Goal: Task Accomplishment & Management: Manage account settings

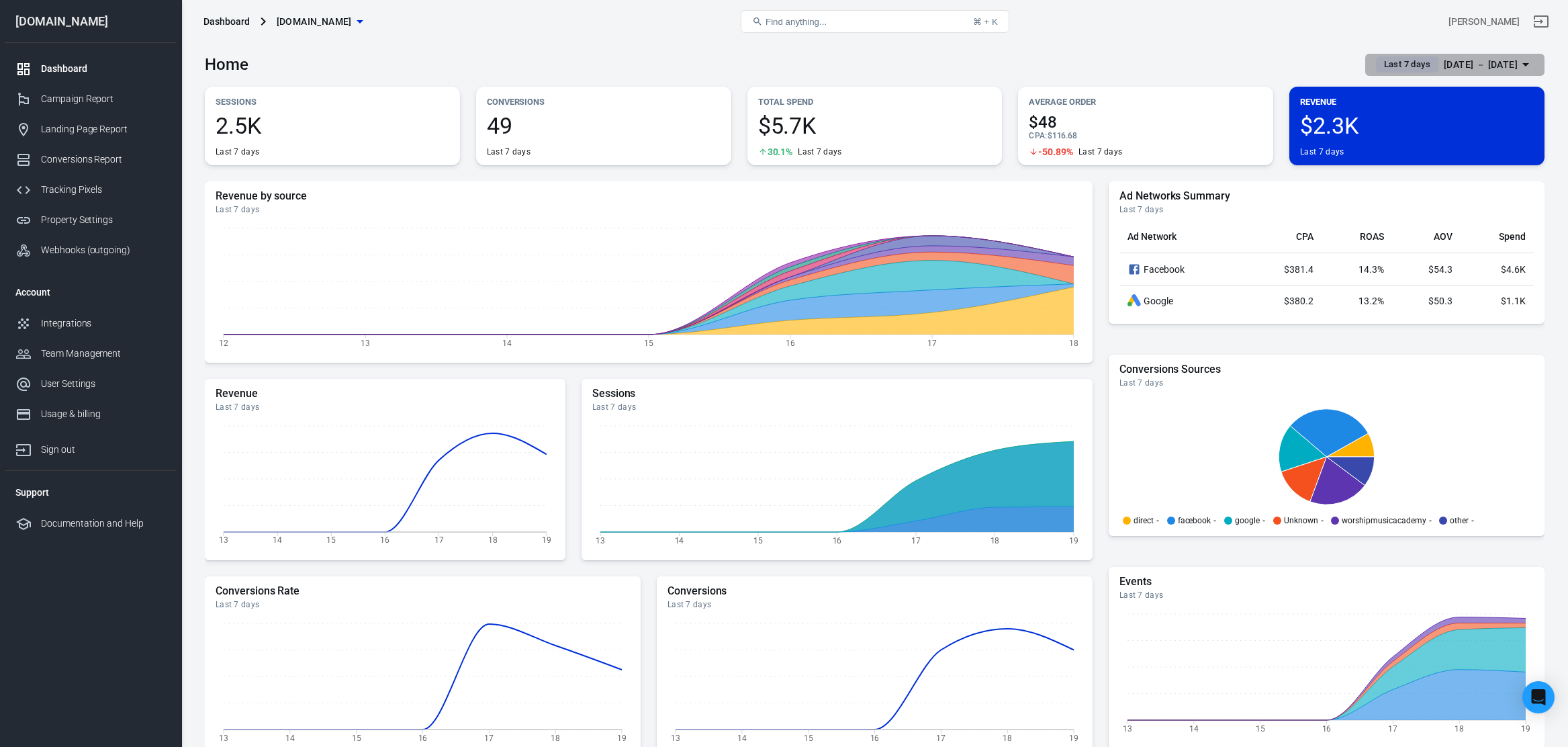
click at [1523, 62] on icon "button" at bounding box center [1525, 64] width 16 height 16
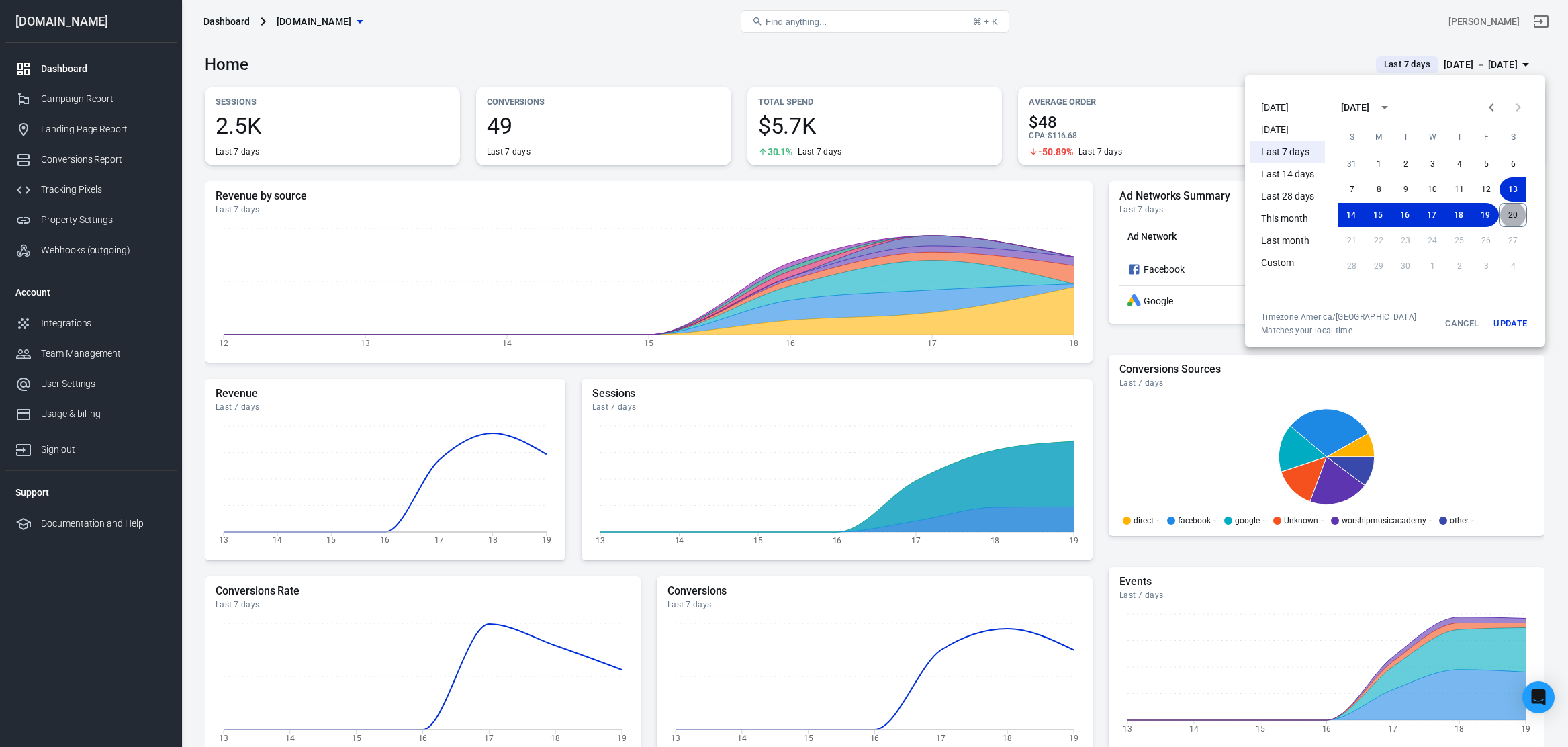
click at [1515, 212] on button "20" at bounding box center [1513, 215] width 28 height 24
click at [1514, 217] on button "20" at bounding box center [1512, 215] width 27 height 24
click at [1520, 324] on button "Update" at bounding box center [1510, 323] width 43 height 24
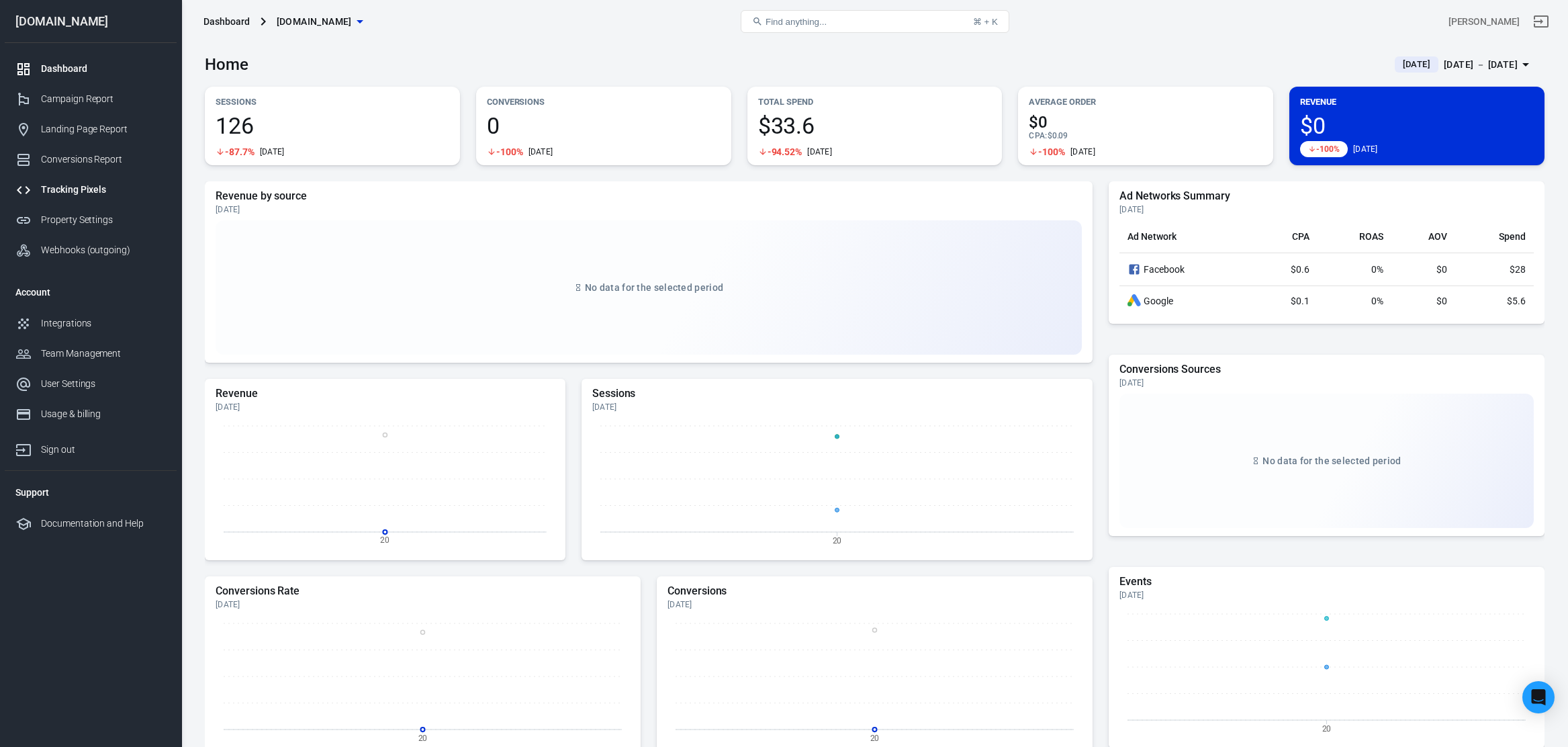
click at [69, 183] on div "Tracking Pixels" at bounding box center [103, 189] width 125 height 14
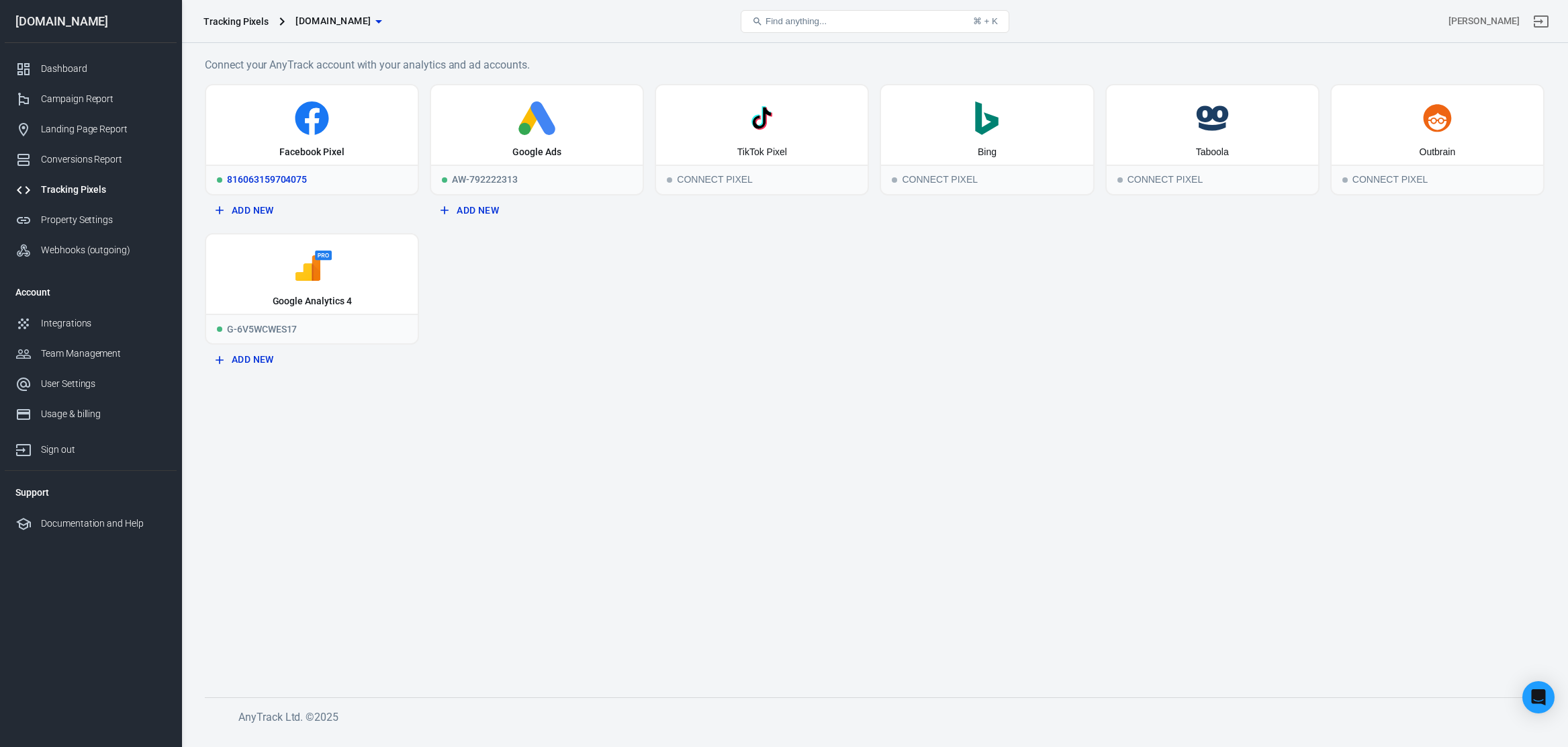
click at [341, 139] on div "Facebook Pixel" at bounding box center [311, 125] width 211 height 79
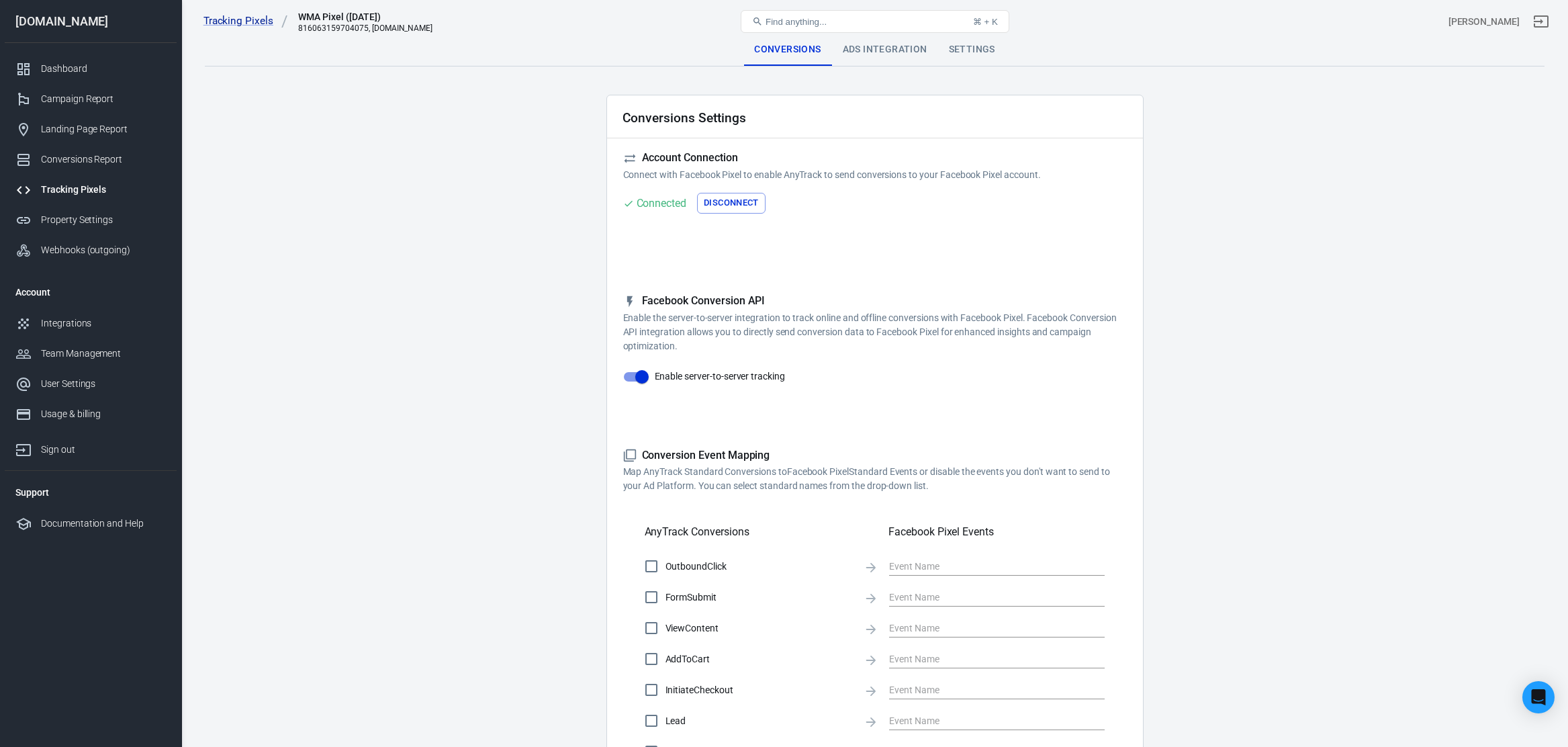
checkbox input "true"
type input "ViewContent"
checkbox input "true"
type input "SubmitApplication"
checkbox input "true"
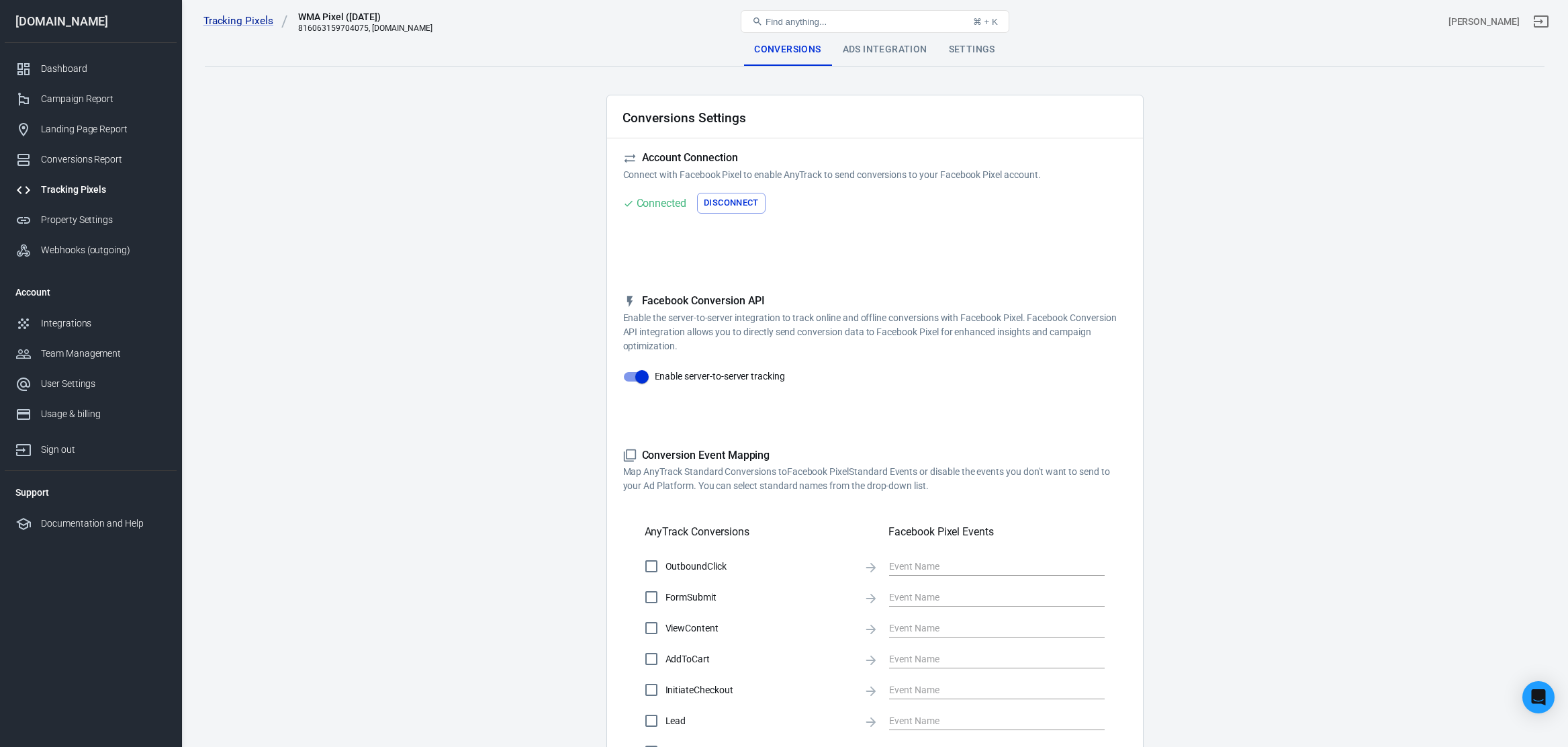
type input "ViewContent"
checkbox input "true"
type input "AddToCart"
checkbox input "true"
type input "InitiateCheckout"
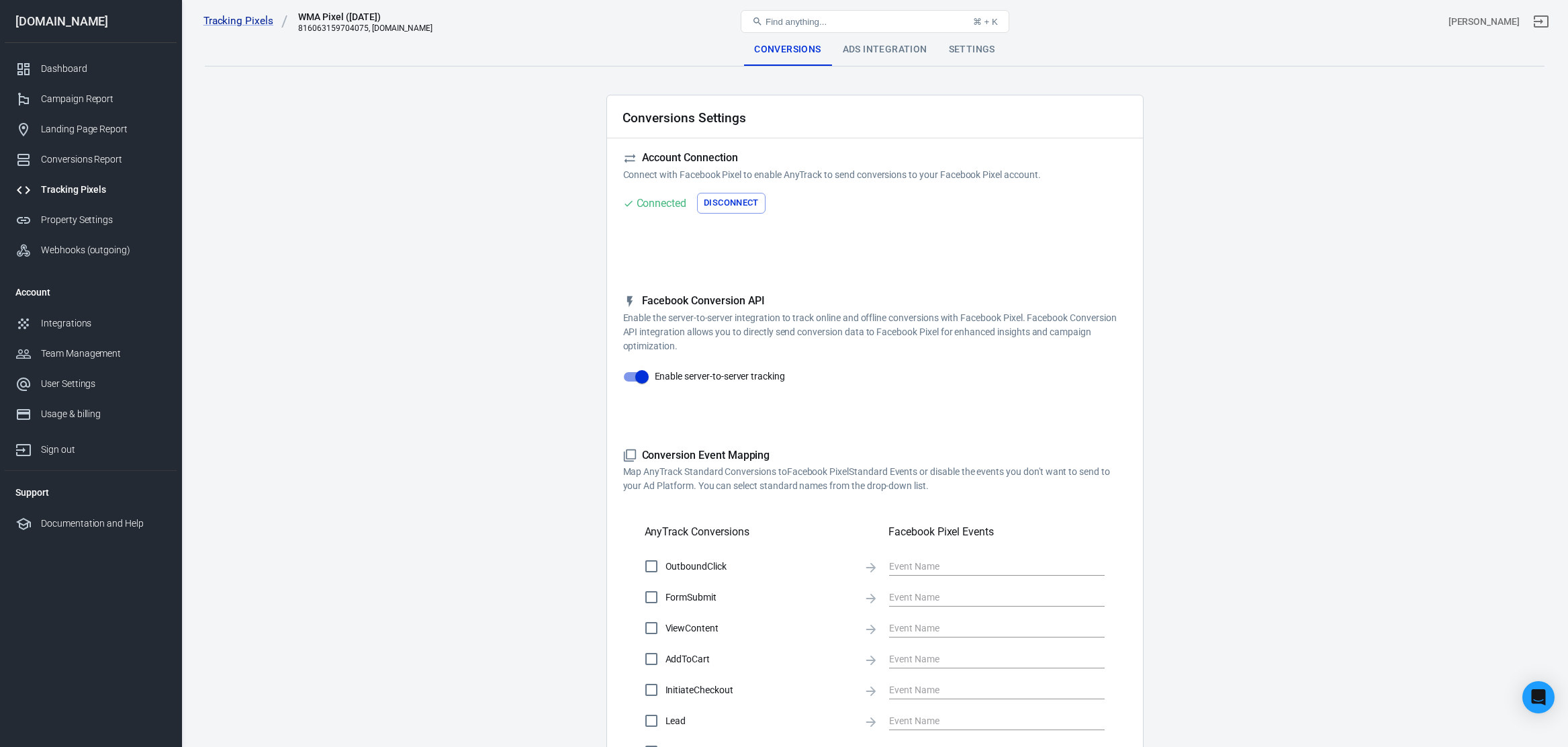
checkbox input "true"
type input "Lead"
checkbox input "true"
type input "CompleteRegistration"
checkbox input "true"
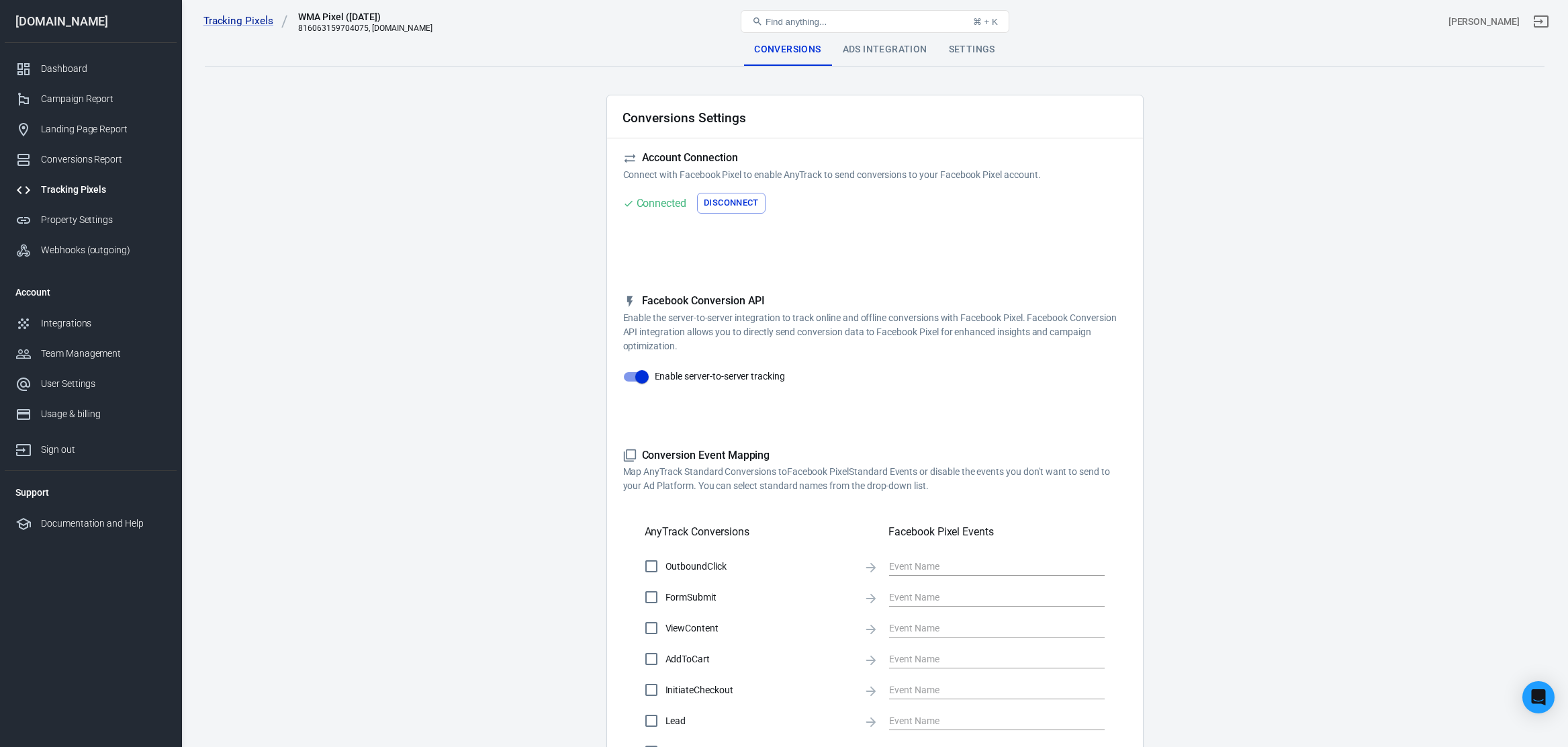
type input "Purchase"
checkbox input "true"
type input "AddPaymentInfo"
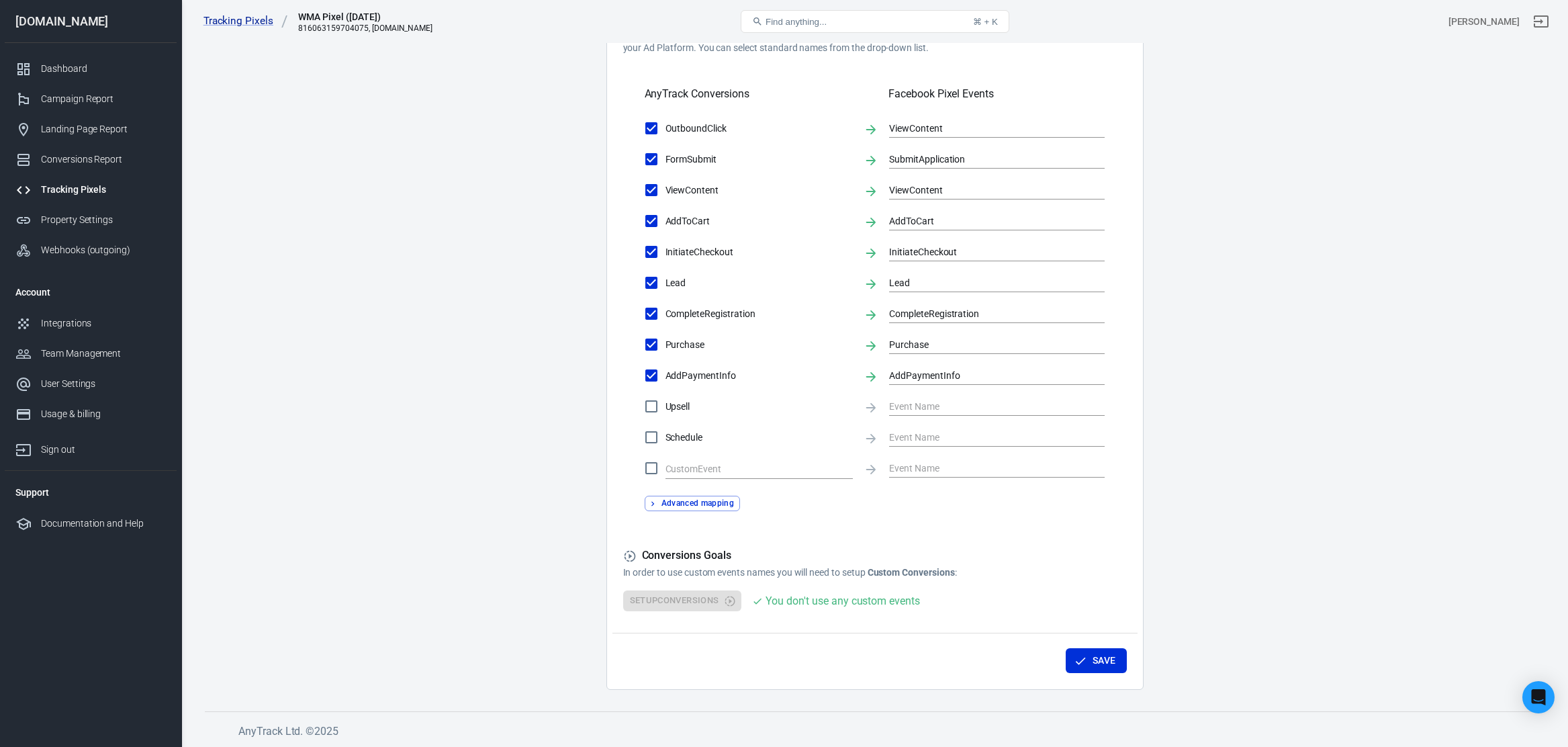
scroll to position [437, 0]
click at [718, 496] on button "Advanced mapping" at bounding box center [692, 504] width 96 height 16
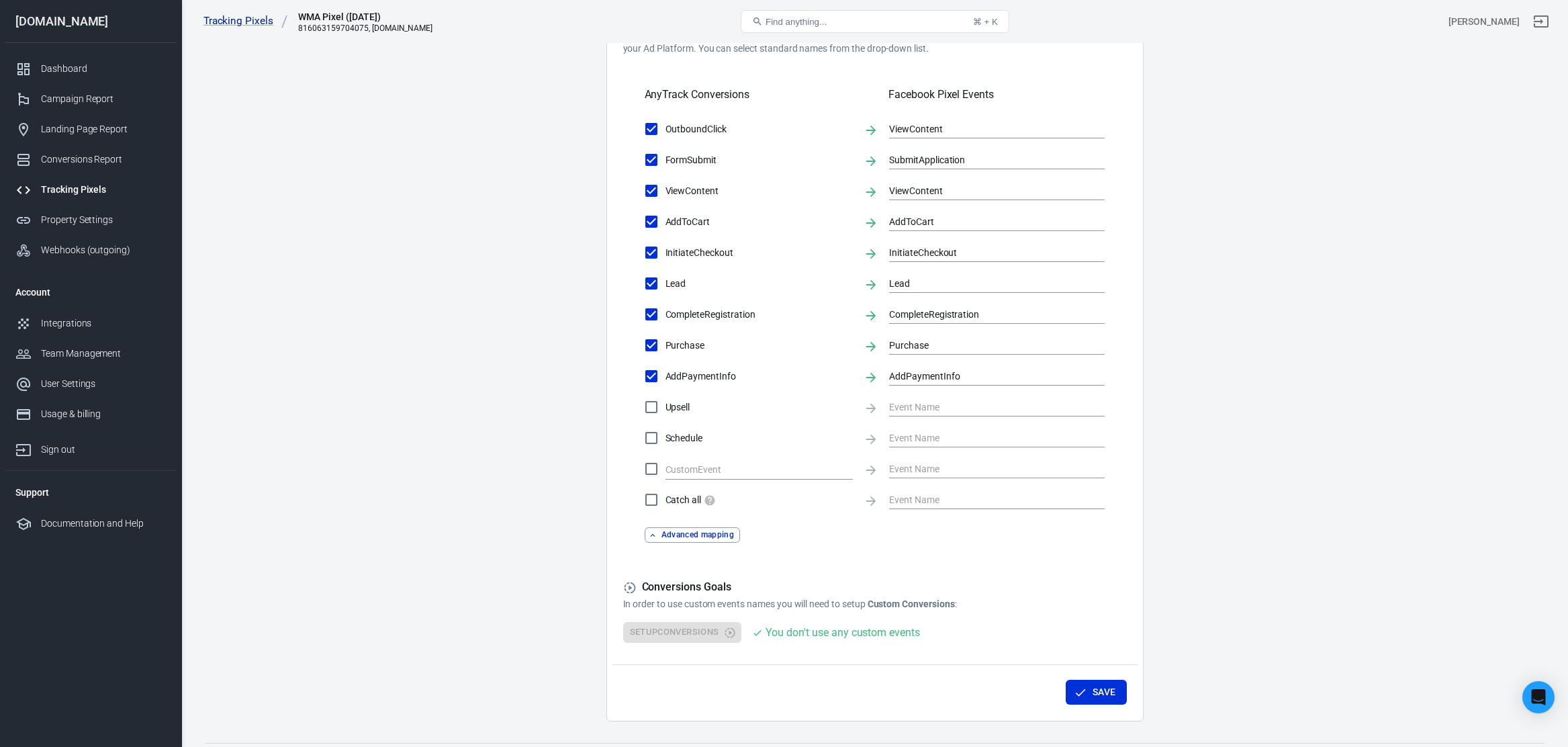
click at [653, 499] on input "Catch all" at bounding box center [651, 499] width 28 height 28
click at [653, 496] on input "Catch all" at bounding box center [651, 499] width 28 height 28
checkbox input "false"
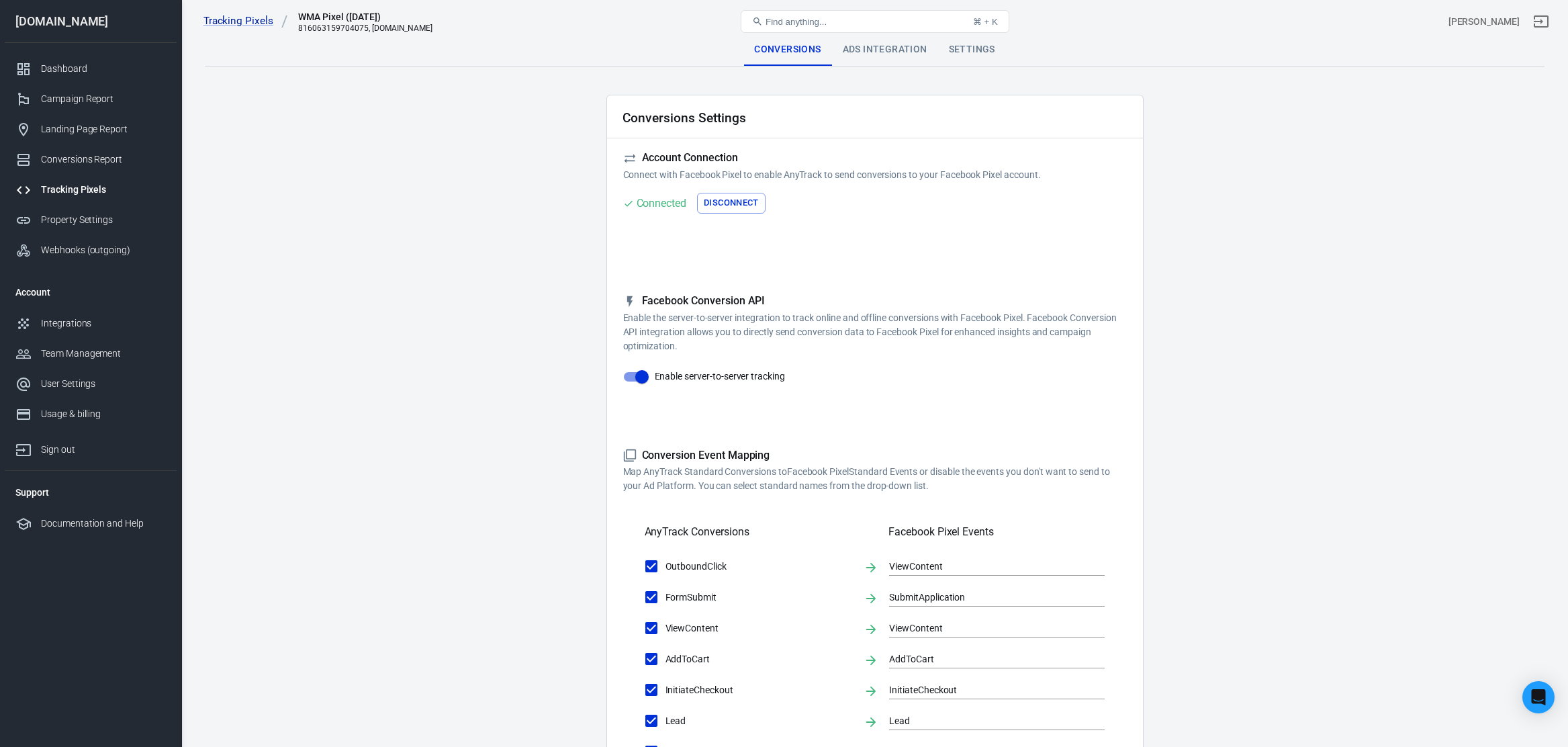
scroll to position [0, 0]
click at [883, 41] on div "Tracking Pixels WMA Pixel (10-12-22) 816063159704075, worshipmusicacademy.com F…" at bounding box center [875, 21] width 1386 height 43
click at [883, 44] on div "Ads Integration" at bounding box center [885, 50] width 106 height 33
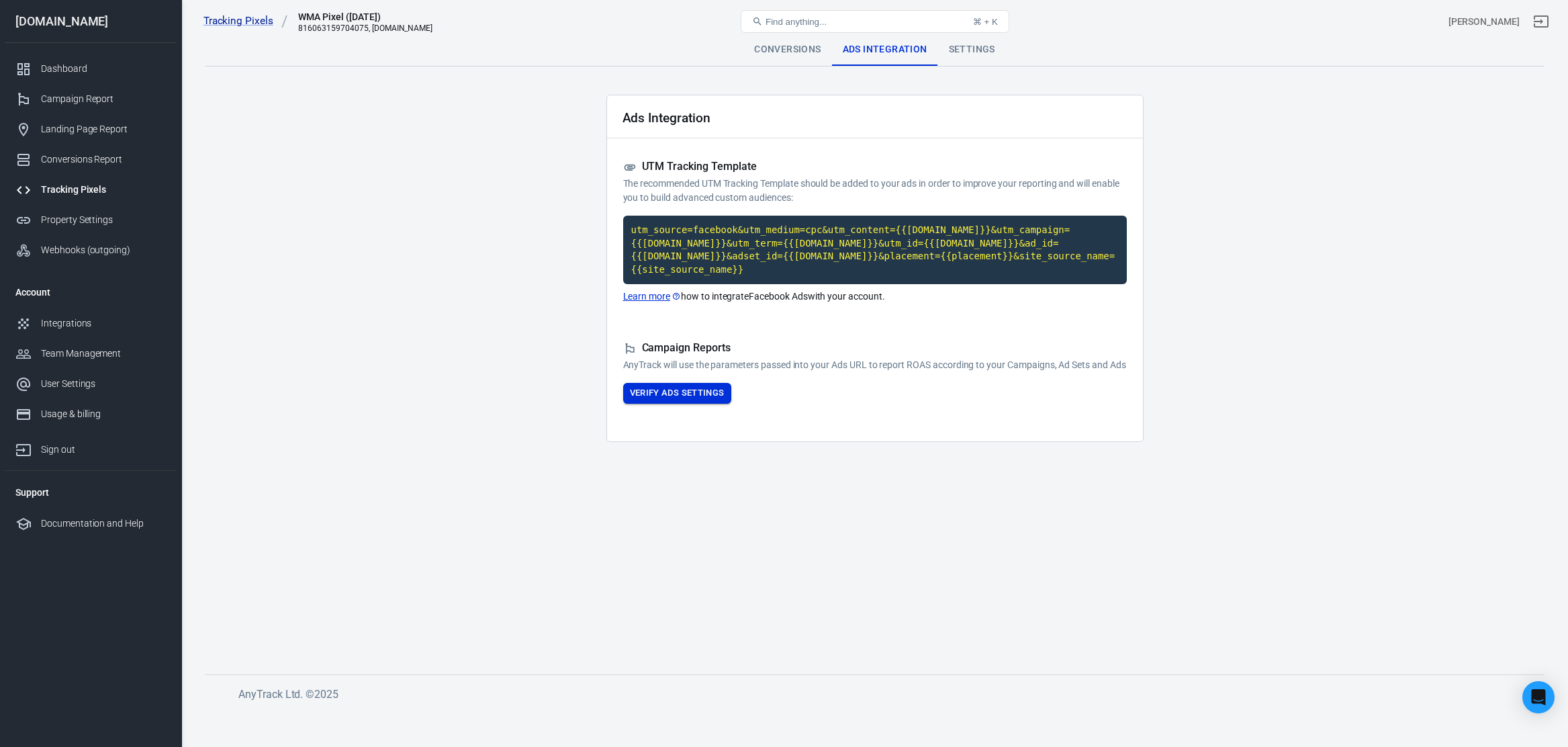
click at [675, 403] on button "Verify Ads Settings" at bounding box center [677, 392] width 108 height 21
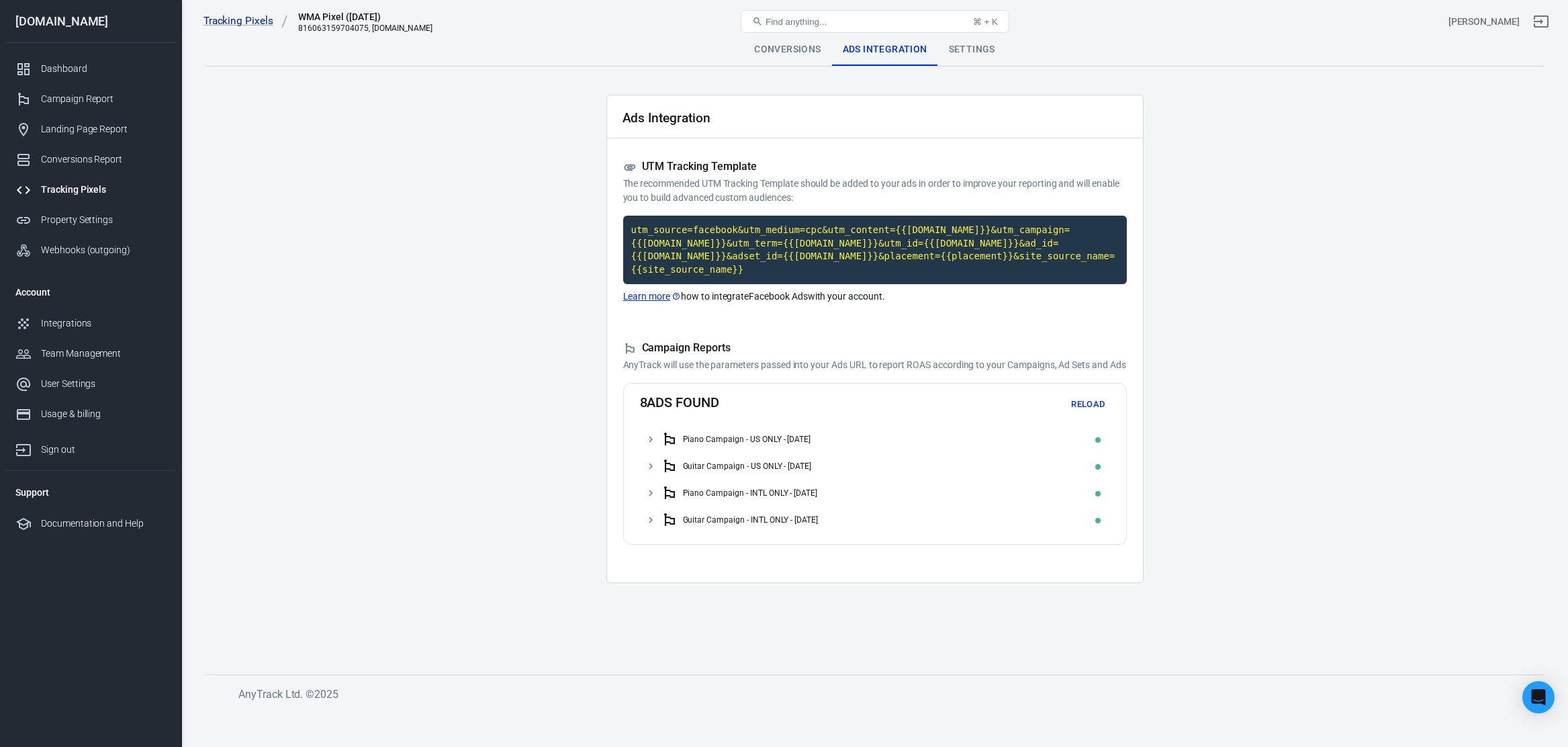
click at [978, 56] on div "Settings" at bounding box center [972, 50] width 67 height 33
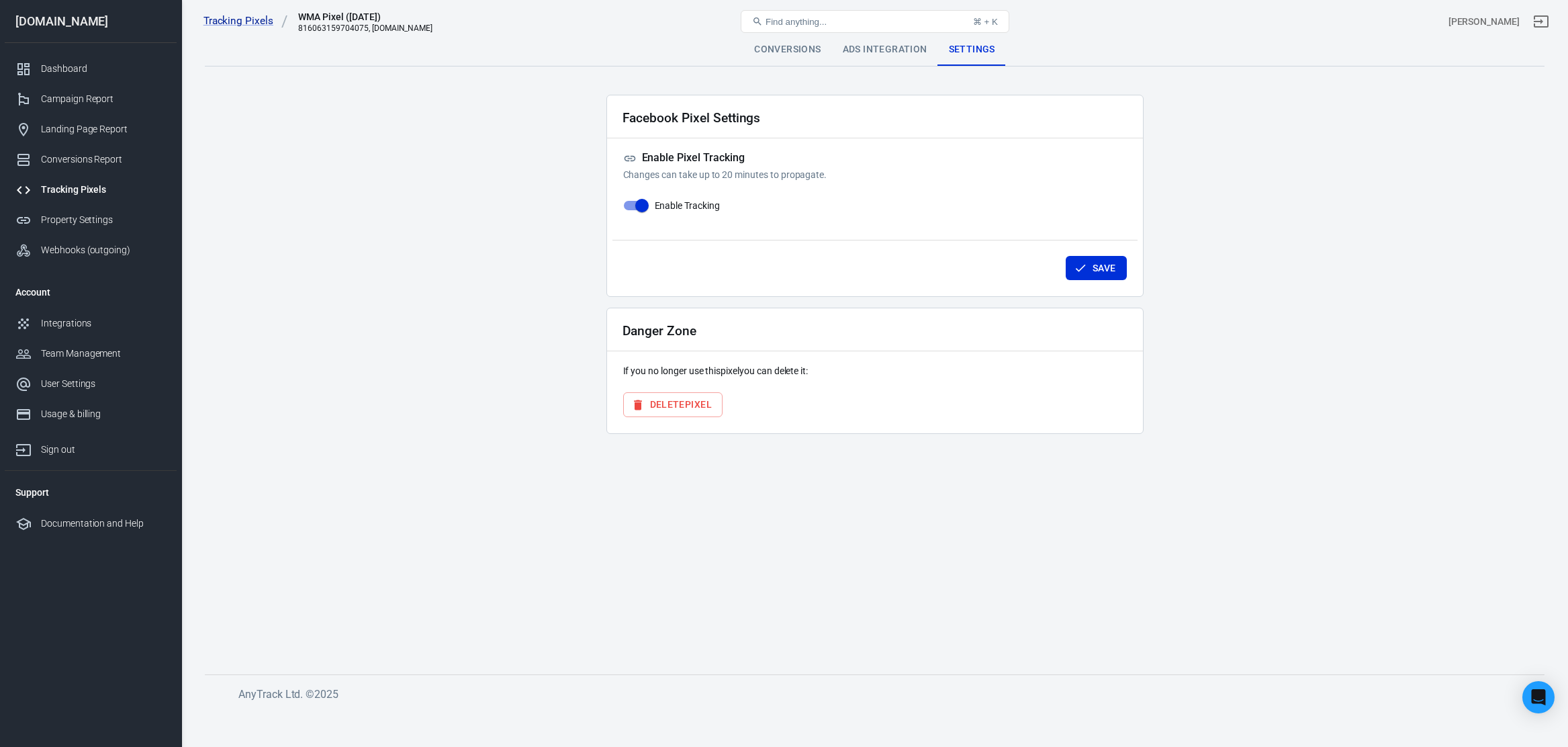
click at [780, 43] on div "Conversions" at bounding box center [786, 50] width 88 height 33
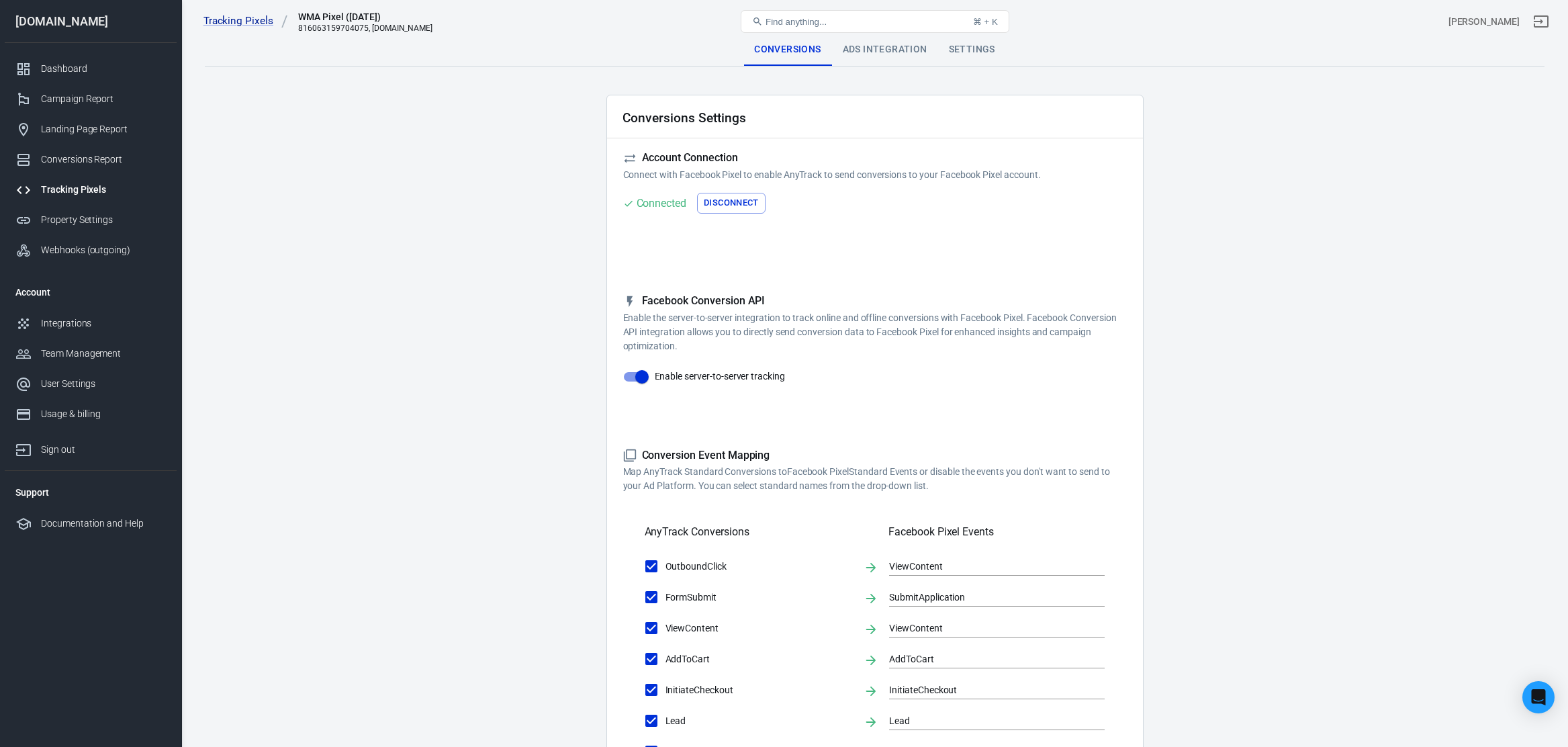
click at [66, 190] on div "Tracking Pixels" at bounding box center [103, 189] width 125 height 14
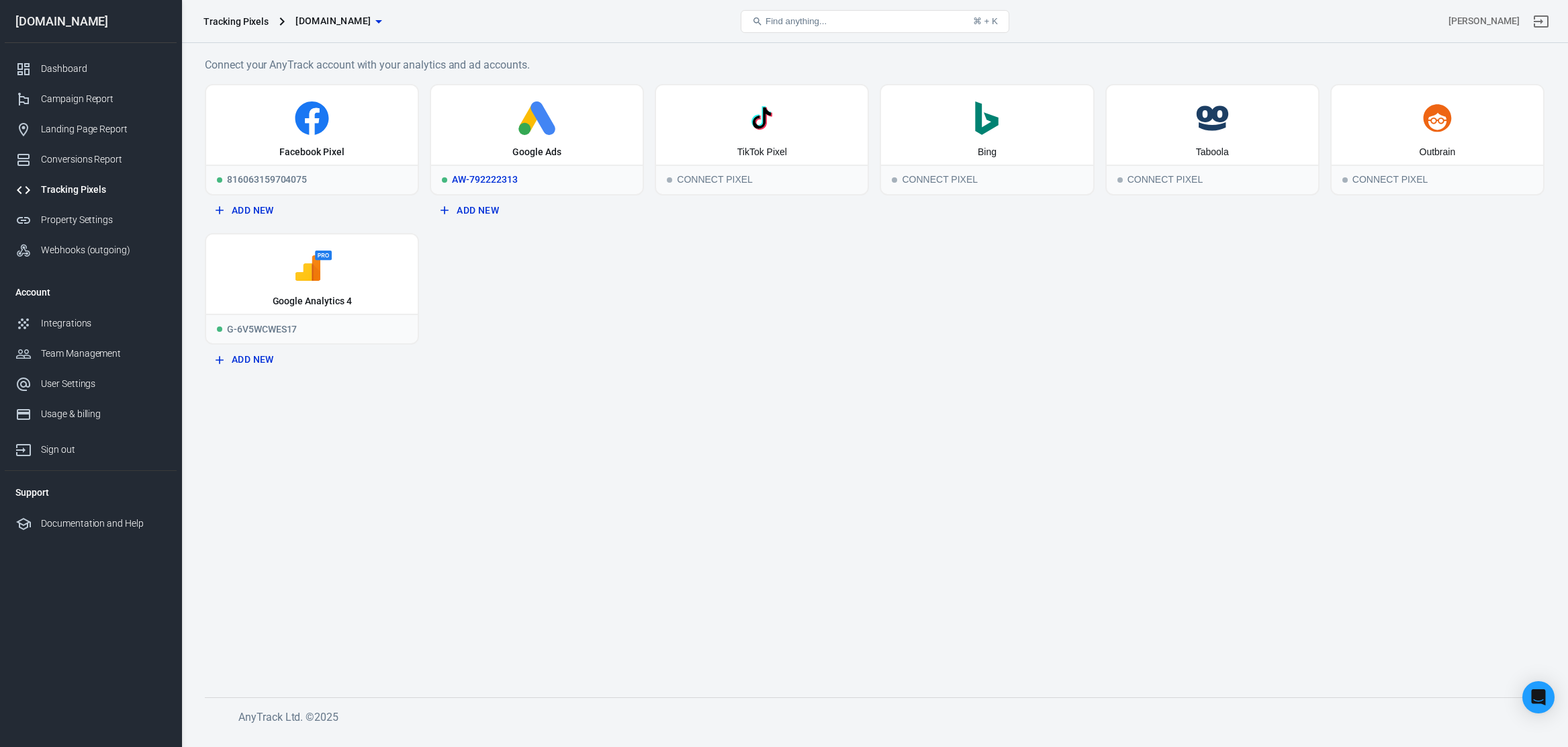
click at [558, 131] on icon at bounding box center [537, 118] width 201 height 34
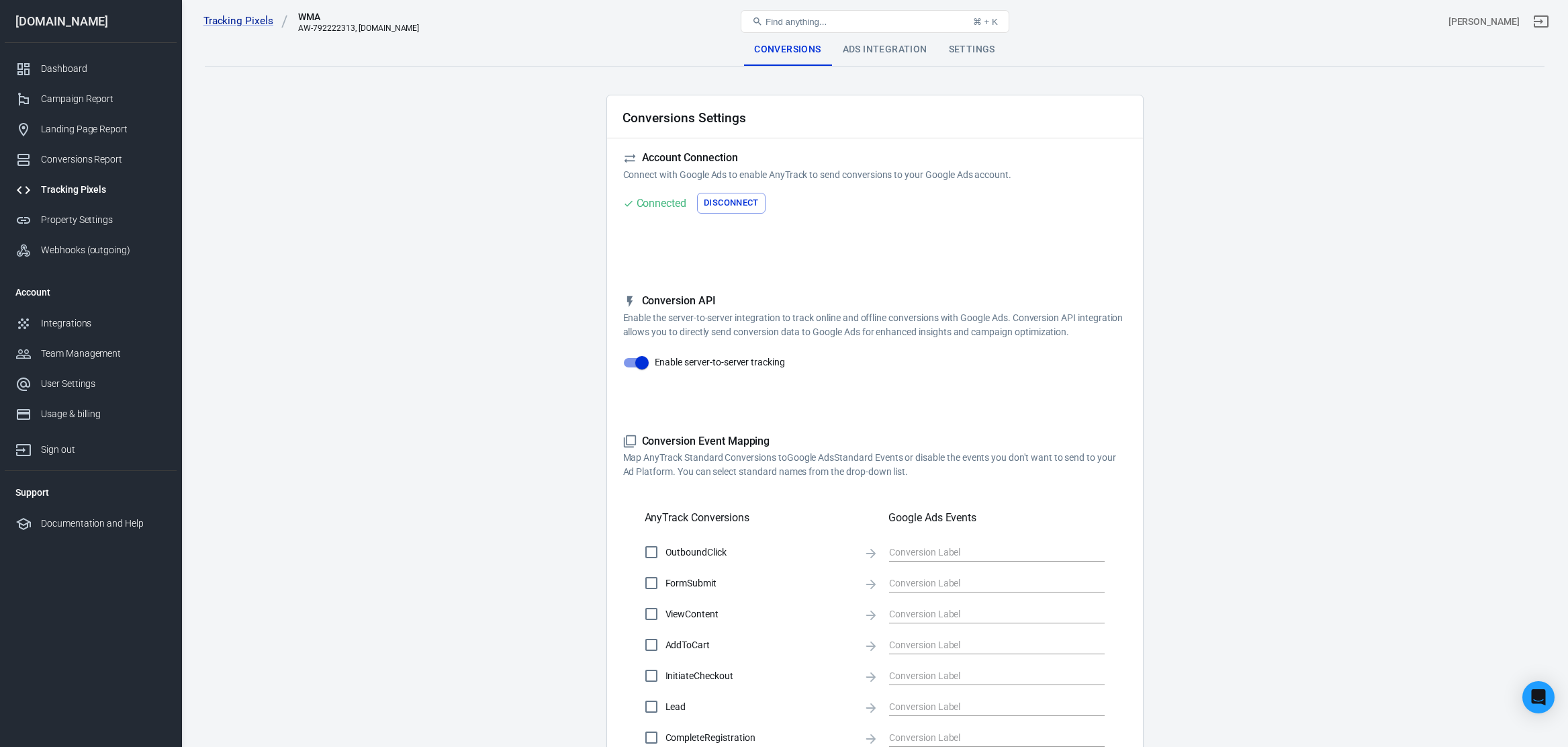
checkbox input "true"
type input "TNWkCNnzzNEaEOm04fkC"
click at [911, 54] on div "Ads Integration" at bounding box center [885, 50] width 106 height 33
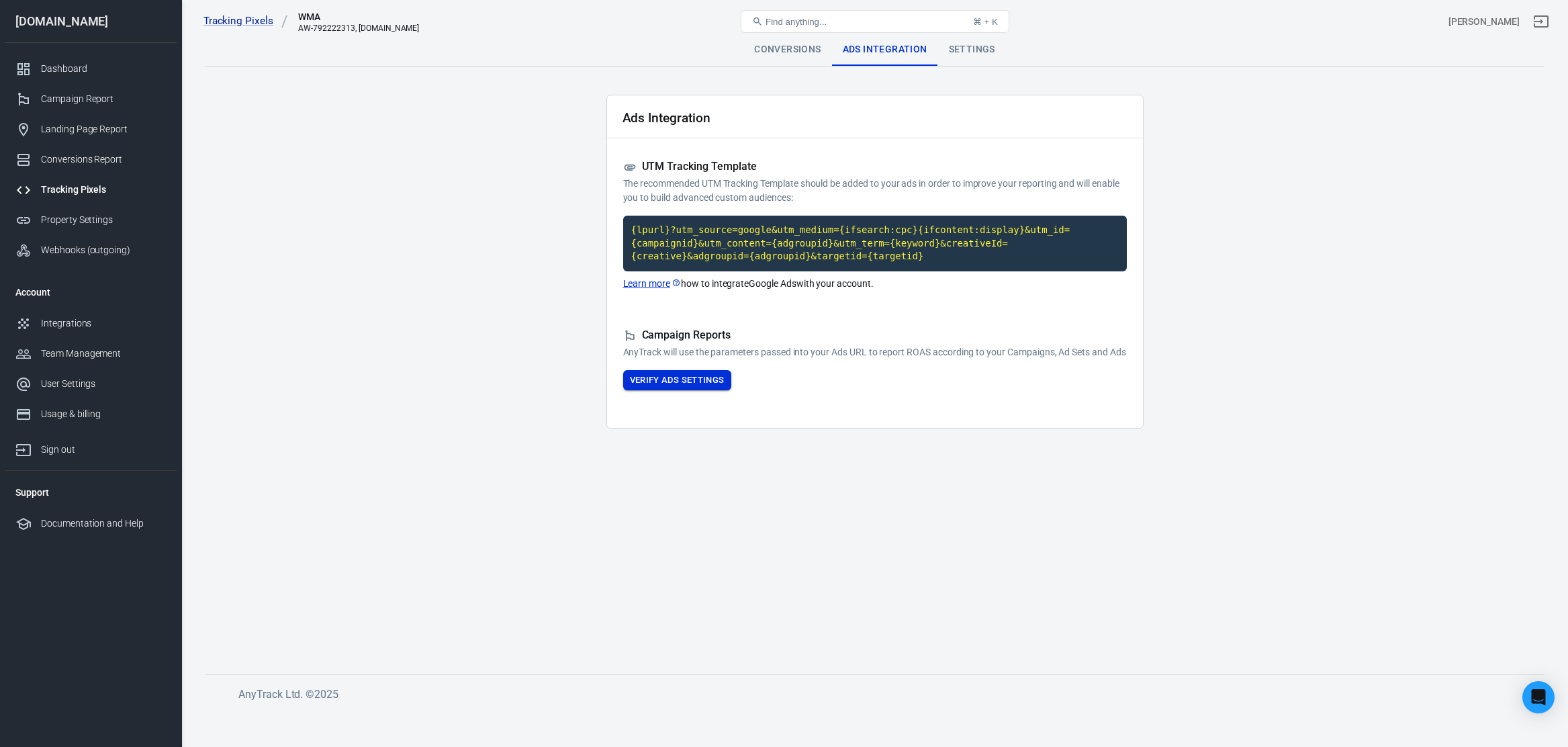
click at [679, 390] on button "Verify Ads Settings" at bounding box center [677, 379] width 108 height 21
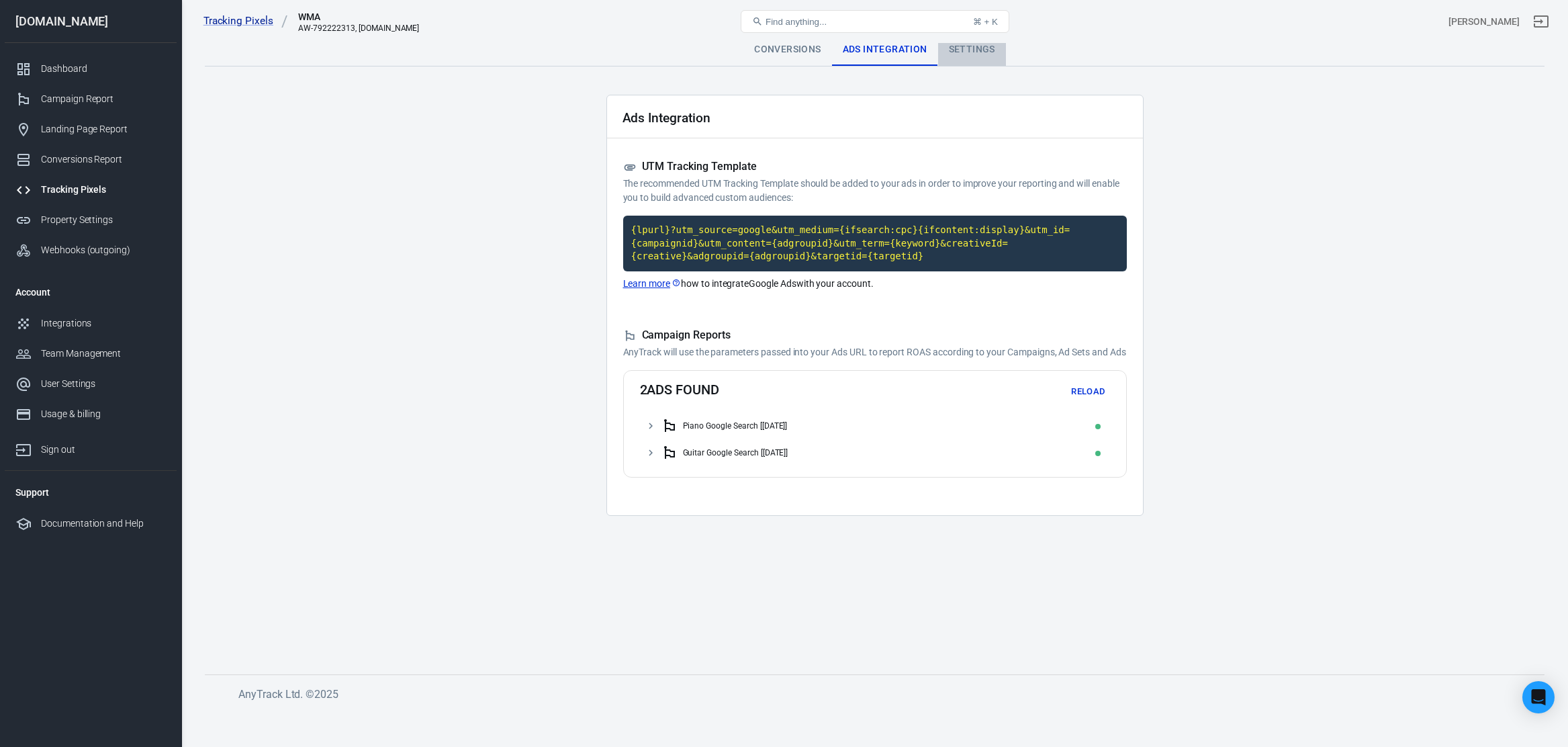
click at [974, 49] on div "Settings" at bounding box center [972, 50] width 67 height 33
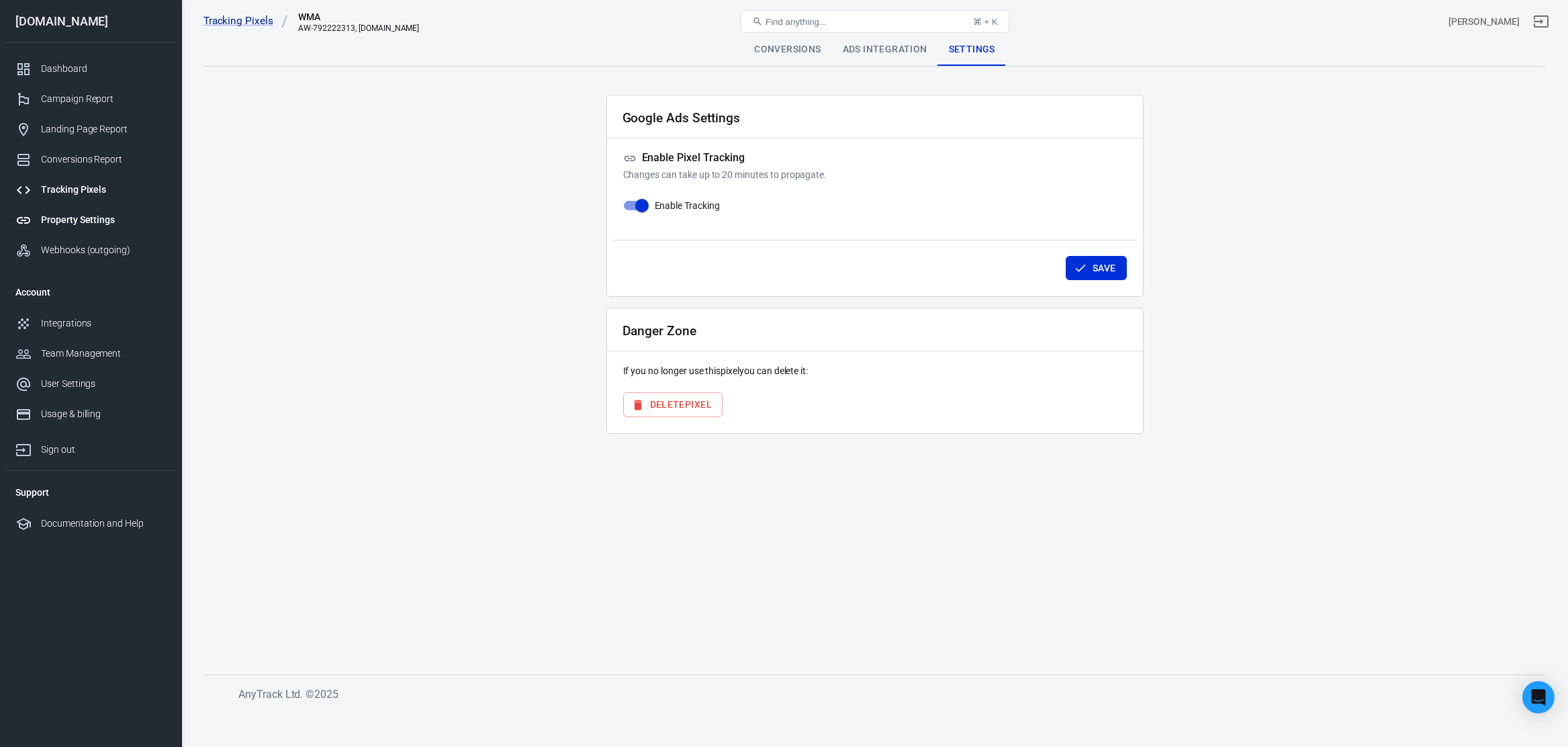
click at [82, 216] on div "Property Settings" at bounding box center [103, 220] width 125 height 14
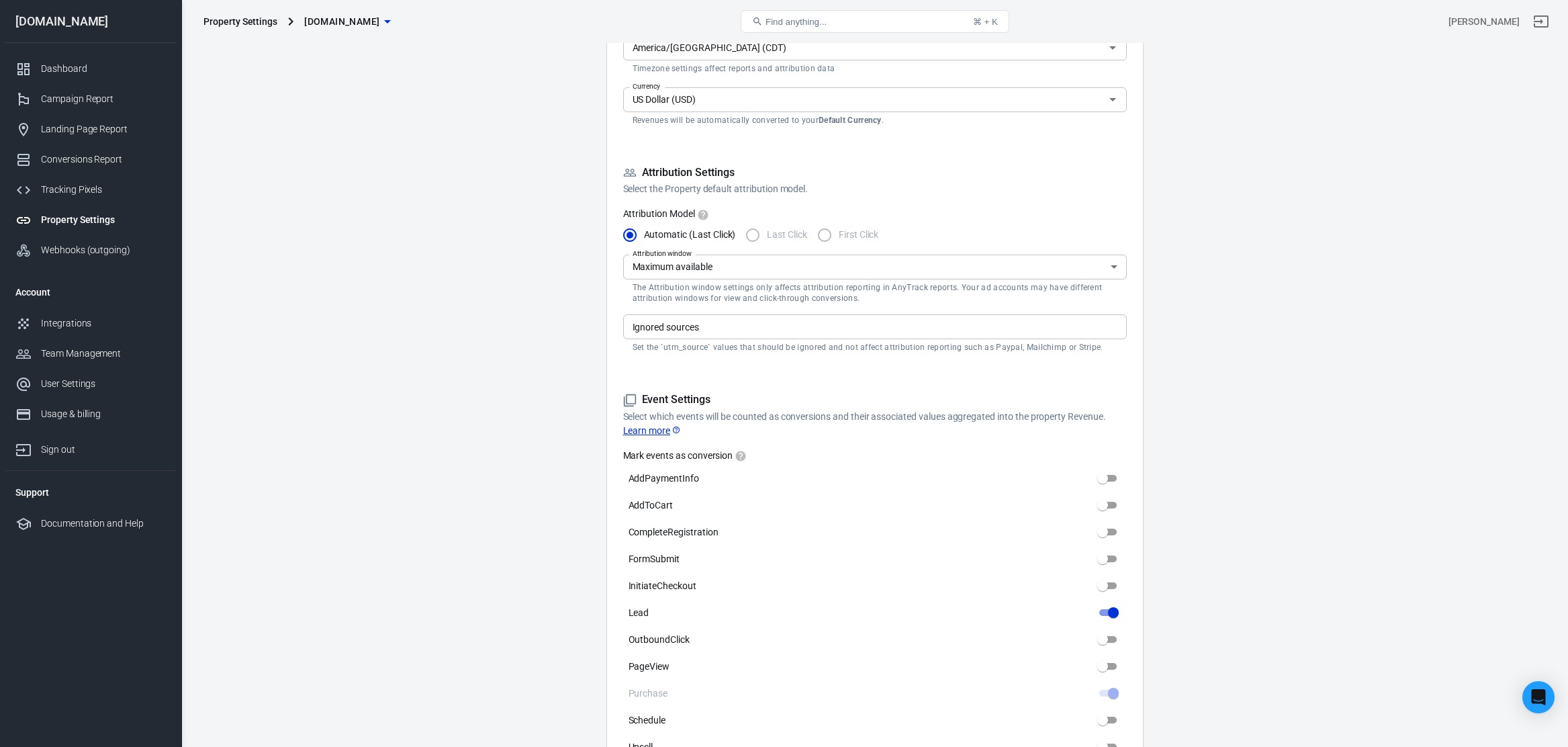
scroll to position [322, 0]
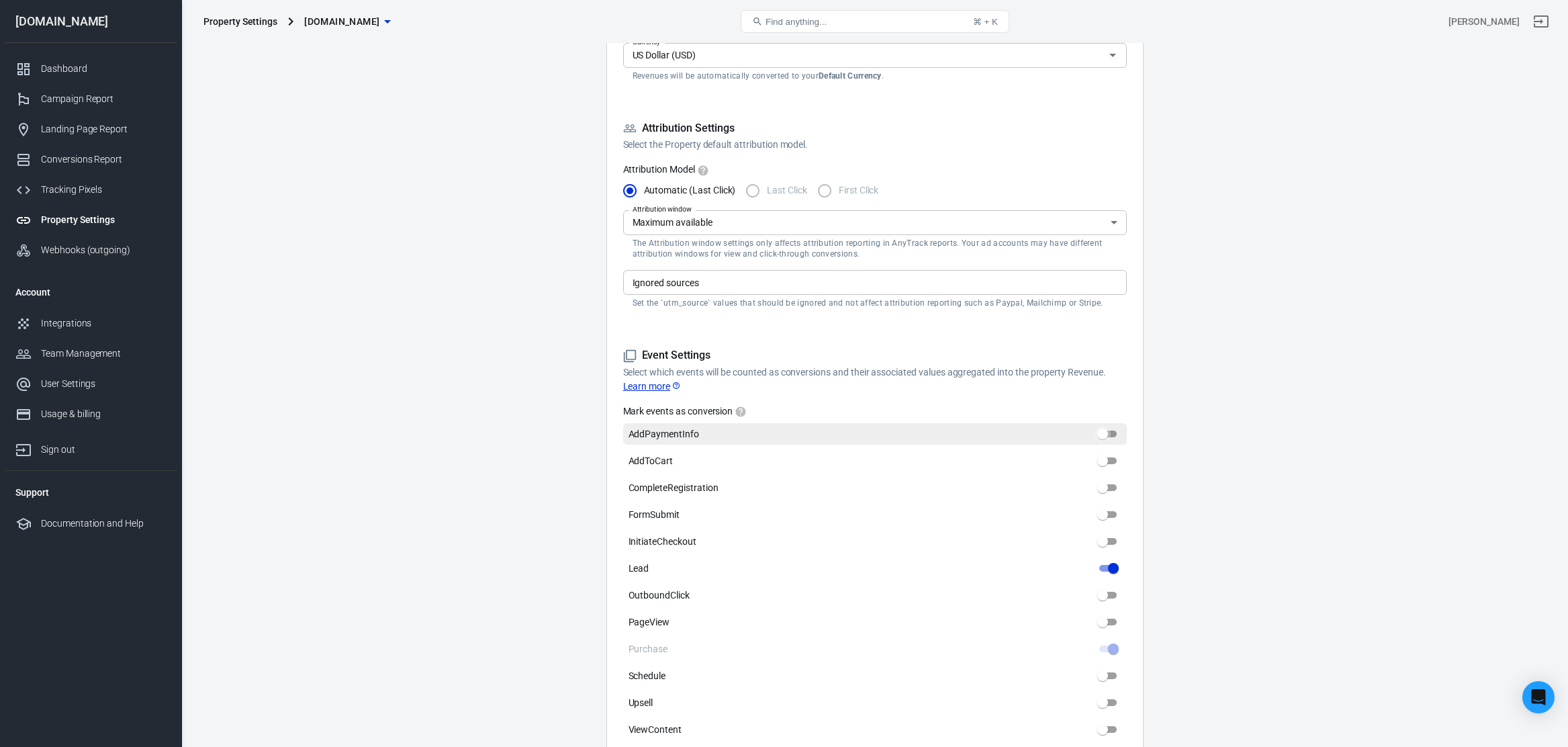
click at [1104, 434] on input "AddPaymentInfo" at bounding box center [1101, 434] width 49 height 16
checkbox input "false"
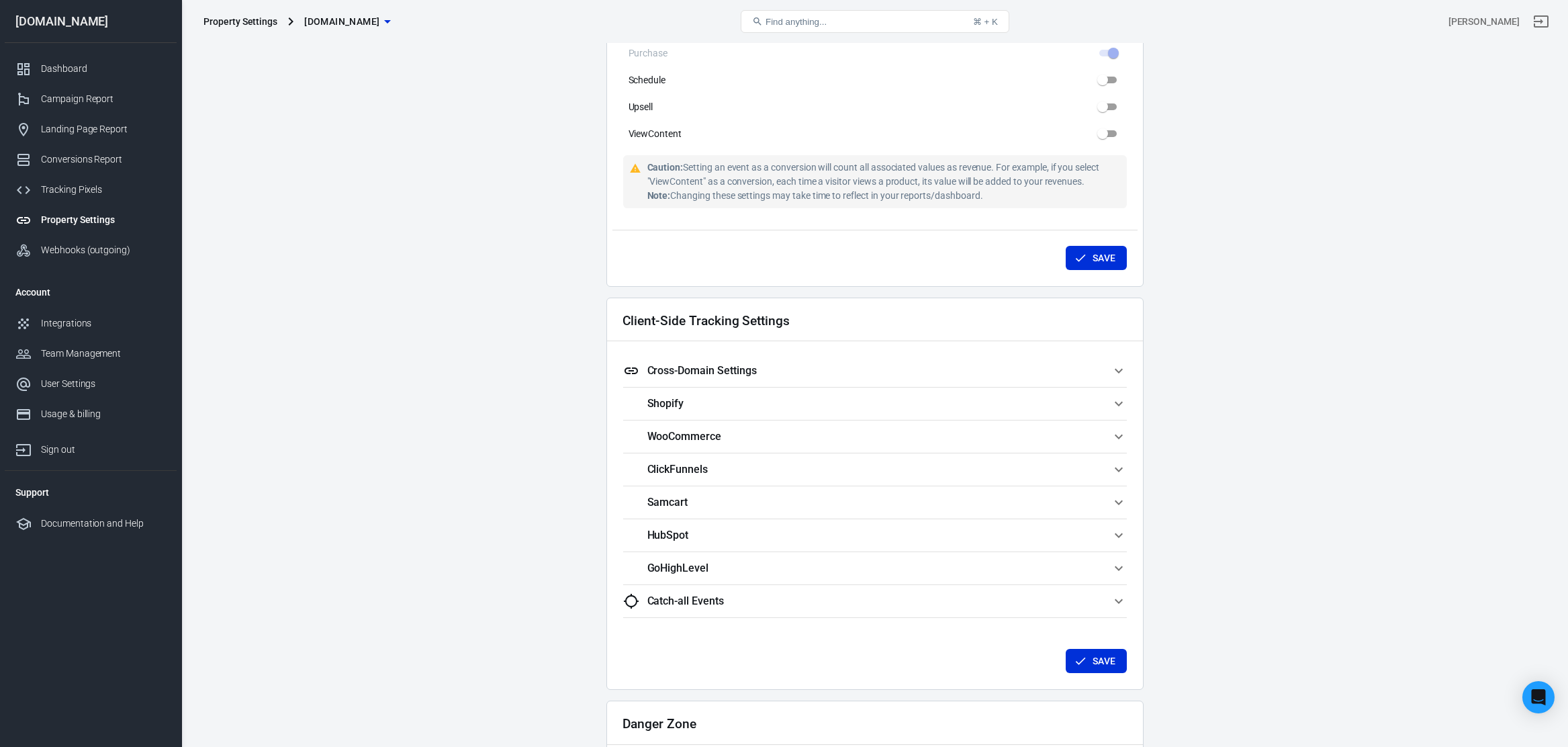
scroll to position [917, 0]
click at [824, 370] on span "Cross-Domain Settings" at bounding box center [867, 370] width 487 height 16
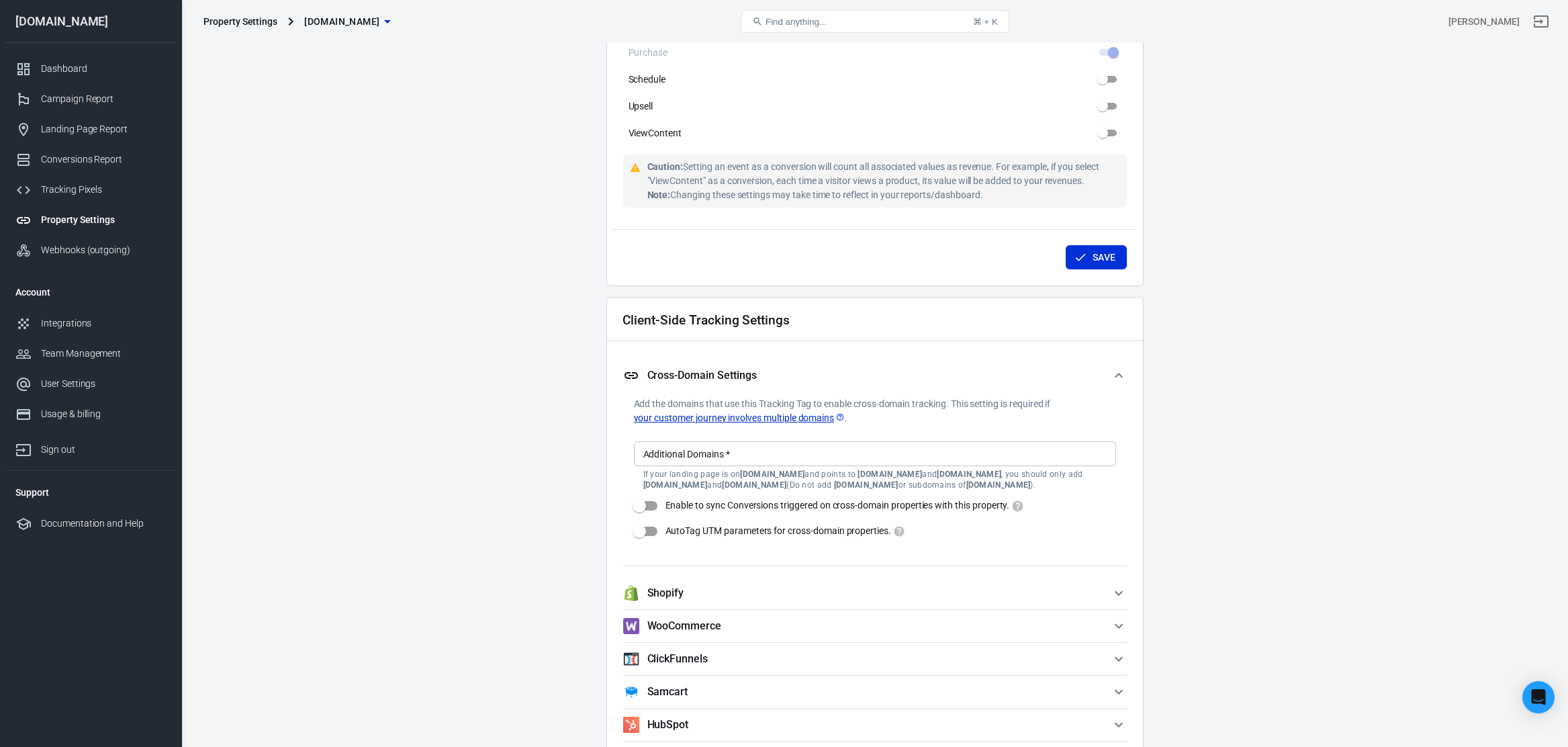
click at [841, 416] on icon at bounding box center [839, 416] width 7 height 7
click at [684, 447] on div "Additional Domains   * Additional Domains   * If your landing page is on Review…" at bounding box center [875, 465] width 482 height 49
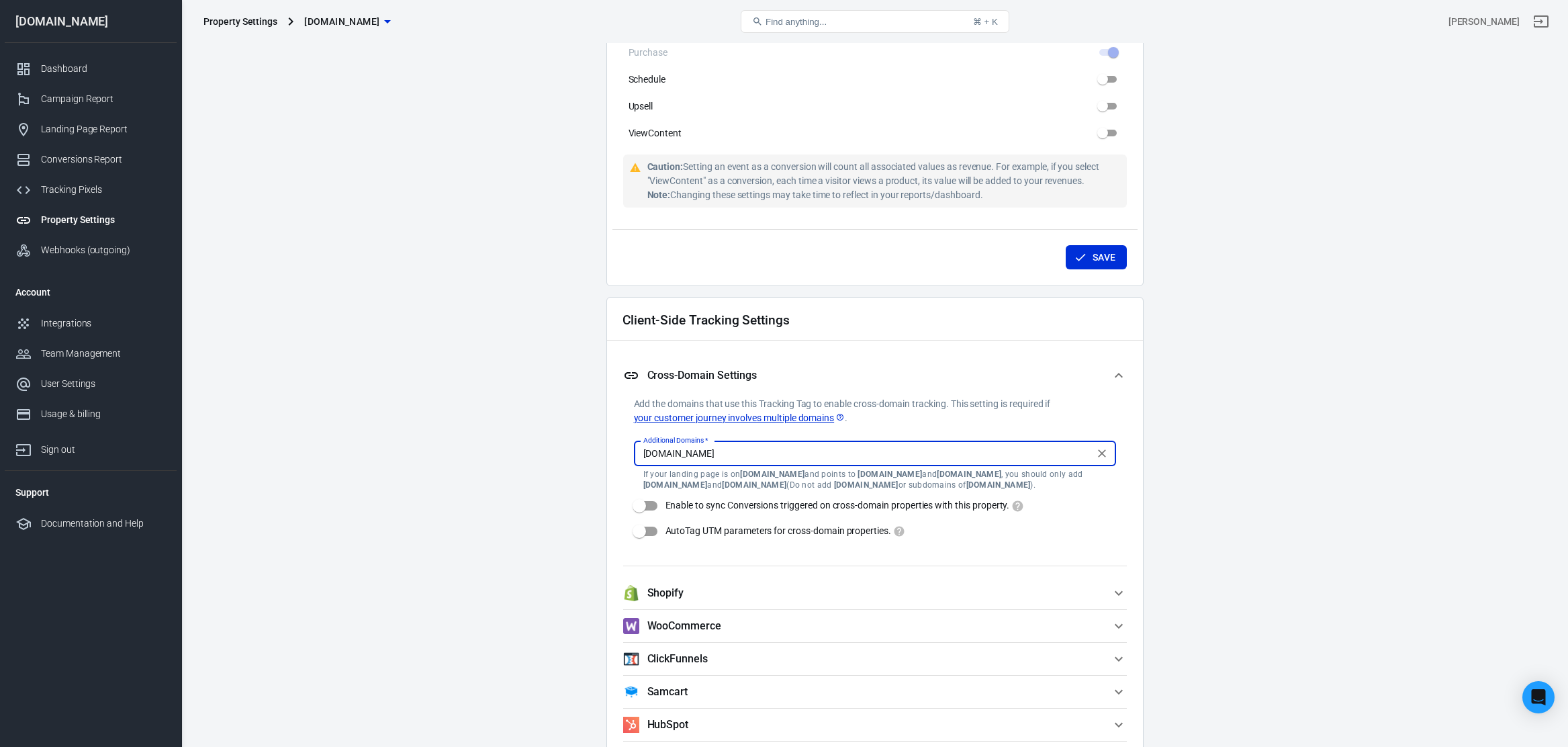
type input "samcart.com"
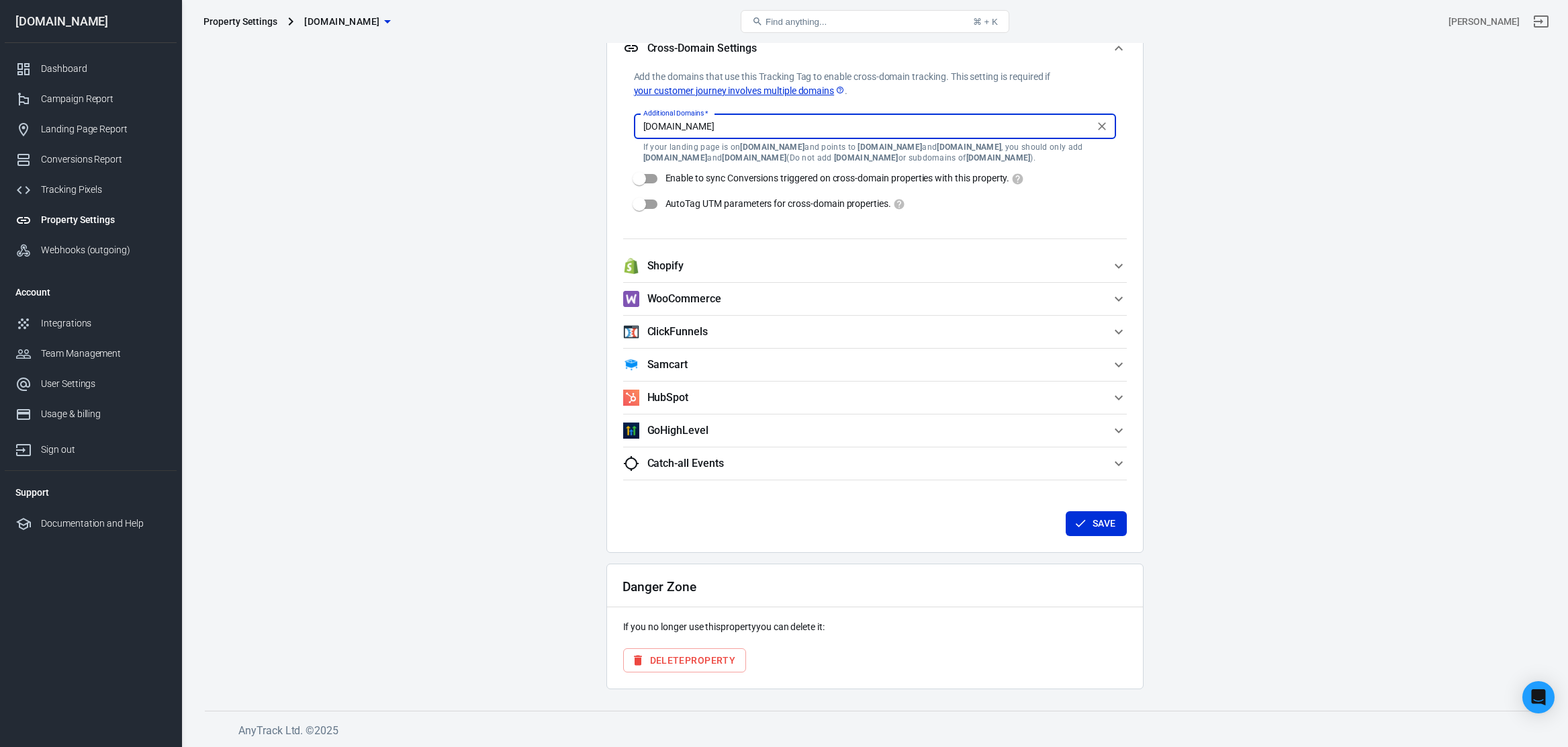
scroll to position [1244, 0]
click at [1097, 126] on icon "Clear" at bounding box center [1101, 127] width 14 height 14
click at [1116, 362] on icon "button" at bounding box center [1118, 366] width 16 height 16
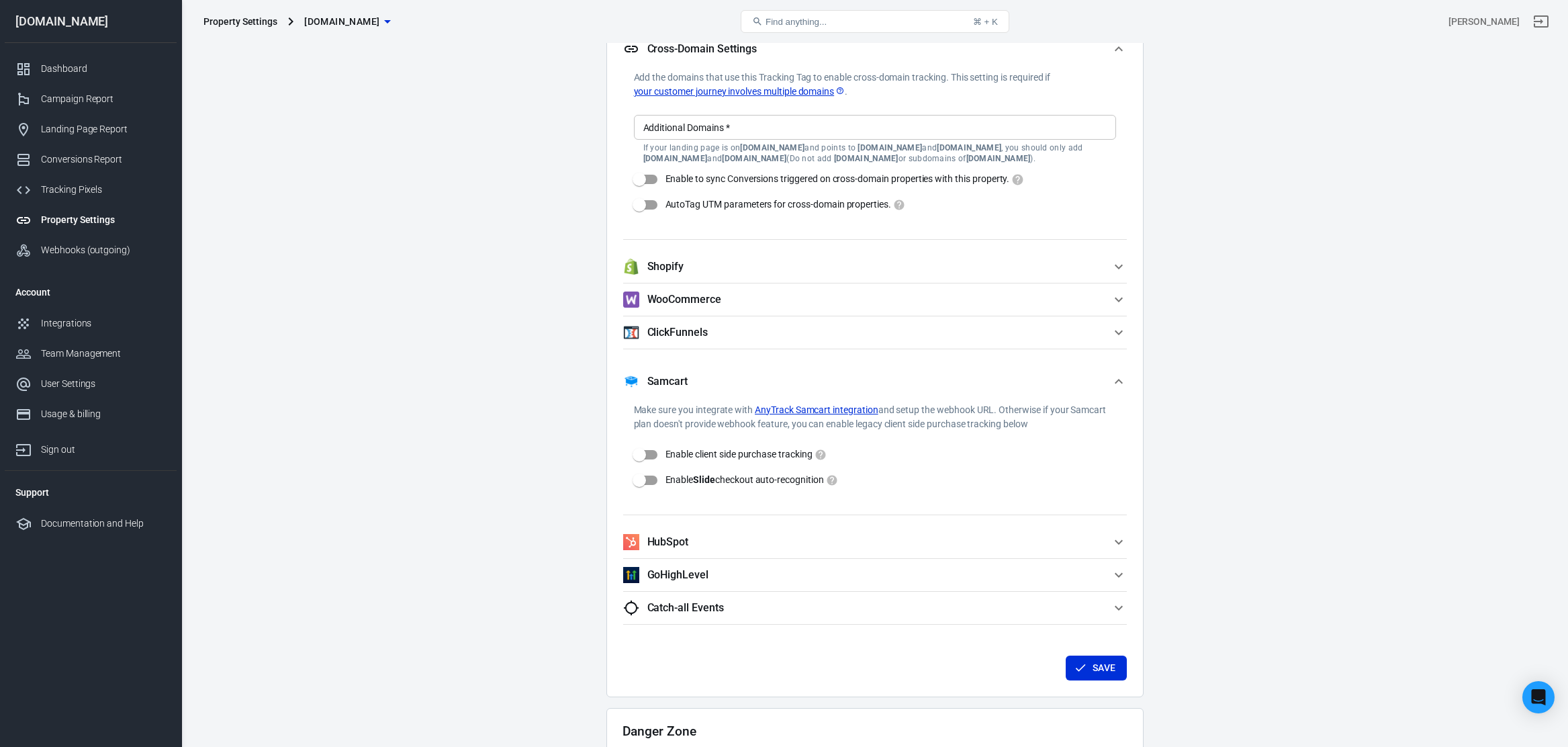
click at [641, 452] on input "Enable client side purchase tracking" at bounding box center [639, 455] width 76 height 26
click at [645, 456] on input "Enable client side purchase tracking" at bounding box center [652, 455] width 76 height 26
checkbox input "false"
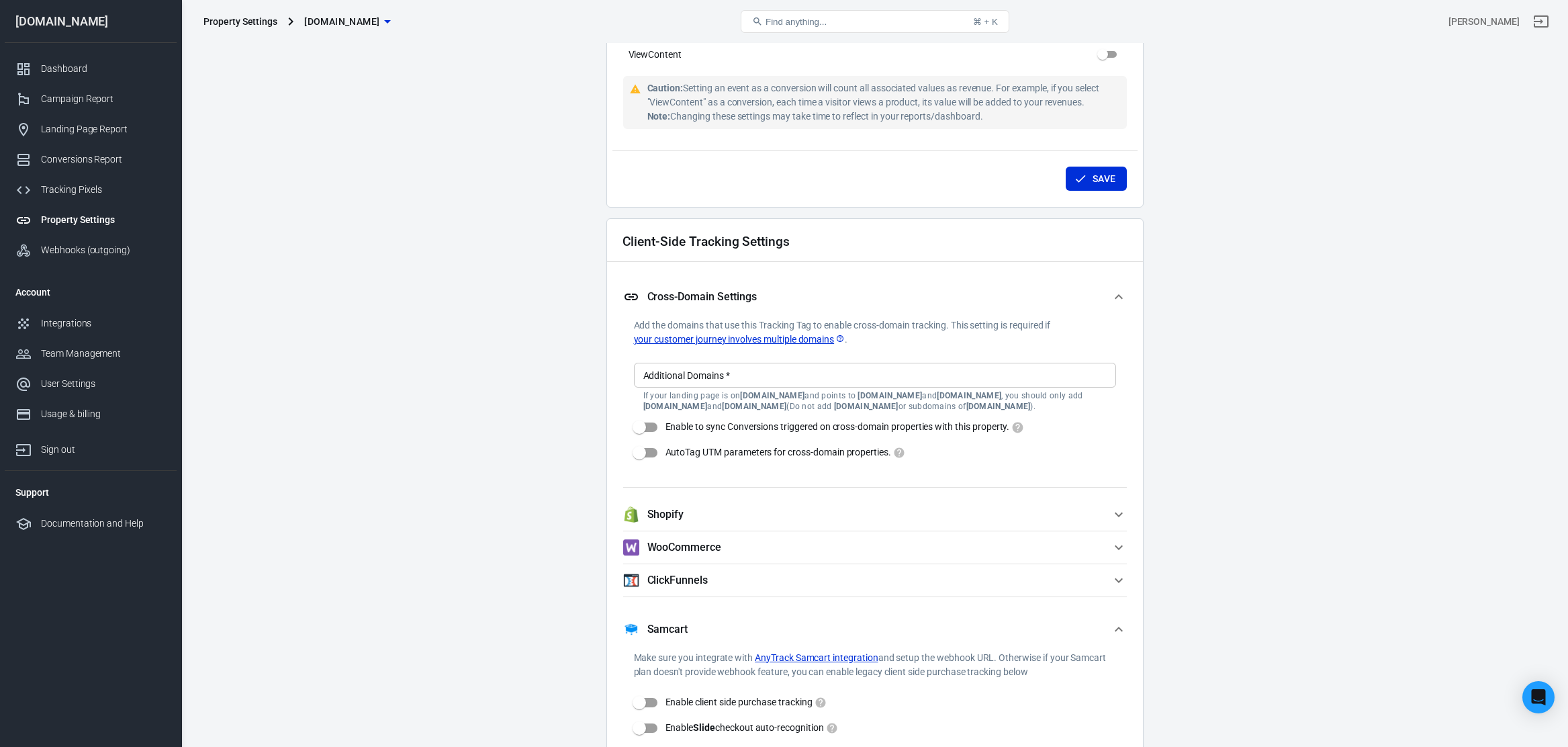
scroll to position [958, 0]
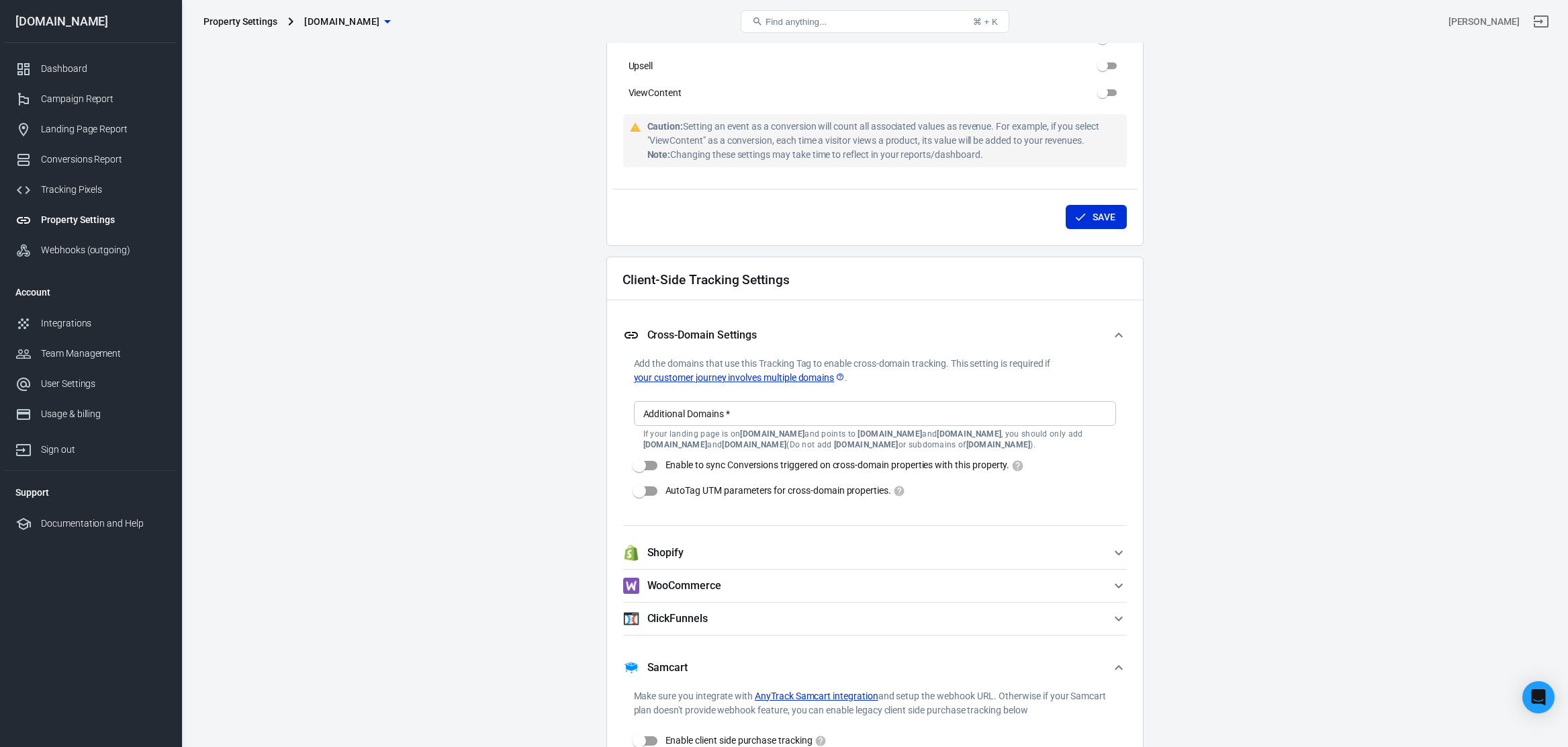
click at [1119, 332] on icon "button" at bounding box center [1118, 335] width 16 height 16
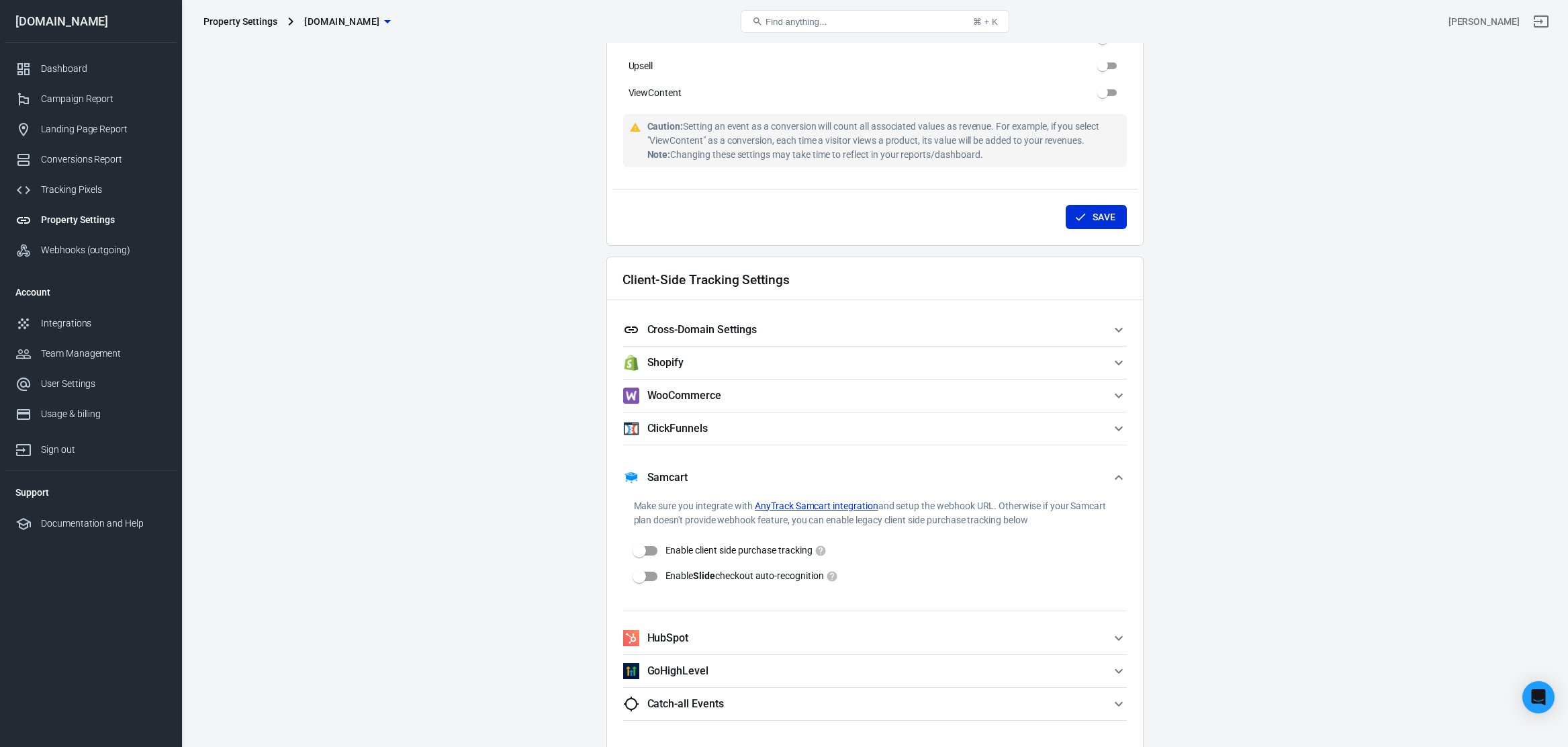
click at [1115, 477] on icon "button" at bounding box center [1118, 478] width 16 height 16
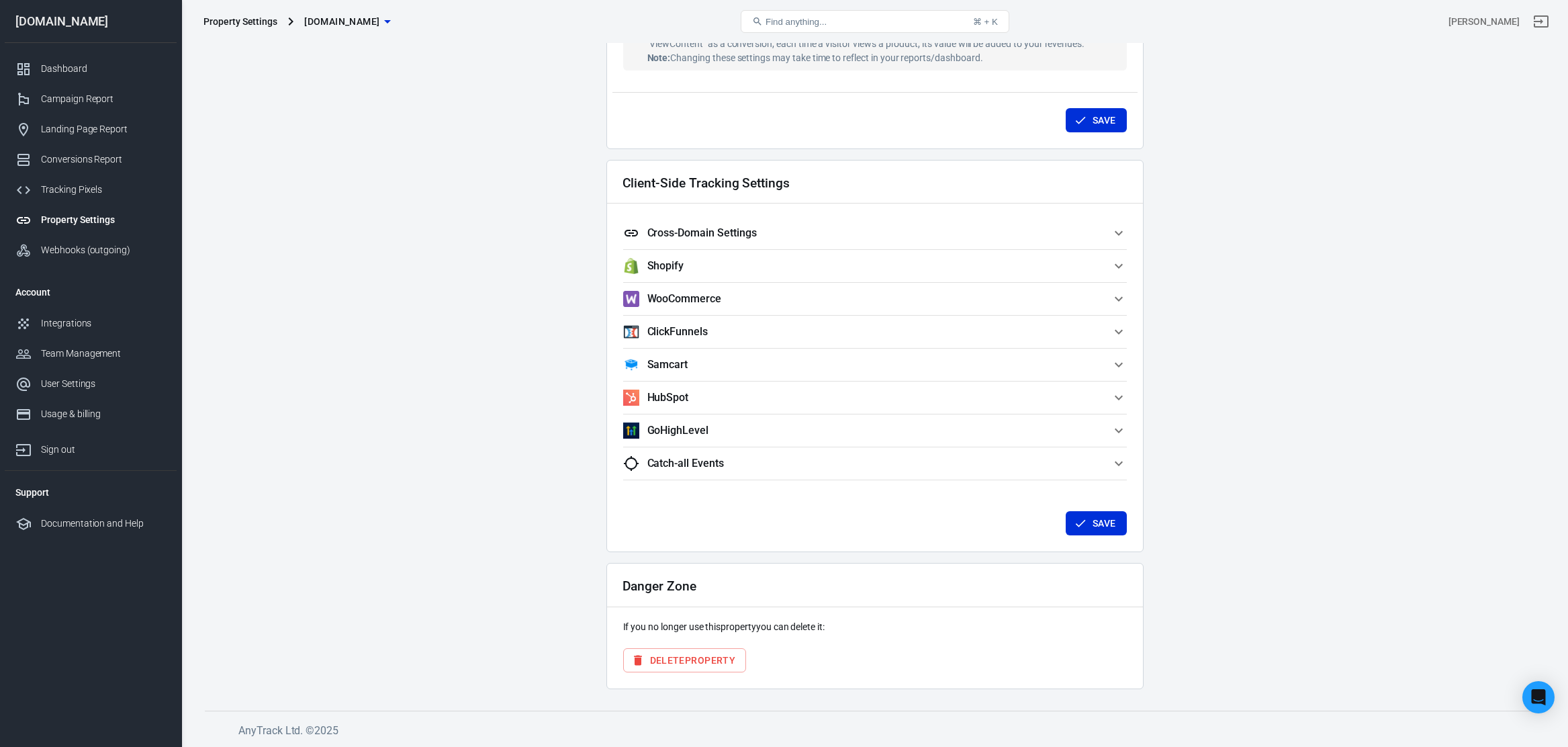
scroll to position [1054, 0]
click at [69, 318] on div "Integrations" at bounding box center [103, 323] width 125 height 14
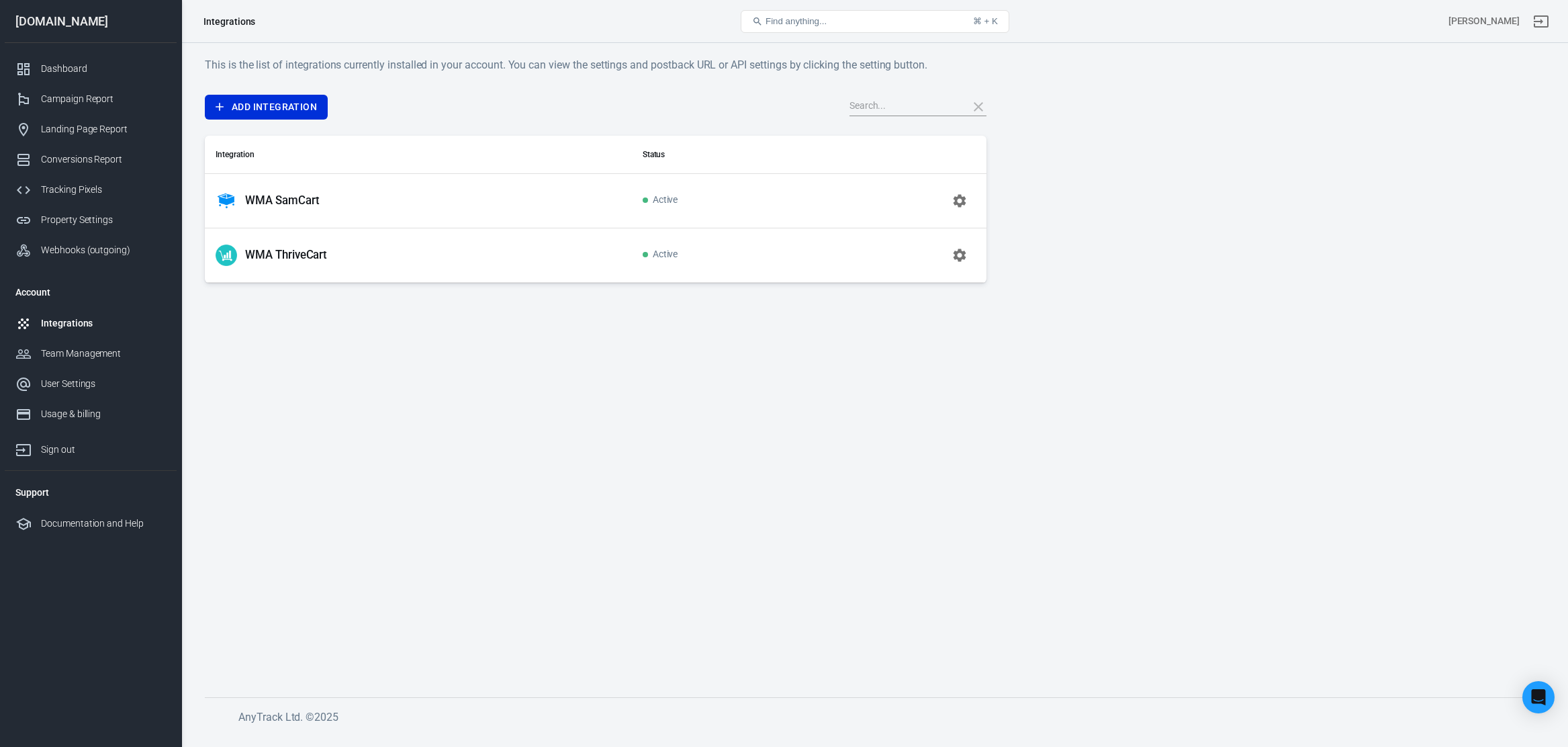
click at [960, 198] on icon "button" at bounding box center [959, 201] width 16 height 16
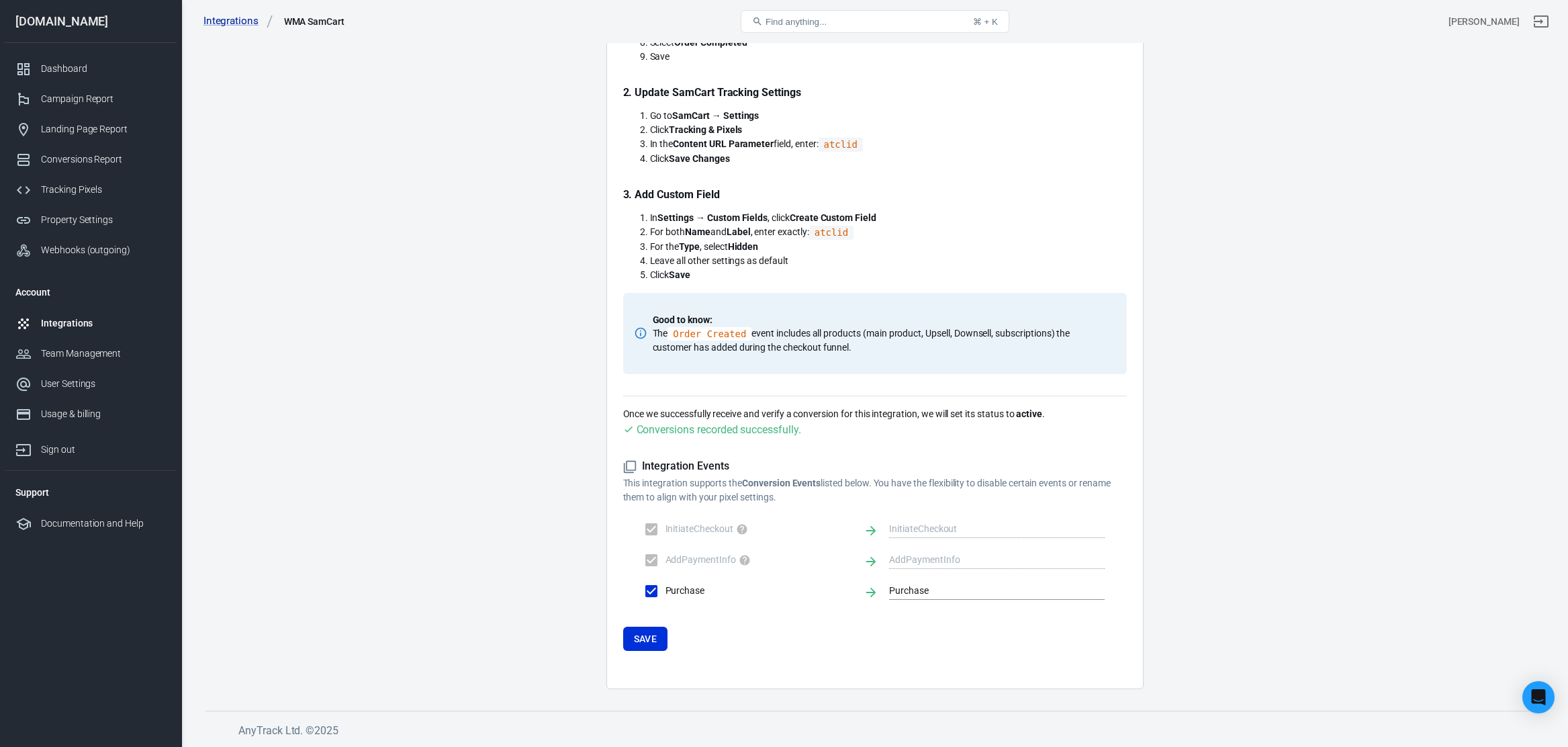
scroll to position [541, 0]
click at [652, 529] on label "InitiateCheckout" at bounding box center [745, 530] width 216 height 28
click at [57, 319] on div "Integrations" at bounding box center [103, 323] width 125 height 14
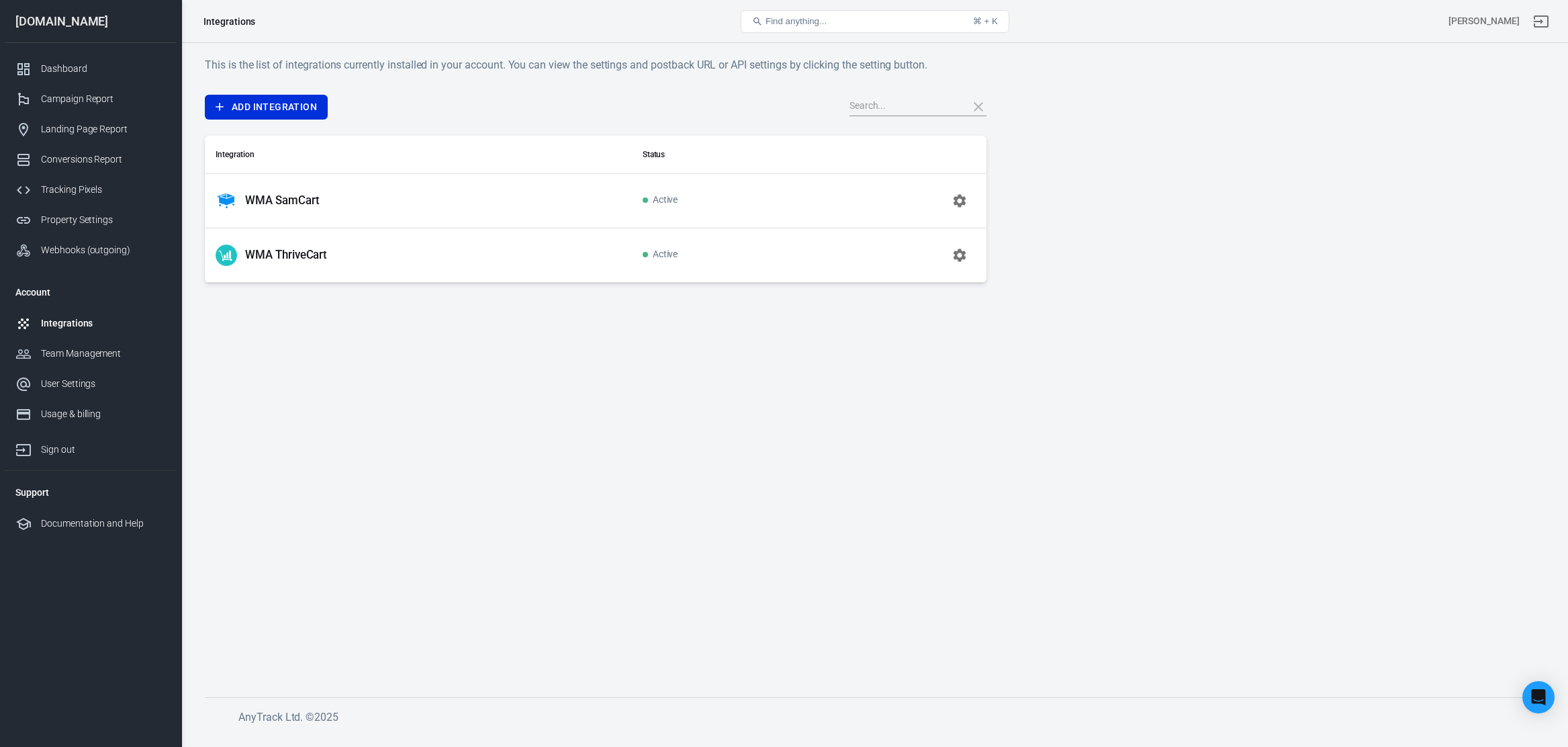
click at [959, 257] on icon "button" at bounding box center [959, 255] width 16 height 16
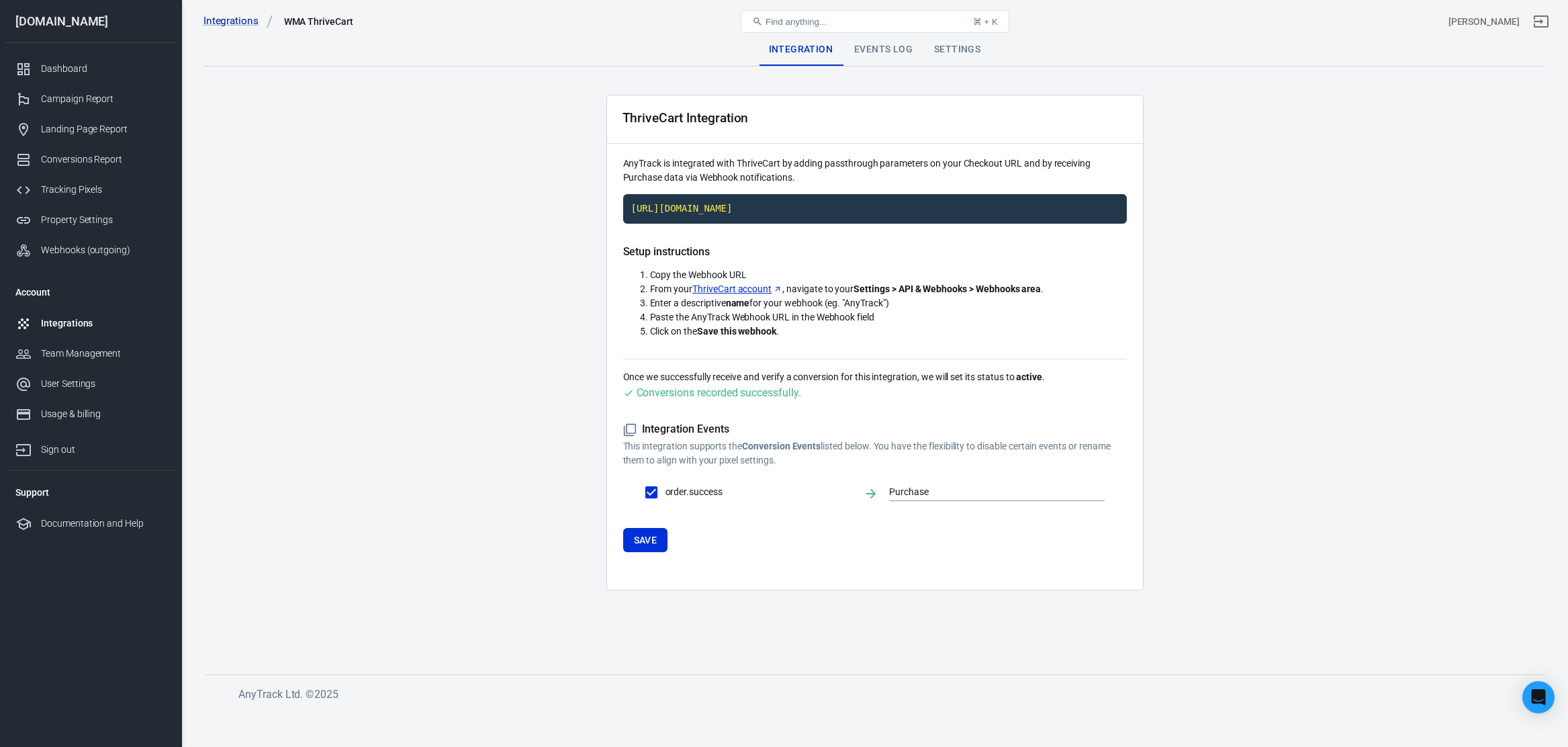
click at [881, 51] on div "Events Log" at bounding box center [883, 50] width 80 height 33
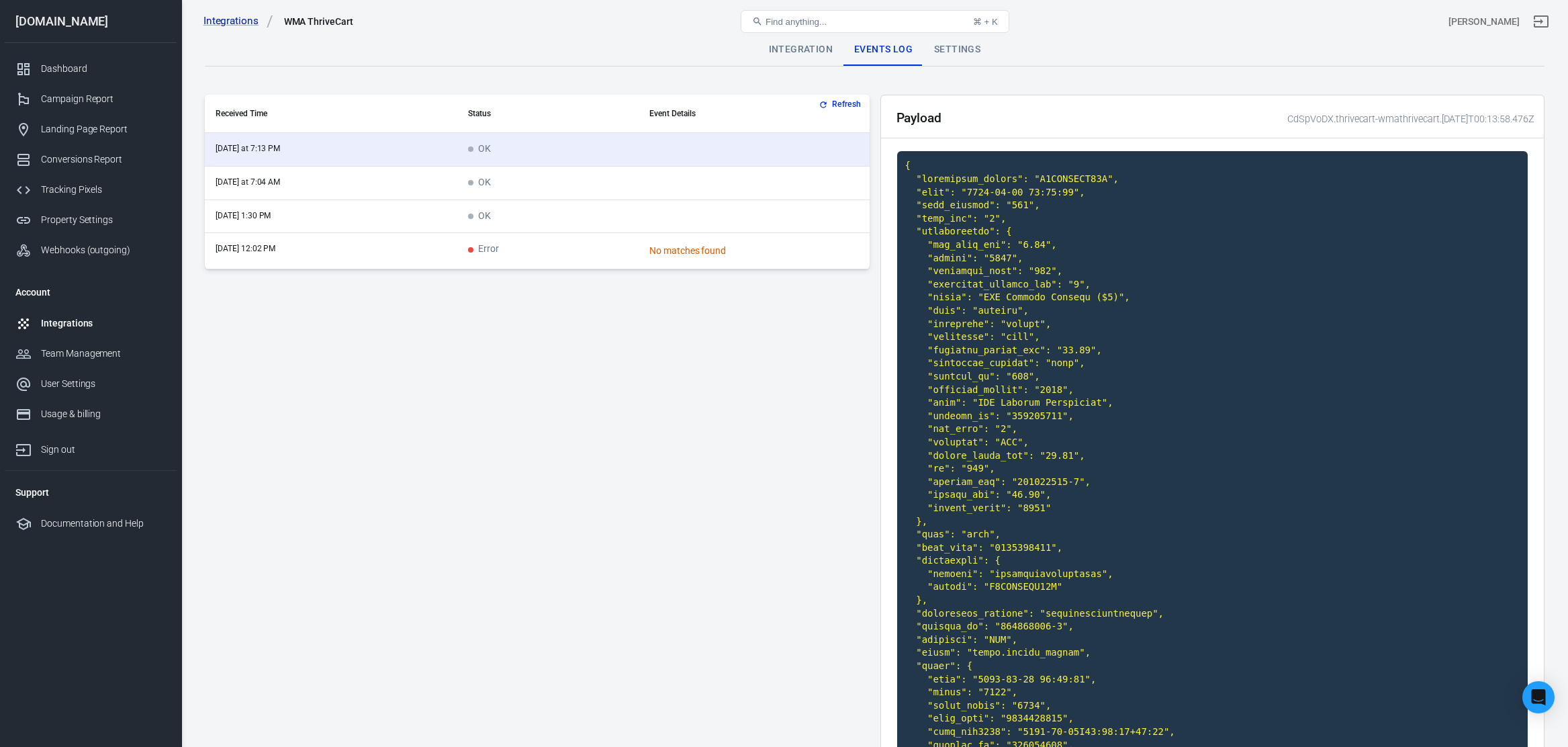
click at [674, 245] on div "No matches found" at bounding box center [753, 251] width 209 height 14
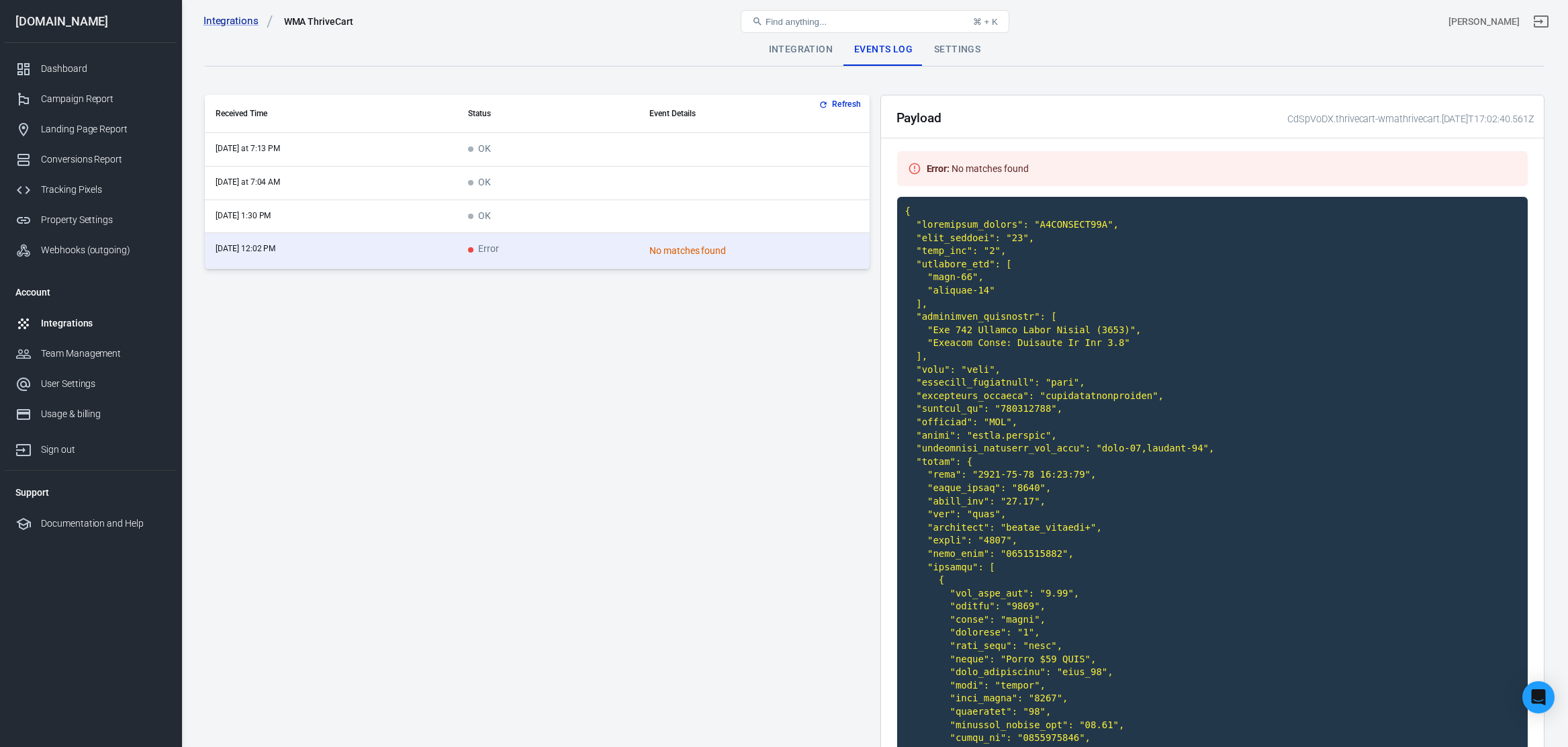
click at [957, 52] on div "Settings" at bounding box center [957, 50] width 67 height 33
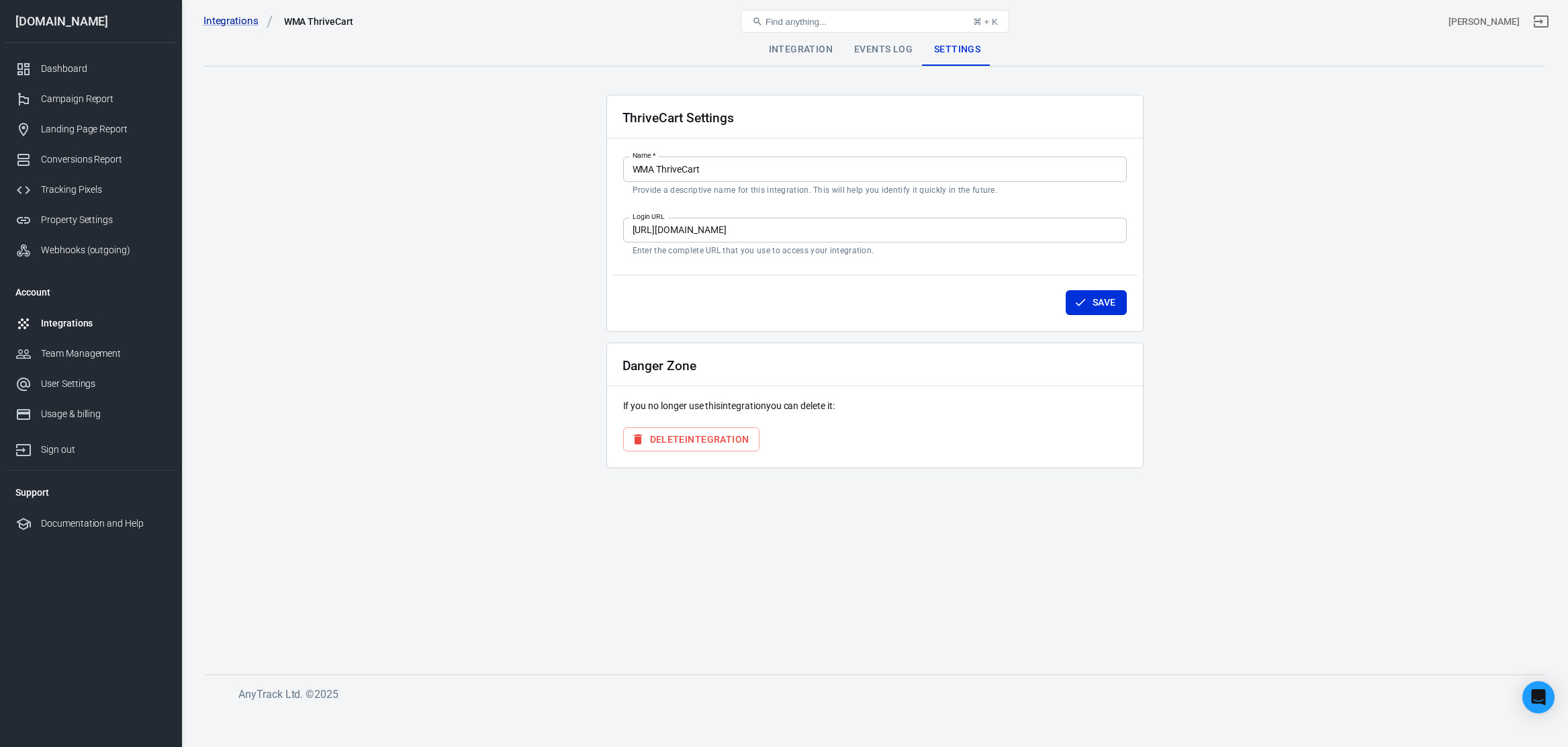
click at [870, 53] on div "Events Log" at bounding box center [883, 50] width 80 height 33
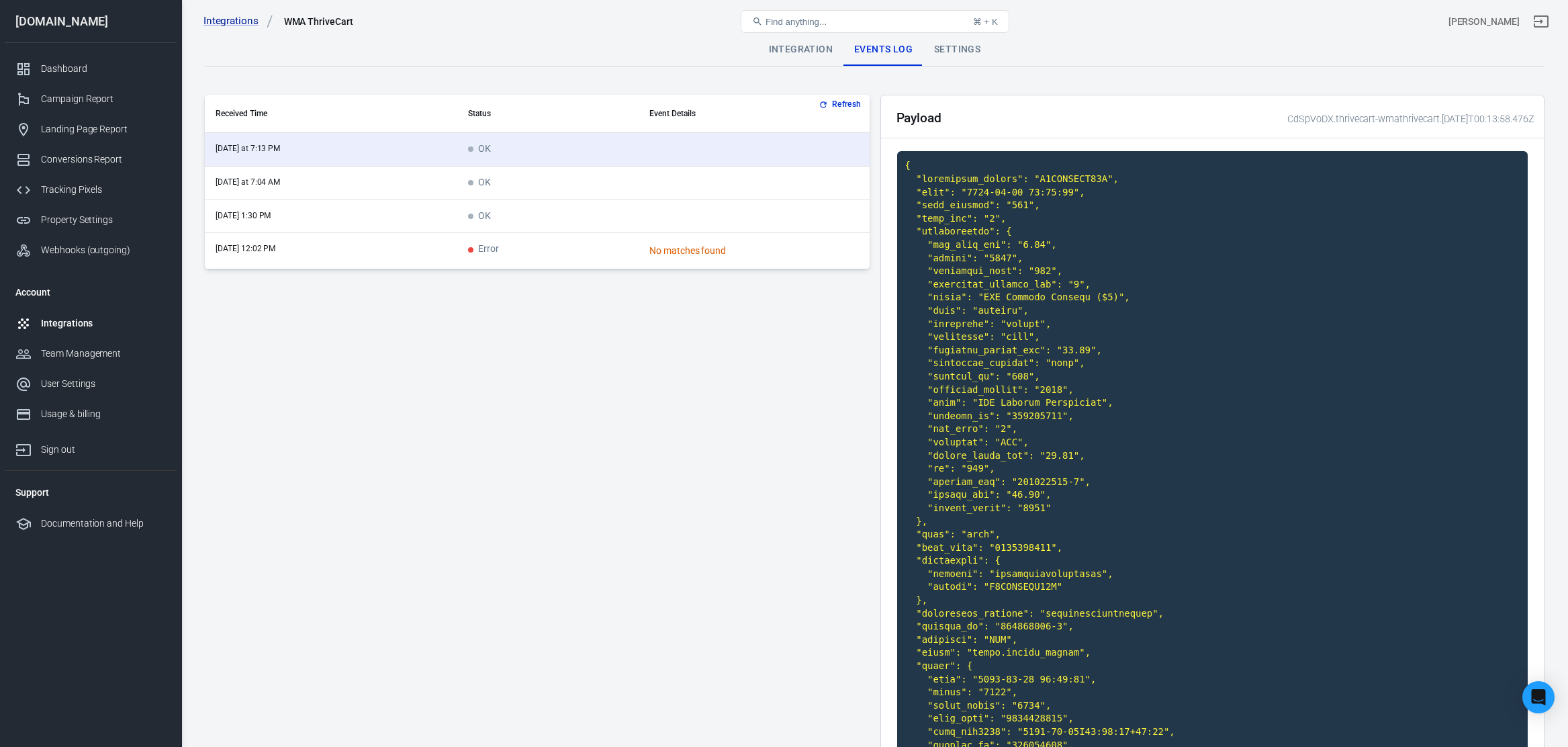
click at [812, 52] on div "Integration" at bounding box center [800, 50] width 85 height 33
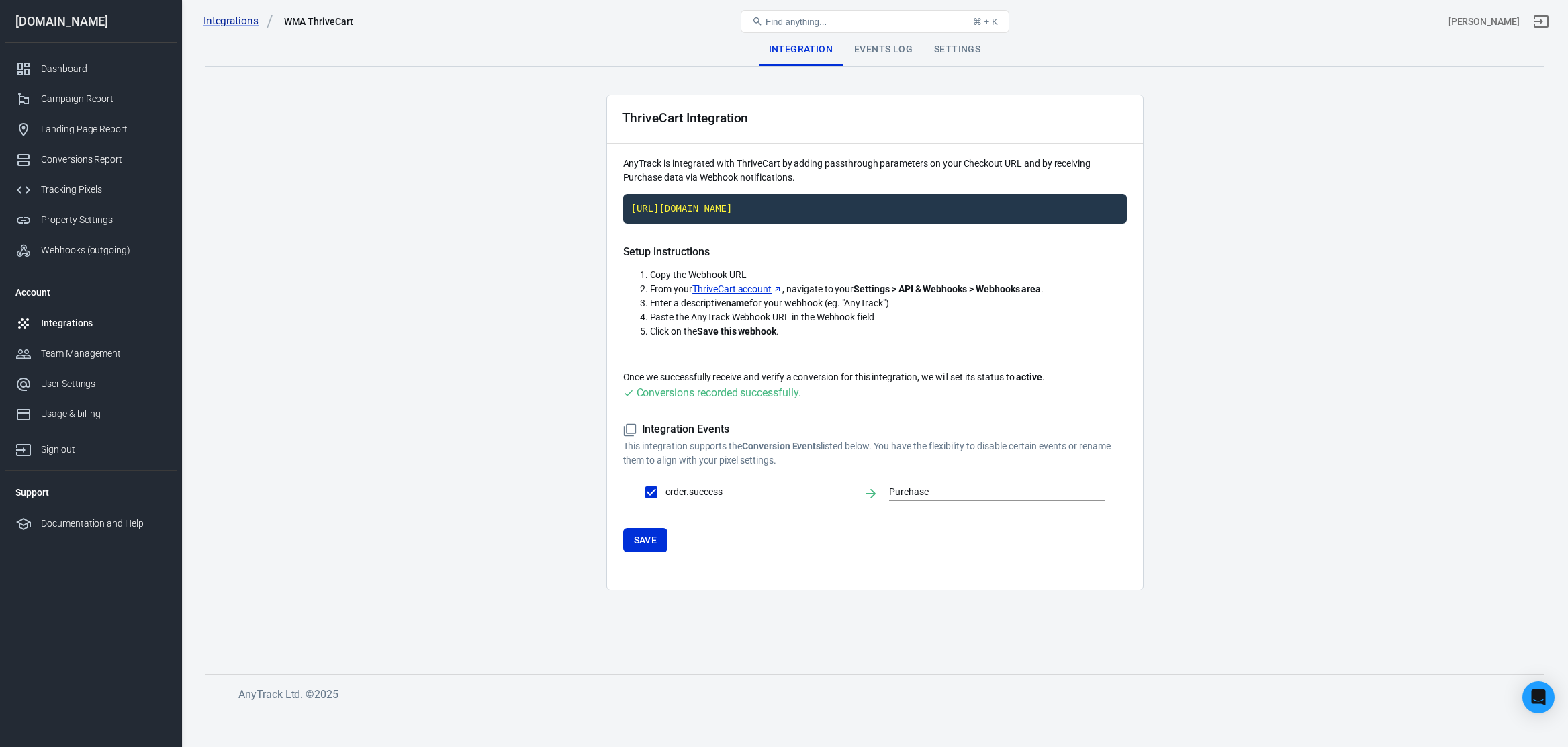
click at [84, 325] on div "Integrations" at bounding box center [103, 323] width 125 height 14
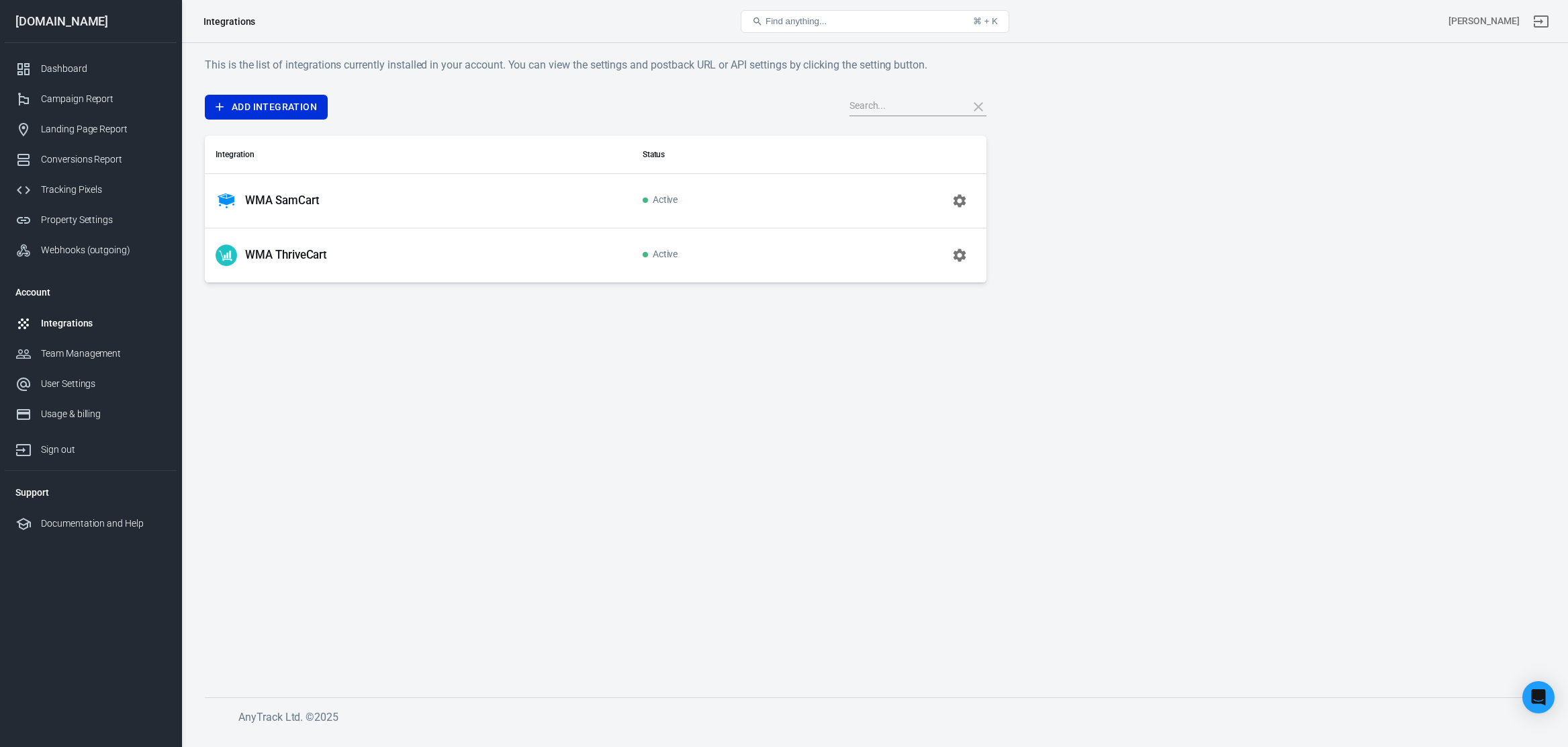
click at [307, 200] on p "WMA SamCart" at bounding box center [281, 200] width 74 height 14
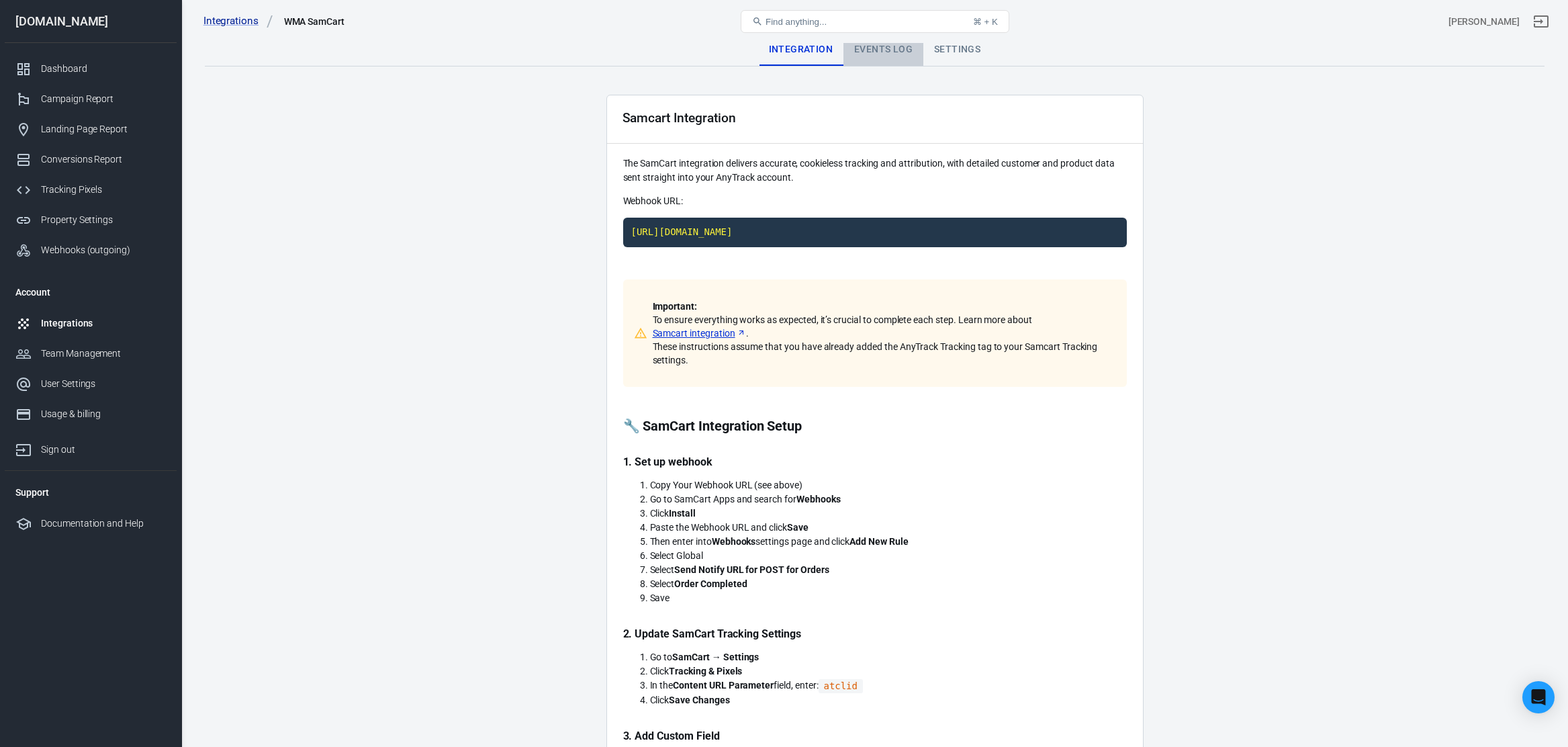
click at [911, 53] on div "Events Log" at bounding box center [883, 50] width 80 height 33
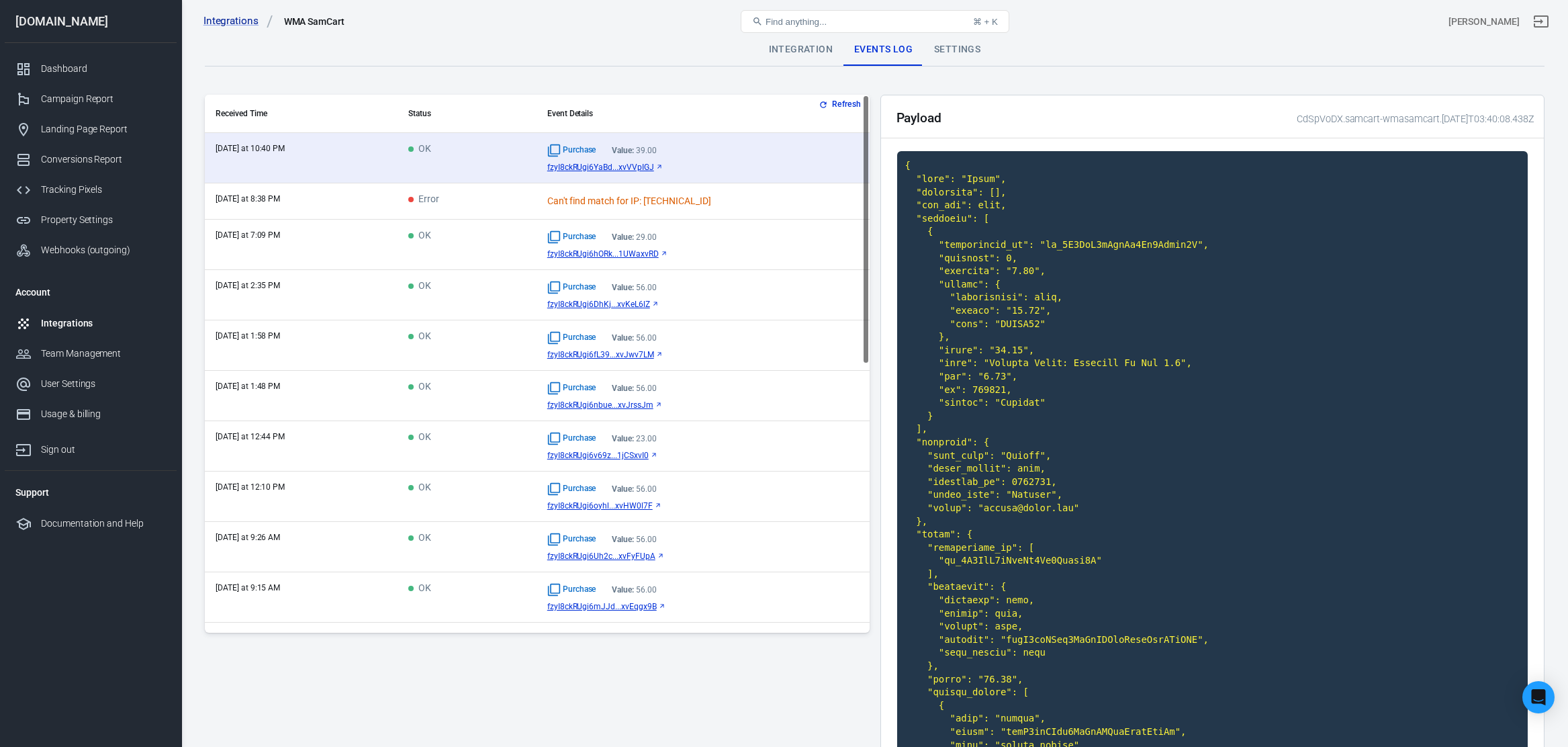
click at [948, 47] on div "Settings" at bounding box center [957, 50] width 67 height 33
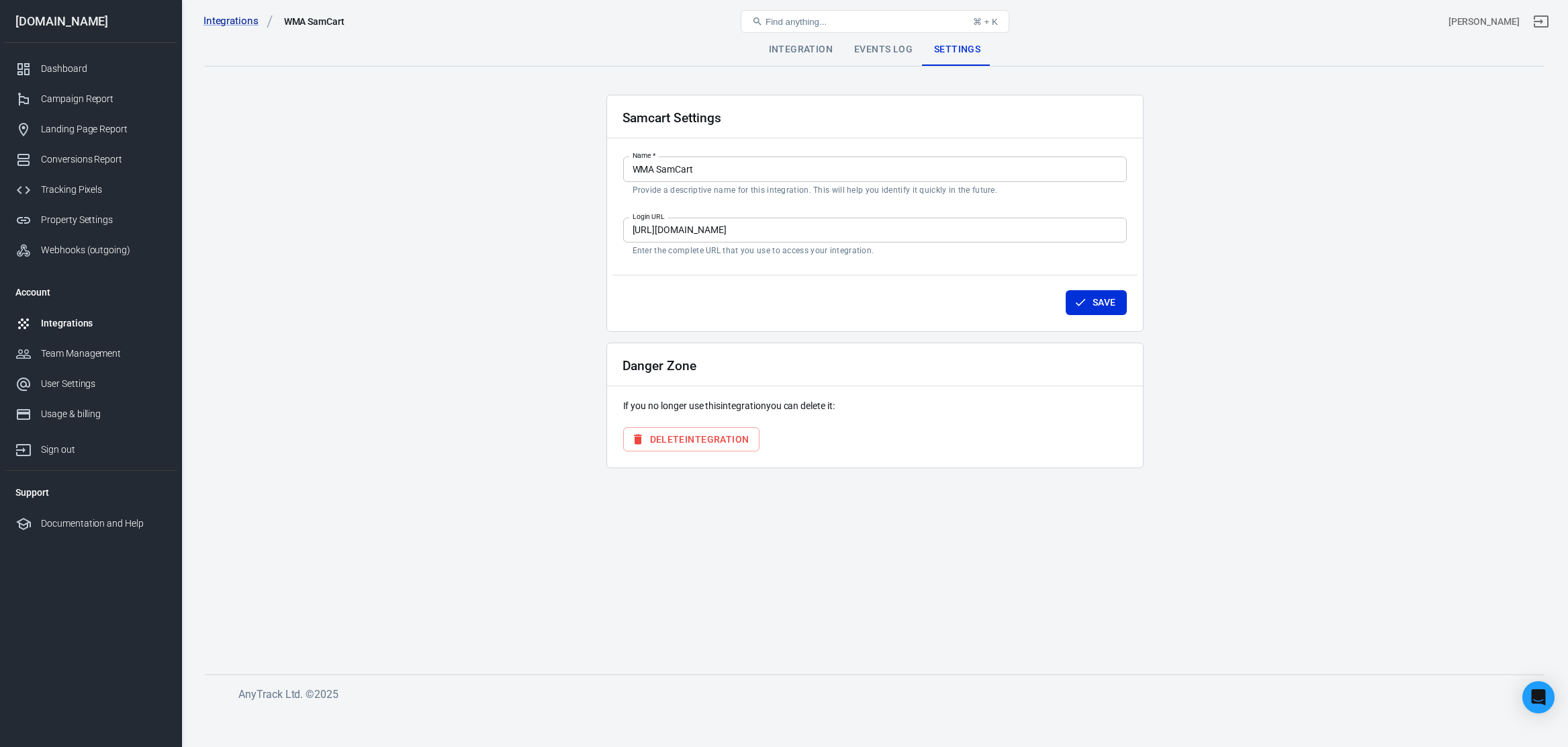
click at [889, 46] on div "Events Log" at bounding box center [883, 50] width 80 height 33
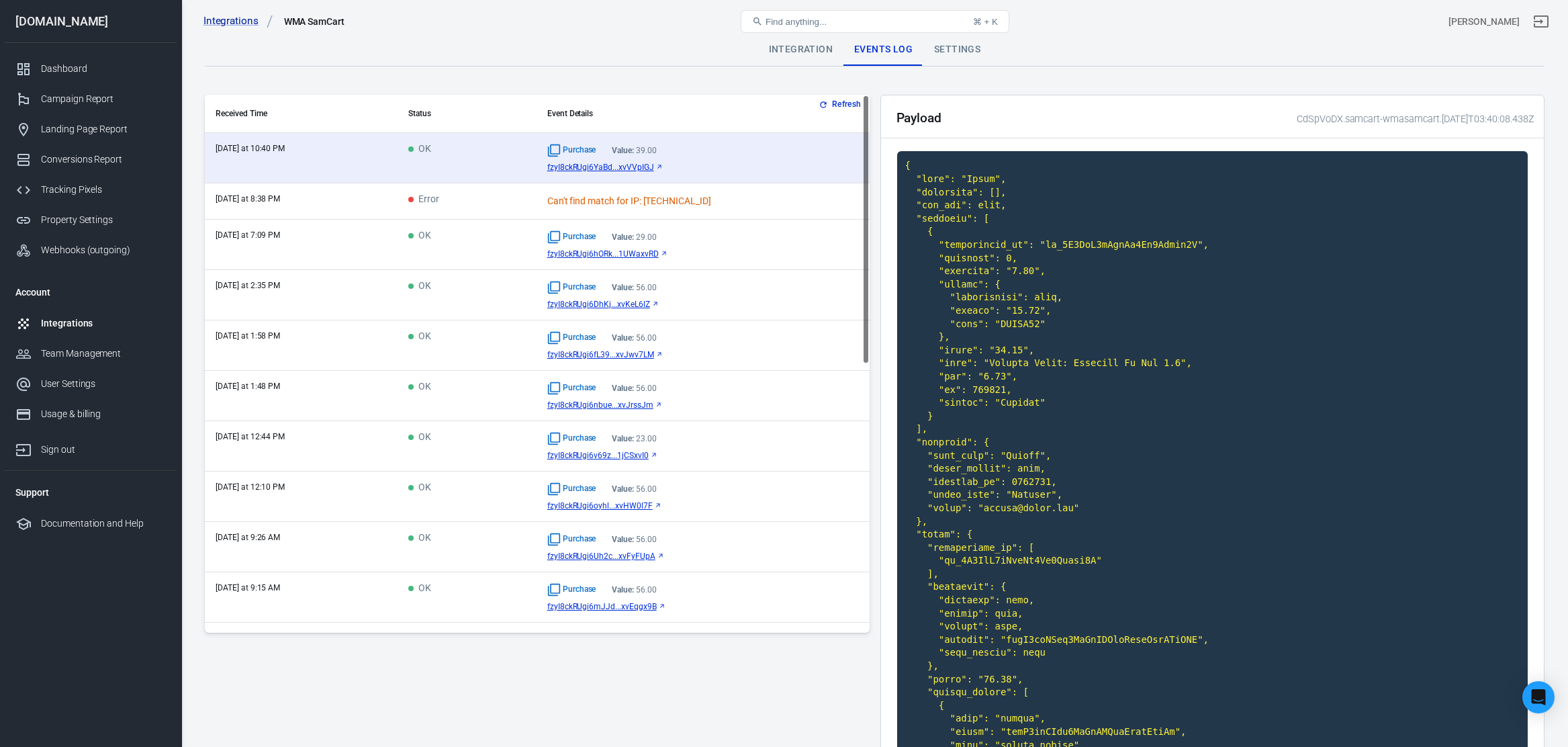
click at [802, 46] on div "Integration" at bounding box center [800, 50] width 85 height 33
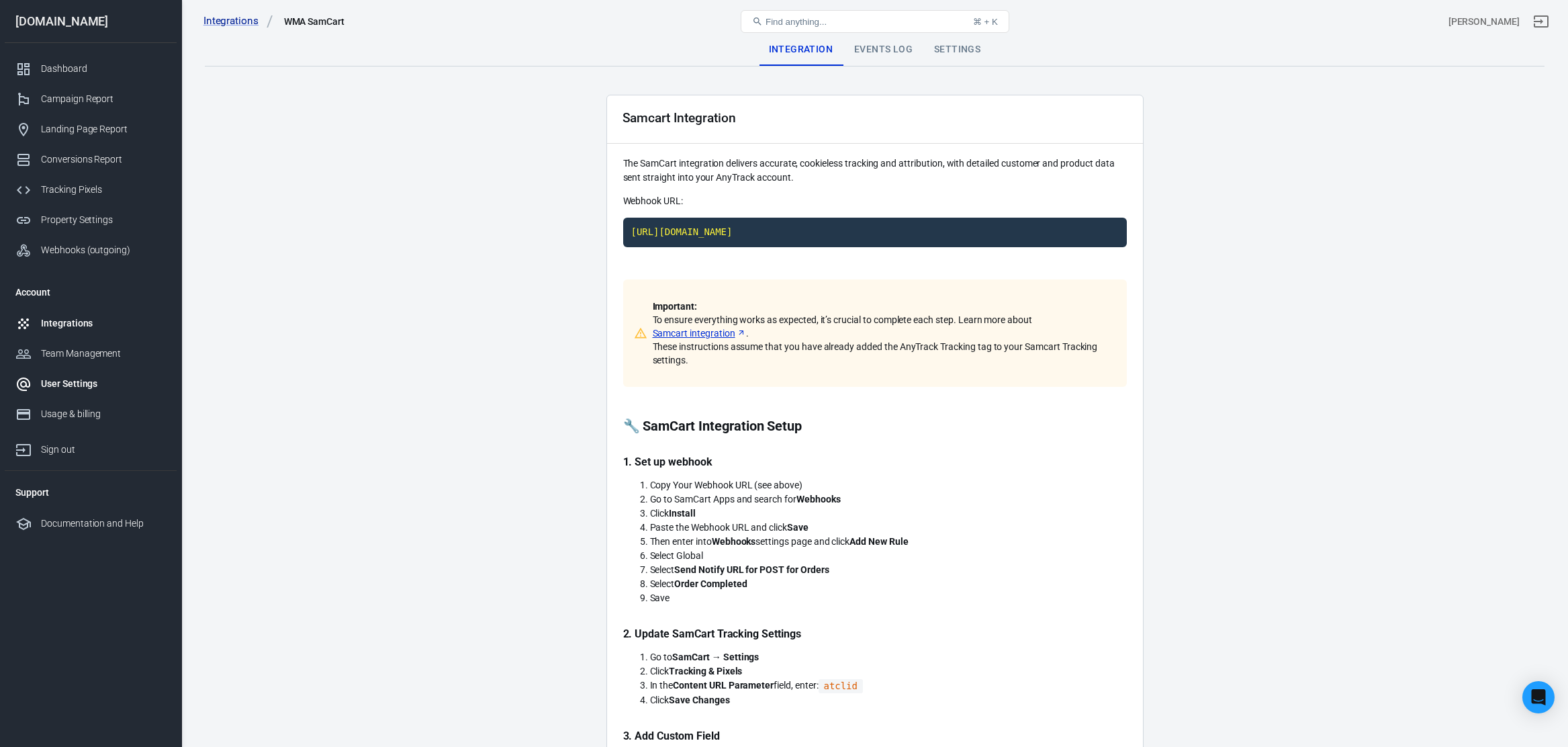
click at [59, 386] on div "User Settings" at bounding box center [103, 383] width 125 height 14
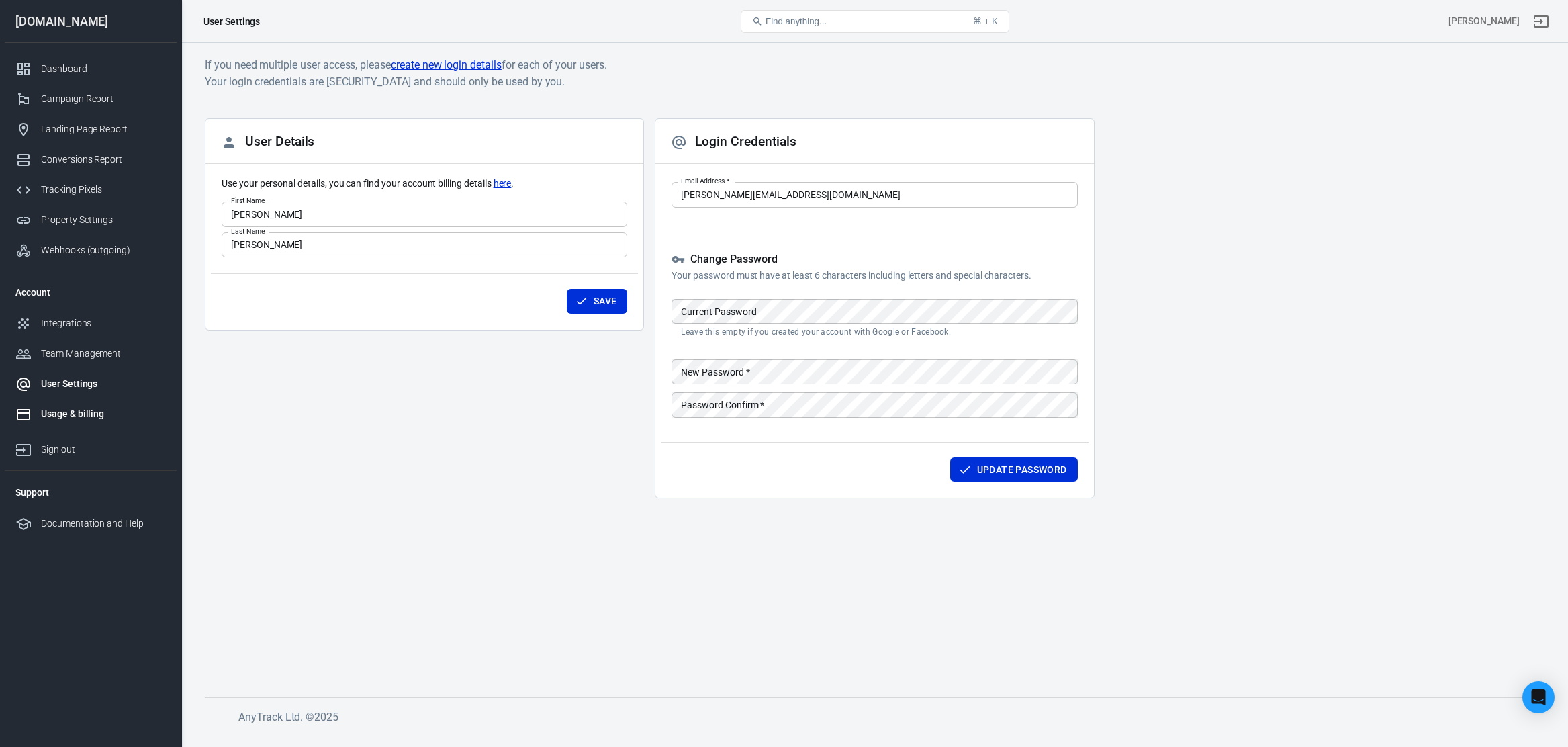
click at [66, 411] on div "Usage & billing" at bounding box center [103, 414] width 125 height 14
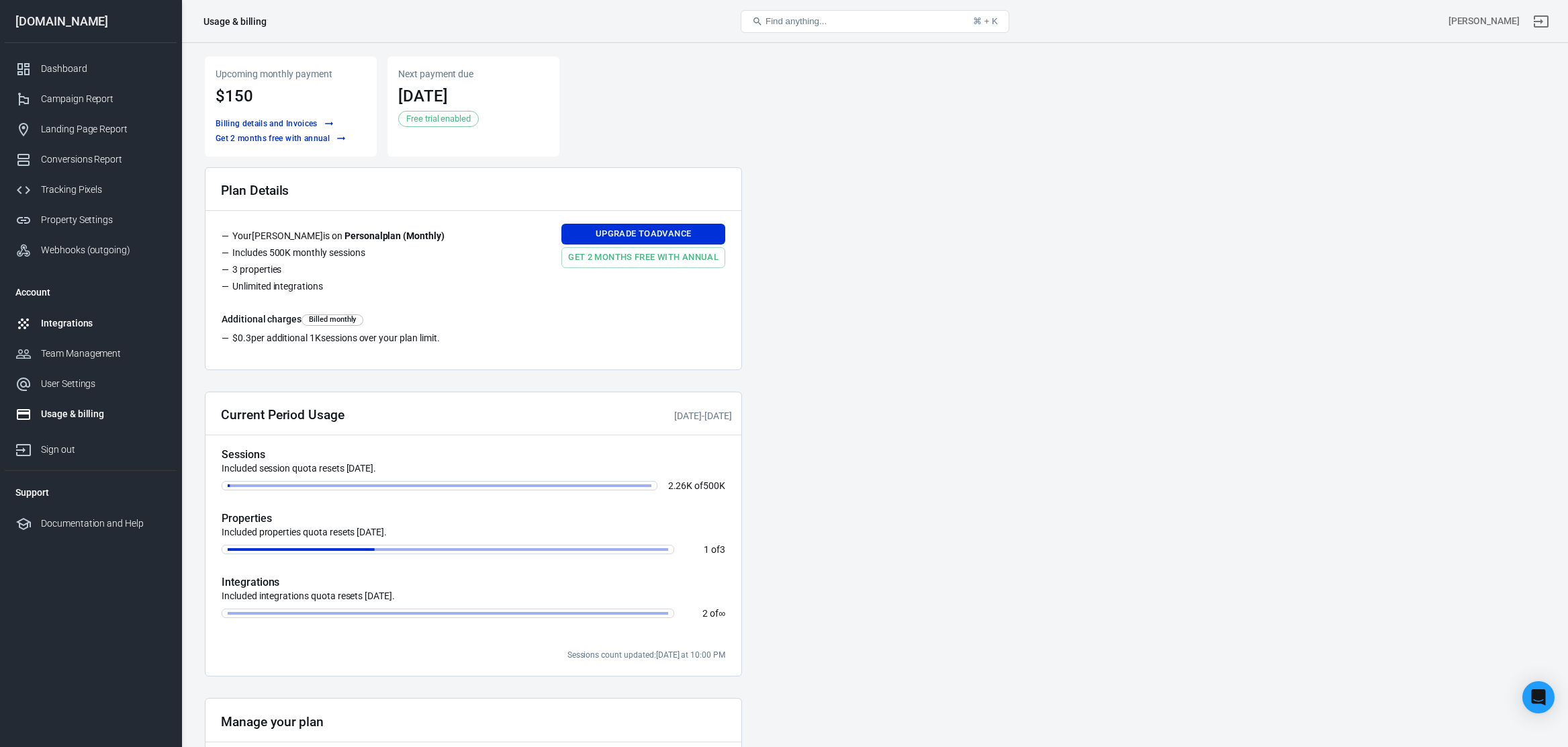
click at [70, 328] on div "Integrations" at bounding box center [103, 323] width 125 height 14
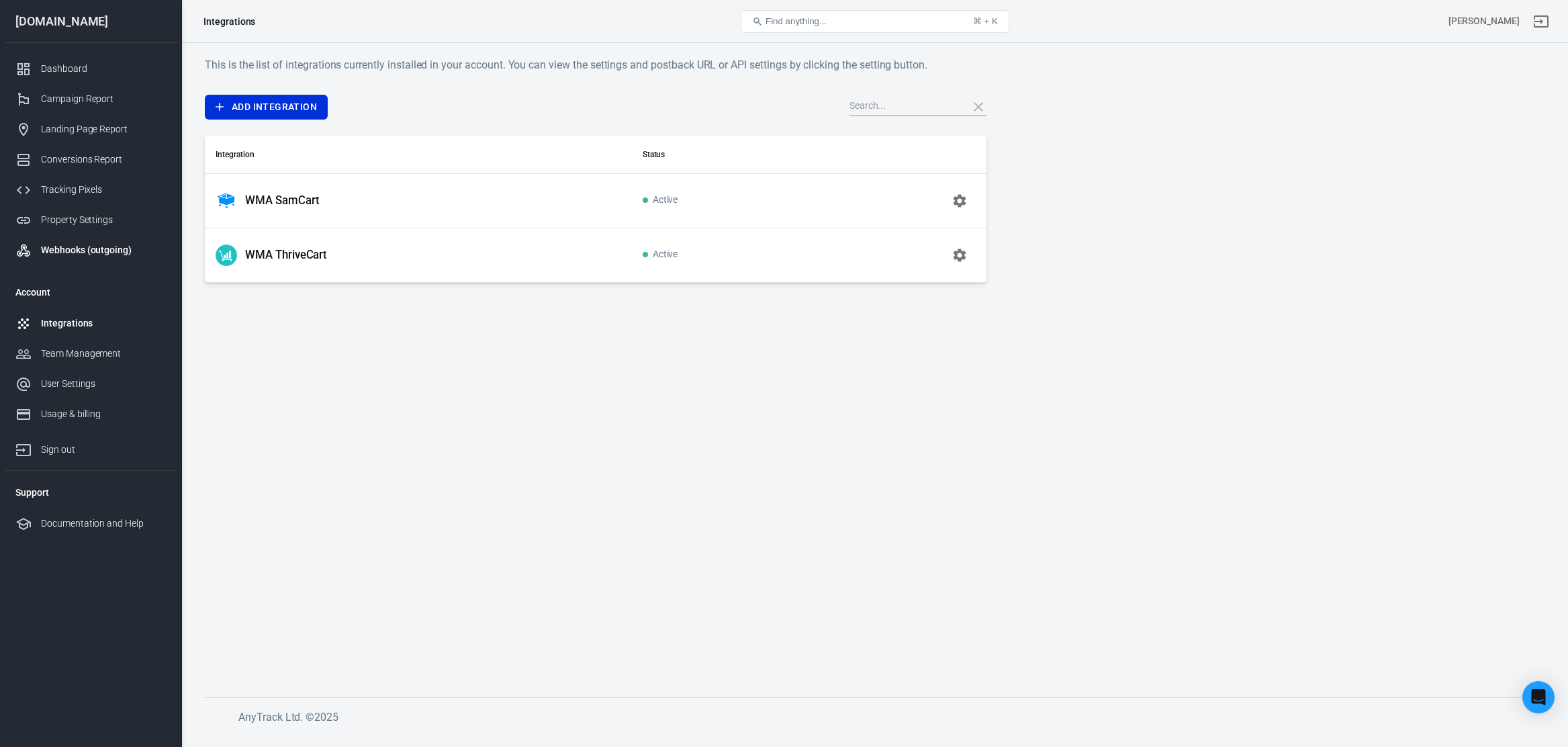
click at [80, 253] on div "Webhooks (outgoing)" at bounding box center [103, 250] width 125 height 14
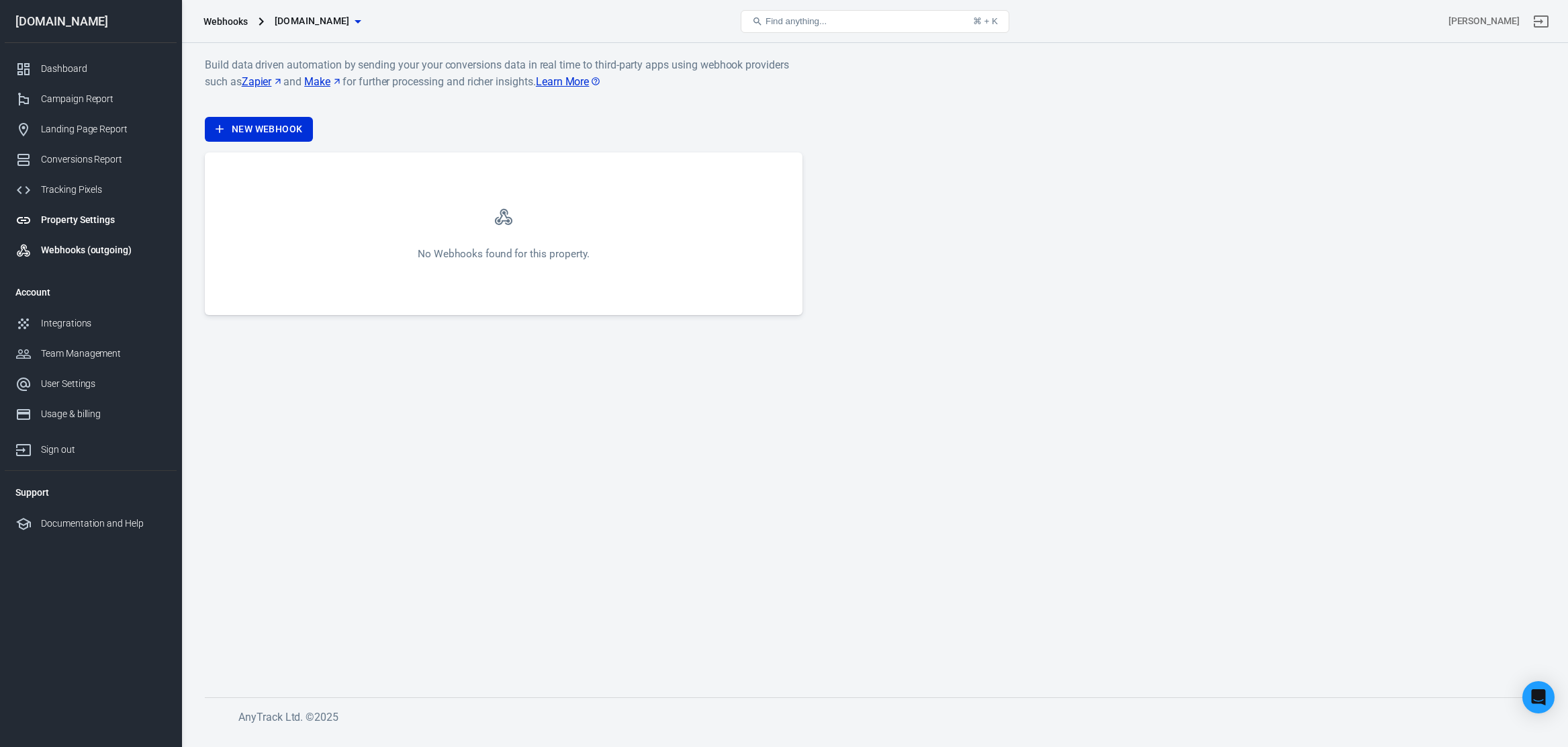
click at [86, 218] on div "Property Settings" at bounding box center [103, 220] width 125 height 14
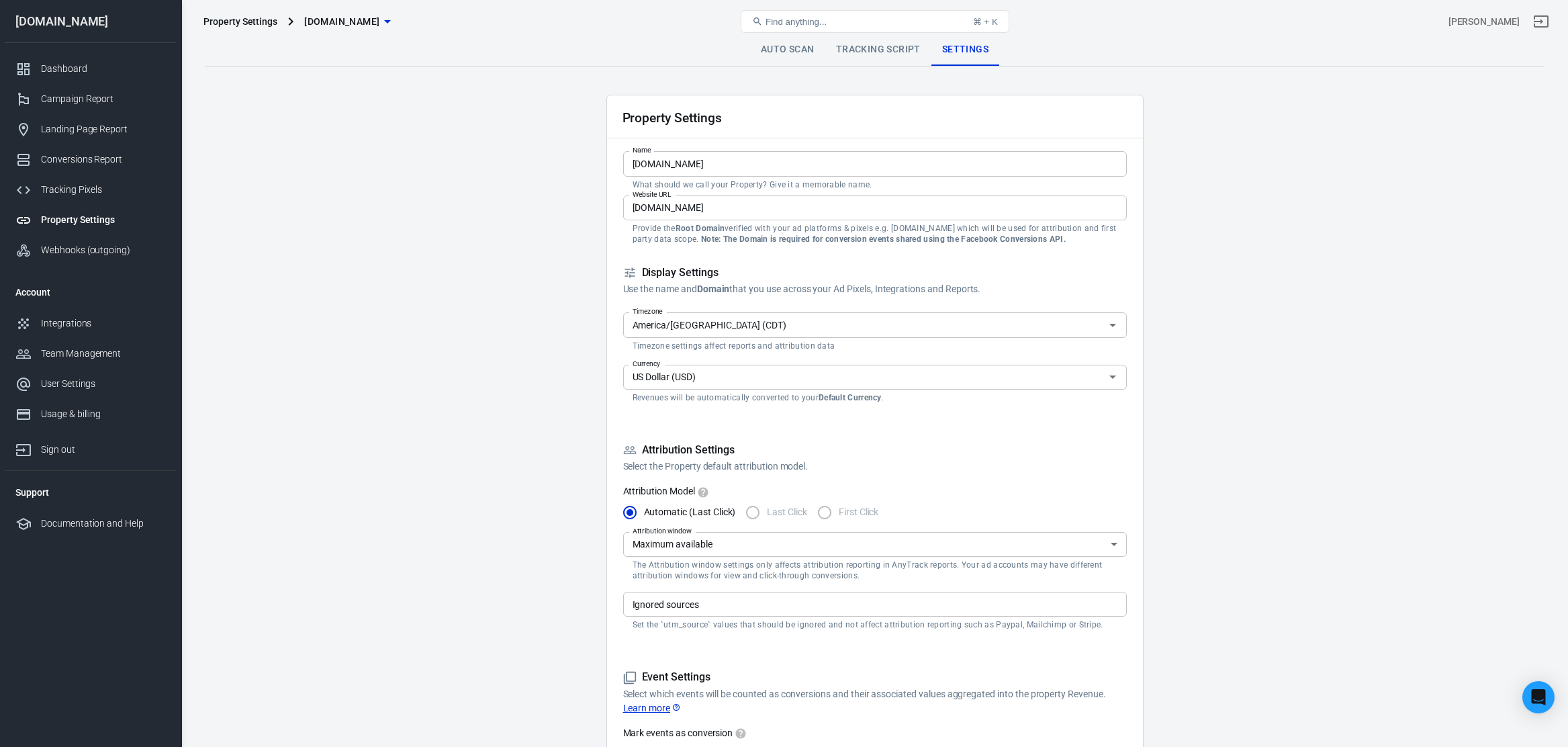
click at [801, 37] on div "Find anything... ⌘ + K" at bounding box center [875, 21] width 448 height 33
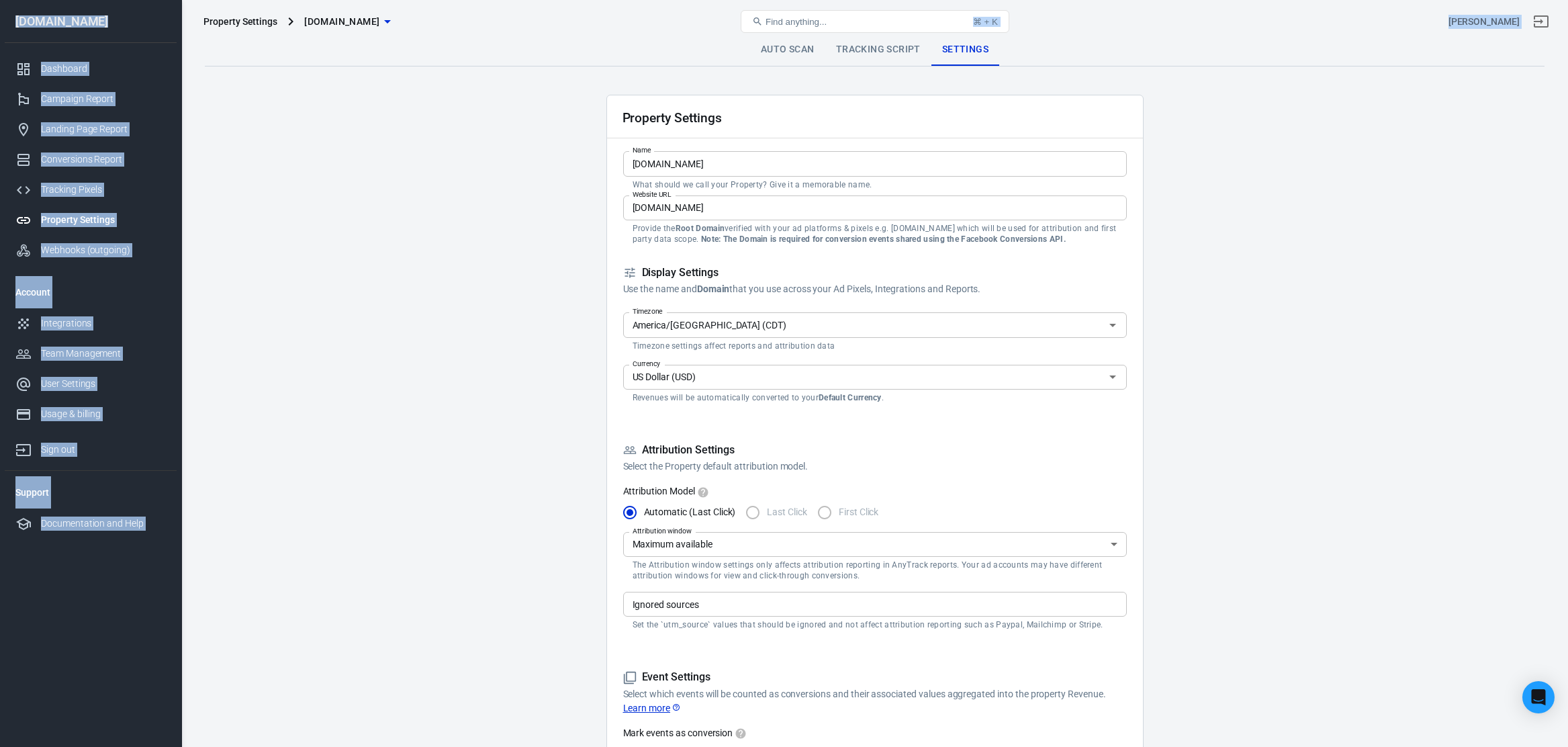
click at [793, 49] on link "Auto Scan" at bounding box center [787, 50] width 75 height 33
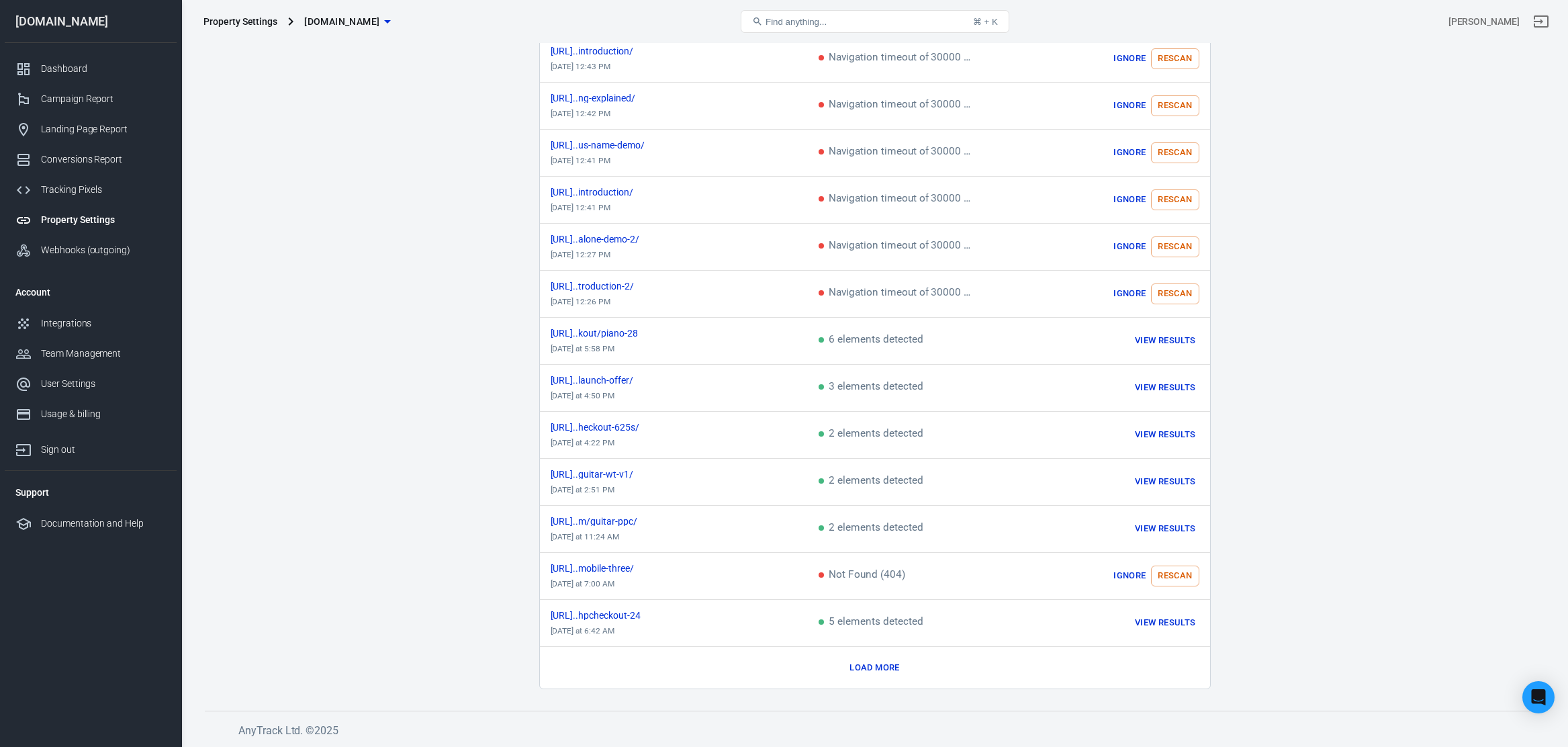
scroll to position [463, 0]
click at [893, 664] on button "Load more" at bounding box center [874, 668] width 56 height 21
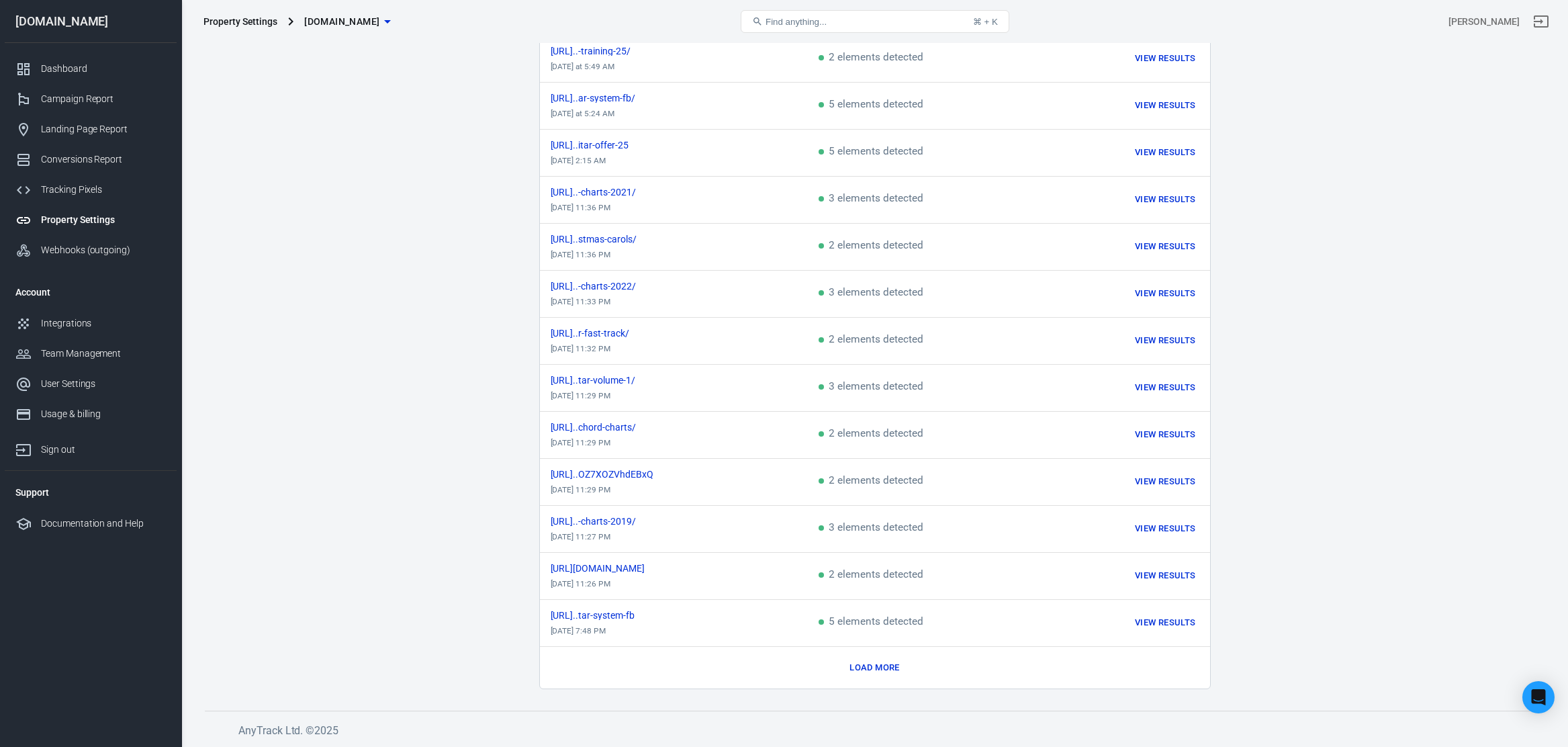
scroll to position [1403, 0]
click at [892, 659] on button "Load more" at bounding box center [874, 668] width 56 height 21
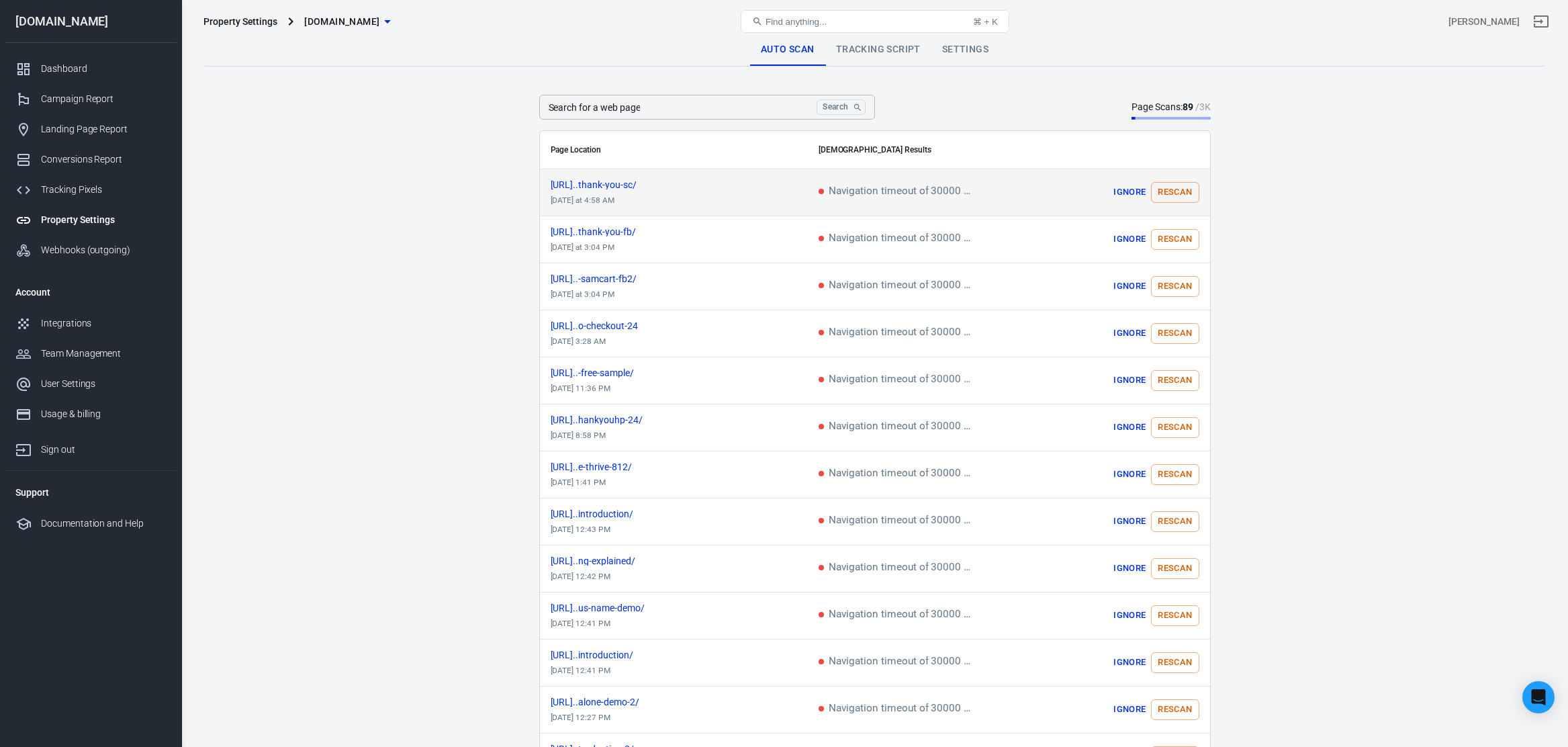
scroll to position [0, 0]
click at [1155, 197] on button "Rescan" at bounding box center [1175, 192] width 48 height 21
click at [658, 182] on icon "scrollable content" at bounding box center [655, 185] width 6 height 6
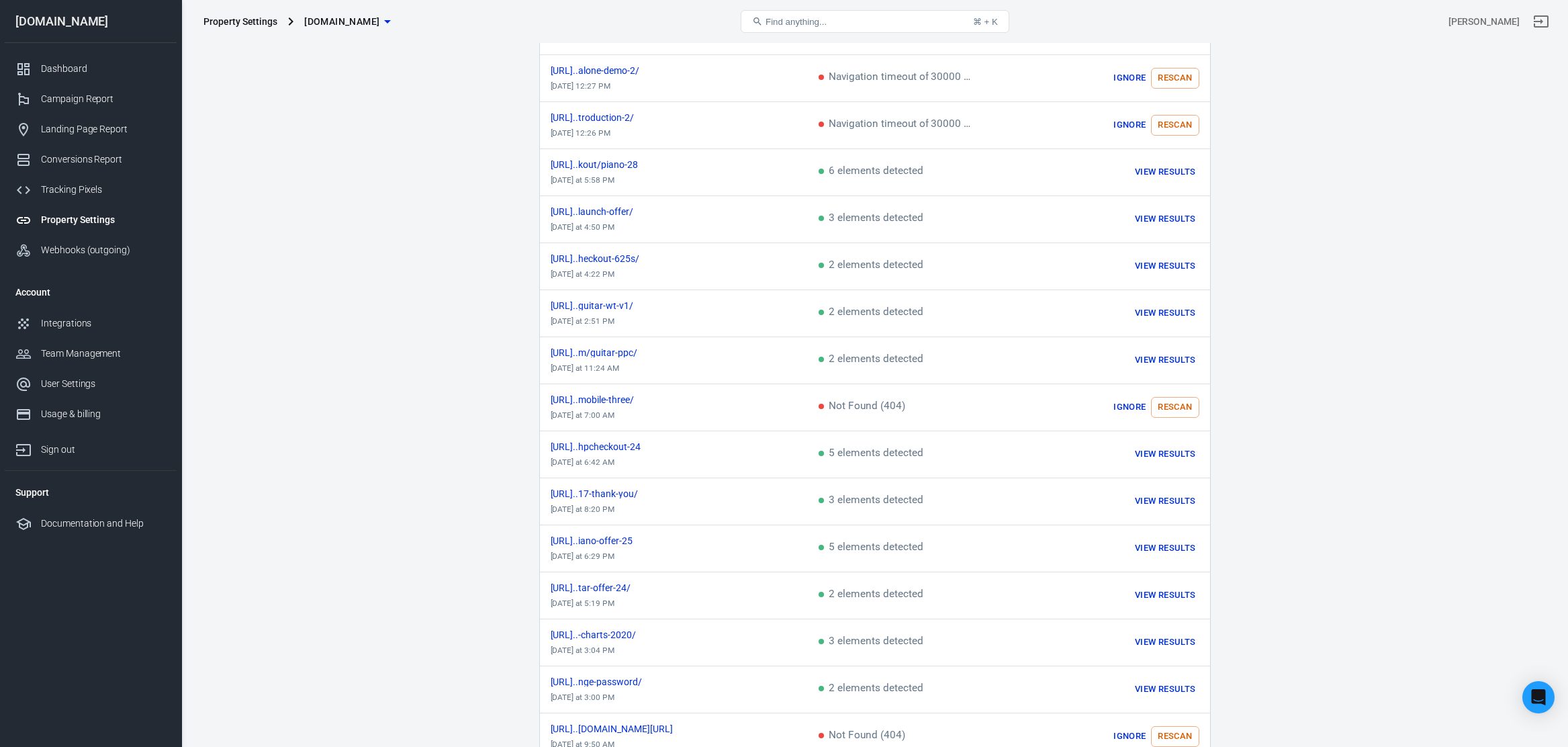
scroll to position [666, 0]
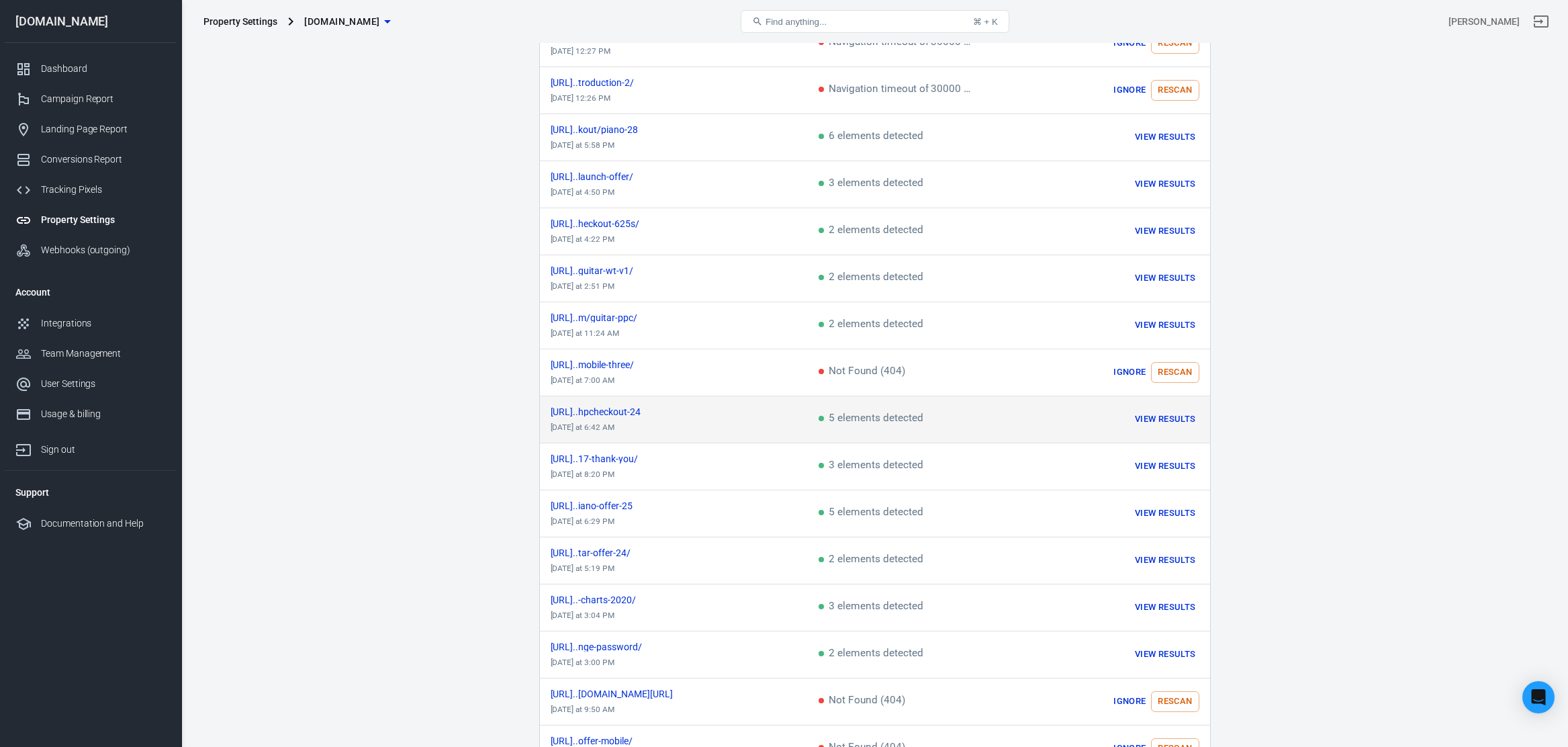
click at [1153, 418] on button "View Results" at bounding box center [1165, 419] width 67 height 21
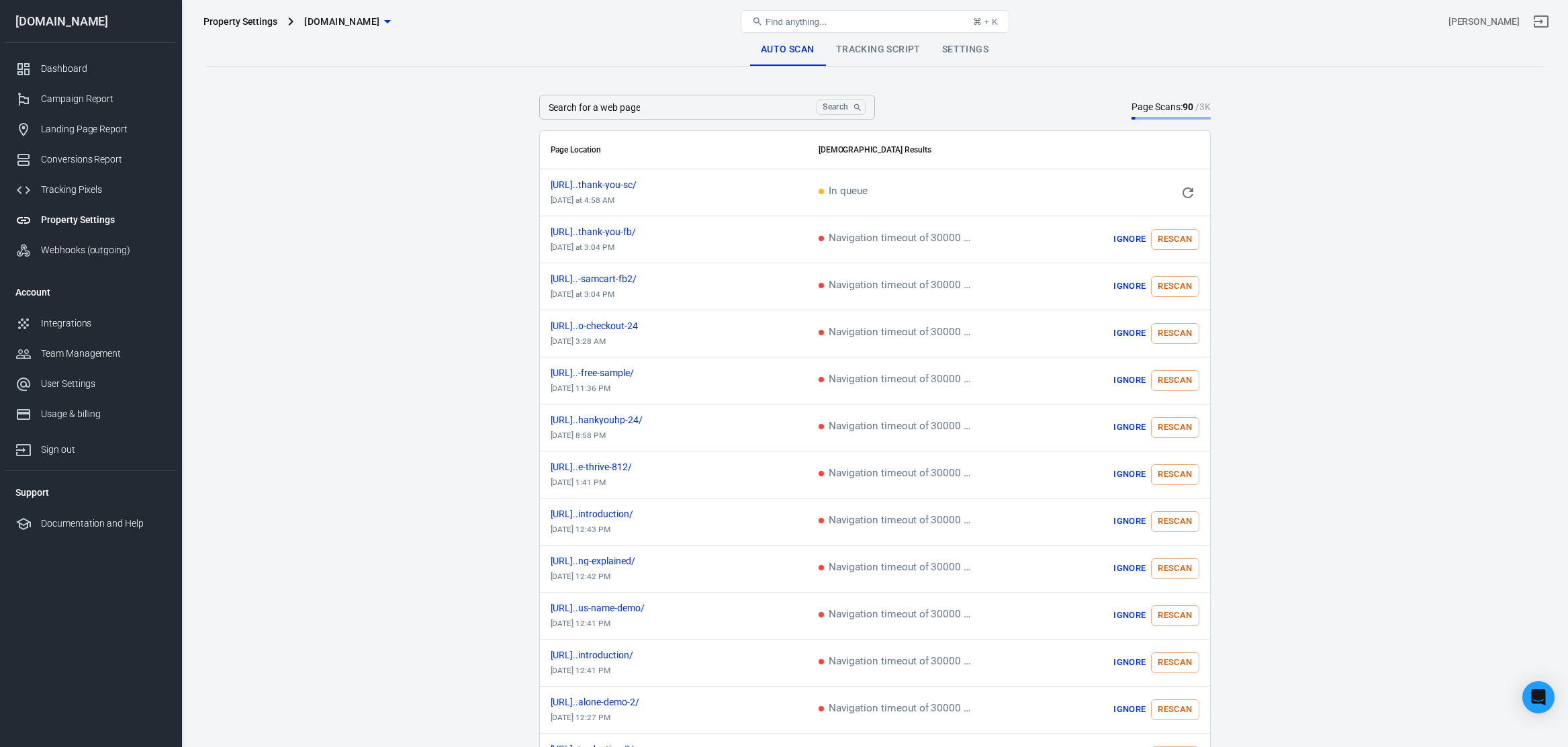
scroll to position [0, 0]
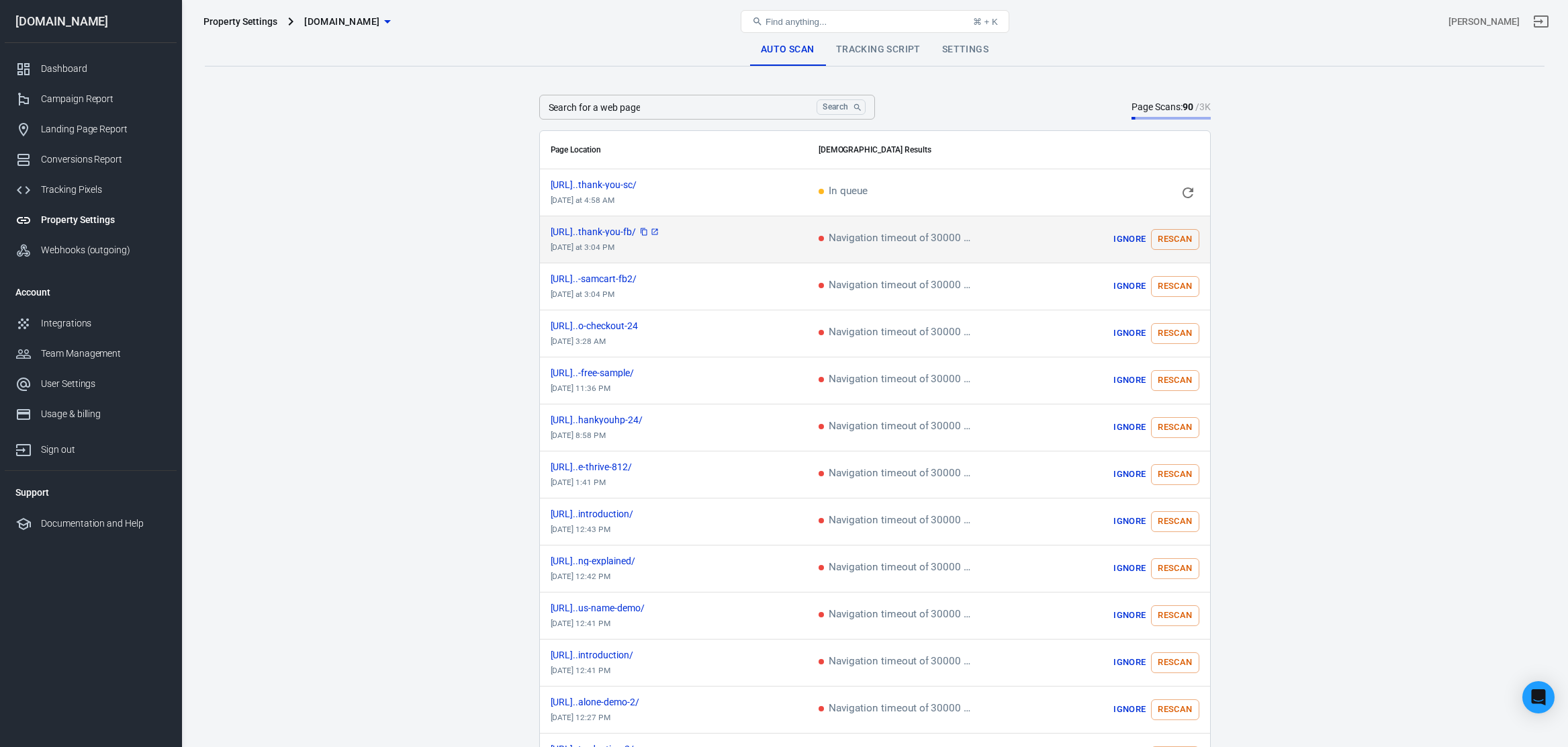
click at [660, 229] on span "https://worshipmusicacadem...thank-you-fb/" at bounding box center [605, 231] width 109 height 9
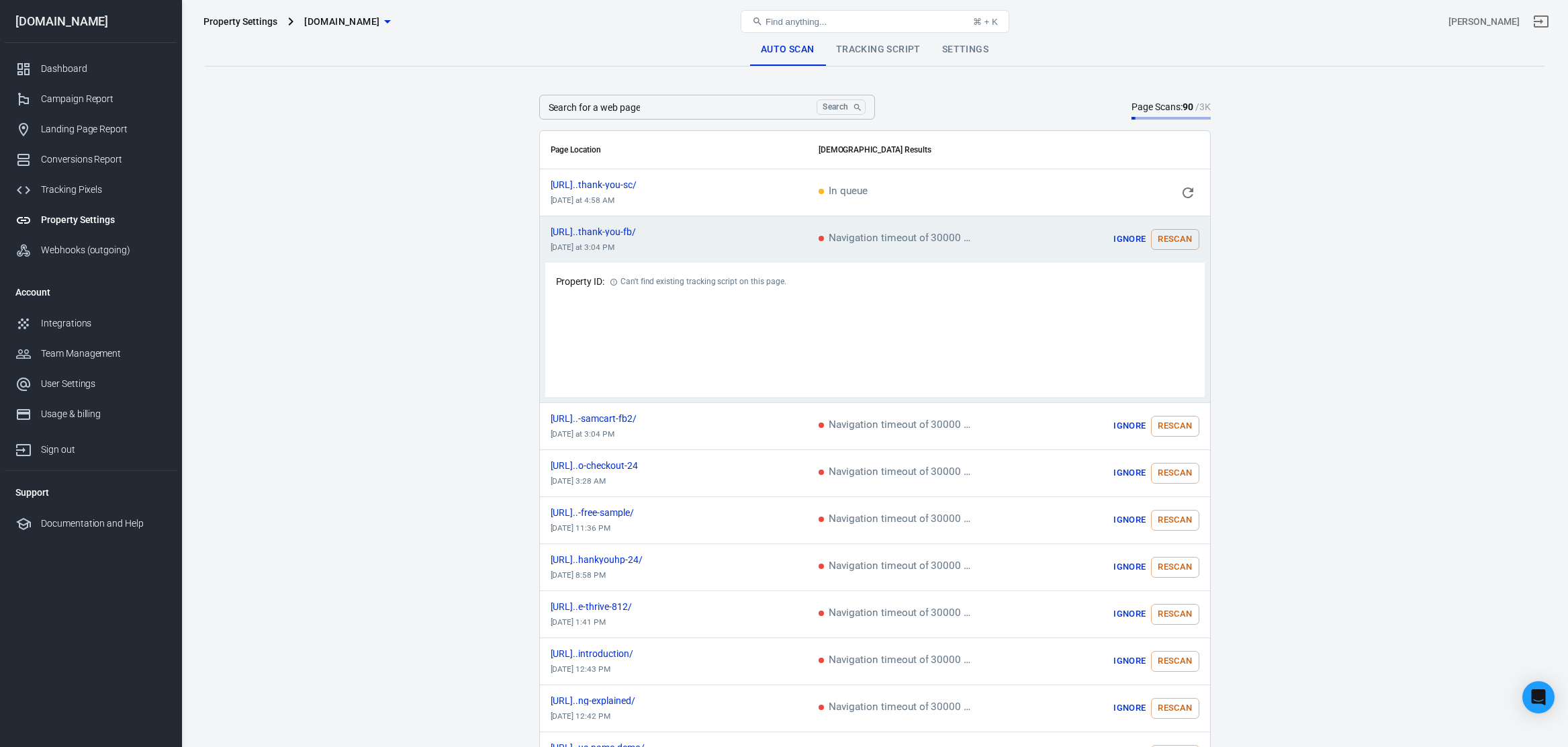
click at [1172, 237] on button "Rescan" at bounding box center [1175, 239] width 48 height 21
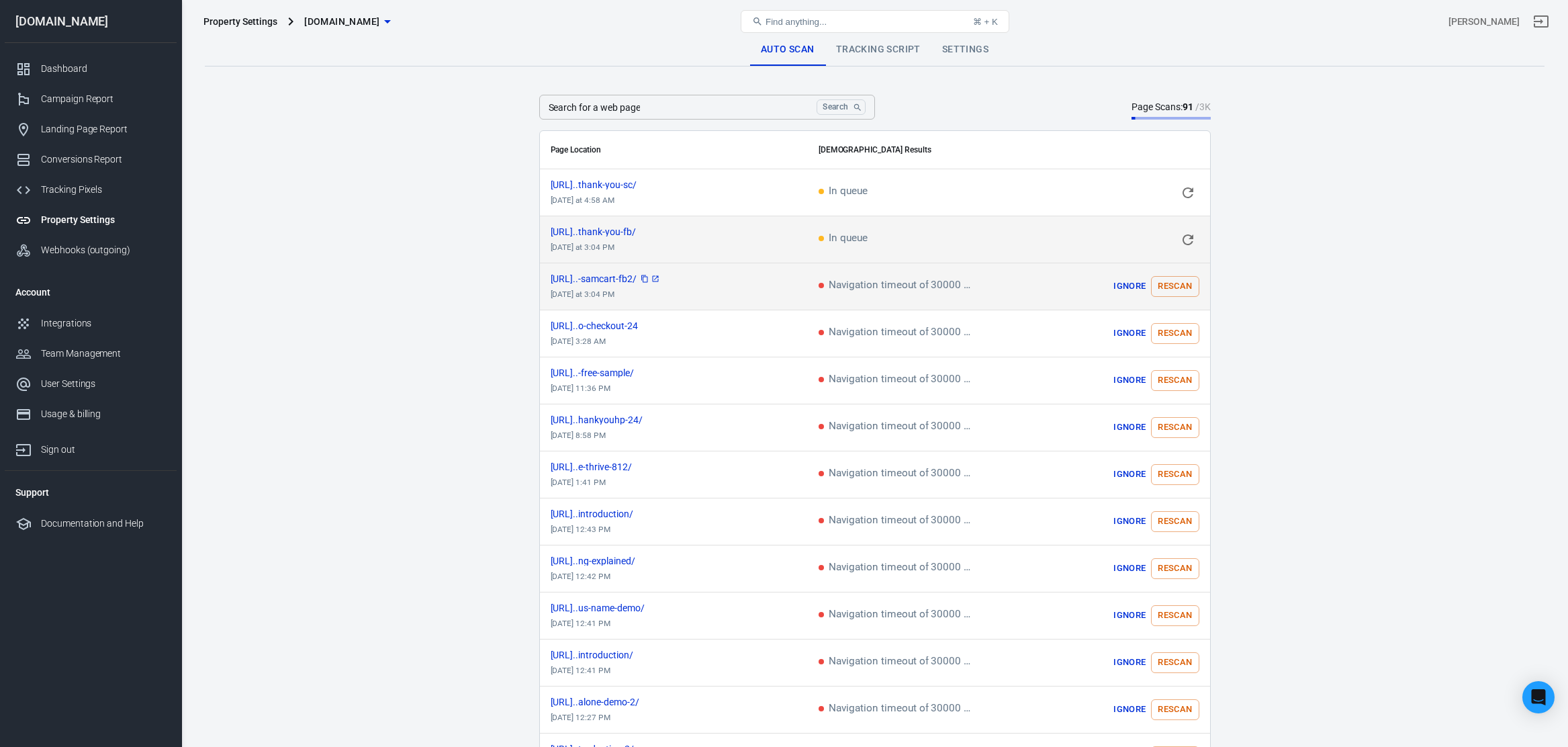
click at [661, 278] on span "https://worshipmusicacadem...-samcart-fb2/" at bounding box center [605, 278] width 110 height 9
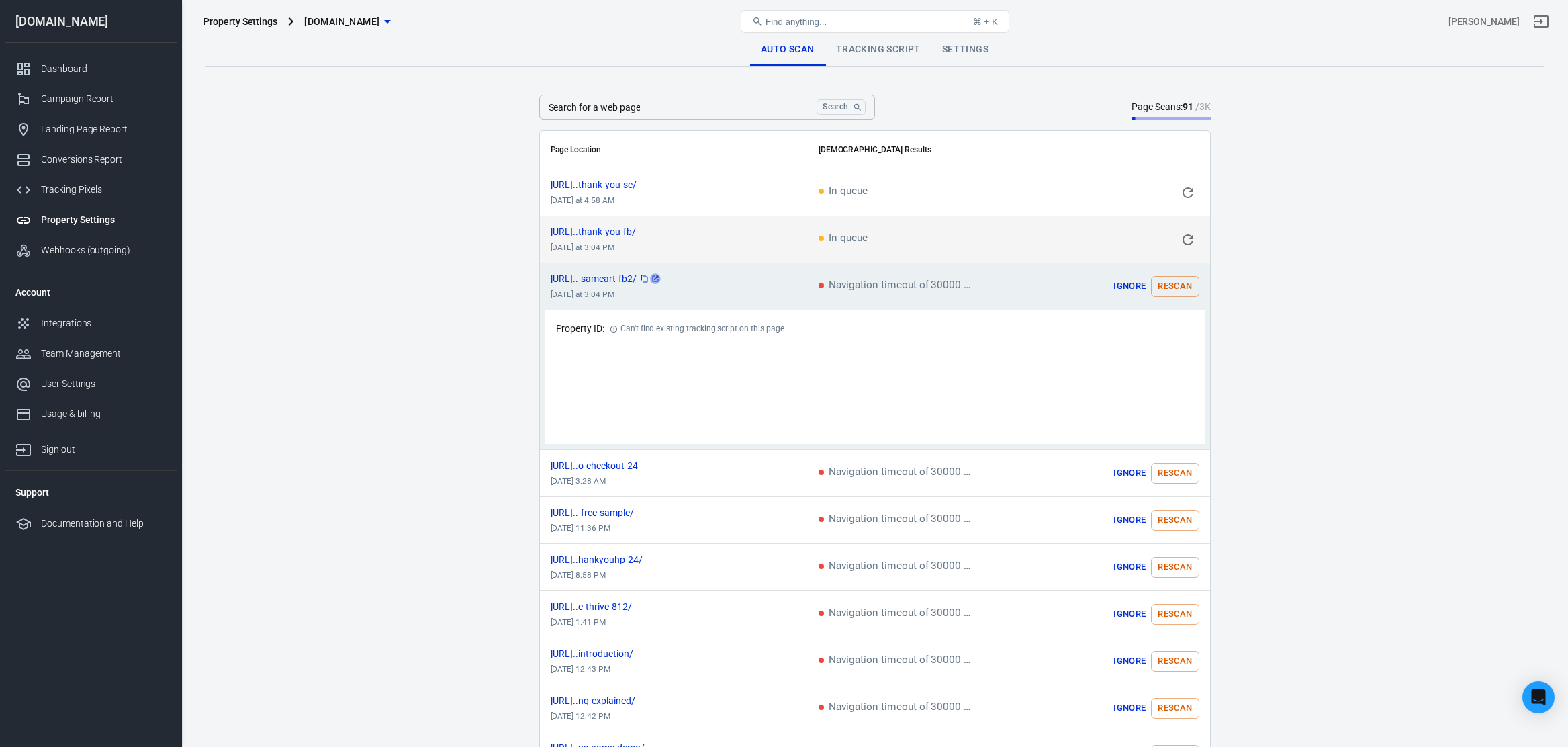
click at [660, 276] on icon "scrollable content" at bounding box center [655, 278] width 8 height 8
click at [1189, 284] on button "Rescan" at bounding box center [1175, 286] width 48 height 21
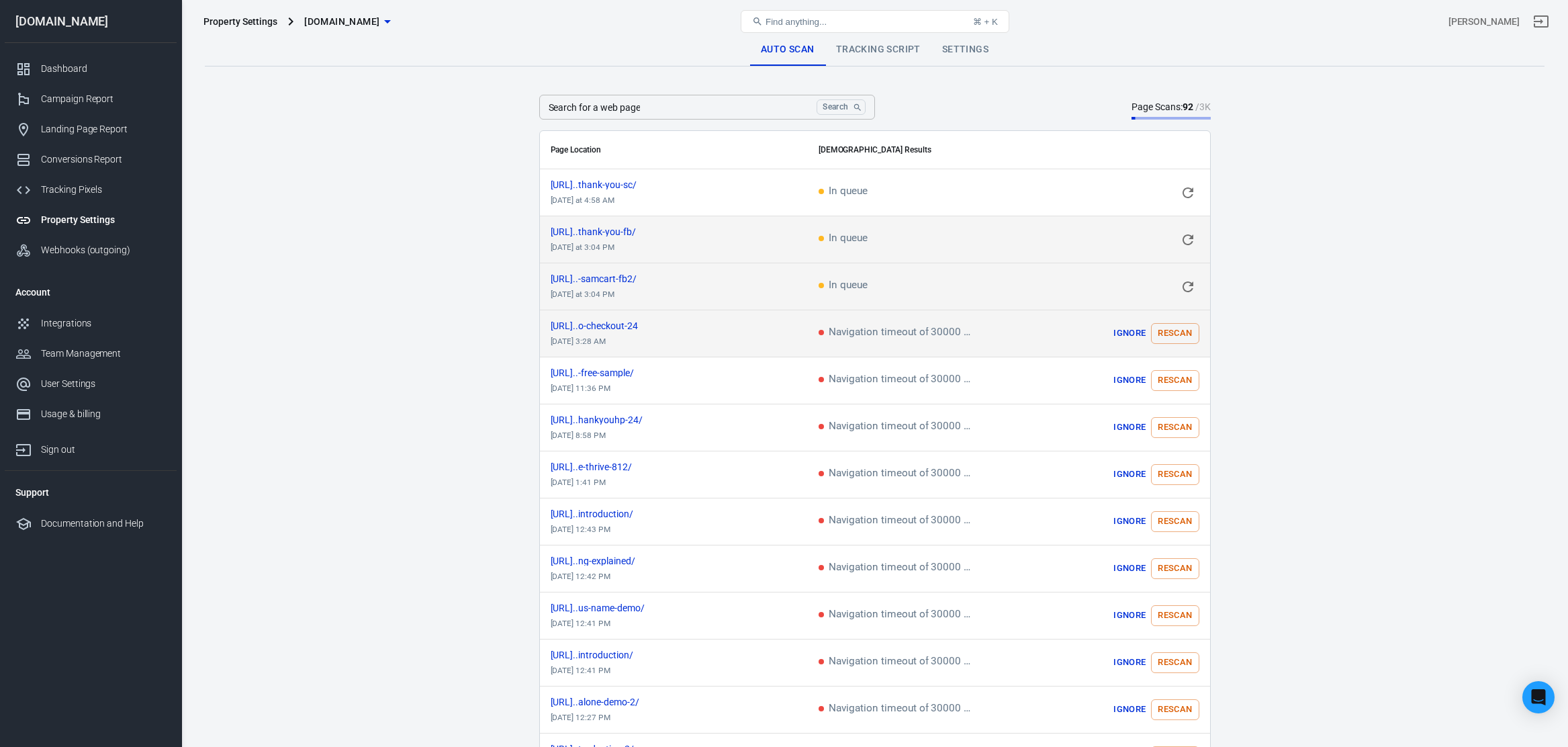
click at [1171, 340] on button "Rescan" at bounding box center [1175, 333] width 48 height 21
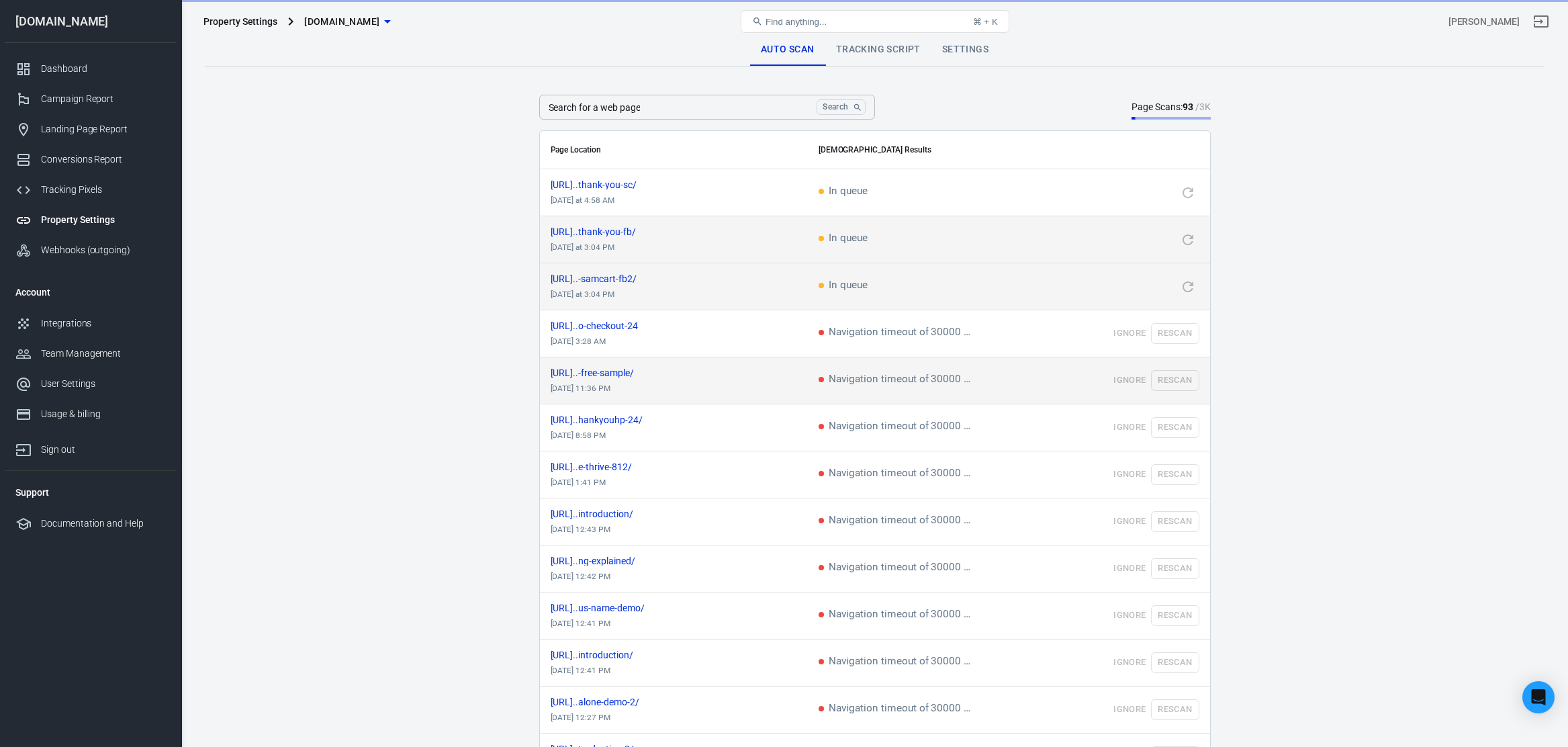
click at [1182, 380] on td "Ignore Rescan" at bounding box center [1125, 380] width 167 height 47
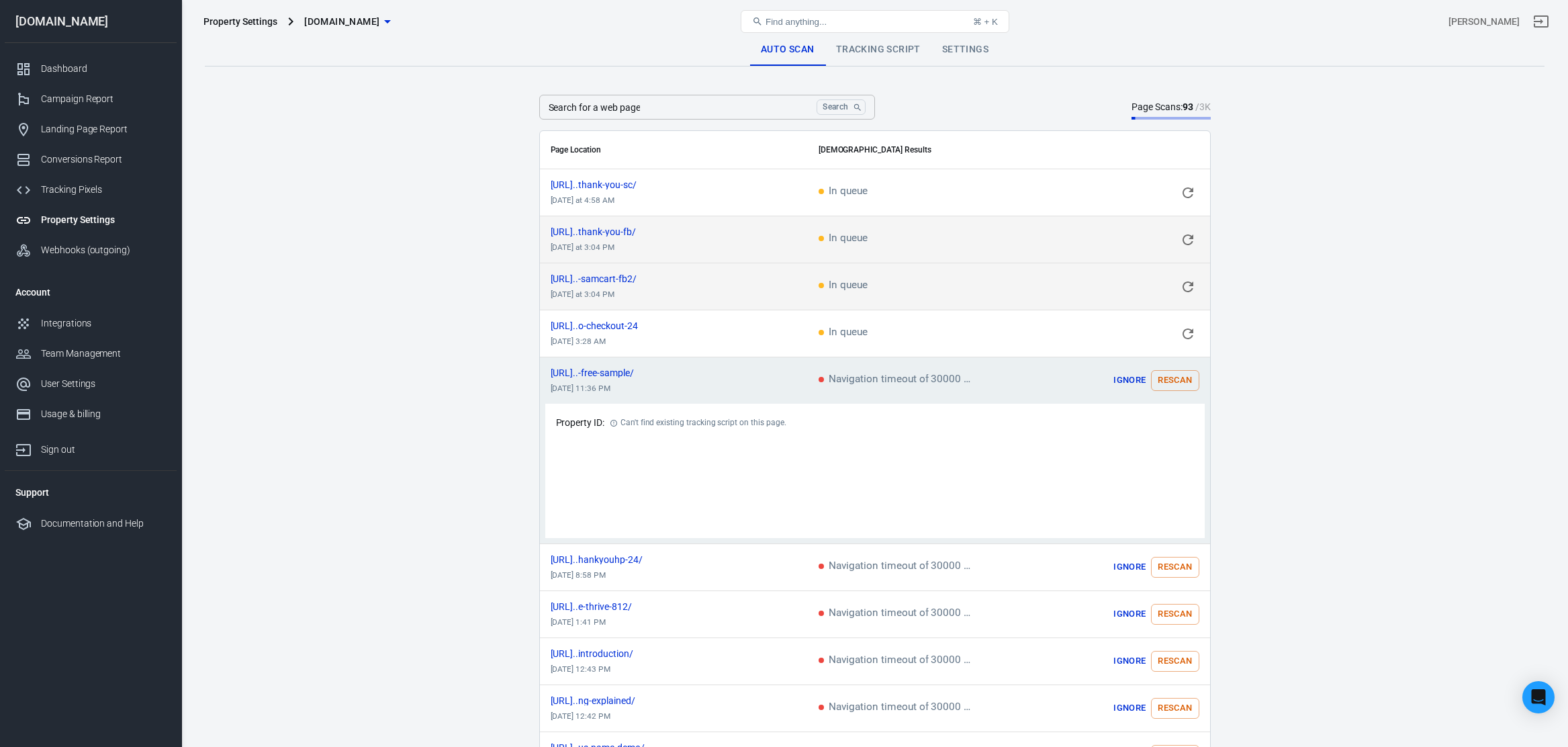
click at [1183, 381] on button "Rescan" at bounding box center [1175, 379] width 48 height 21
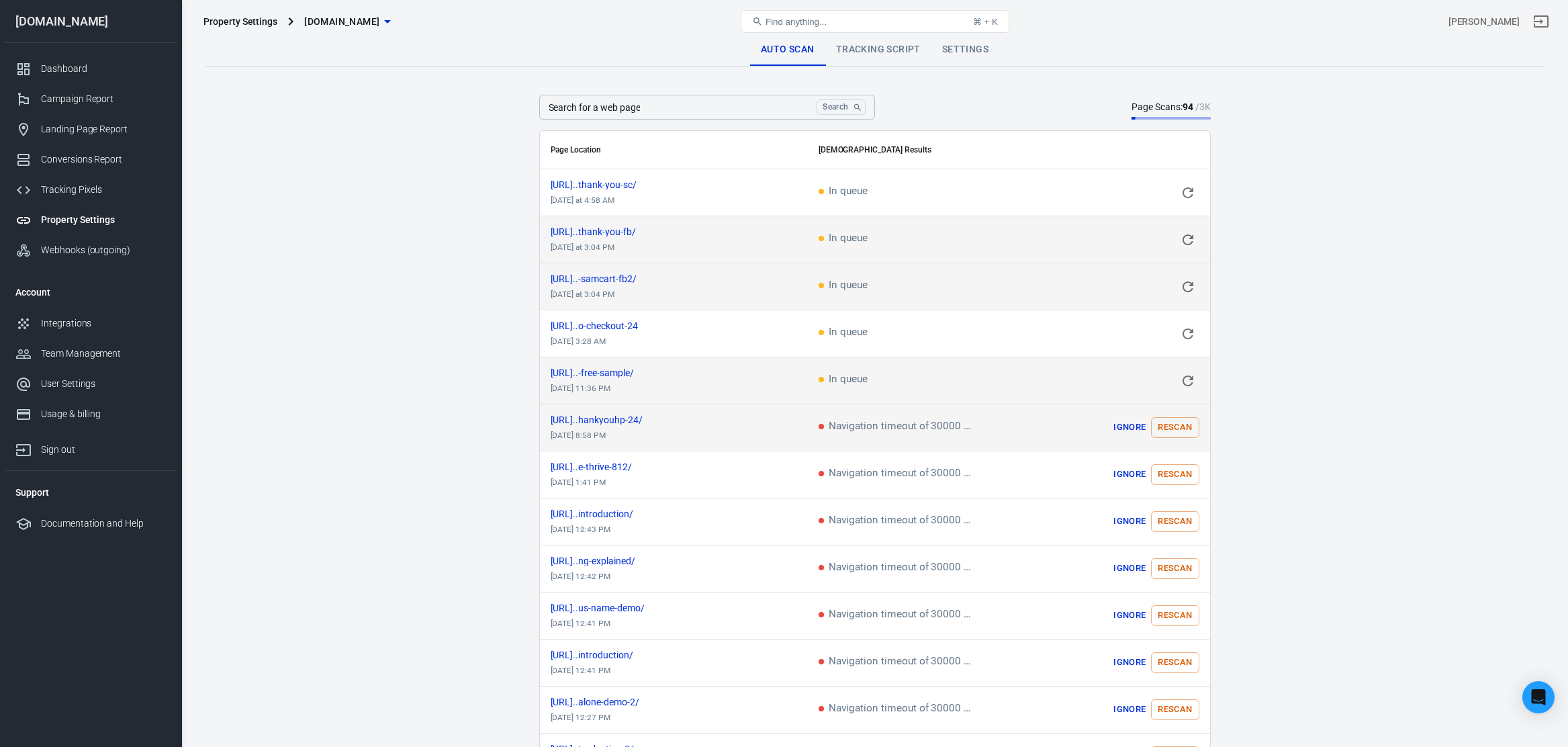
click at [1180, 428] on button "Rescan" at bounding box center [1175, 427] width 48 height 21
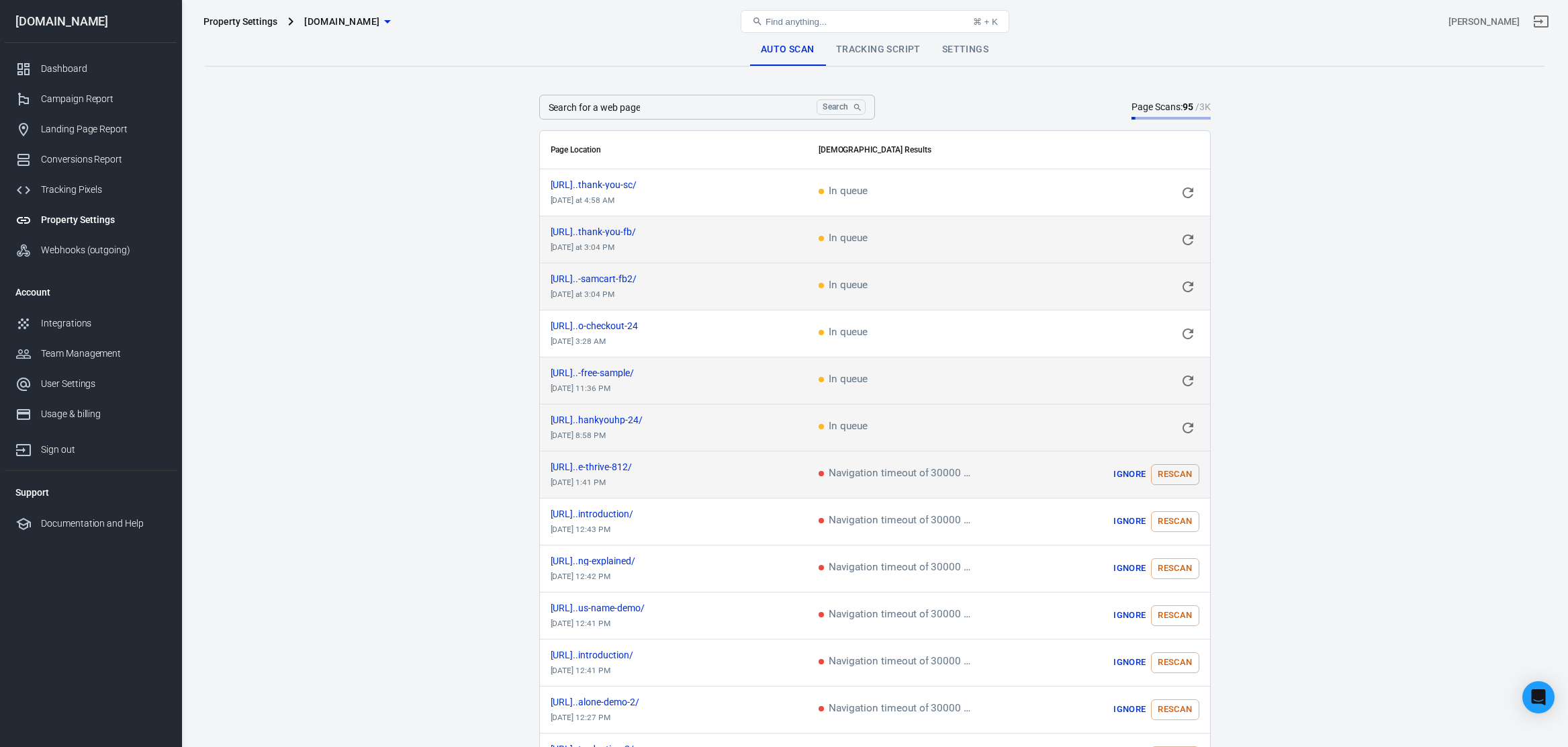
click at [1179, 482] on button "Rescan" at bounding box center [1175, 474] width 48 height 21
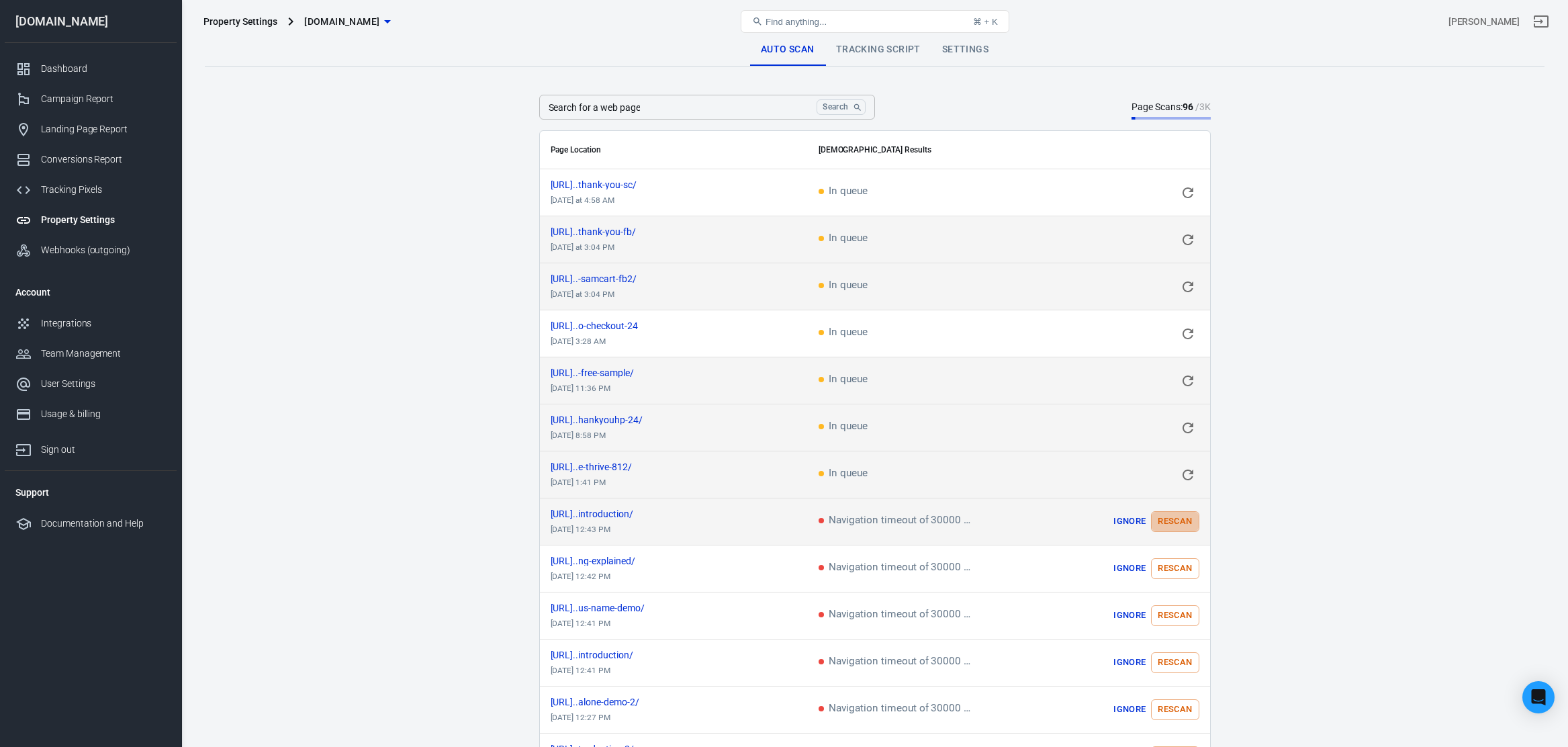
click at [1184, 520] on button "Rescan" at bounding box center [1175, 521] width 48 height 21
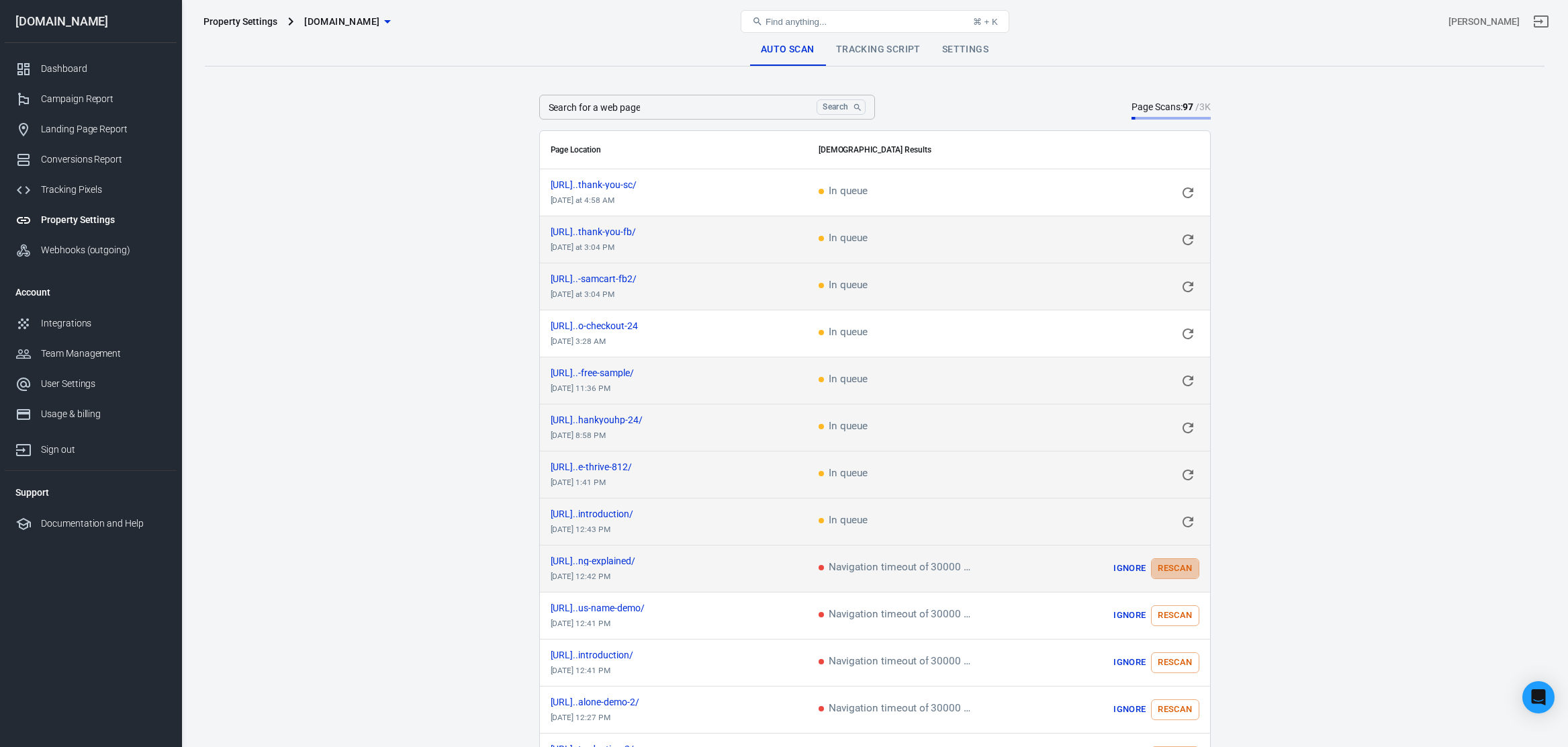
click at [1189, 570] on button "Rescan" at bounding box center [1175, 568] width 48 height 21
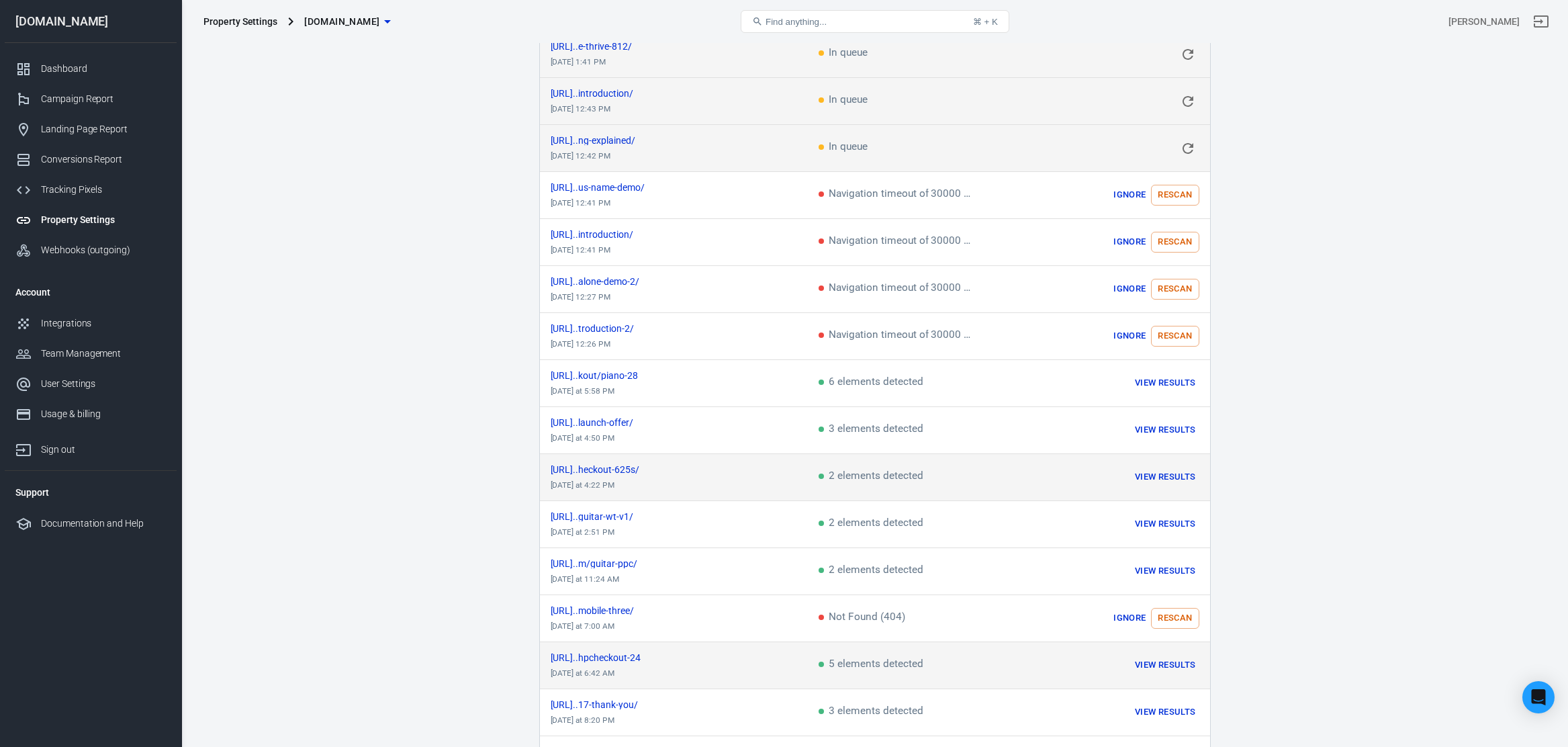
scroll to position [436, 0]
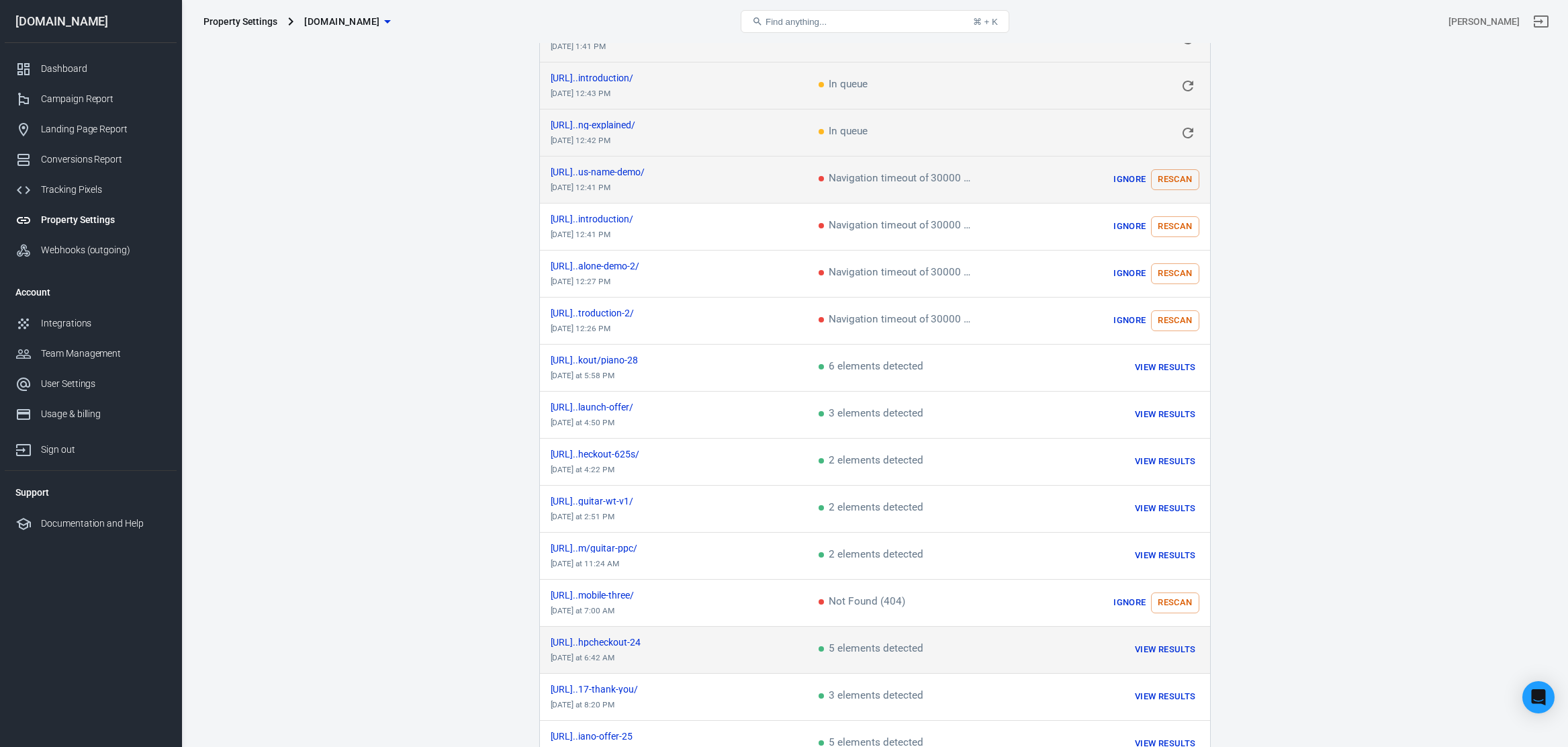
click at [1168, 189] on button "Rescan" at bounding box center [1175, 179] width 48 height 21
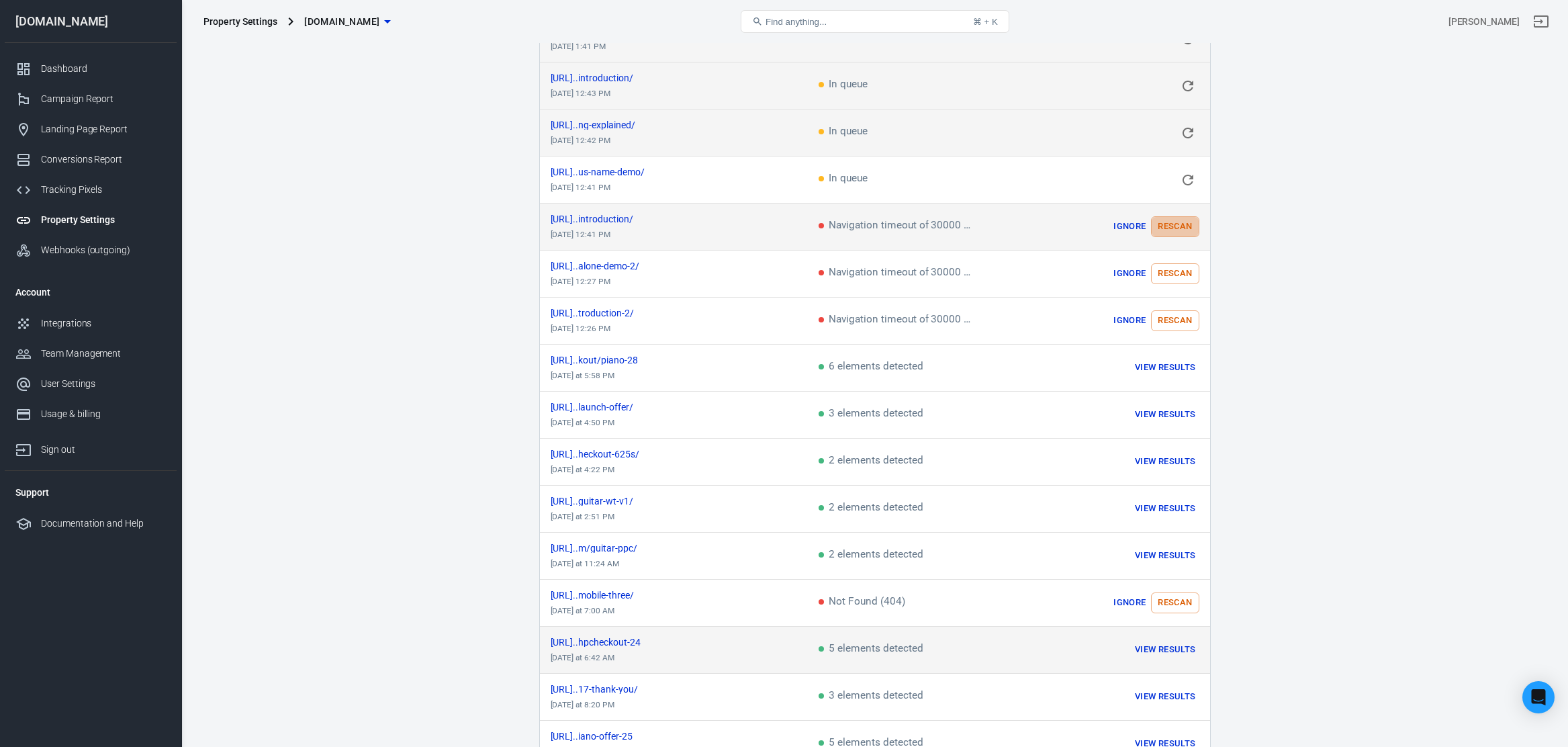
click at [1180, 226] on button "Rescan" at bounding box center [1175, 226] width 48 height 21
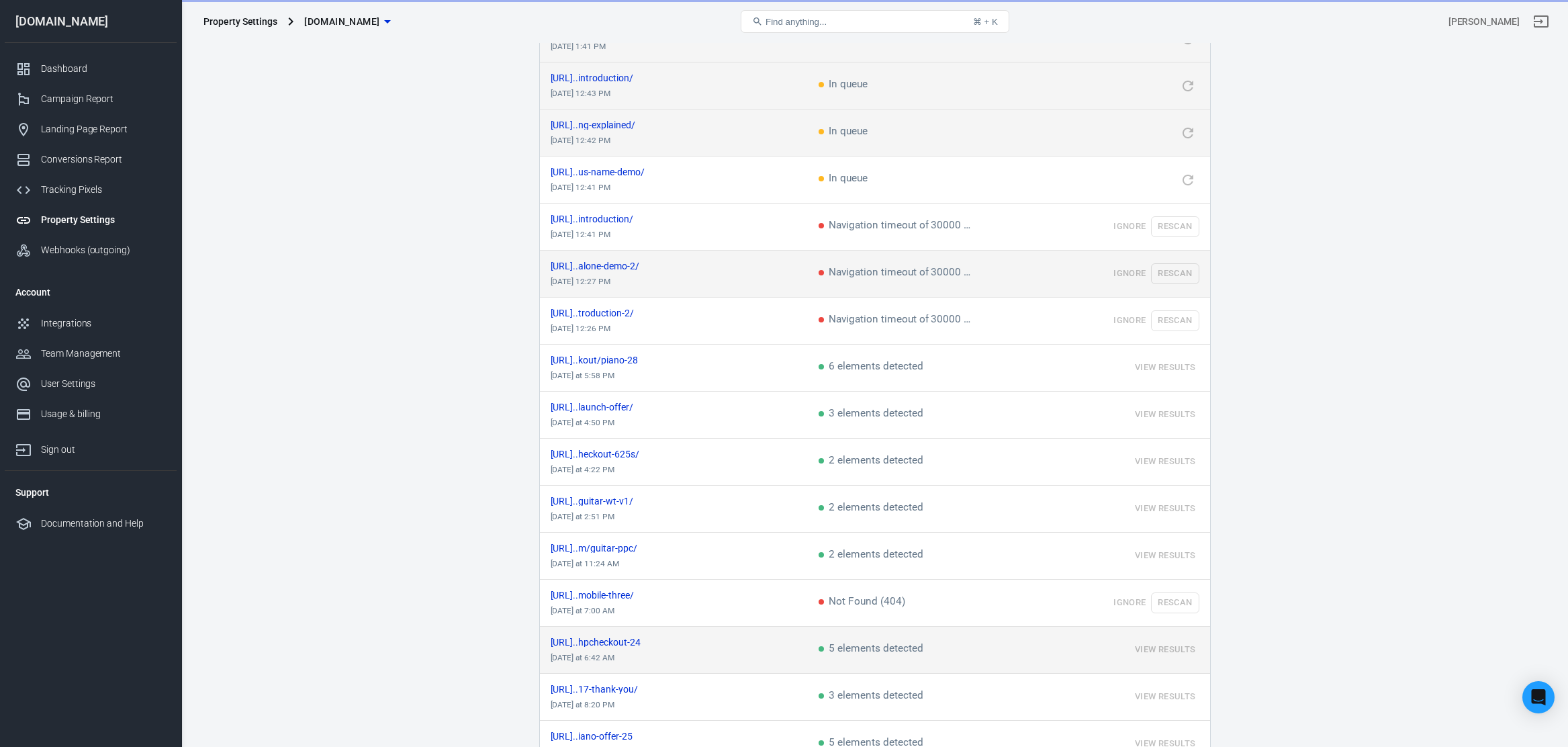
click at [1181, 268] on td "Ignore Rescan" at bounding box center [1125, 273] width 167 height 47
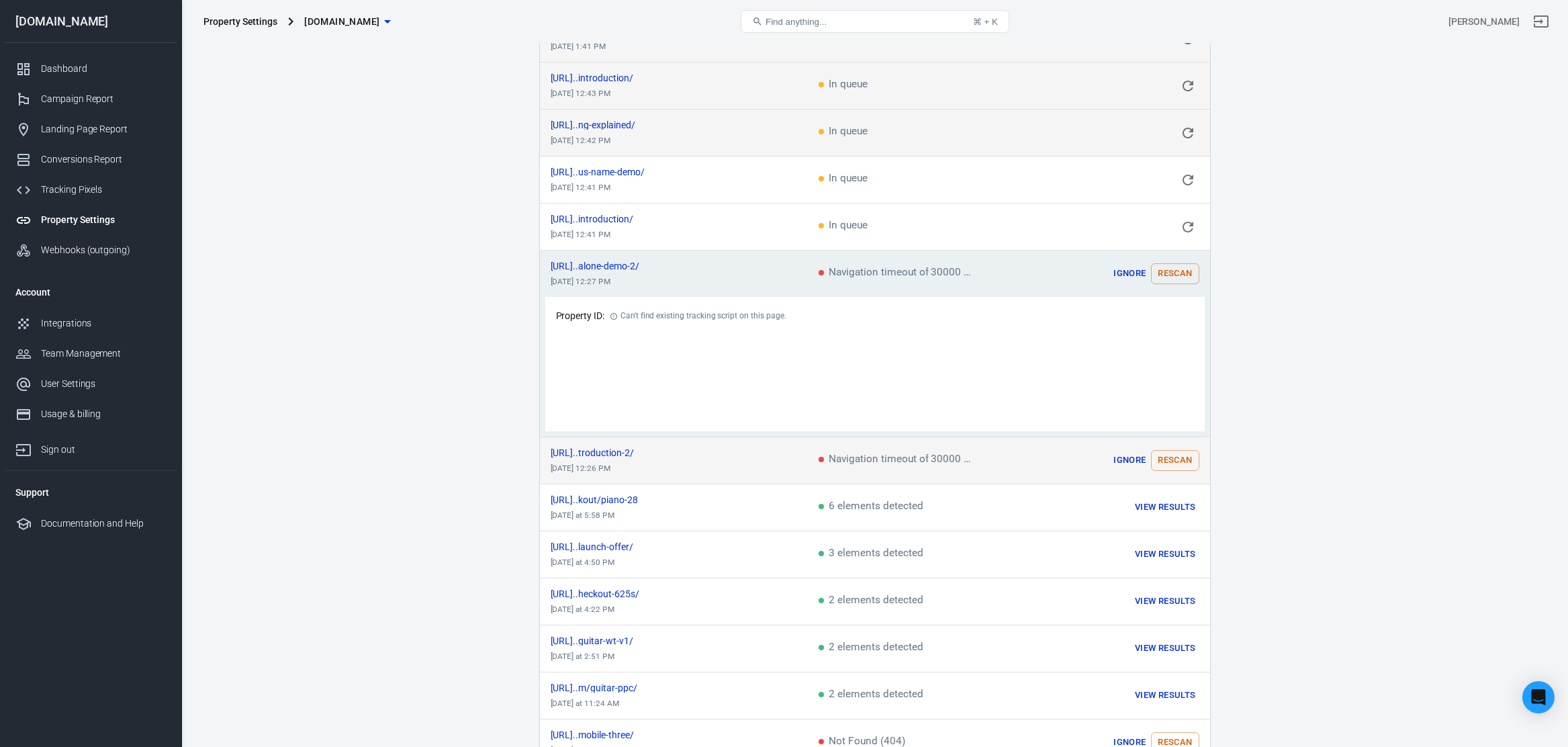
click at [1175, 471] on td "Ignore Rescan" at bounding box center [1125, 460] width 167 height 47
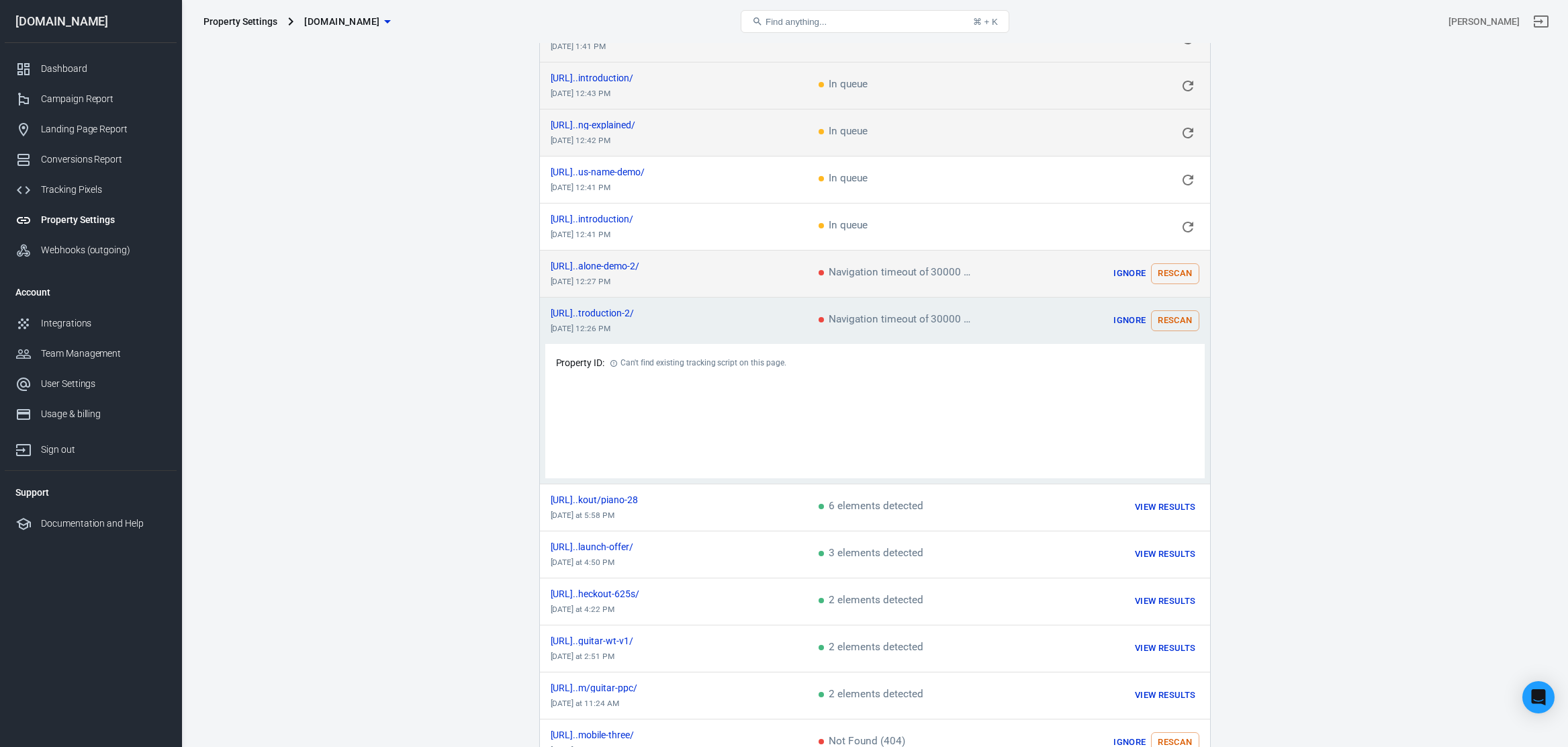
click at [1178, 276] on button "Rescan" at bounding box center [1175, 273] width 48 height 21
click at [1178, 313] on button "Rescan" at bounding box center [1175, 320] width 48 height 21
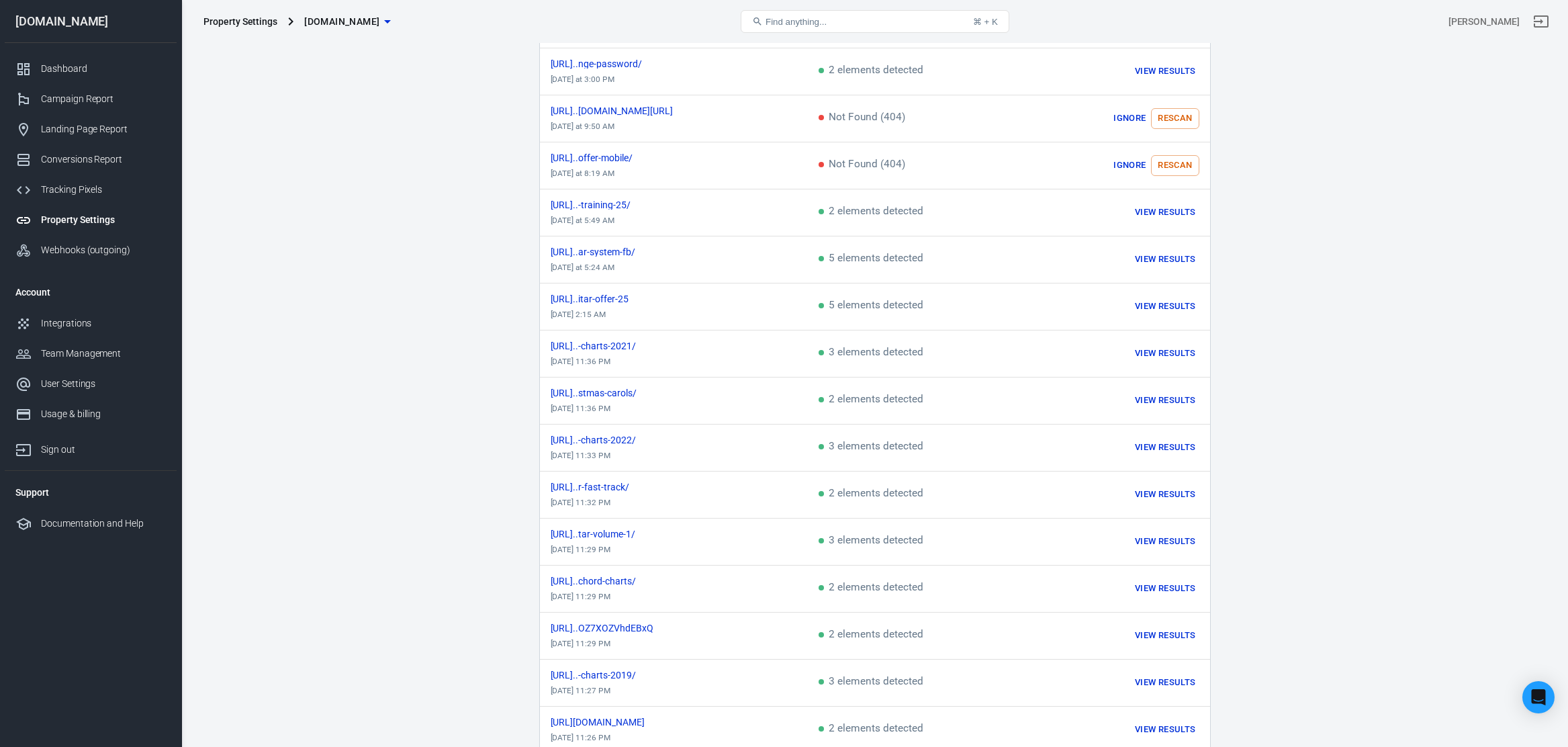
scroll to position [966, 0]
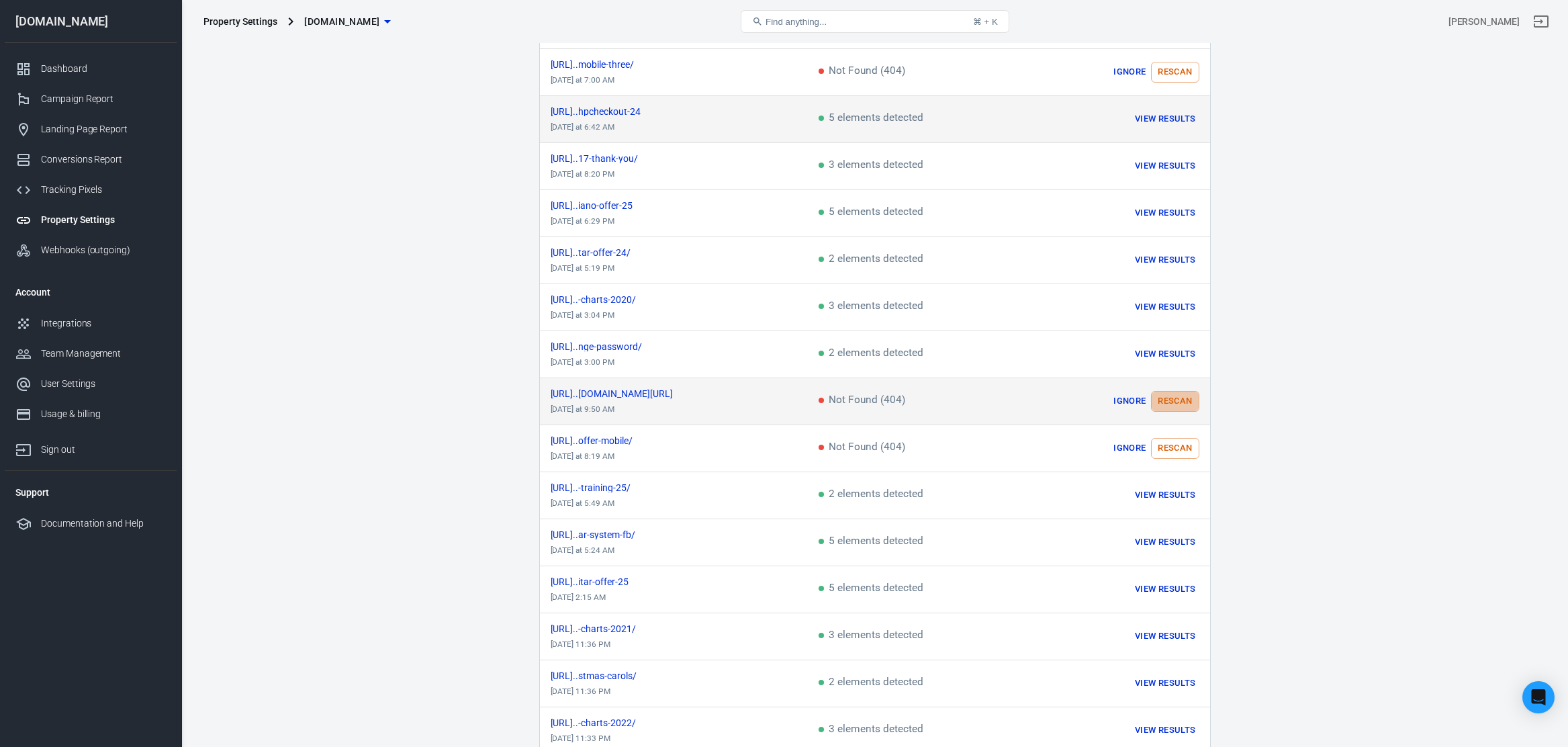
click at [1170, 397] on button "Rescan" at bounding box center [1175, 400] width 48 height 21
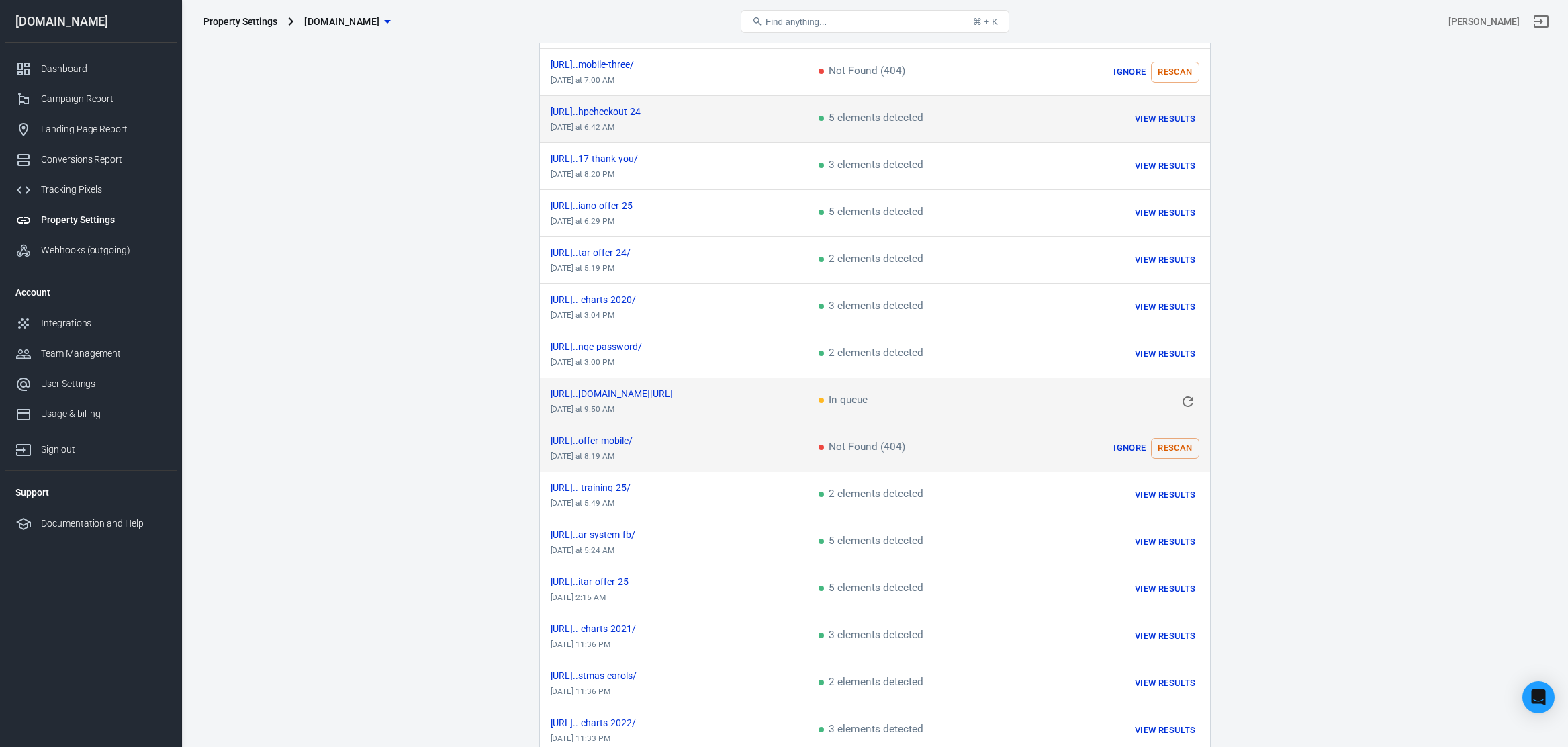
click at [1156, 443] on button "Rescan" at bounding box center [1175, 448] width 48 height 21
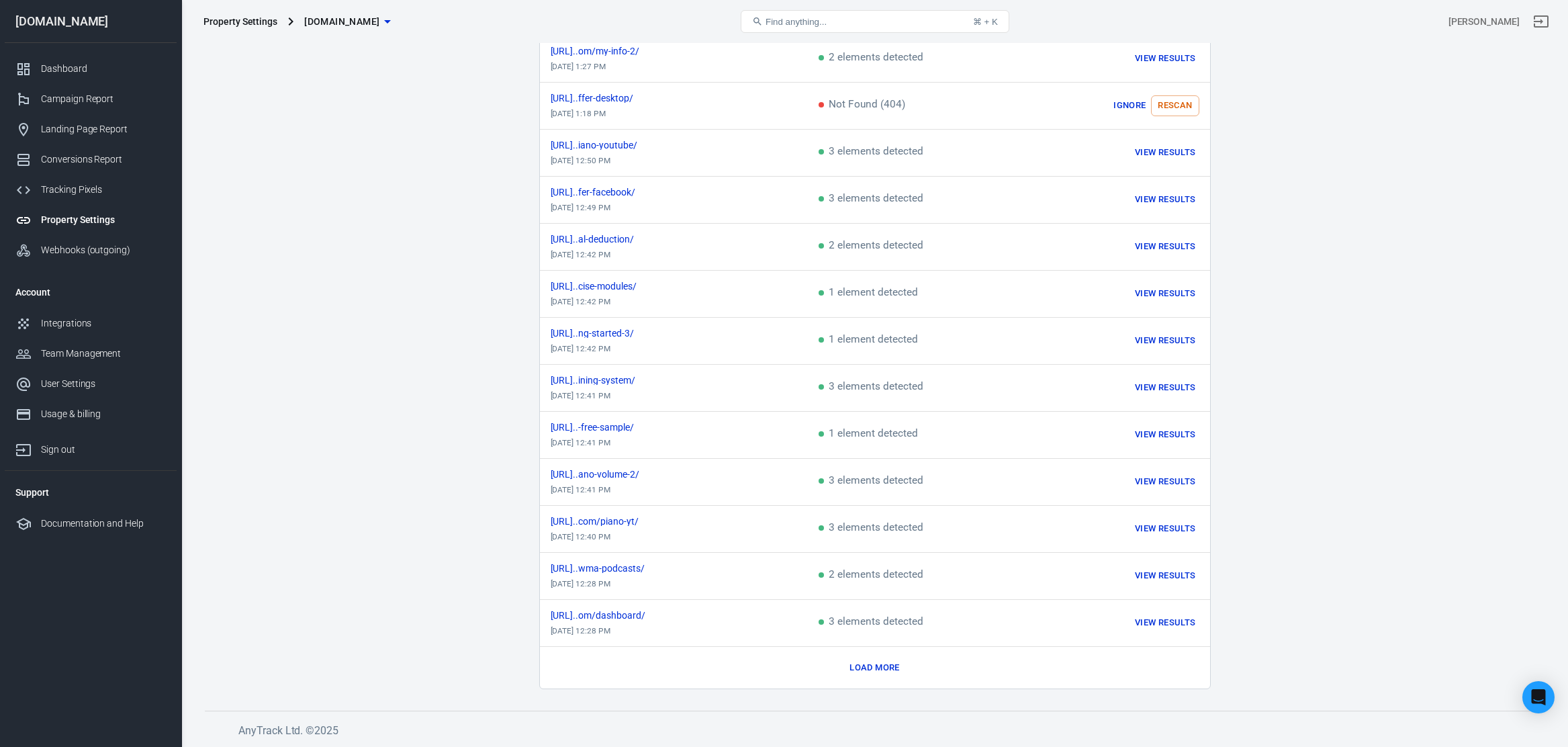
scroll to position [2343, 0]
click at [908, 663] on div "Load more" at bounding box center [875, 668] width 649 height 21
click at [893, 663] on button "Load more" at bounding box center [874, 668] width 56 height 21
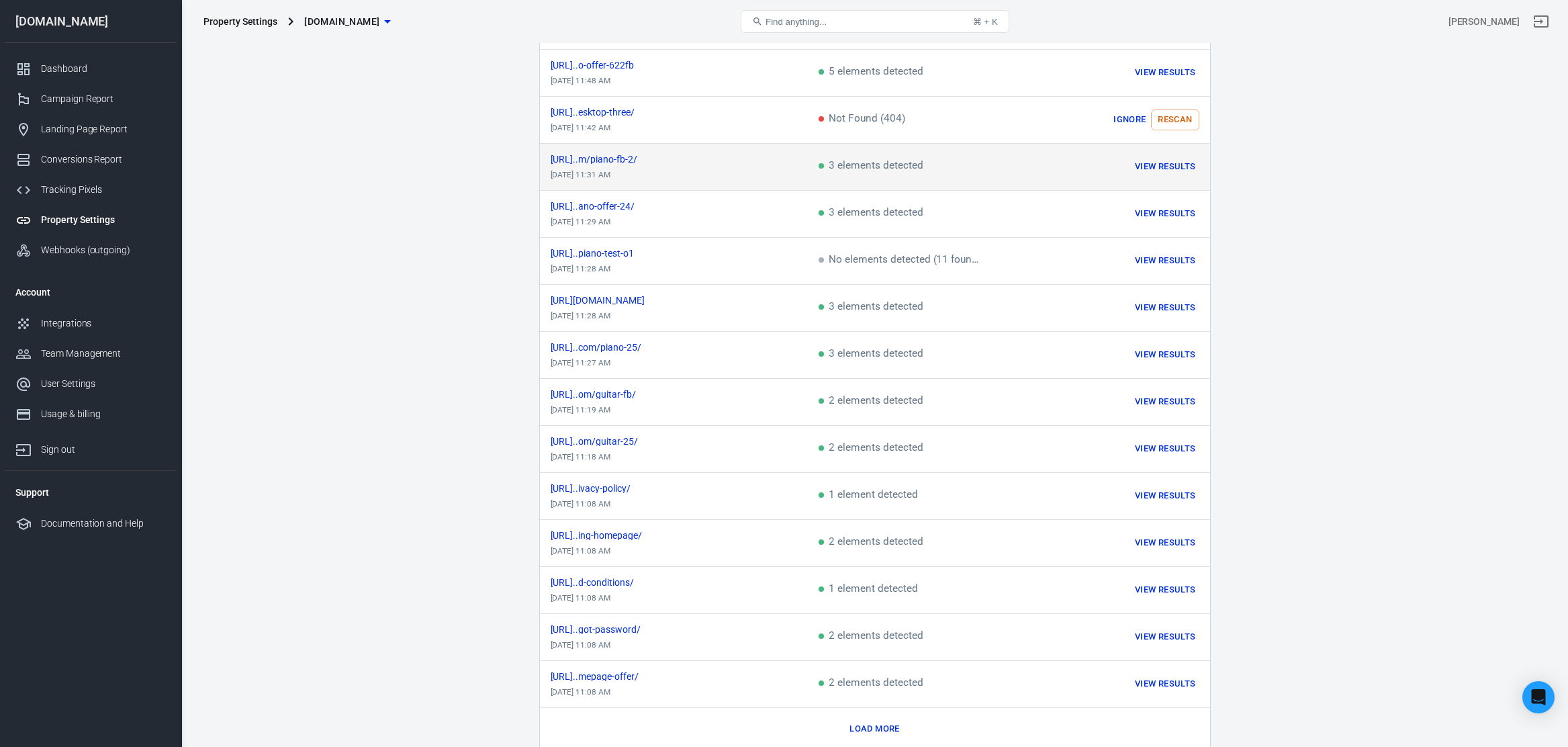
scroll to position [3153, 0]
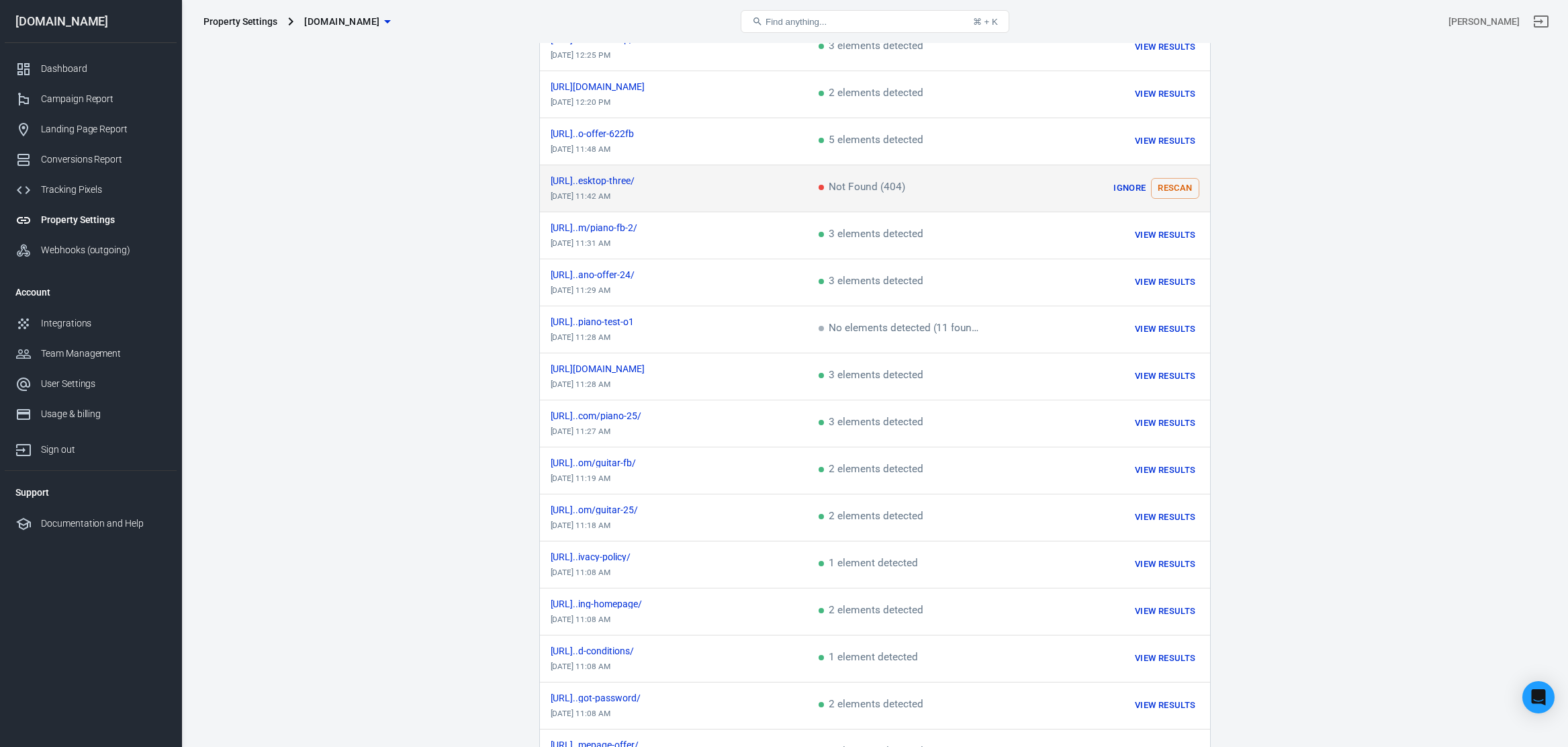
click at [1182, 186] on button "Rescan" at bounding box center [1175, 188] width 48 height 21
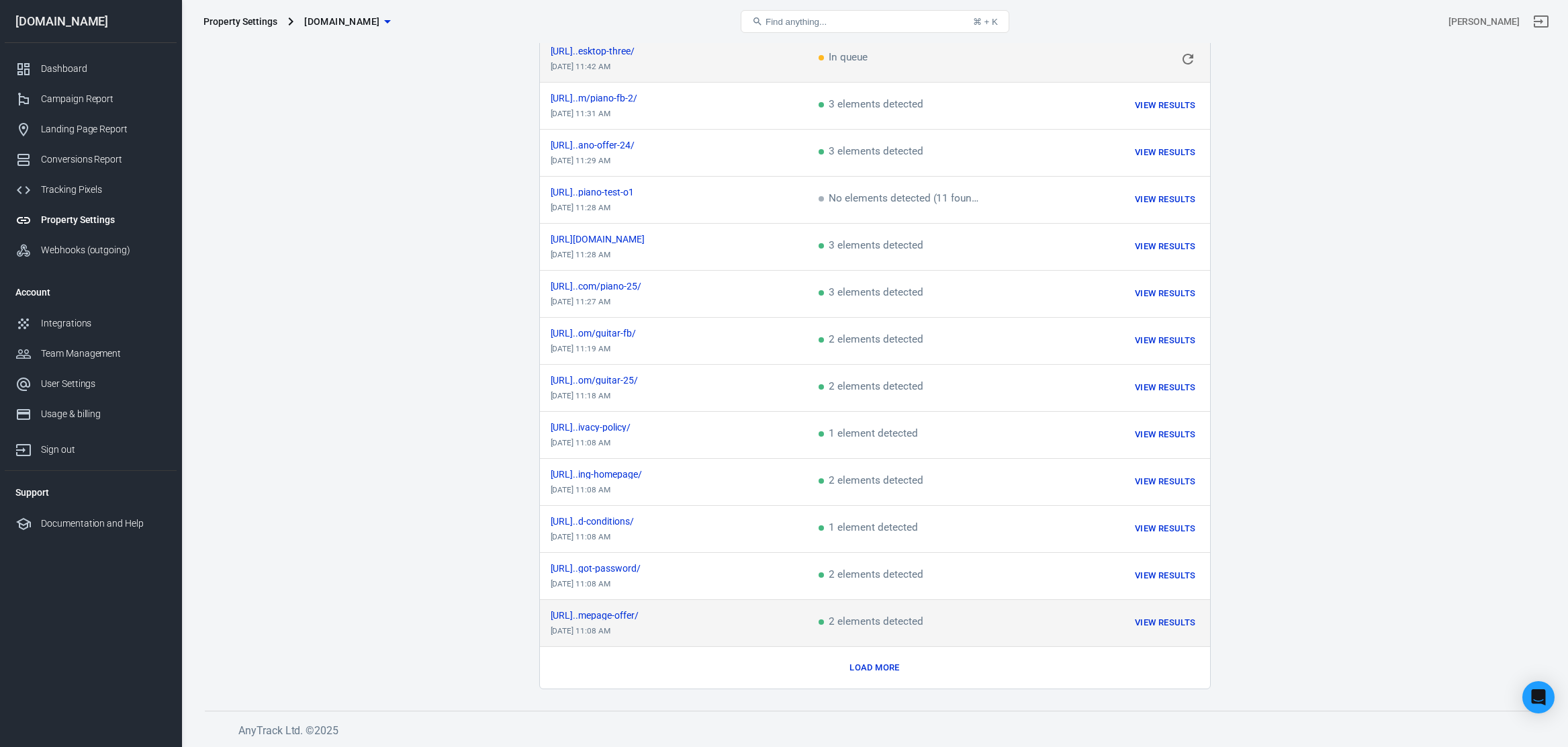
scroll to position [3282, 0]
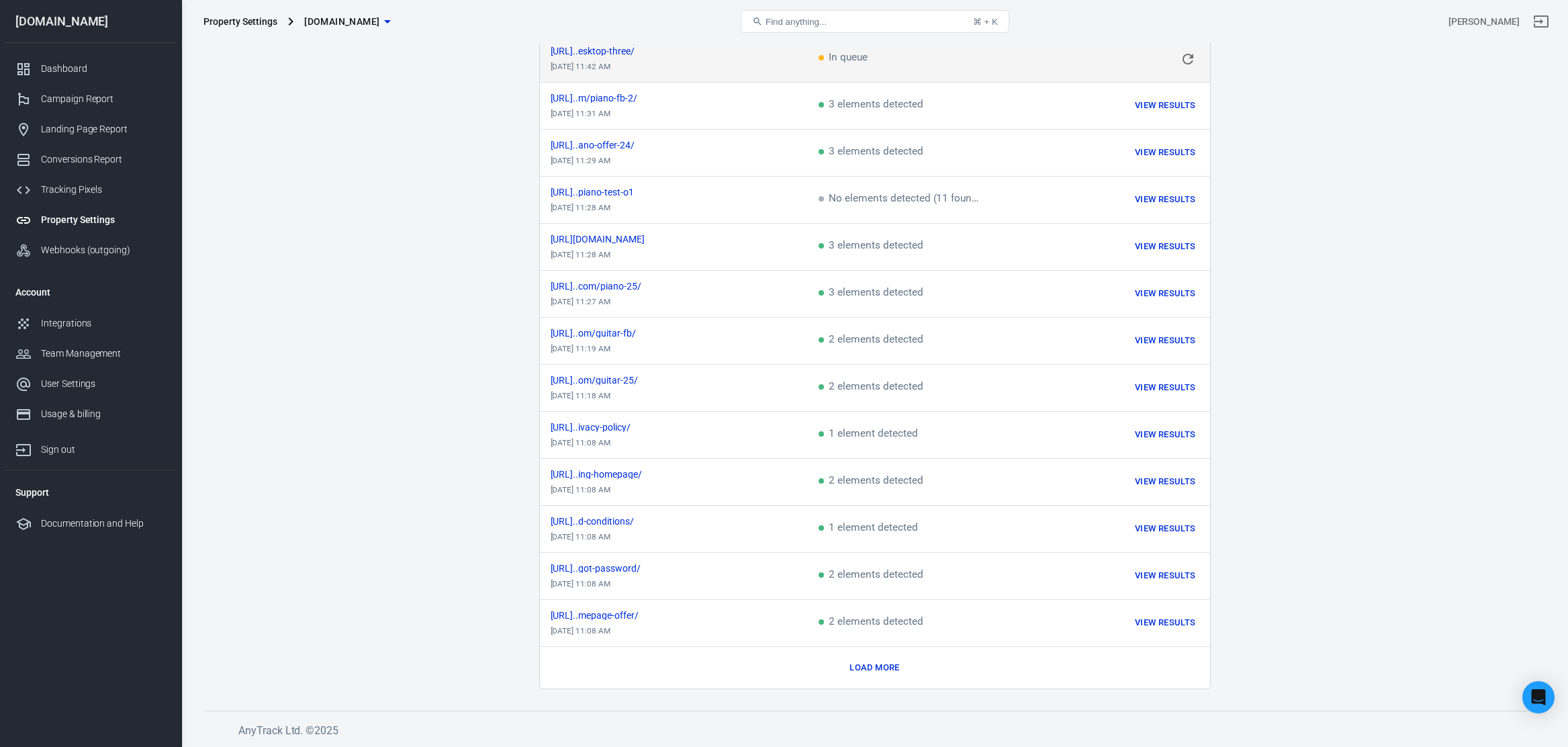
click at [883, 666] on button "Load more" at bounding box center [874, 668] width 56 height 21
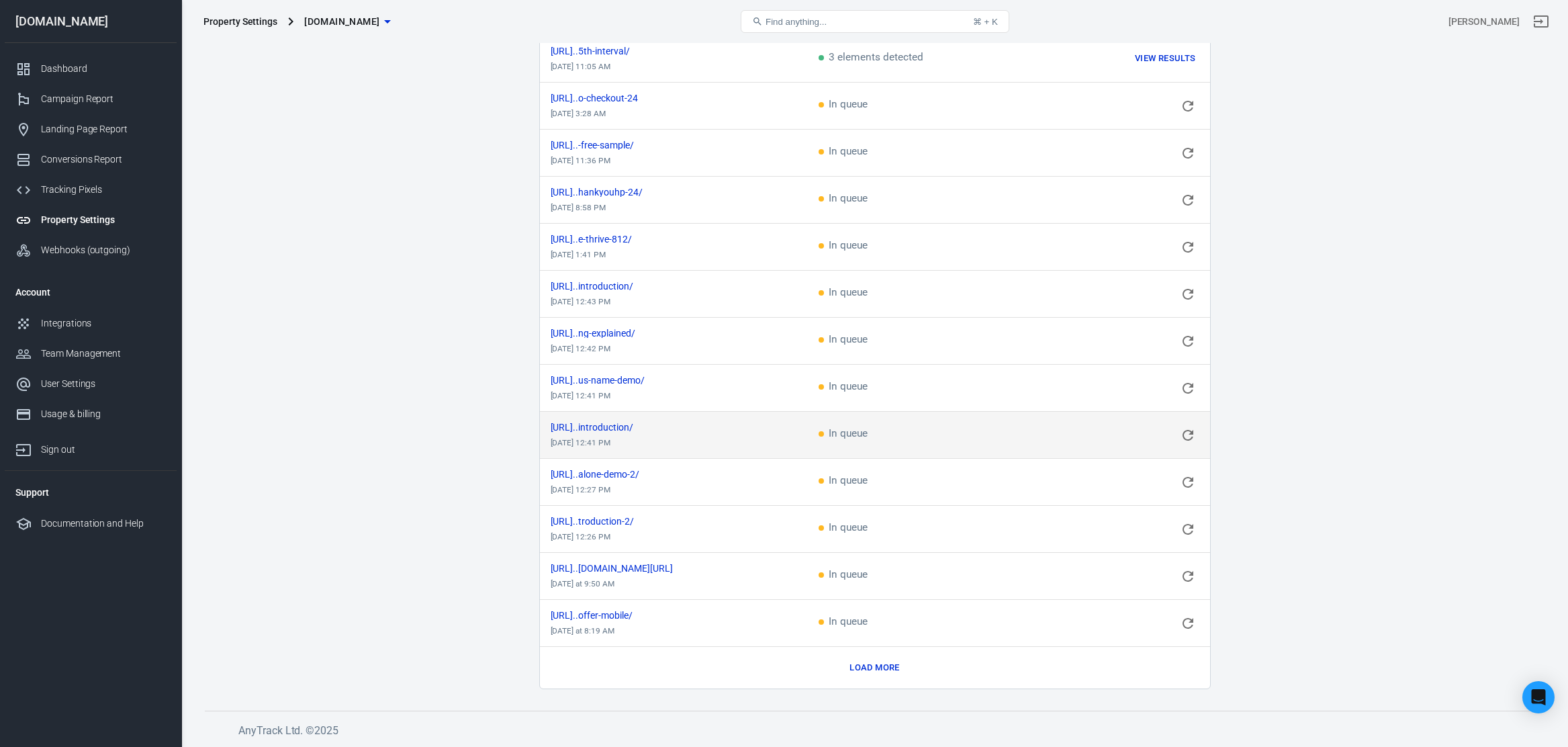
scroll to position [4222, 0]
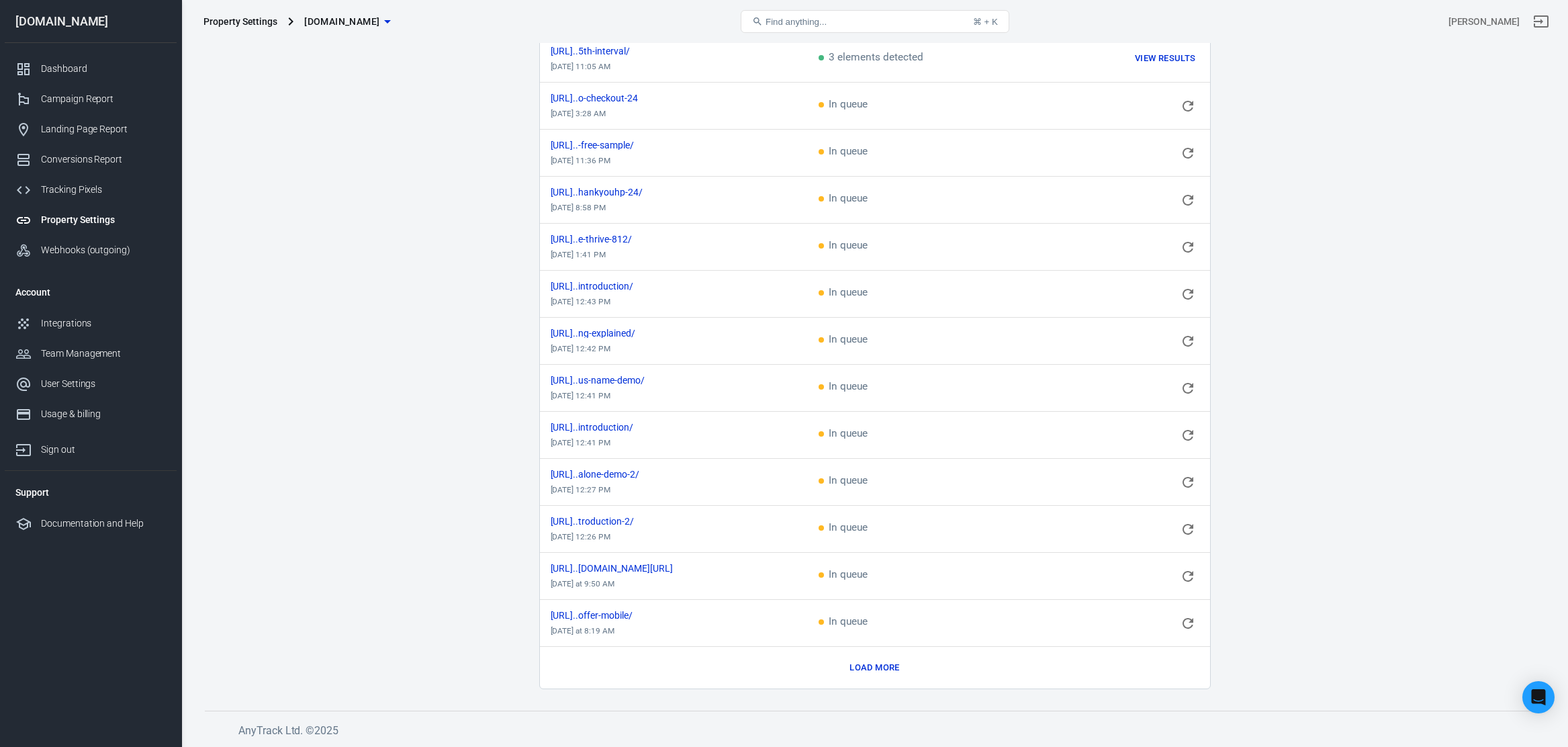
click at [873, 669] on button "Load more" at bounding box center [874, 668] width 56 height 21
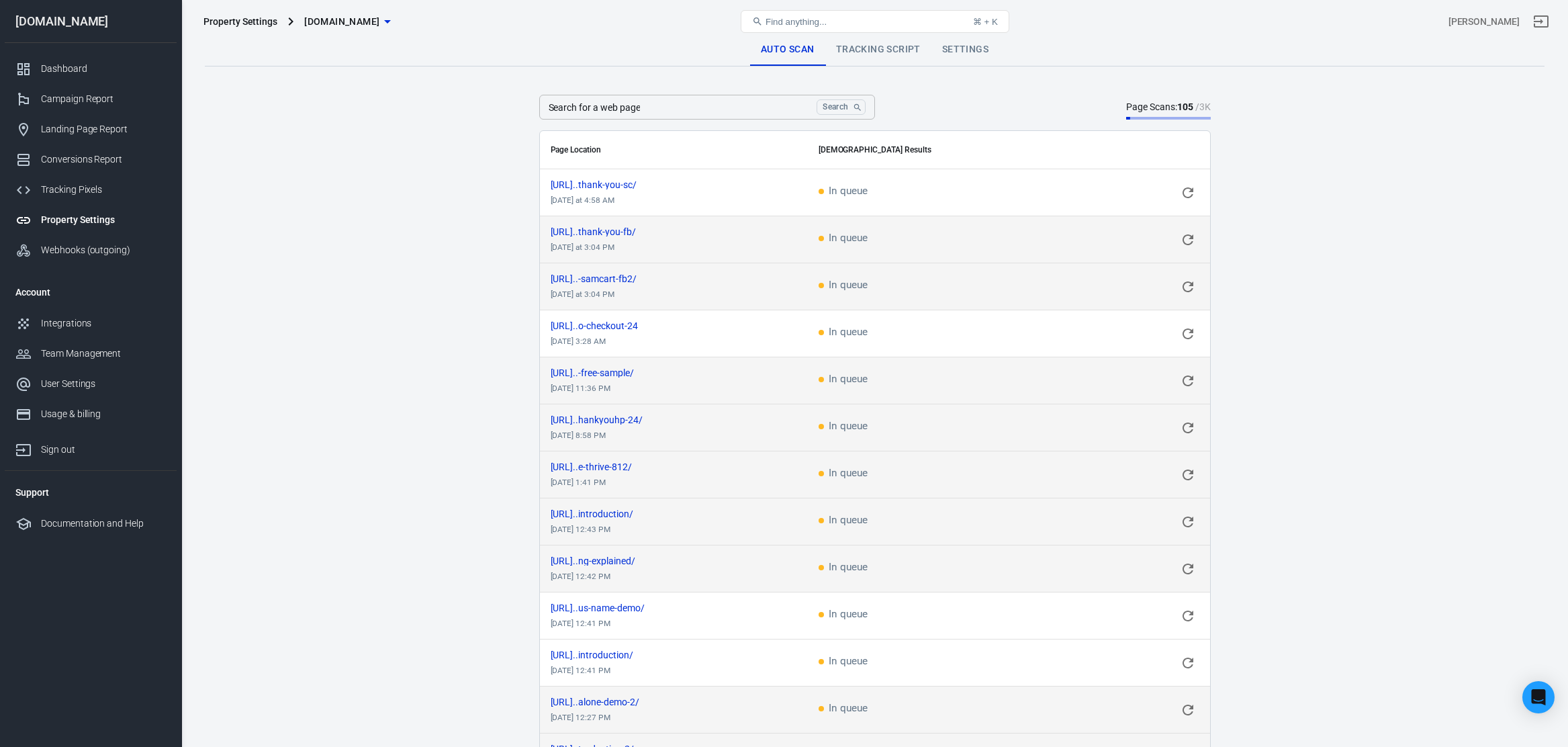
scroll to position [0, 0]
click at [868, 52] on link "Tracking Script" at bounding box center [878, 50] width 106 height 33
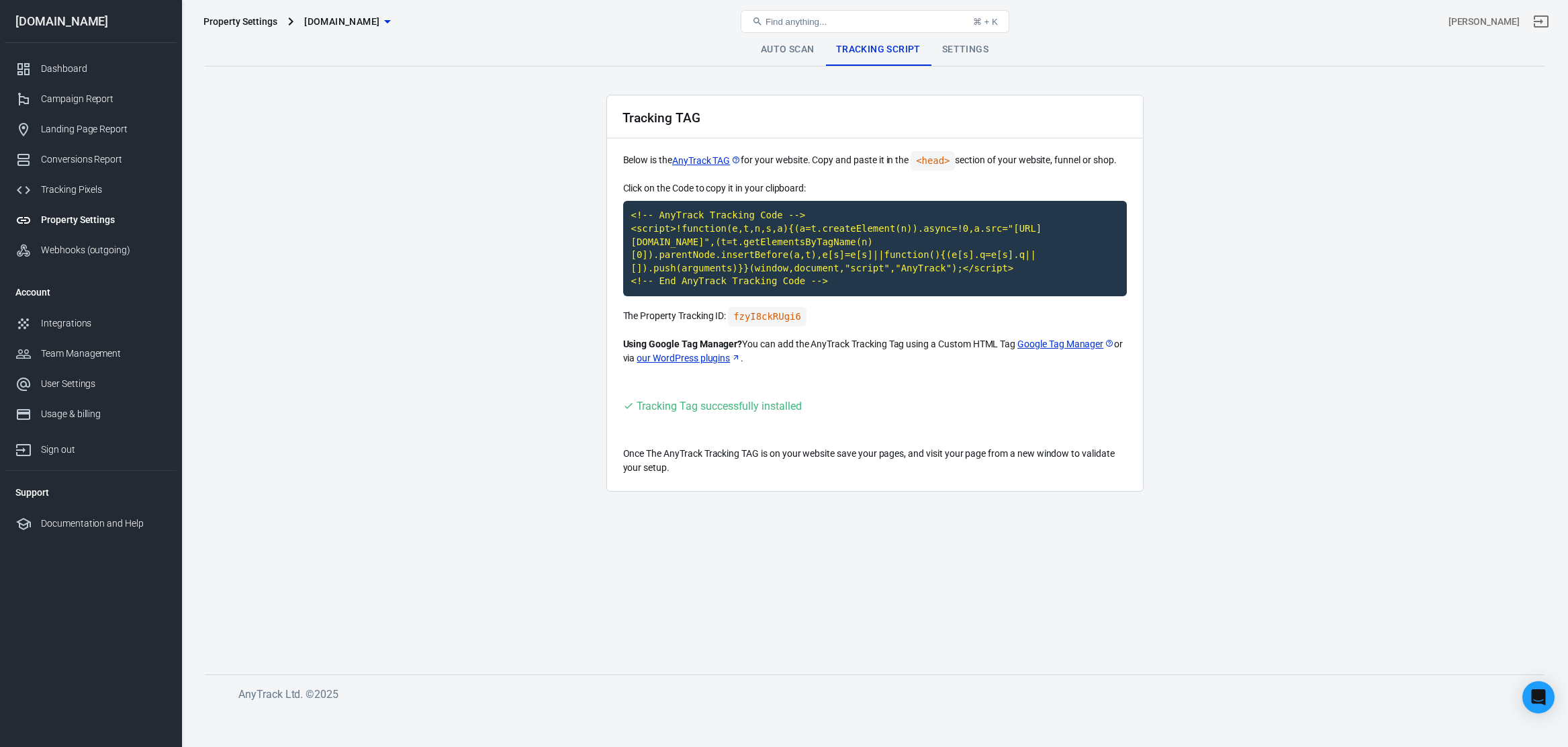
click at [968, 53] on link "Settings" at bounding box center [965, 50] width 67 height 33
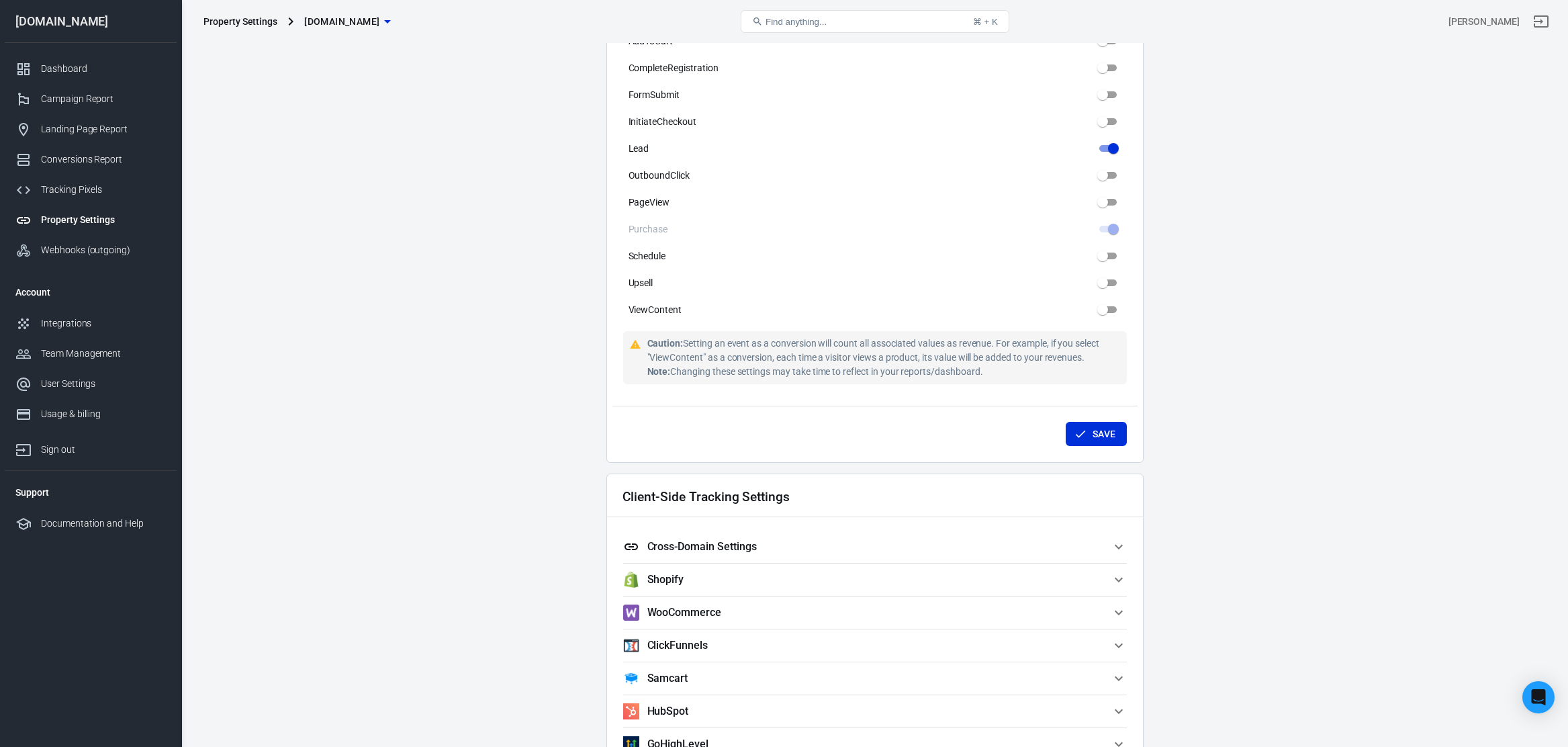
scroll to position [710, 0]
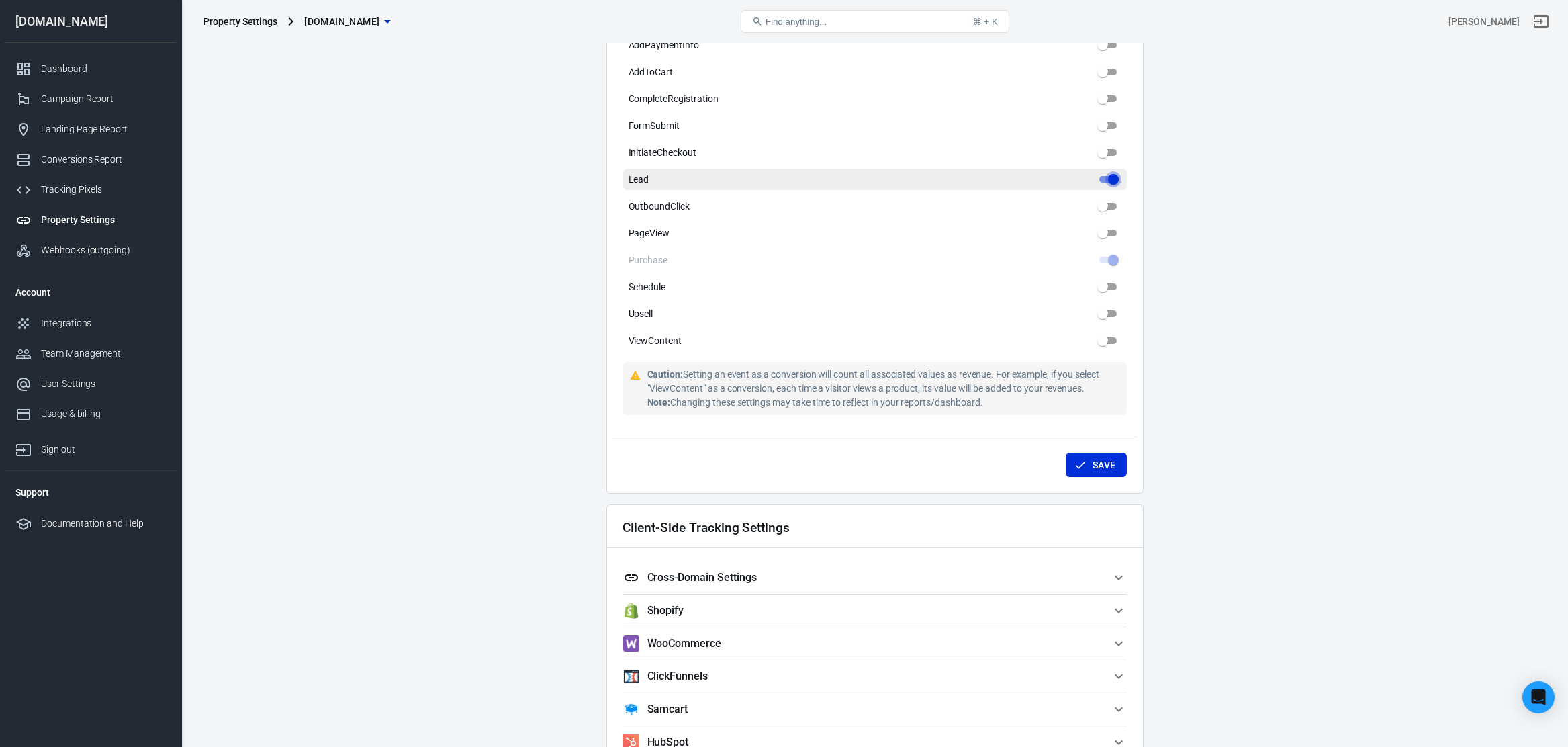
click at [1111, 176] on input "Lead" at bounding box center [1112, 179] width 49 height 16
checkbox input "true"
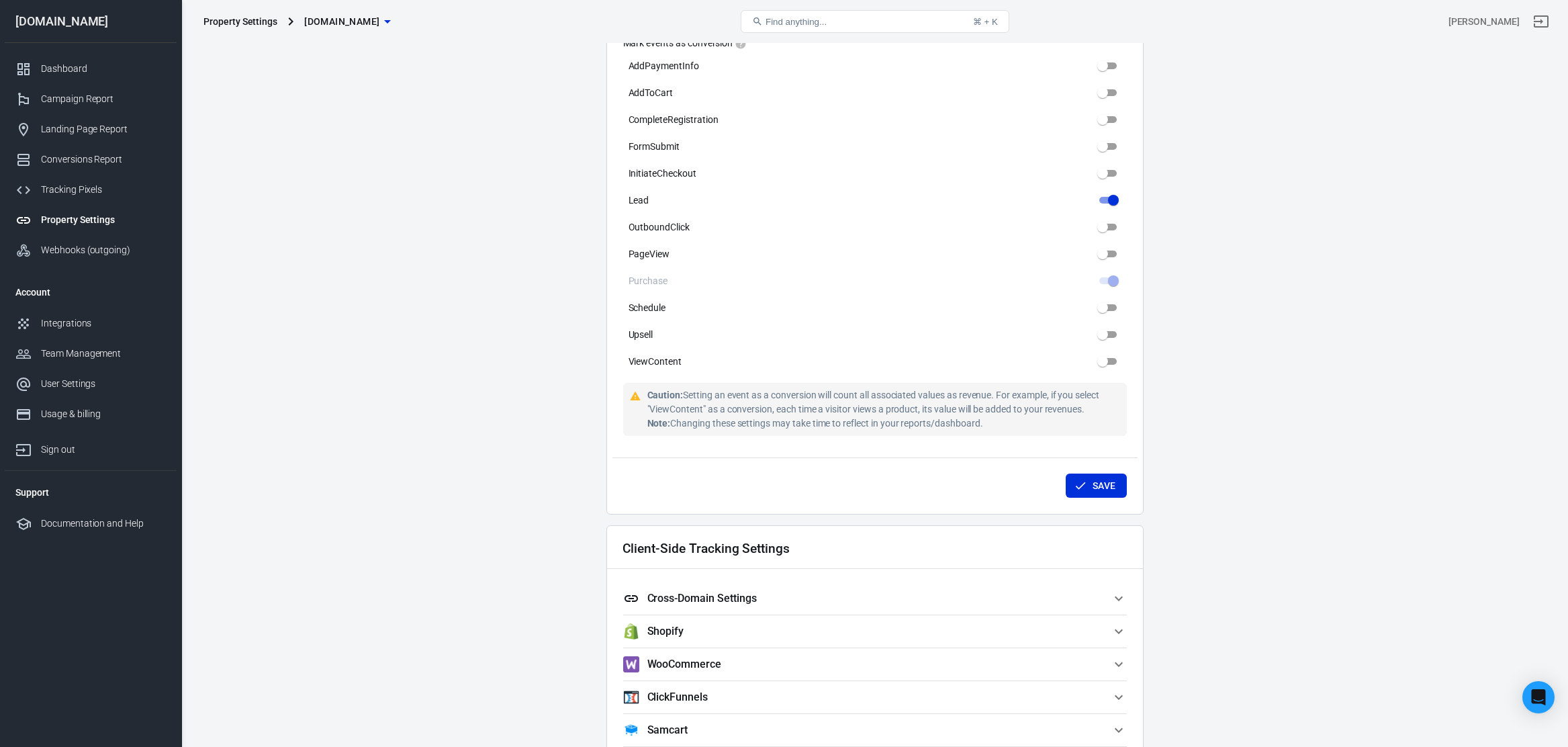
scroll to position [694, 0]
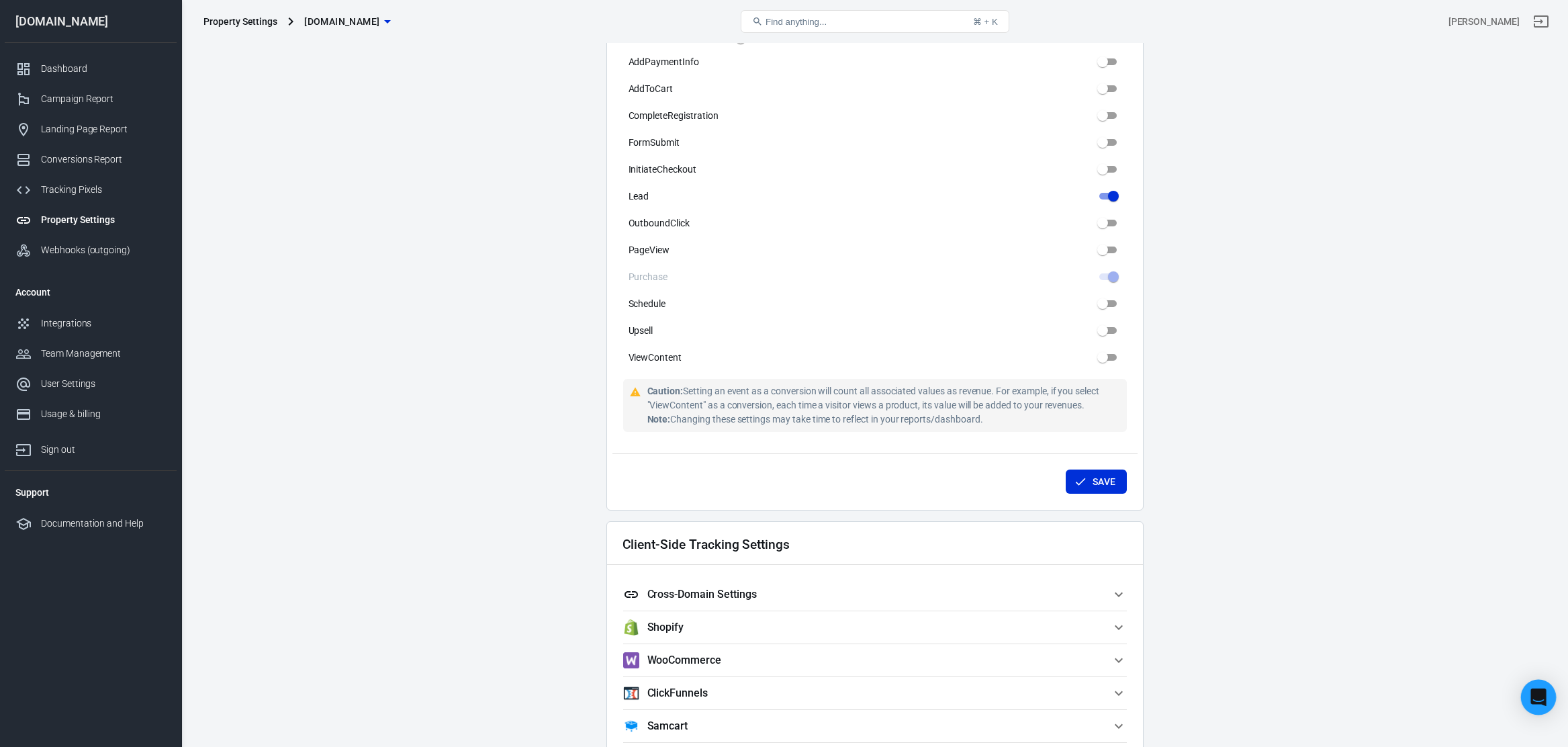
click at [1545, 701] on div "Open Intercom Messenger" at bounding box center [1538, 697] width 36 height 36
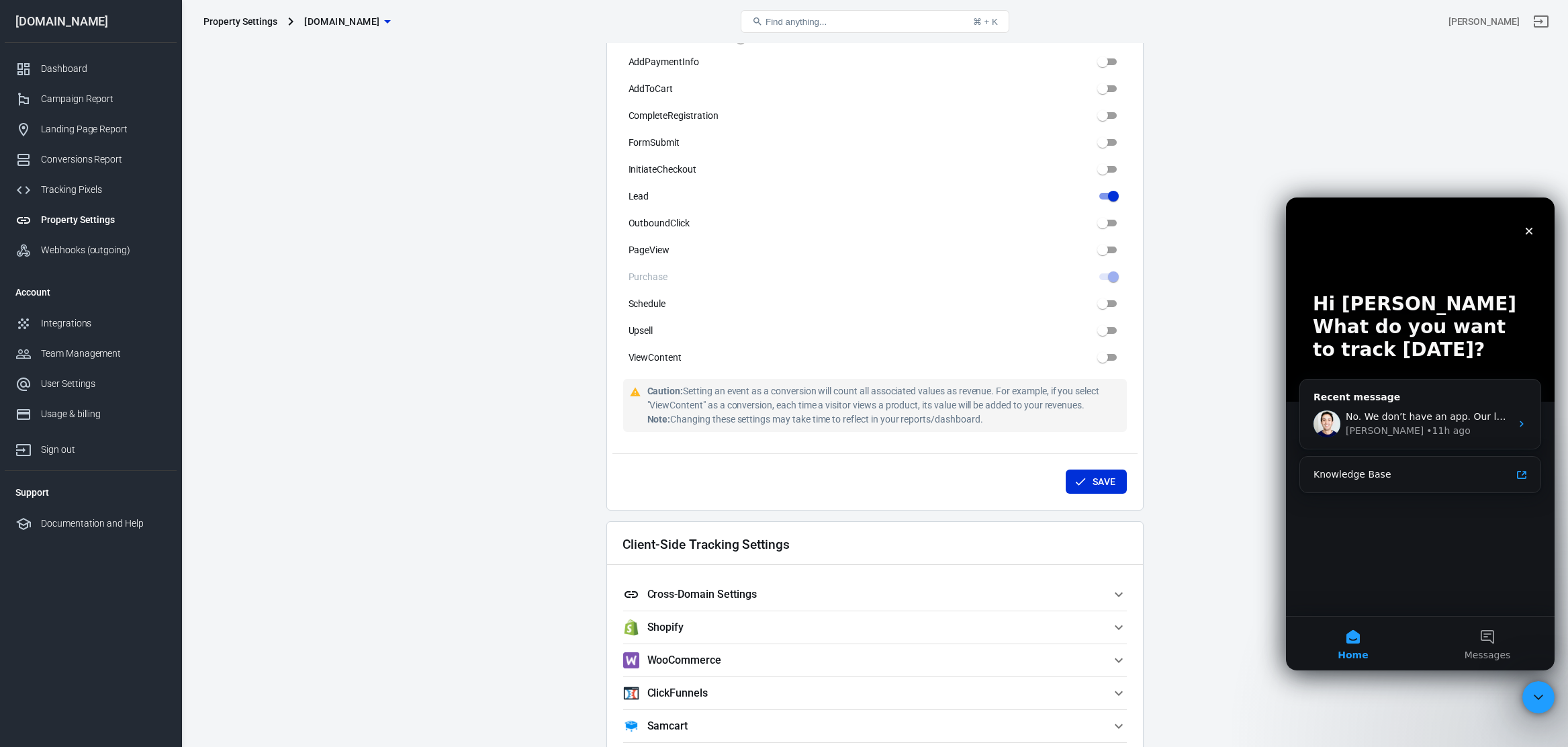
scroll to position [0, 0]
click at [1516, 424] on icon "Intercom messenger" at bounding box center [1520, 423] width 11 height 11
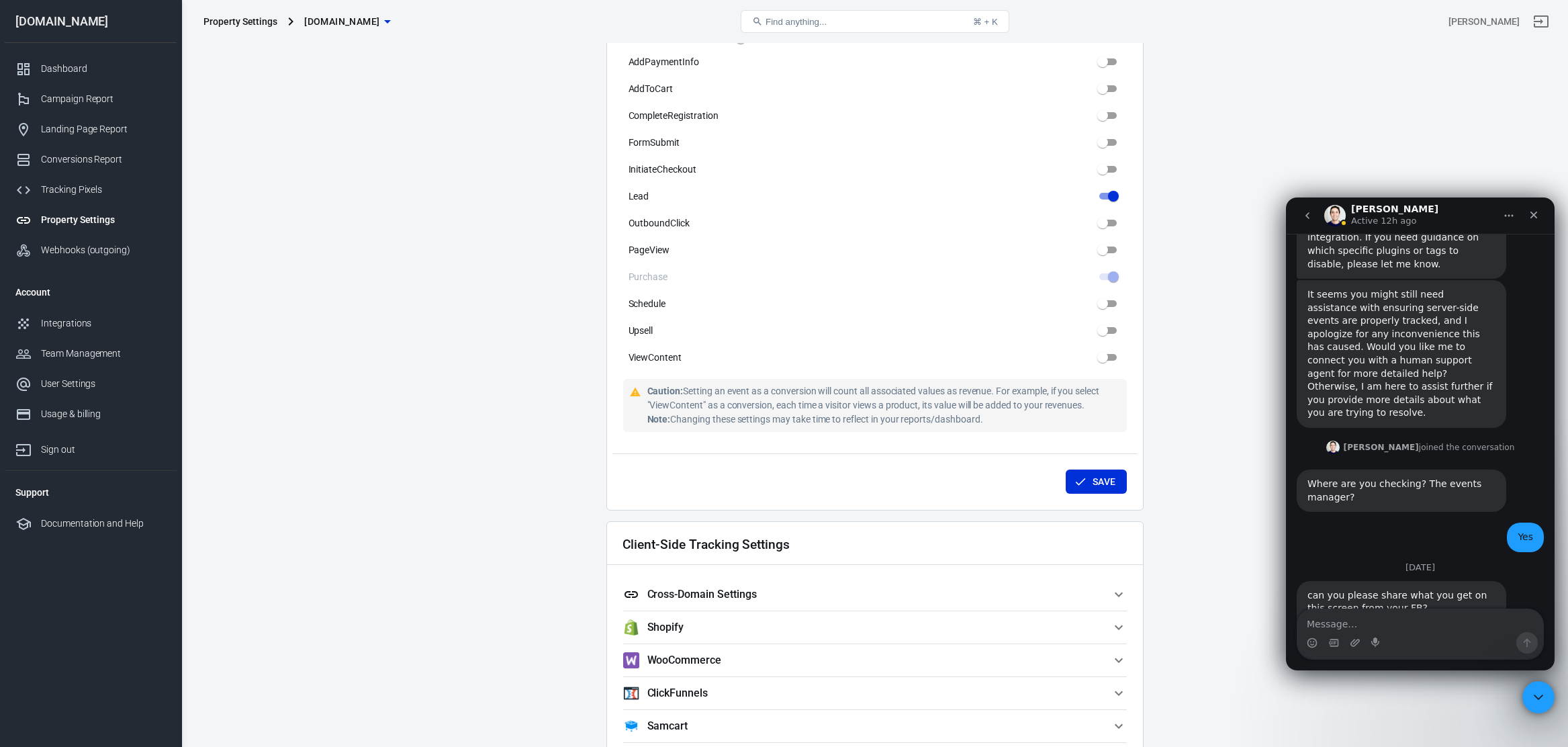
scroll to position [2064, 0]
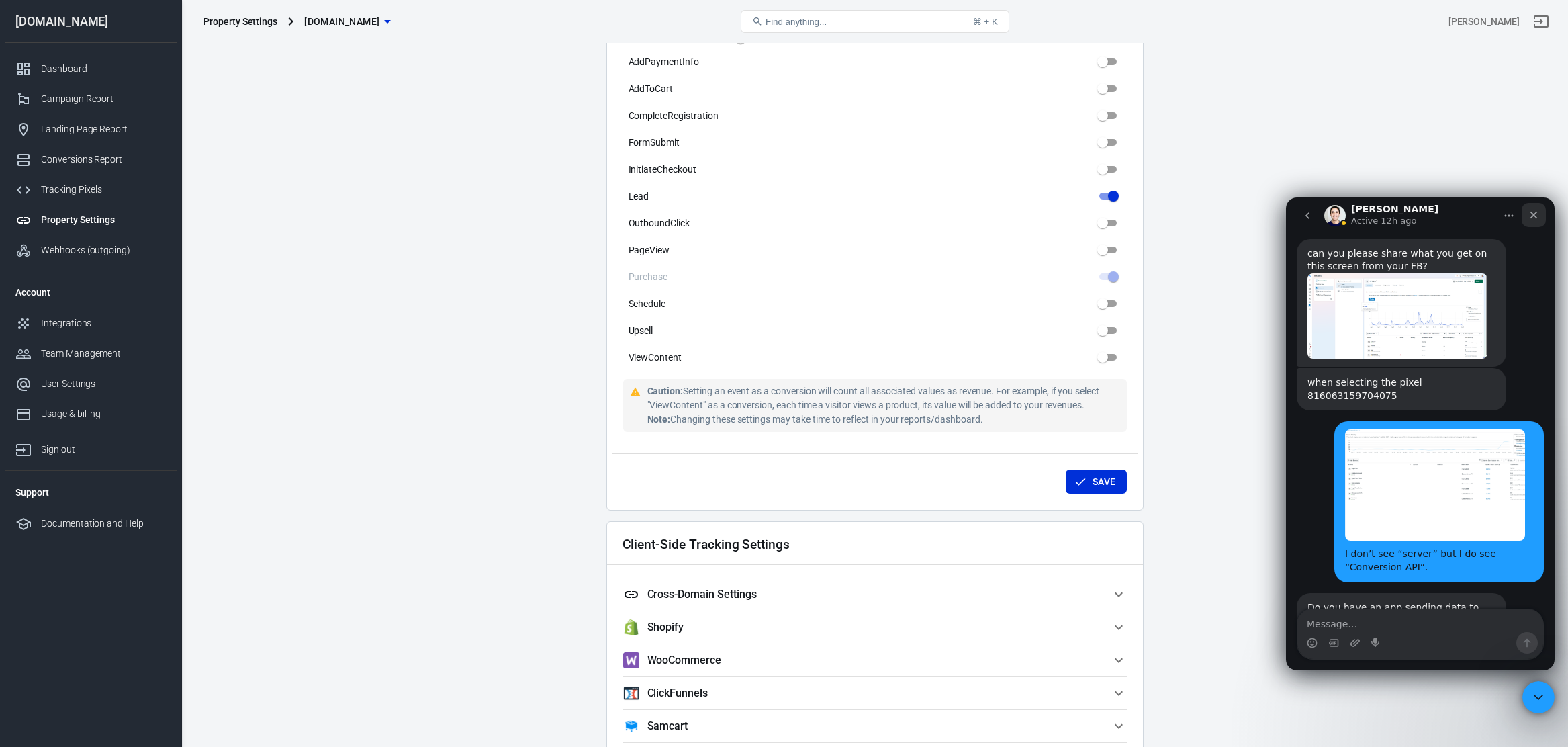
click at [1536, 218] on icon "Close" at bounding box center [1533, 214] width 7 height 7
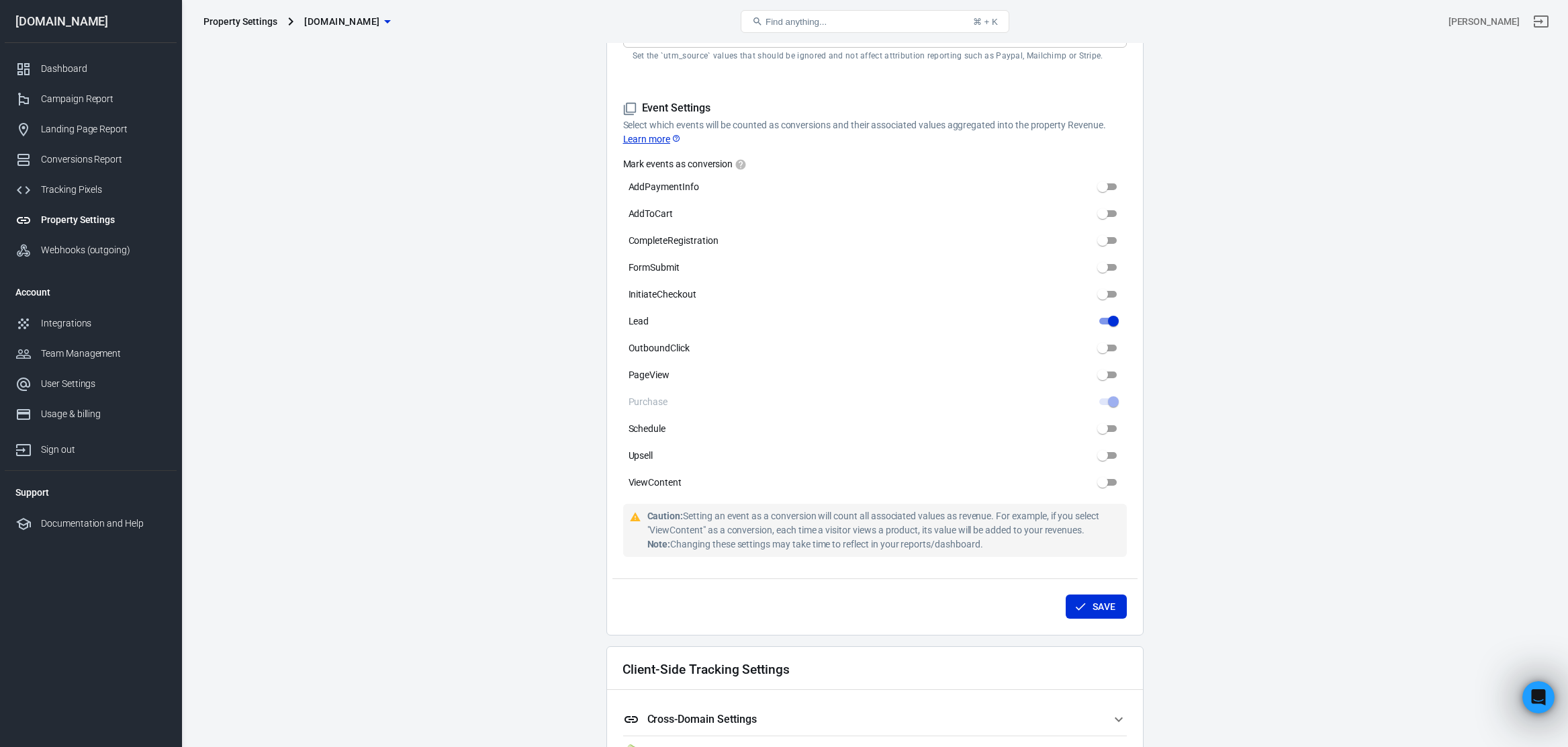
scroll to position [0, 0]
click at [78, 55] on link "Dashboard" at bounding box center [91, 68] width 172 height 30
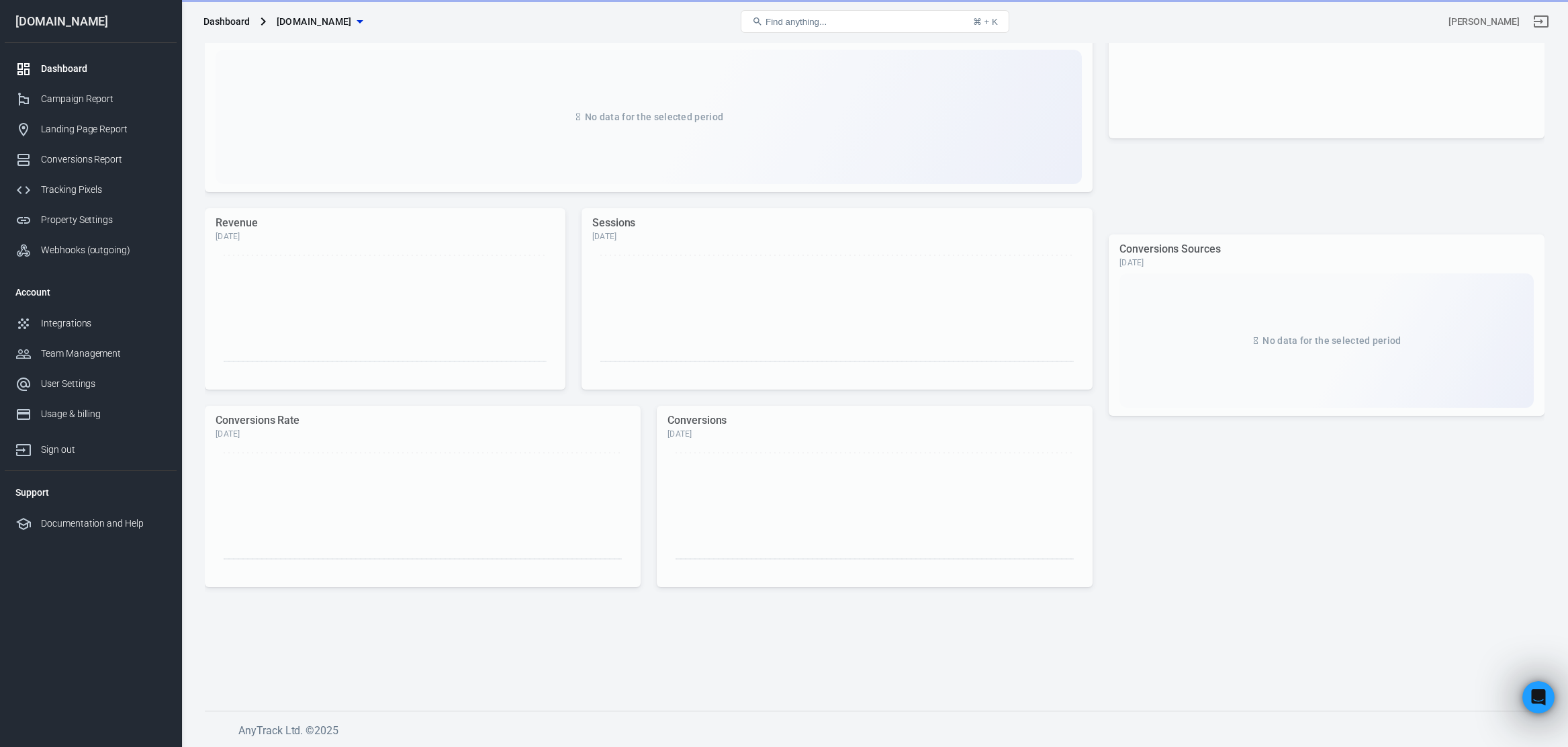
scroll to position [169, 0]
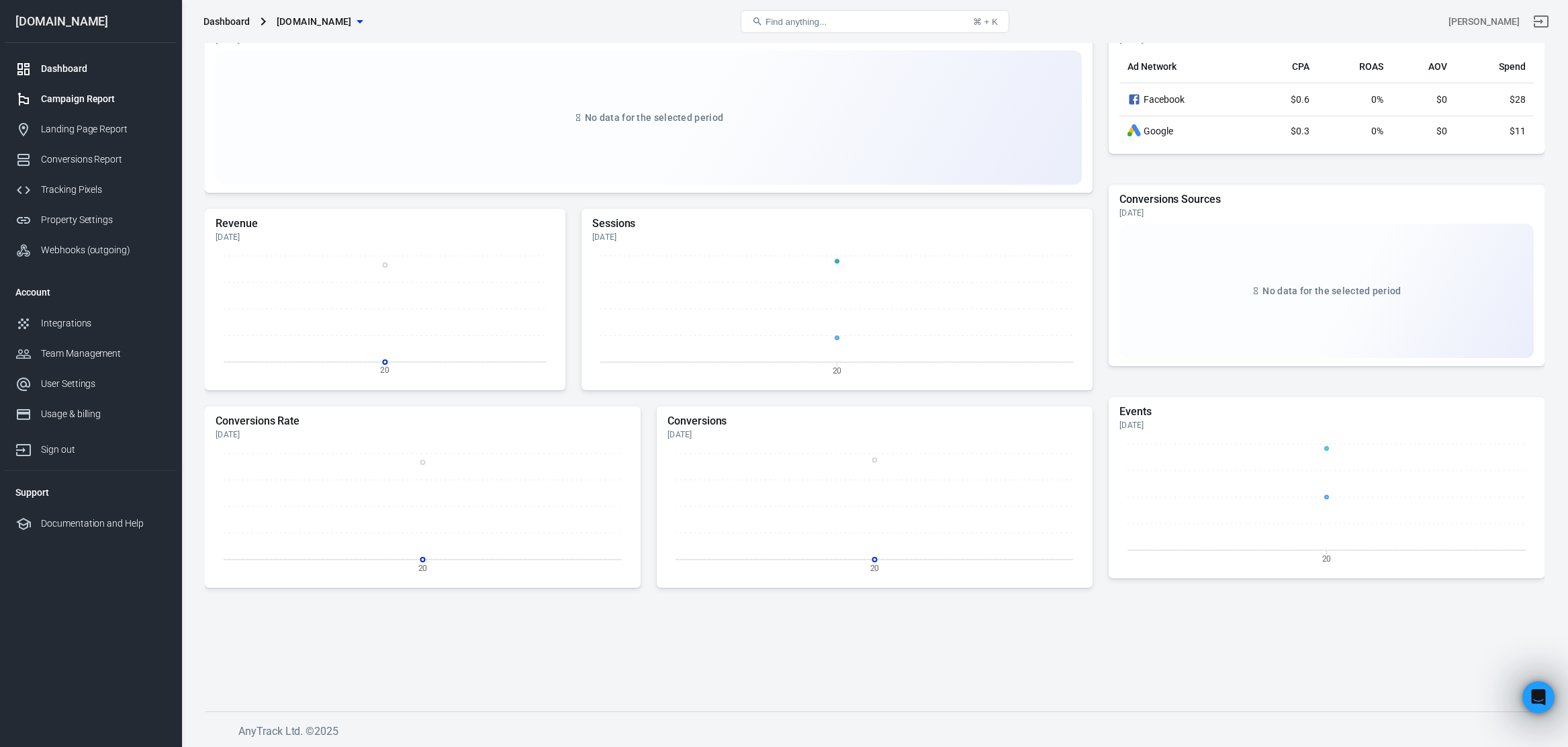
click at [80, 93] on div "Campaign Report" at bounding box center [103, 99] width 125 height 14
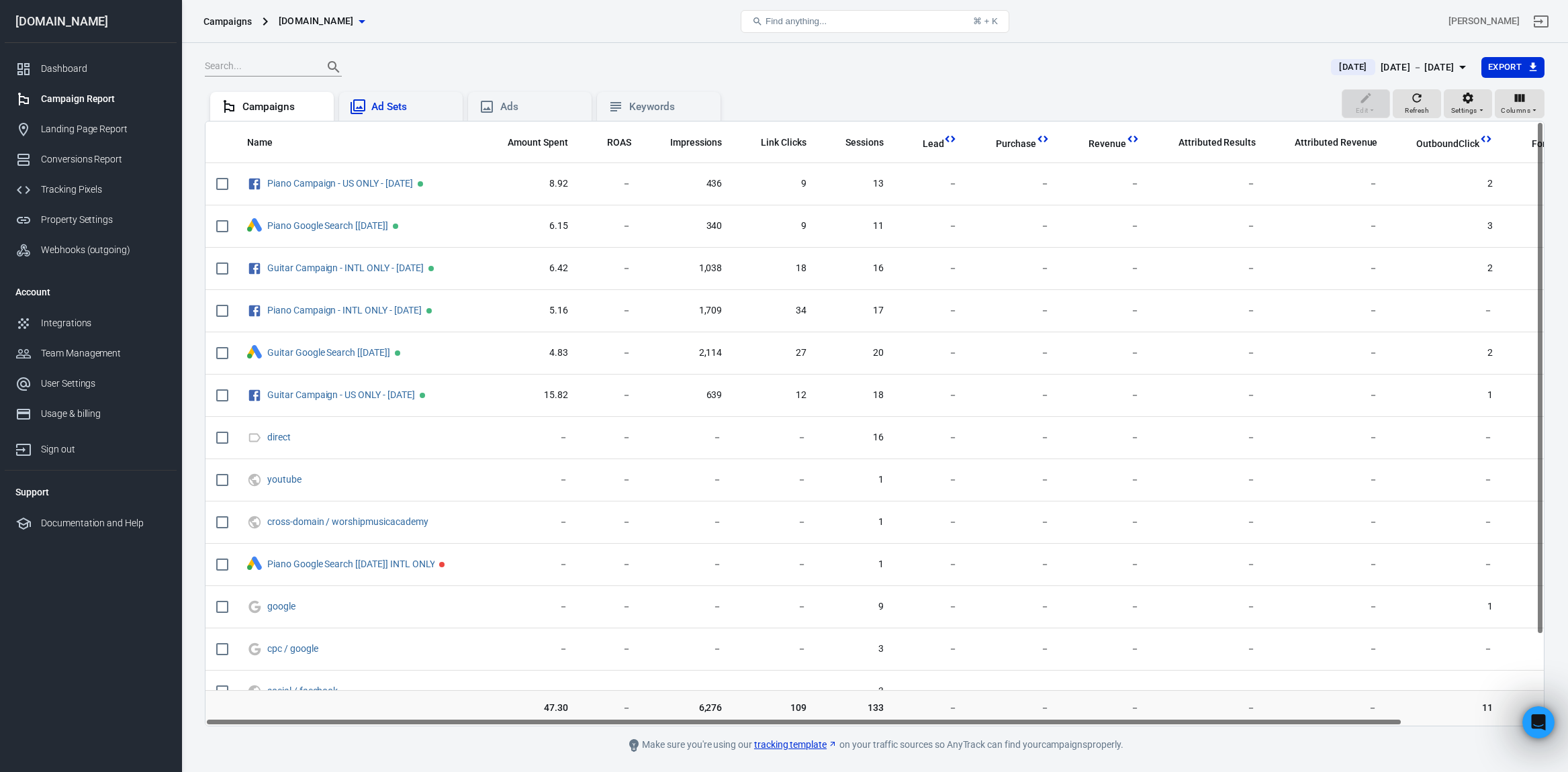
click at [385, 101] on div "Ad Sets" at bounding box center [411, 107] width 80 height 14
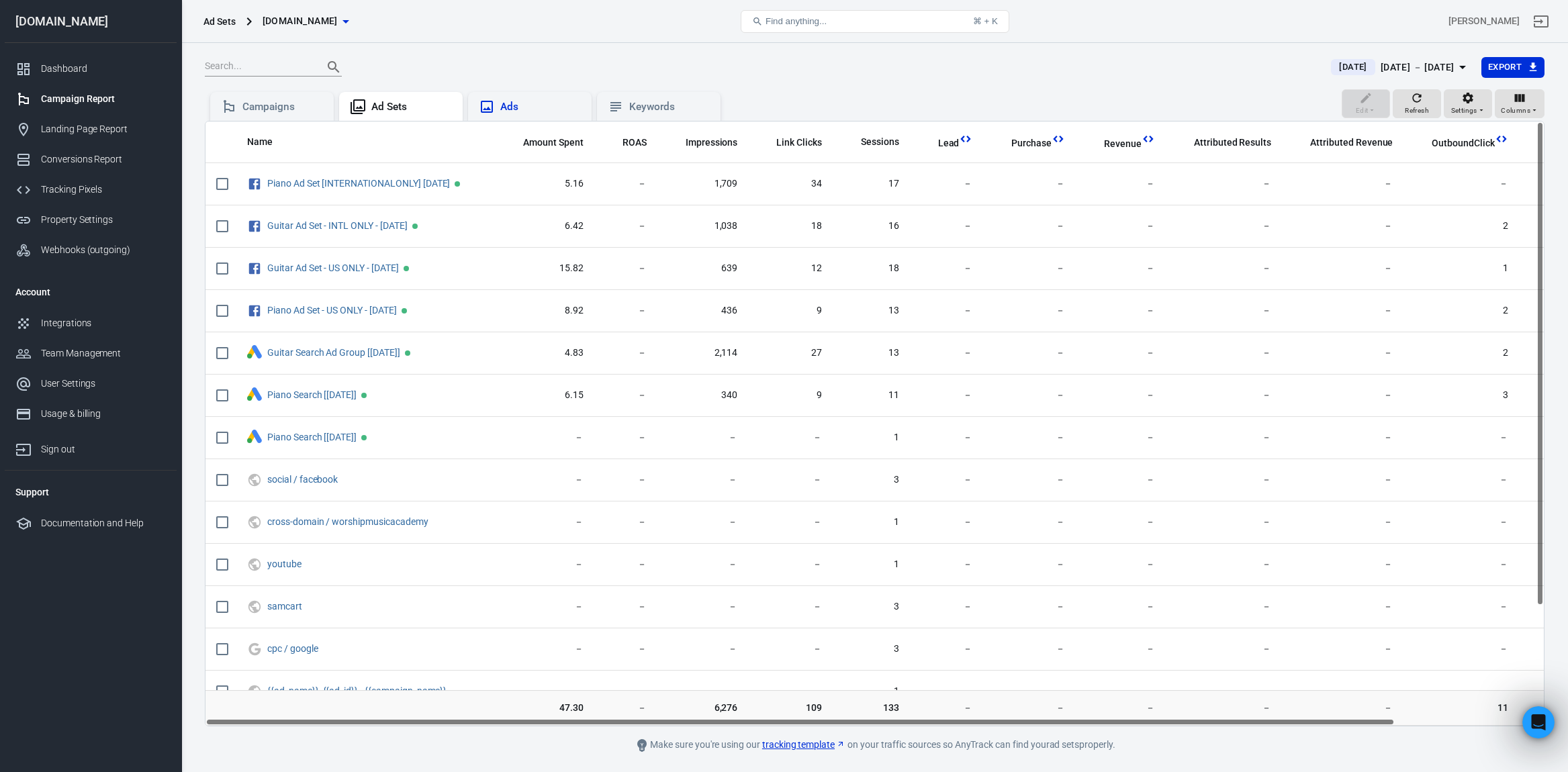
click at [545, 112] on div "Ads" at bounding box center [540, 107] width 80 height 14
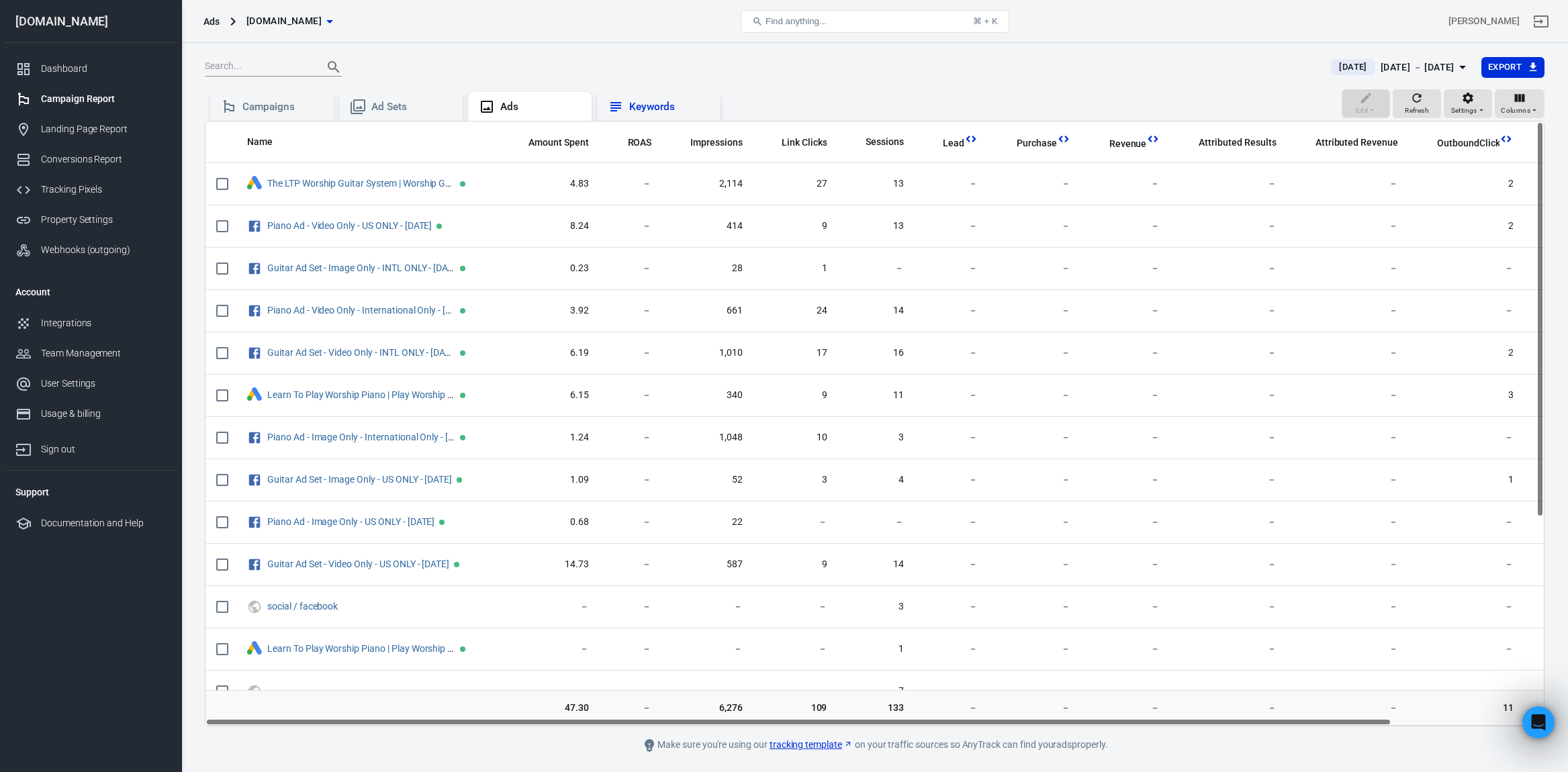
click at [682, 106] on div "Keywords" at bounding box center [669, 107] width 80 height 14
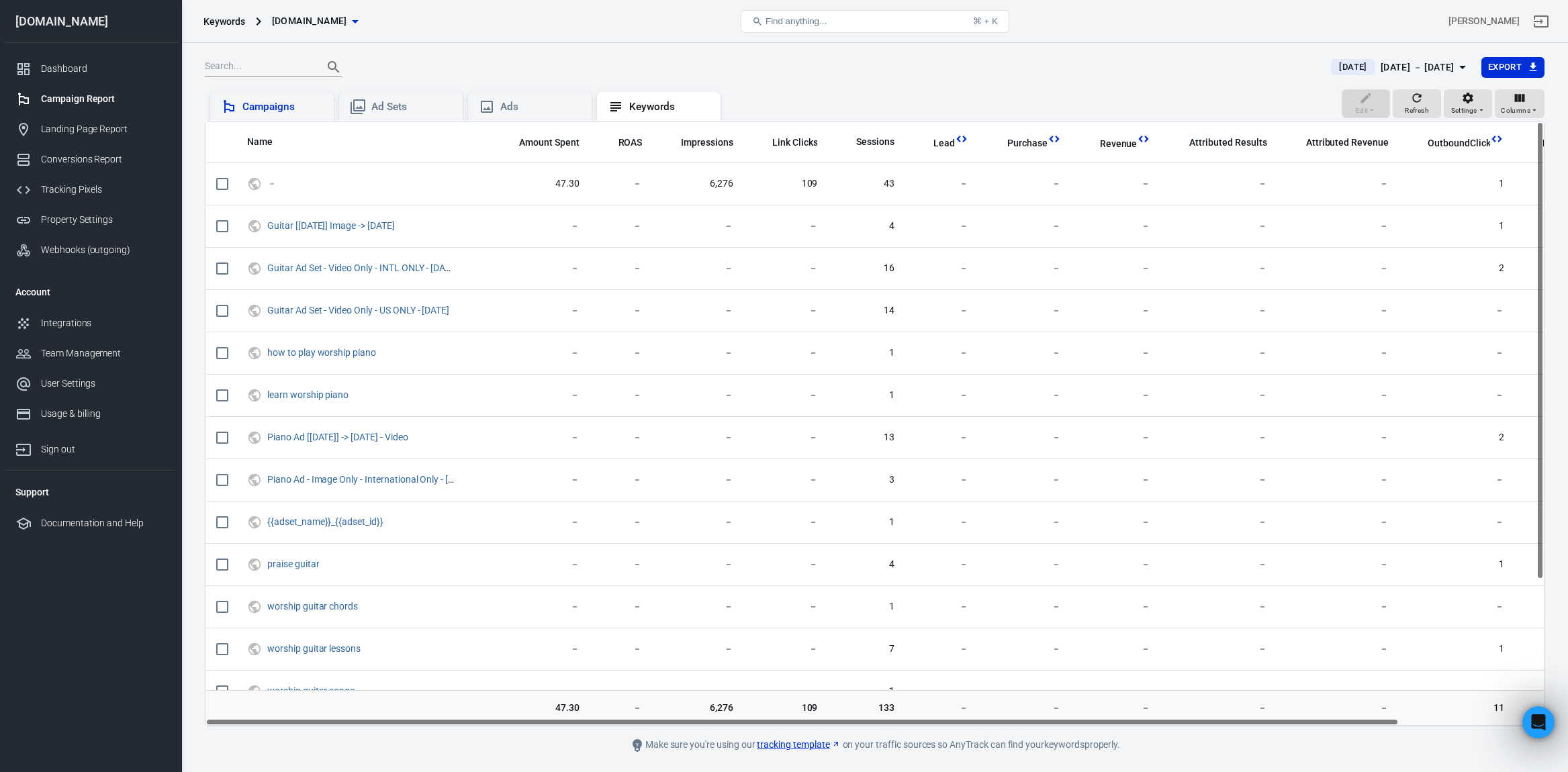
click at [292, 105] on div "Campaigns" at bounding box center [282, 107] width 80 height 14
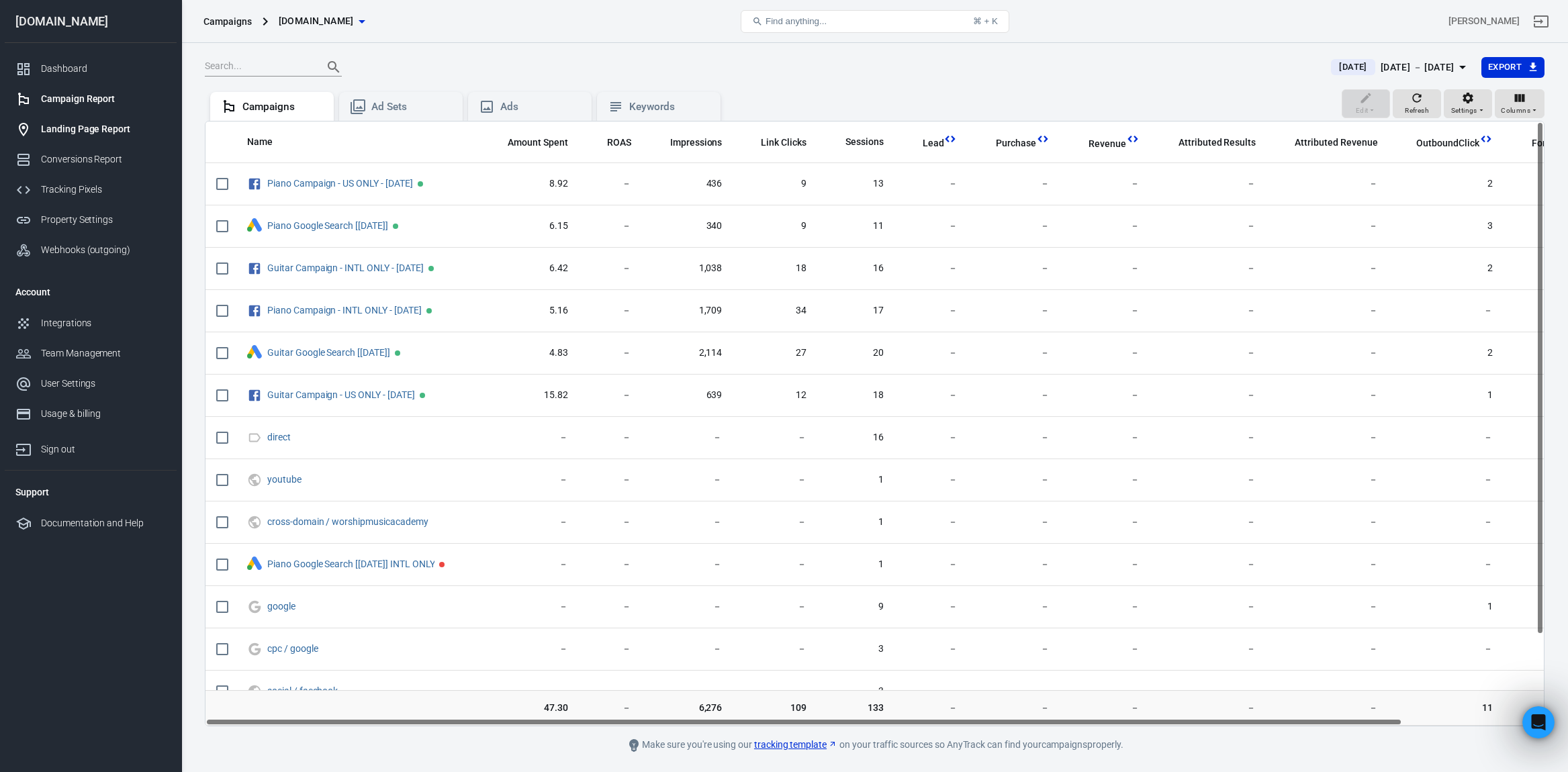
click at [73, 130] on div "Landing Page Report" at bounding box center [103, 129] width 125 height 14
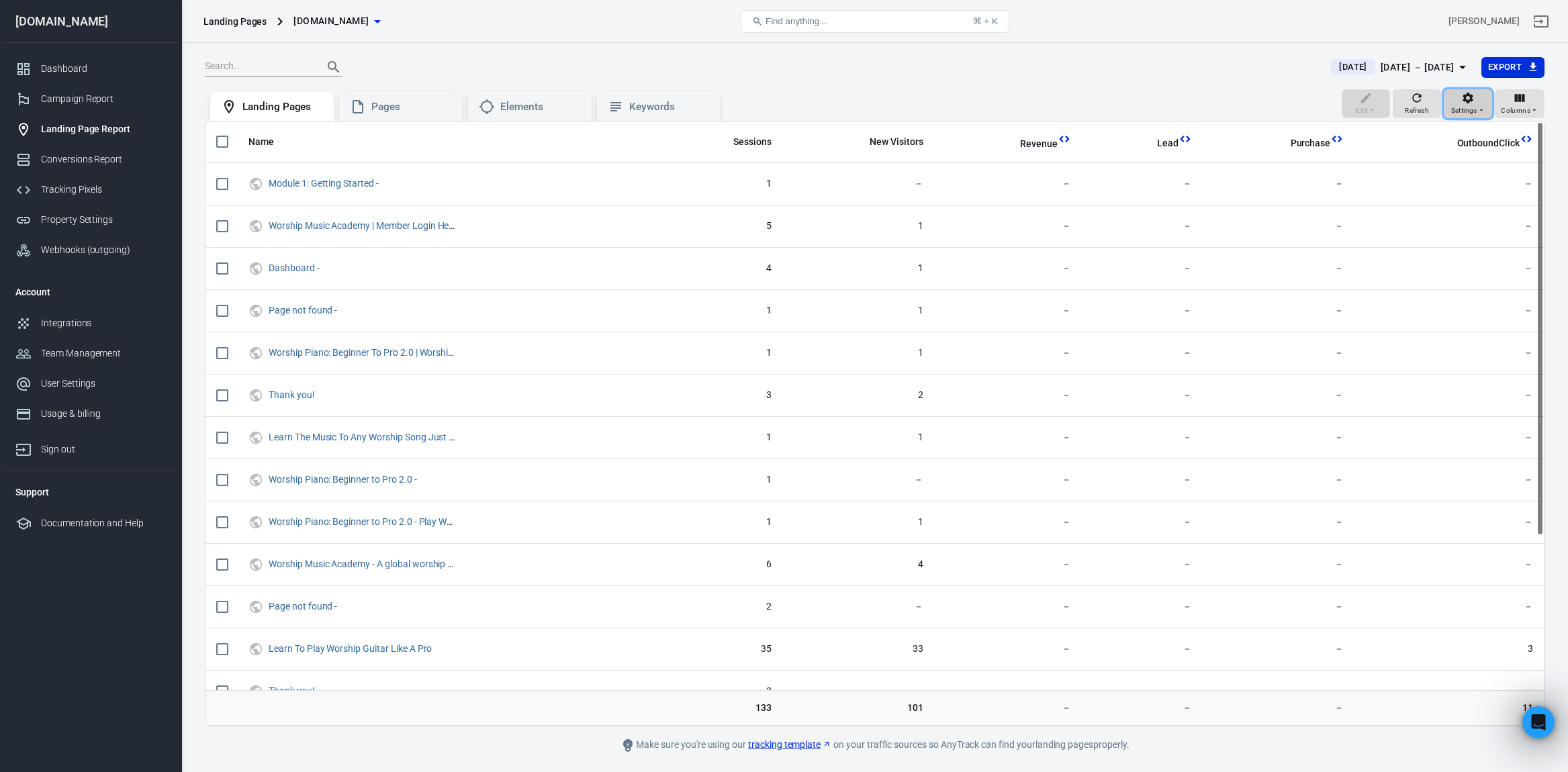
click at [1464, 101] on icon "button" at bounding box center [1468, 98] width 14 height 14
click at [80, 161] on div at bounding box center [784, 386] width 1568 height 772
click at [80, 161] on div "Conversions Report" at bounding box center [103, 160] width 125 height 14
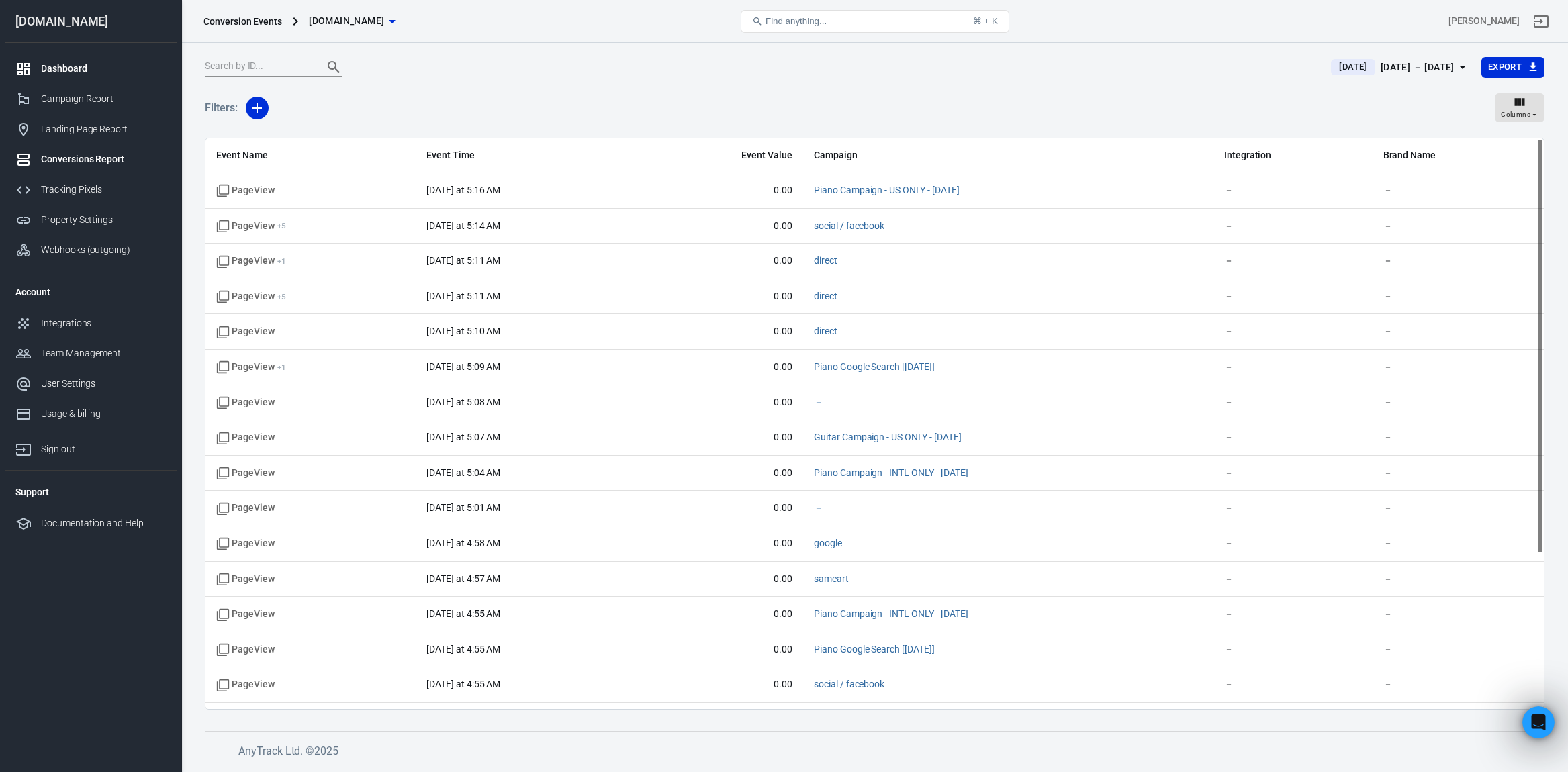
click at [40, 69] on div at bounding box center [29, 69] width 26 height 16
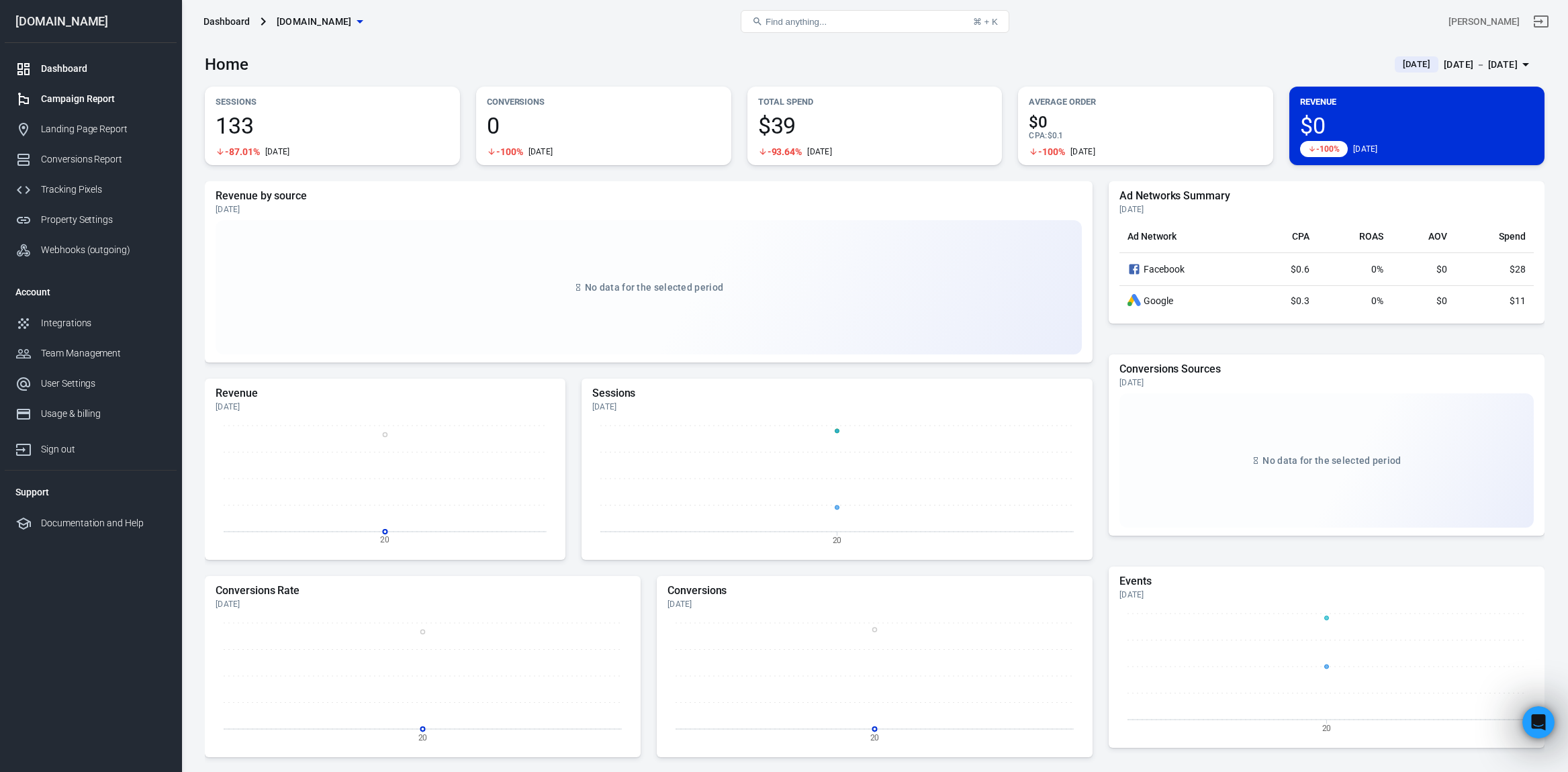
click at [60, 97] on div "Campaign Report" at bounding box center [103, 99] width 125 height 14
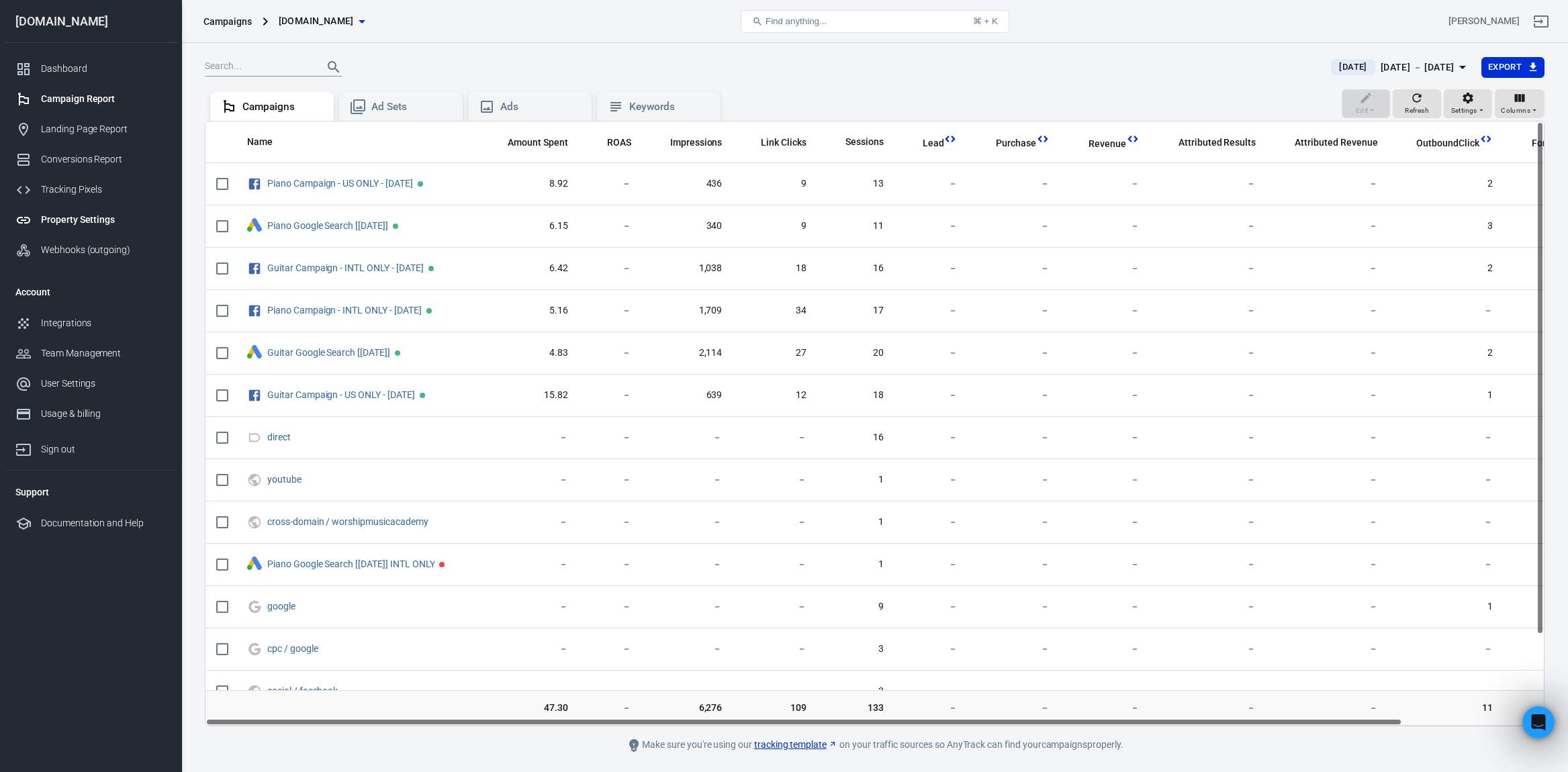
click at [63, 216] on div "Property Settings" at bounding box center [103, 220] width 125 height 14
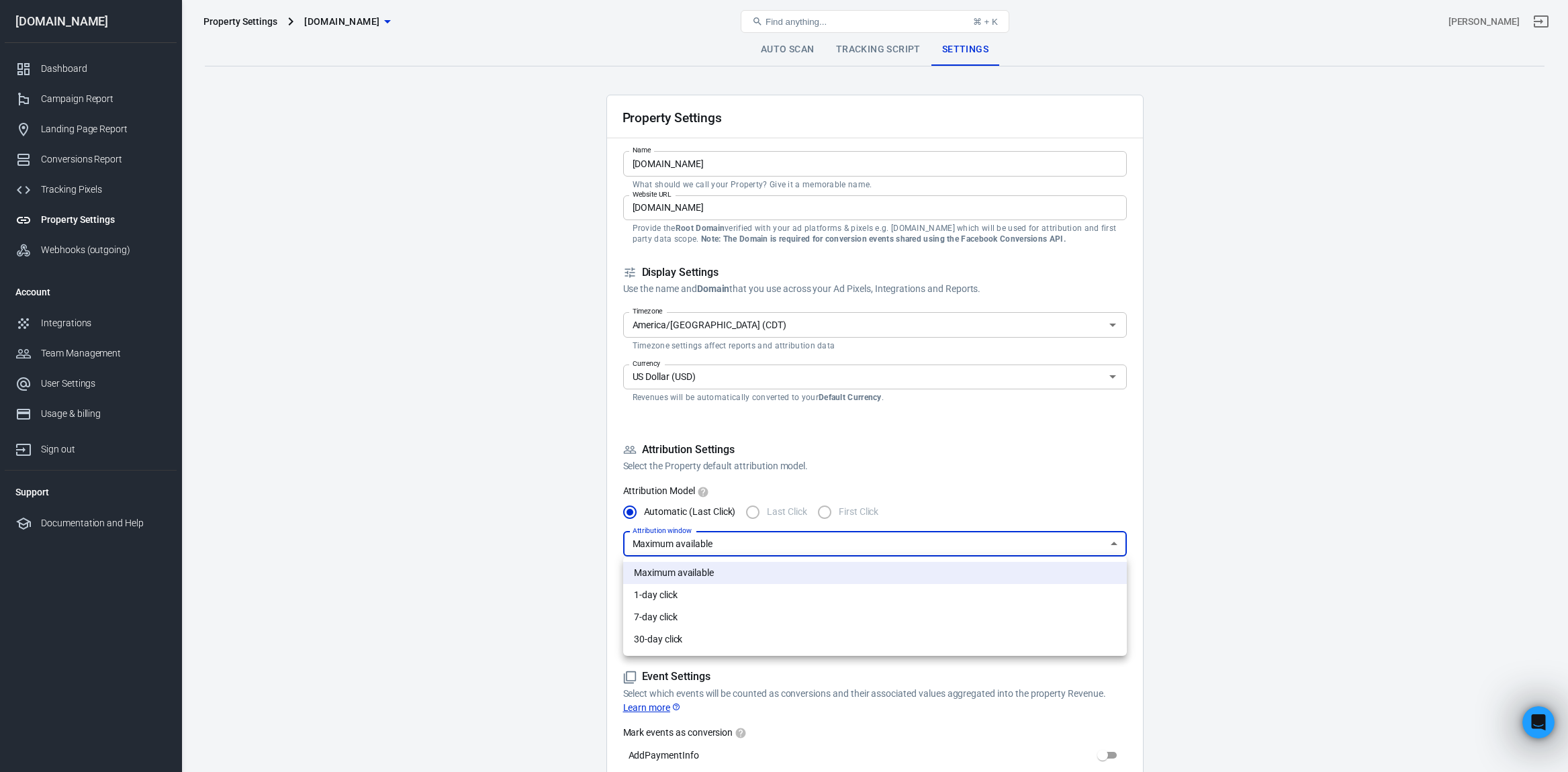
click at [920, 426] on div at bounding box center [784, 386] width 1568 height 772
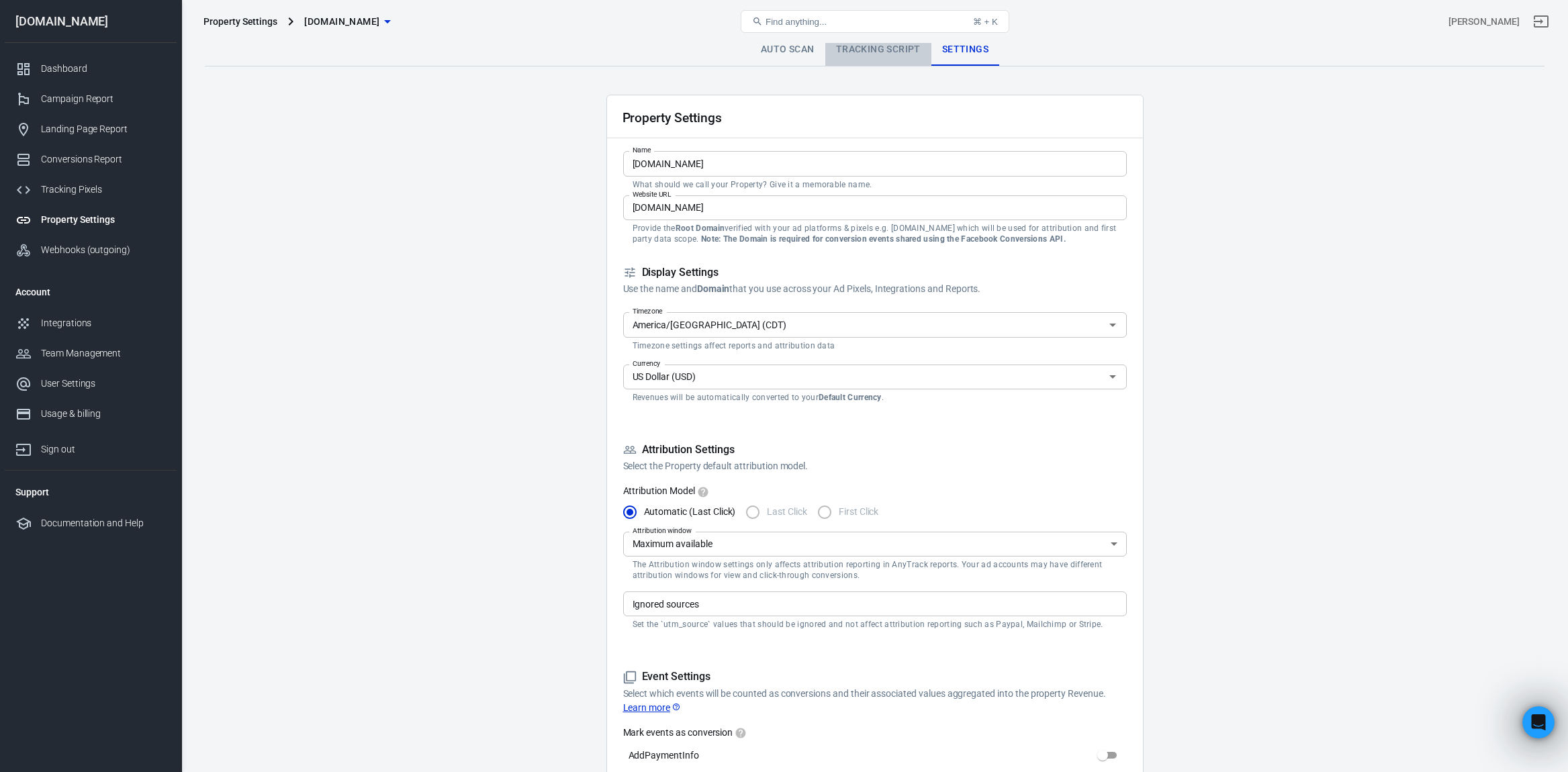
click at [879, 47] on link "Tracking Script" at bounding box center [878, 50] width 106 height 33
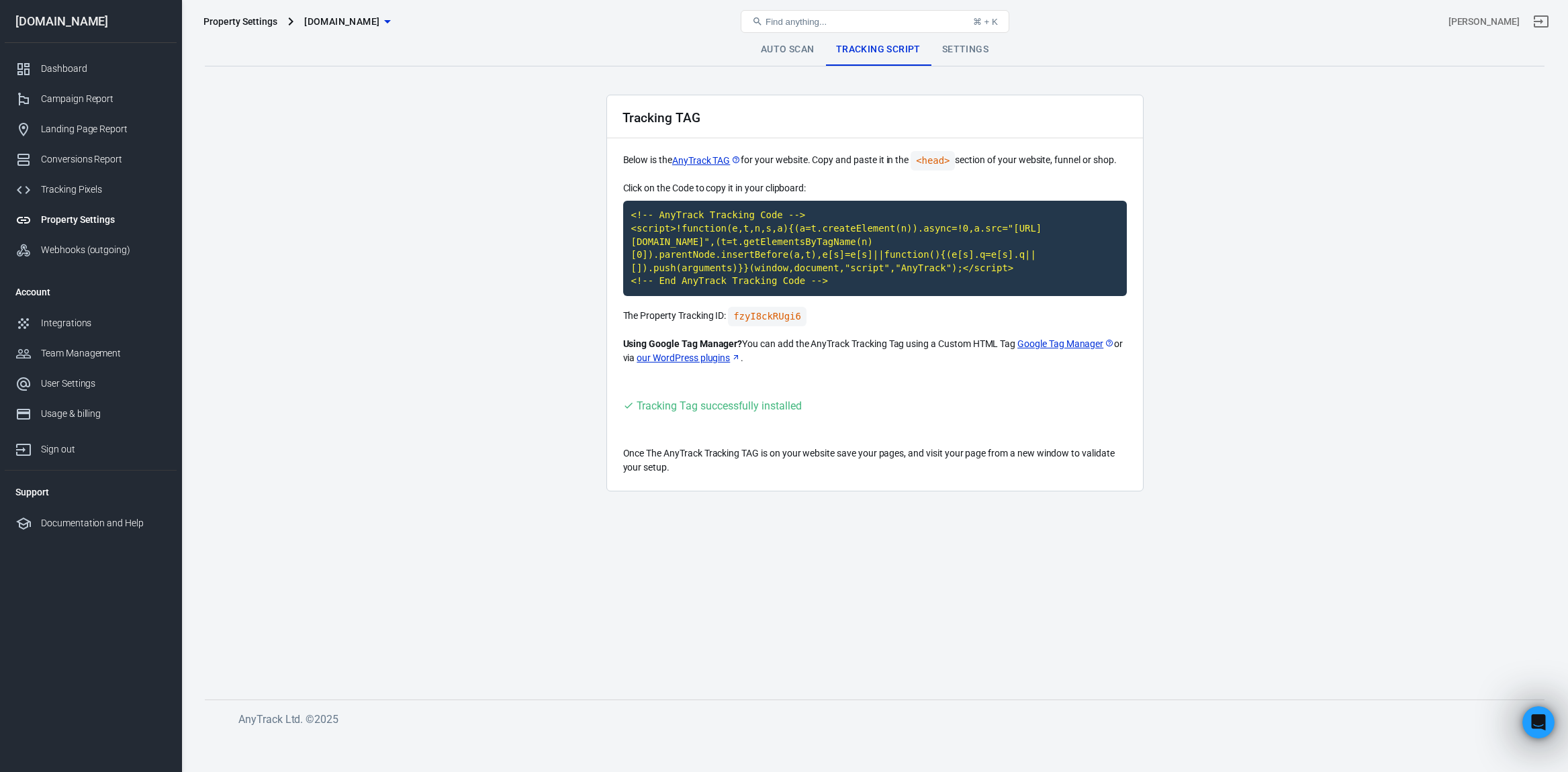
click at [943, 52] on link "Settings" at bounding box center [965, 50] width 67 height 33
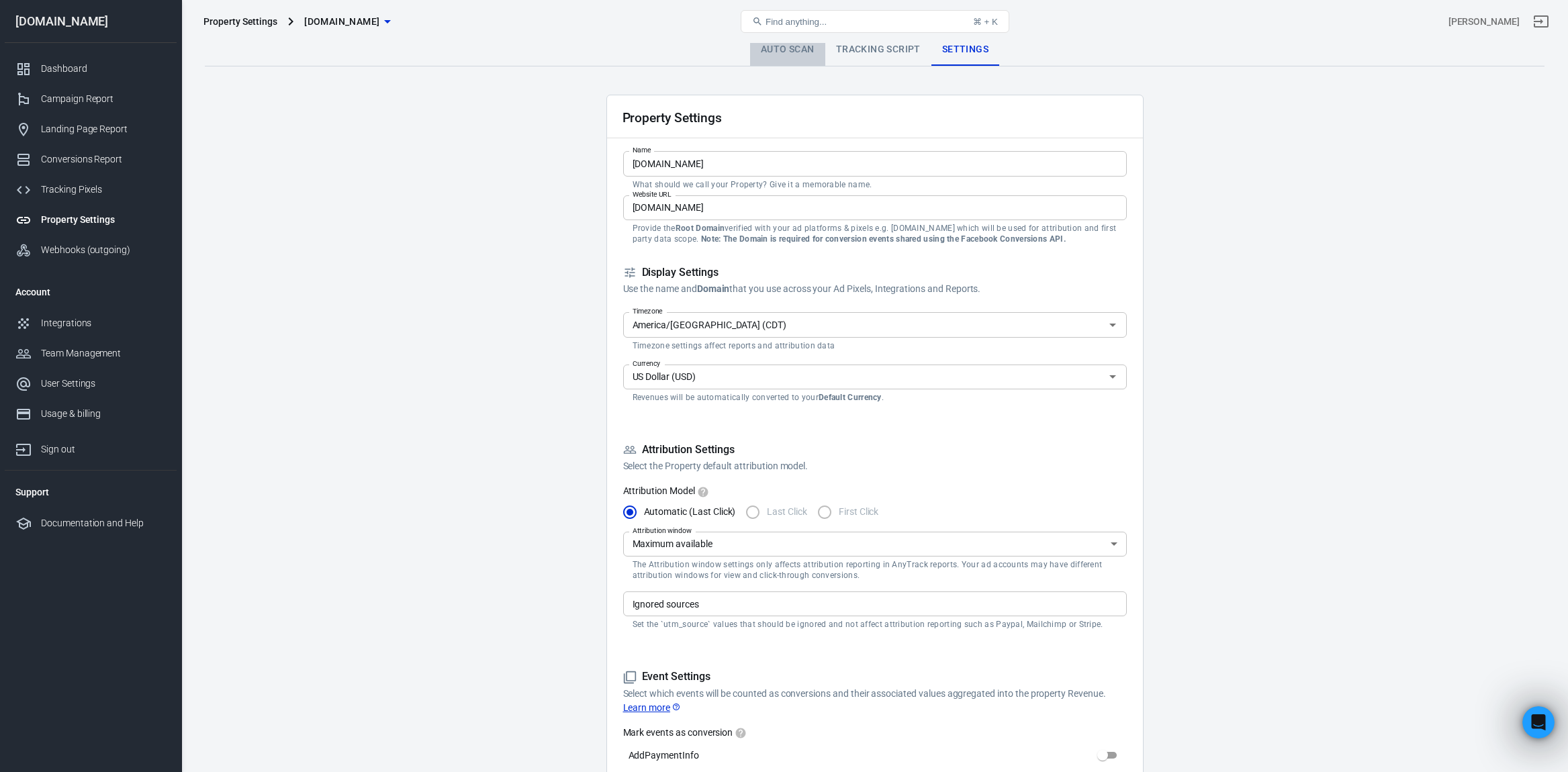
click at [800, 55] on link "Auto Scan" at bounding box center [787, 50] width 75 height 33
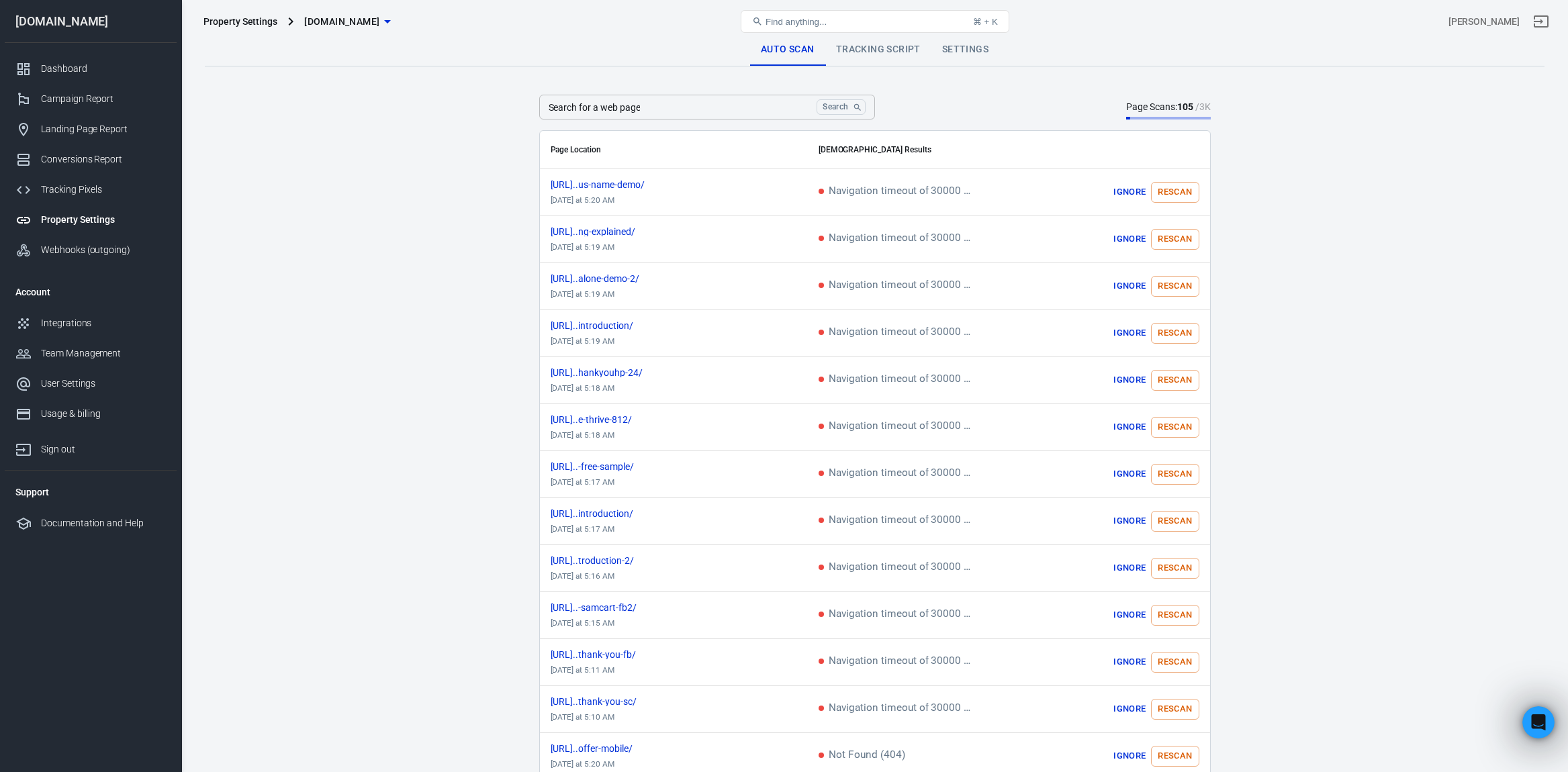
click at [1131, 105] on div "Page Scans: 105 / 3K" at bounding box center [1168, 107] width 84 height 14
click at [86, 69] on div "Dashboard" at bounding box center [103, 68] width 125 height 14
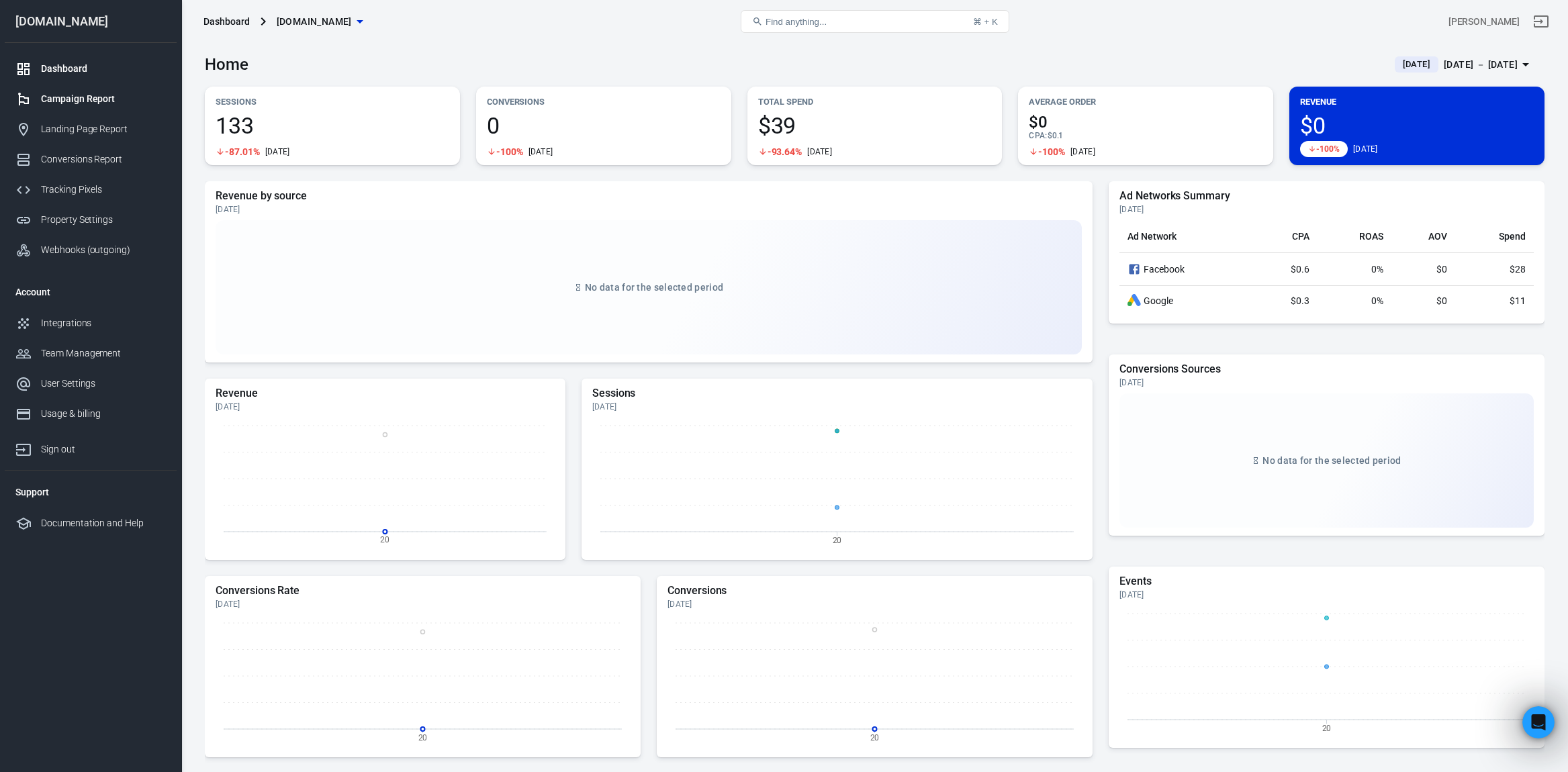
click at [80, 96] on div "Campaign Report" at bounding box center [103, 99] width 125 height 14
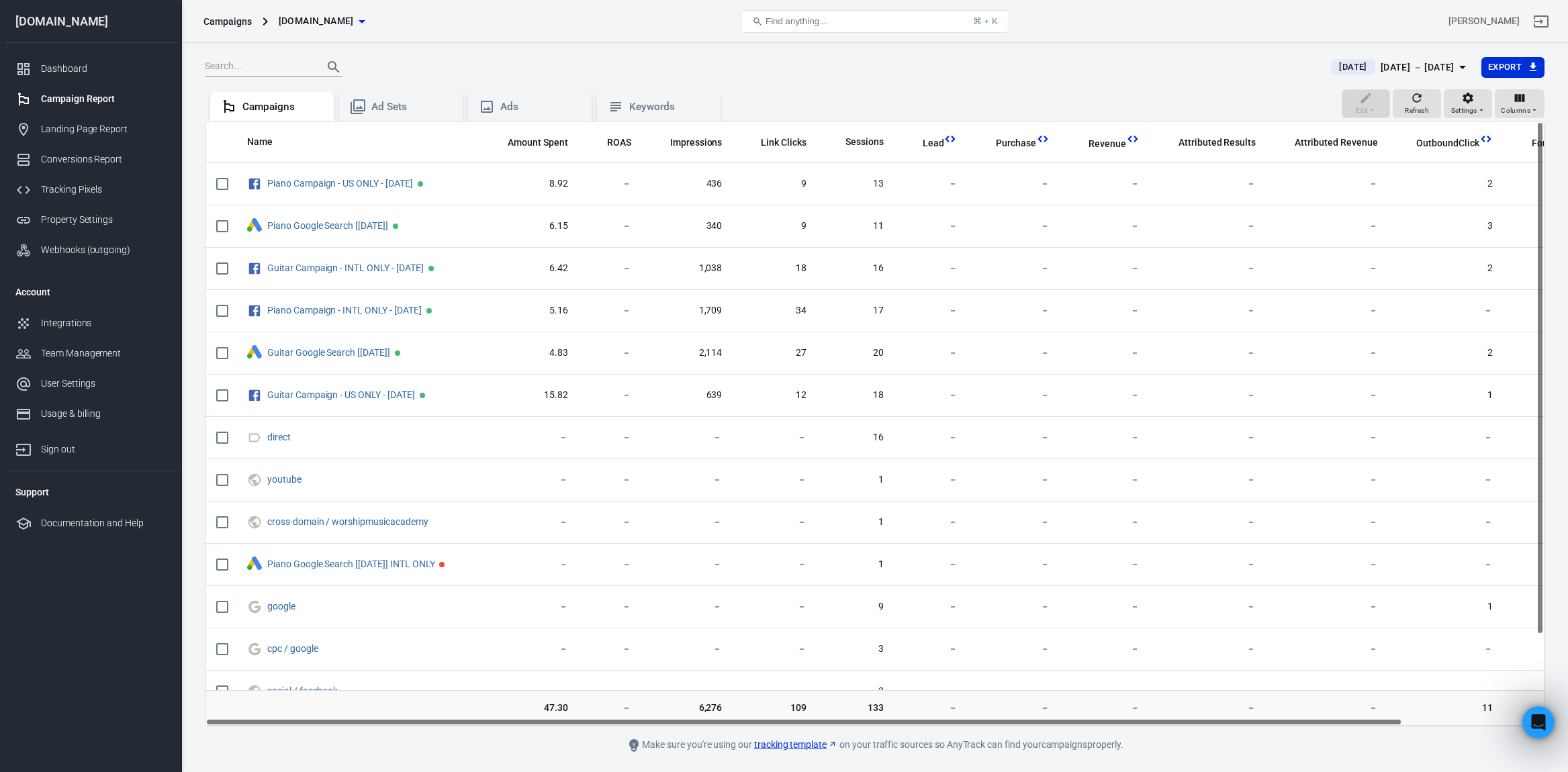
click at [78, 108] on link "Campaign Report" at bounding box center [91, 99] width 172 height 30
click at [79, 122] on div "Landing Page Report" at bounding box center [103, 129] width 125 height 14
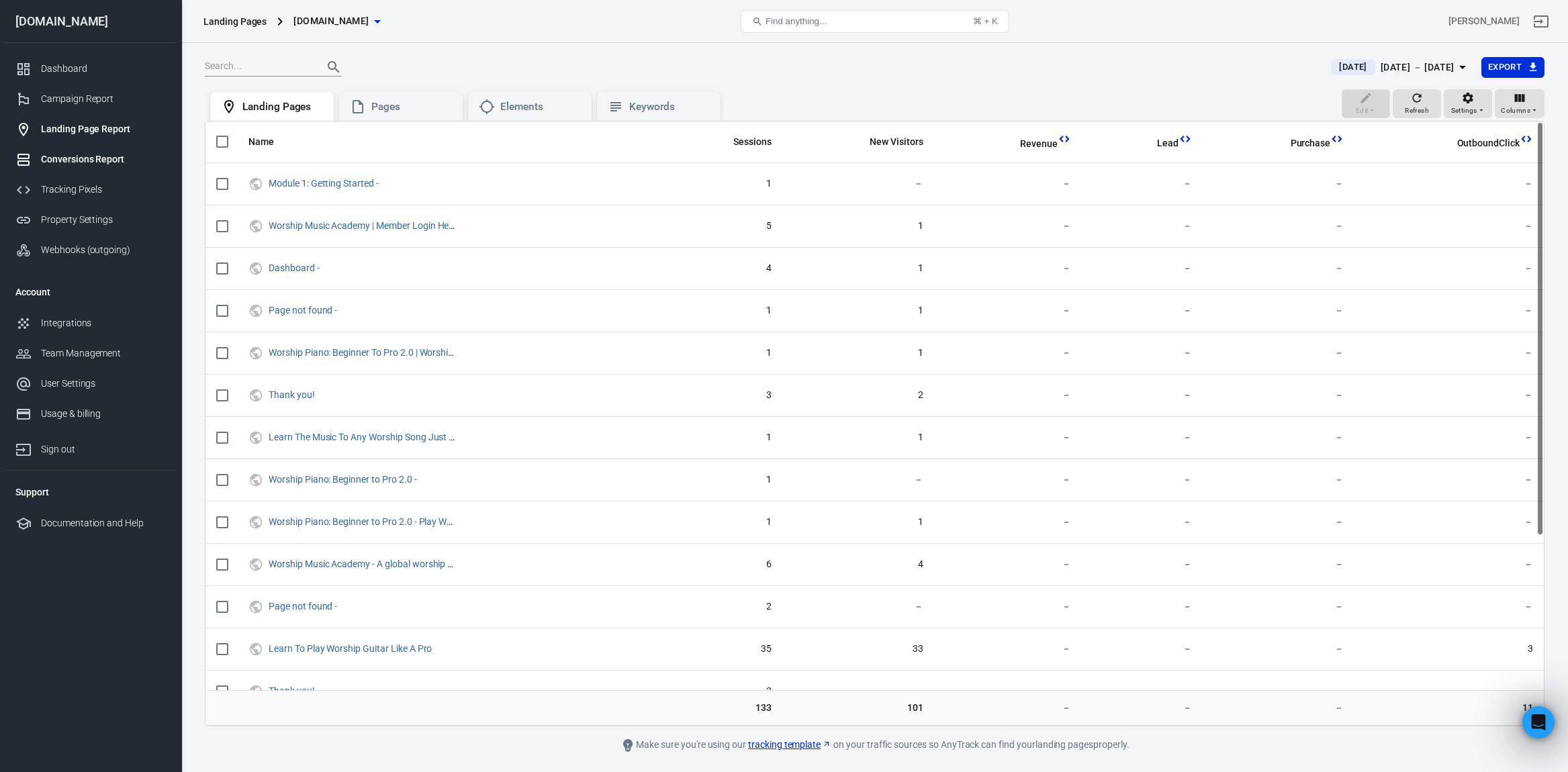
click at [81, 157] on div "Conversions Report" at bounding box center [103, 160] width 125 height 14
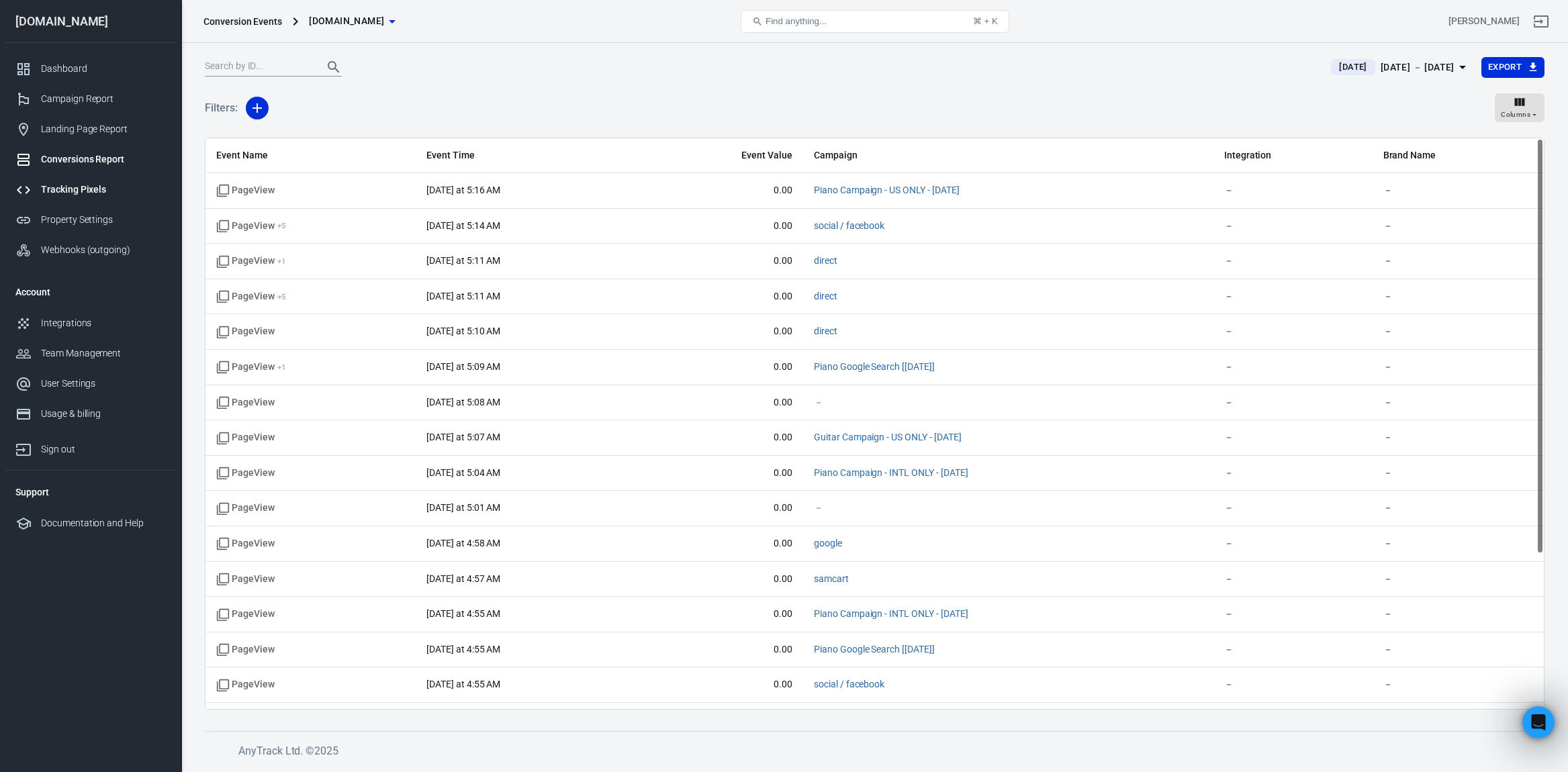
click at [77, 188] on div "Tracking Pixels" at bounding box center [103, 189] width 125 height 14
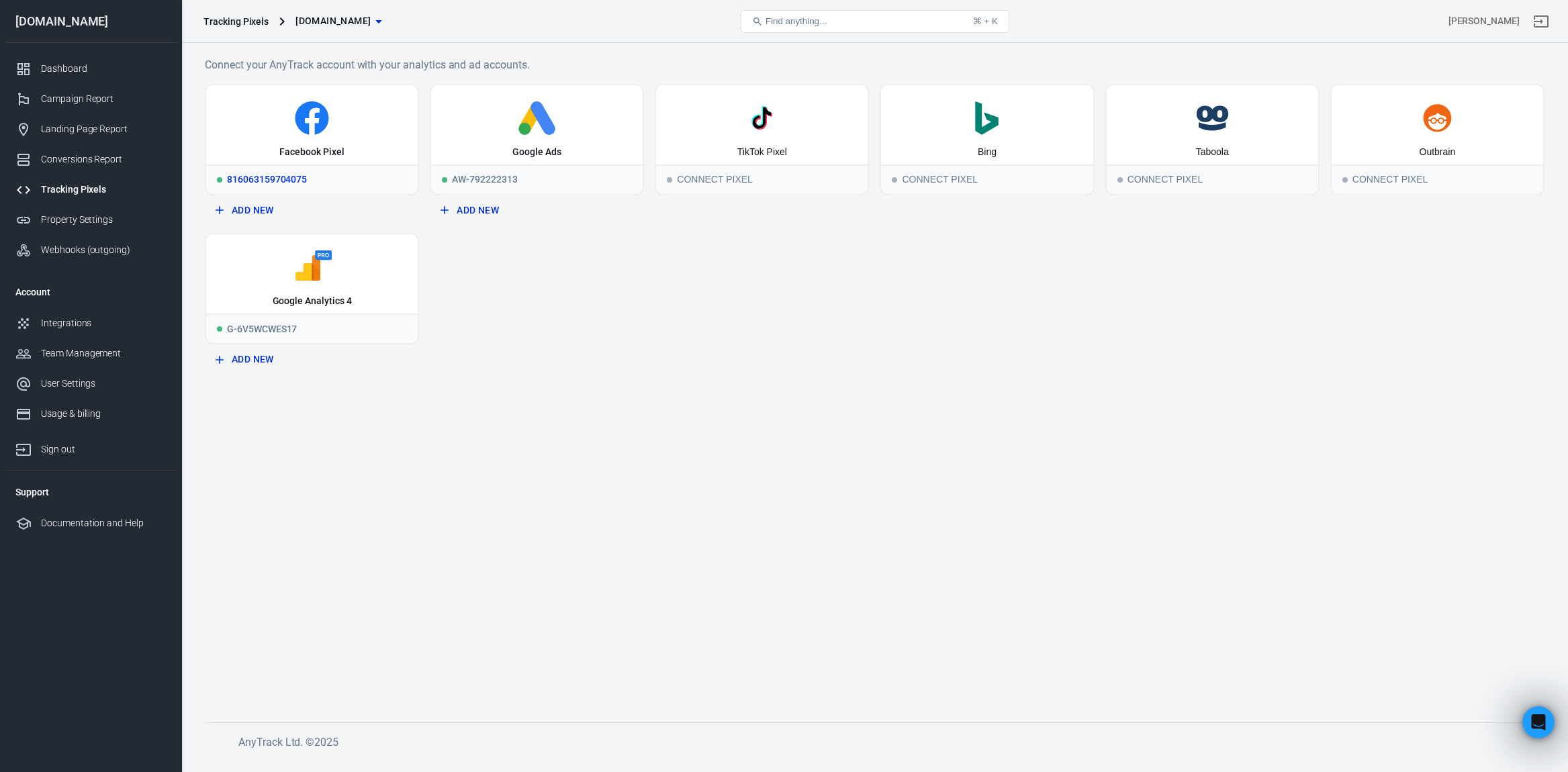
click at [320, 137] on div "Facebook Pixel" at bounding box center [311, 125] width 211 height 79
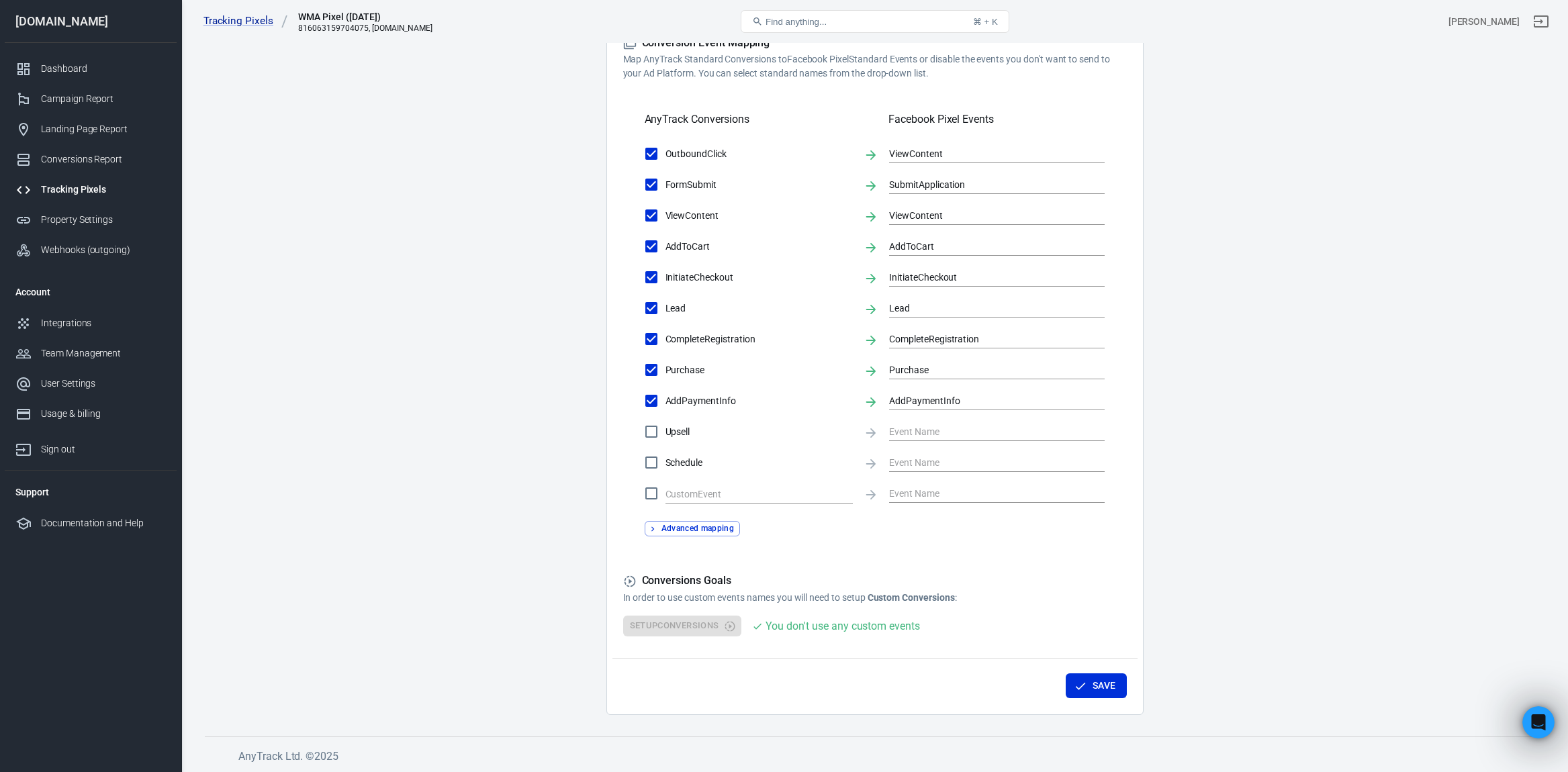
scroll to position [411, 0]
click at [717, 624] on div "Setup Conversions You don't use any custom events" at bounding box center [875, 626] width 503 height 21
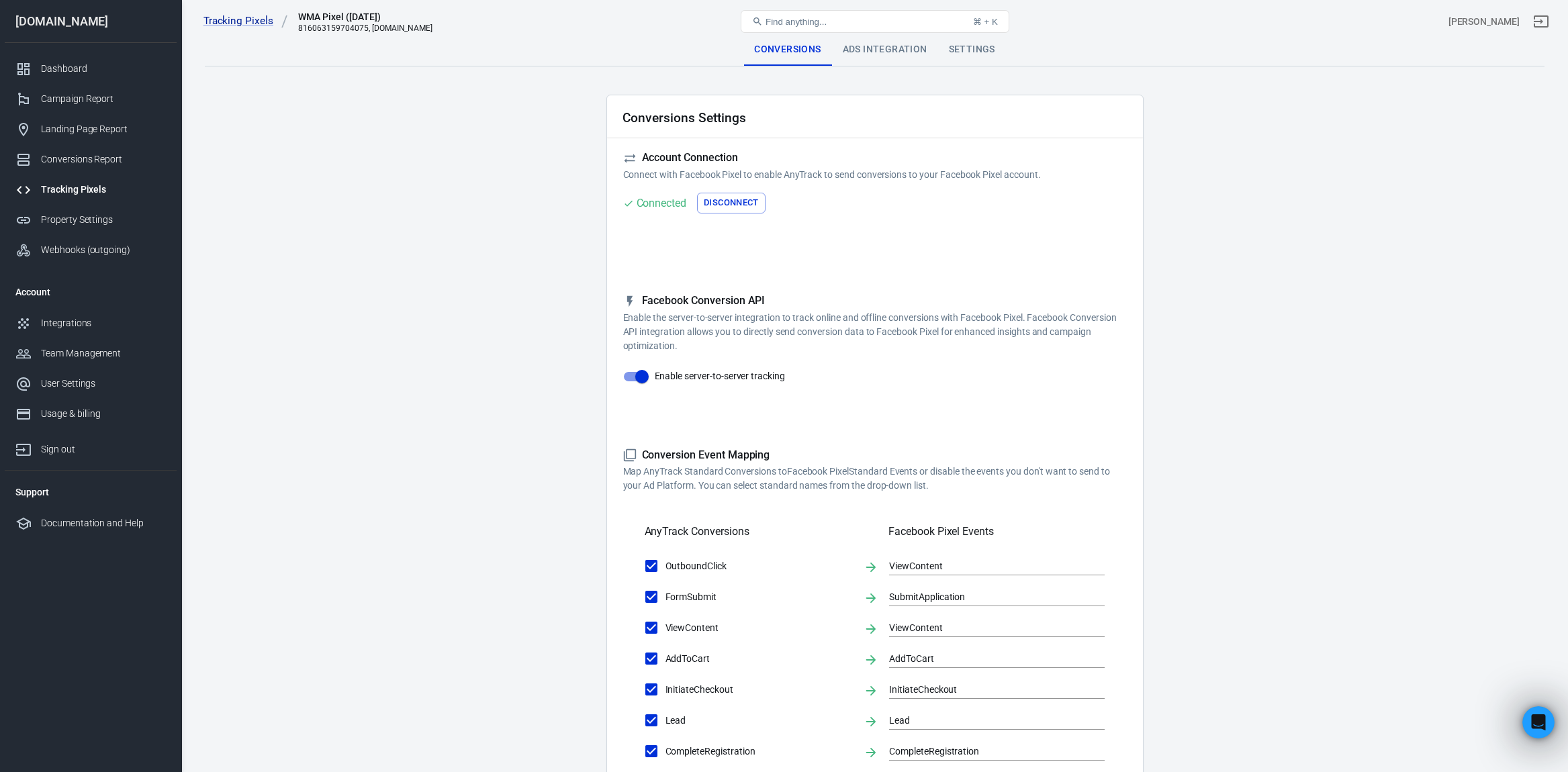
scroll to position [0, 0]
click at [870, 47] on div "Ads Integration" at bounding box center [885, 50] width 106 height 33
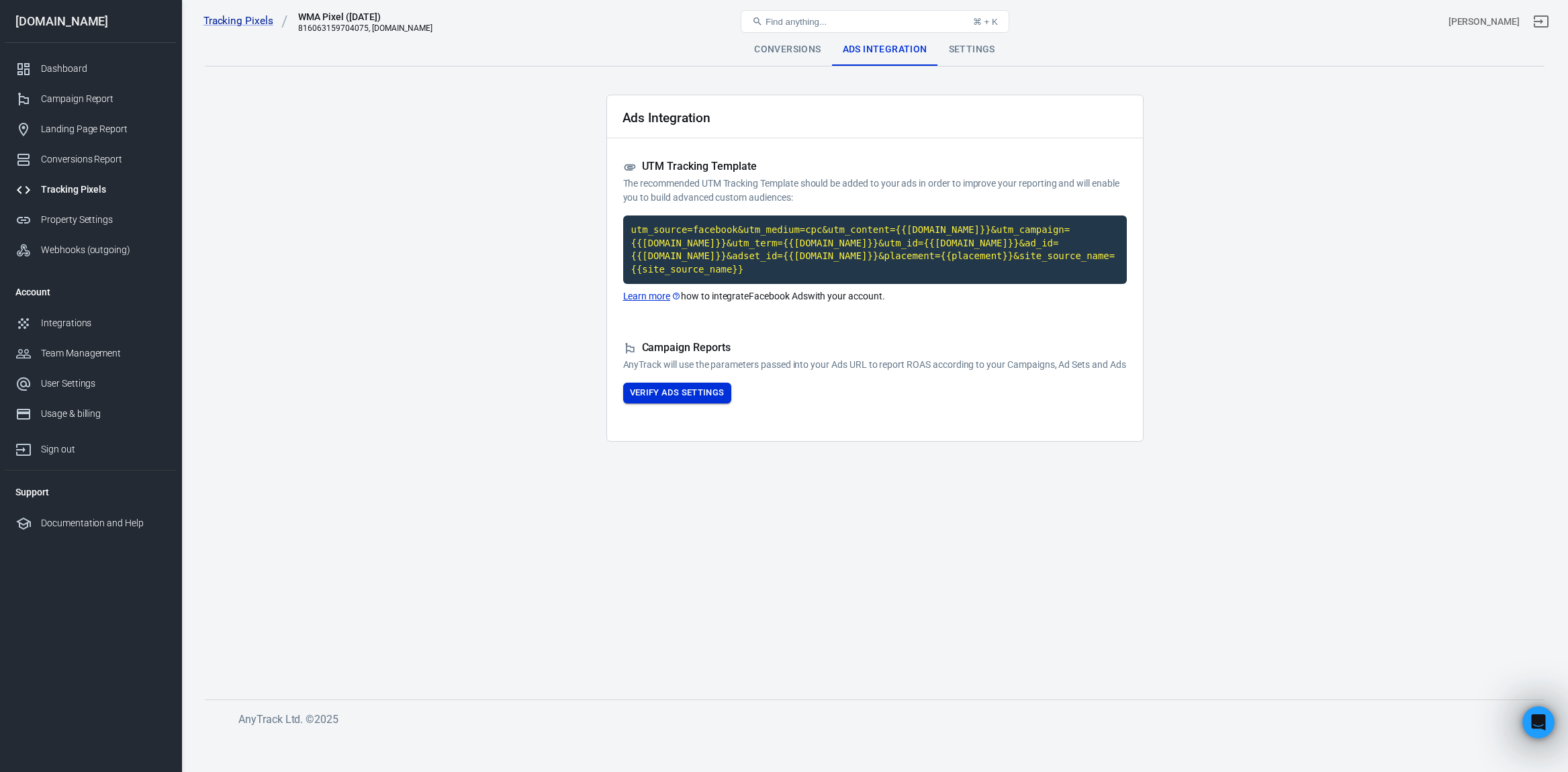
click at [703, 400] on button "Verify Ads Settings" at bounding box center [677, 392] width 108 height 21
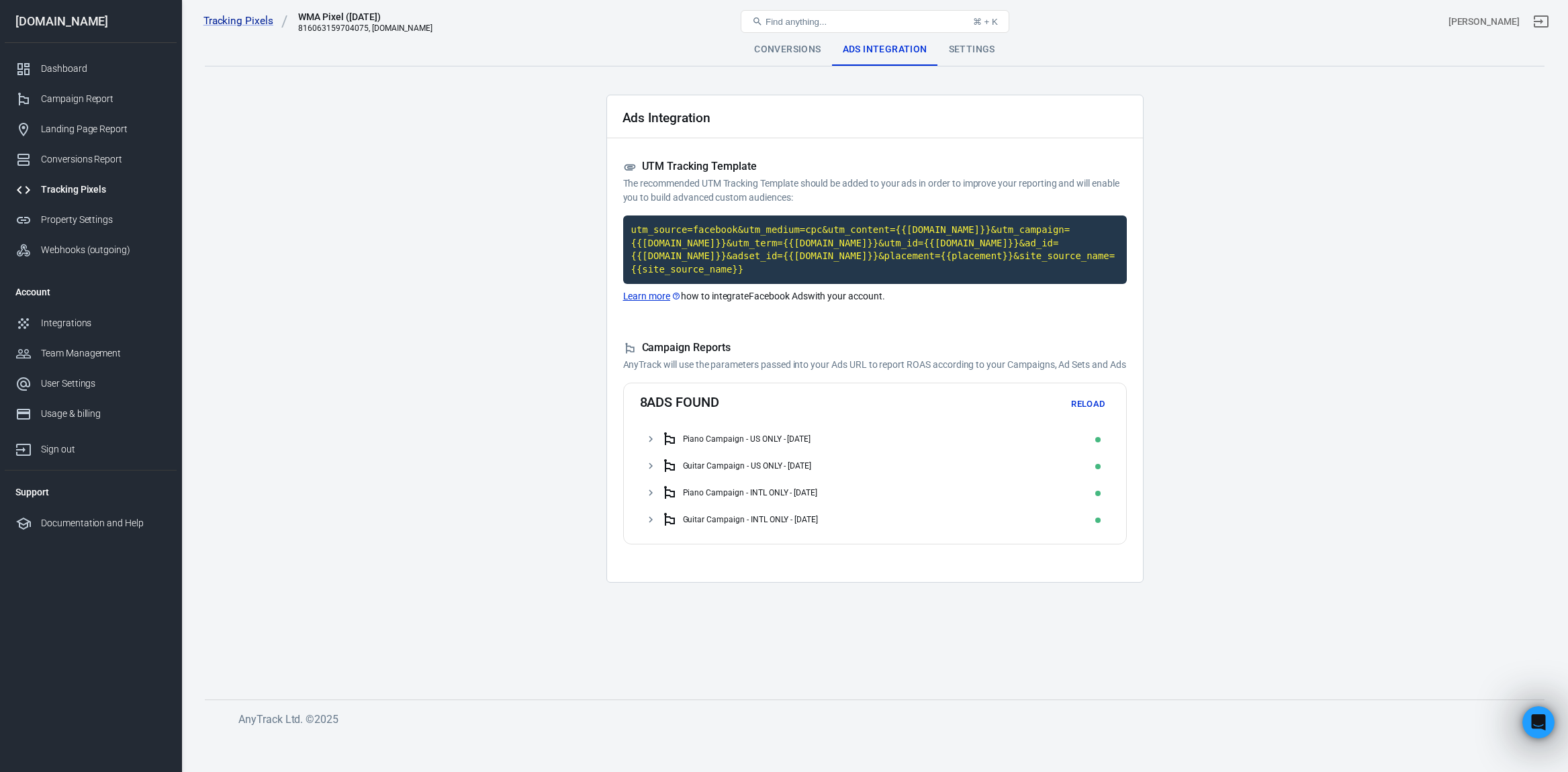
click at [649, 442] on icon at bounding box center [651, 439] width 4 height 6
click at [660, 472] on icon at bounding box center [659, 466] width 12 height 12
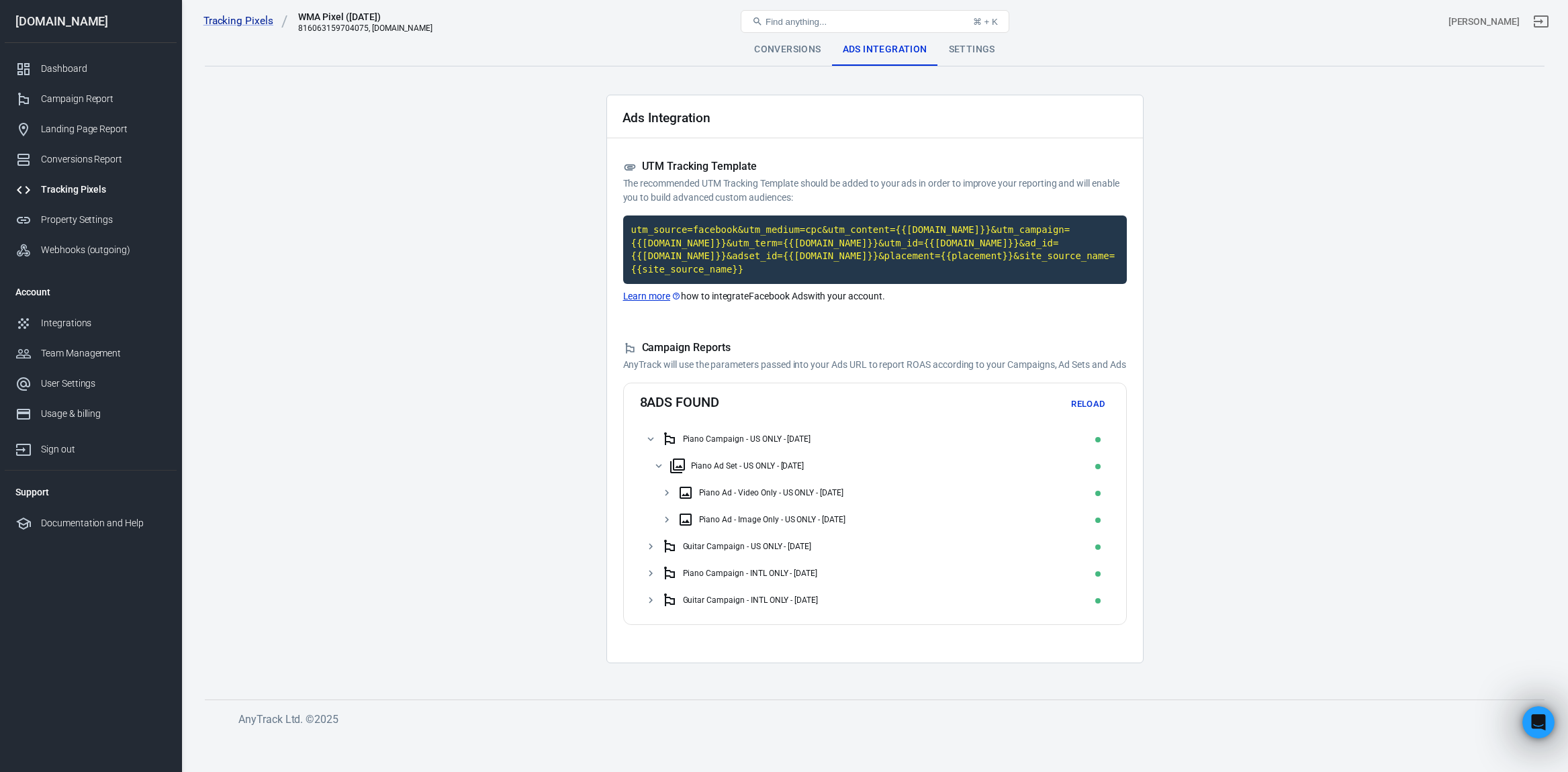
click at [667, 499] on icon at bounding box center [667, 493] width 12 height 12
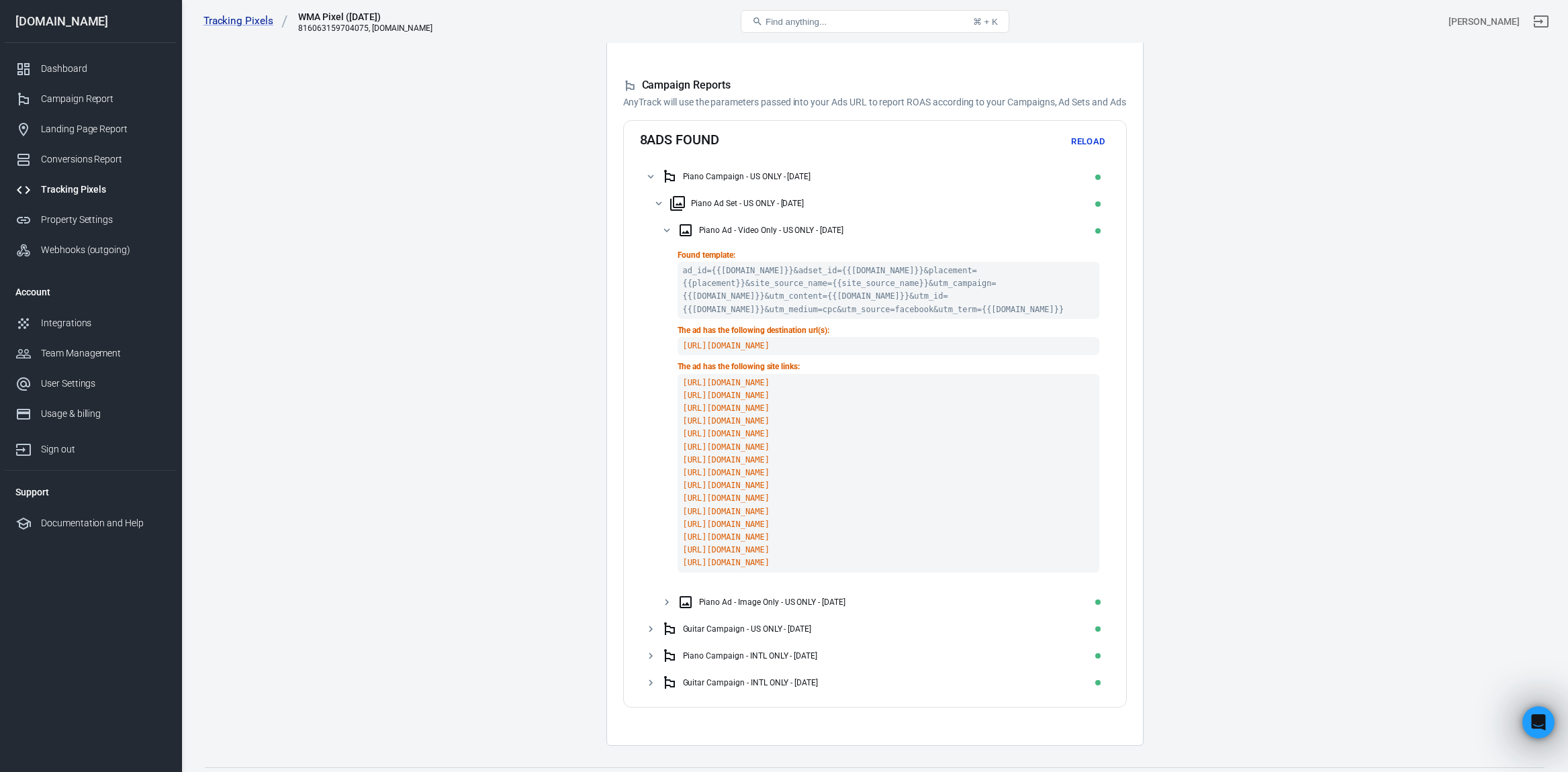
scroll to position [264, 0]
click at [666, 607] on icon at bounding box center [667, 601] width 12 height 12
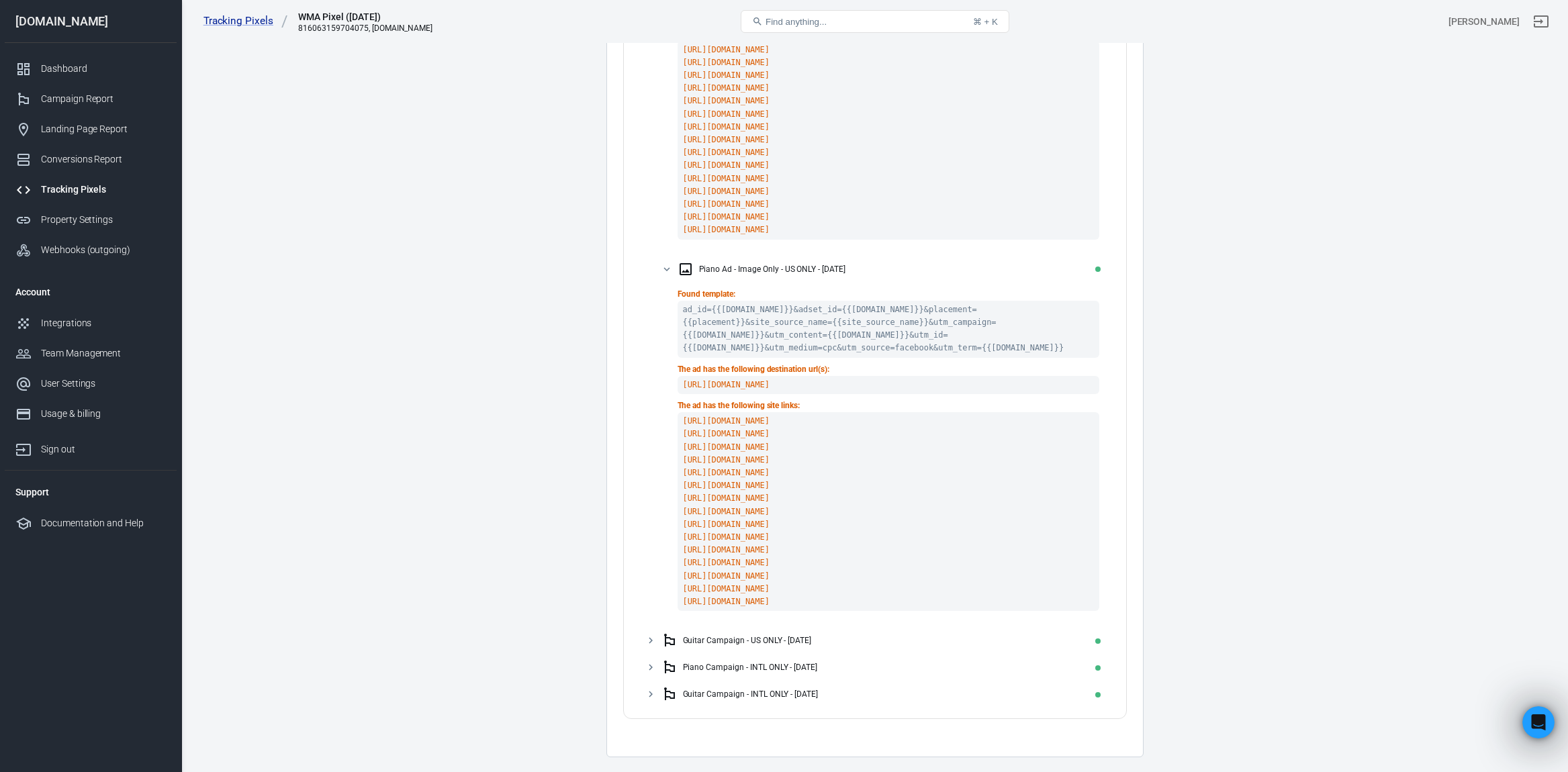
scroll to position [634, 0]
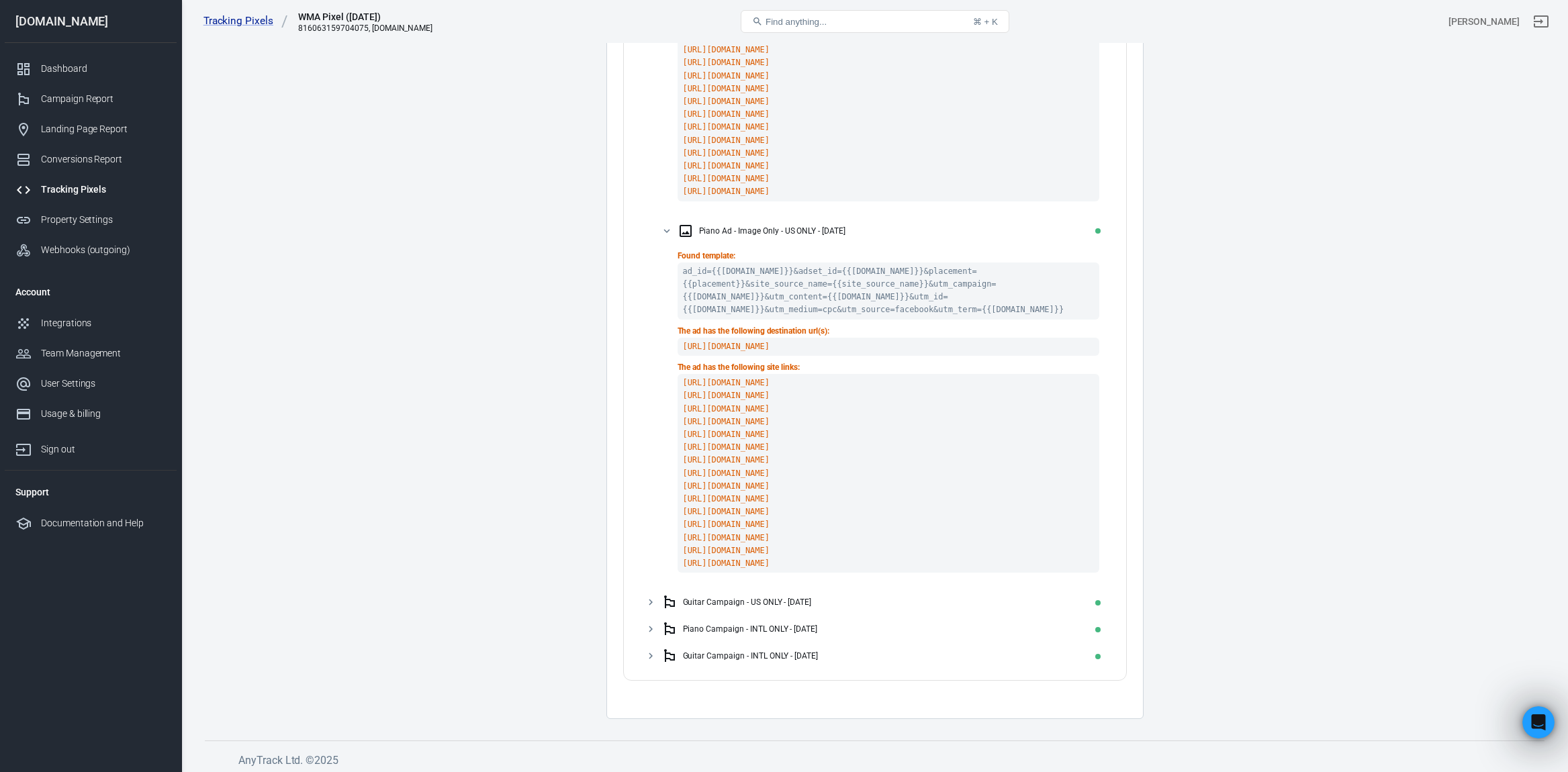
click at [652, 608] on icon at bounding box center [651, 603] width 12 height 12
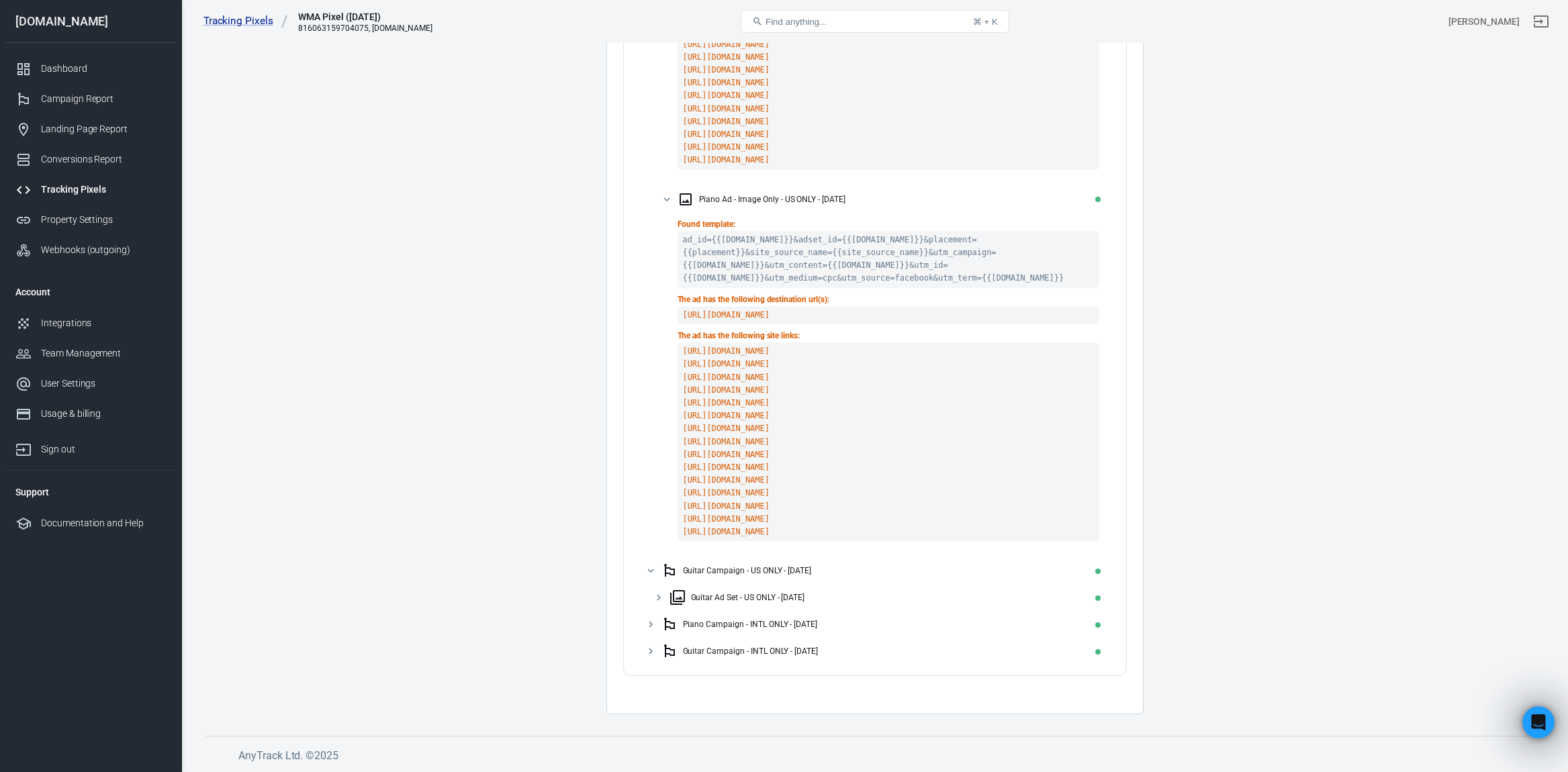
scroll to position [697, 0]
click at [647, 624] on icon at bounding box center [651, 624] width 12 height 12
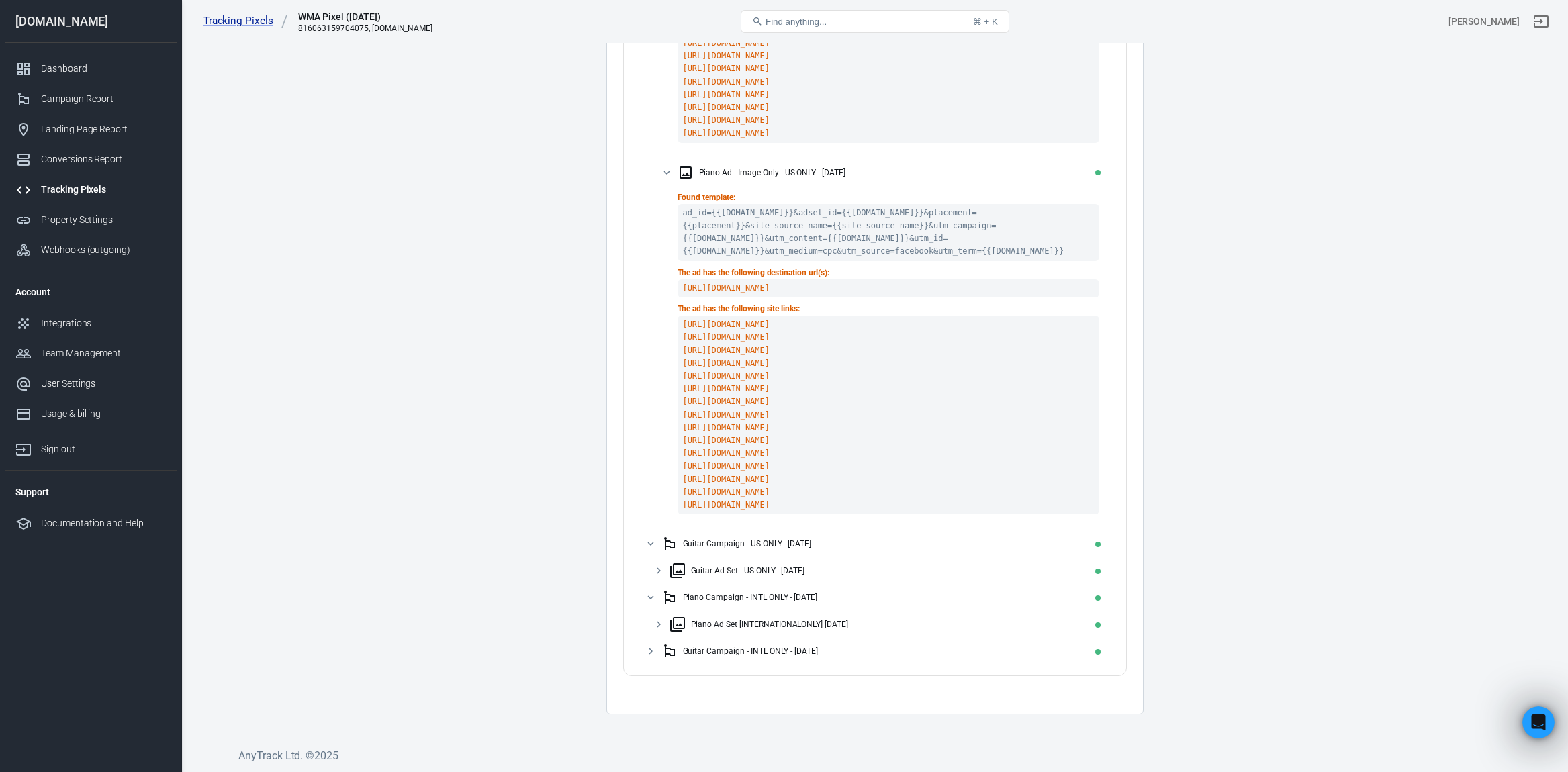
click at [658, 628] on icon at bounding box center [659, 625] width 4 height 6
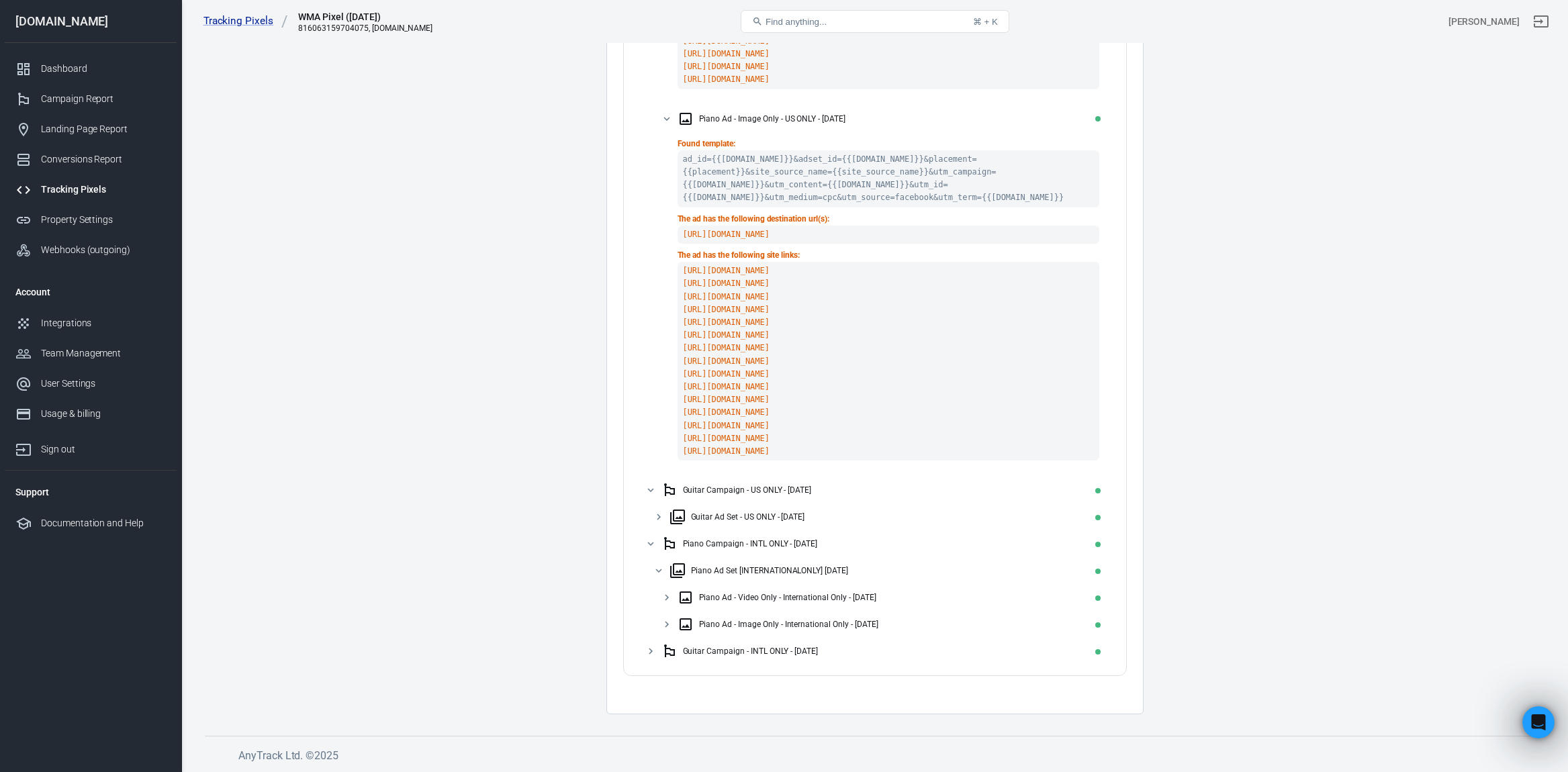
click at [670, 599] on icon at bounding box center [667, 598] width 12 height 12
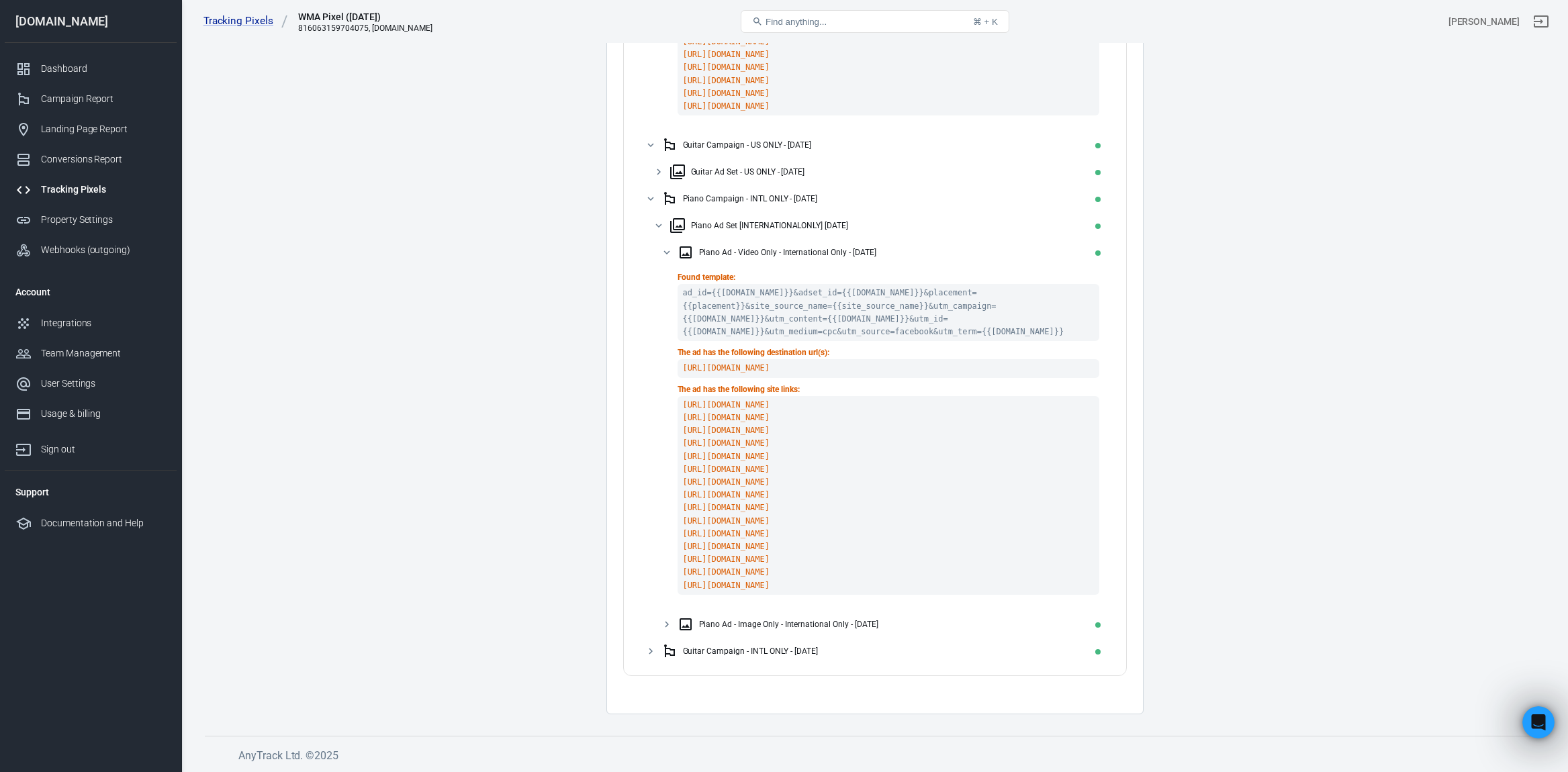
scroll to position [1133, 0]
click at [665, 621] on icon at bounding box center [667, 624] width 12 height 12
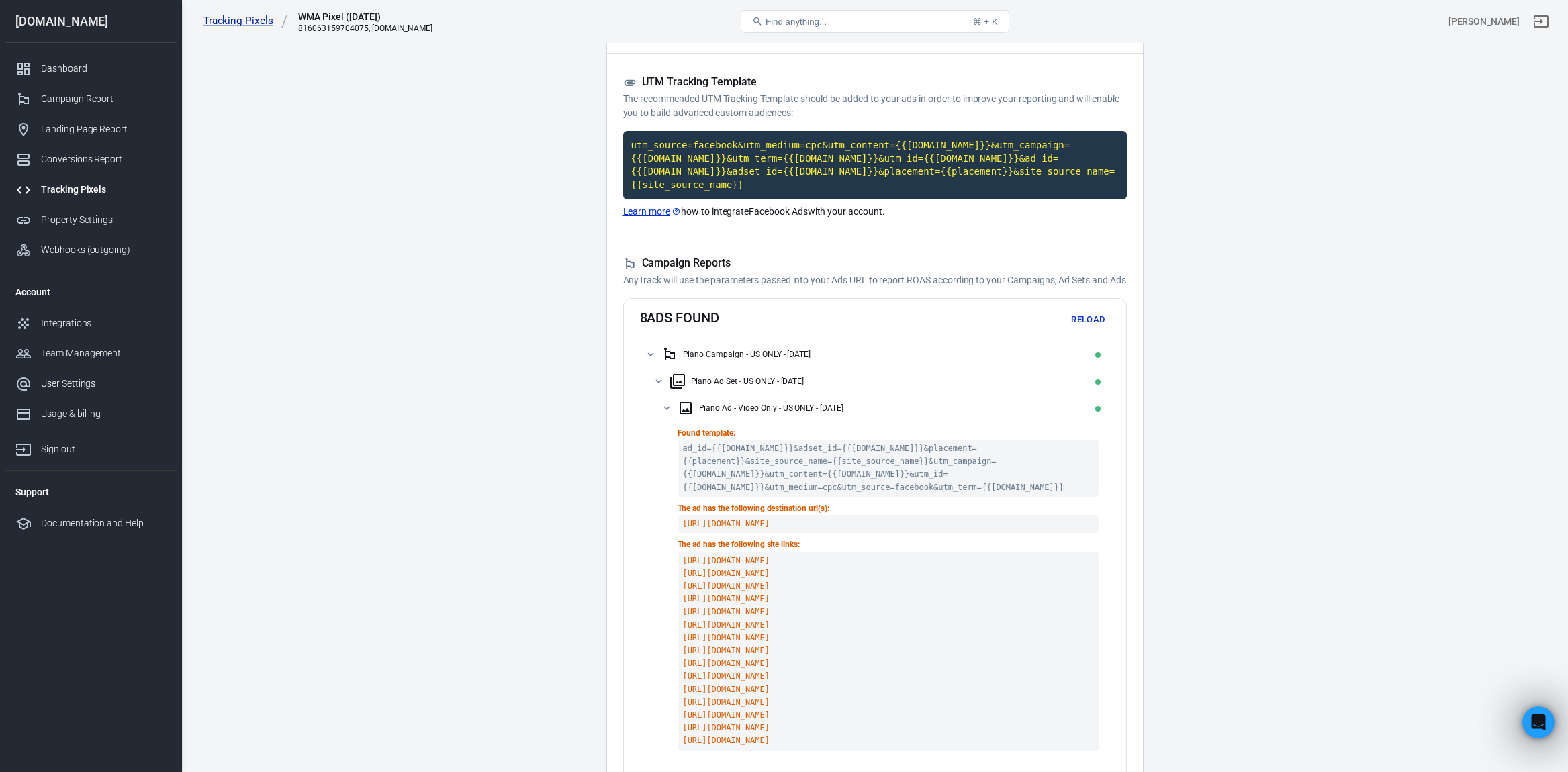
scroll to position [72, 0]
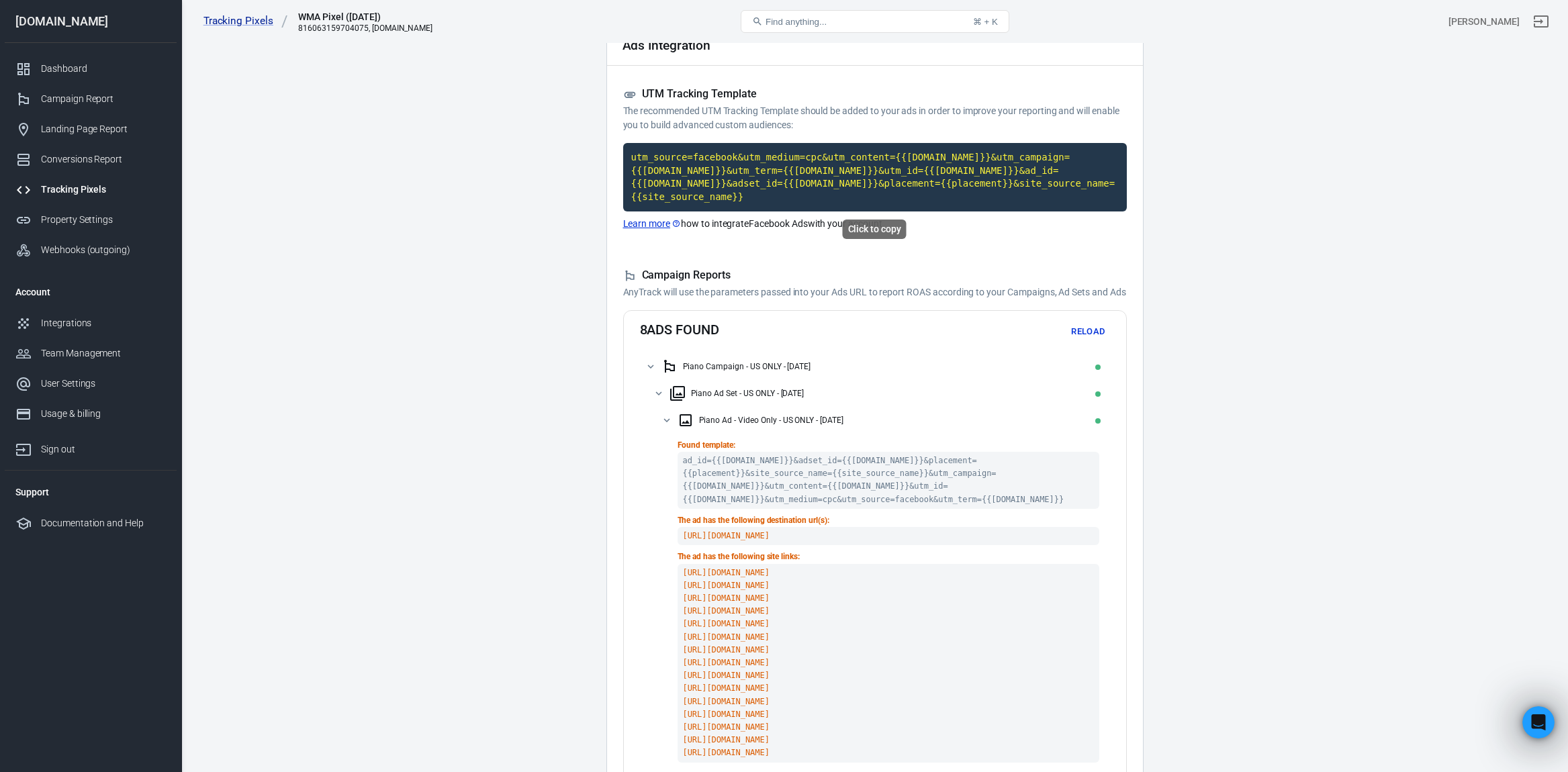
click at [751, 194] on code "utm_source=facebook&utm_medium=cpc&utm_content={{adset.name}}&utm_campaign={{ca…" at bounding box center [875, 176] width 503 height 68
click at [679, 178] on code "utm_source=facebook&utm_medium=cpc&utm_content={{adset.name}}&utm_campaign={{ca…" at bounding box center [875, 176] width 503 height 68
click at [61, 149] on link "Conversions Report" at bounding box center [91, 160] width 172 height 30
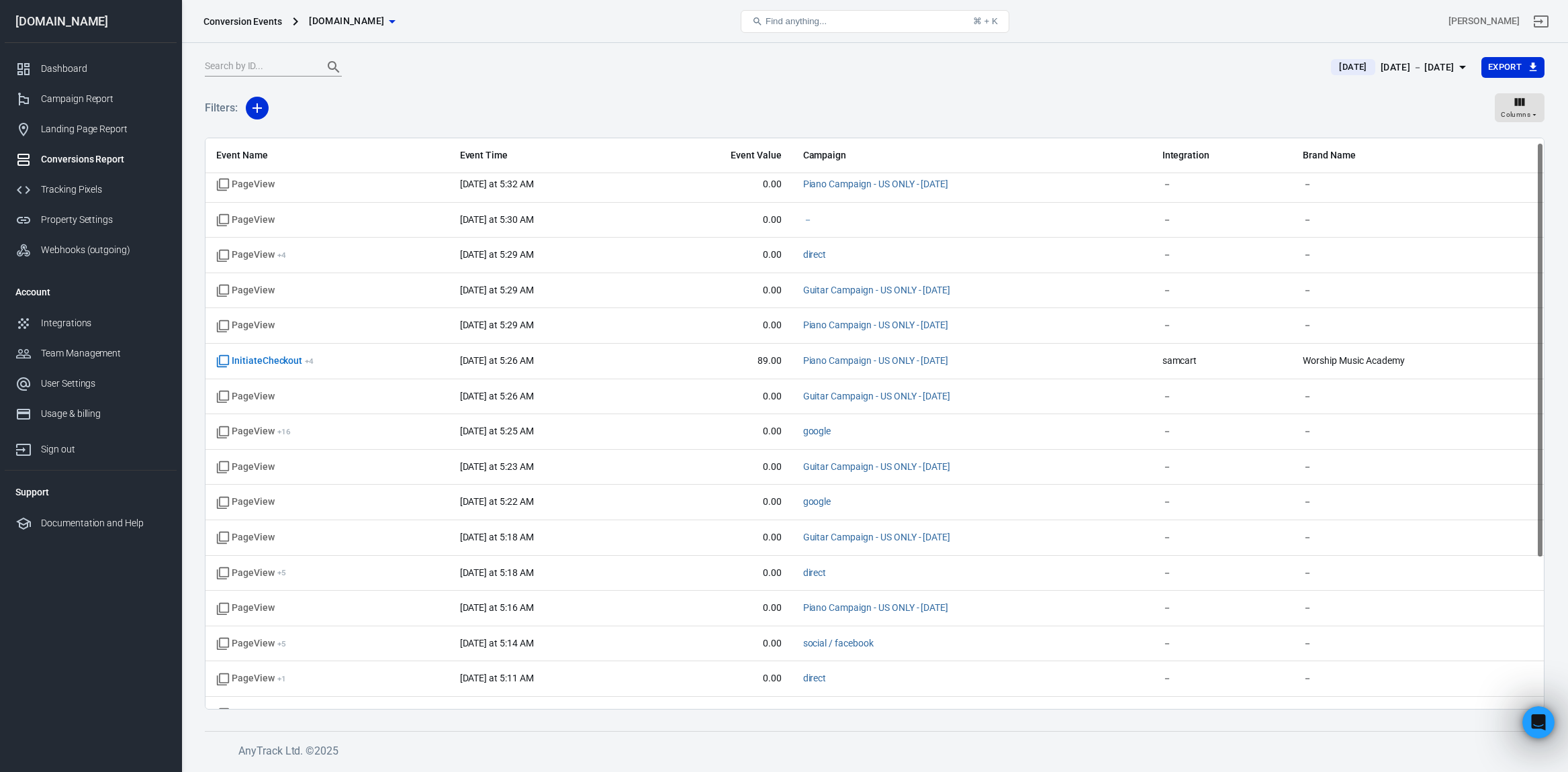
click at [1401, 74] on div "Sep 20 － Sep 20, 2025" at bounding box center [1416, 67] width 74 height 17
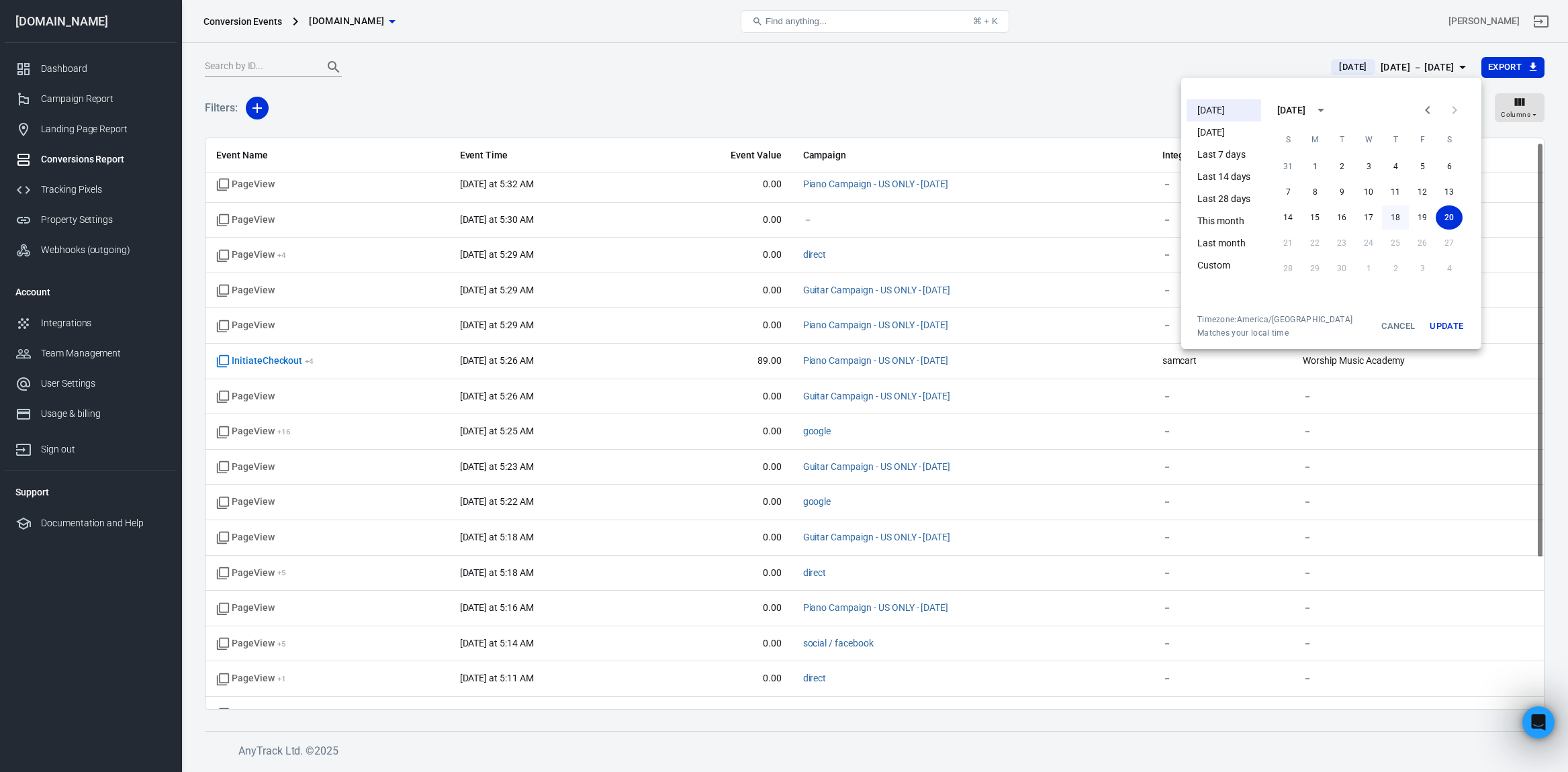
click at [1394, 219] on button "18" at bounding box center [1395, 217] width 27 height 24
click at [1371, 220] on button "17" at bounding box center [1368, 217] width 27 height 24
click at [1444, 324] on button "Update" at bounding box center [1445, 326] width 43 height 24
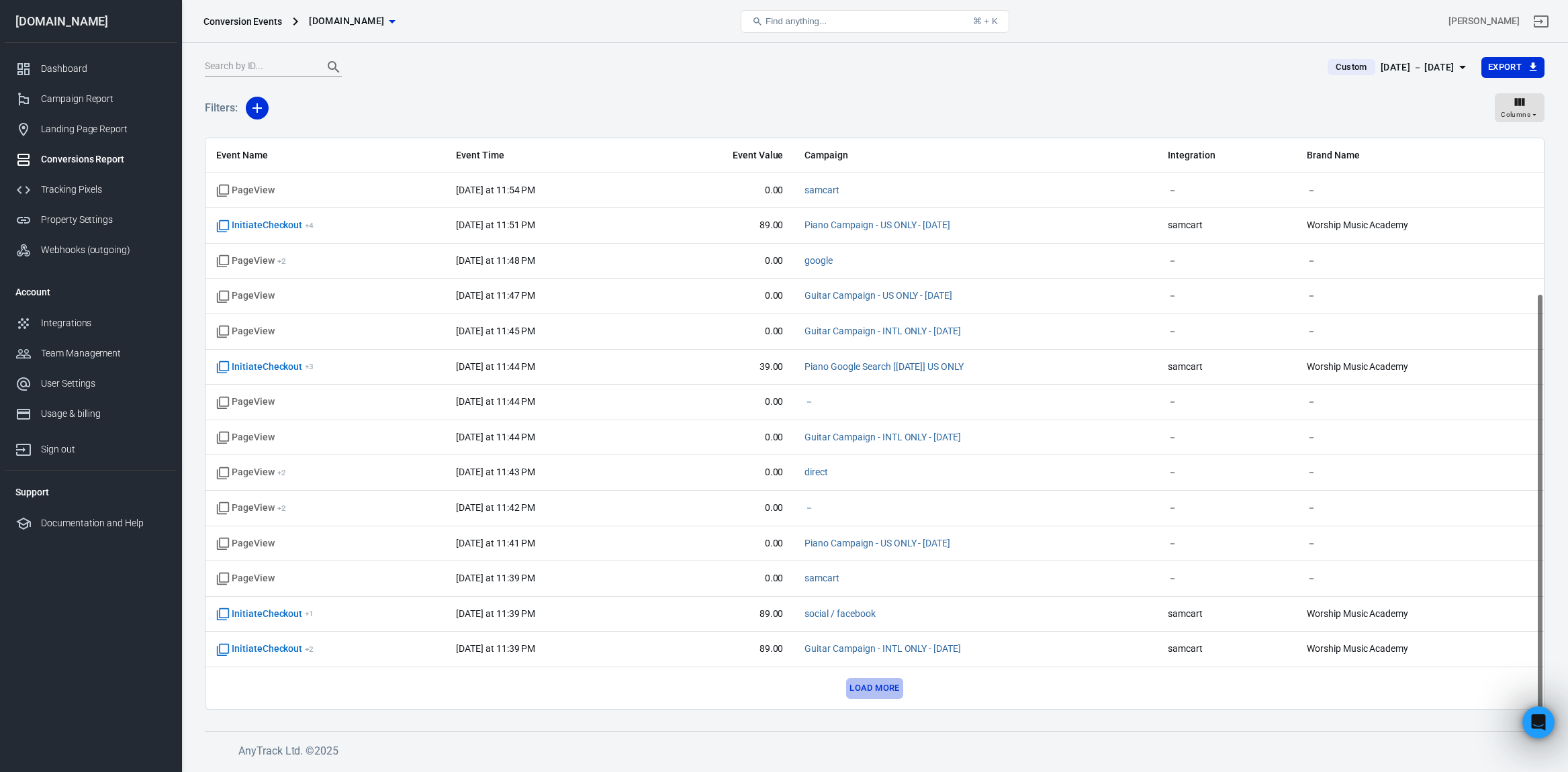
click at [882, 688] on button "Load more" at bounding box center [874, 689] width 56 height 21
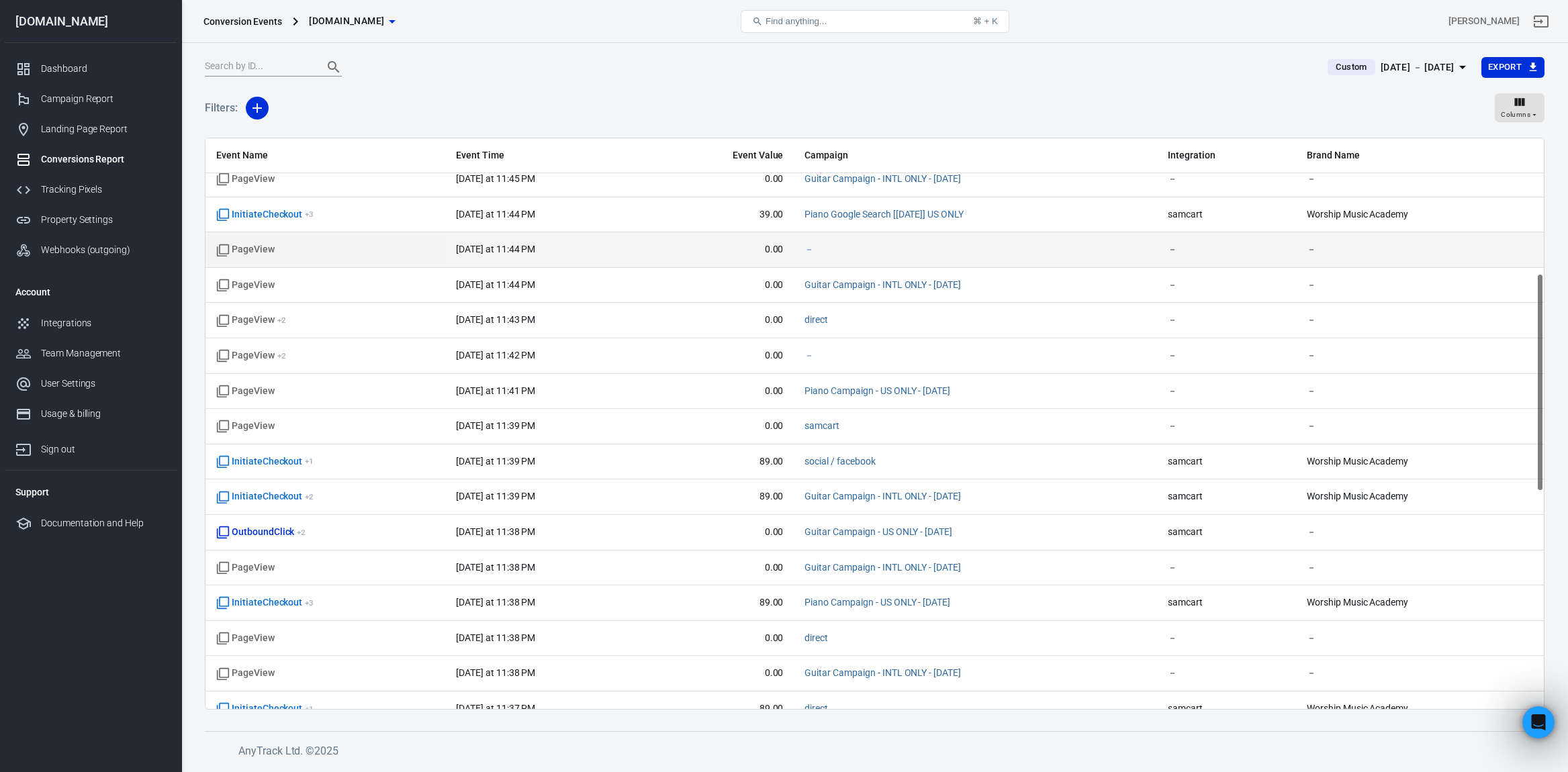
scroll to position [390, 0]
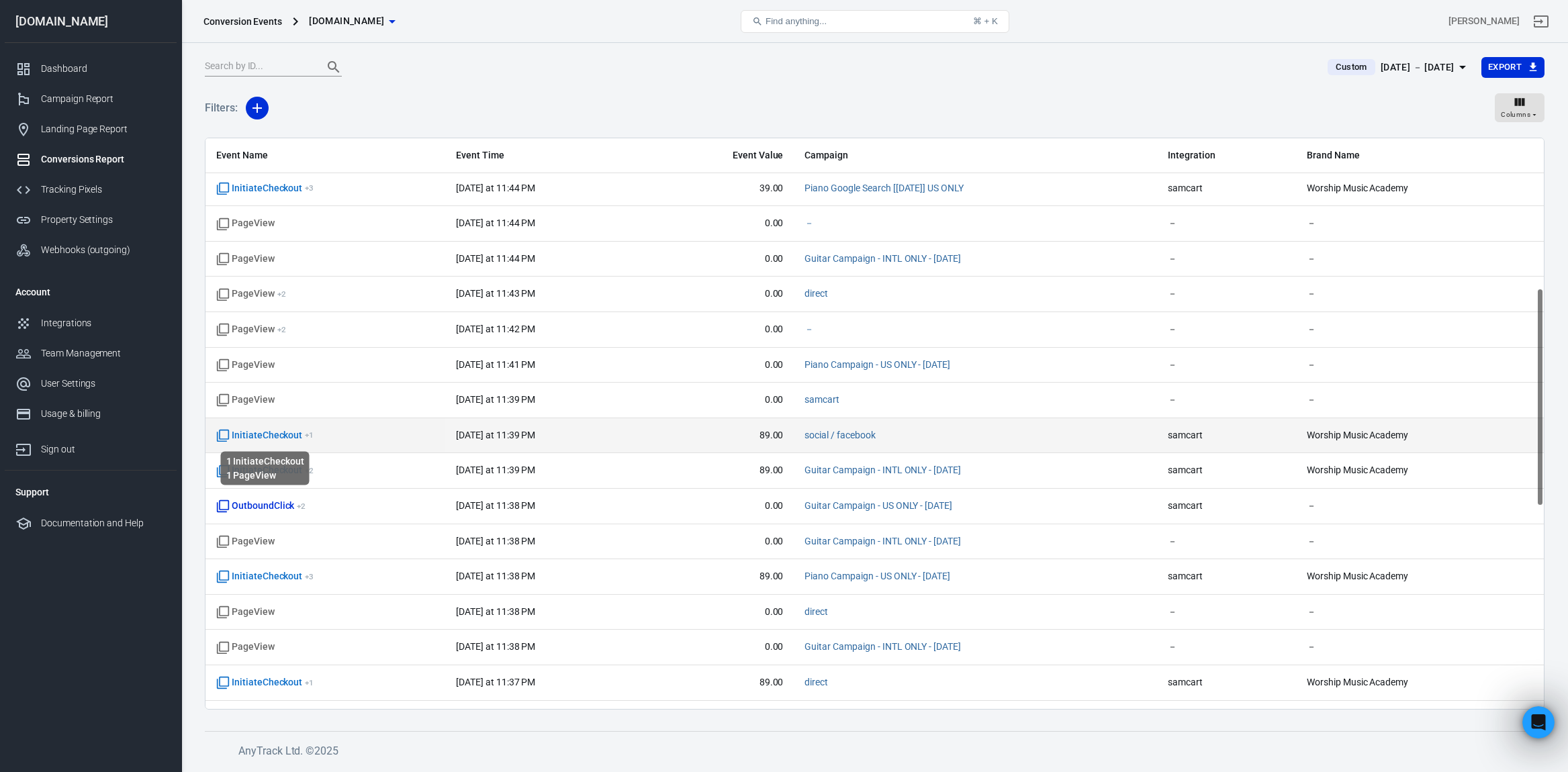
click at [241, 432] on span "InitiateCheckout + 1" at bounding box center [264, 436] width 97 height 14
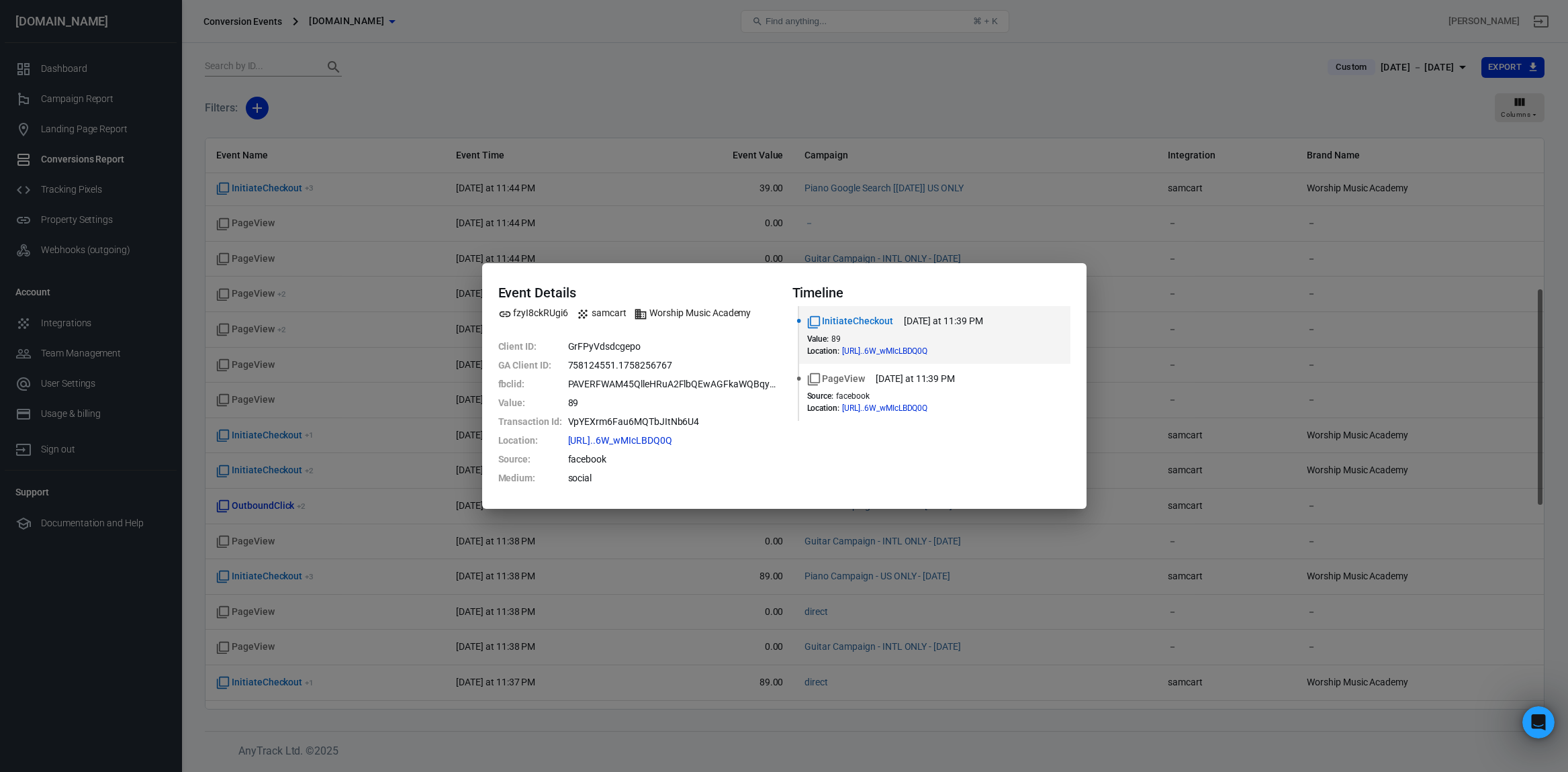
click at [938, 210] on div "Event Details fzyI8ckRUgi6 samcart Worship Music Academy Client ID : GrFPyVdsdc…" at bounding box center [784, 386] width 1568 height 772
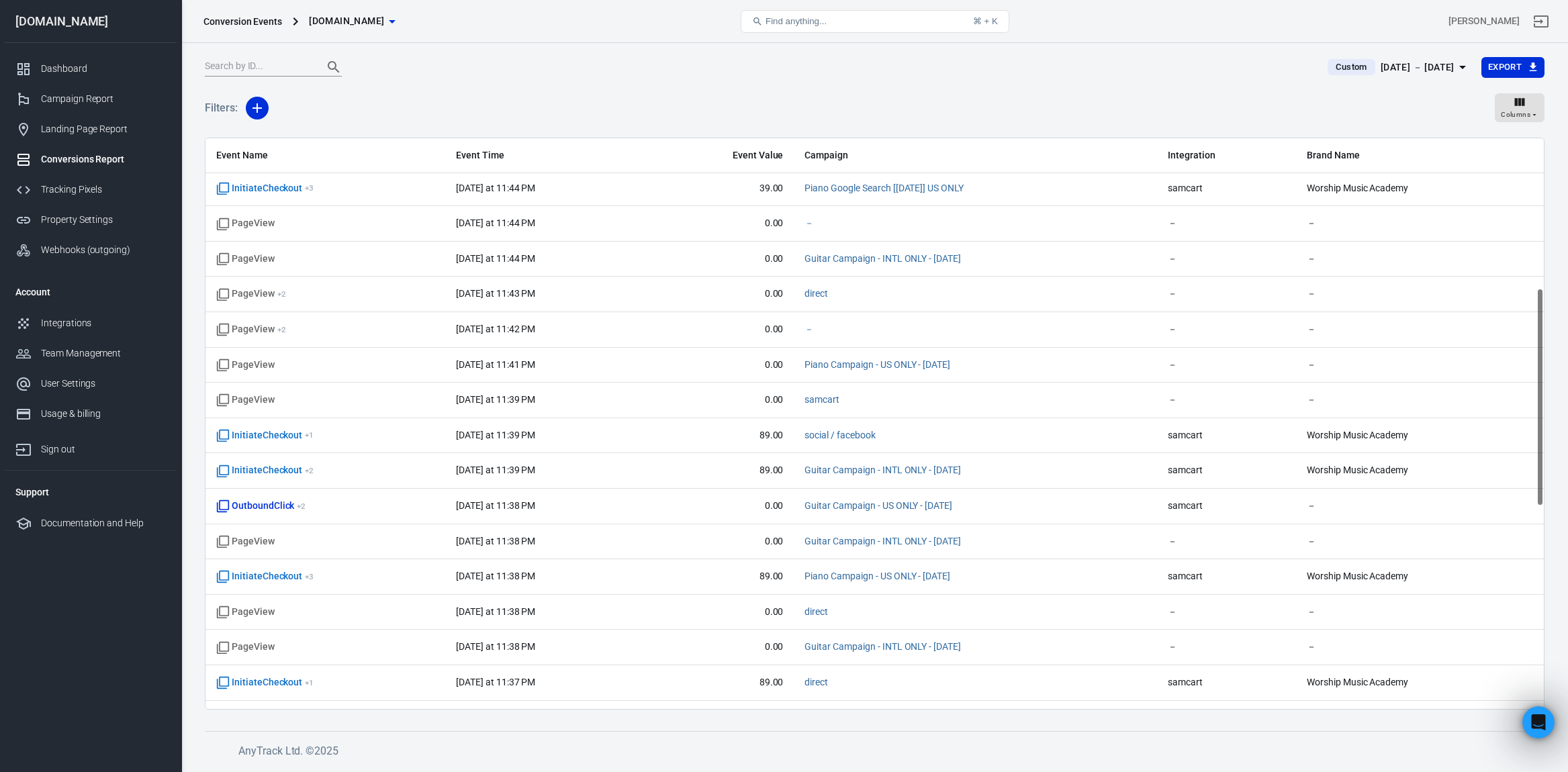
click at [938, 210] on td "－" at bounding box center [975, 224] width 364 height 36
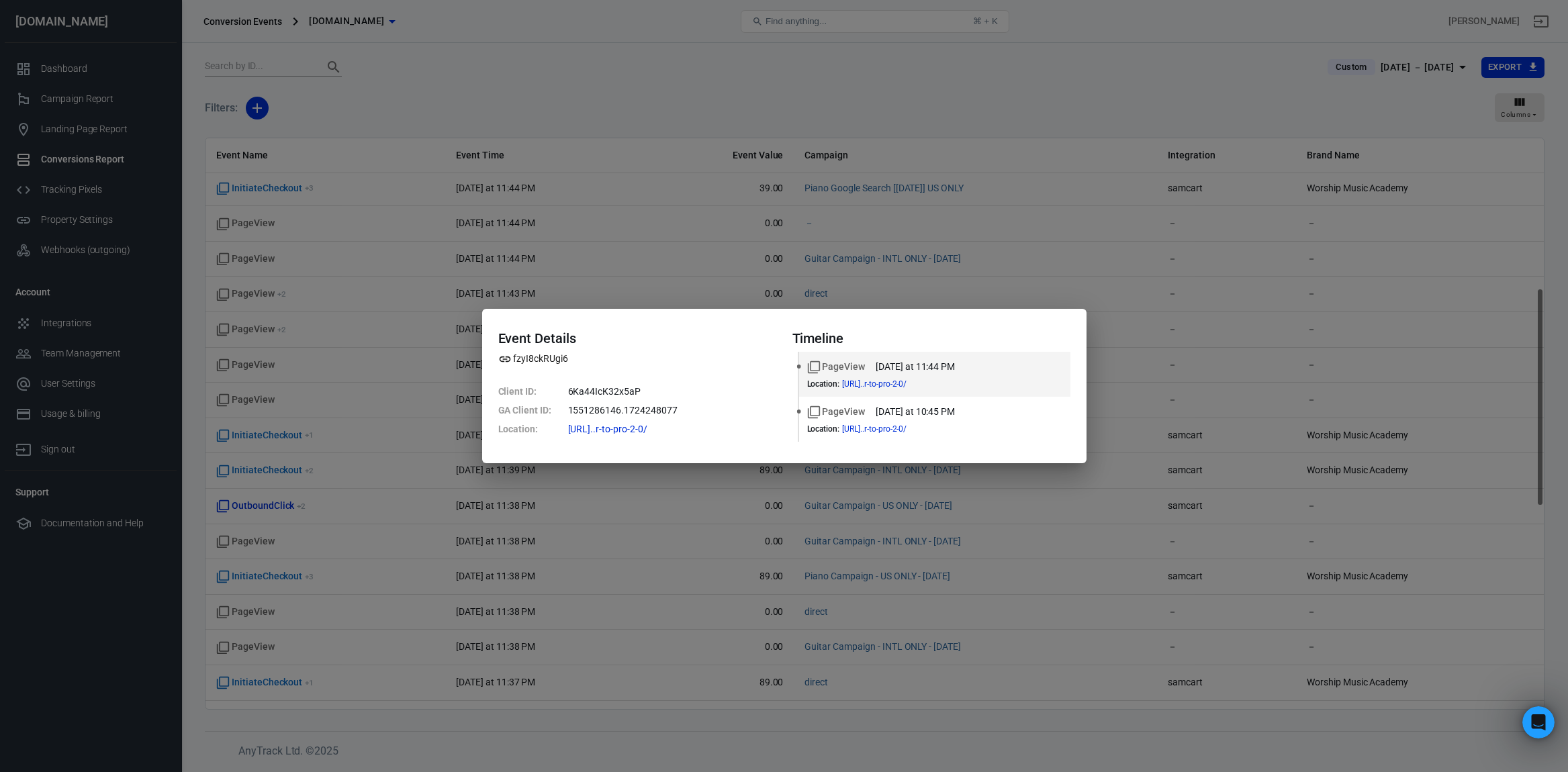
click at [992, 219] on div "Event Details fzyI8ckRUgi6 Client ID : 6Ka44IcK32x5aP GA Client ID : 1551286146…" at bounding box center [784, 386] width 1568 height 772
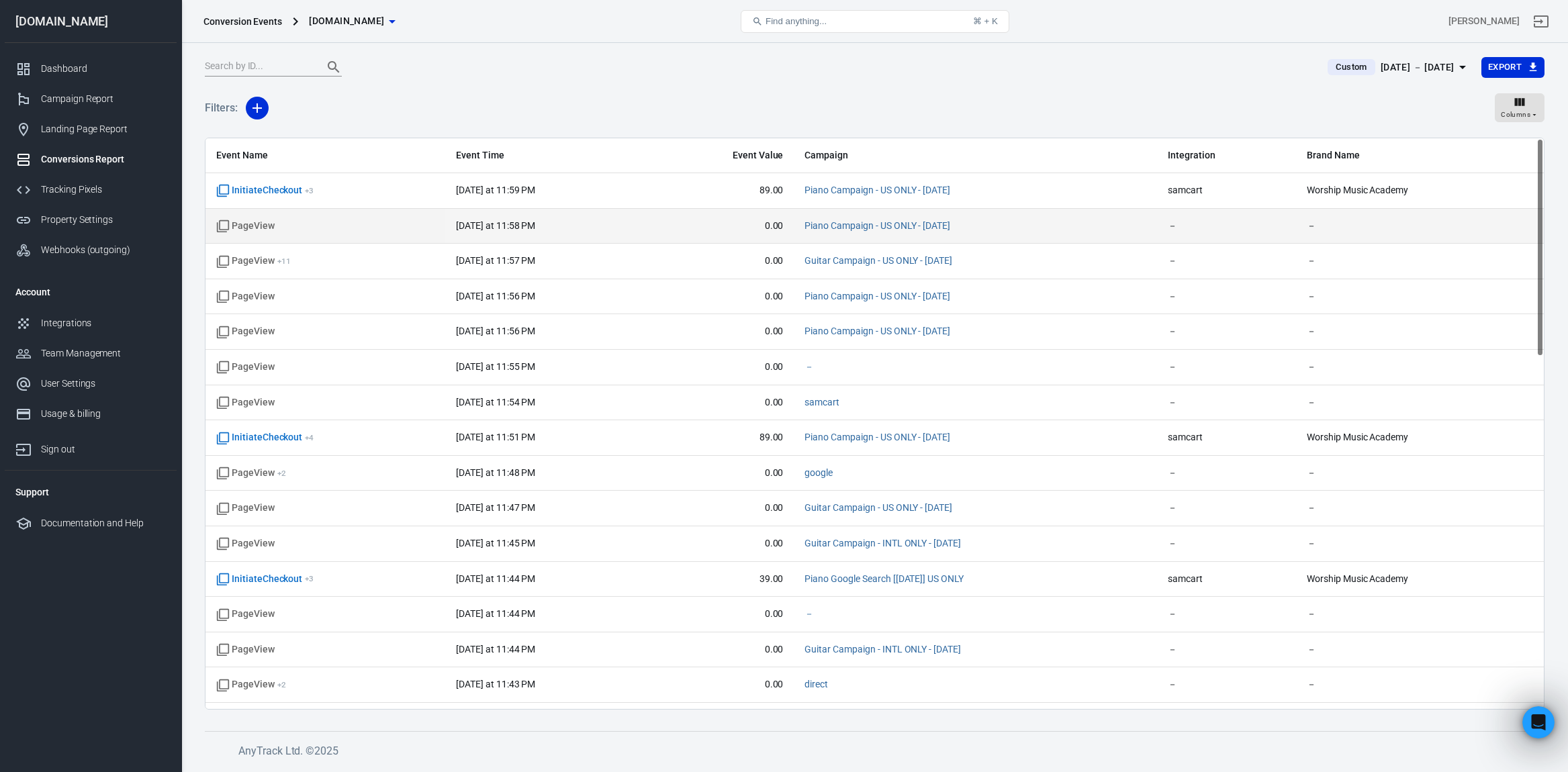
scroll to position [0, 0]
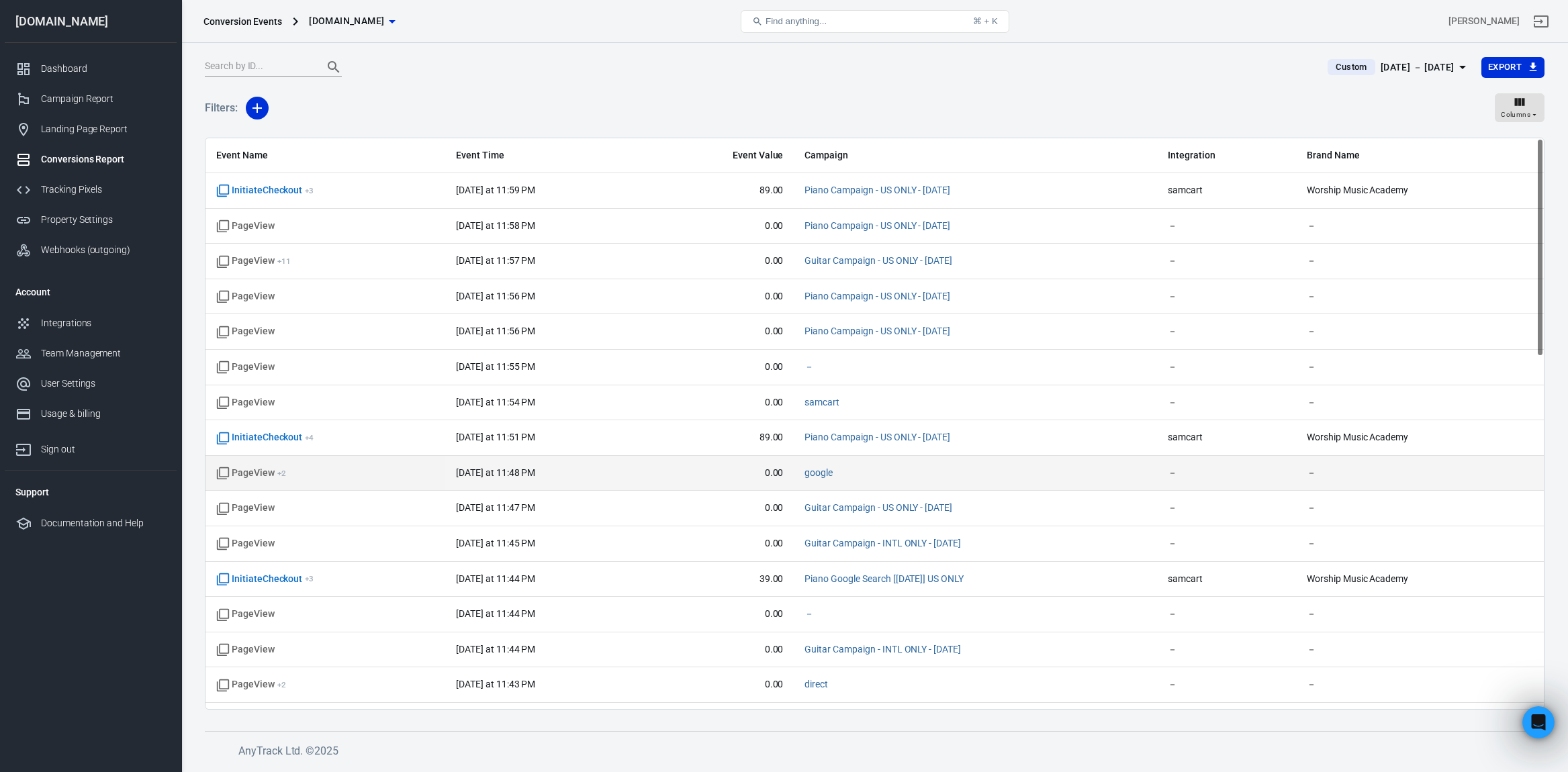
click at [572, 486] on td "last Thursday at 11:48 PM" at bounding box center [546, 474] width 203 height 36
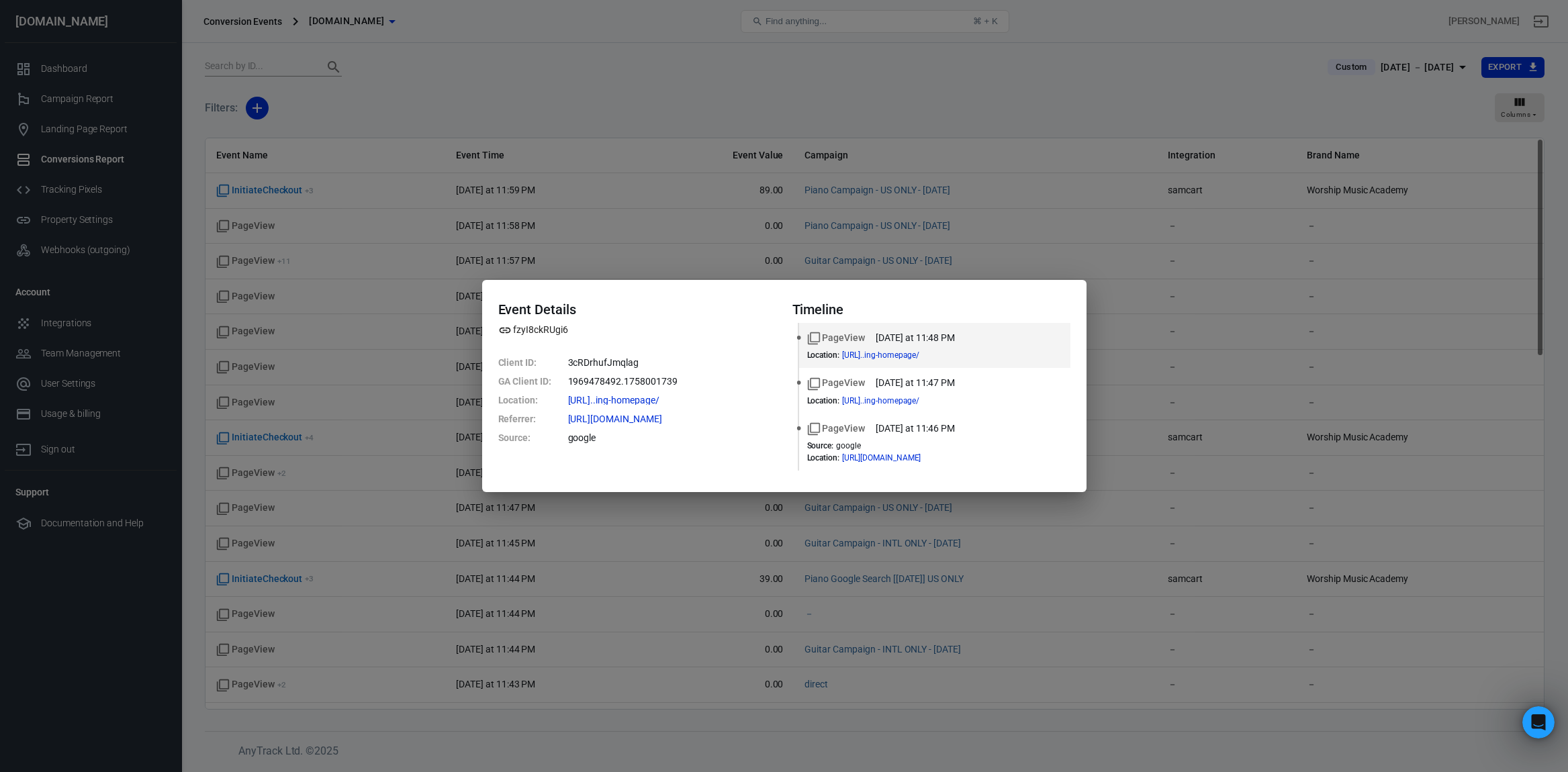
click at [685, 209] on div "Event Details fzyI8ckRUgi6 Client ID : 3cRDrhufJmqlag GA Client ID : 1969478492…" at bounding box center [784, 386] width 1568 height 772
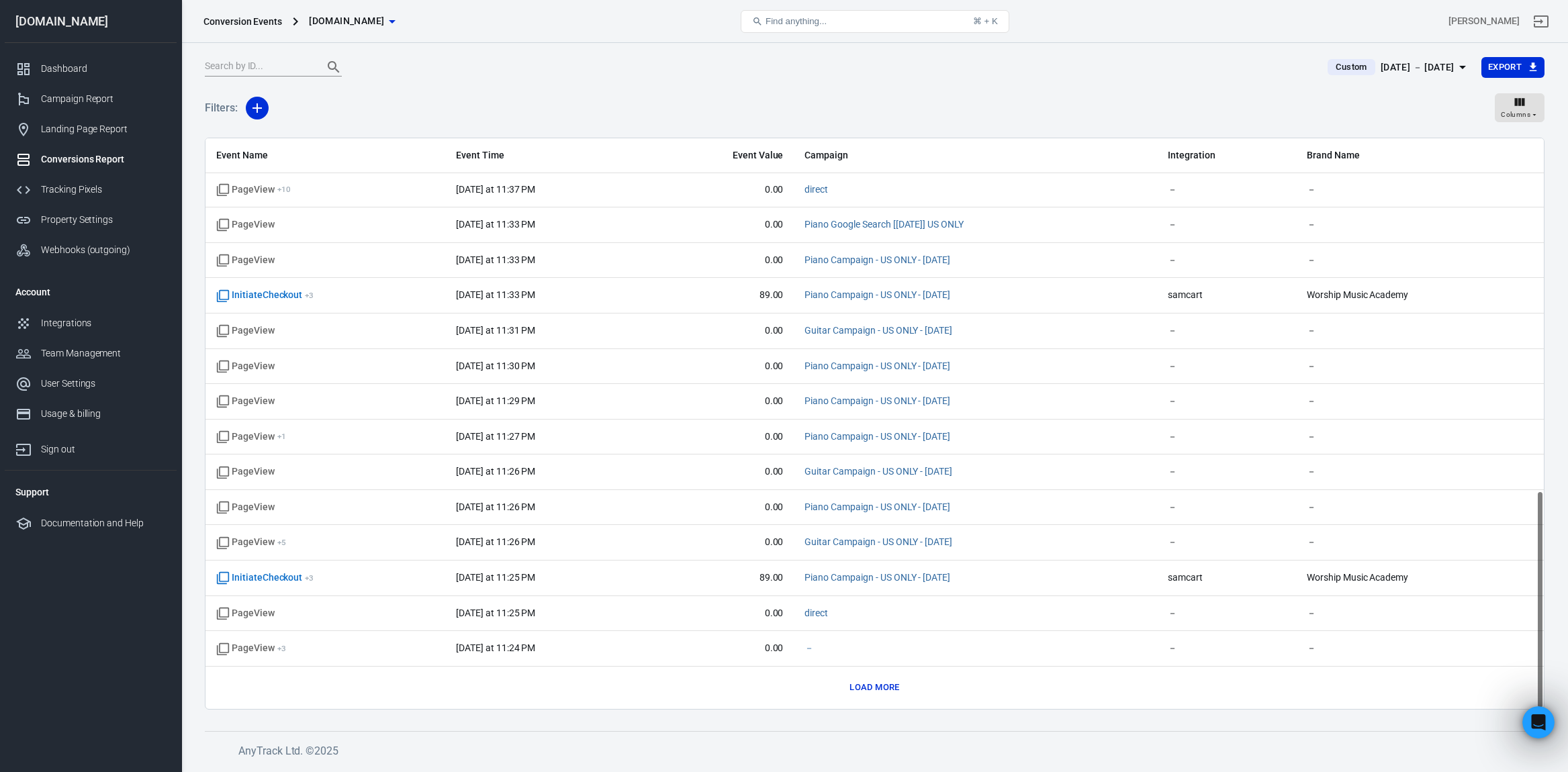
scroll to position [919, 0]
click at [877, 682] on button "Load more" at bounding box center [874, 689] width 56 height 21
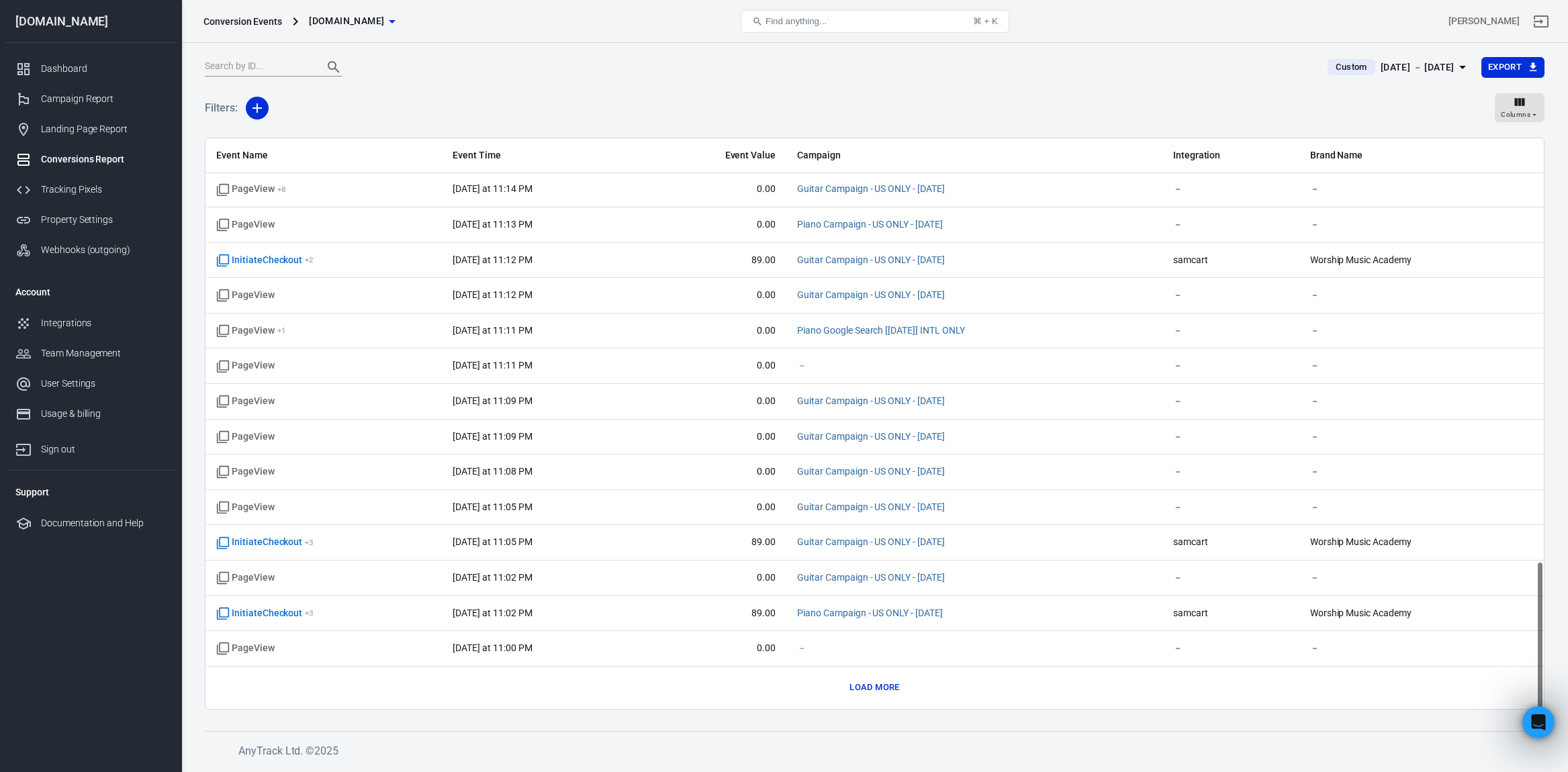
scroll to position [1625, 0]
click at [877, 682] on button "Load more" at bounding box center [874, 689] width 56 height 21
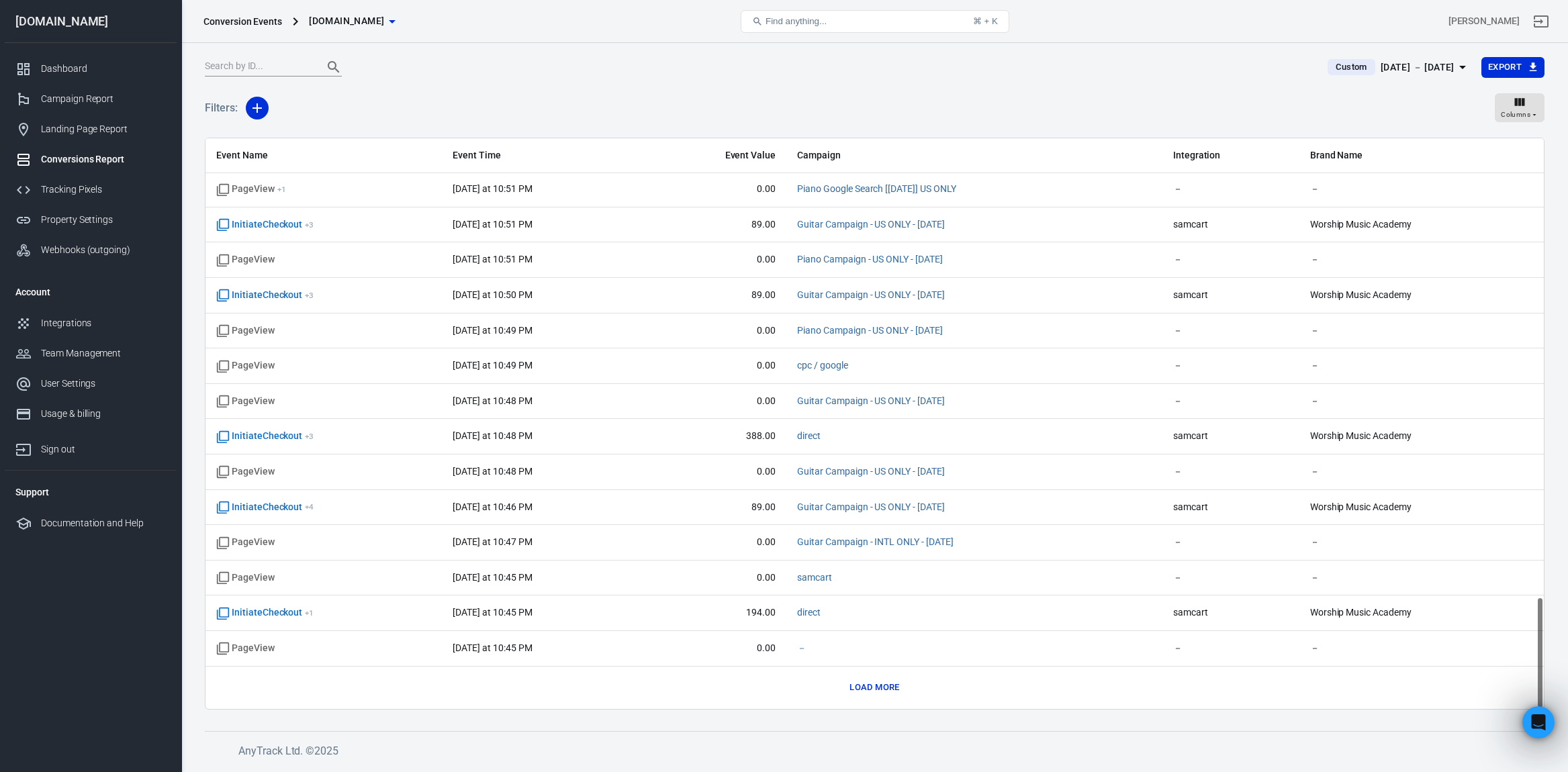
scroll to position [2332, 0]
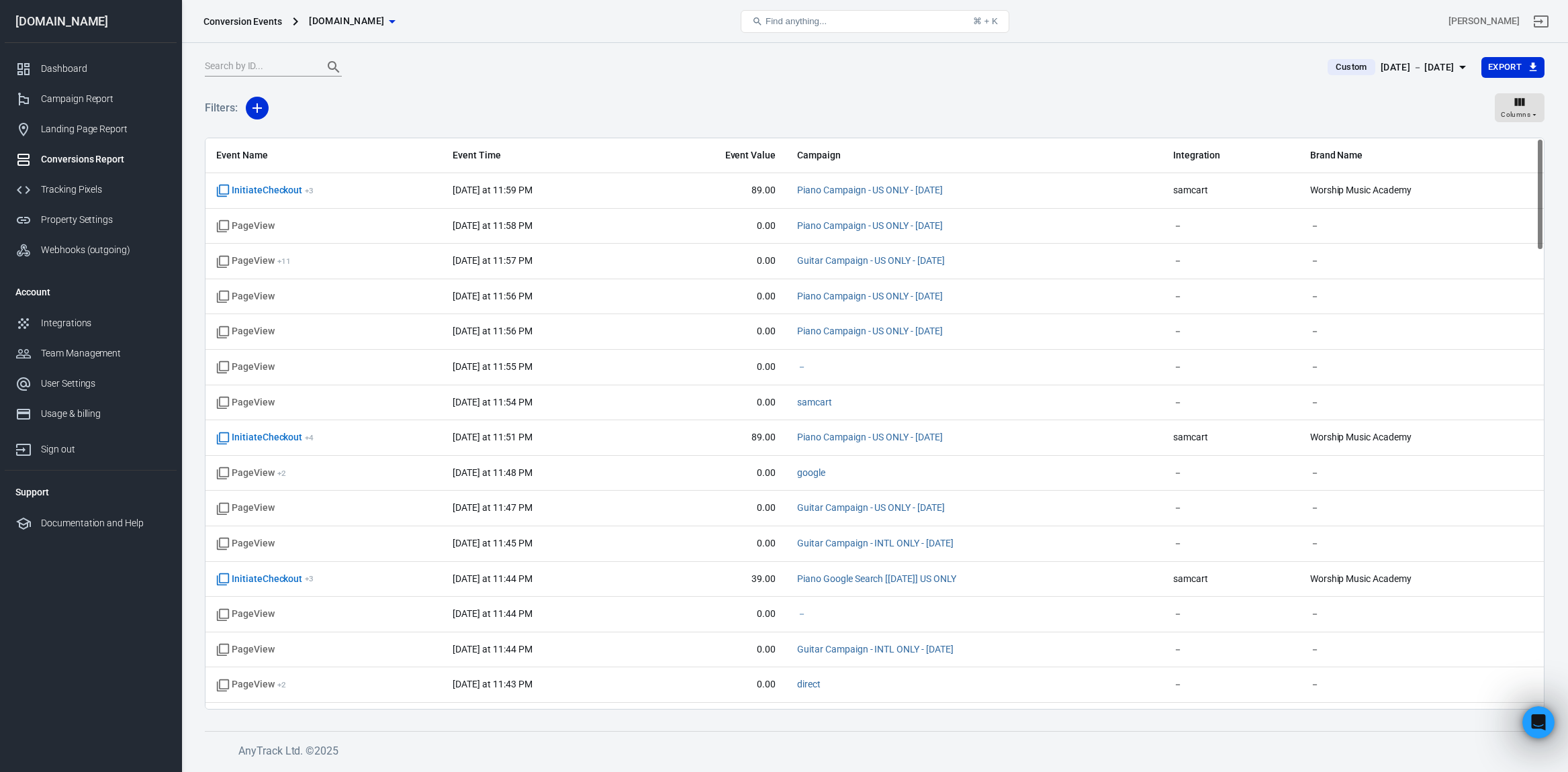
scroll to position [0, 0]
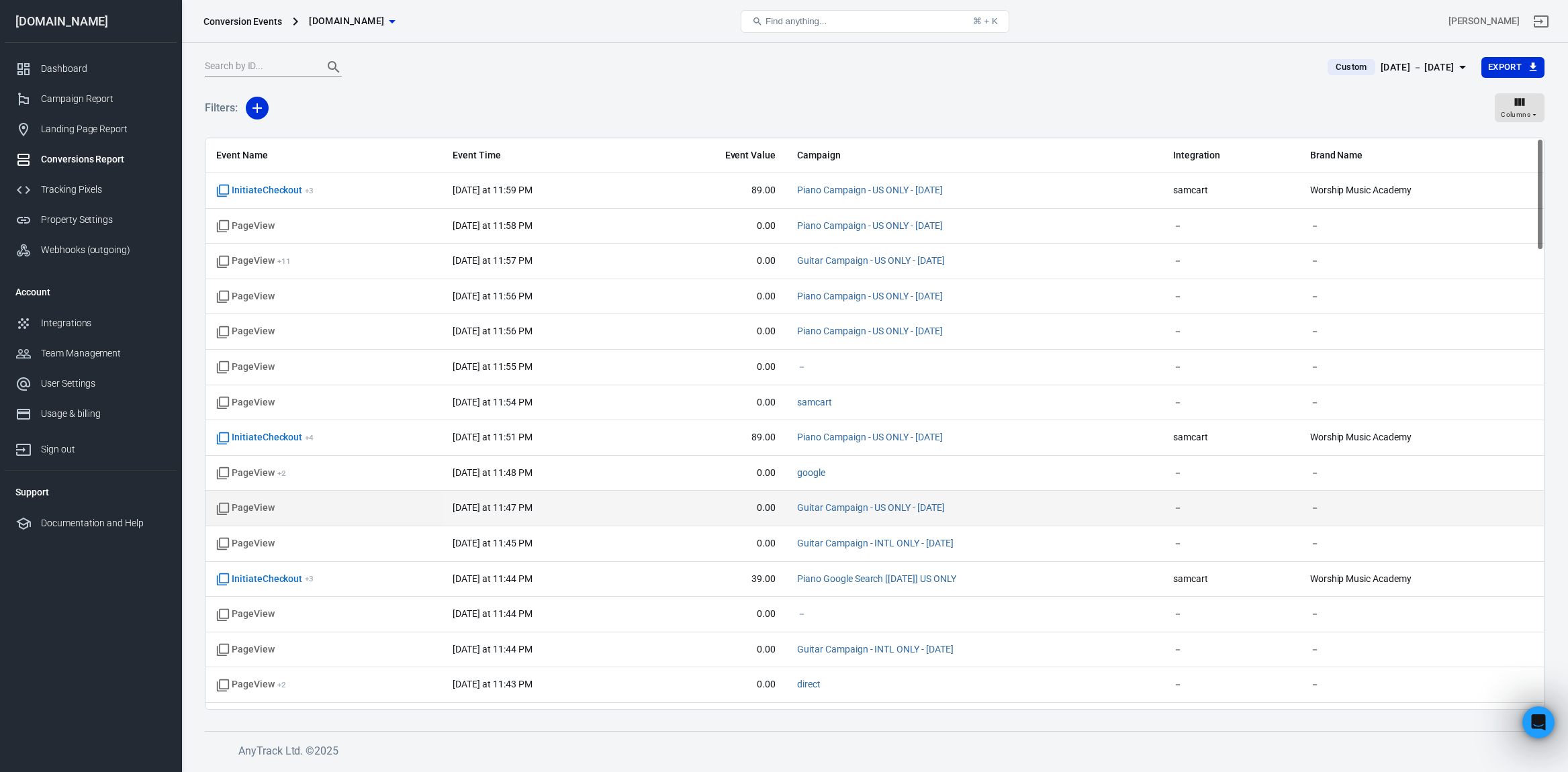
click at [698, 513] on span "0.00" at bounding box center [713, 508] width 122 height 14
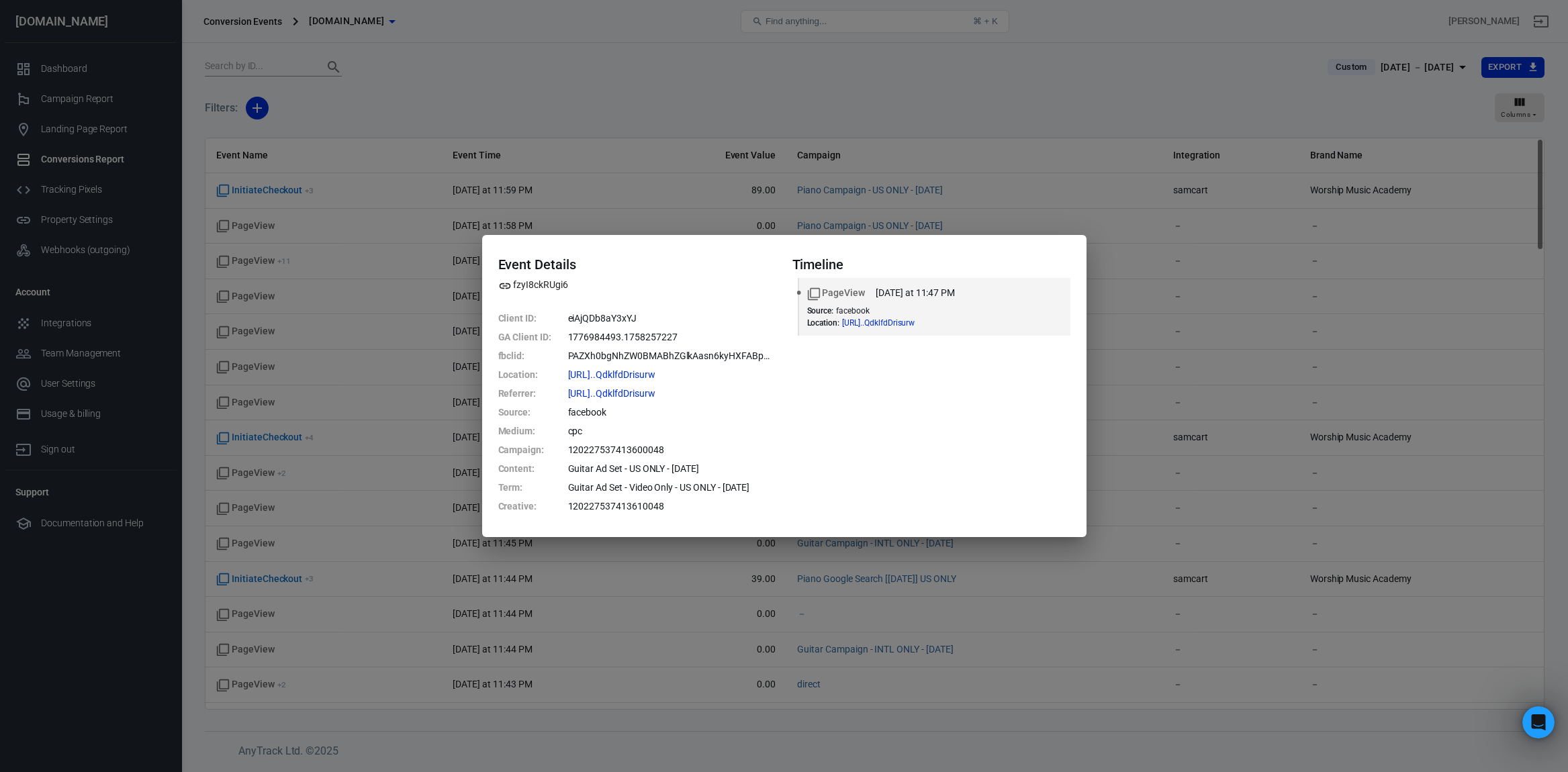
click at [870, 464] on div "Timeline PageView last Thursday at 11:47 PM Source : facebook Location : https:…" at bounding box center [931, 386] width 278 height 259
click at [702, 208] on div "Event Details fzyI8ckRUgi6 Client ID : eiAjQDb8aY3xYJ GA Client ID : 1776984493…" at bounding box center [784, 386] width 1568 height 772
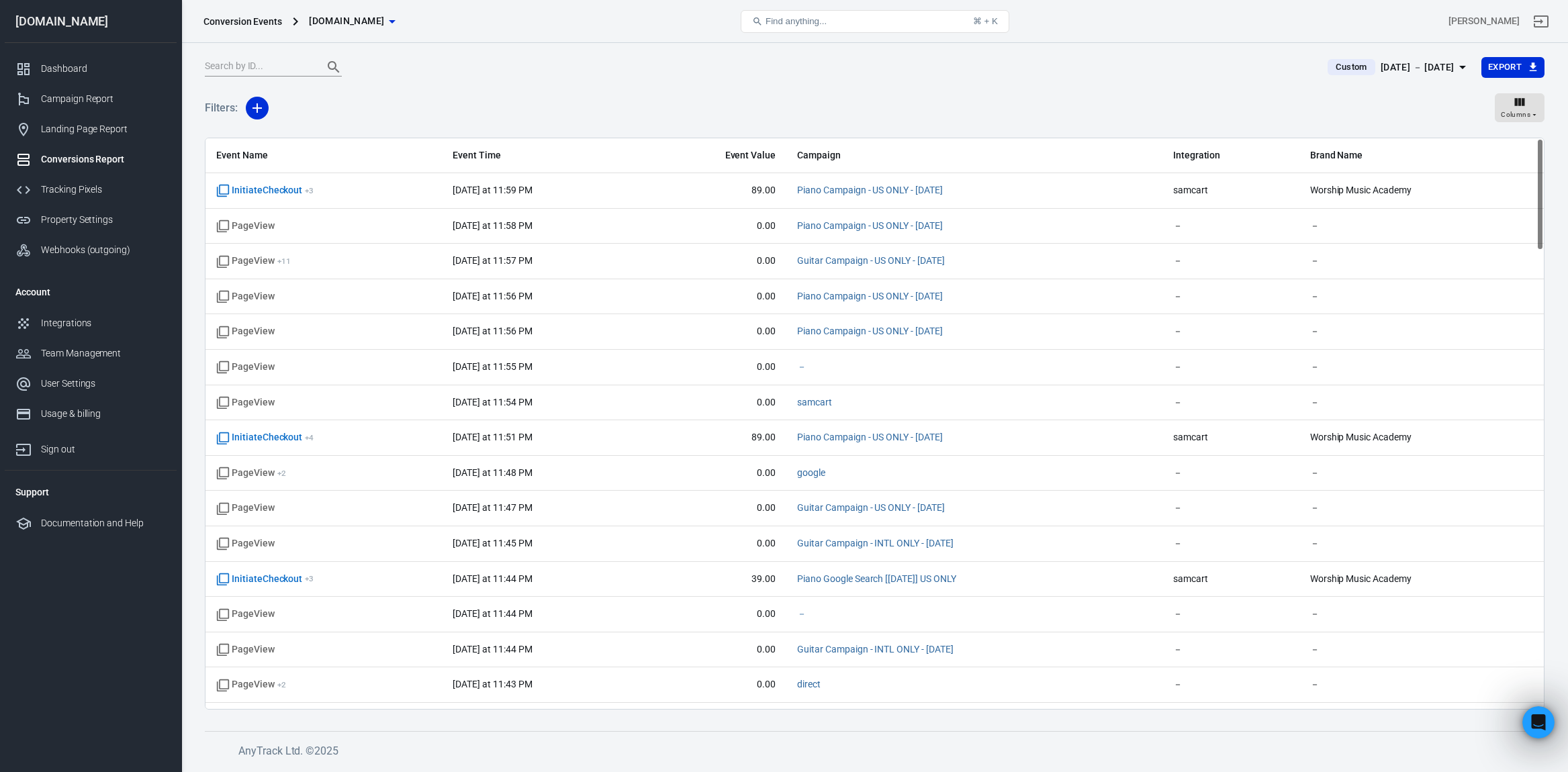
click at [777, 165] on th "Event Value" at bounding box center [714, 157] width 144 height 36
click at [776, 150] on span "Event Value" at bounding box center [713, 156] width 122 height 14
click at [1330, 69] on span "Custom" at bounding box center [1351, 67] width 42 height 14
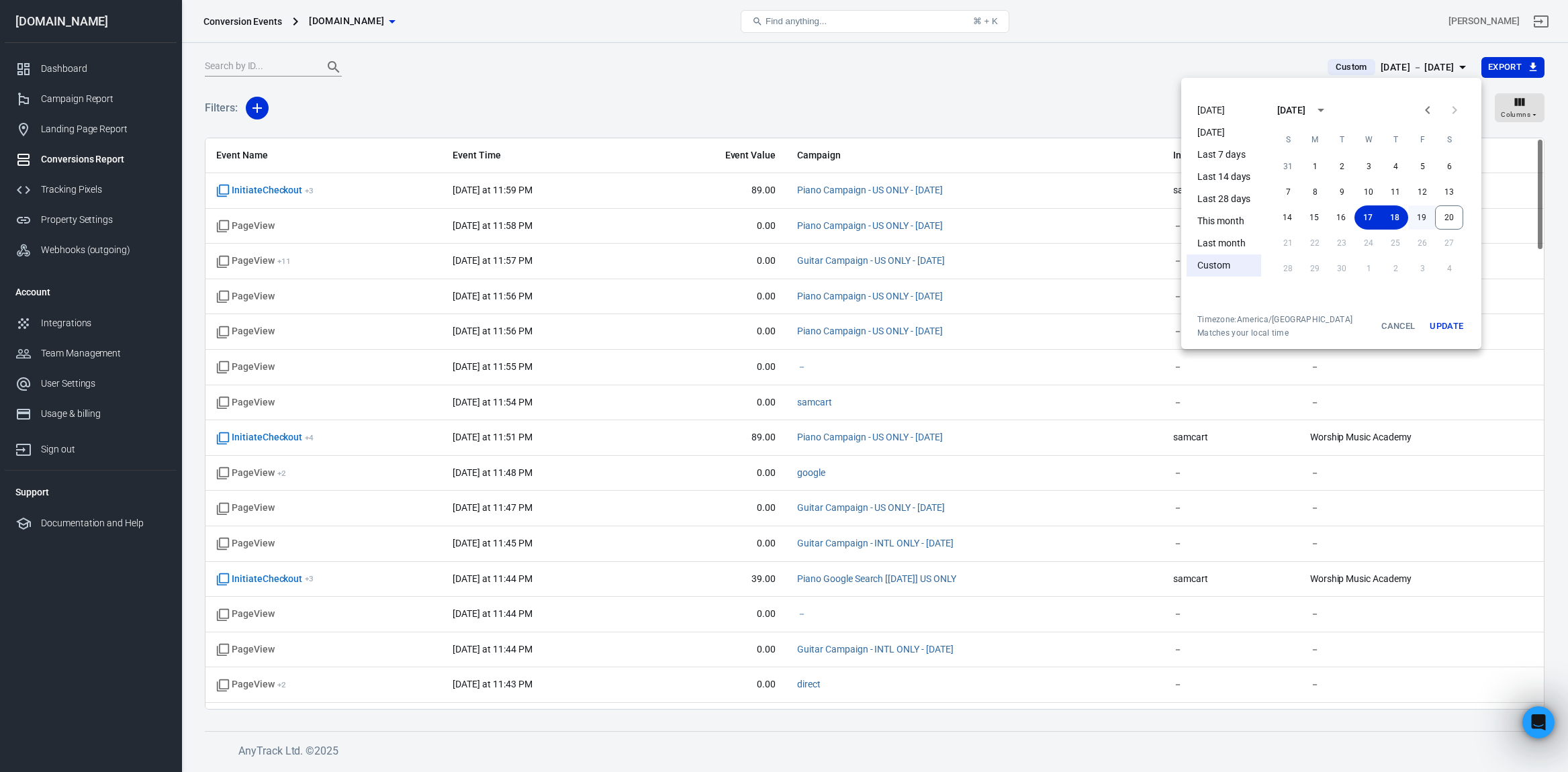
click at [1425, 220] on button "19" at bounding box center [1420, 217] width 27 height 24
click at [1449, 328] on button "Update" at bounding box center [1445, 326] width 43 height 24
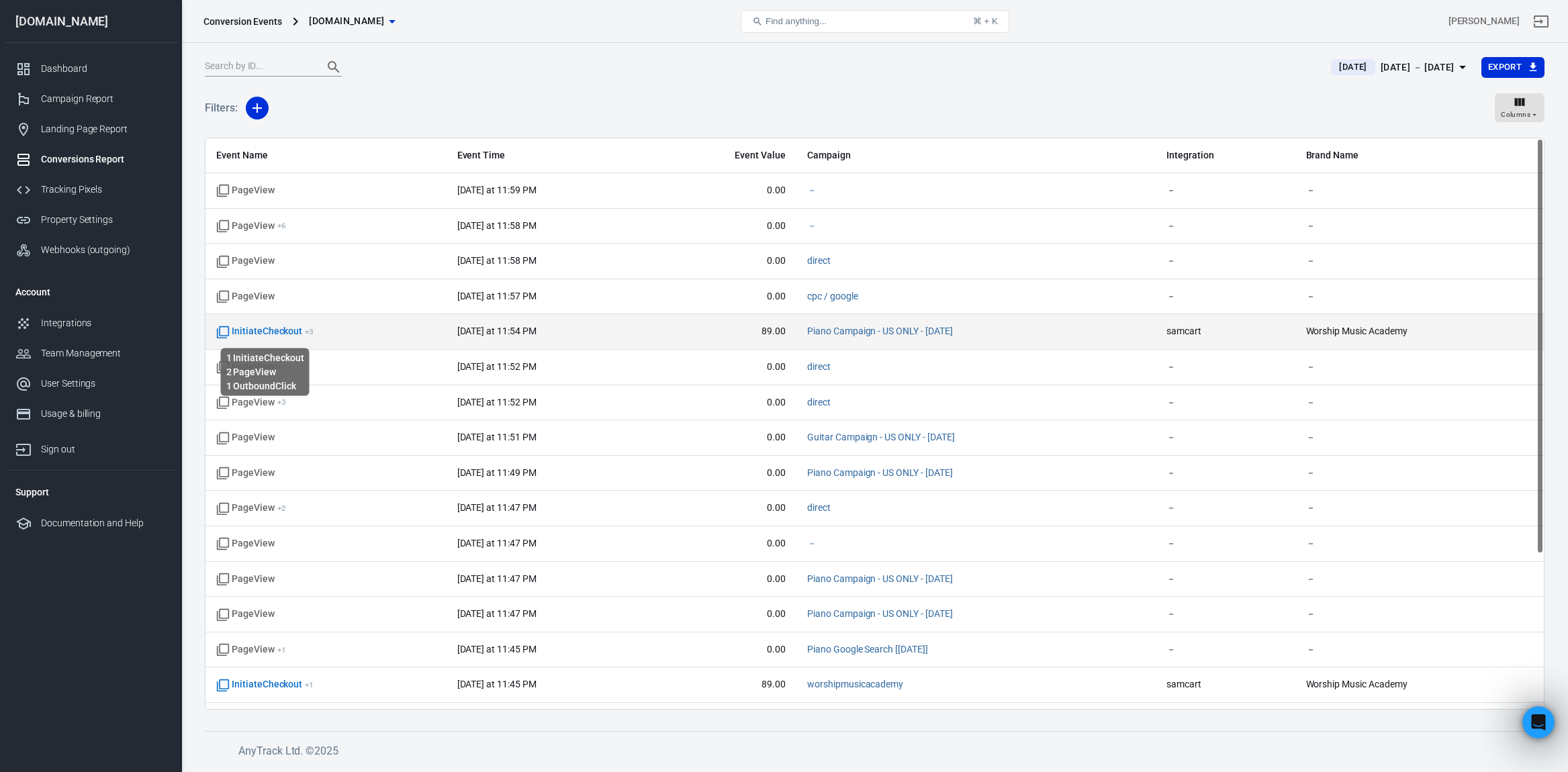
click at [275, 336] on span "InitiateCheckout + 3" at bounding box center [264, 332] width 97 height 14
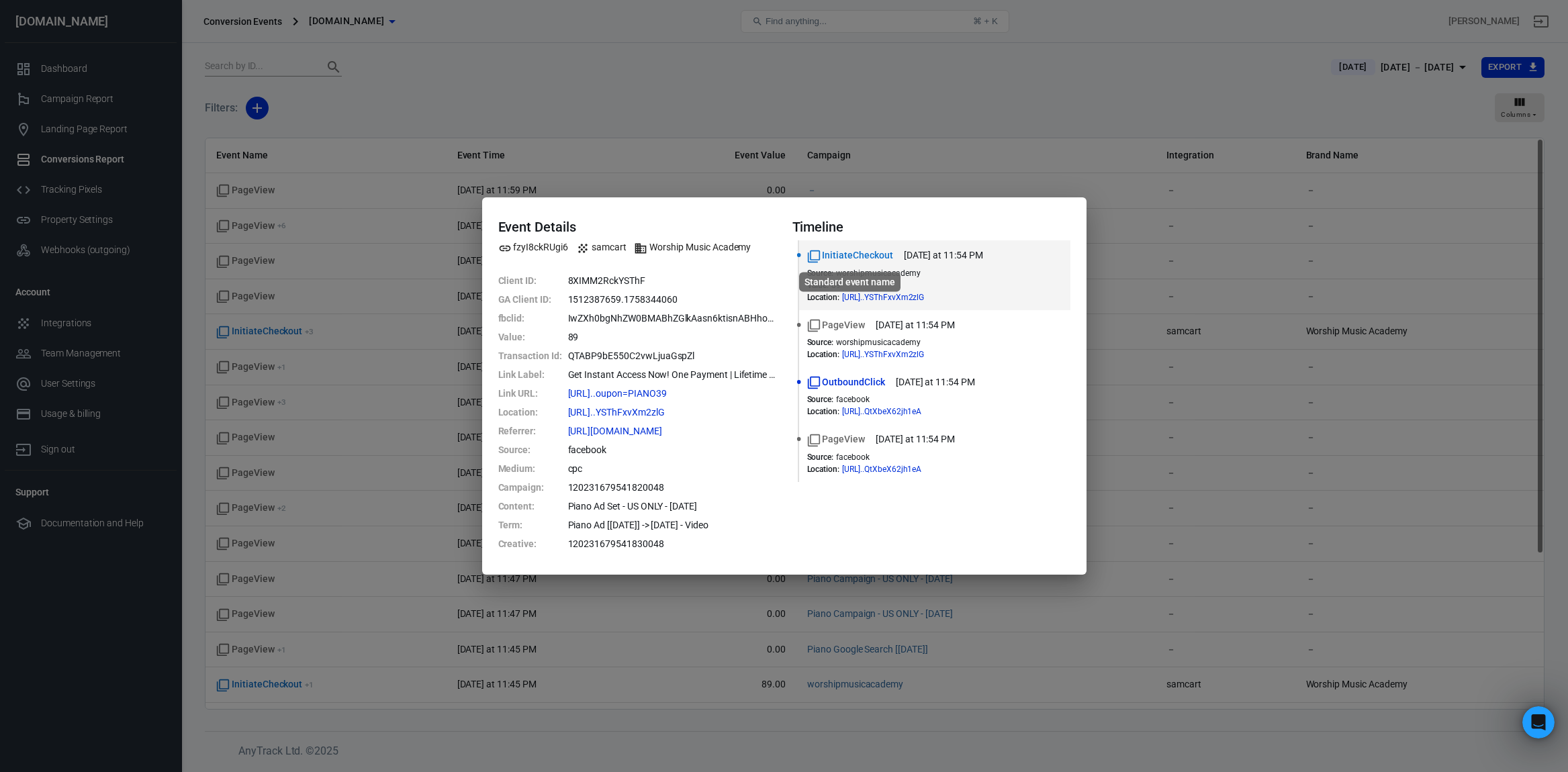
click at [824, 255] on span "InitiateCheckout" at bounding box center [850, 256] width 86 height 14
click at [328, 407] on div "Event Details fzyI8ckRUgi6 samcart Worship Music Academy Client ID : 8XIMM2RckY…" at bounding box center [784, 386] width 1568 height 772
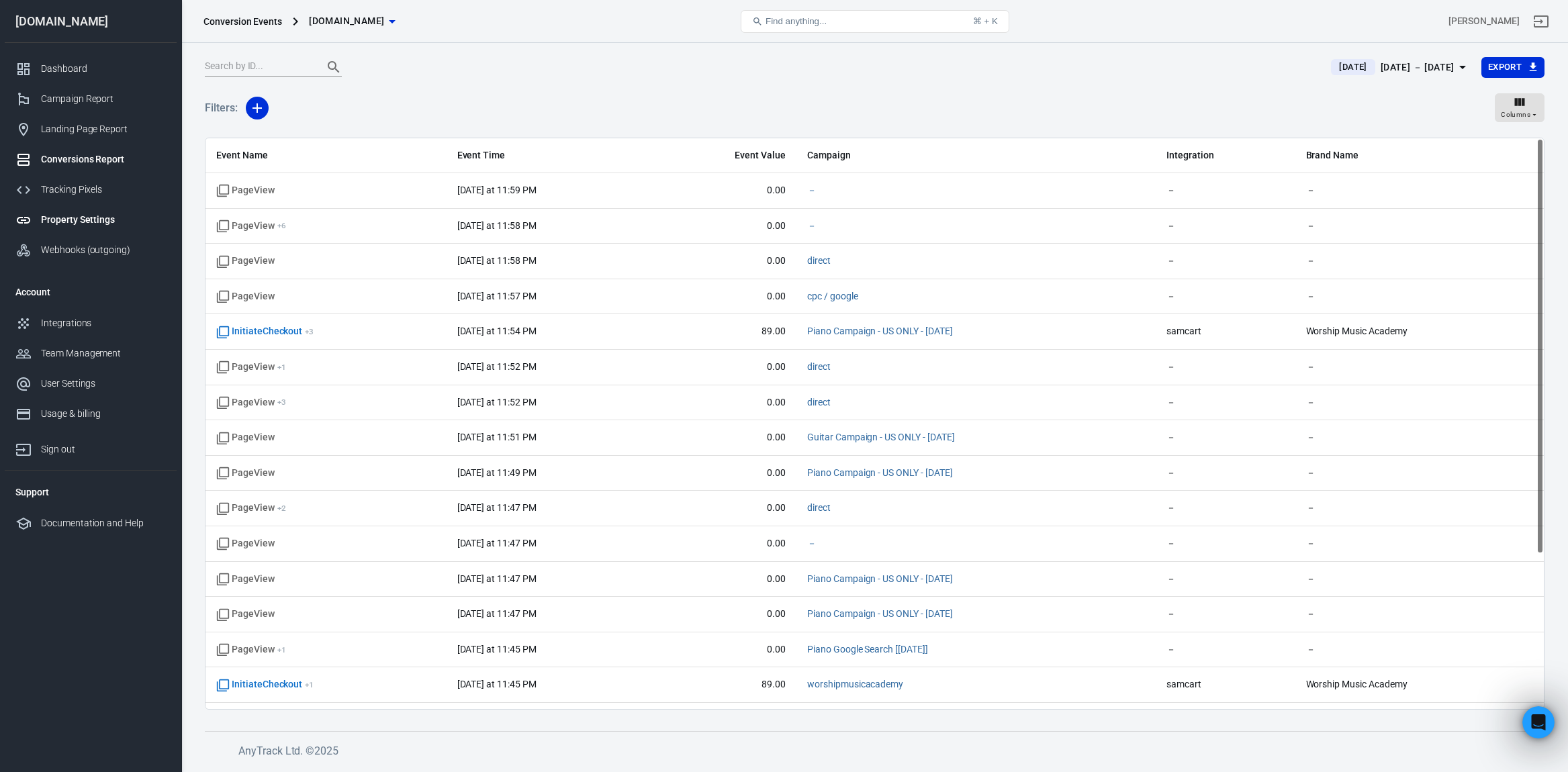
click at [70, 215] on div "Property Settings" at bounding box center [103, 220] width 125 height 14
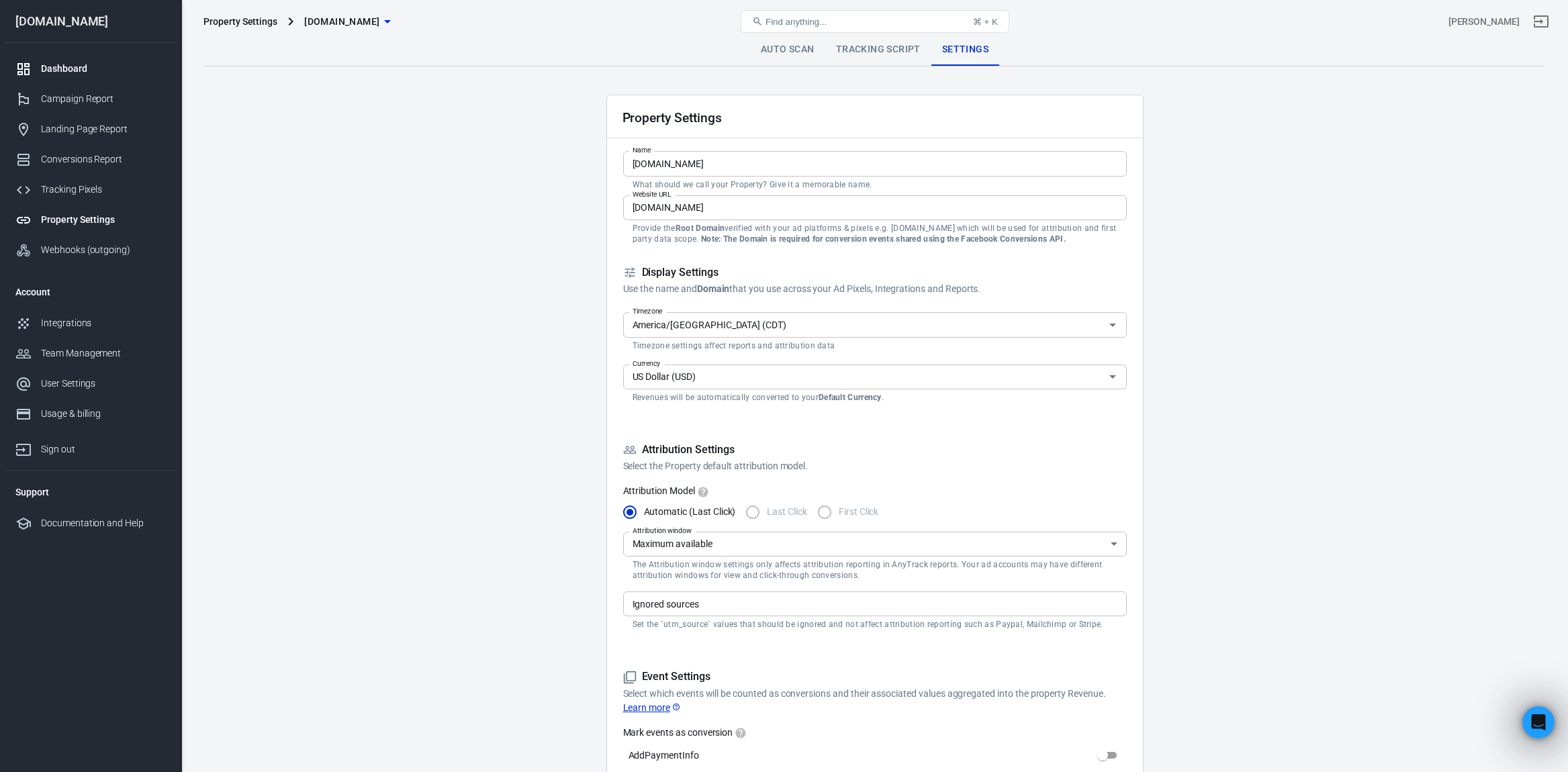
click at [75, 65] on div "Dashboard" at bounding box center [103, 68] width 125 height 14
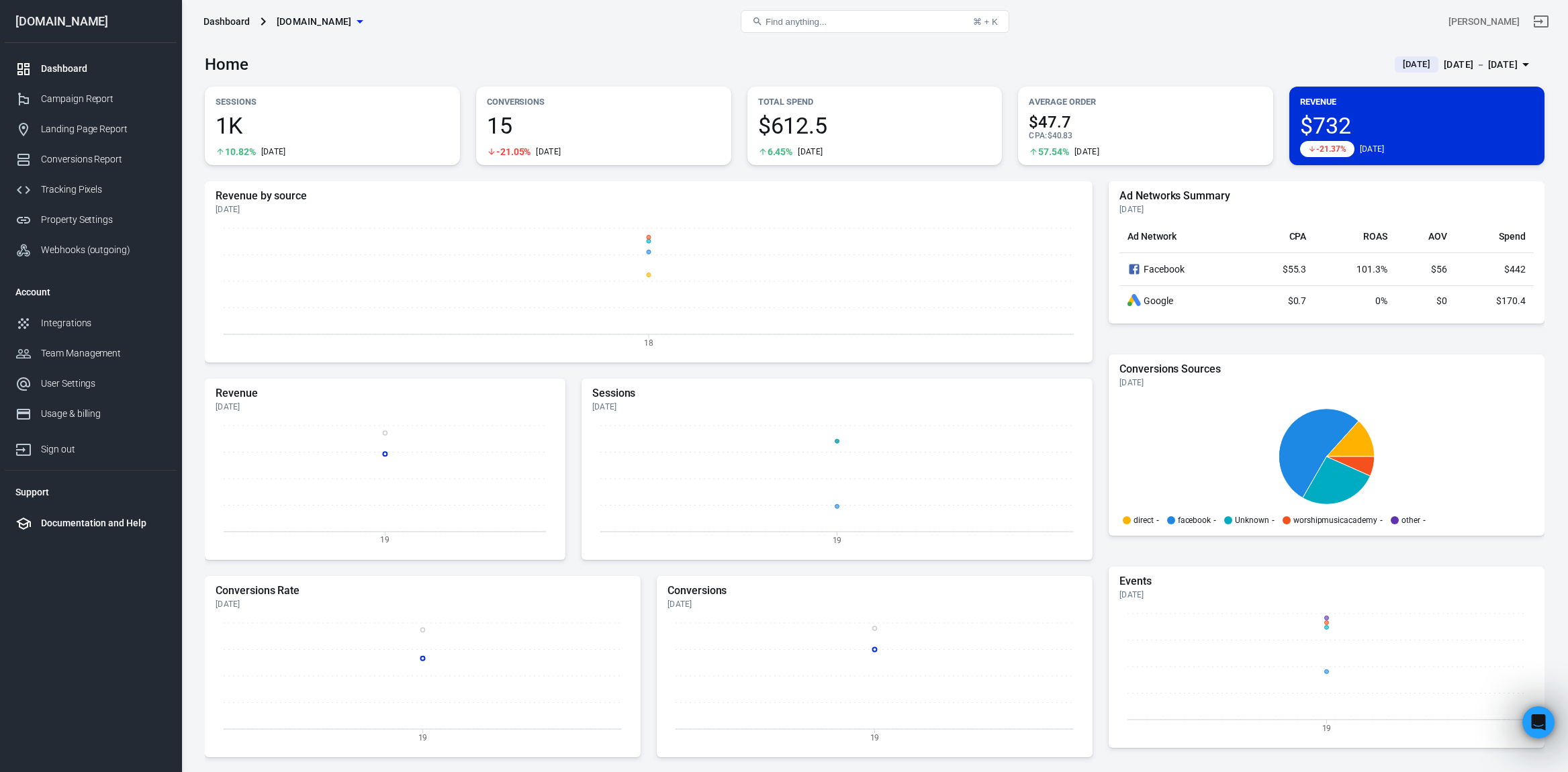
click at [79, 524] on div "Documentation and Help" at bounding box center [103, 523] width 125 height 14
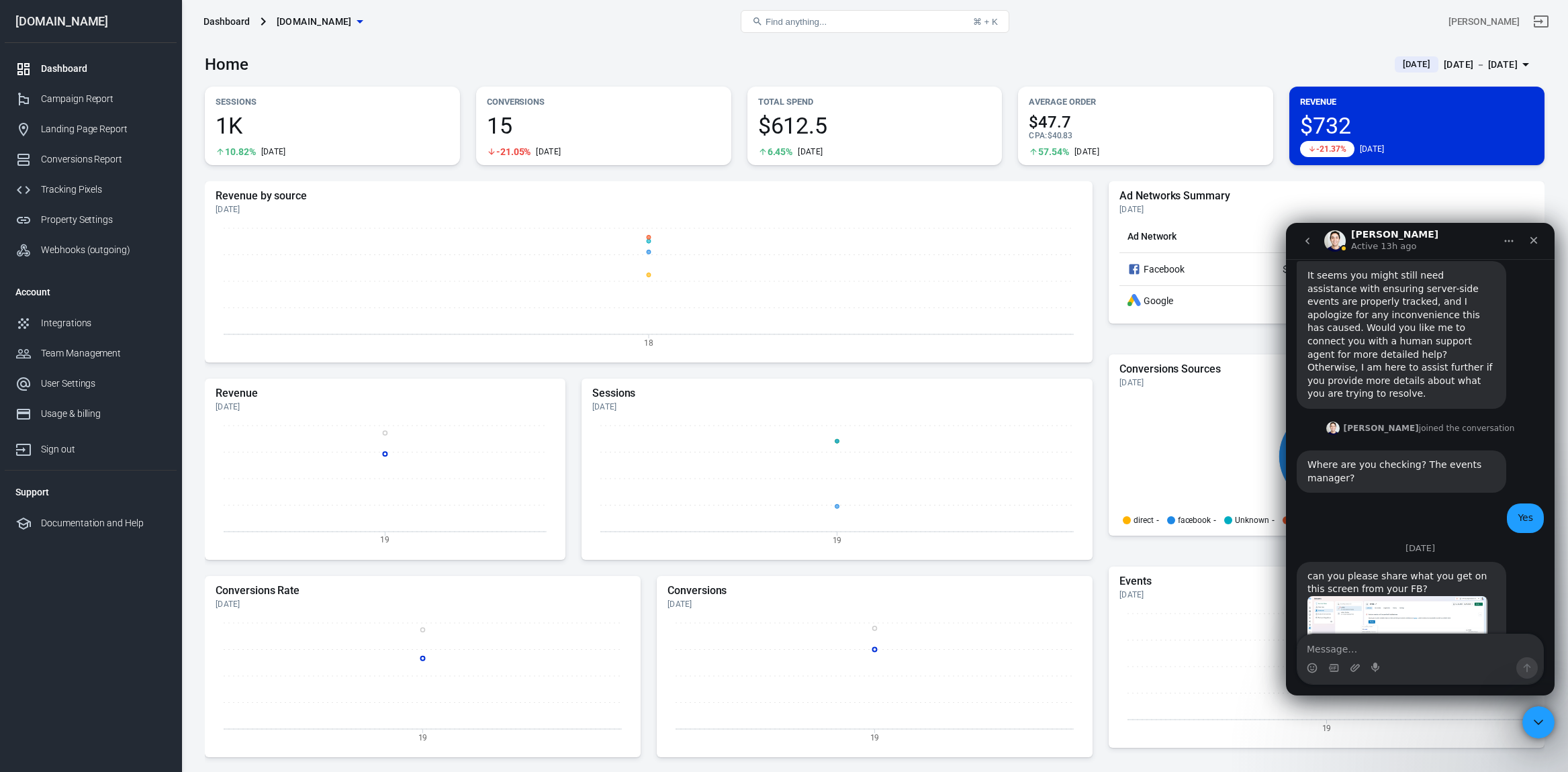
scroll to position [2064, 0]
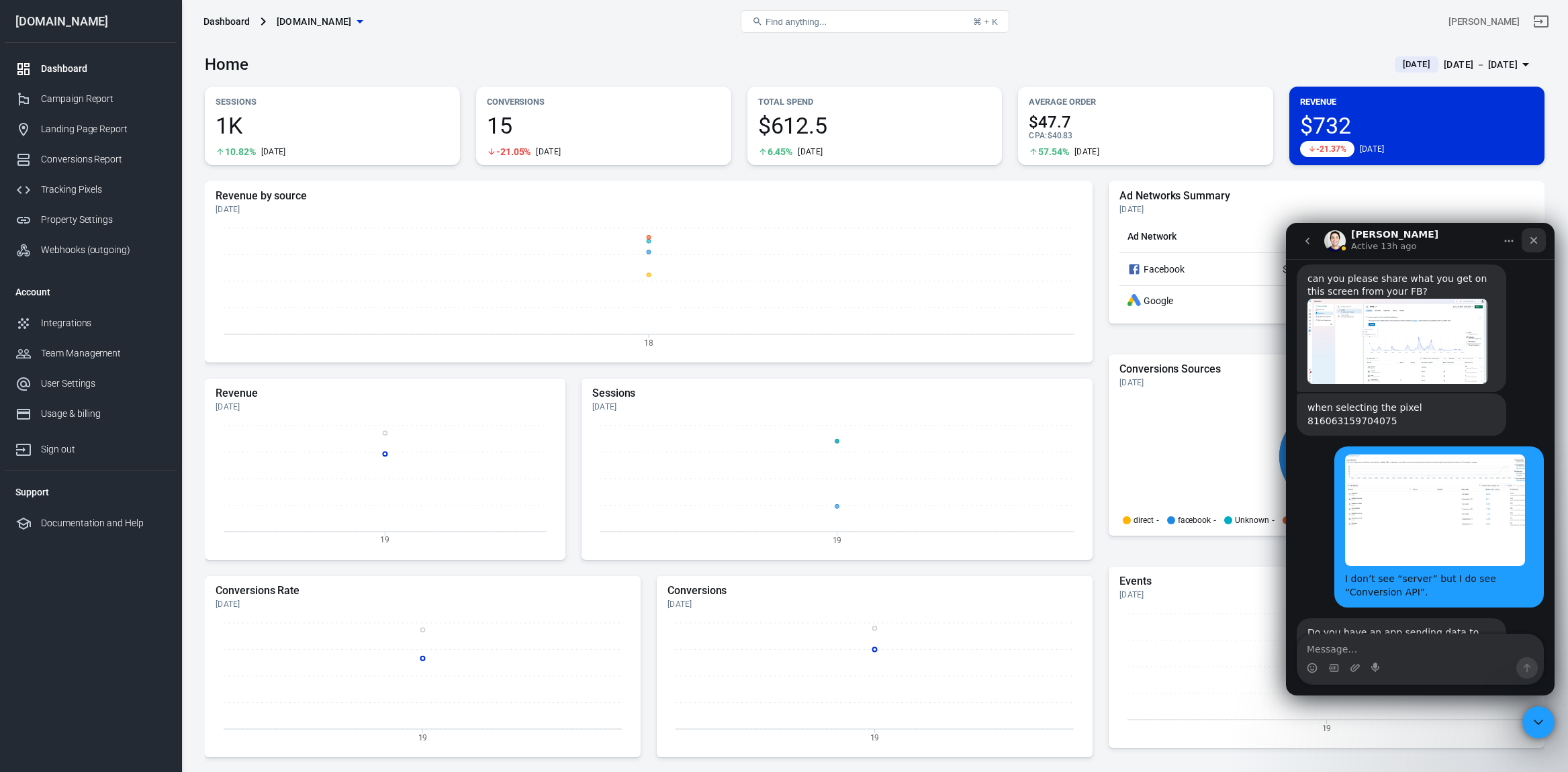
click at [1524, 248] on div "Close" at bounding box center [1533, 240] width 24 height 24
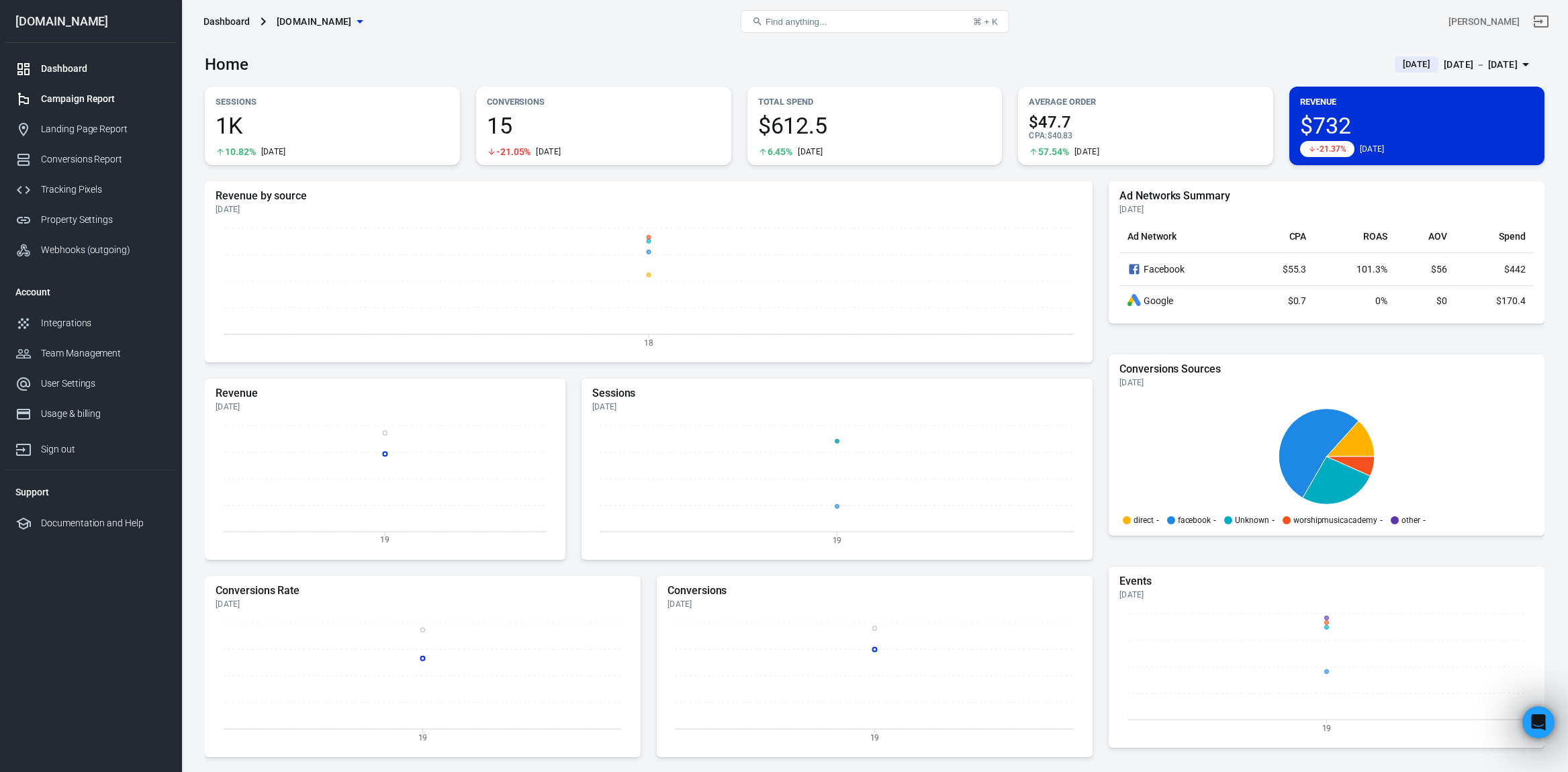
click at [86, 103] on div "Campaign Report" at bounding box center [103, 99] width 125 height 14
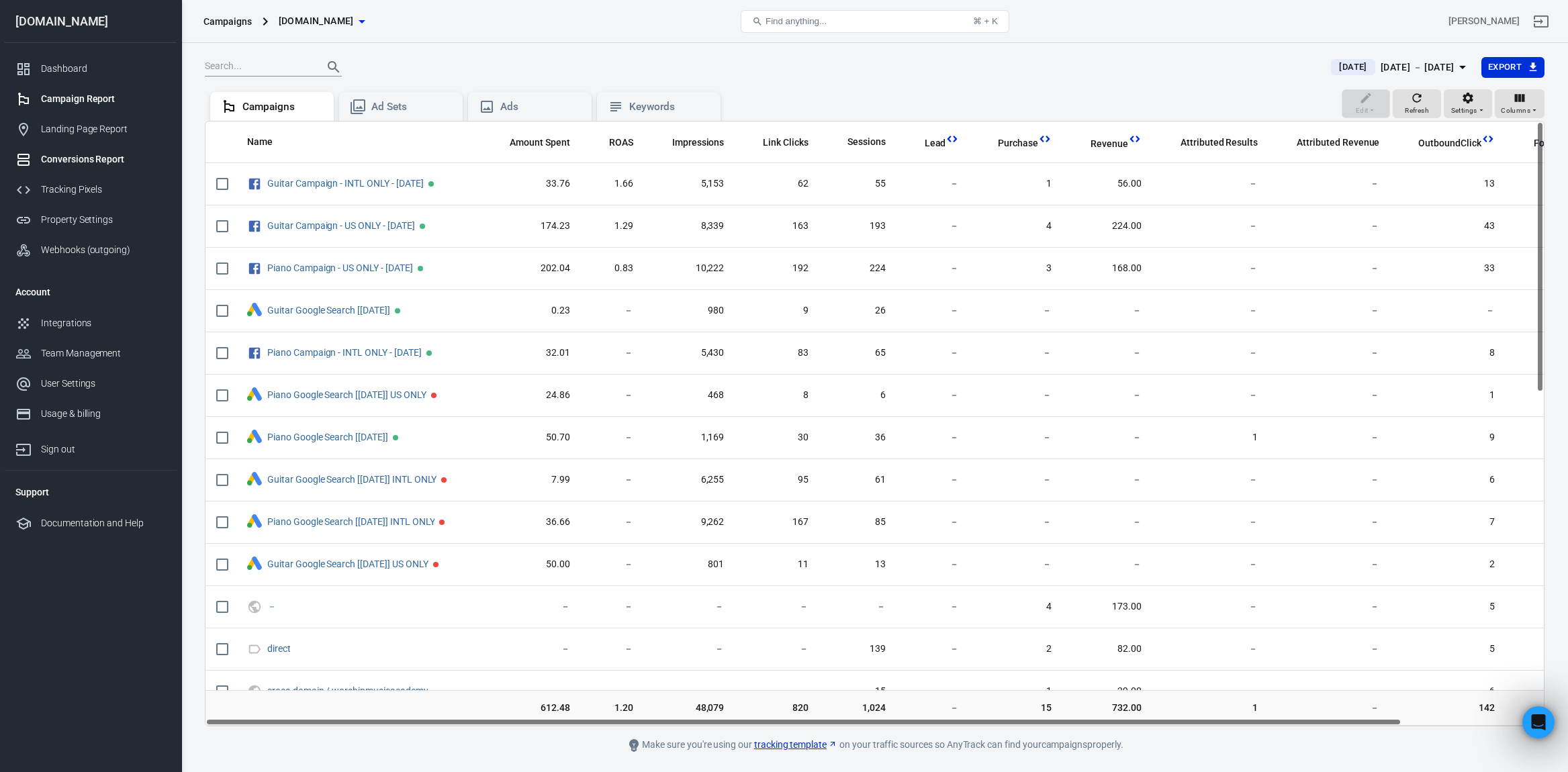
click at [48, 163] on div "Conversions Report" at bounding box center [103, 160] width 125 height 14
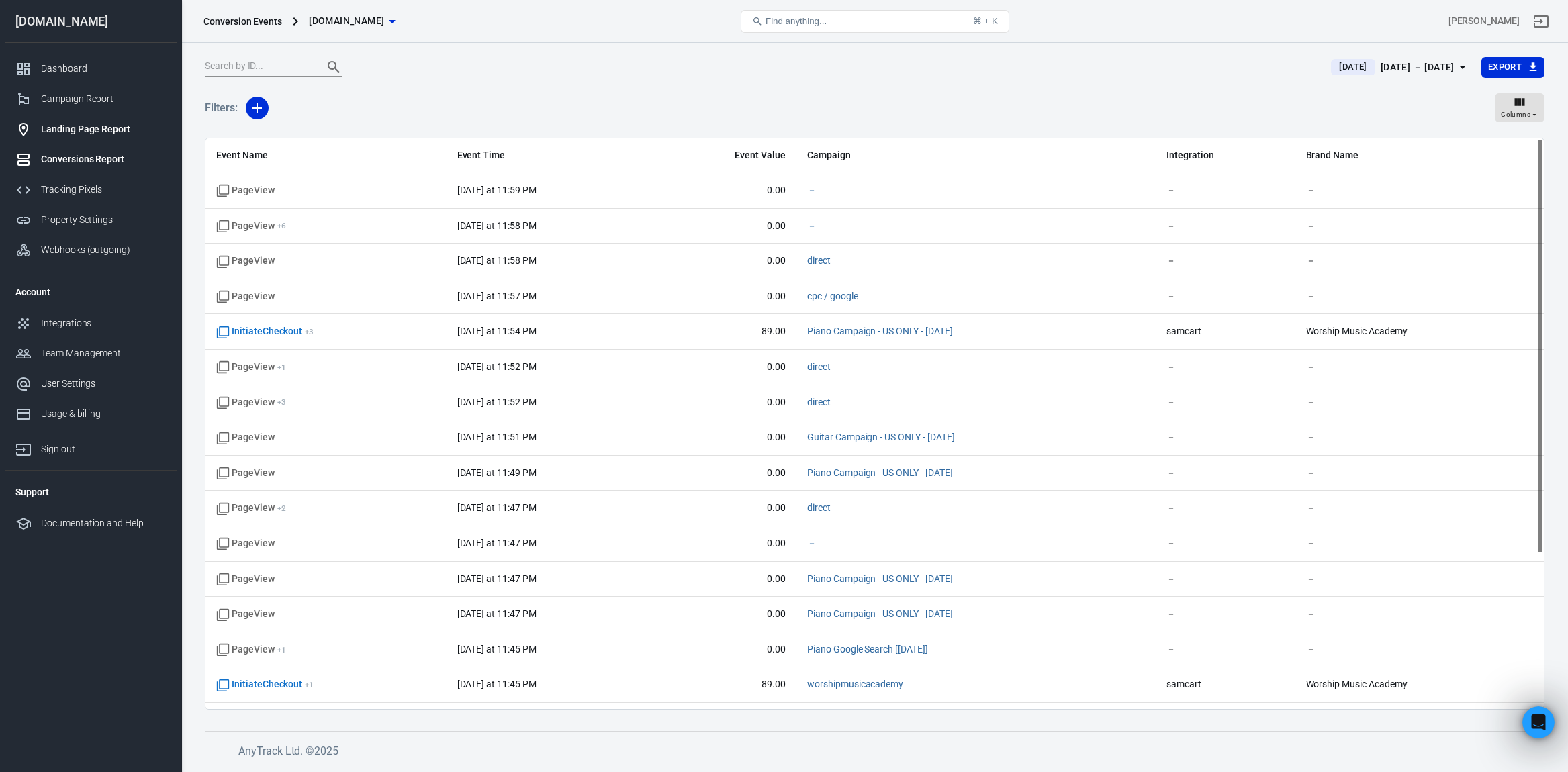
click at [74, 124] on div "Landing Page Report" at bounding box center [103, 129] width 125 height 14
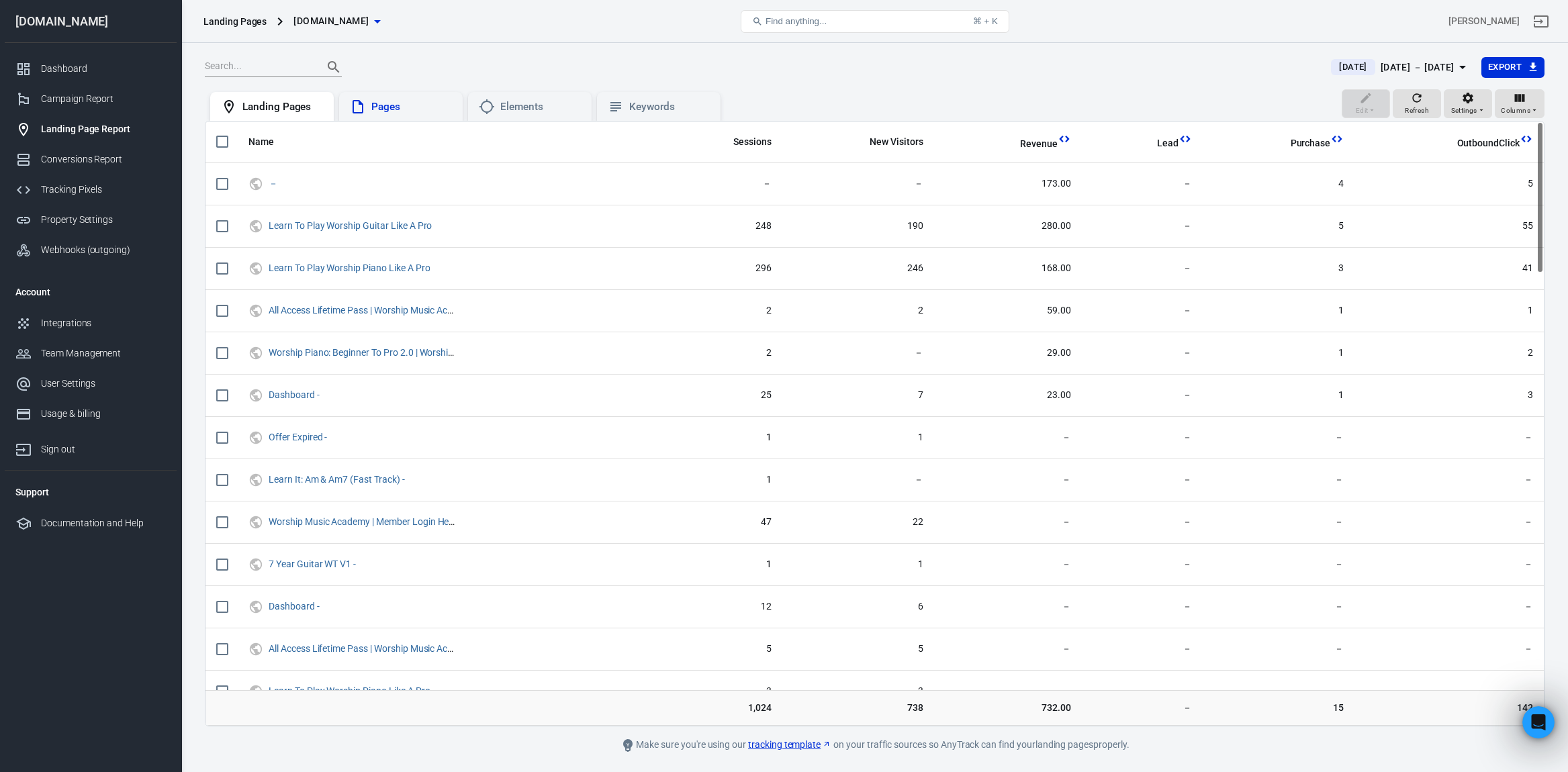
click at [415, 105] on div "Pages" at bounding box center [411, 107] width 80 height 14
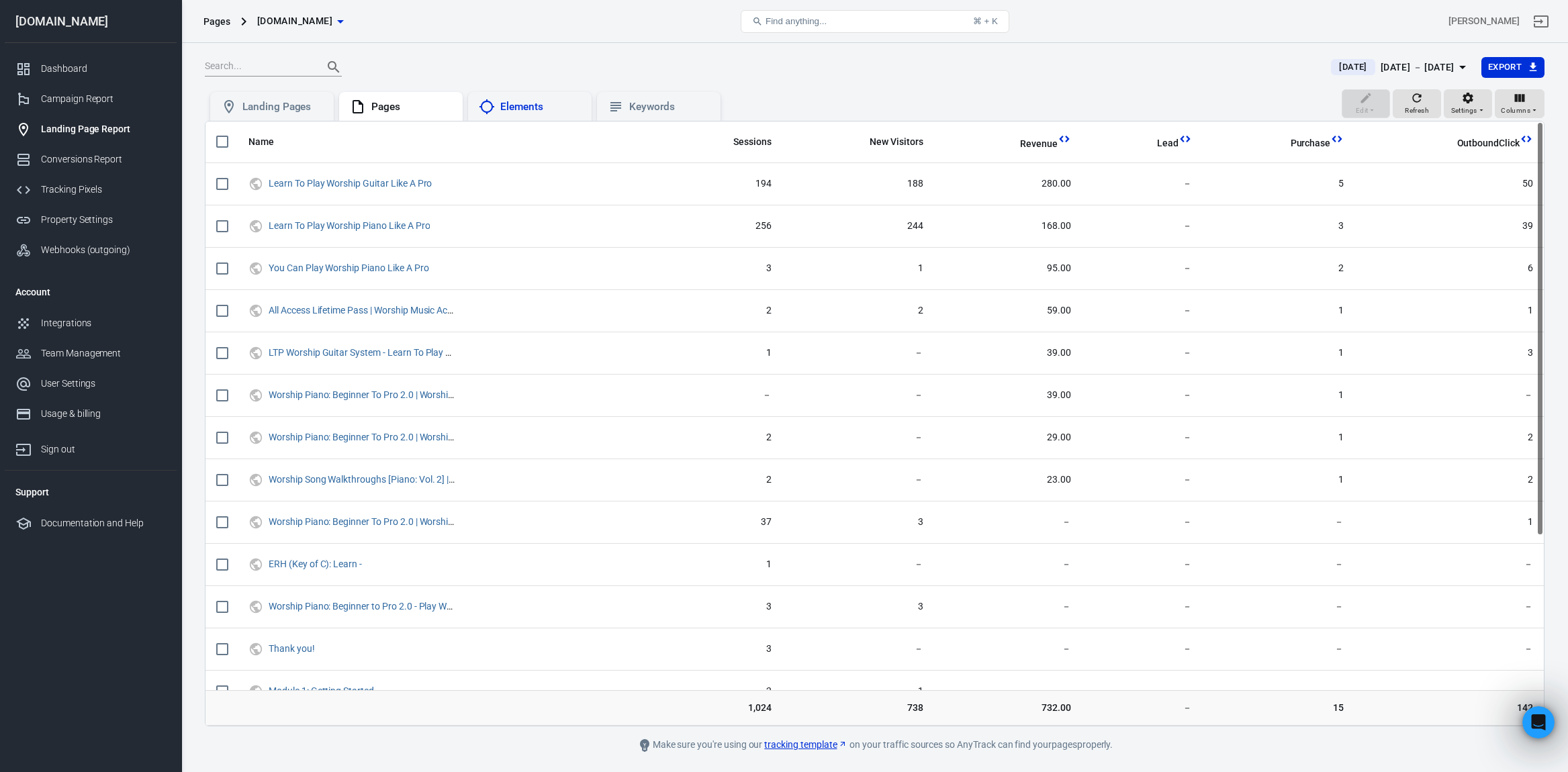
click at [550, 109] on div "Elements" at bounding box center [540, 107] width 80 height 14
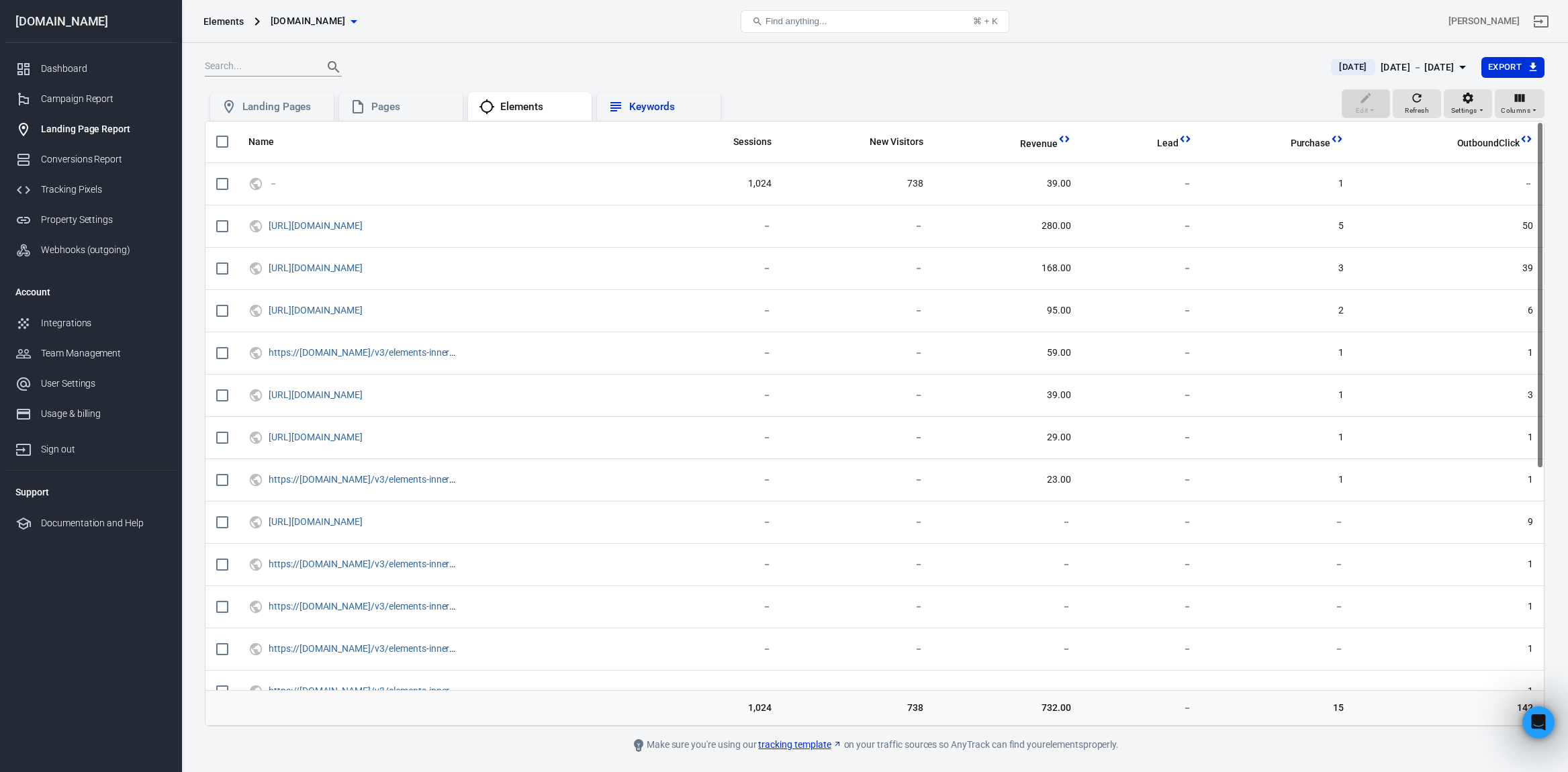
click at [662, 113] on div "Keywords" at bounding box center [669, 107] width 80 height 14
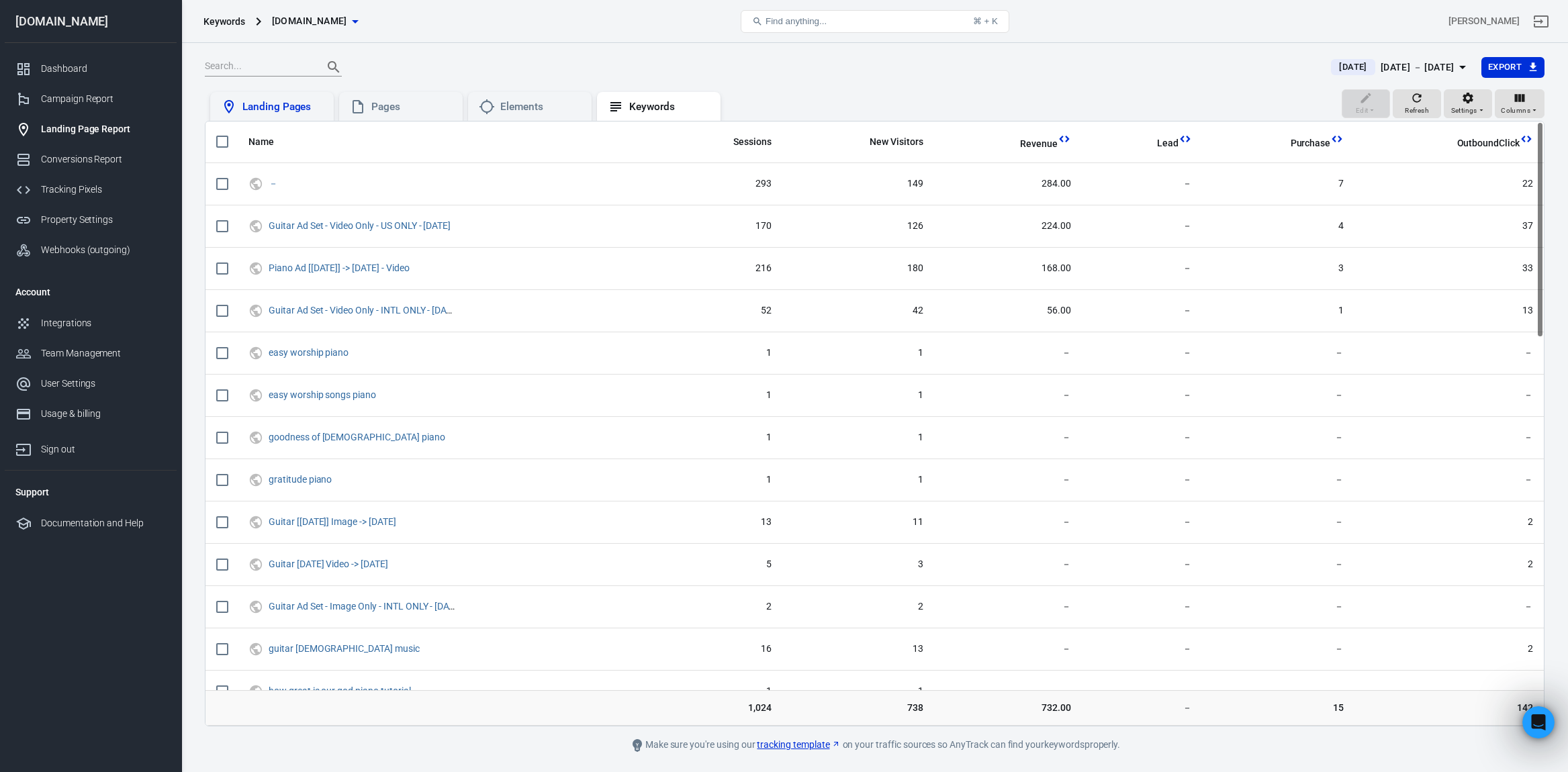
click at [282, 108] on div "Landing Pages" at bounding box center [282, 107] width 80 height 14
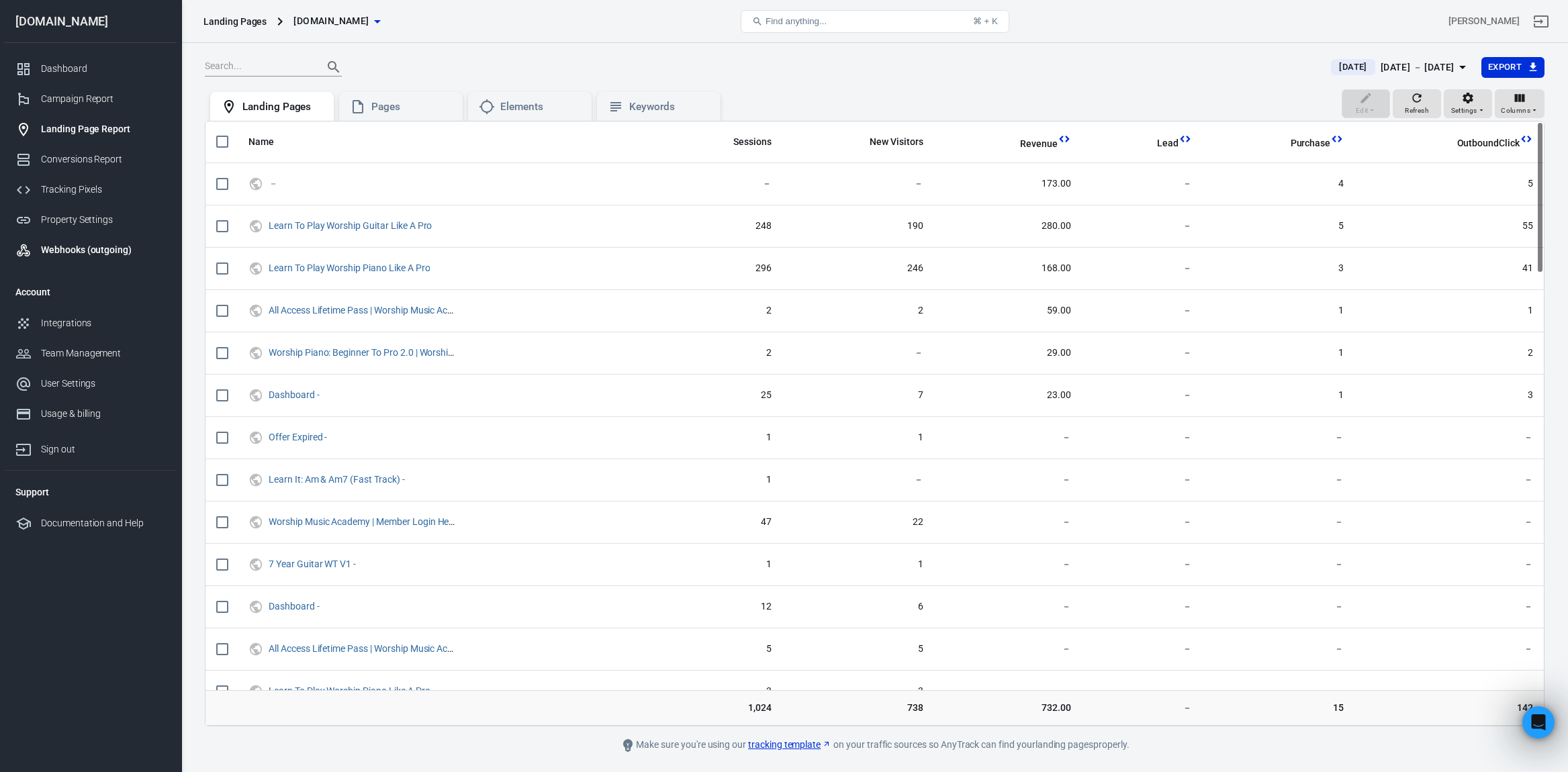
click at [72, 252] on div "Webhooks (outgoing)" at bounding box center [103, 250] width 125 height 14
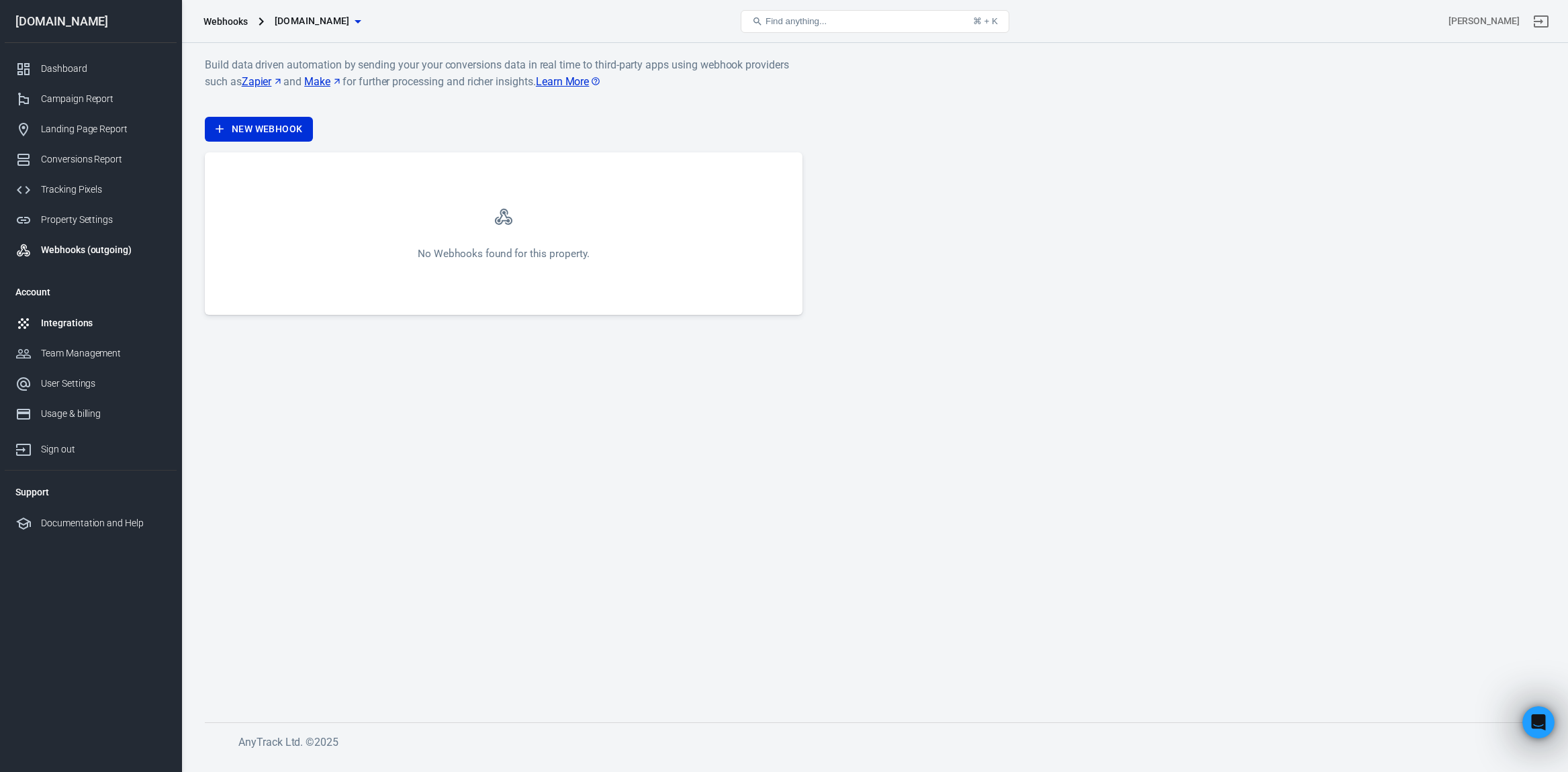
click at [72, 322] on div "Integrations" at bounding box center [103, 323] width 125 height 14
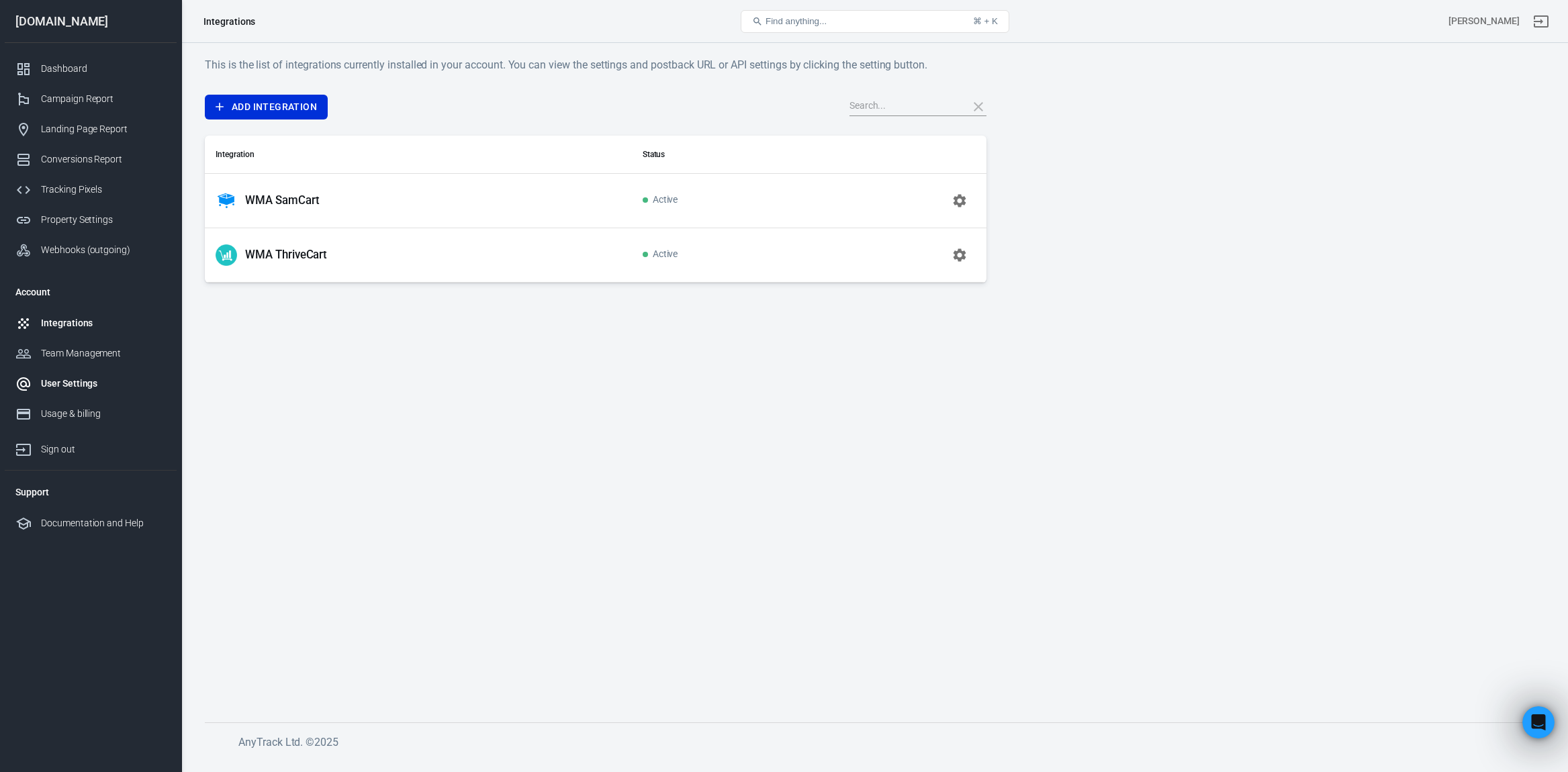
click at [79, 385] on div "User Settings" at bounding box center [103, 384] width 125 height 14
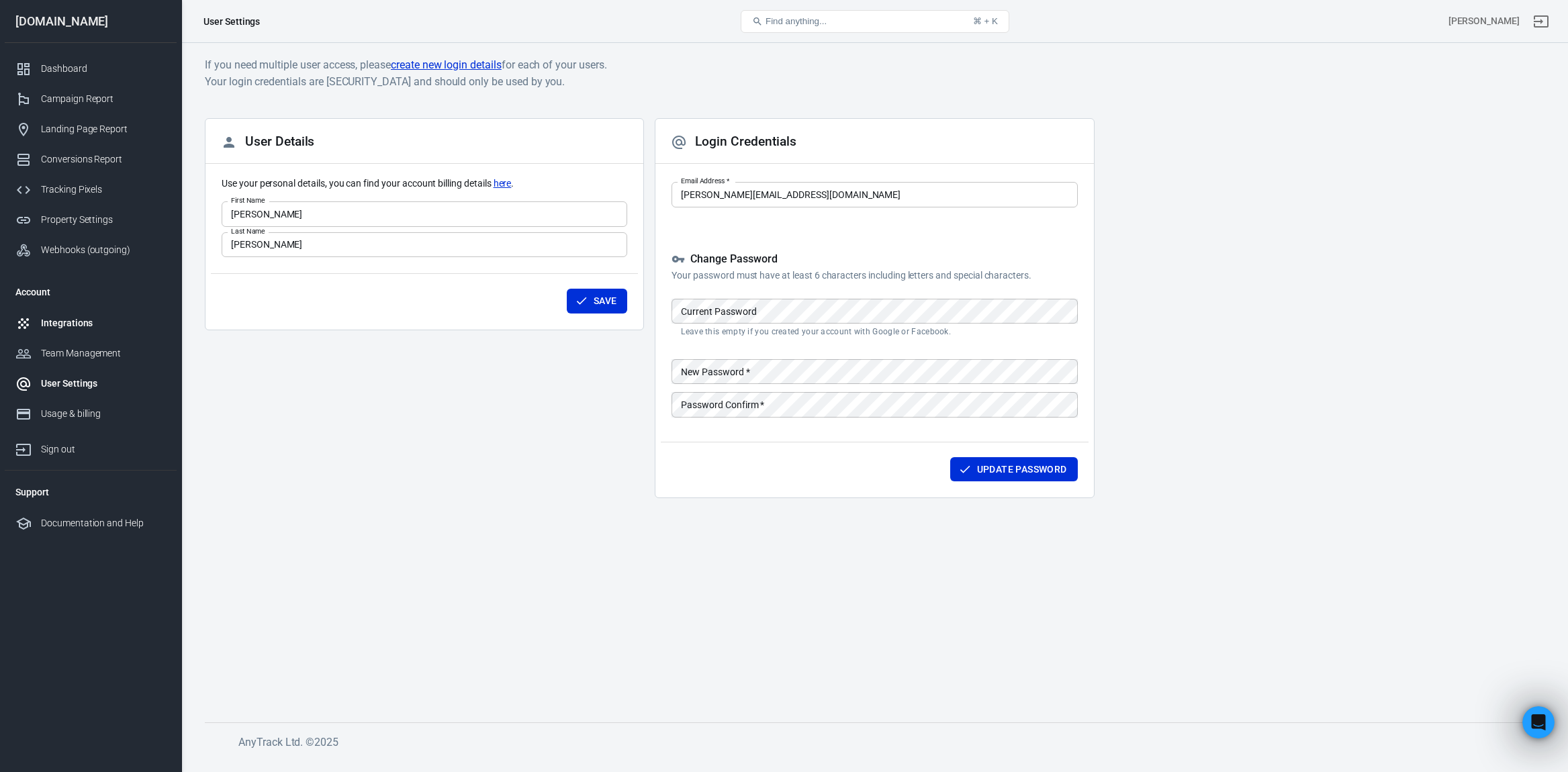
click at [65, 319] on div "Integrations" at bounding box center [103, 323] width 125 height 14
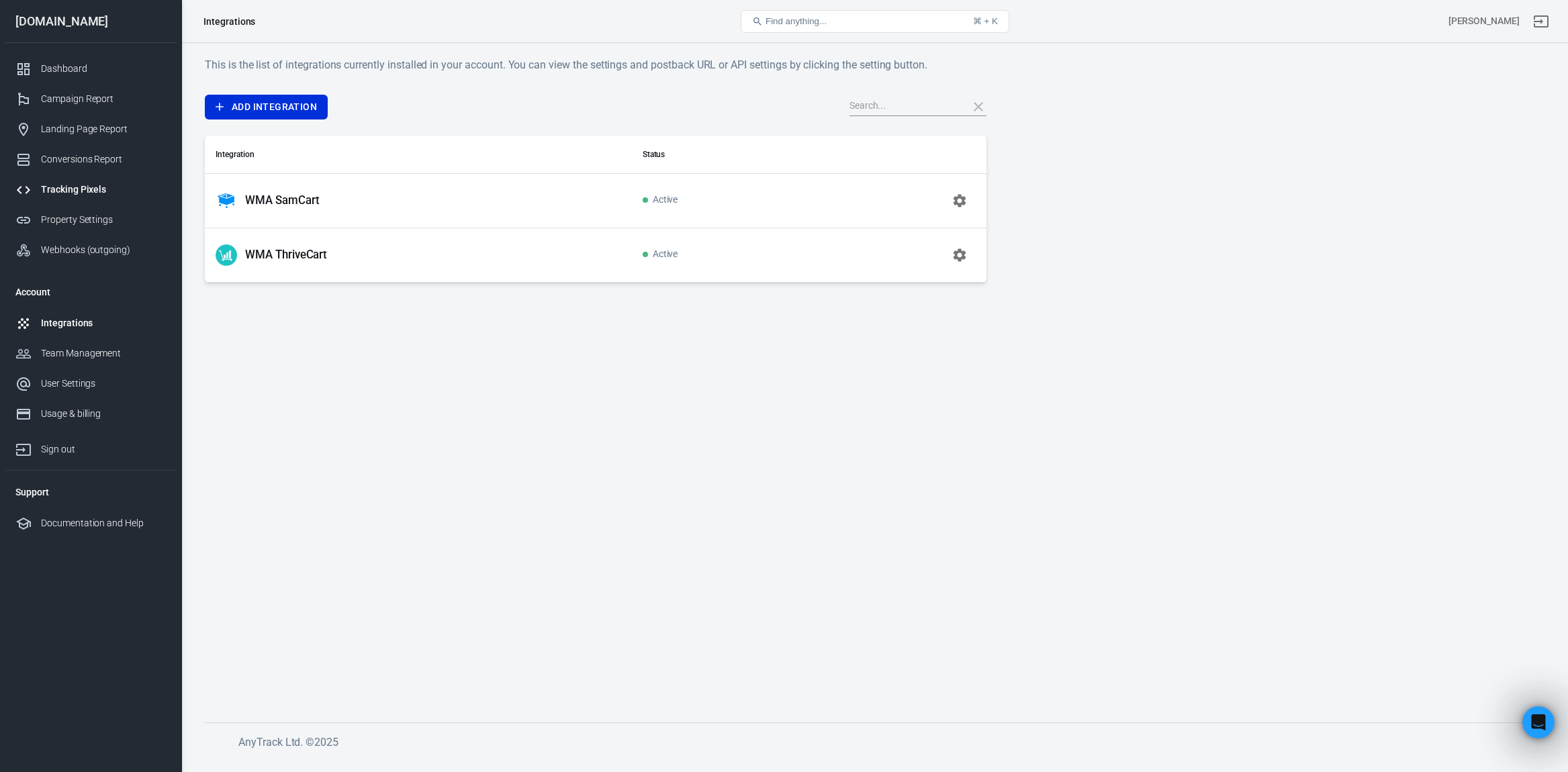
click at [63, 197] on link "Tracking Pixels" at bounding box center [91, 189] width 172 height 30
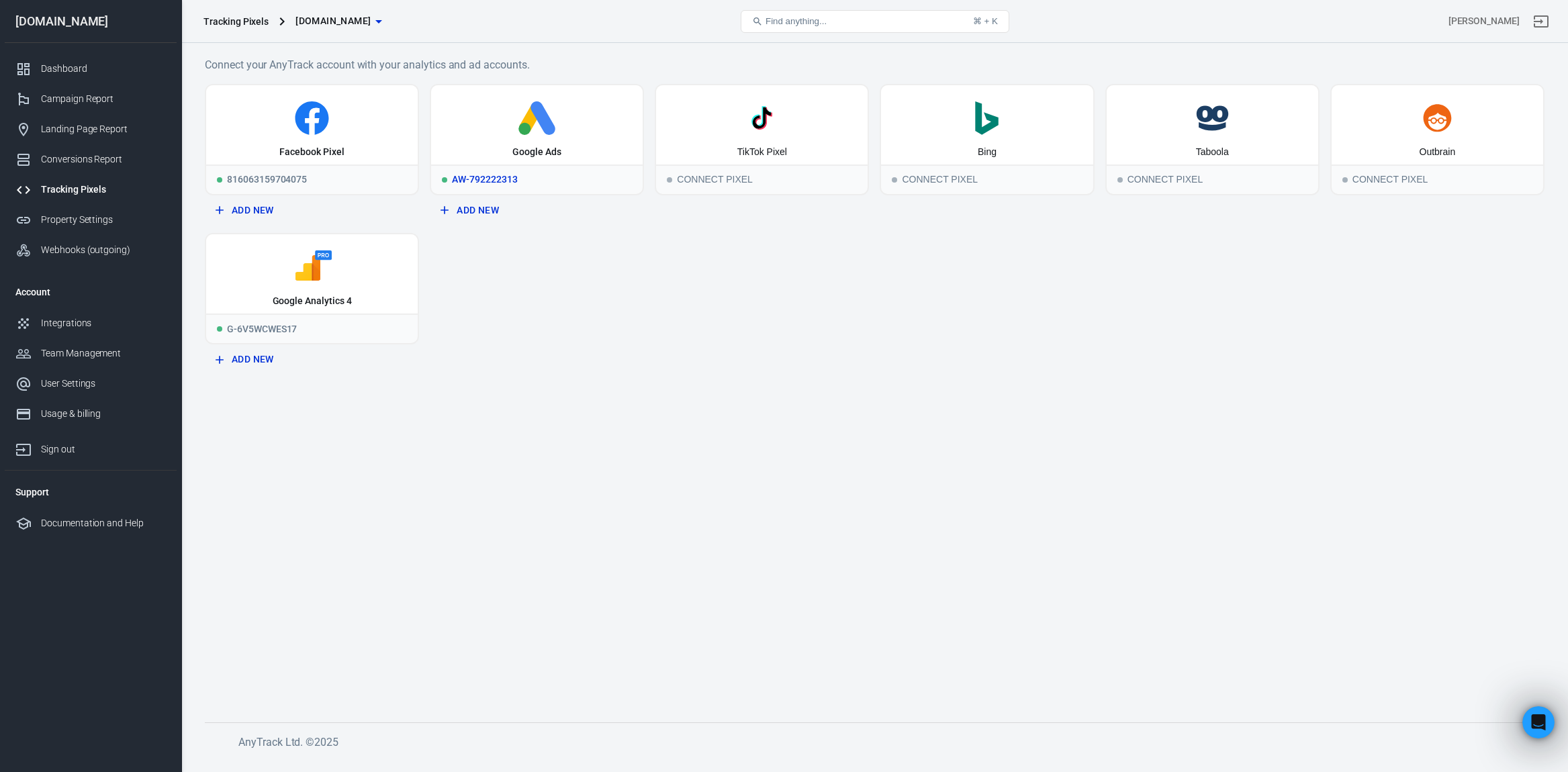
click at [553, 151] on div "Google Ads" at bounding box center [536, 153] width 49 height 14
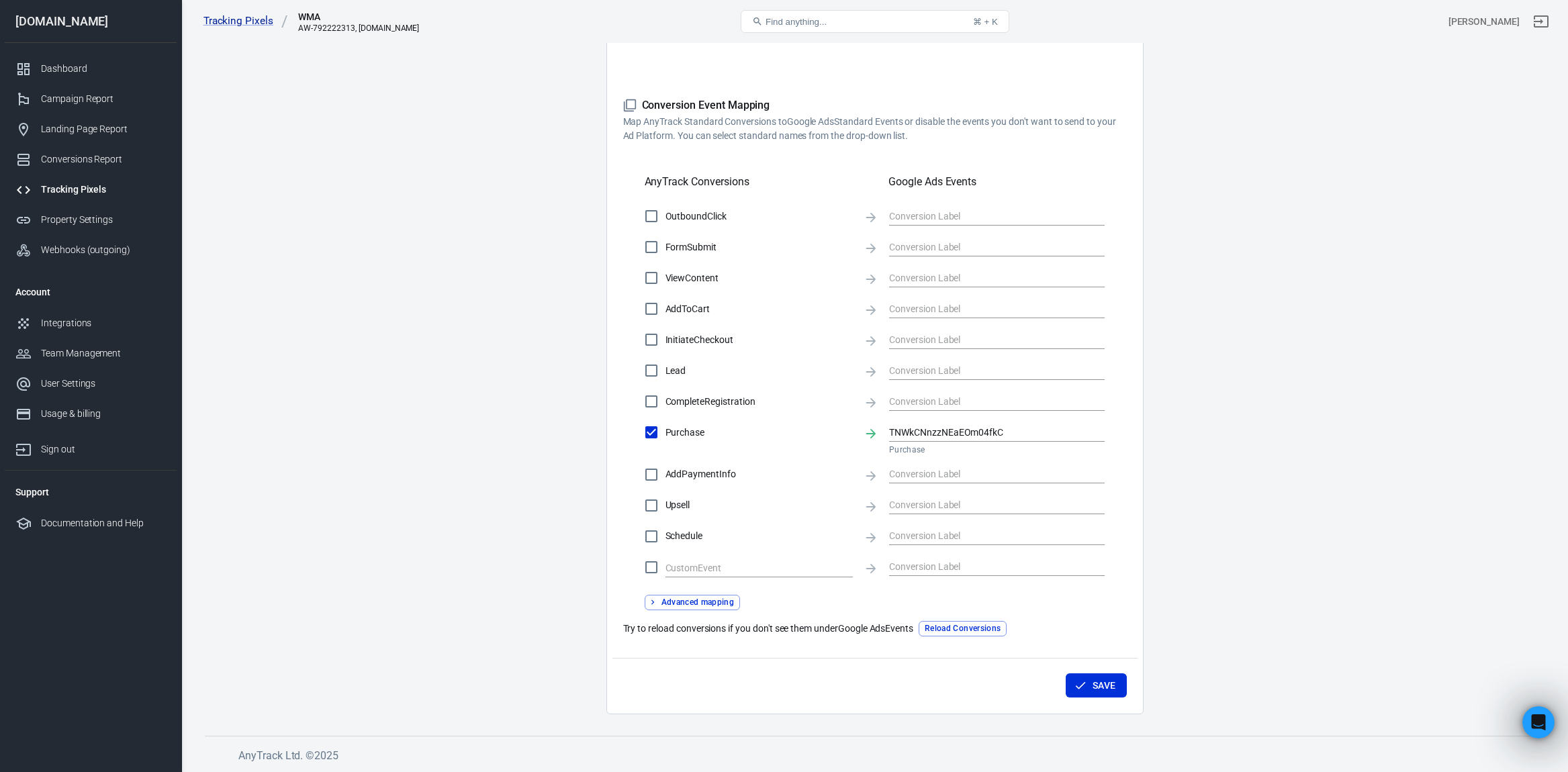
scroll to position [335, 0]
click at [686, 473] on span "AddPaymentInfo" at bounding box center [759, 475] width 187 height 14
click at [666, 473] on input "AddPaymentInfo" at bounding box center [651, 476] width 28 height 28
click at [933, 474] on input "text" at bounding box center [986, 475] width 195 height 17
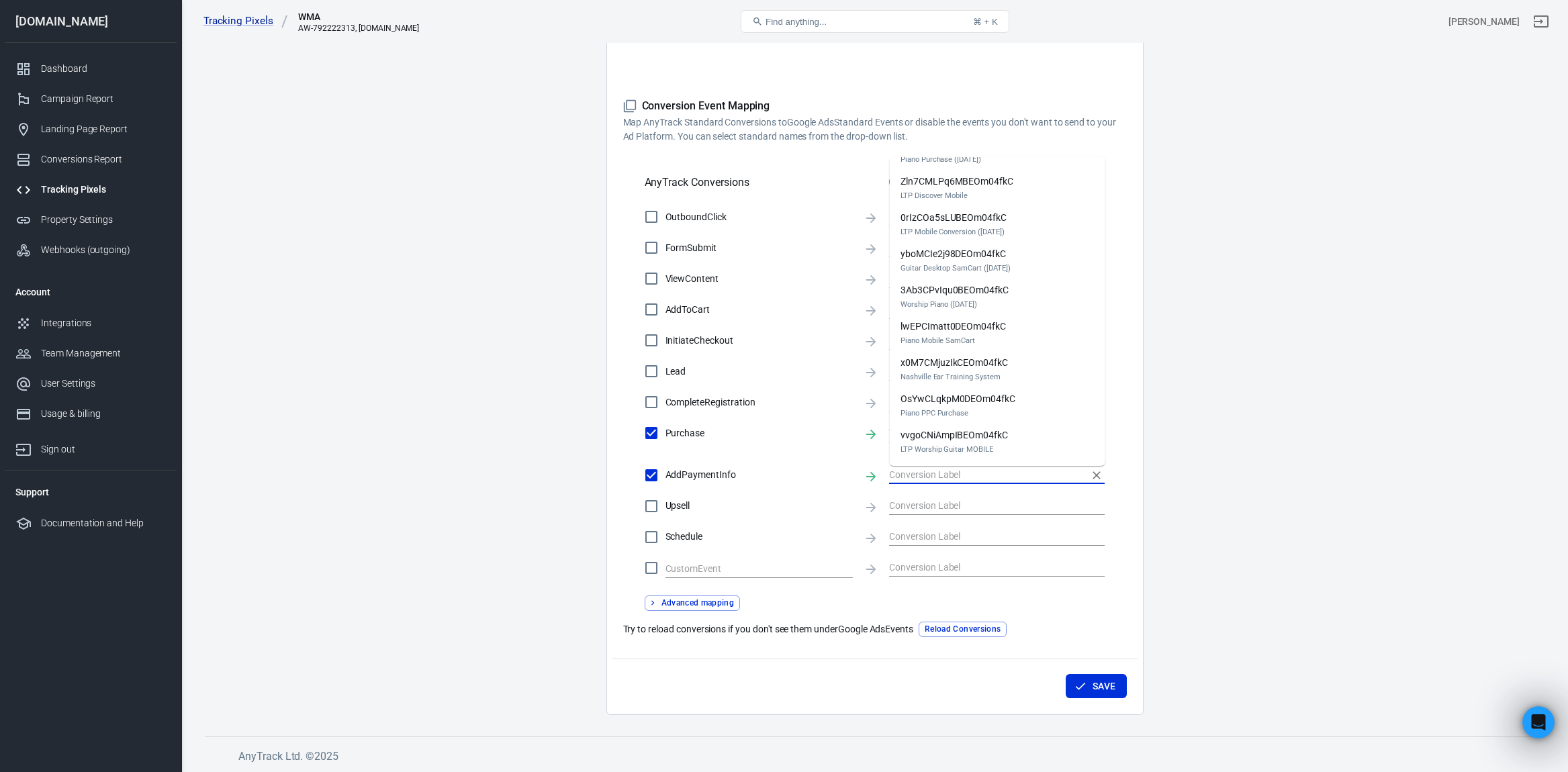
scroll to position [645, 0]
click at [653, 477] on input "AddPaymentInfo" at bounding box center [651, 476] width 28 height 28
checkbox input "false"
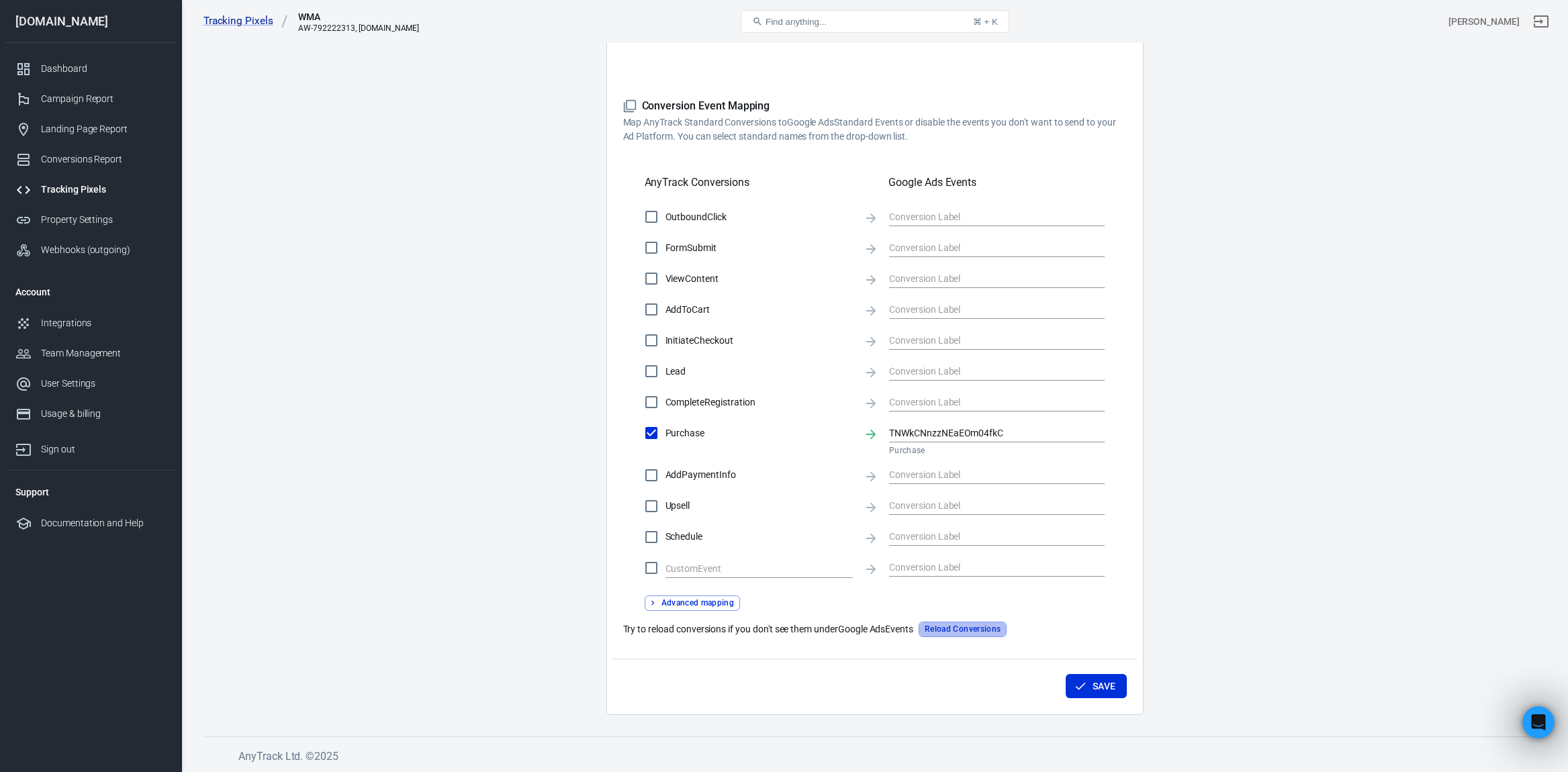
click at [980, 631] on button "Reload Conversions" at bounding box center [962, 630] width 88 height 16
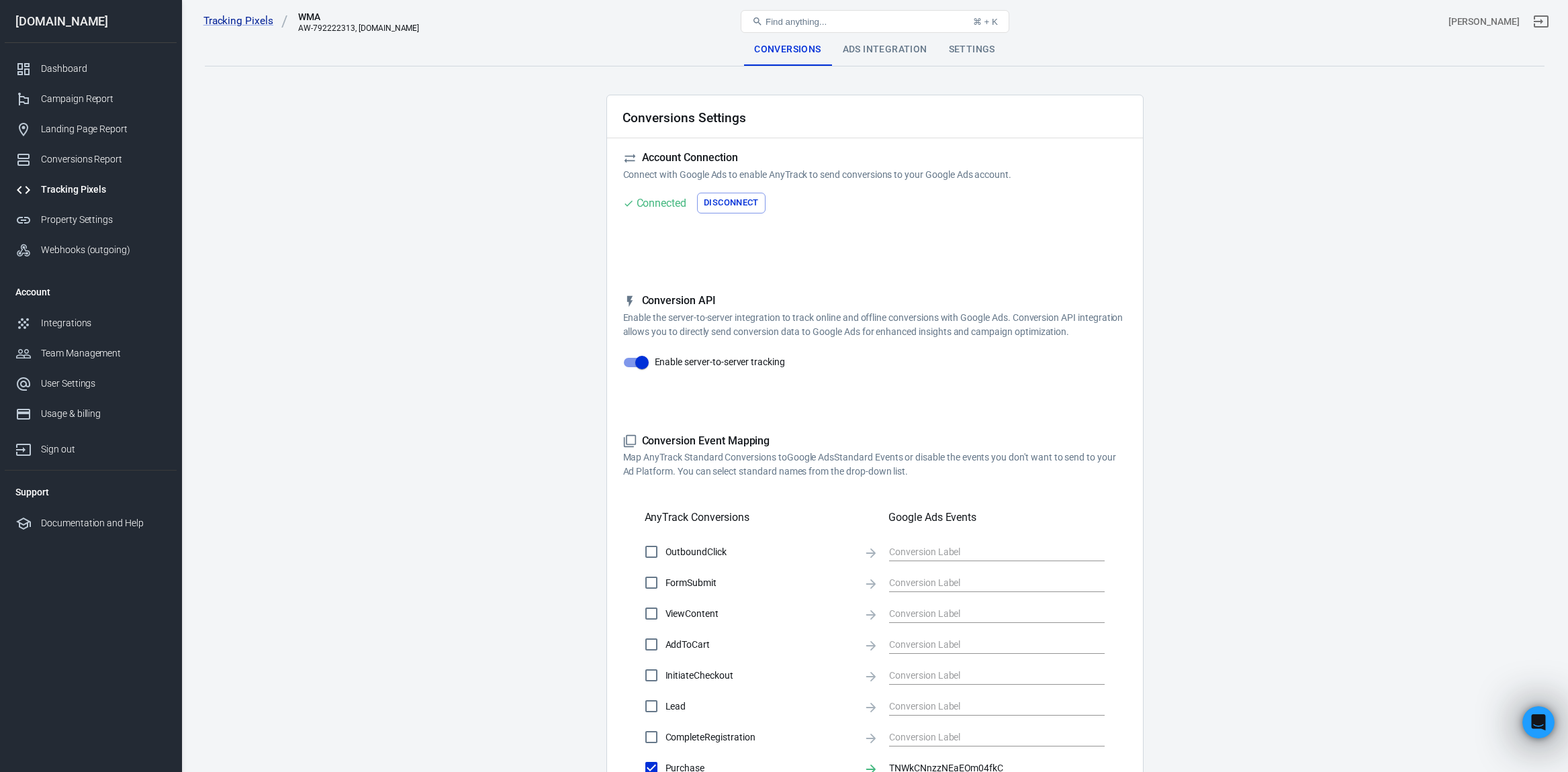
scroll to position [0, 0]
click at [883, 54] on div "Ads Integration" at bounding box center [885, 50] width 106 height 33
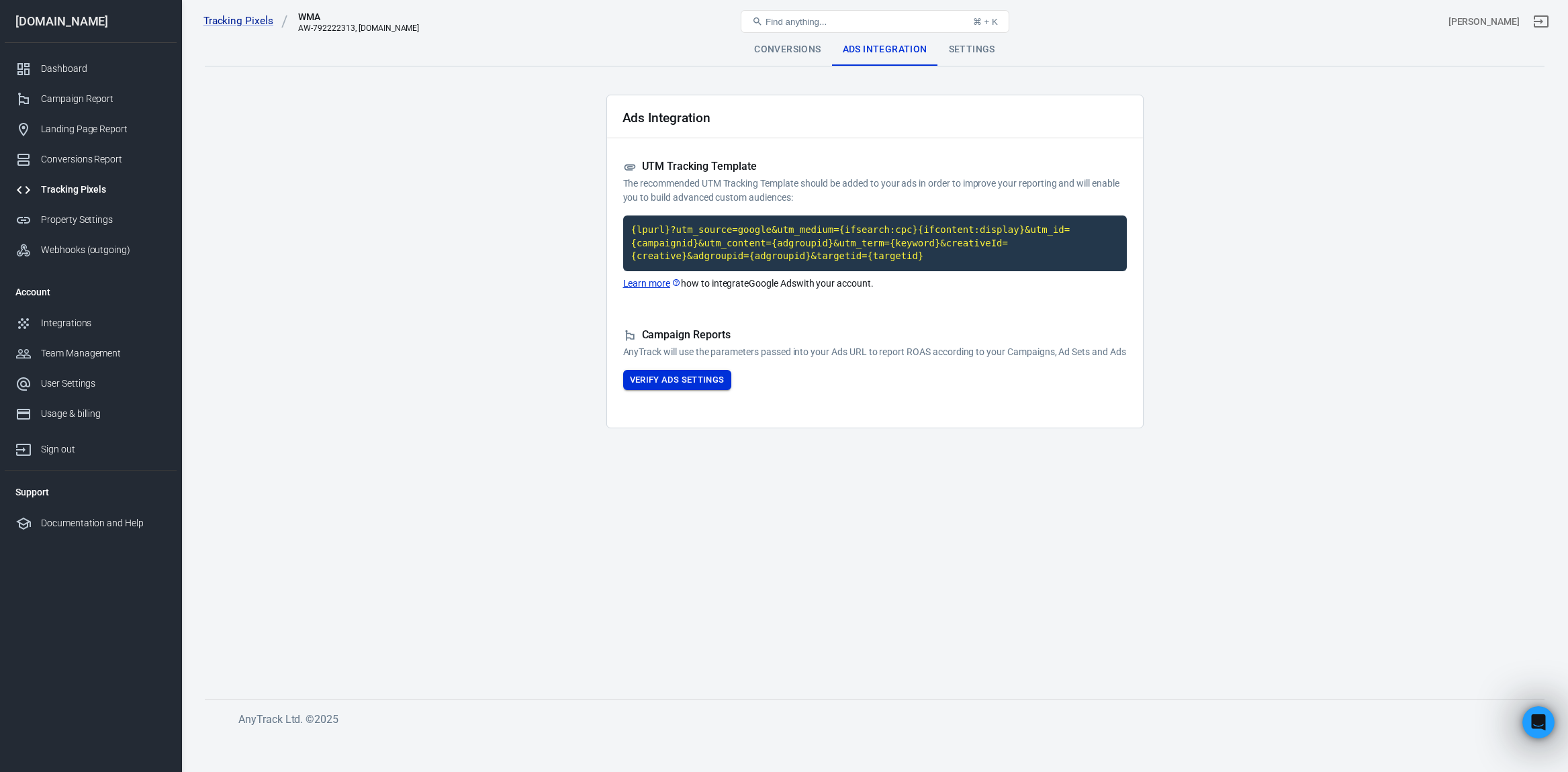
click at [692, 386] on button "Verify Ads Settings" at bounding box center [677, 380] width 108 height 21
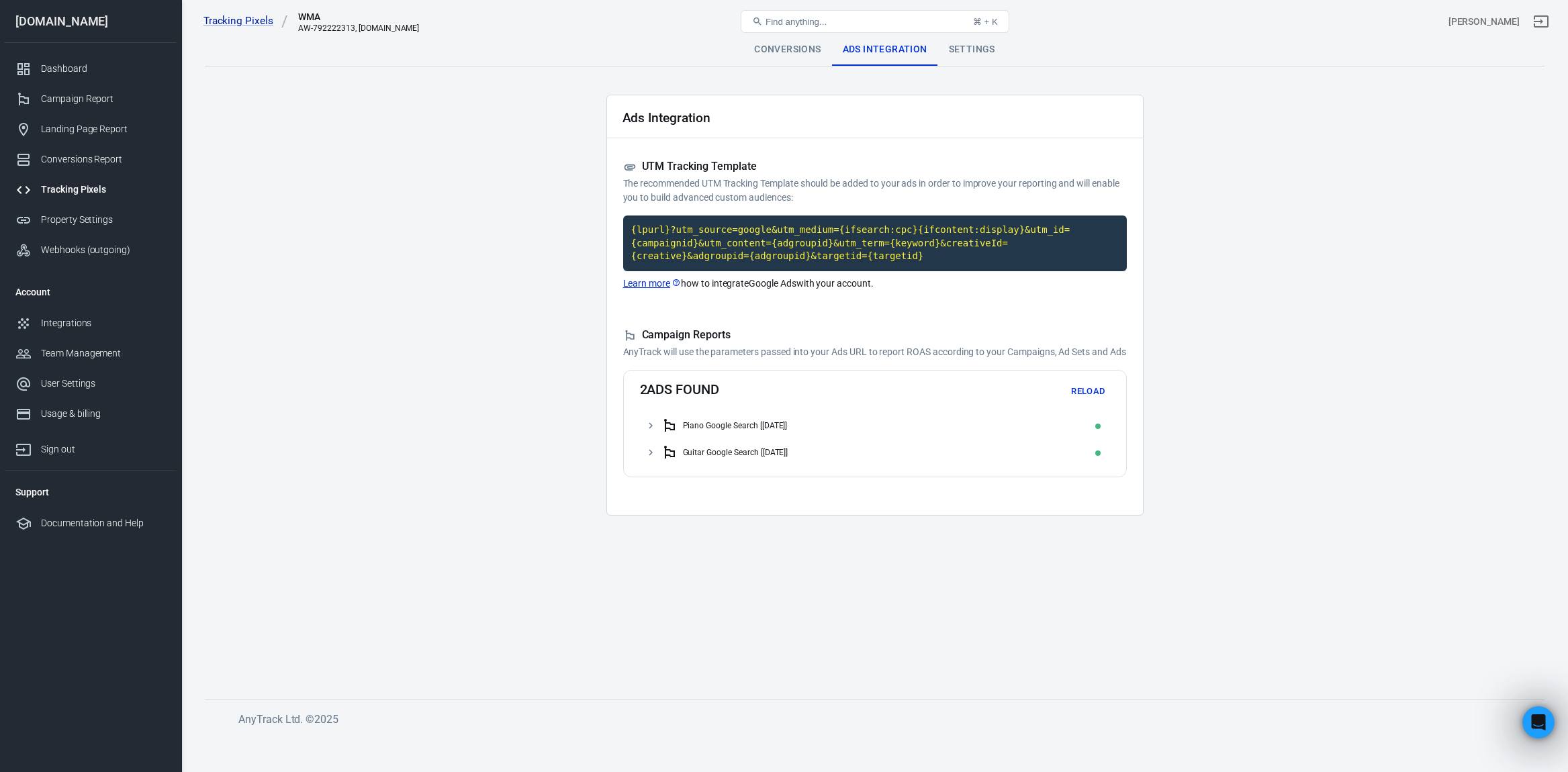
click at [652, 432] on icon at bounding box center [651, 426] width 12 height 12
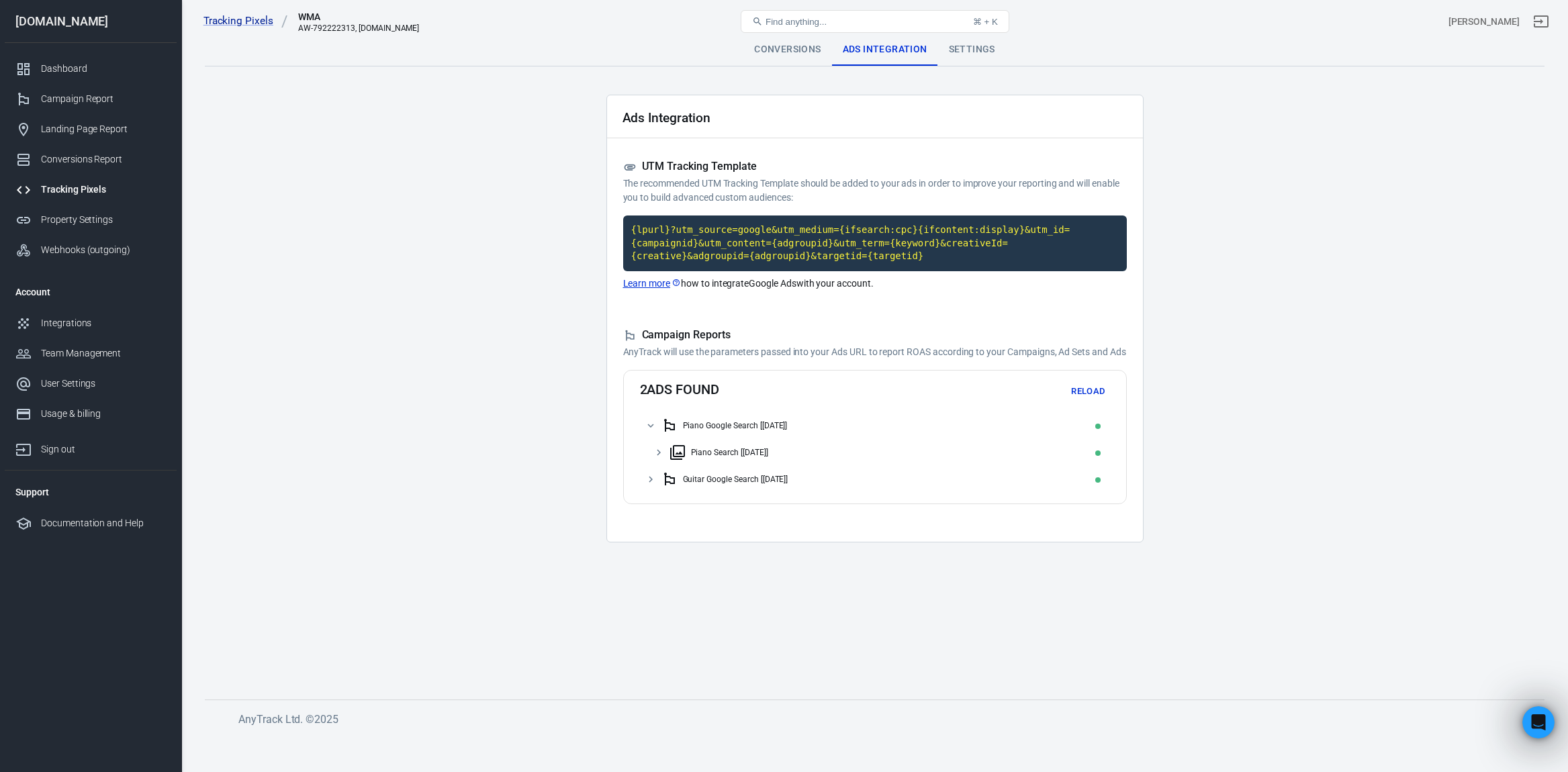
click at [980, 52] on div "Settings" at bounding box center [972, 50] width 67 height 33
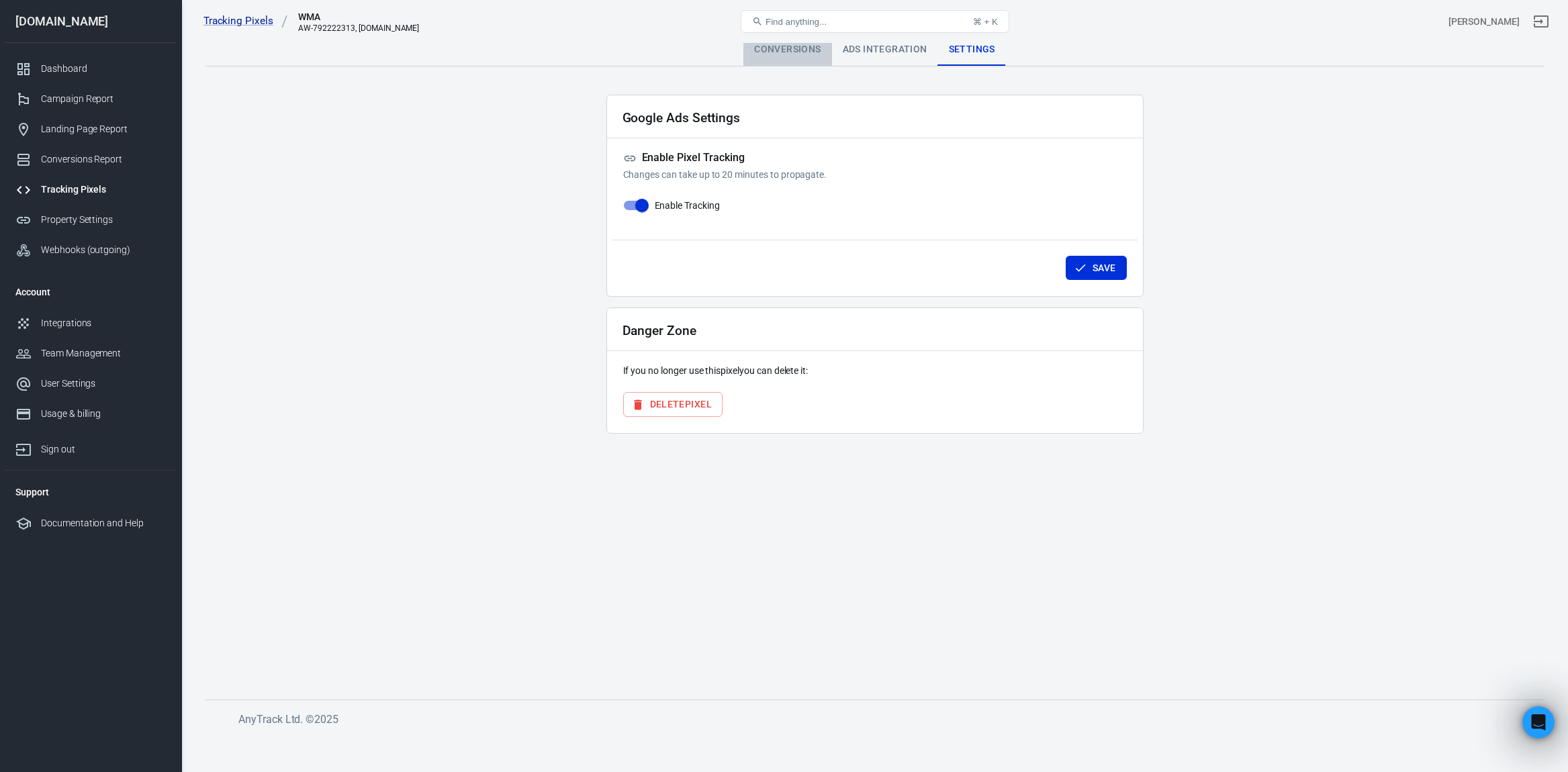
click at [799, 50] on div "Conversions" at bounding box center [786, 50] width 88 height 33
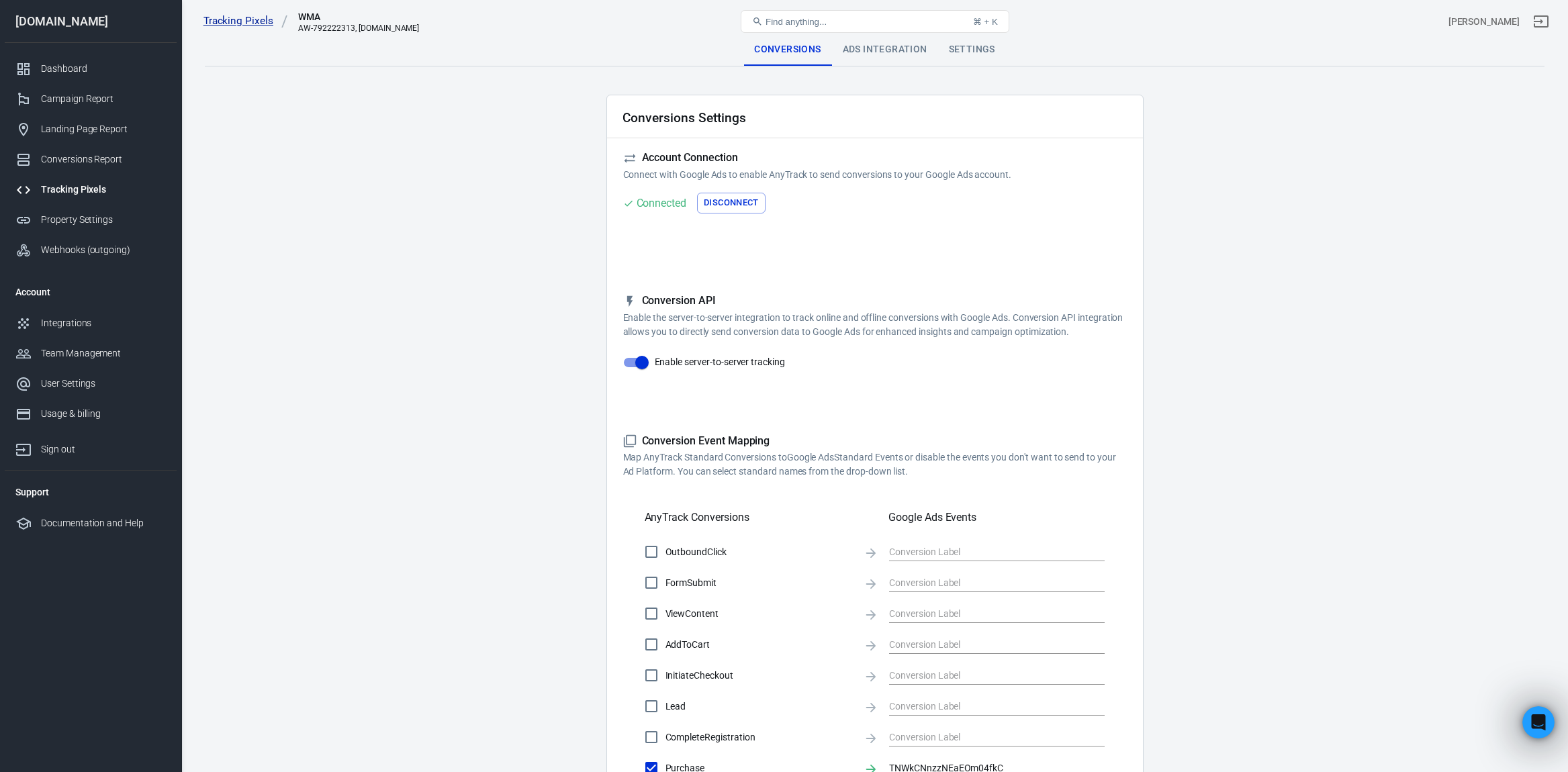
click at [258, 22] on link "Tracking Pixels" at bounding box center [245, 21] width 84 height 14
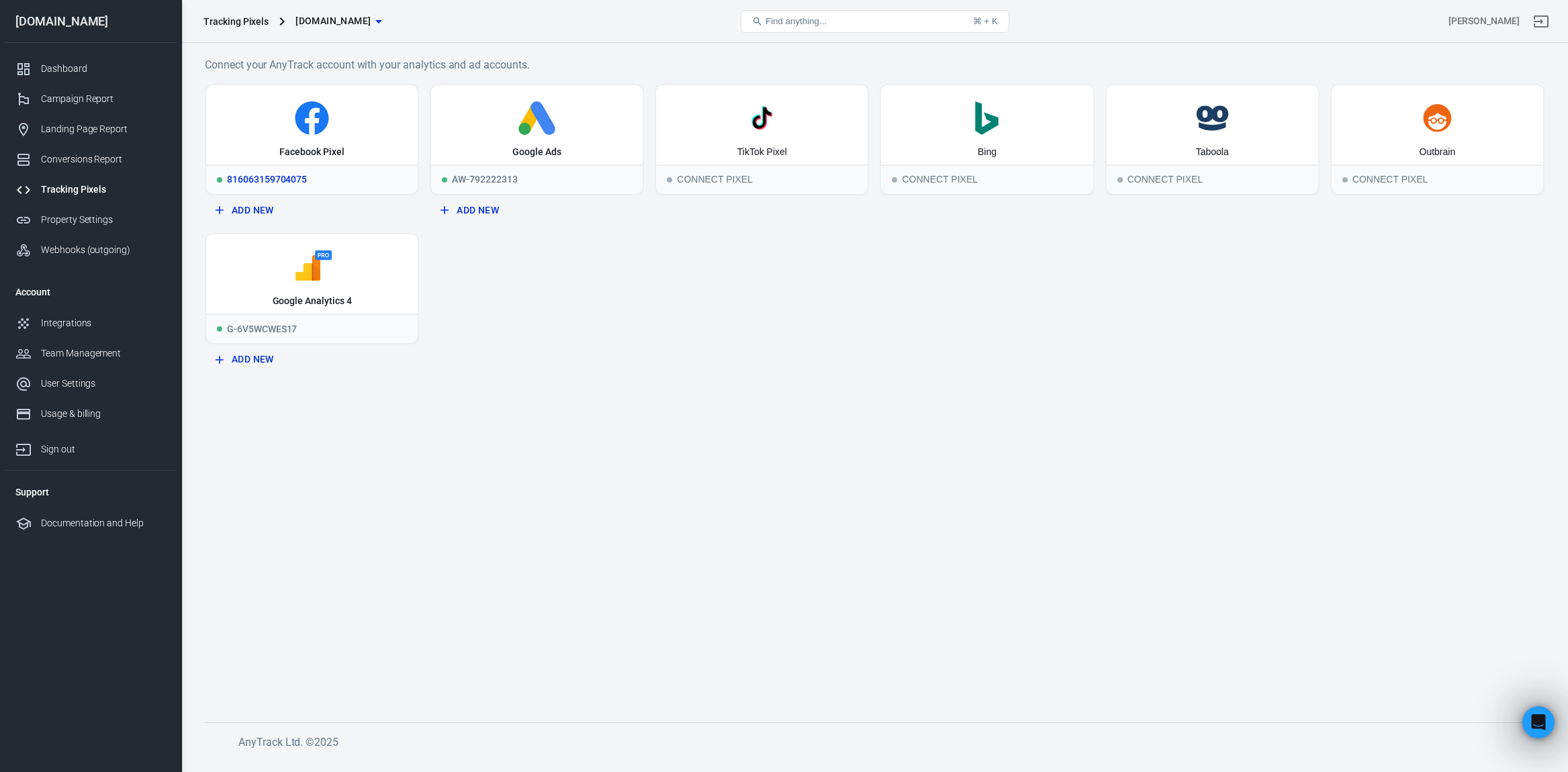
click at [287, 135] on div "Facebook Pixel" at bounding box center [311, 125] width 211 height 79
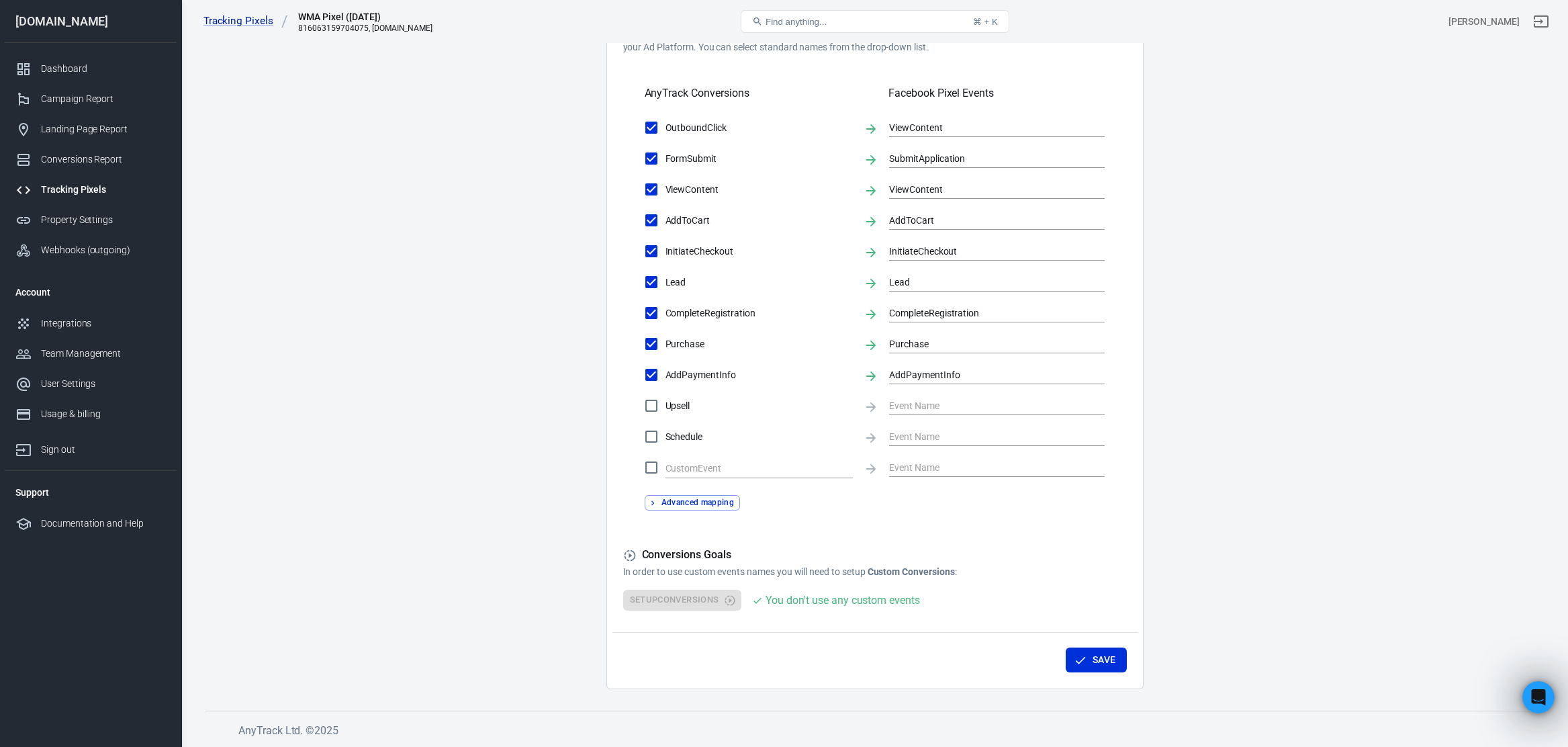
scroll to position [437, 0]
click at [688, 597] on div "Setup Conversions You don't use any custom events" at bounding box center [875, 600] width 503 height 21
click at [755, 472] on input "text" at bounding box center [749, 470] width 167 height 17
click at [762, 472] on input "PageView_Piano" at bounding box center [749, 470] width 167 height 17
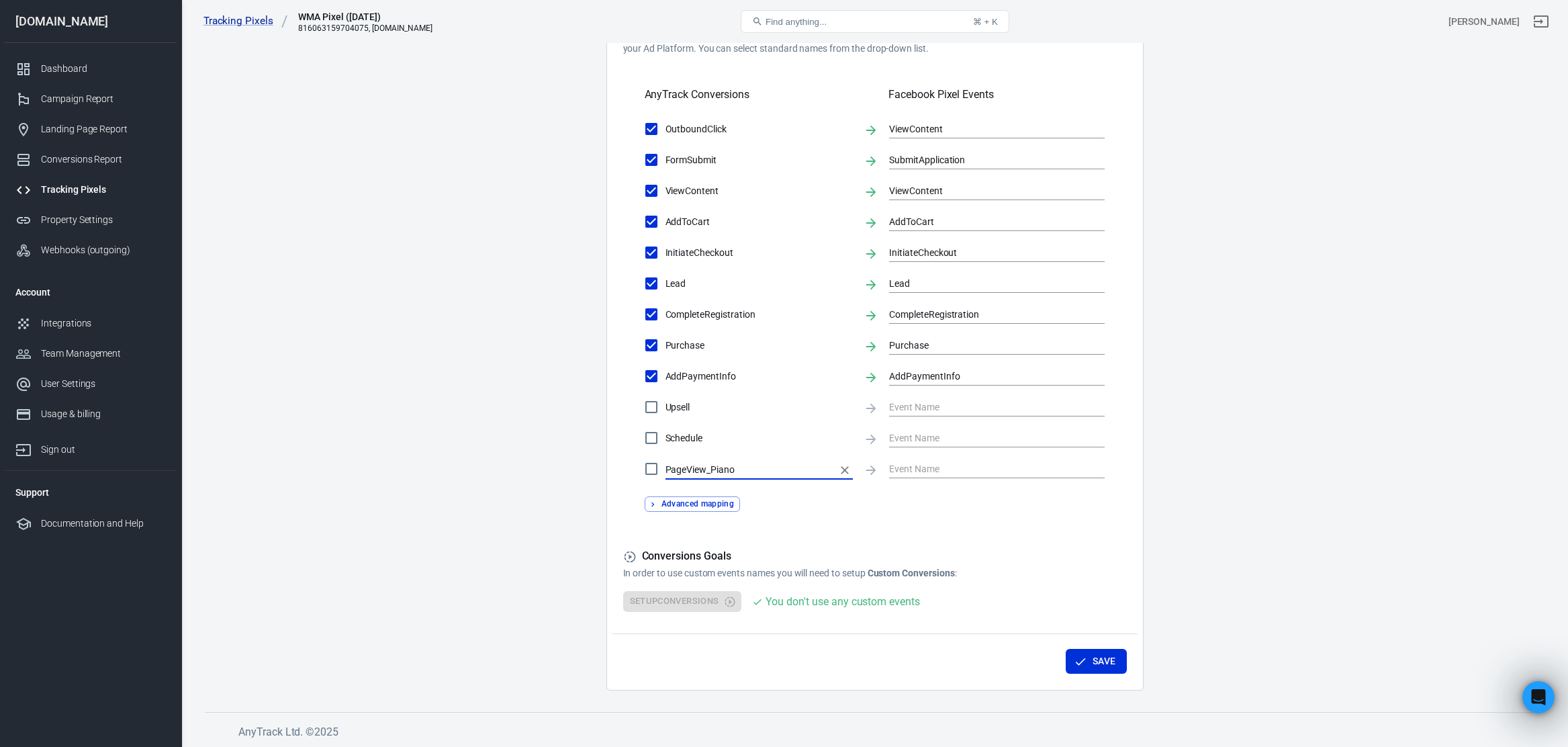
click at [762, 472] on input "PageView_Piano" at bounding box center [749, 470] width 167 height 17
paste input "’); </script>"
type input "PageView_Piano’);"
click at [732, 472] on input "PageView_Piano’);" at bounding box center [749, 470] width 167 height 17
drag, startPoint x: 732, startPoint y: 472, endPoint x: 790, endPoint y: 472, distance: 58.0
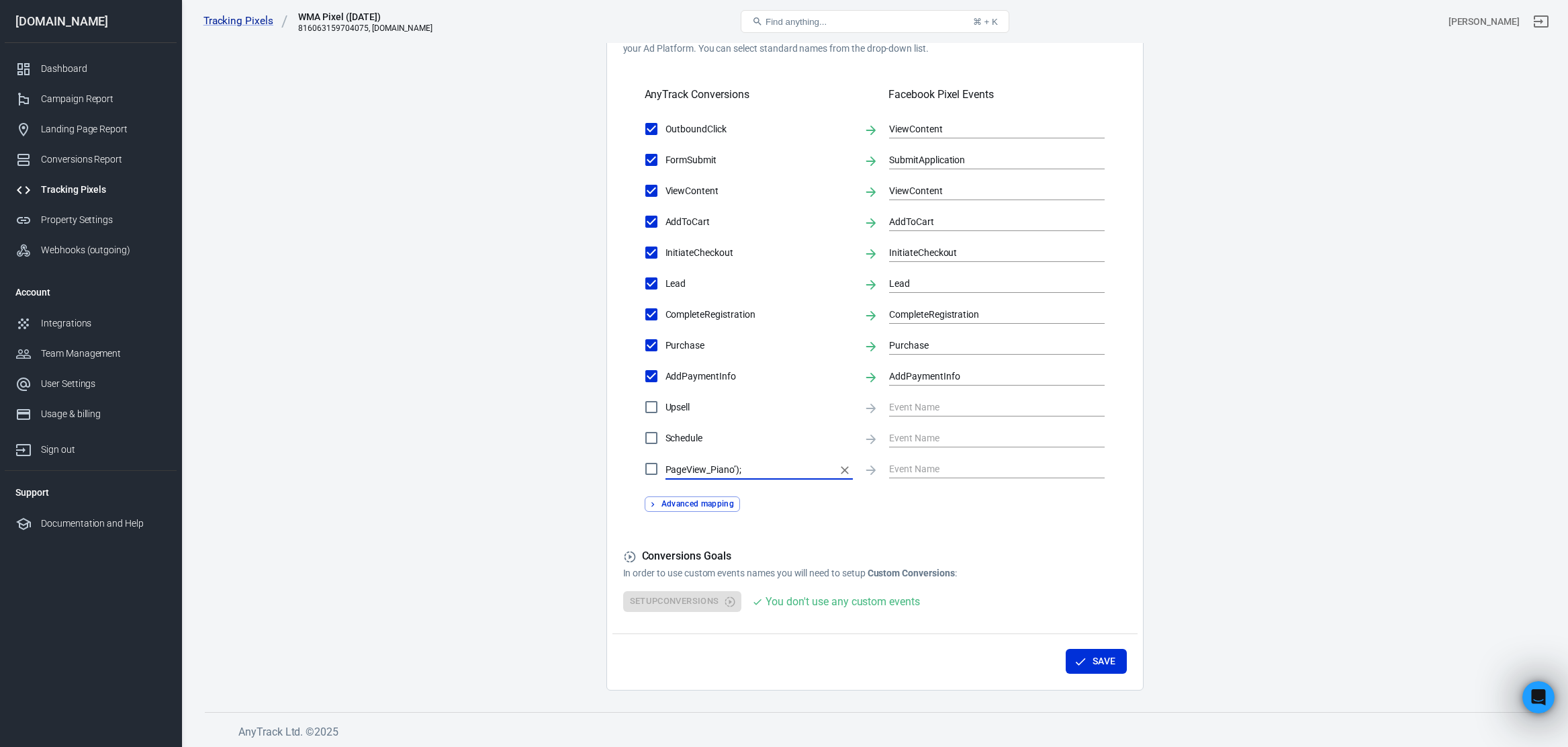
click at [790, 472] on input "PageView_Piano’);" at bounding box center [749, 470] width 167 height 17
type input "PageView_Piano"
click at [934, 468] on input "text" at bounding box center [986, 468] width 195 height 17
click at [790, 447] on label "Schedule" at bounding box center [745, 438] width 216 height 28
click at [666, 447] on input "Schedule" at bounding box center [651, 438] width 28 height 28
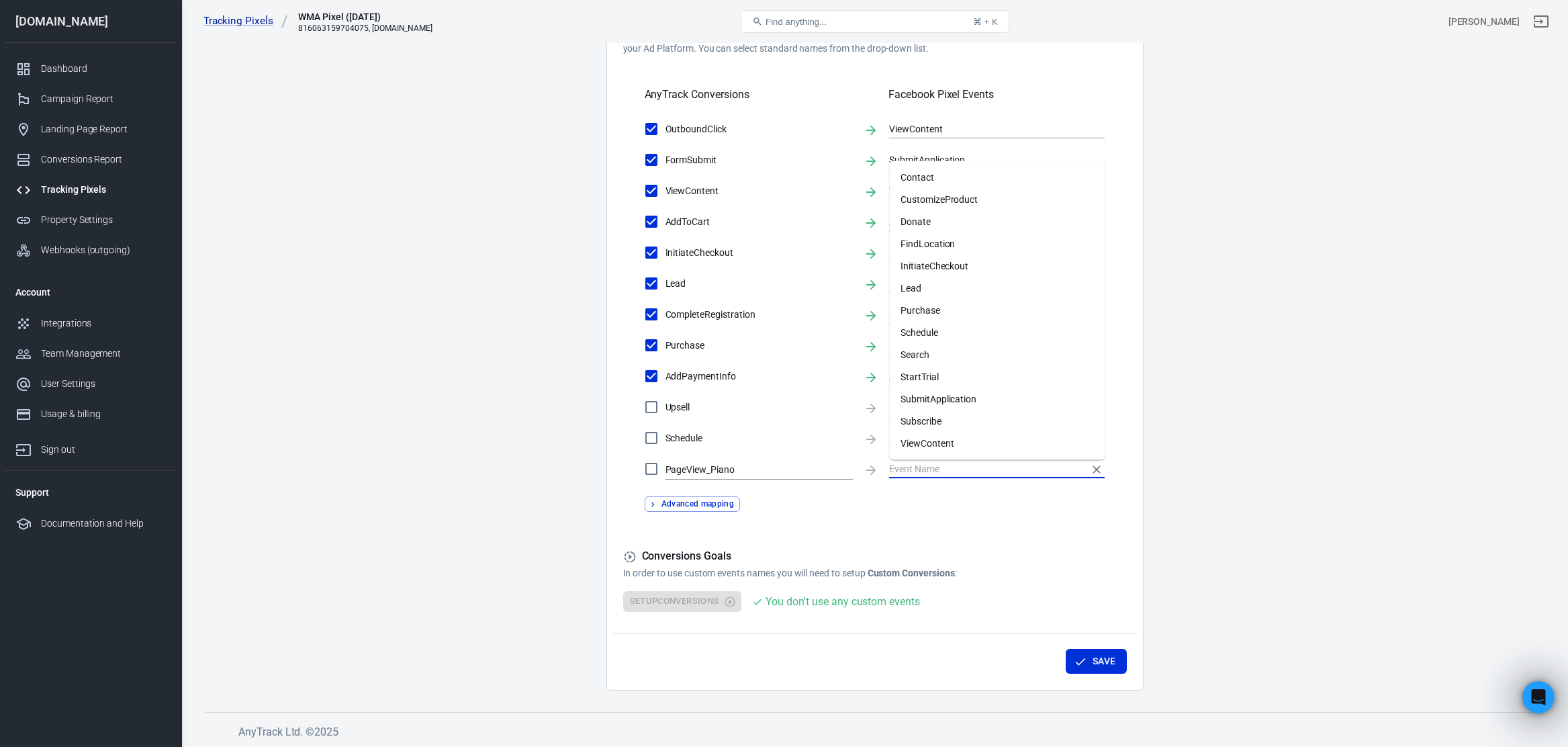
checkbox input "true"
click at [756, 470] on input "PageView_Piano" at bounding box center [749, 470] width 167 height 17
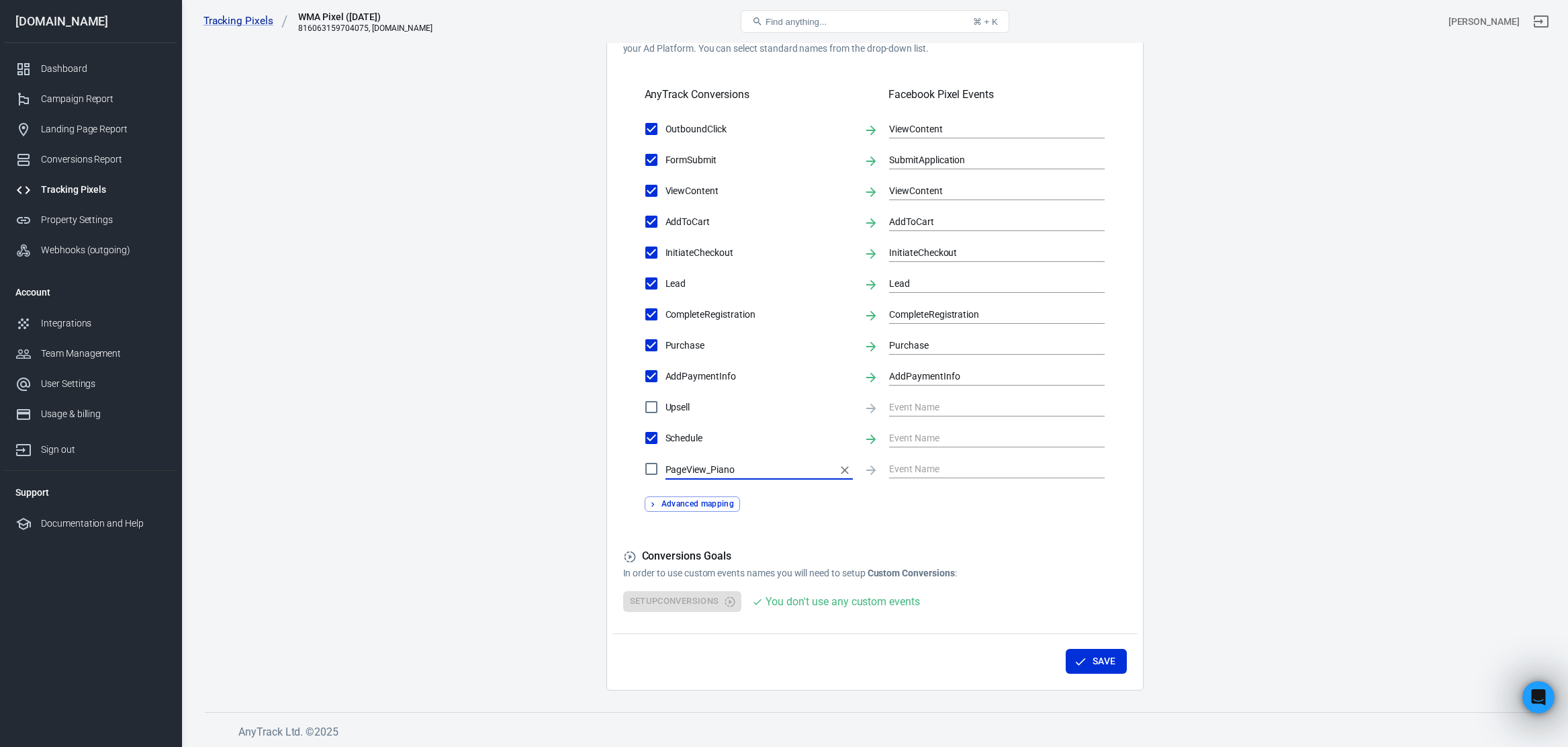
click at [756, 470] on input "PageView_Piano" at bounding box center [749, 470] width 167 height 17
click at [970, 472] on input "text" at bounding box center [986, 468] width 195 height 17
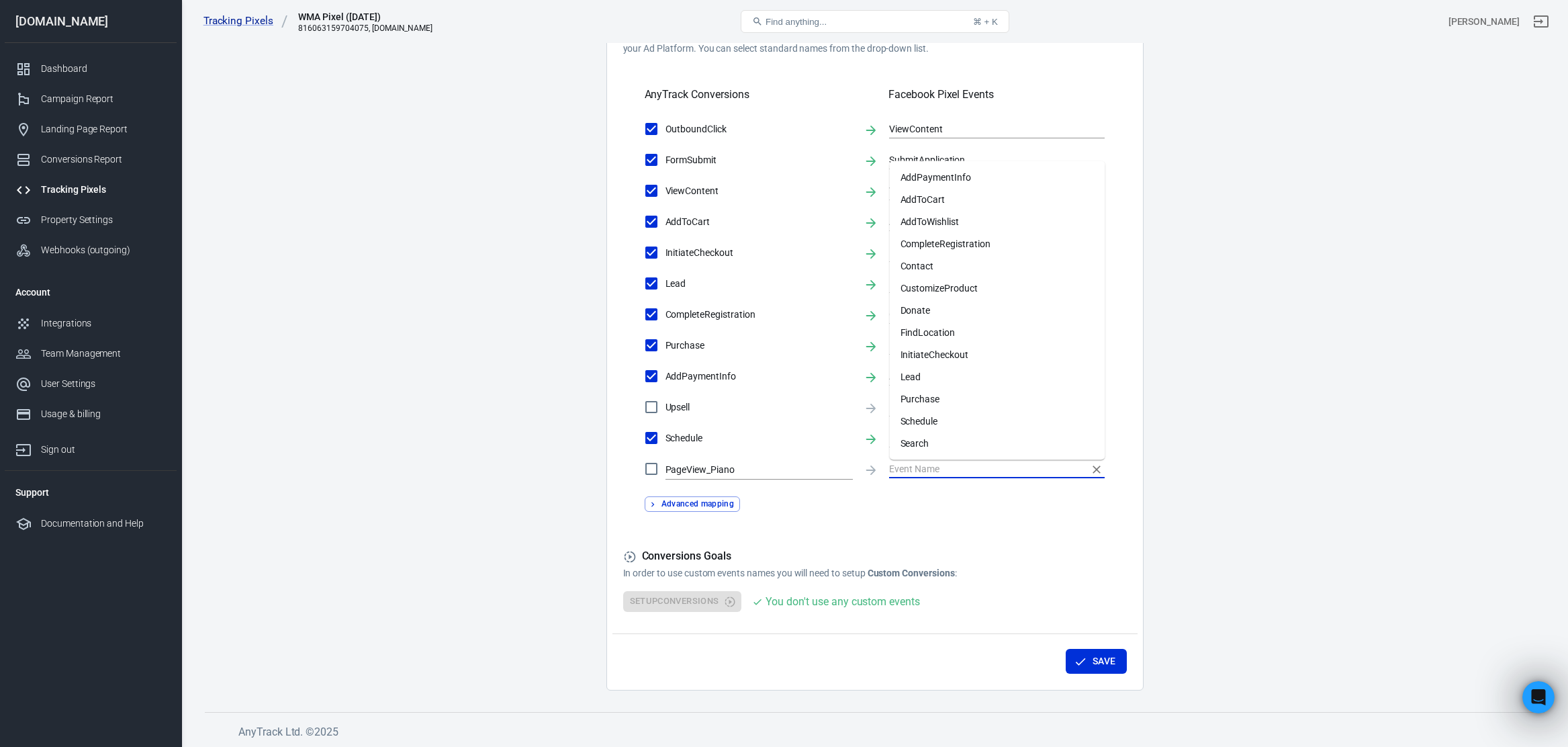
paste input "PageView_Piano"
checkbox input "true"
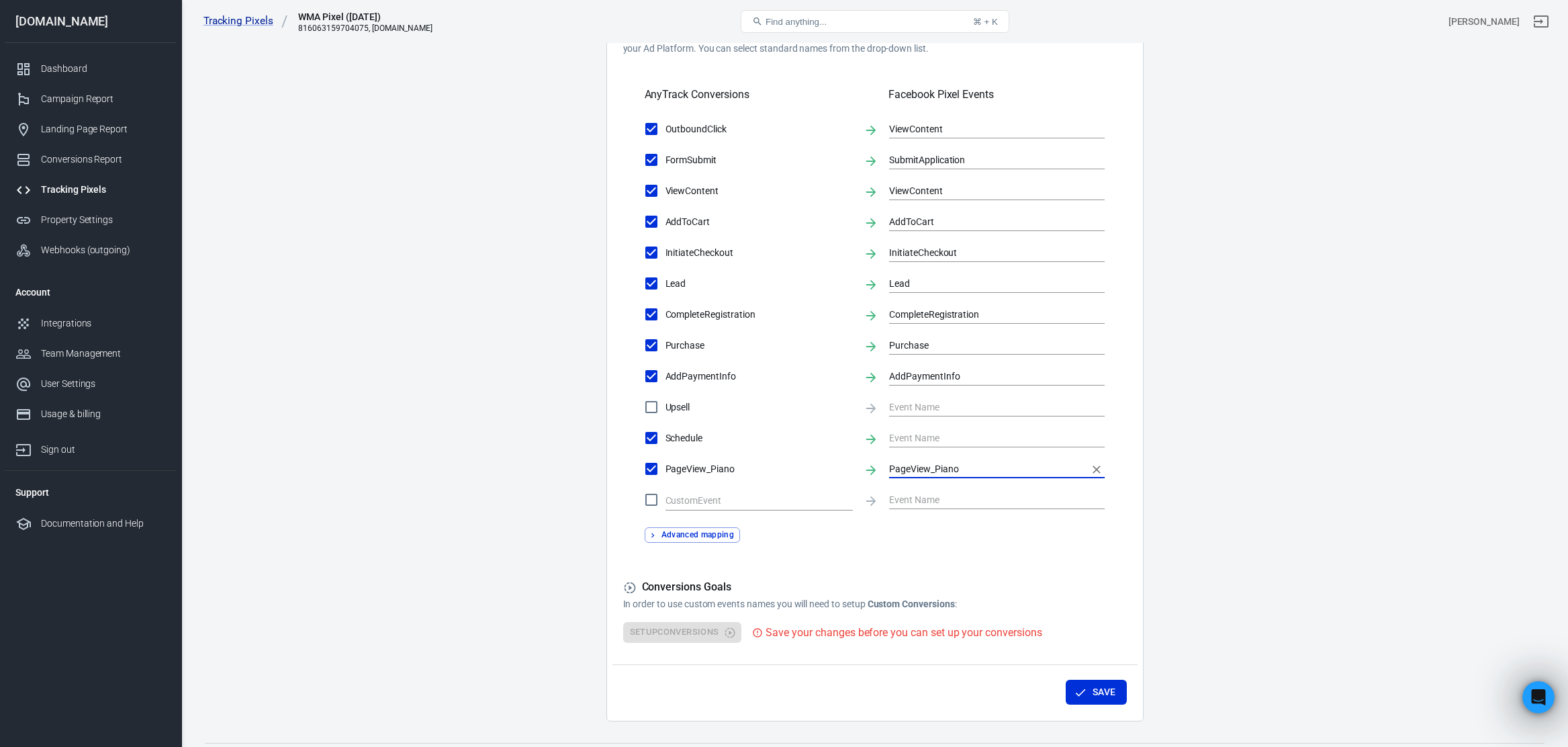
click at [905, 477] on div "PageView_Piano" at bounding box center [996, 469] width 216 height 18
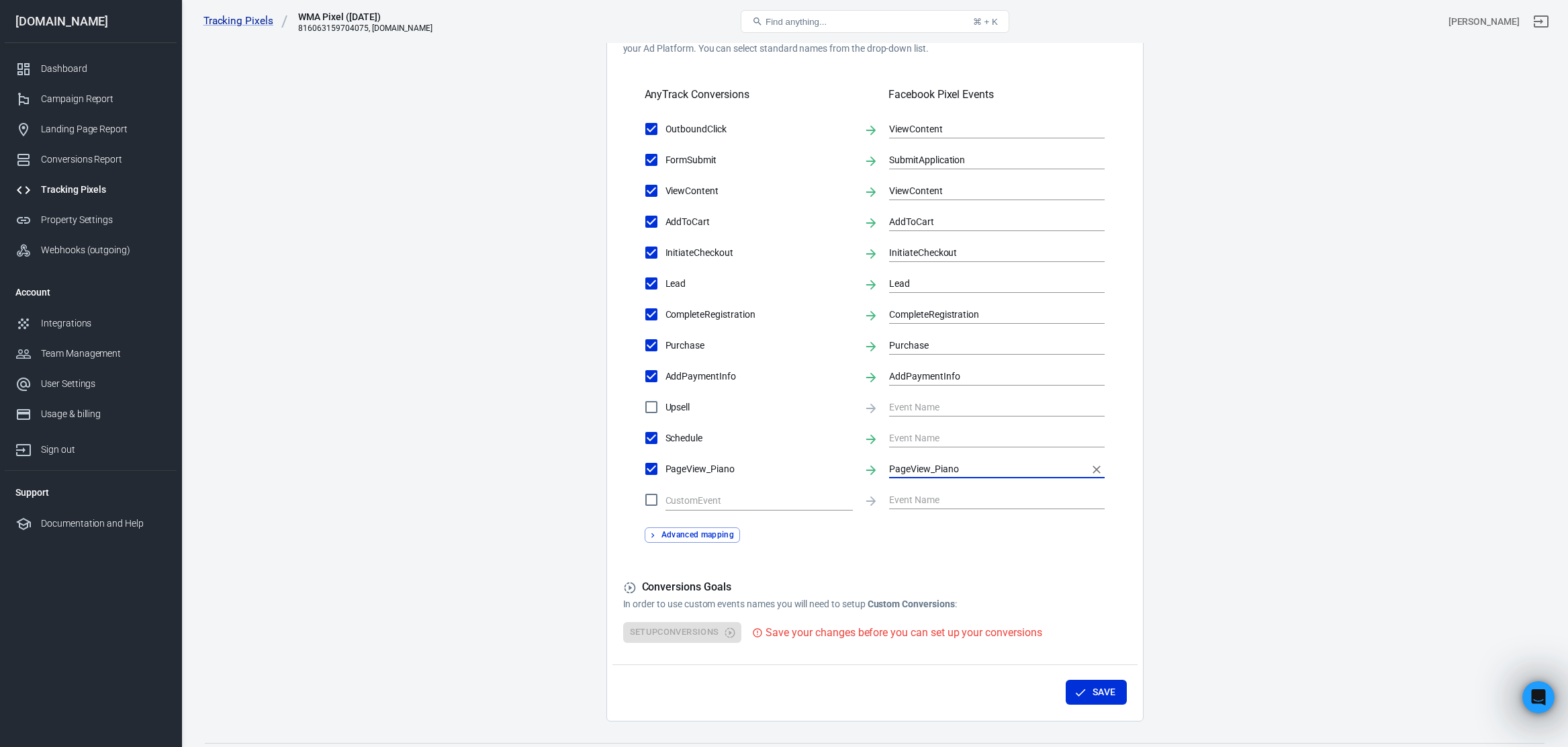
click at [905, 462] on input "PageView_Piano" at bounding box center [986, 468] width 195 height 17
type input "PageView_Piano"
click at [651, 500] on input "checkbox" at bounding box center [651, 499] width 28 height 28
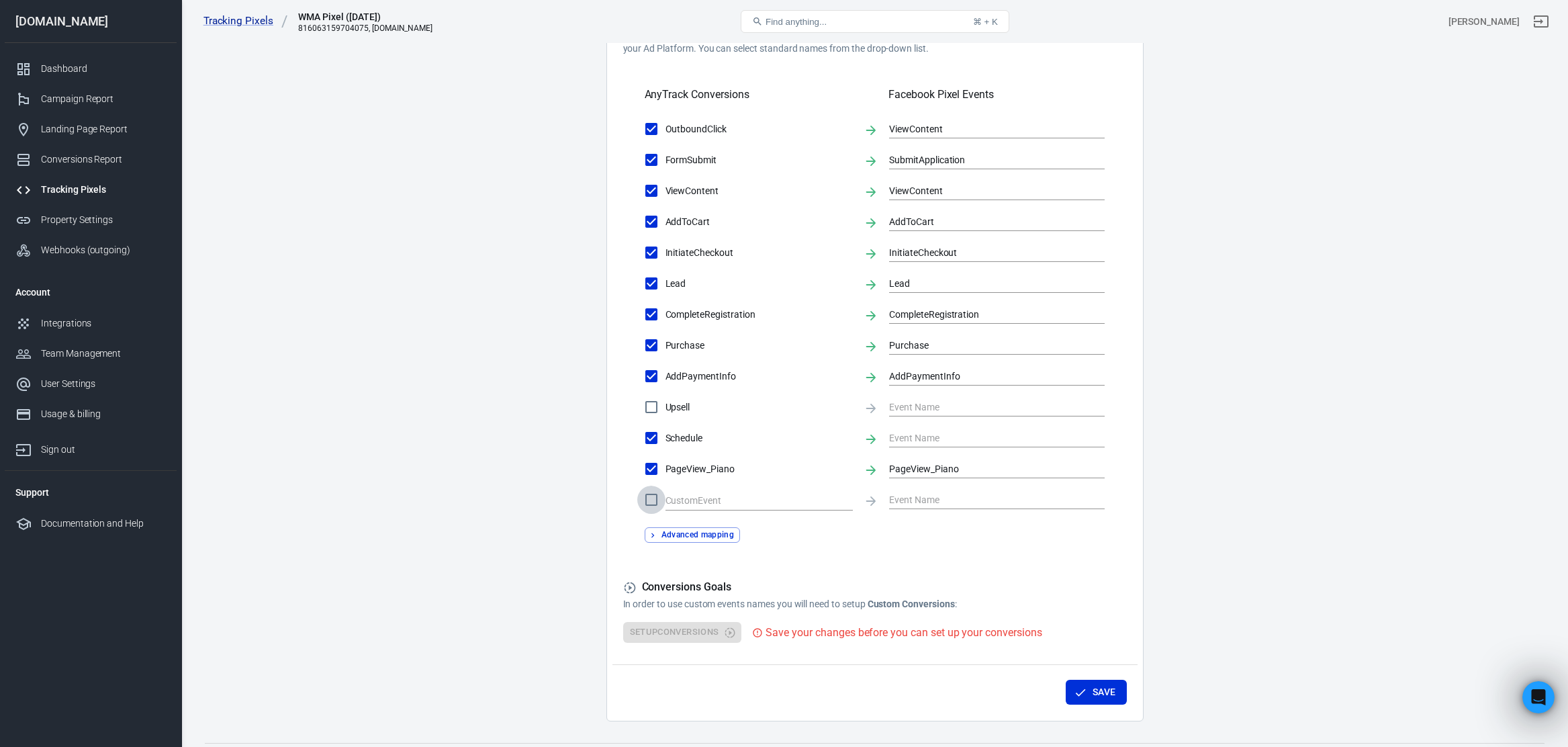
checkbox input "true"
click at [707, 499] on input "text" at bounding box center [749, 500] width 167 height 17
paste input "PageView_Piano"
type input "PageView_Guitar"
click at [929, 497] on input "text" at bounding box center [986, 498] width 195 height 17
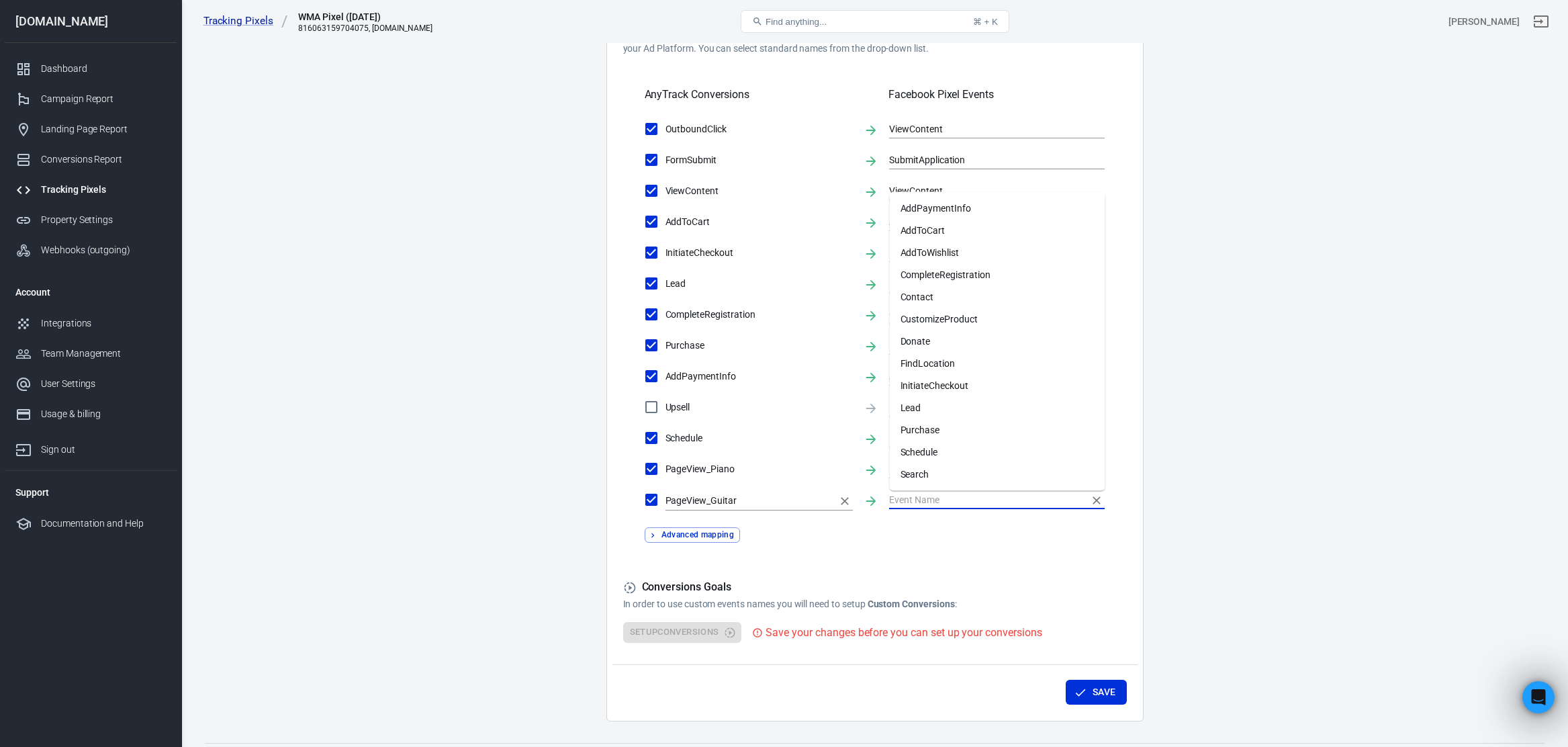
click at [716, 498] on input "PageView_Guitar" at bounding box center [749, 500] width 167 height 17
click at [938, 502] on input "text" at bounding box center [986, 498] width 195 height 17
paste input "PageView_Guitar"
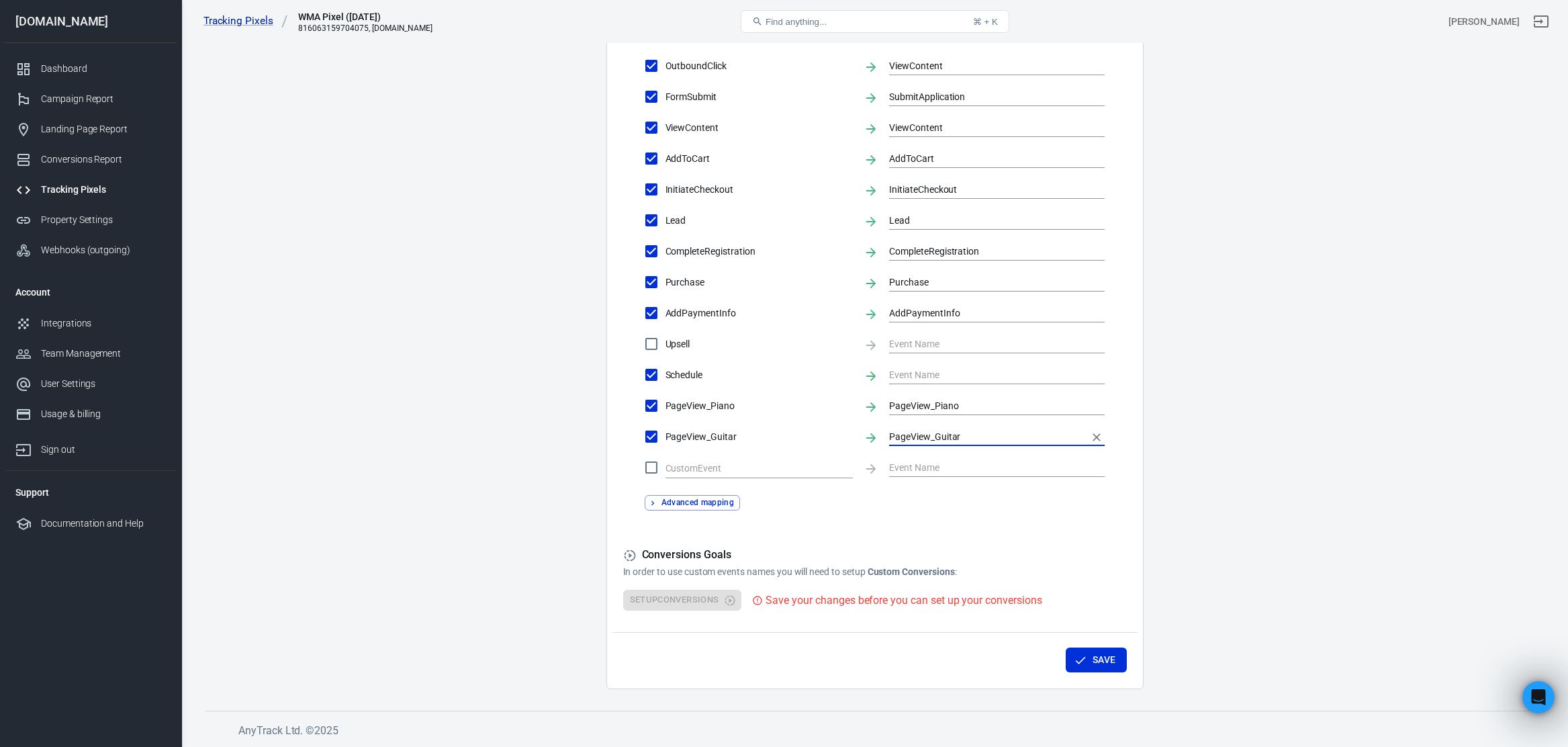
scroll to position [499, 0]
type input "PageView_Guitar"
click at [1090, 658] on button "Save" at bounding box center [1097, 661] width 61 height 25
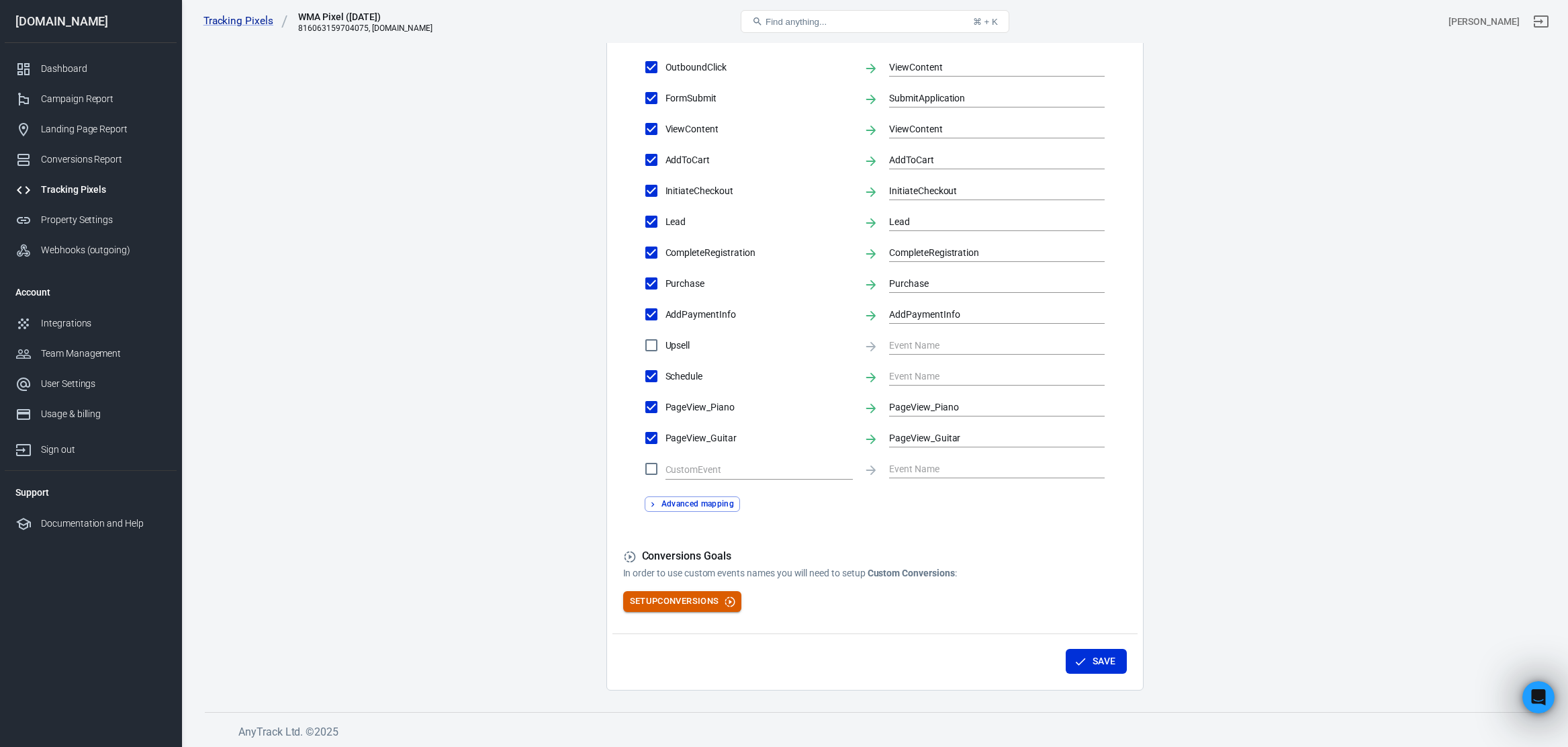
click at [713, 599] on button "Setup Conversions" at bounding box center [682, 600] width 119 height 21
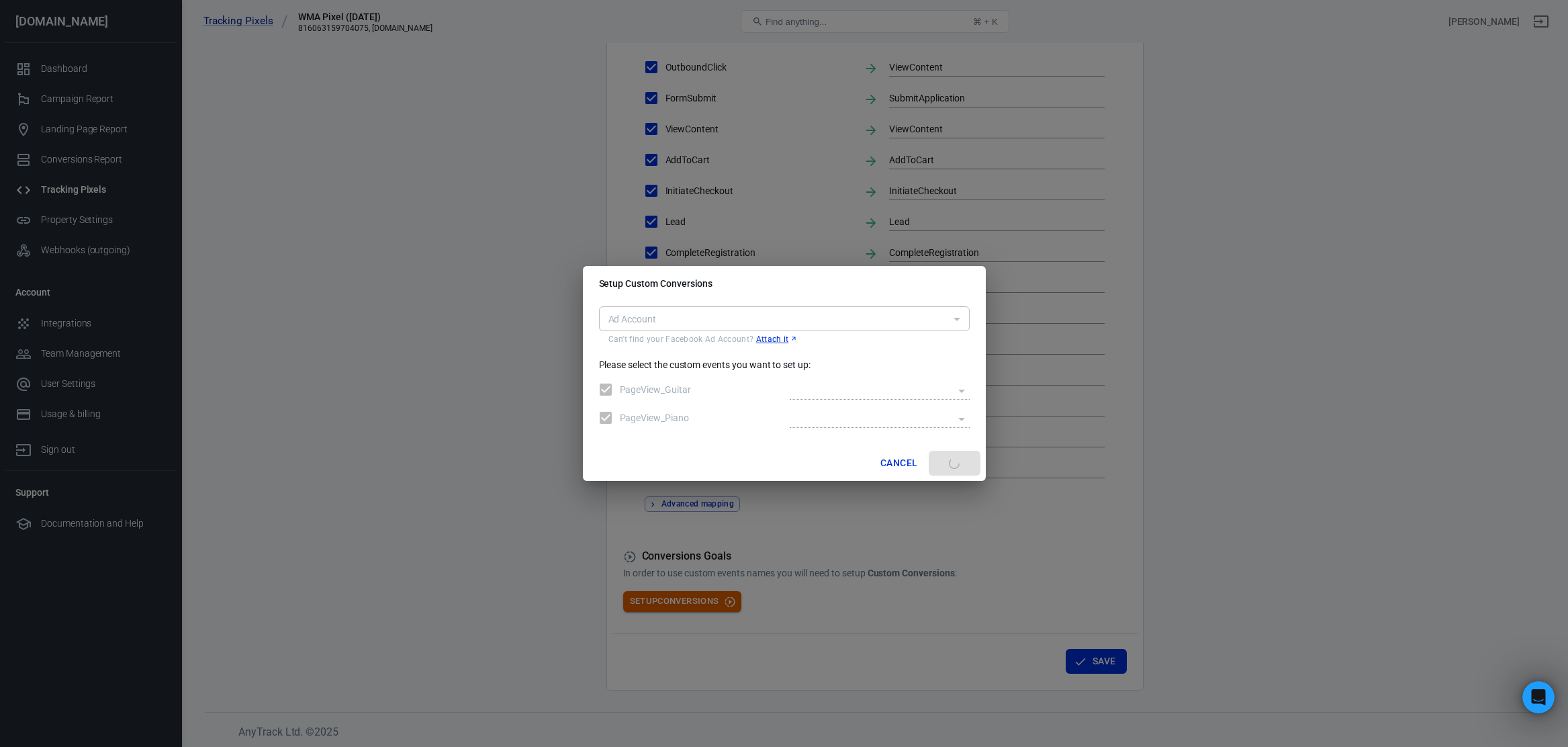
type input "act_513482102837140"
click at [950, 394] on body "Tracking Pixels WMA Pixel (10-12-22) 816063159704075, worshipmusicacademy.com F…" at bounding box center [784, 146] width 1568 height 1204
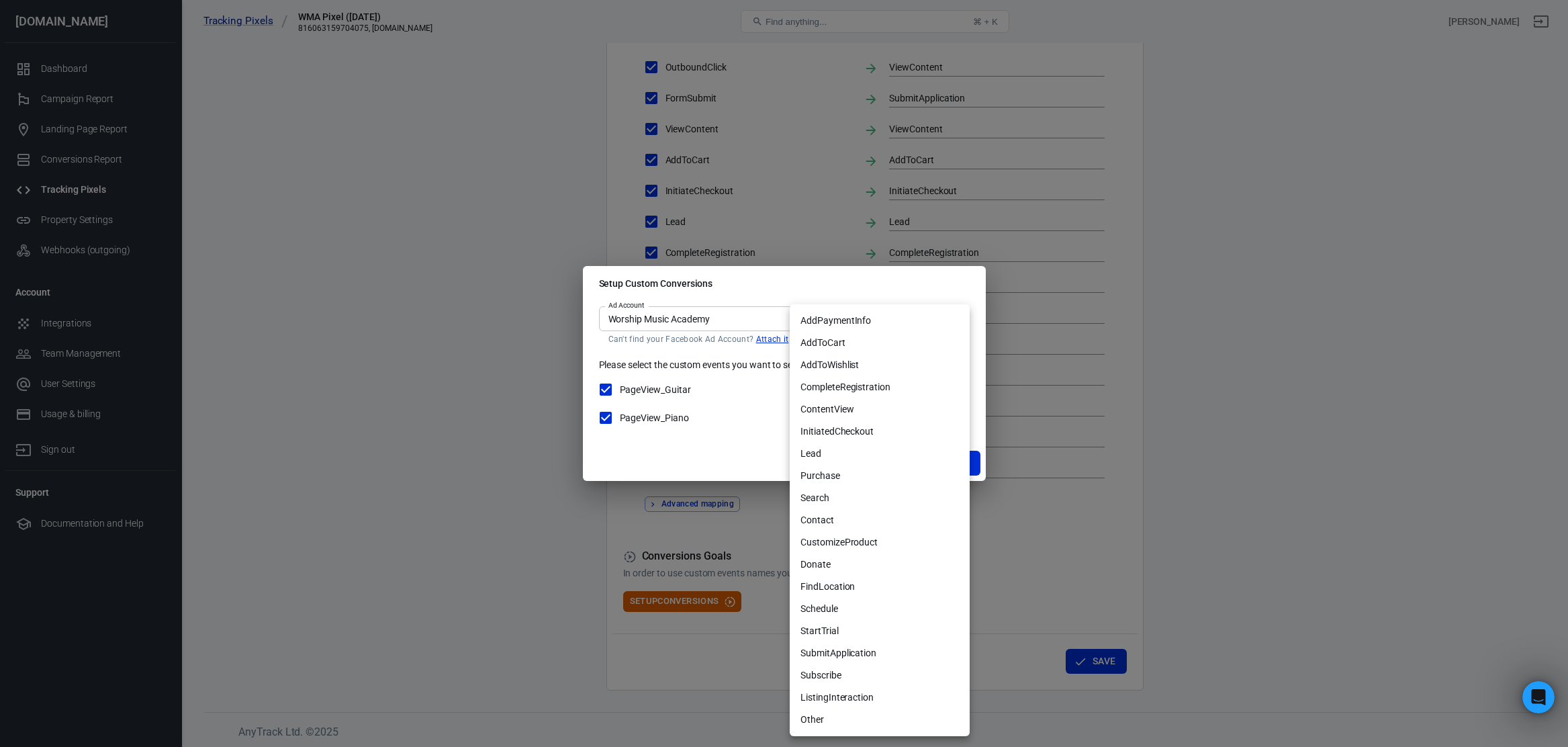
drag, startPoint x: 771, startPoint y: 288, endPoint x: 588, endPoint y: 161, distance: 222.8
click at [589, 160] on div at bounding box center [784, 374] width 1568 height 747
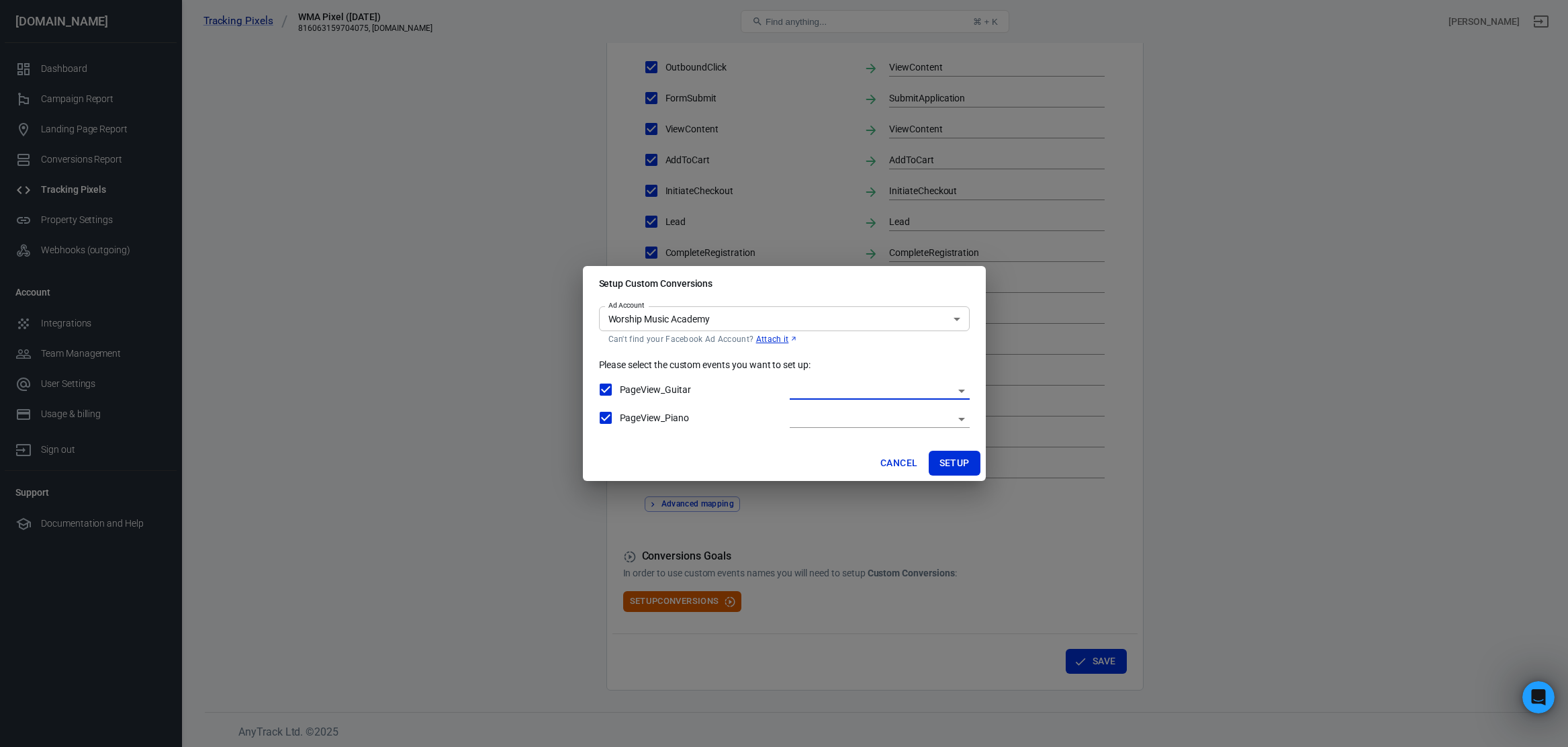
click at [950, 394] on body "Tracking Pixels WMA Pixel (10-12-22) 816063159704075, worshipmusicacademy.com F…" at bounding box center [784, 146] width 1568 height 1204
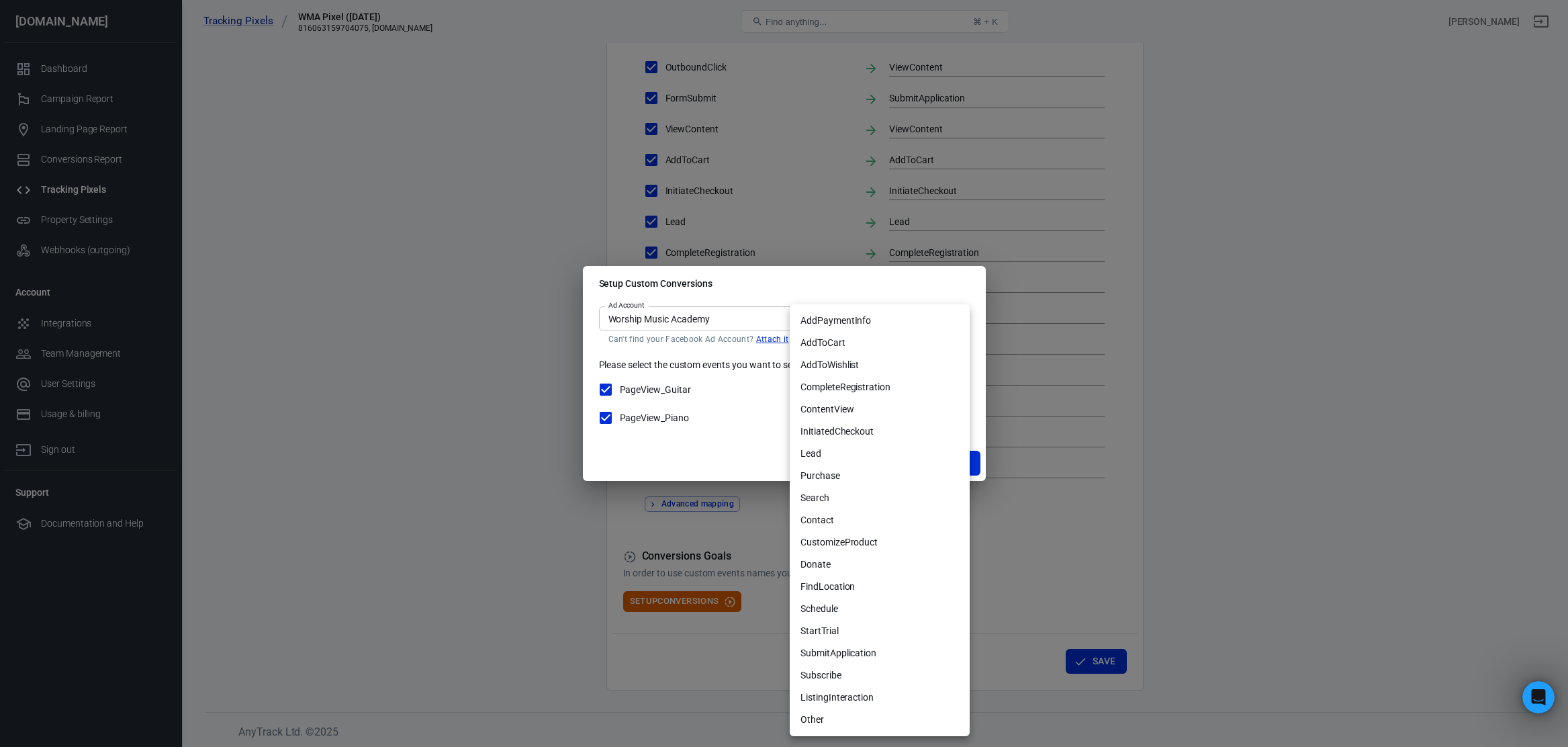
click at [849, 720] on li "Other" at bounding box center [880, 719] width 180 height 22
type input "OTHER"
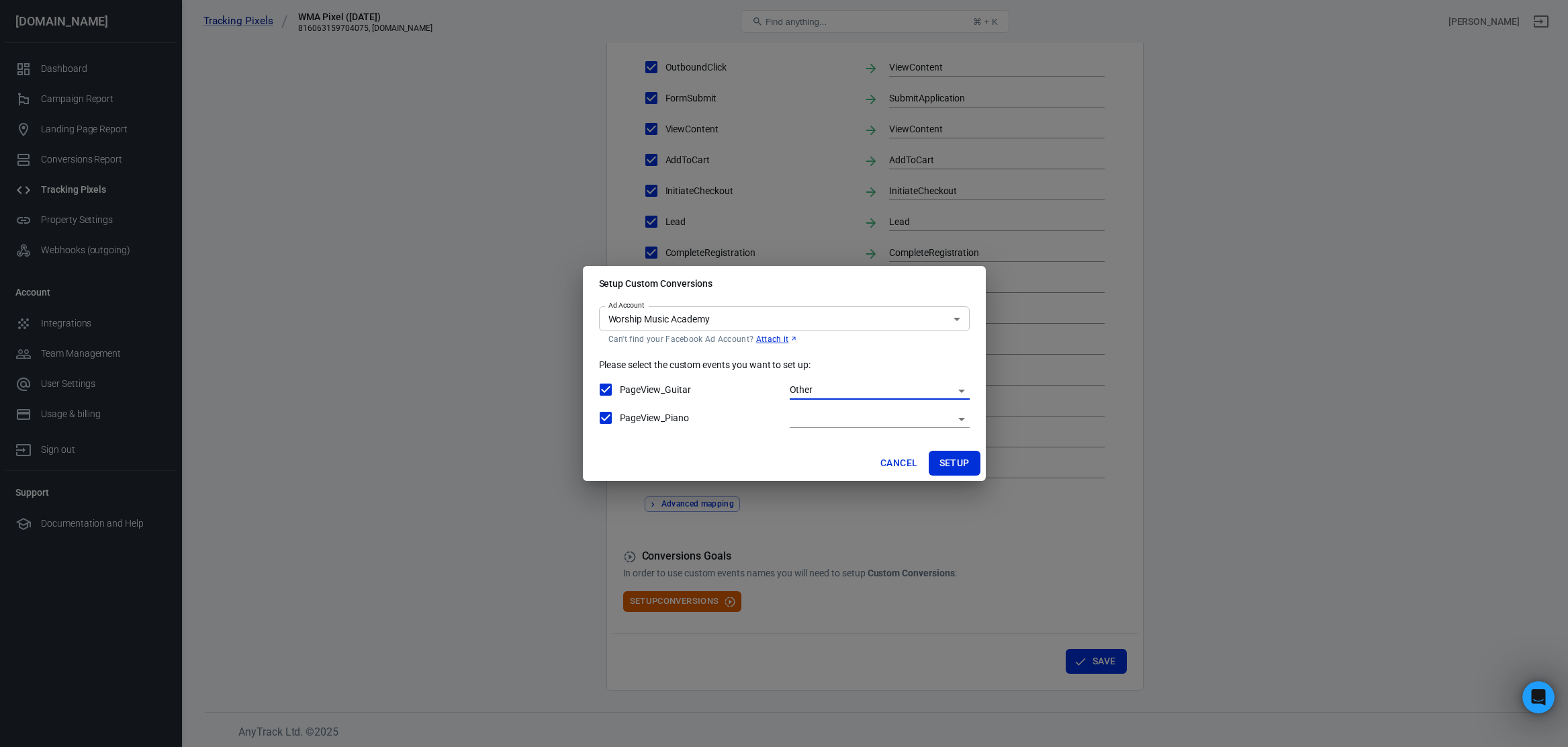
click at [958, 393] on body "Tracking Pixels WMA Pixel (10-12-22) 816063159704075, worshipmusicacademy.com F…" at bounding box center [784, 146] width 1568 height 1204
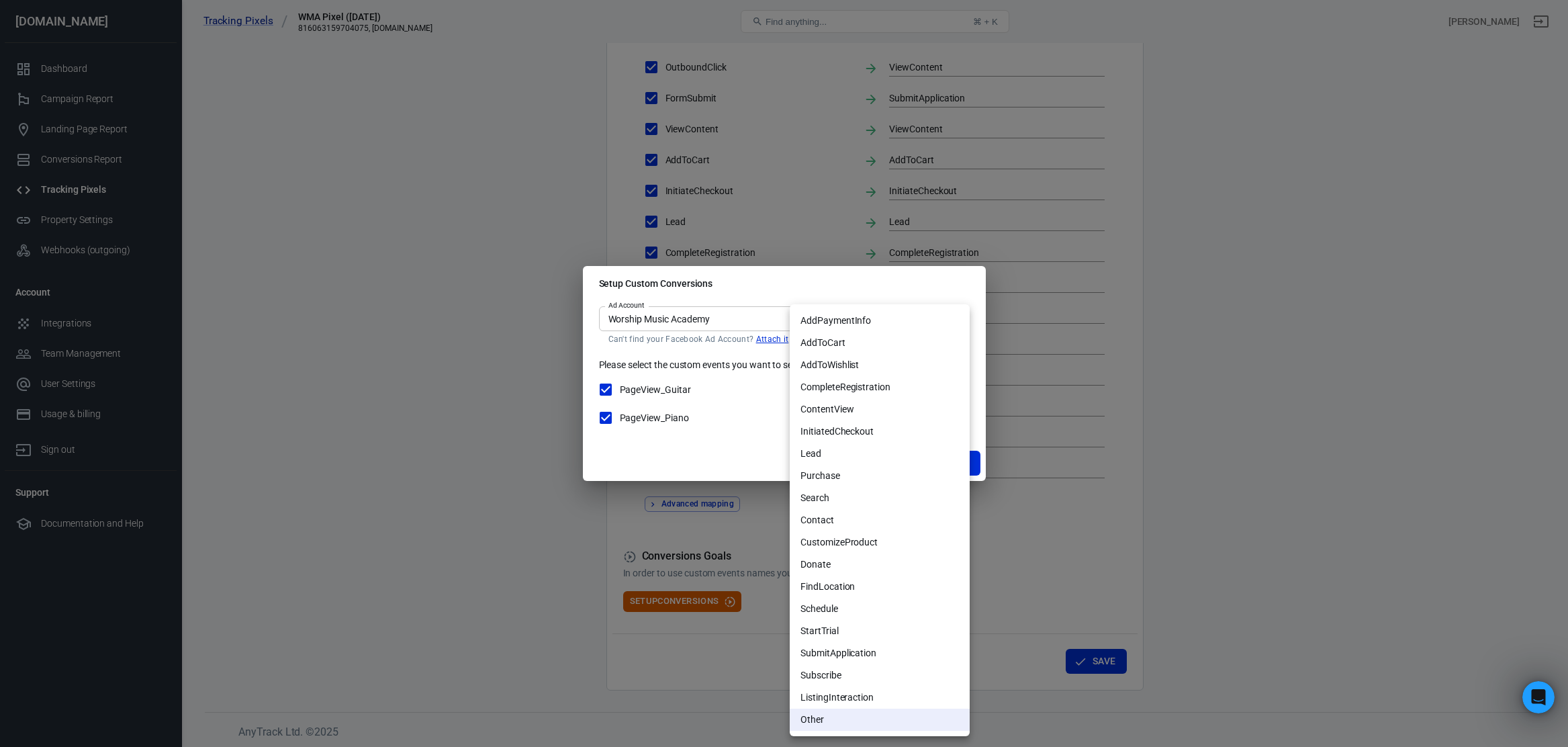
click at [741, 347] on div at bounding box center [784, 374] width 1568 height 747
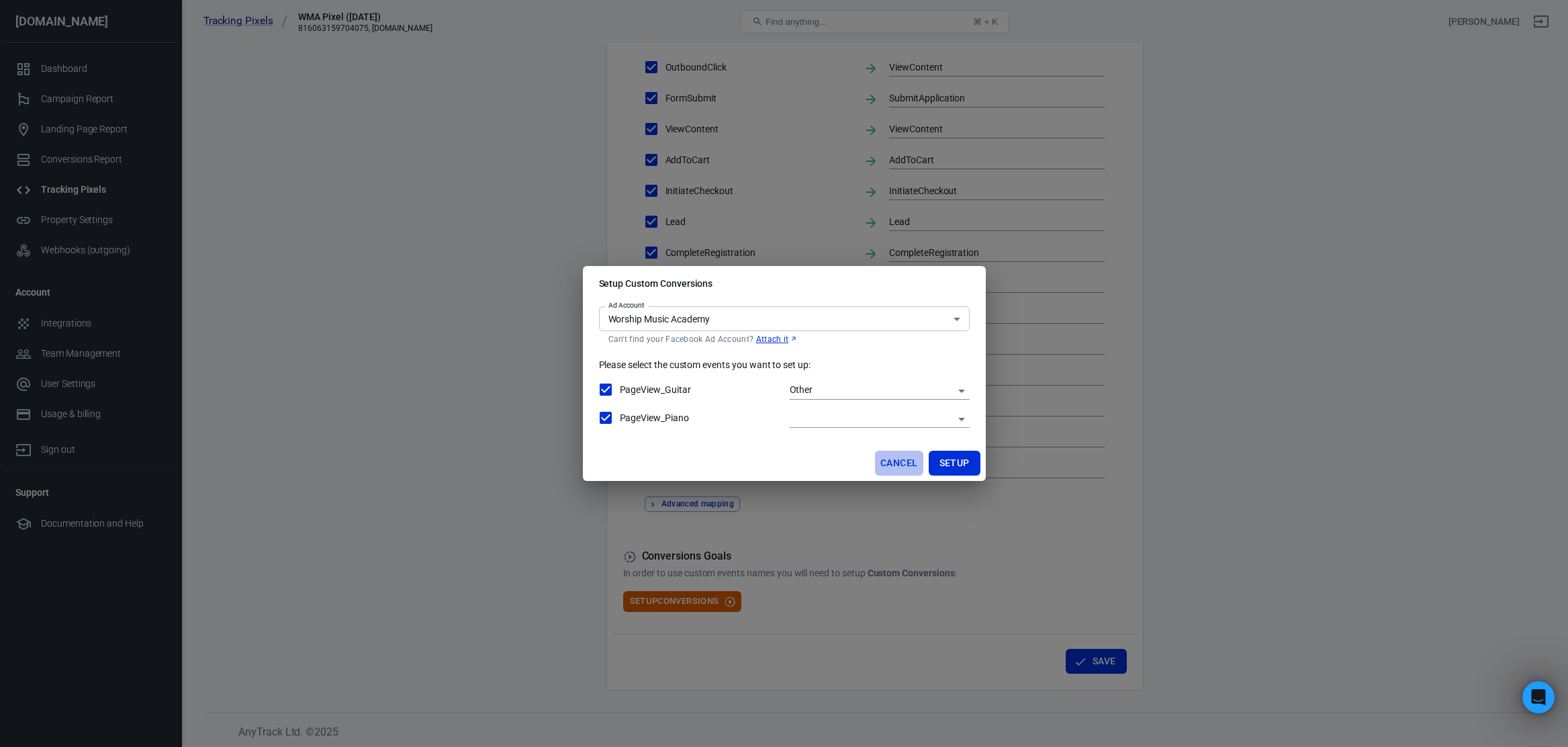
click at [898, 460] on button "Cancel" at bounding box center [898, 463] width 48 height 25
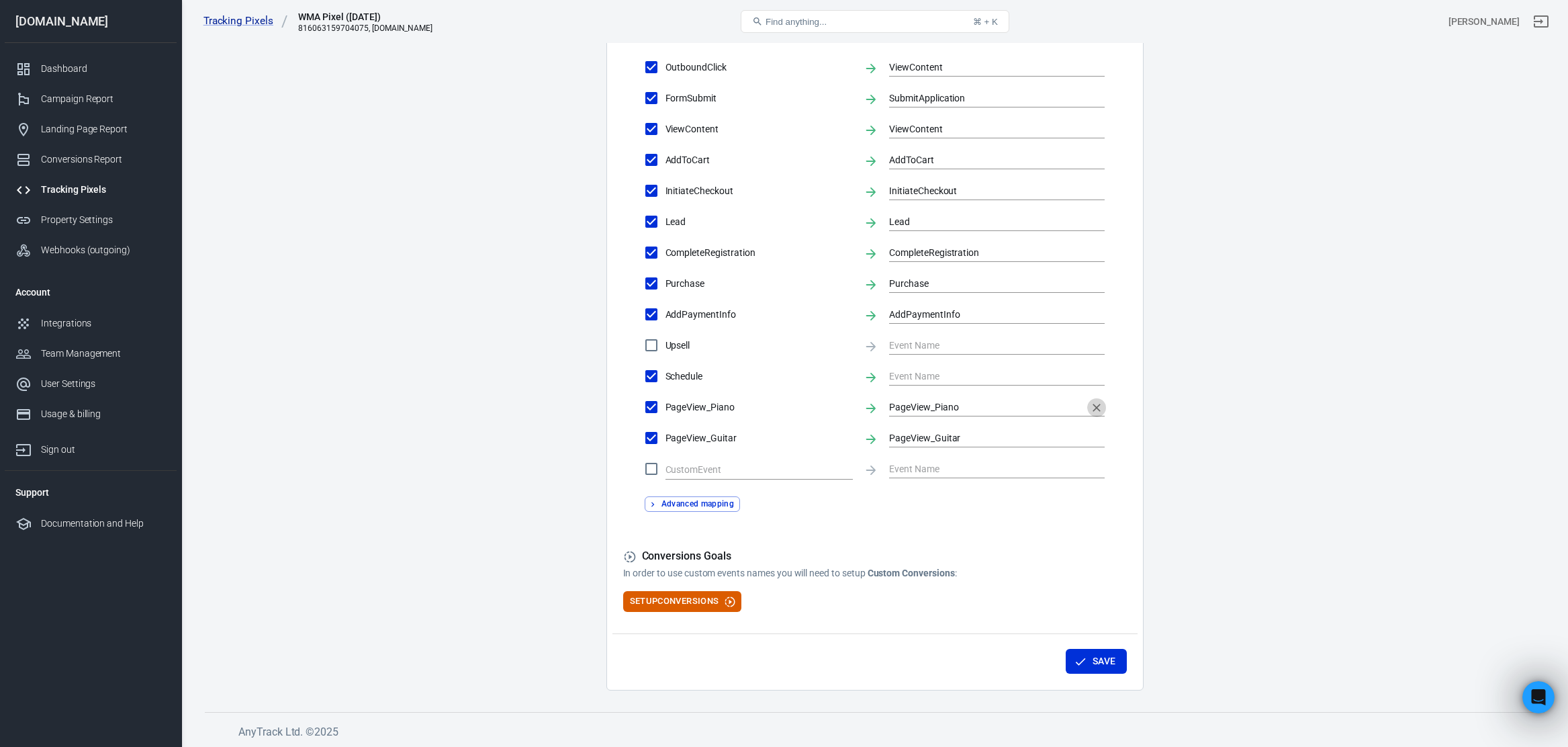
click at [1096, 407] on icon "Clear" at bounding box center [1097, 407] width 8 height 8
checkbox input "true"
type input "PageView_Guitar"
checkbox input "false"
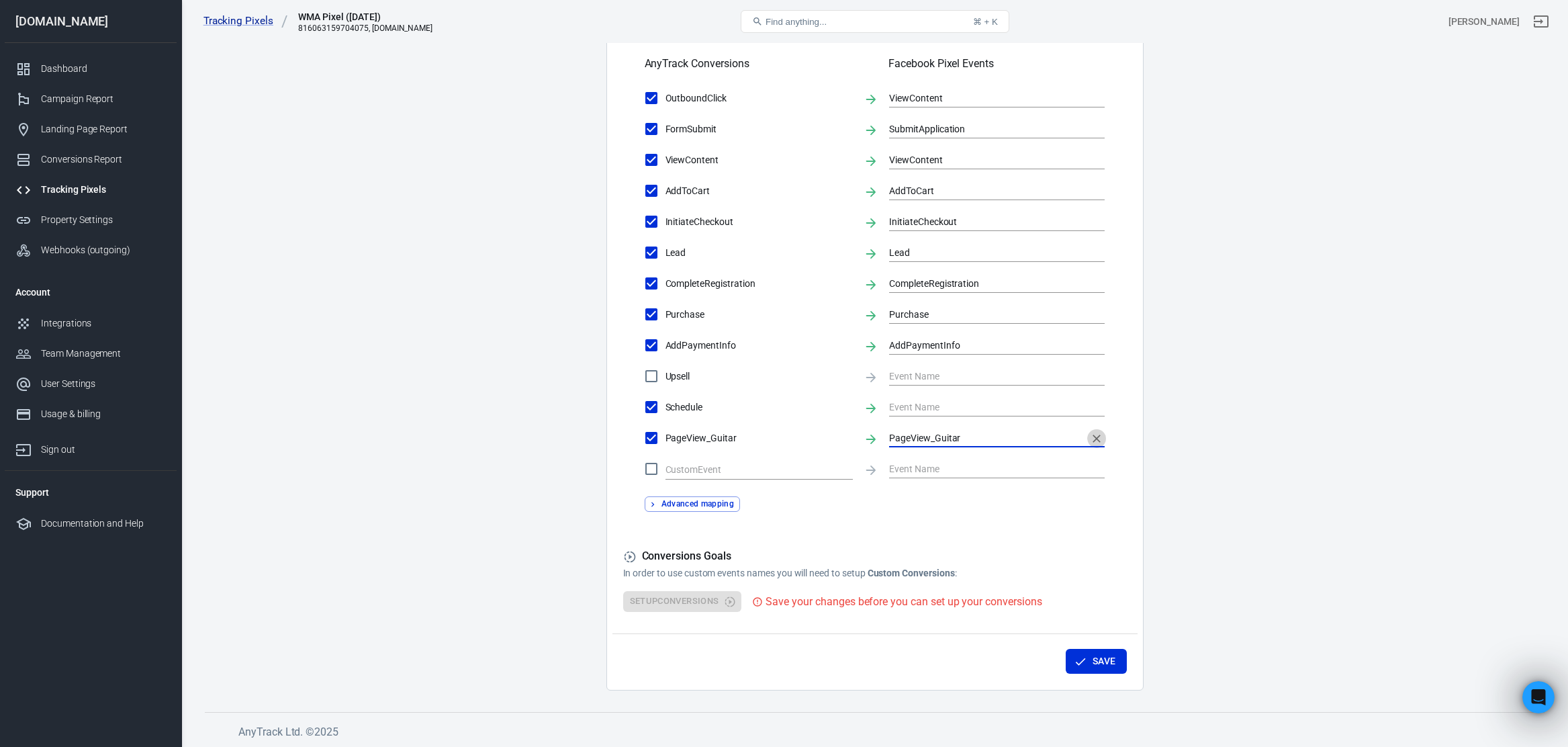
click at [1098, 436] on icon "Clear" at bounding box center [1097, 439] width 14 height 14
checkbox input "false"
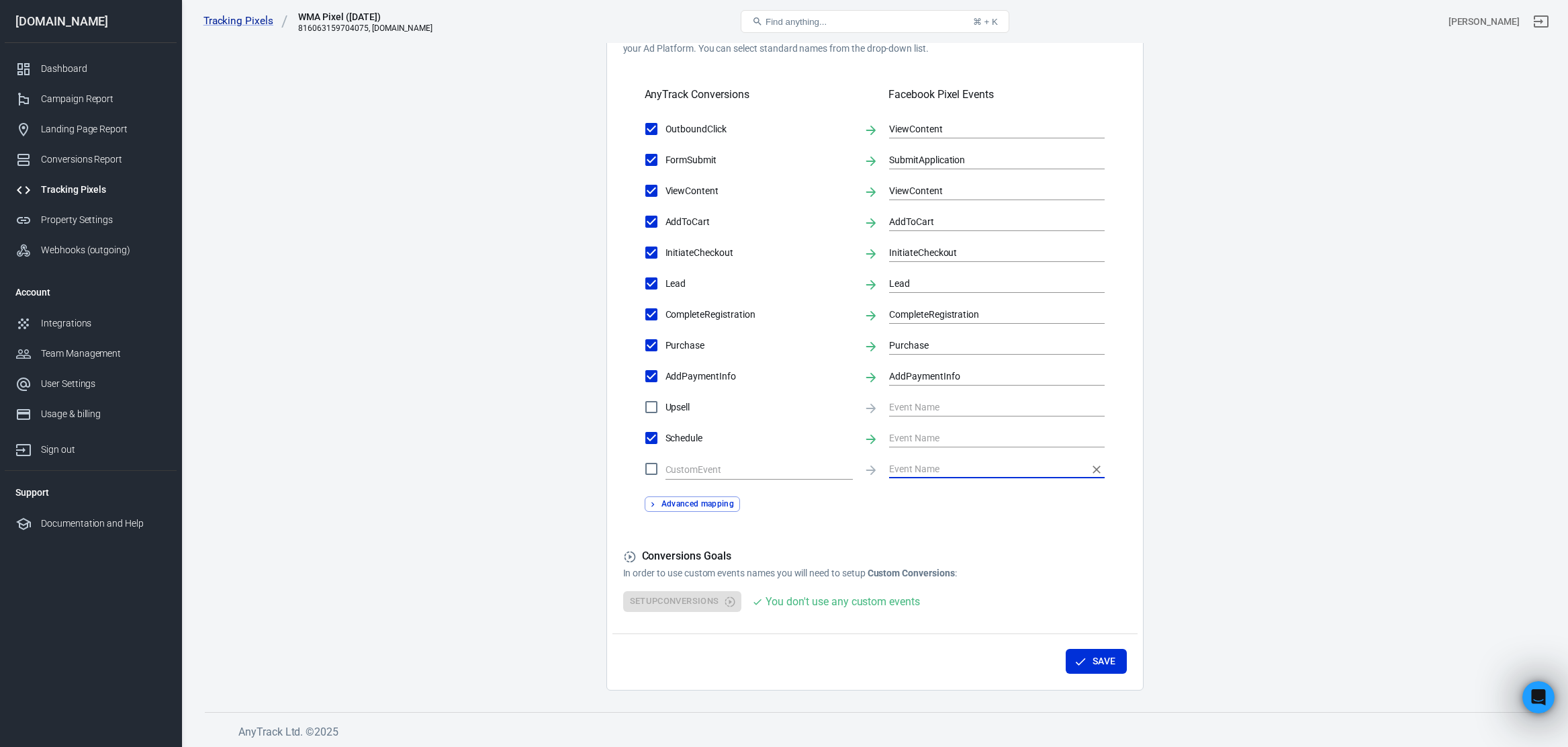
click at [649, 439] on input "Schedule" at bounding box center [651, 438] width 28 height 28
checkbox input "false"
click at [1098, 662] on button "Save" at bounding box center [1097, 661] width 61 height 25
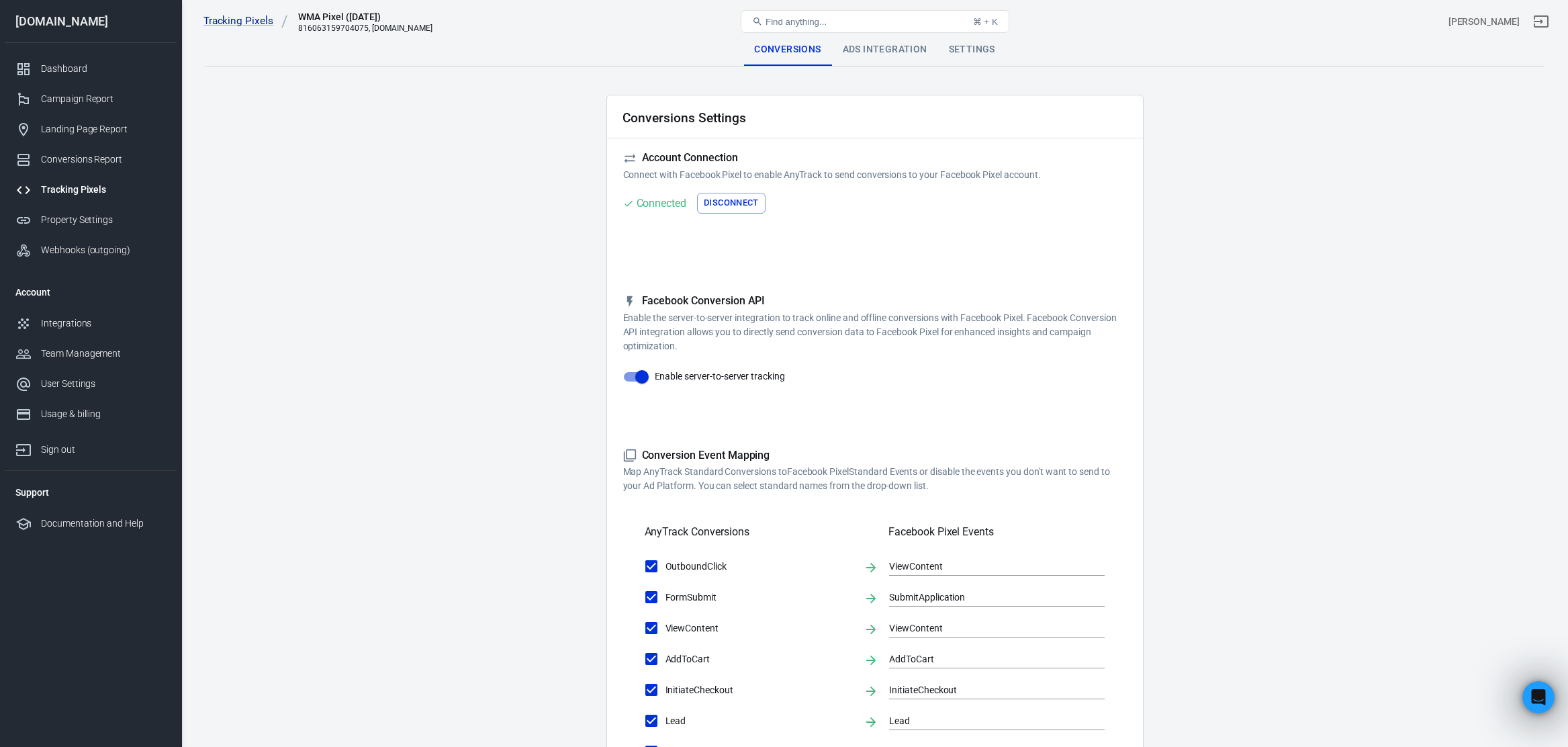
scroll to position [0, 0]
click at [907, 52] on div "Ads Integration" at bounding box center [885, 50] width 106 height 33
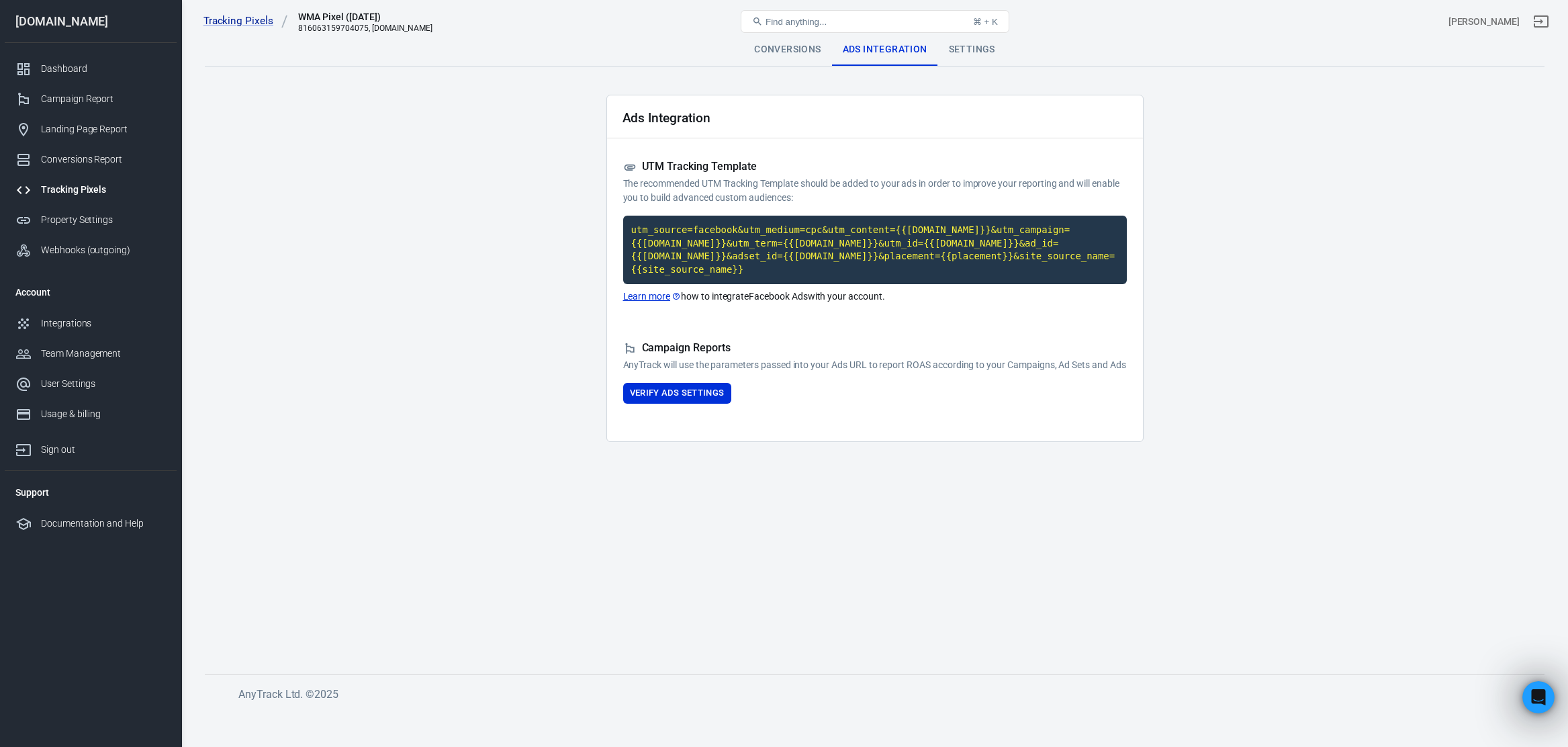
click at [965, 47] on div "Settings" at bounding box center [972, 50] width 67 height 33
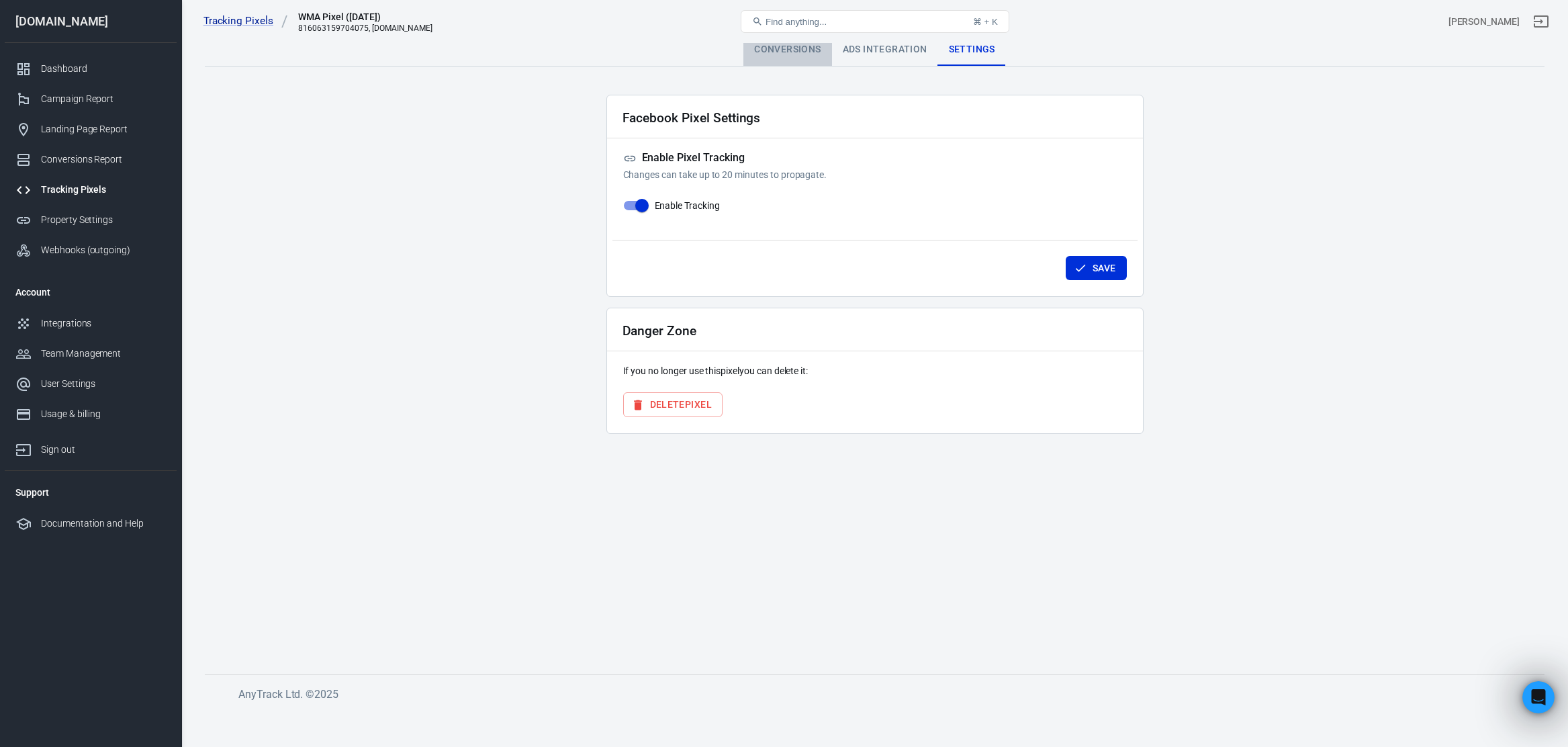
click at [783, 50] on div "Conversions" at bounding box center [786, 50] width 88 height 33
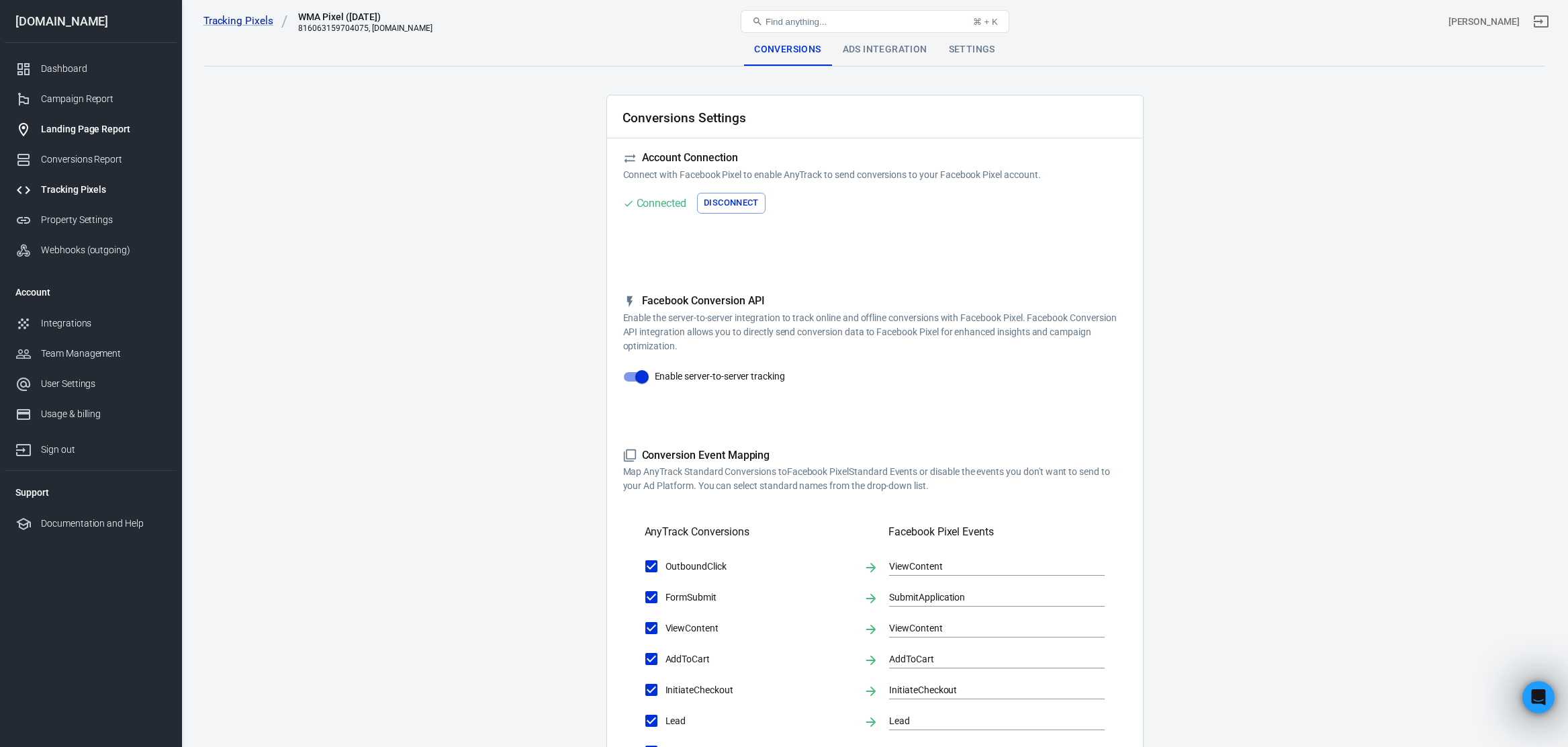
click at [91, 133] on div "Landing Page Report" at bounding box center [103, 129] width 125 height 14
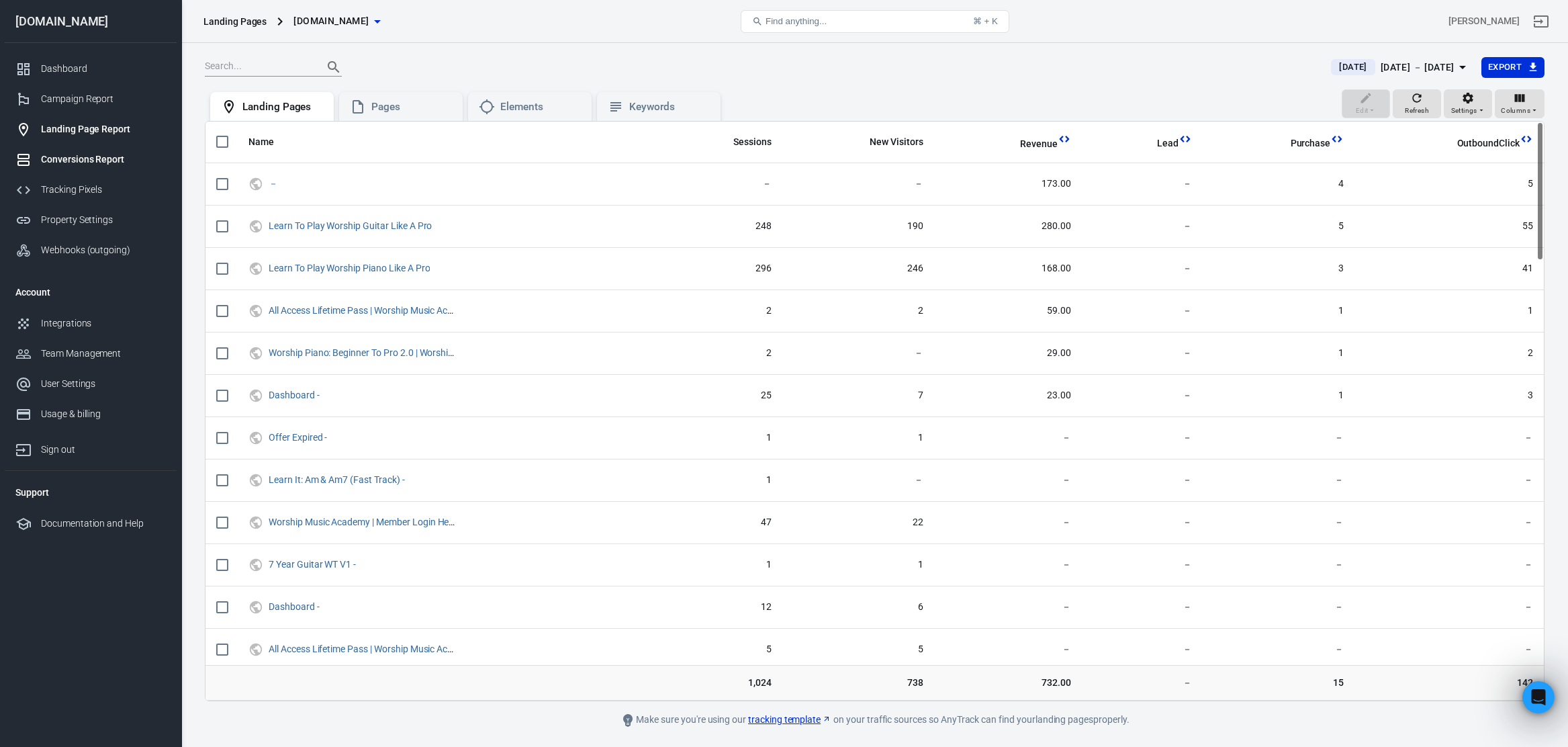
click at [91, 160] on div "Conversions Report" at bounding box center [103, 160] width 125 height 14
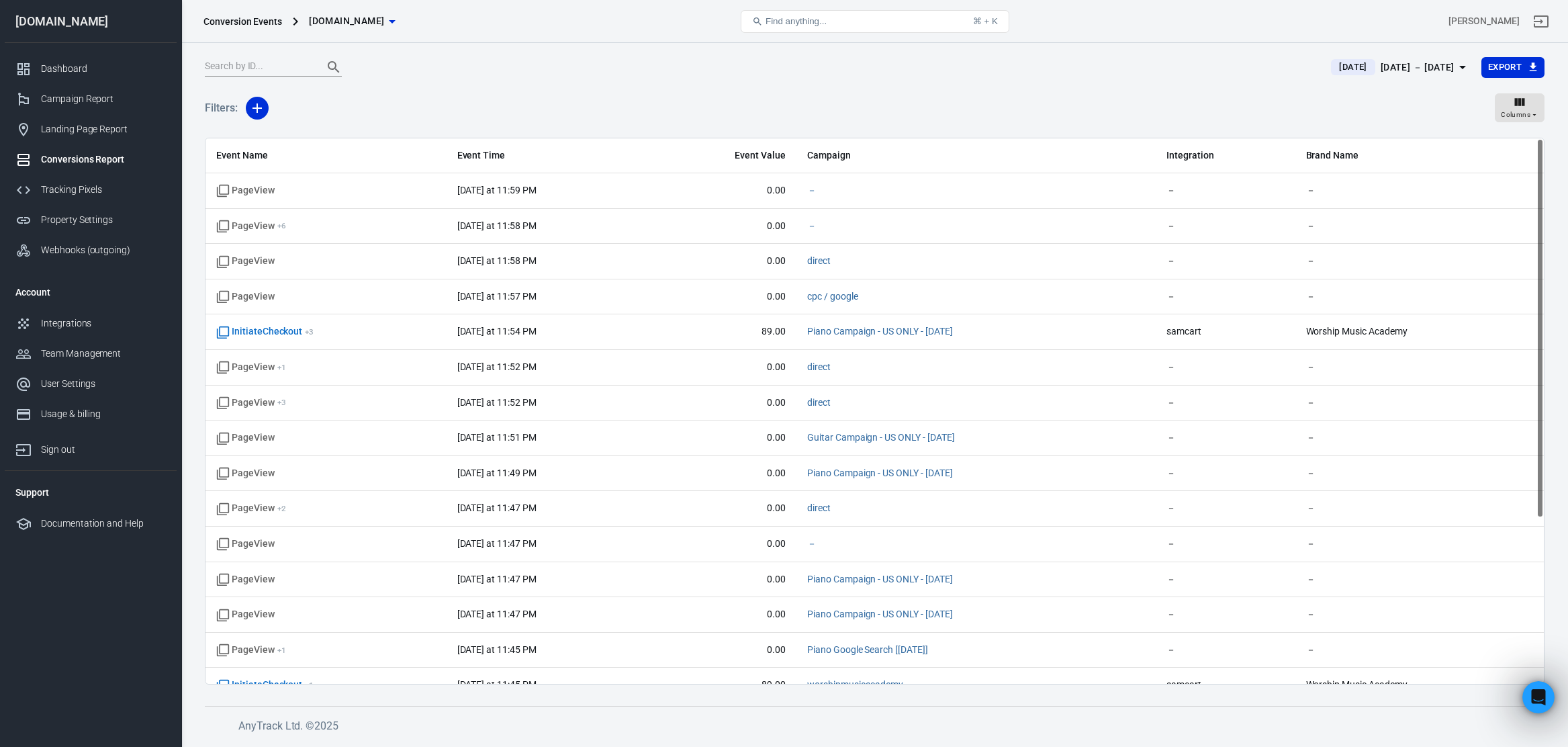
click at [1454, 61] on icon "button" at bounding box center [1462, 67] width 16 height 16
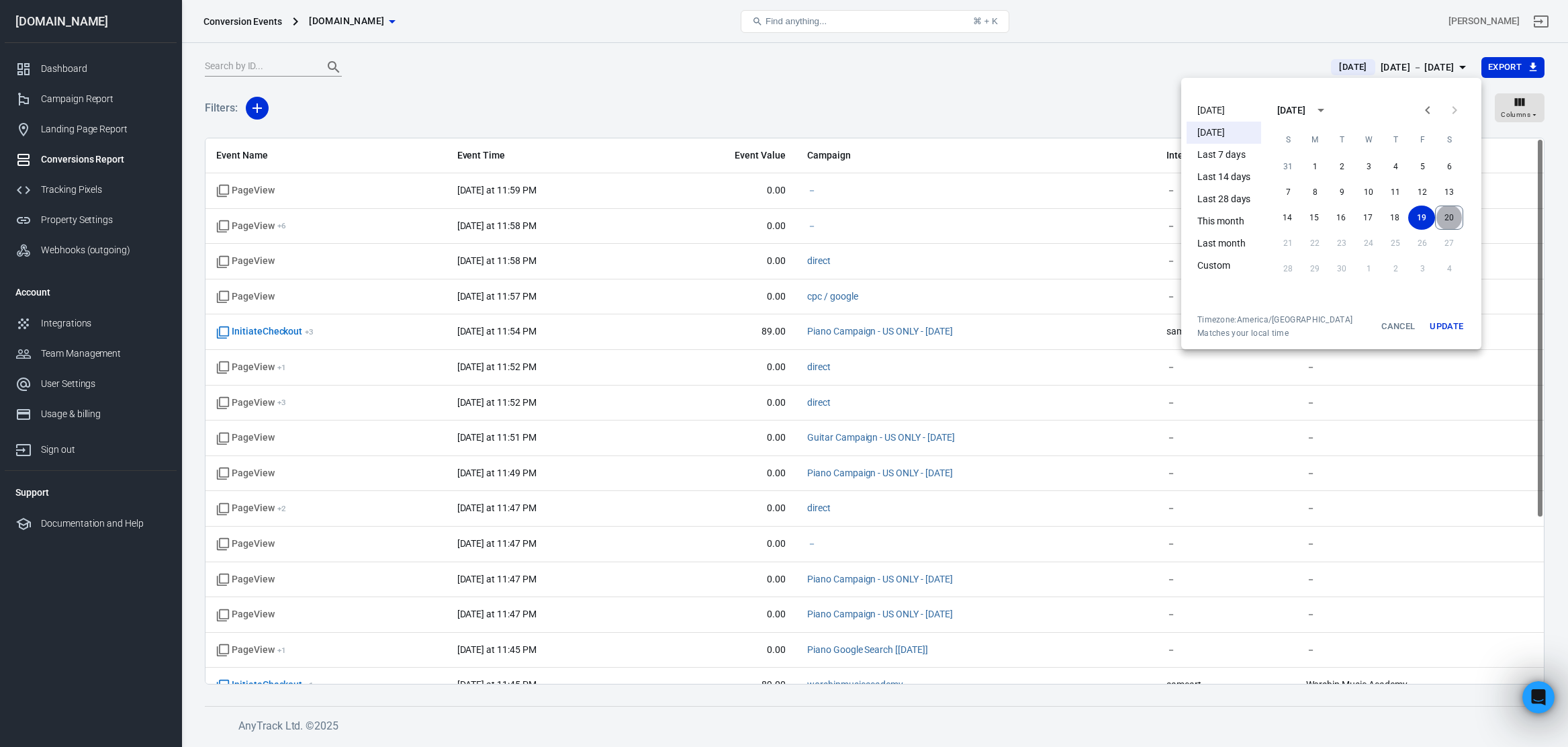
click at [1444, 227] on button "20" at bounding box center [1448, 217] width 28 height 24
click at [1442, 211] on button "20" at bounding box center [1448, 217] width 27 height 24
click at [1452, 329] on button "Update" at bounding box center [1445, 326] width 43 height 24
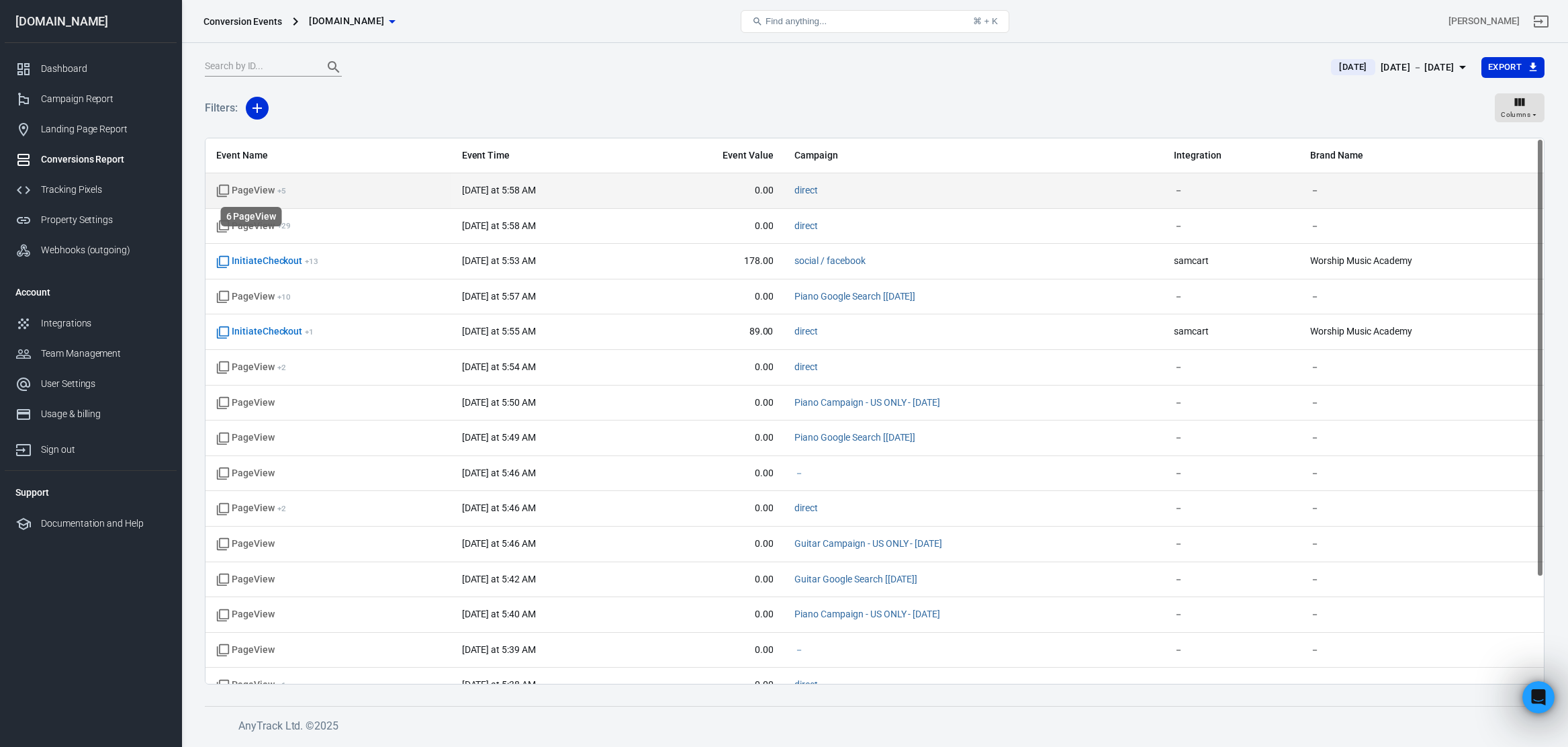
click at [225, 192] on icon "scrollable content" at bounding box center [223, 191] width 14 height 14
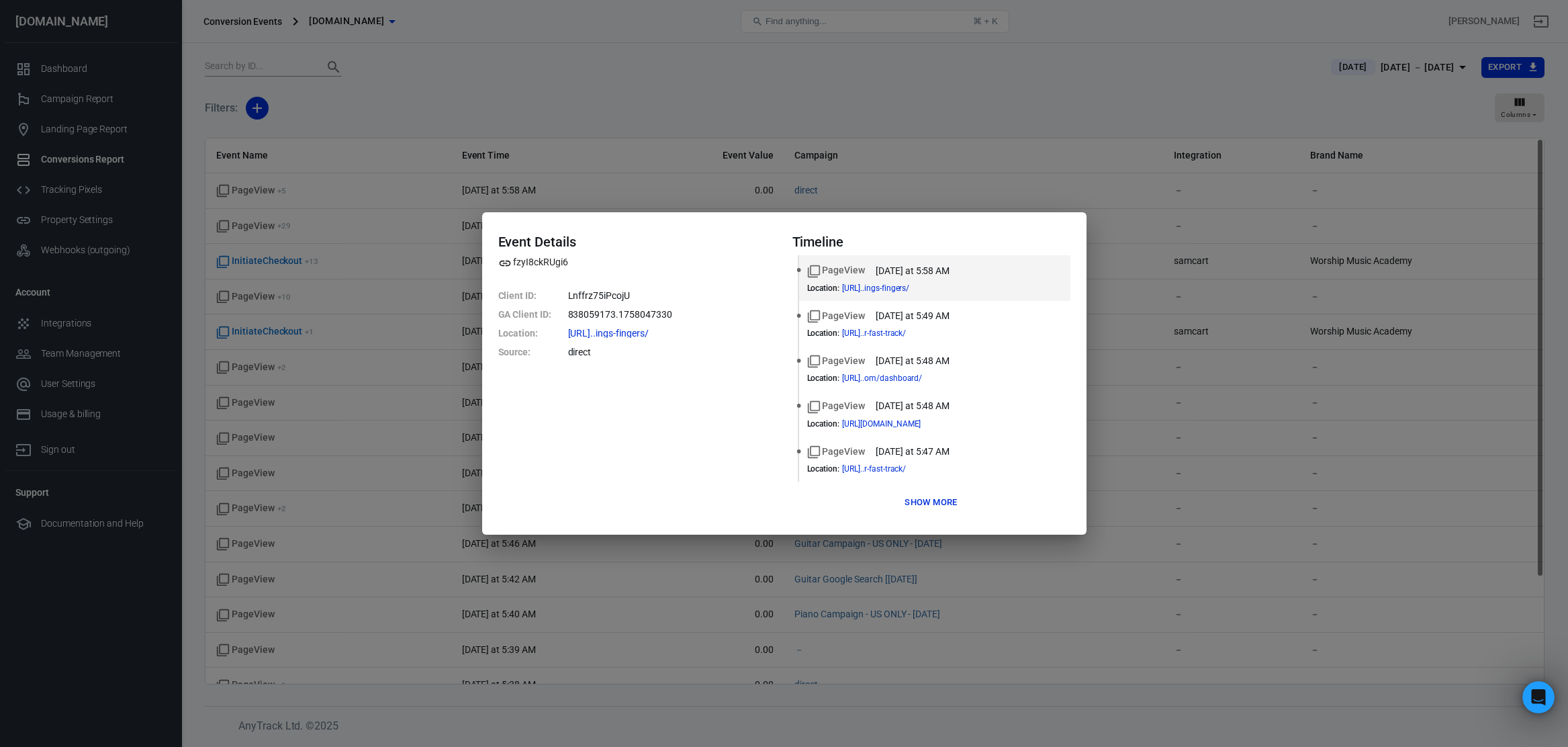
click at [932, 505] on button "Show more" at bounding box center [931, 502] width 59 height 21
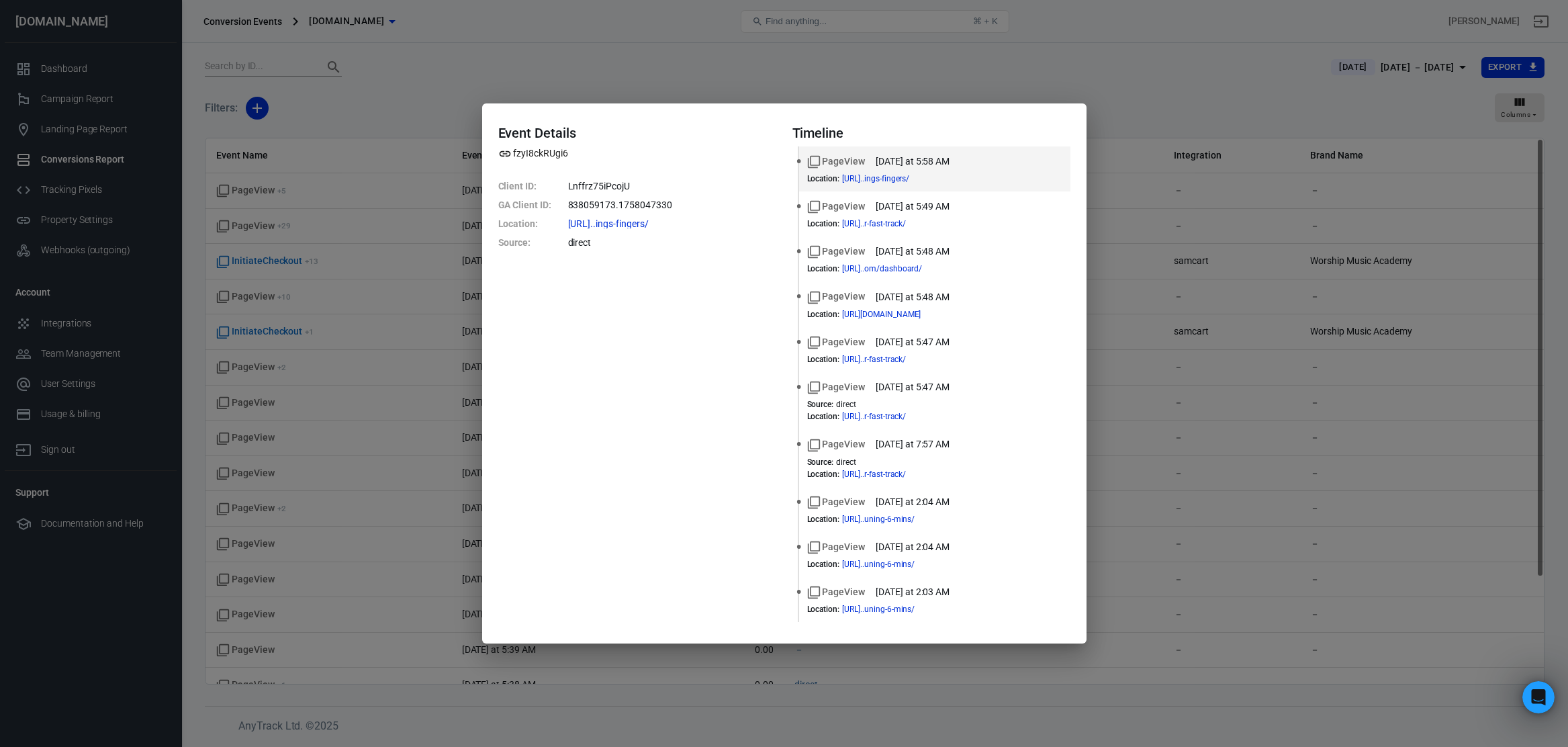
click at [311, 172] on div "Event Details fzyI8ckRUgi6 Client ID : Lnffrz75iPcojU GA Client ID : 838059173.…" at bounding box center [784, 374] width 1568 height 747
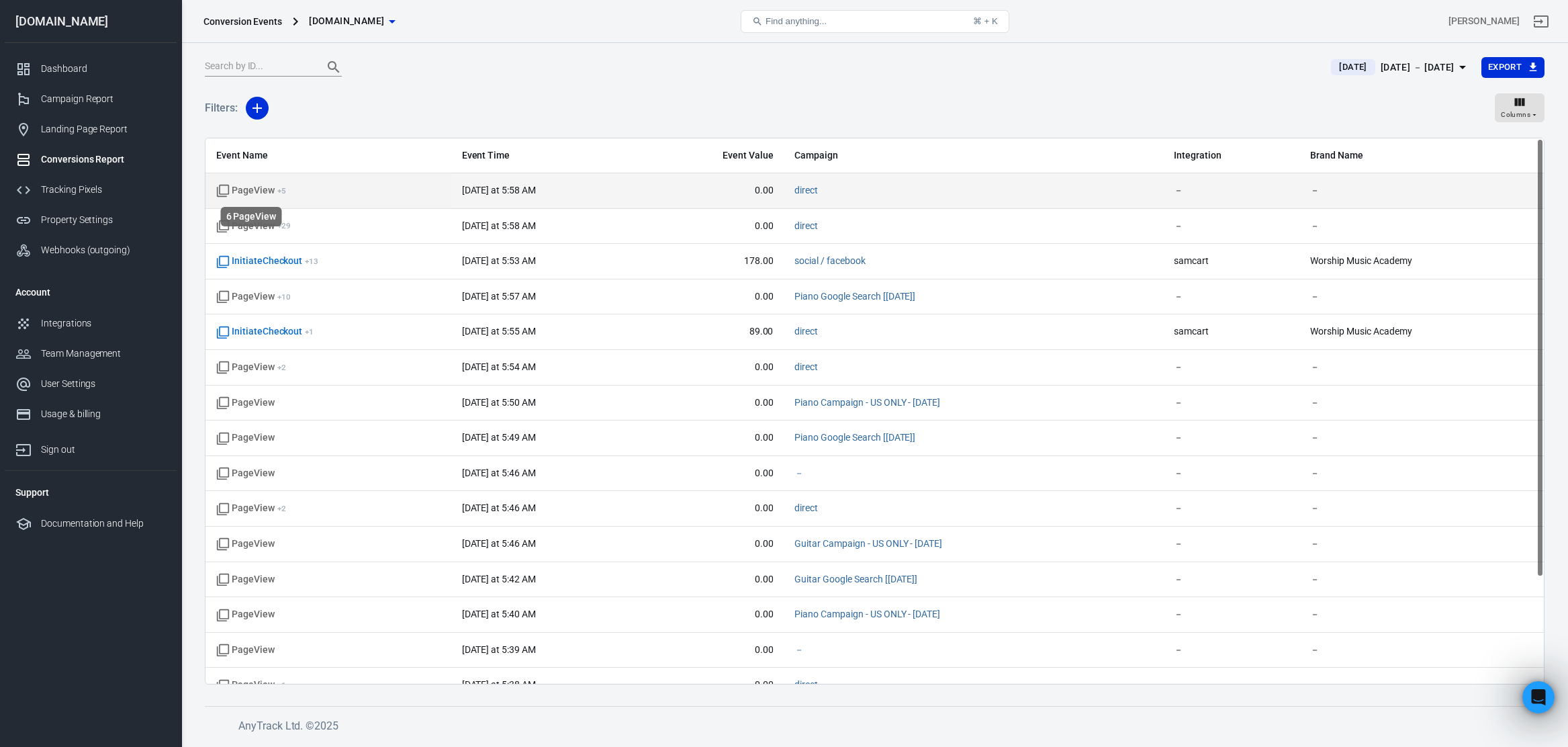
click at [268, 188] on span "PageView + 5" at bounding box center [251, 191] width 69 height 14
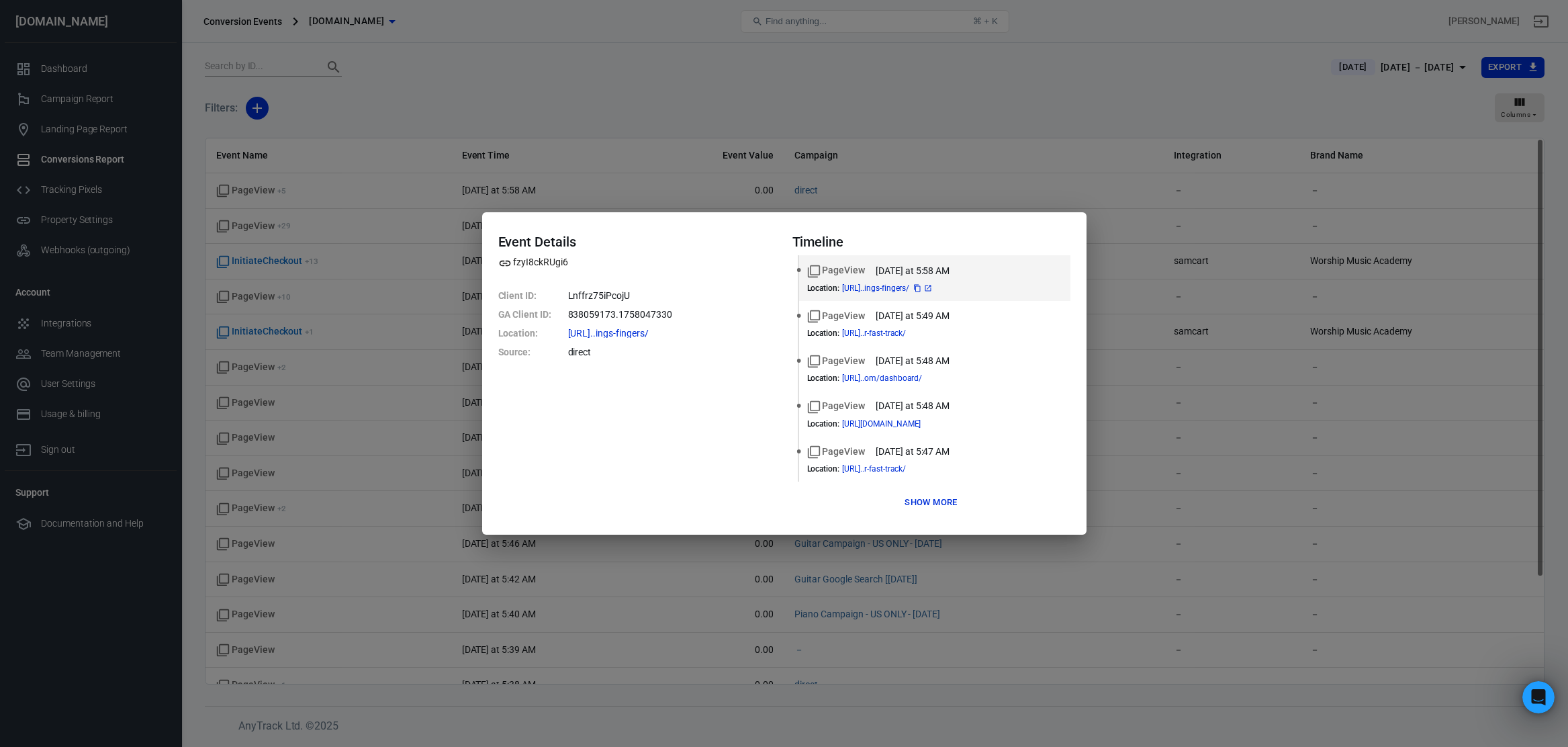
click at [932, 289] on icon at bounding box center [928, 288] width 8 height 8
click at [330, 289] on div "Event Details fzyI8ckRUgi6 Client ID : Lnffrz75iPcojU GA Client ID : 838059173.…" at bounding box center [784, 374] width 1568 height 747
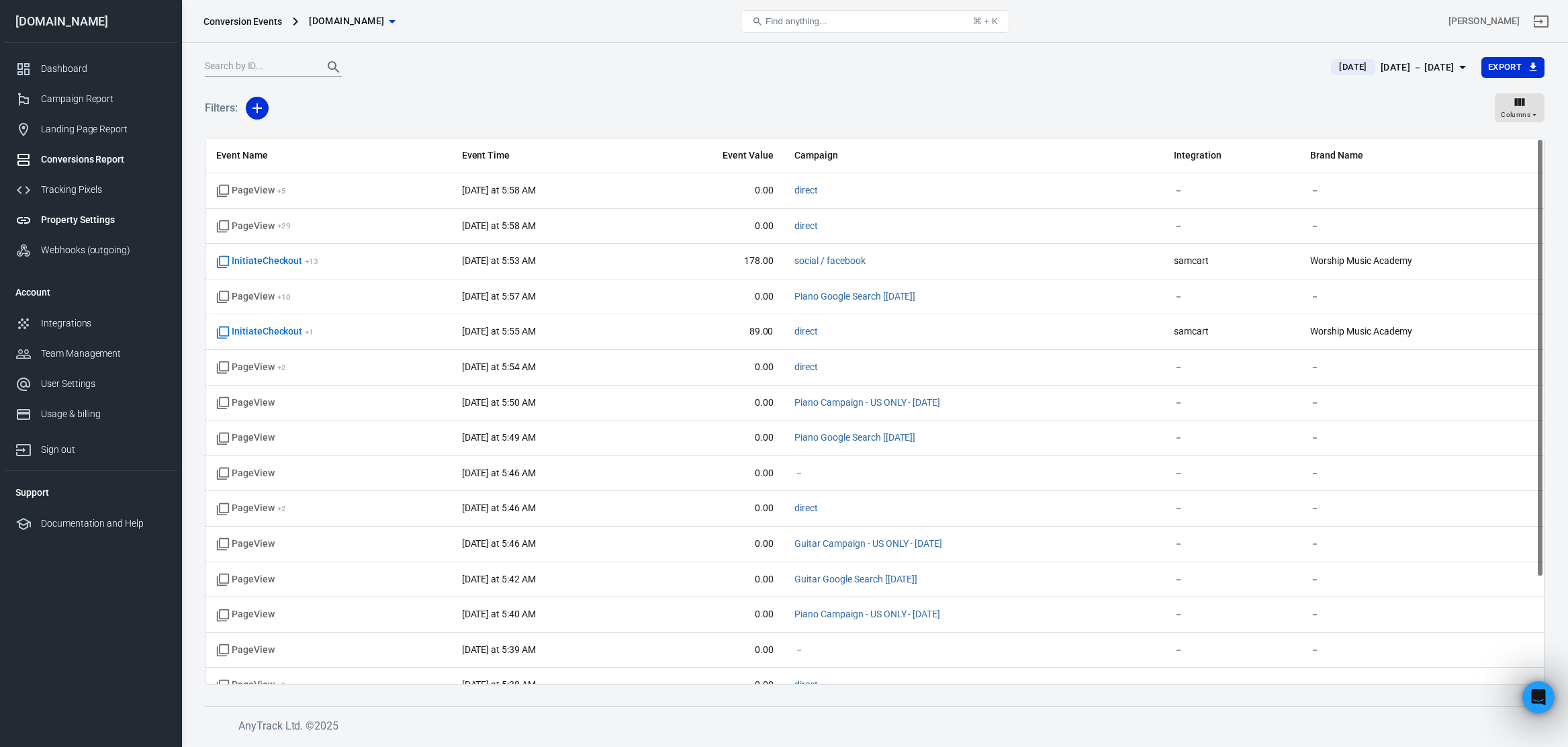
click at [66, 222] on div "Property Settings" at bounding box center [103, 220] width 125 height 14
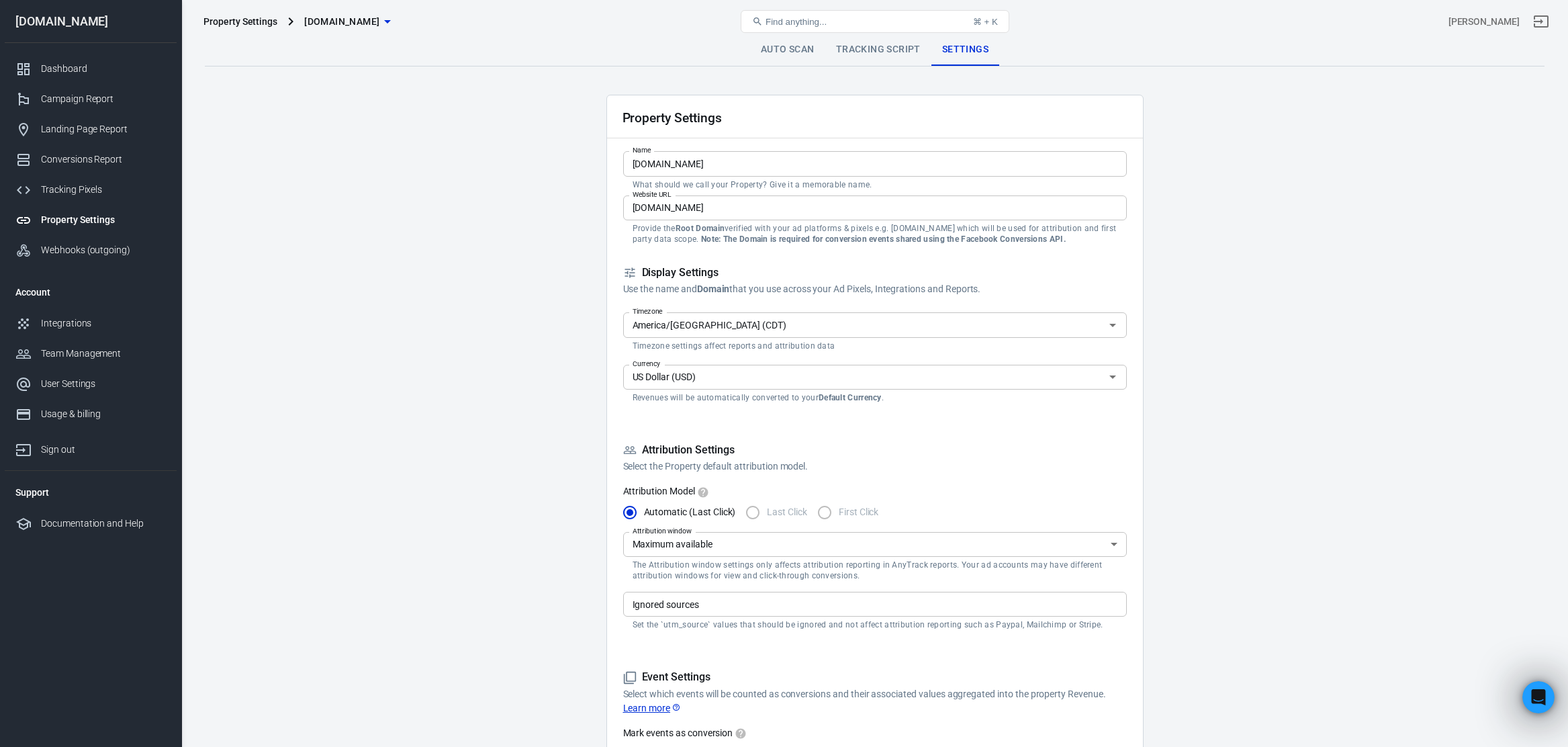
click at [795, 45] on link "Auto Scan" at bounding box center [787, 50] width 75 height 33
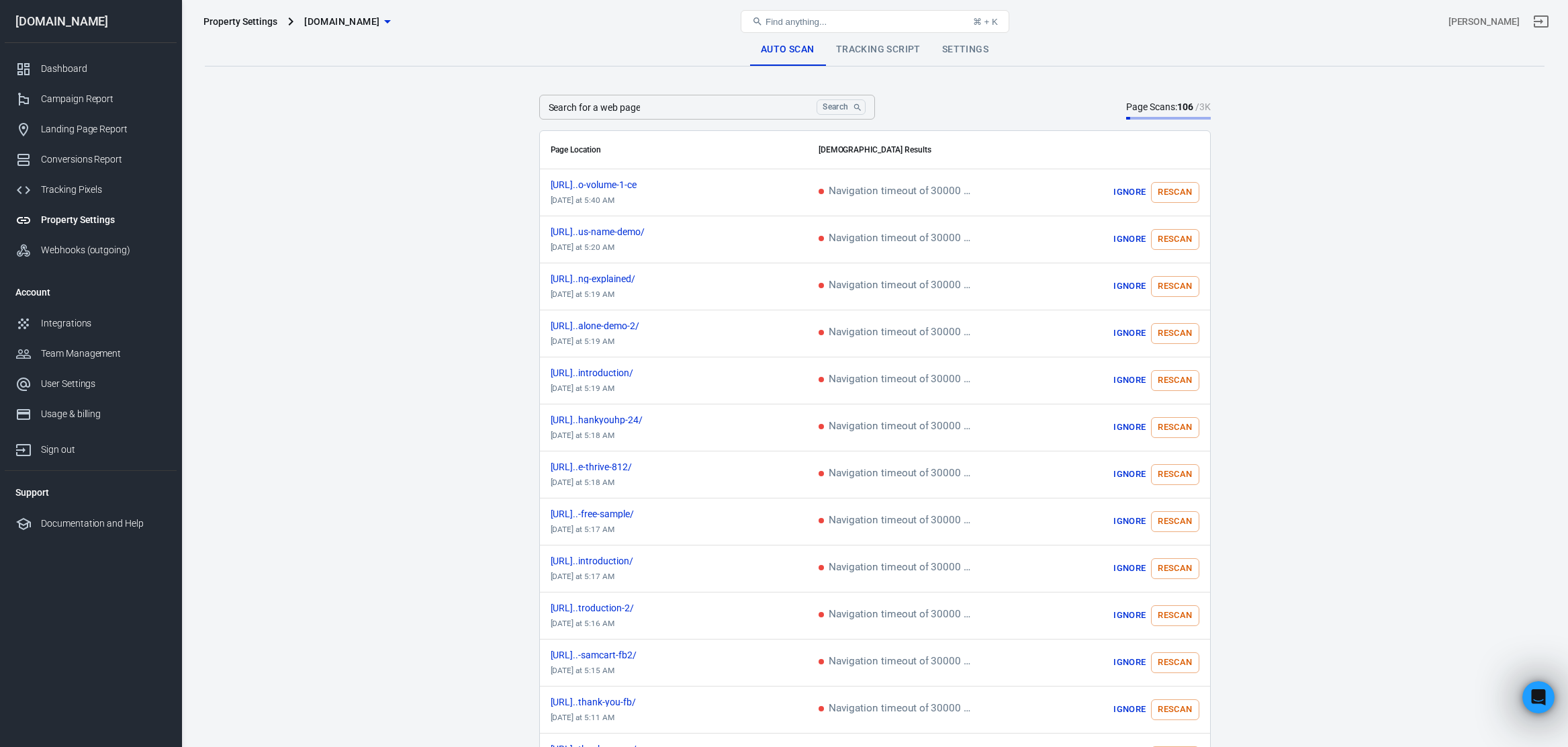
click at [849, 47] on link "Tracking Script" at bounding box center [878, 50] width 106 height 33
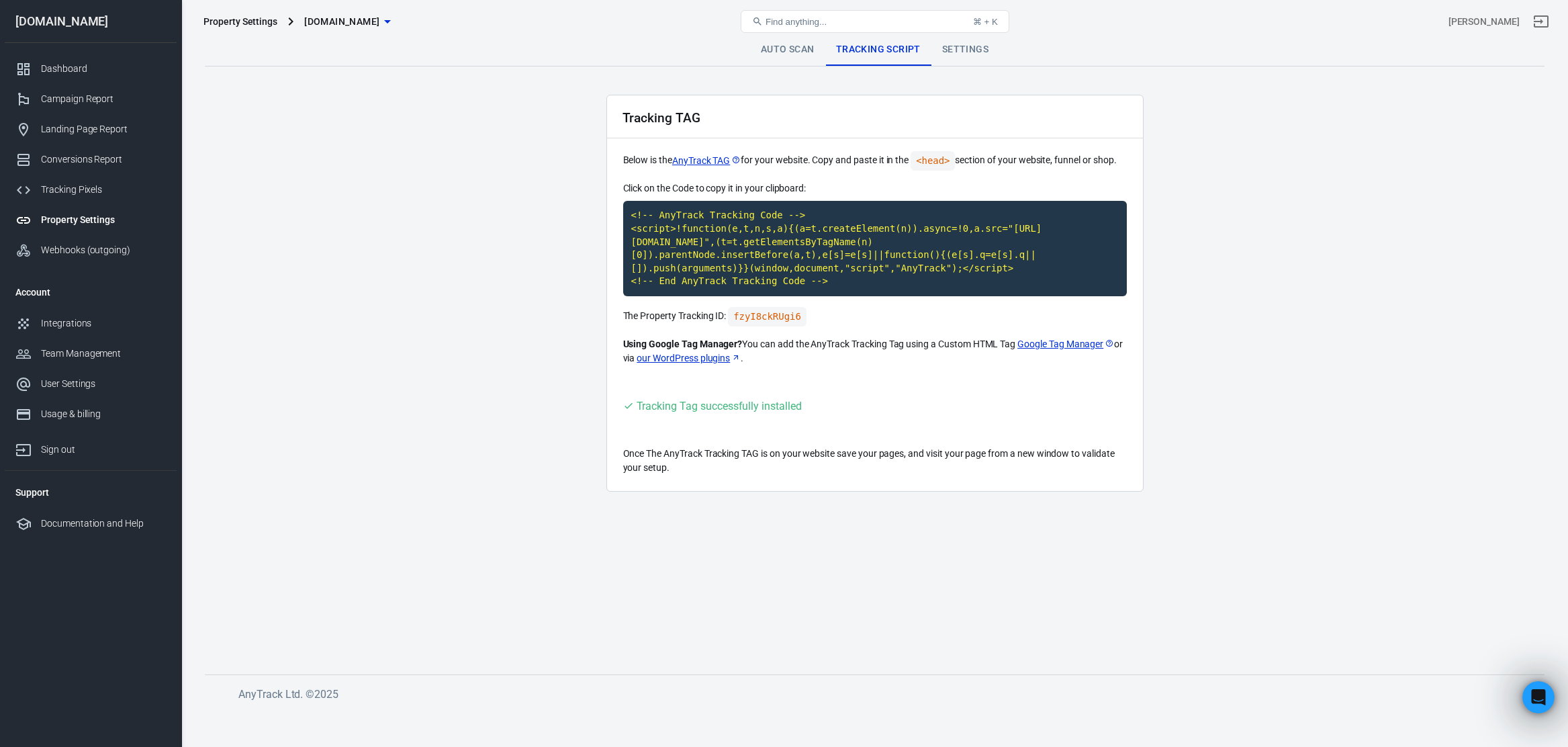
click at [1066, 351] on link "Google Tag Manager" at bounding box center [1066, 344] width 97 height 14
click at [73, 195] on div "Tracking Pixels" at bounding box center [103, 189] width 125 height 14
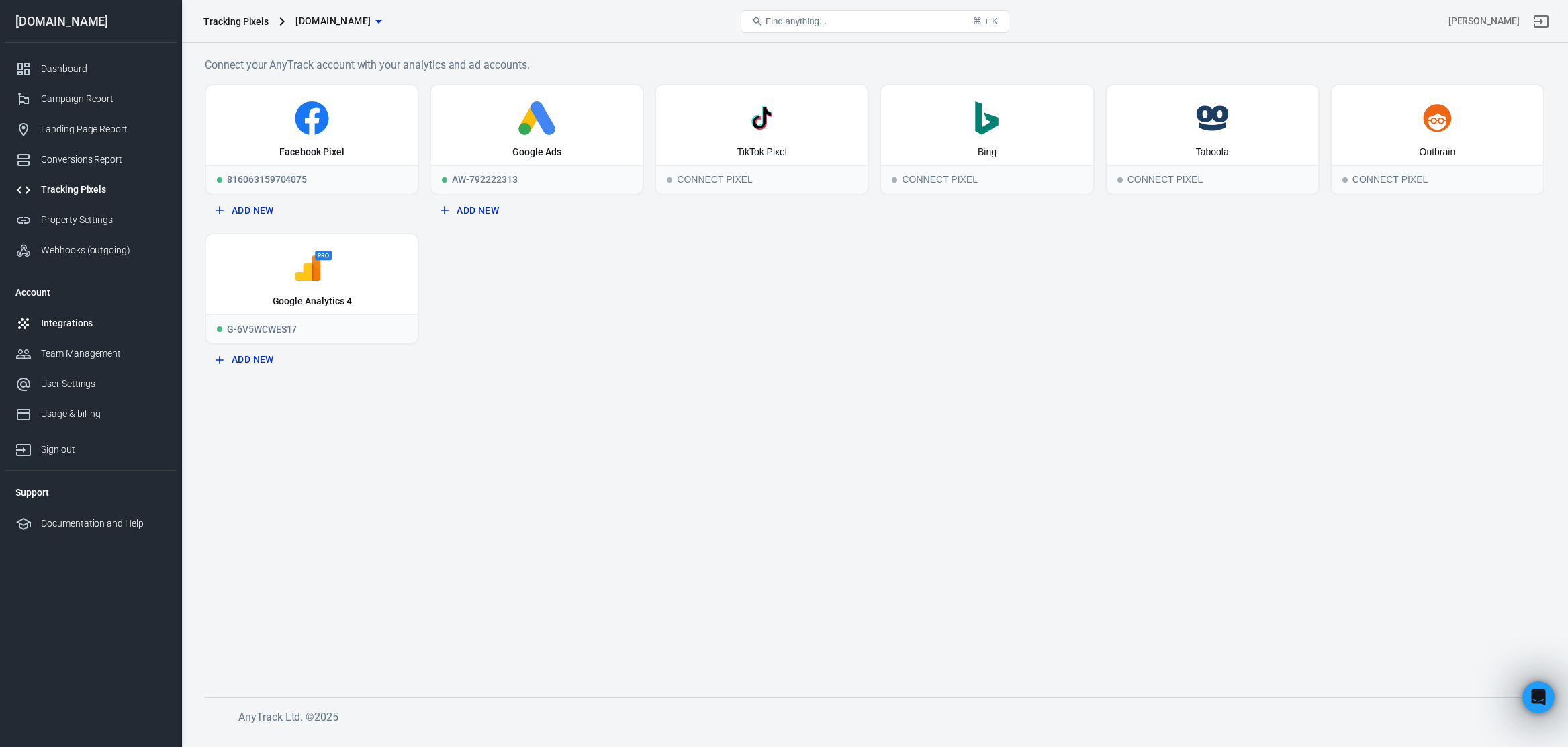
click at [52, 323] on div "Integrations" at bounding box center [103, 323] width 125 height 14
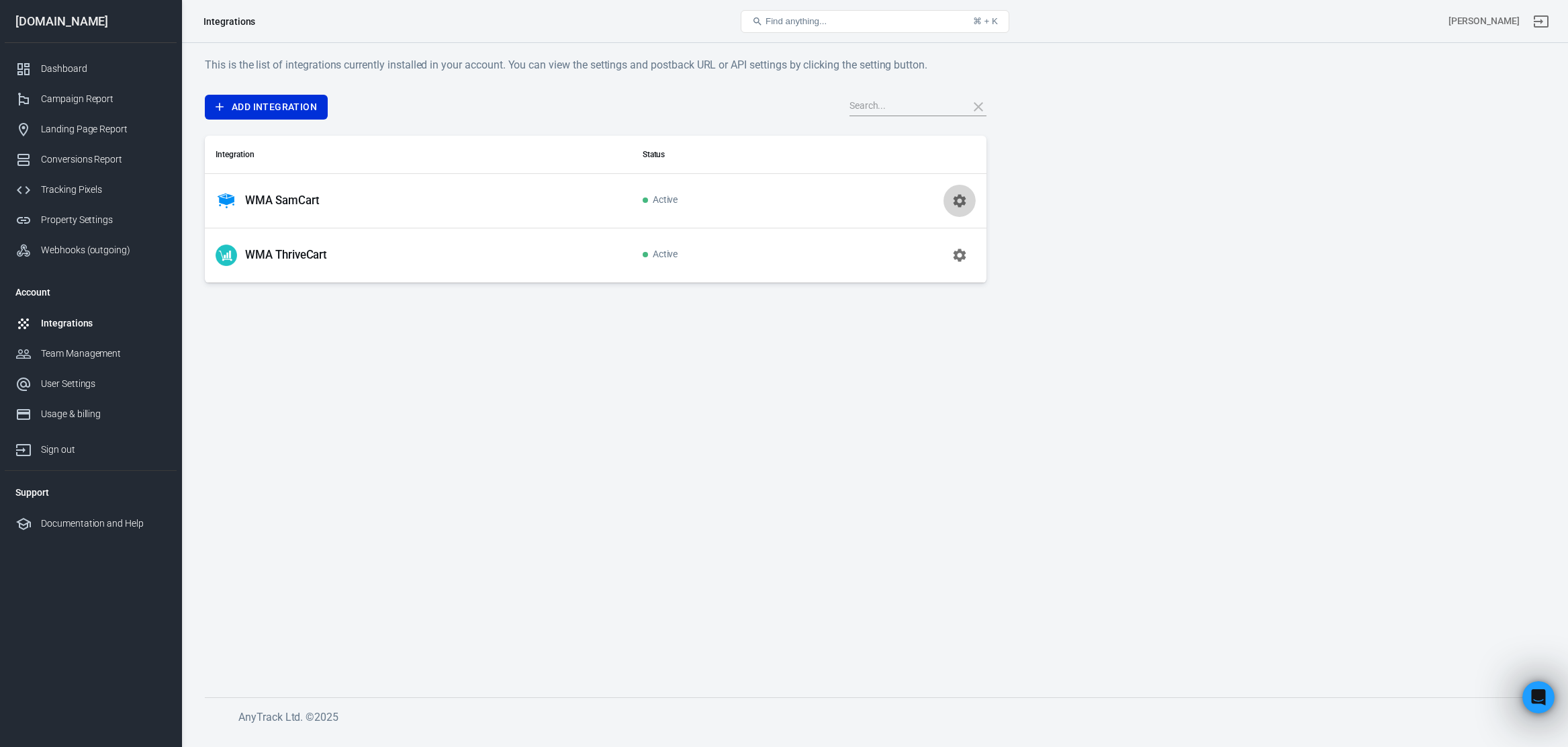
click at [962, 203] on icon "button" at bounding box center [959, 200] width 13 height 13
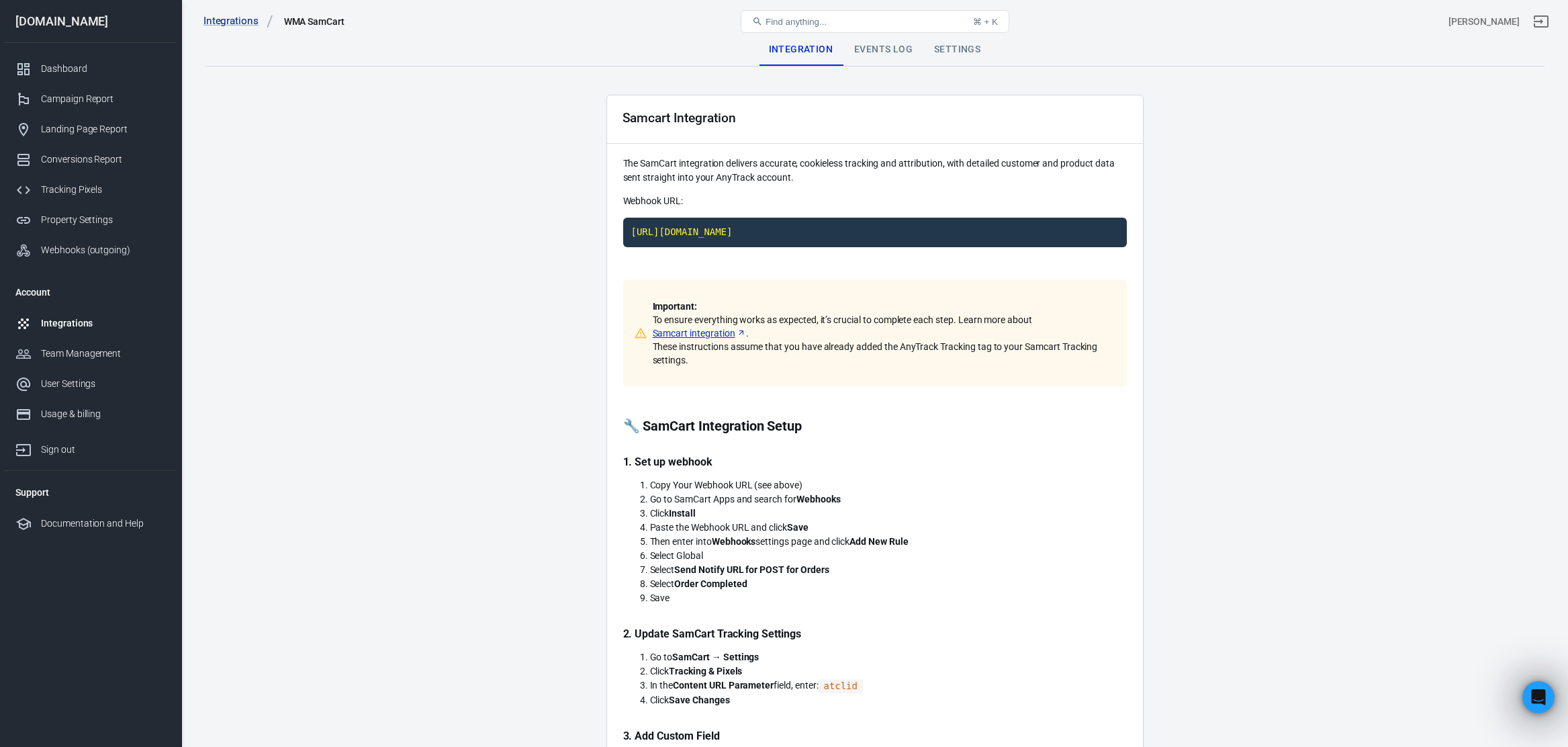
click at [896, 43] on div "Events Log" at bounding box center [883, 50] width 80 height 33
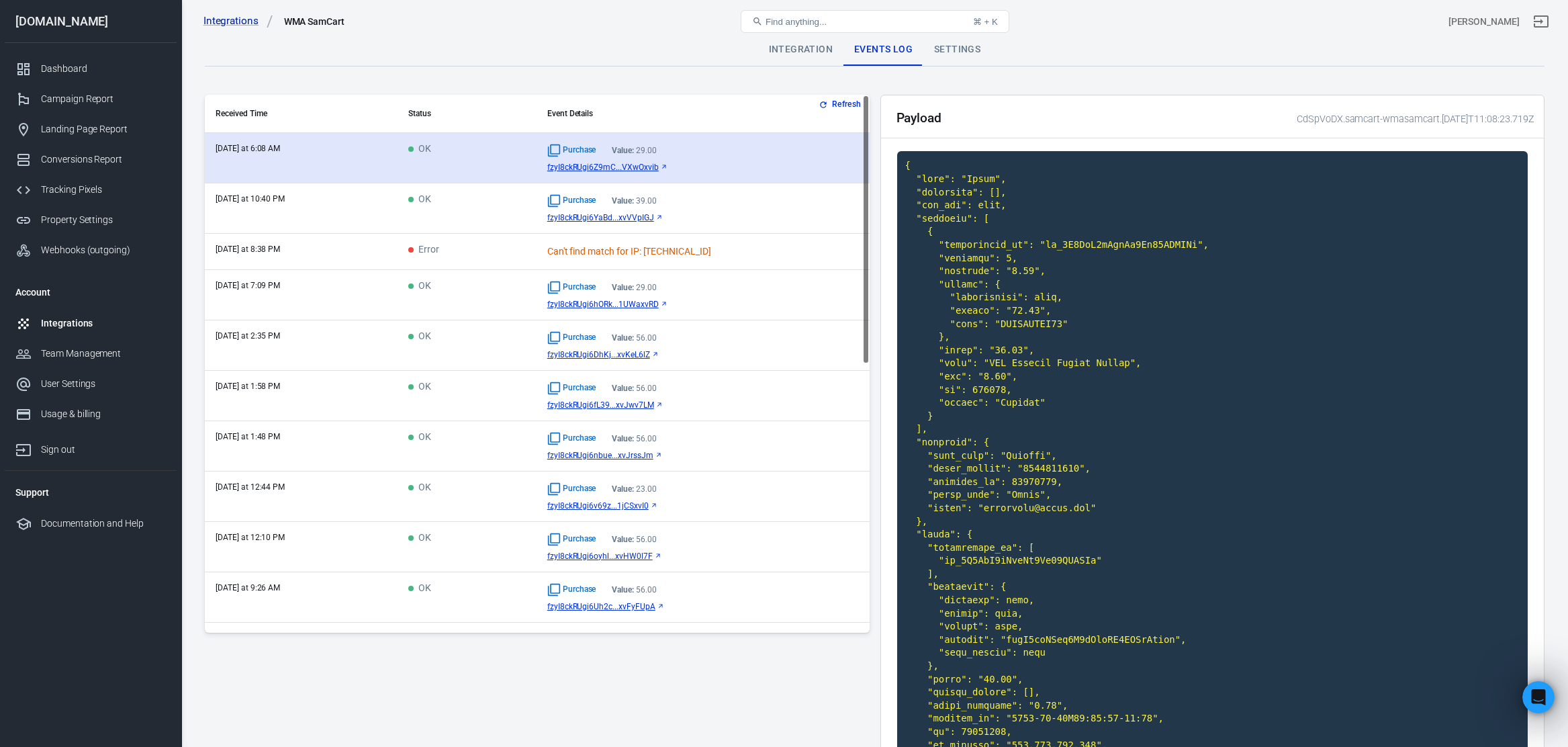
click at [633, 164] on span "fzyI8ckRUgi6Z9mC...VXwOxvib" at bounding box center [602, 166] width 112 height 9
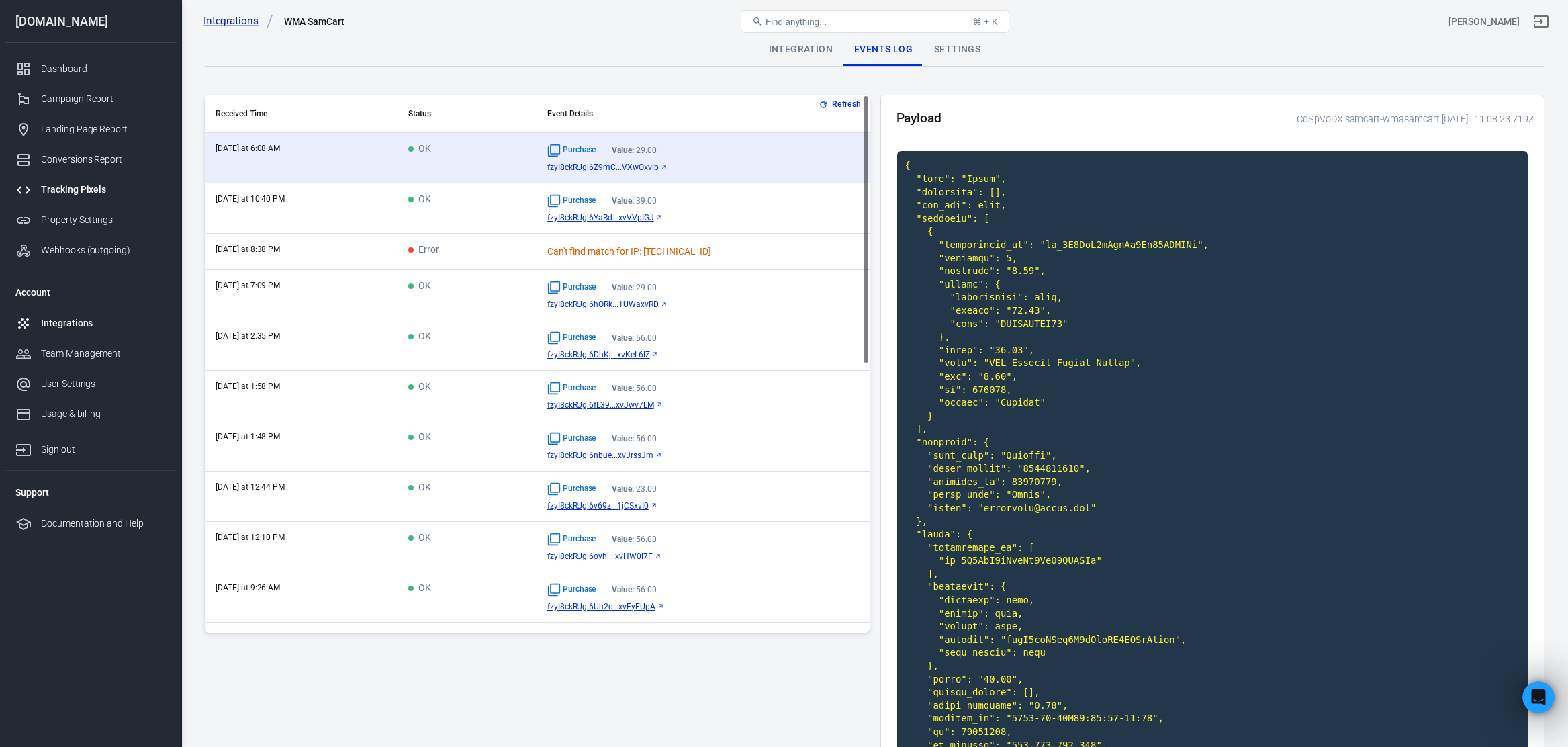
click at [65, 193] on div "Tracking Pixels" at bounding box center [103, 189] width 125 height 14
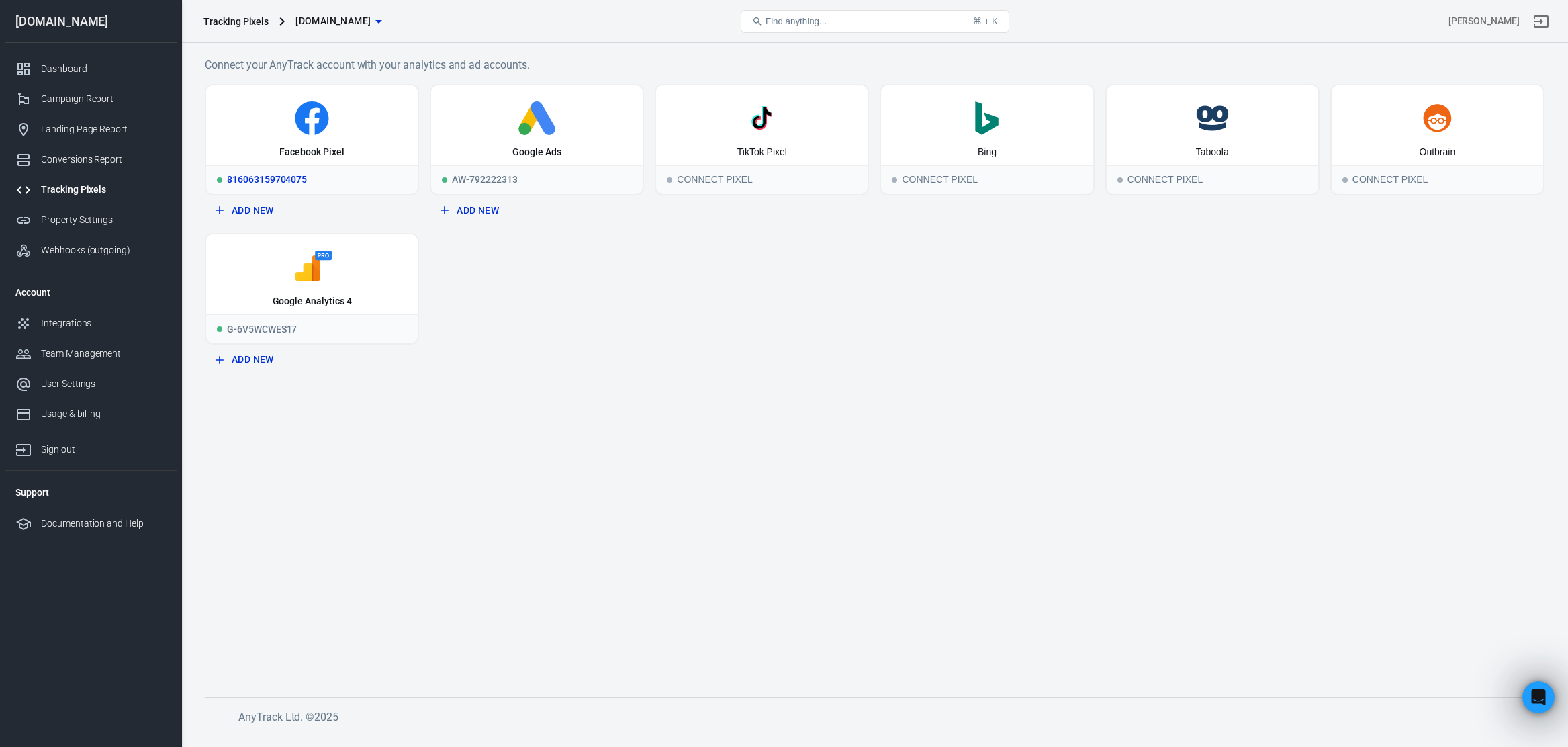
click at [342, 128] on icon at bounding box center [311, 118] width 201 height 34
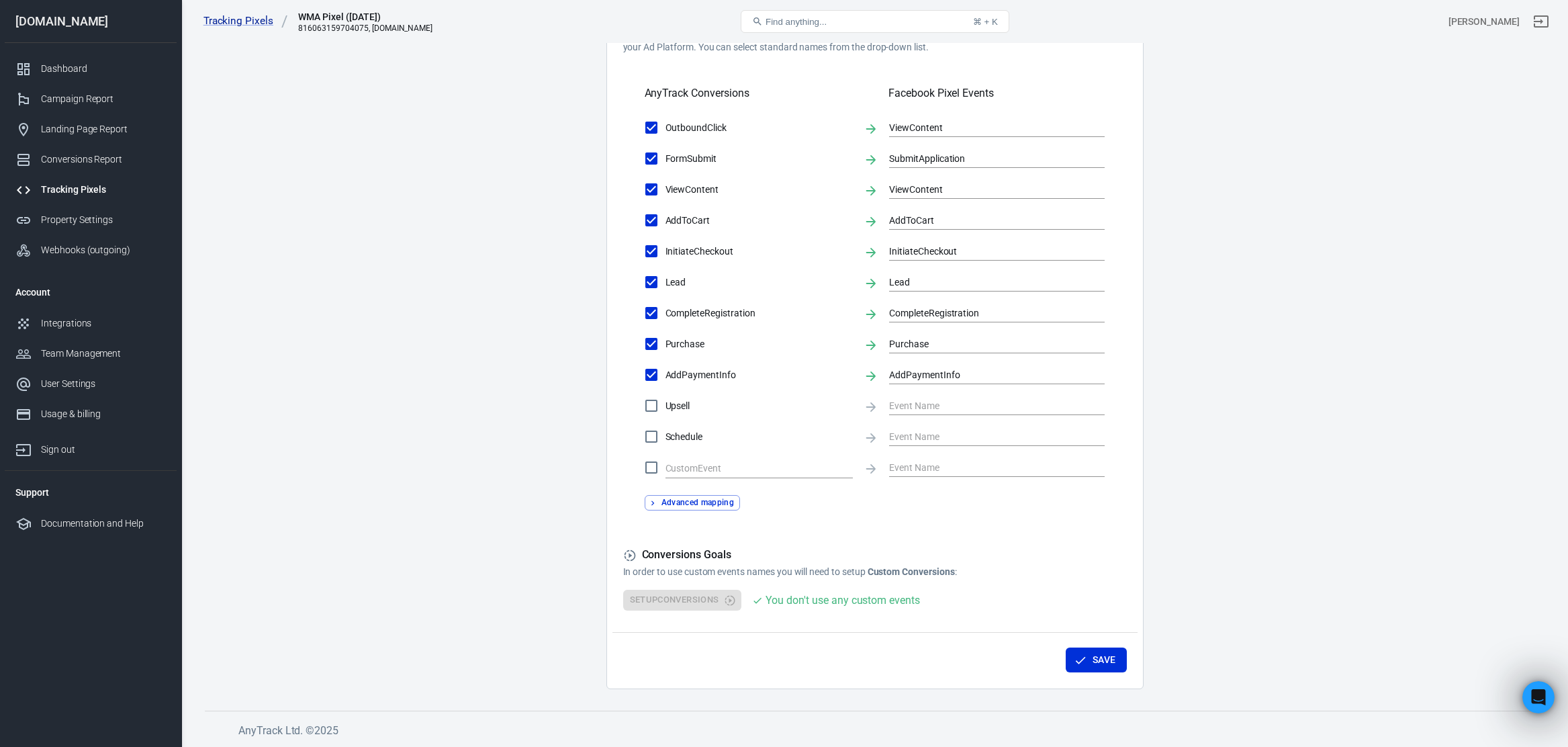
scroll to position [437, 0]
click at [691, 468] on input "text" at bounding box center [749, 470] width 167 height 17
paste input "https://worshipmusicacademy.com/piano-thank-you-samcart-fb2/"
type input "https://worshipmusicacademy.com/piano-thank-you-samcart-fb2/"
click at [653, 470] on input "checkbox" at bounding box center [651, 469] width 28 height 28
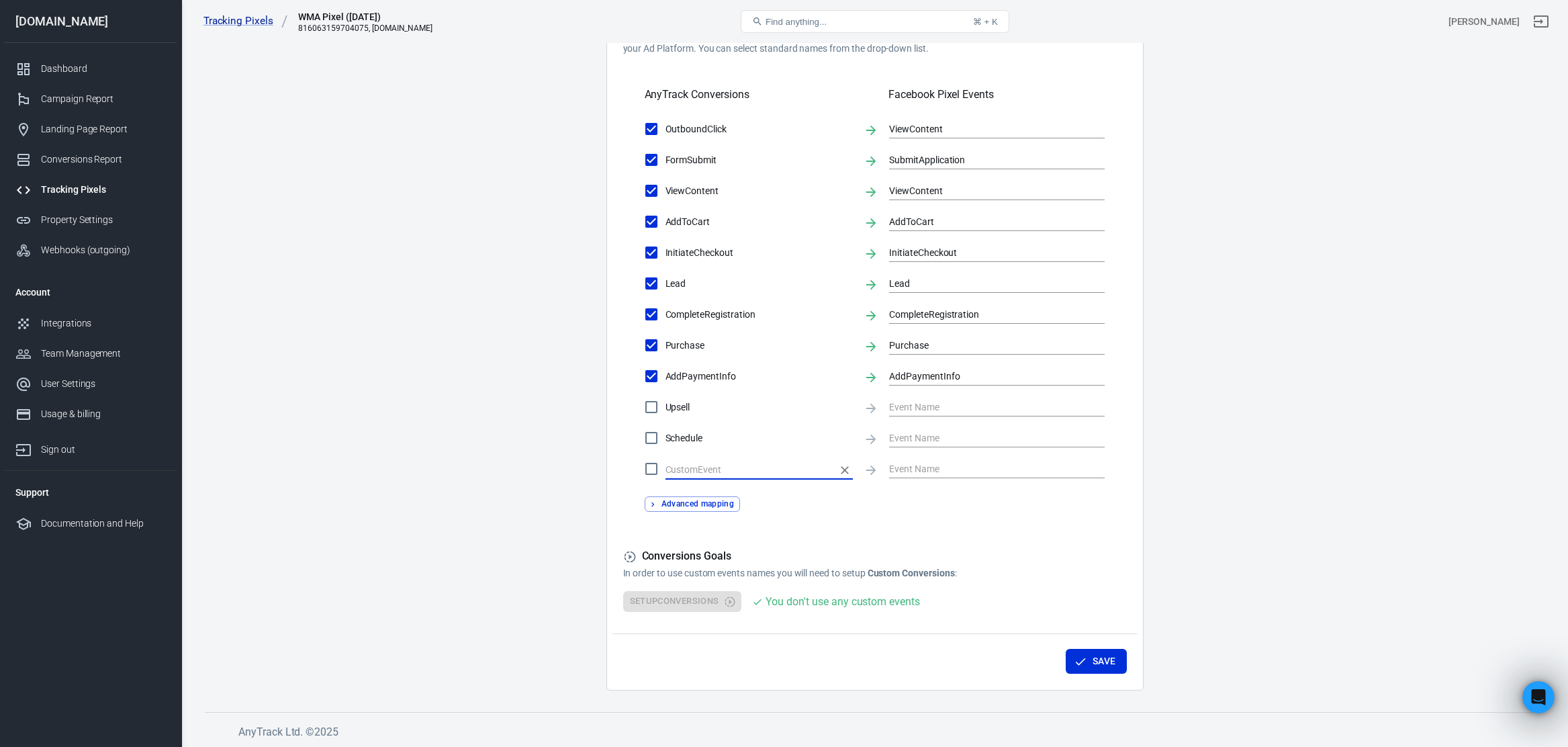
checkbox input "true"
click at [685, 470] on input "text" at bounding box center [749, 470] width 167 height 17
paste input "PageView_Piano"
type input "PageView_Piano"
click at [713, 501] on button "Advanced mapping" at bounding box center [692, 504] width 96 height 16
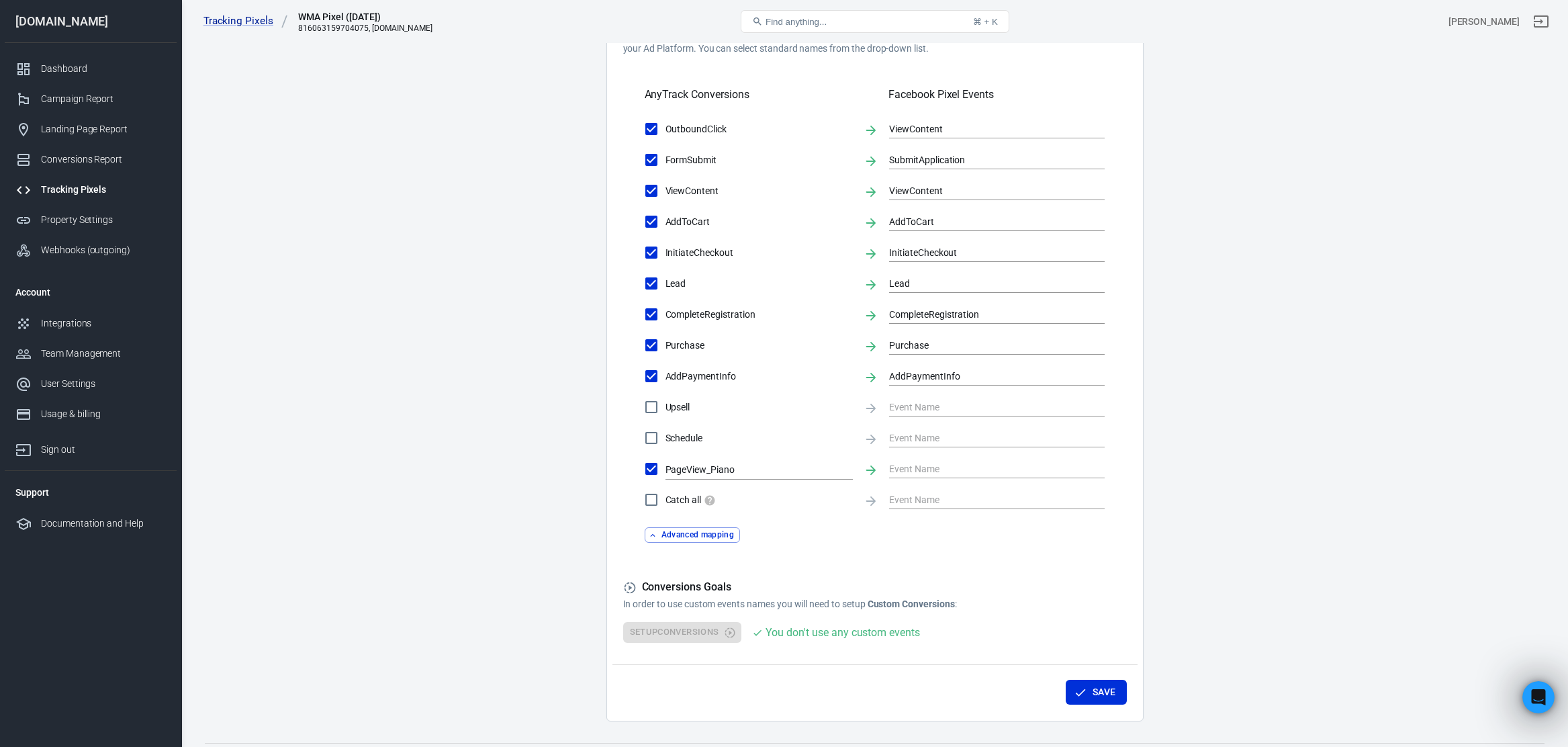
click at [653, 473] on input "PageView_Piano" at bounding box center [651, 469] width 28 height 28
checkbox input "false"
click at [653, 470] on input "checkbox" at bounding box center [651, 469] width 28 height 28
checkbox input "true"
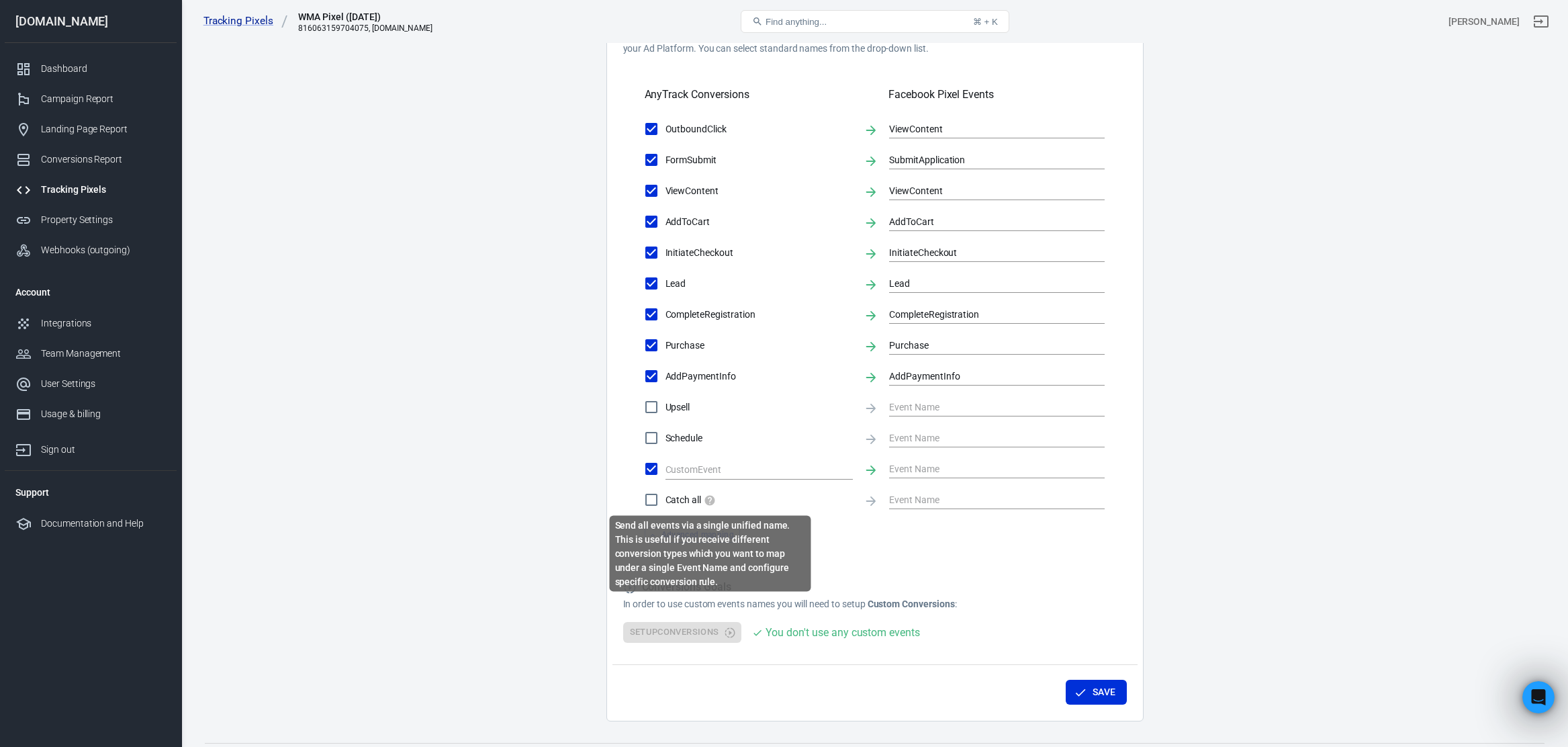
click at [713, 494] on icon "Send all events via a single unified name. This is useful if you receive differ…" at bounding box center [709, 500] width 12 height 12
click at [666, 494] on input "Catch all" at bounding box center [651, 499] width 28 height 28
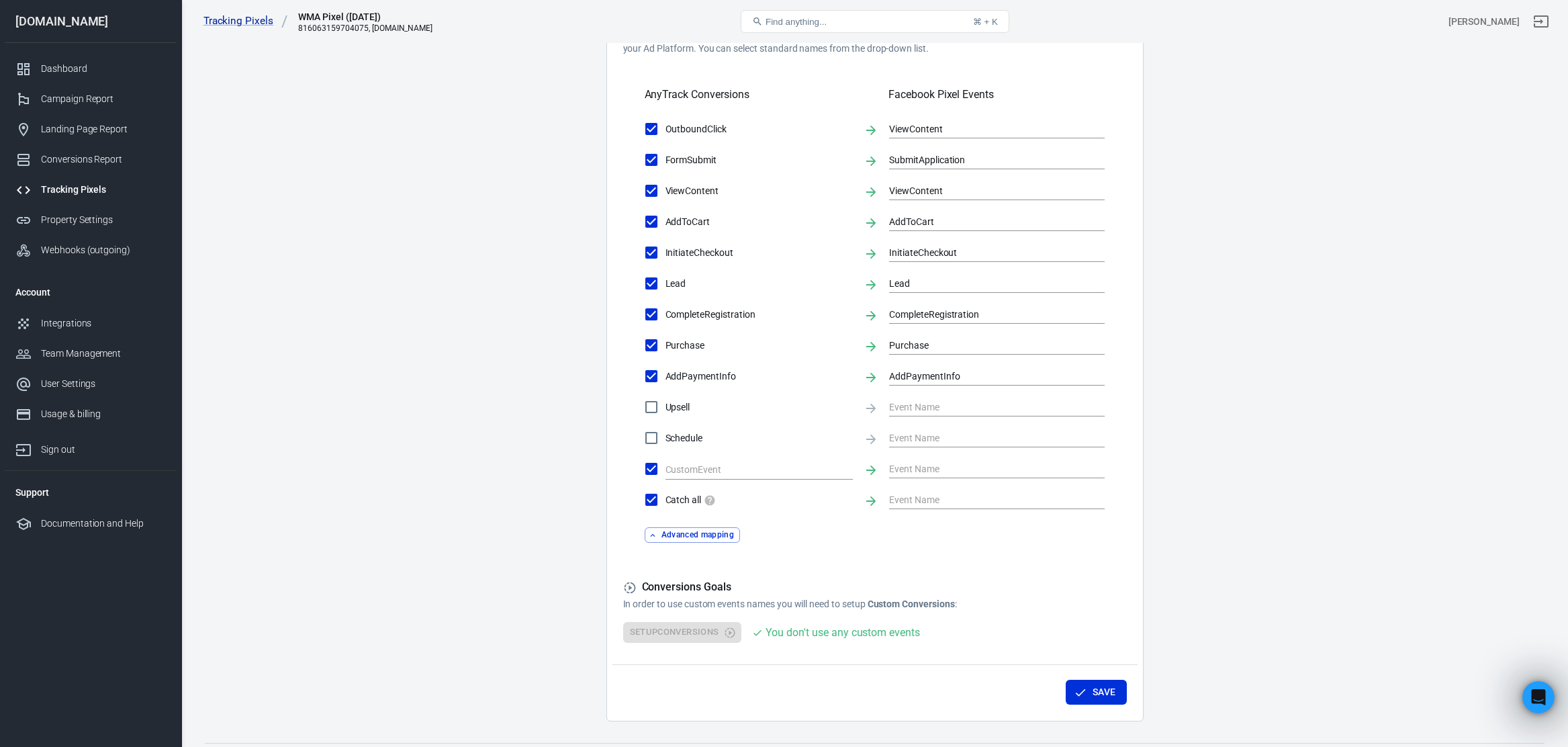
click at [655, 494] on input "Catch all" at bounding box center [651, 499] width 28 height 28
click at [764, 495] on span "Catch all" at bounding box center [759, 499] width 187 height 14
click at [666, 495] on input "Catch all" at bounding box center [651, 499] width 28 height 28
click at [652, 502] on input "Catch all" at bounding box center [651, 499] width 28 height 28
click at [785, 511] on label "Catch all" at bounding box center [745, 499] width 216 height 28
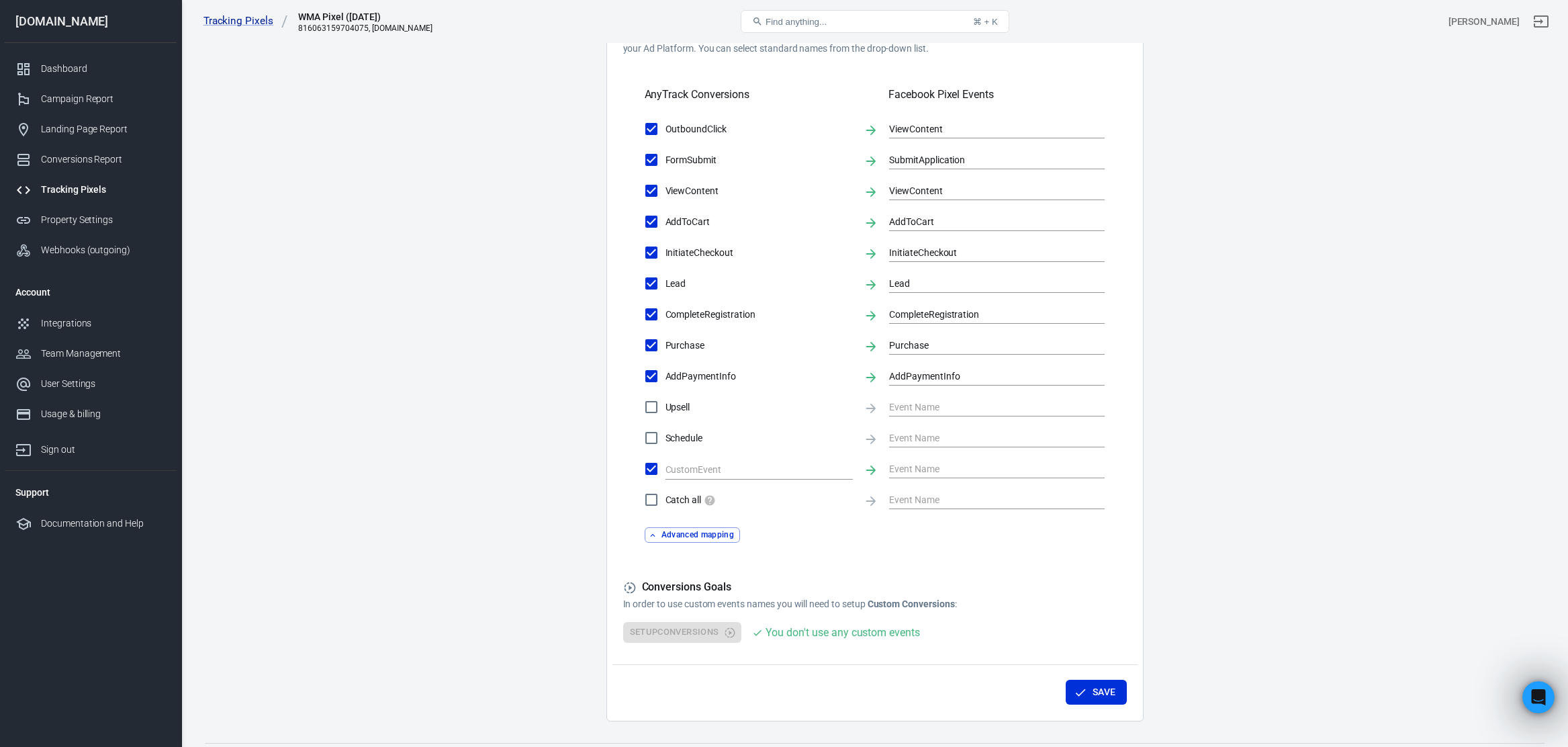
click at [666, 511] on input "Catch all" at bounding box center [651, 499] width 28 height 28
click at [870, 466] on icon at bounding box center [871, 469] width 15 height 15
click at [1029, 460] on input "text" at bounding box center [986, 468] width 195 height 17
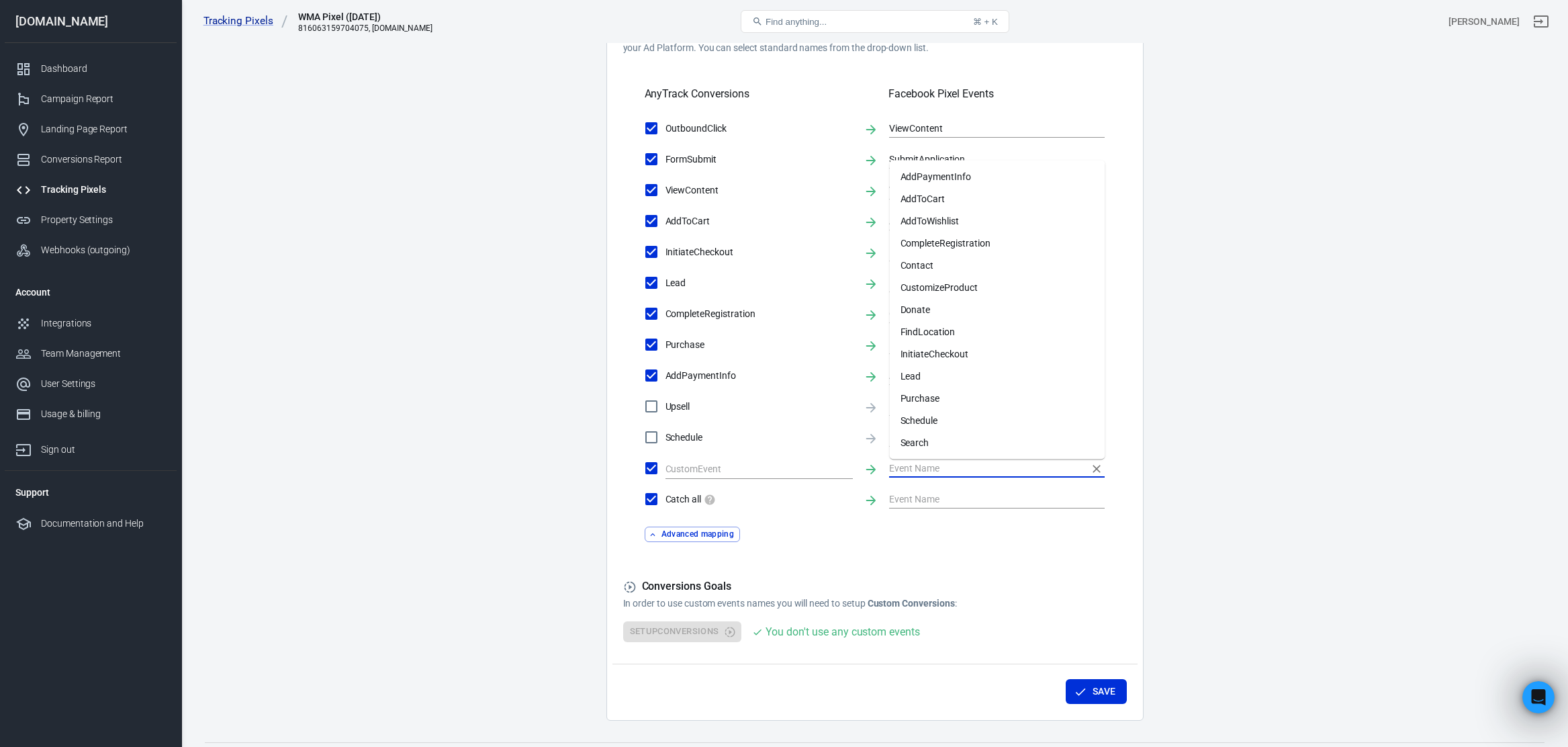
click at [982, 588] on h5 "Conversions Goals" at bounding box center [875, 587] width 503 height 14
click at [639, 499] on input "Catch all" at bounding box center [651, 498] width 28 height 28
checkbox input "false"
click at [694, 462] on input "text" at bounding box center [749, 469] width 167 height 17
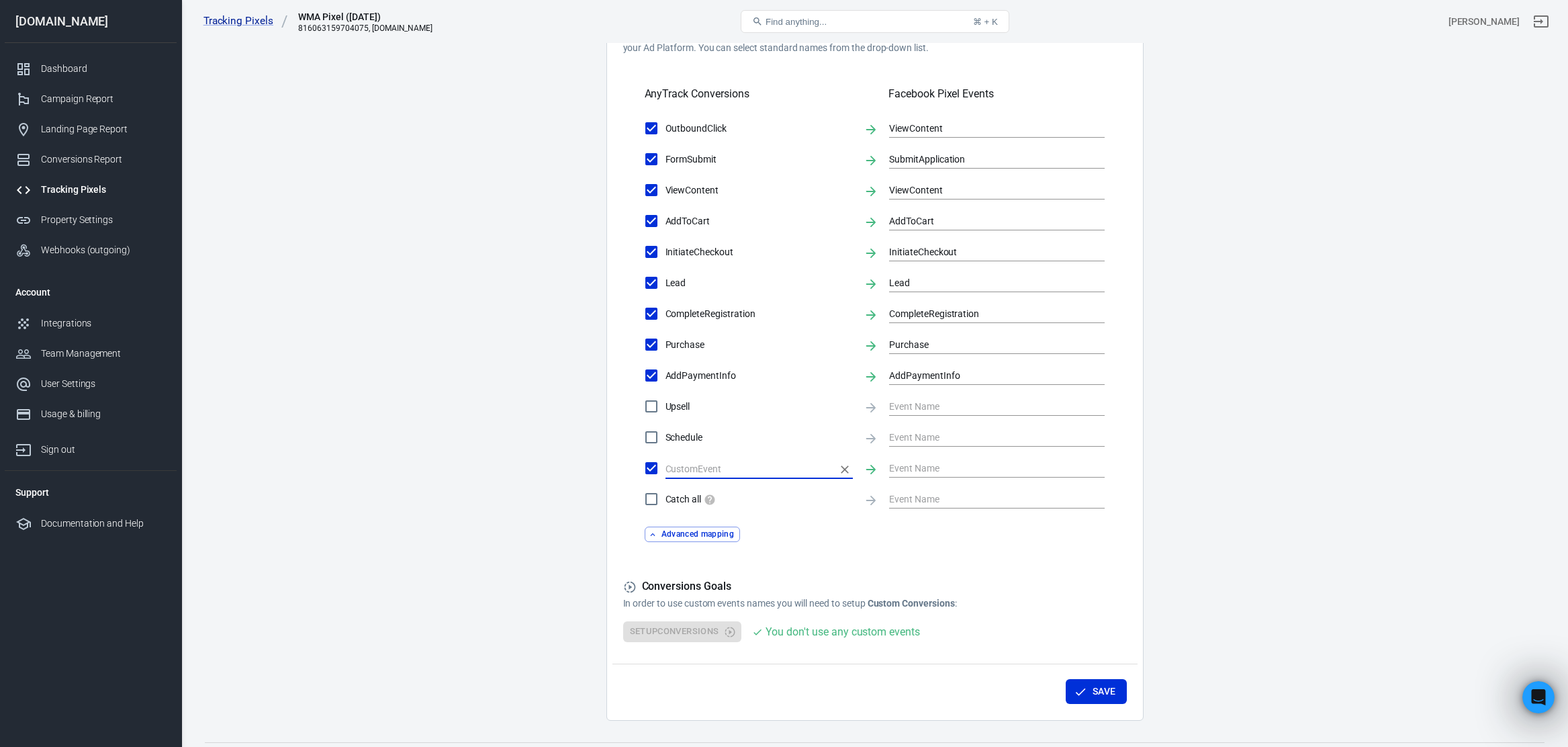
paste input "PageView_Piano"
type input "PageView_Piano"
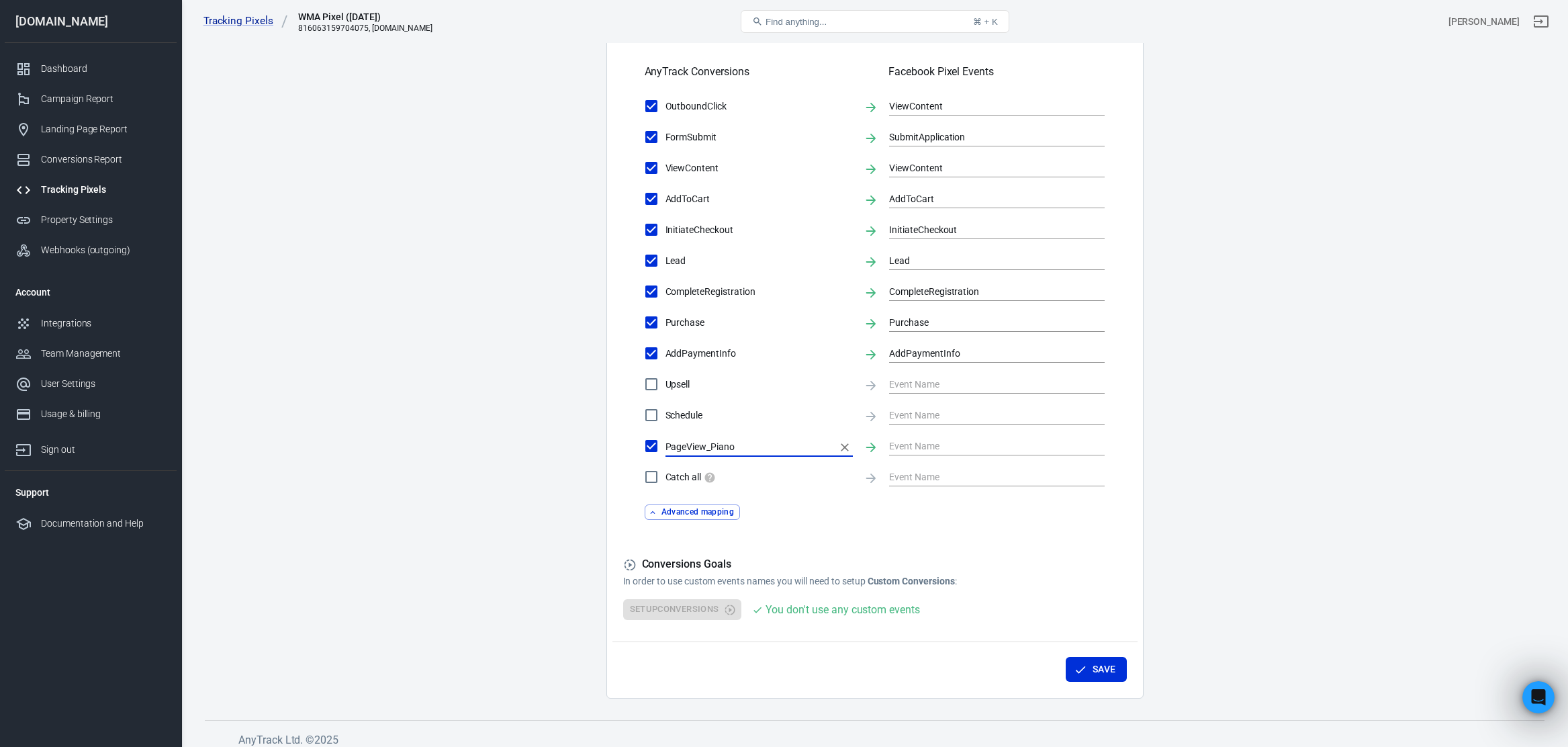
click at [709, 512] on button "Advanced mapping" at bounding box center [692, 512] width 96 height 16
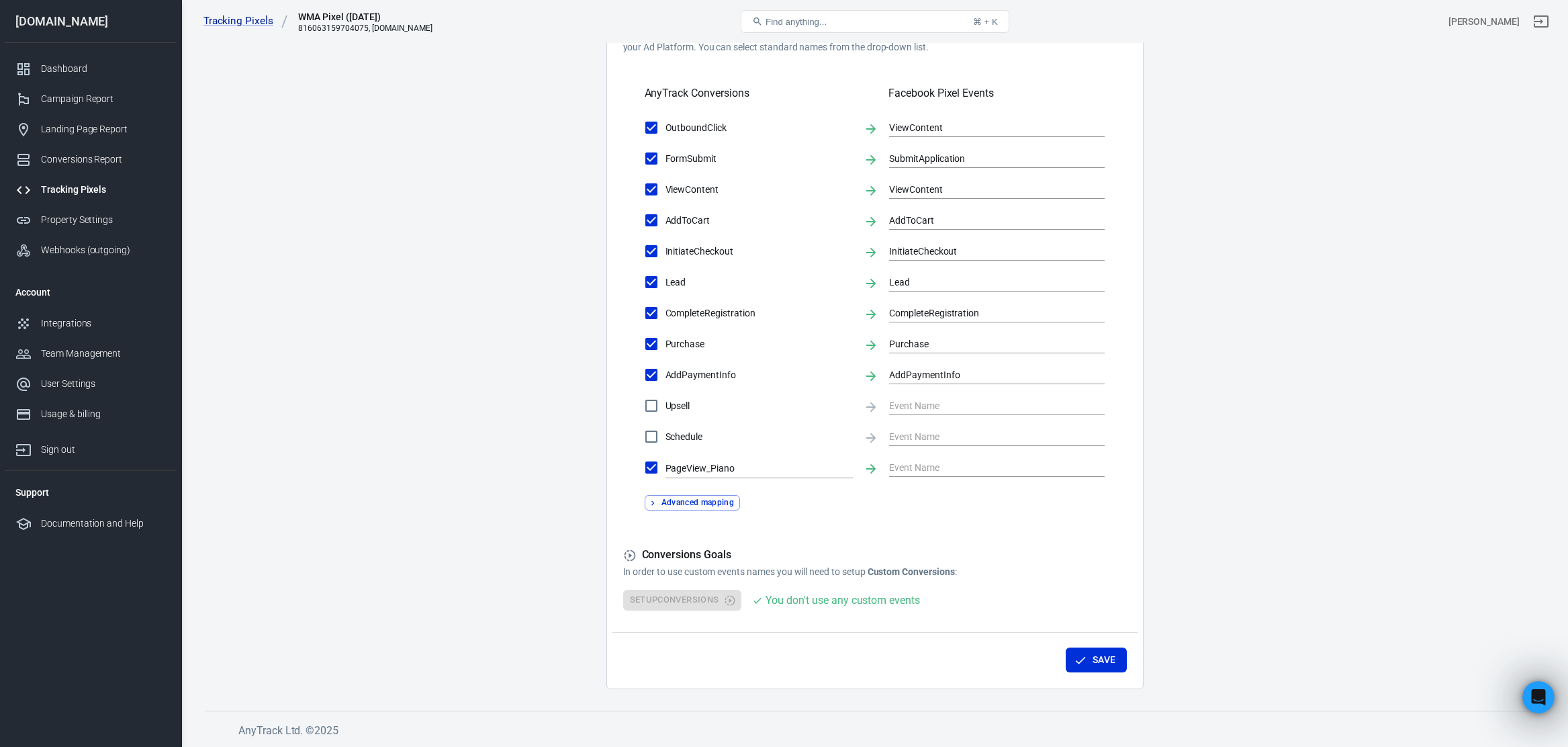
scroll to position [437, 0]
click at [654, 470] on input "PageView_Piano" at bounding box center [651, 469] width 28 height 28
checkbox input "false"
click at [748, 466] on input "text" at bounding box center [749, 470] width 167 height 17
paste input "PageView_Piano"
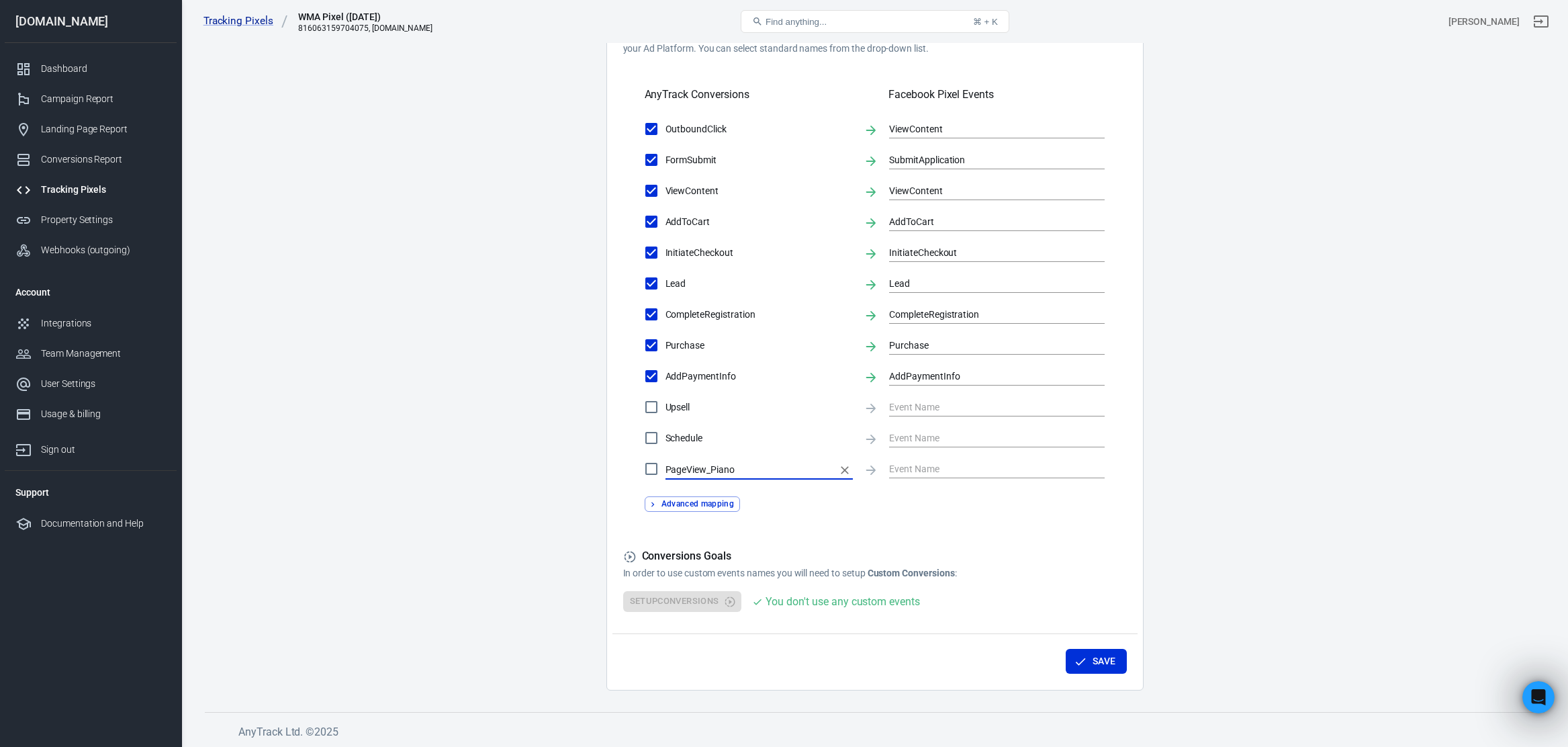
type input "PageView_Piano"
click at [652, 472] on input "PageView_Piano" at bounding box center [651, 469] width 28 height 28
checkbox input "false"
click at [717, 471] on input "text" at bounding box center [749, 470] width 167 height 17
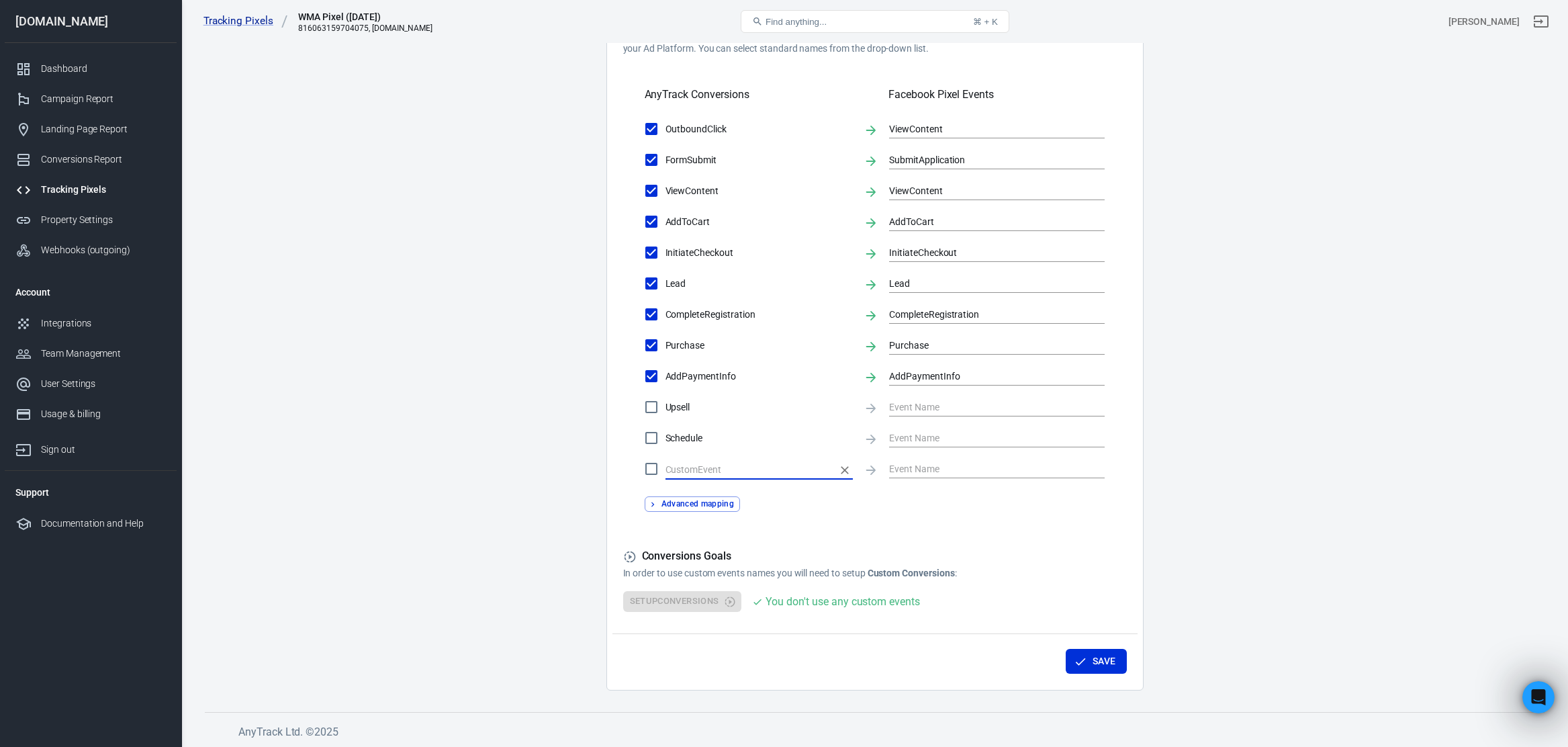
paste input "PageView_Piano"
type input "PageView_Piano"
click at [819, 492] on div "Advanced mapping" at bounding box center [875, 498] width 503 height 26
click at [648, 472] on input "PageView_Piano" at bounding box center [651, 469] width 28 height 28
checkbox input "true"
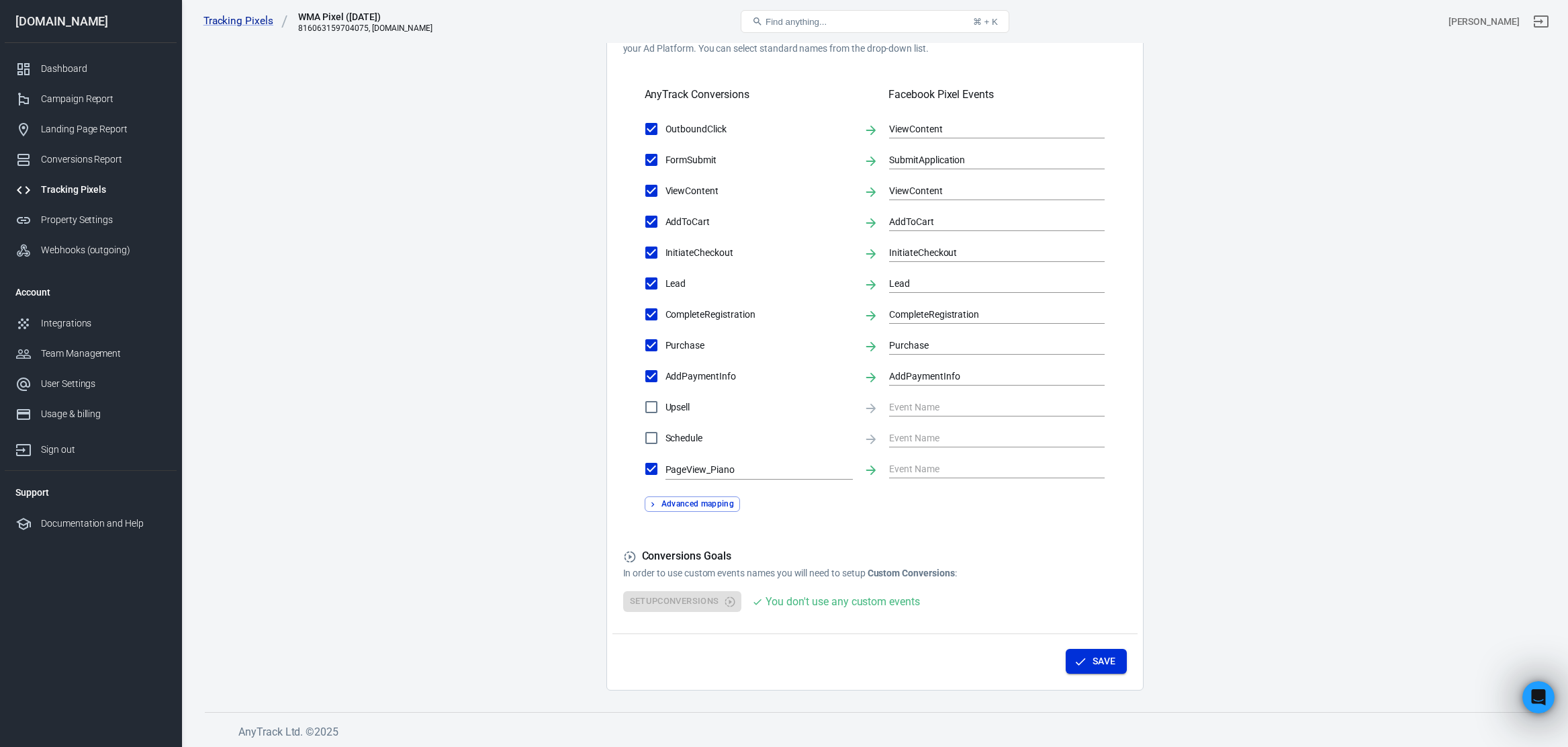
click at [1093, 655] on button "Save" at bounding box center [1097, 661] width 61 height 25
click at [669, 496] on button "Advanced mapping" at bounding box center [692, 504] width 96 height 16
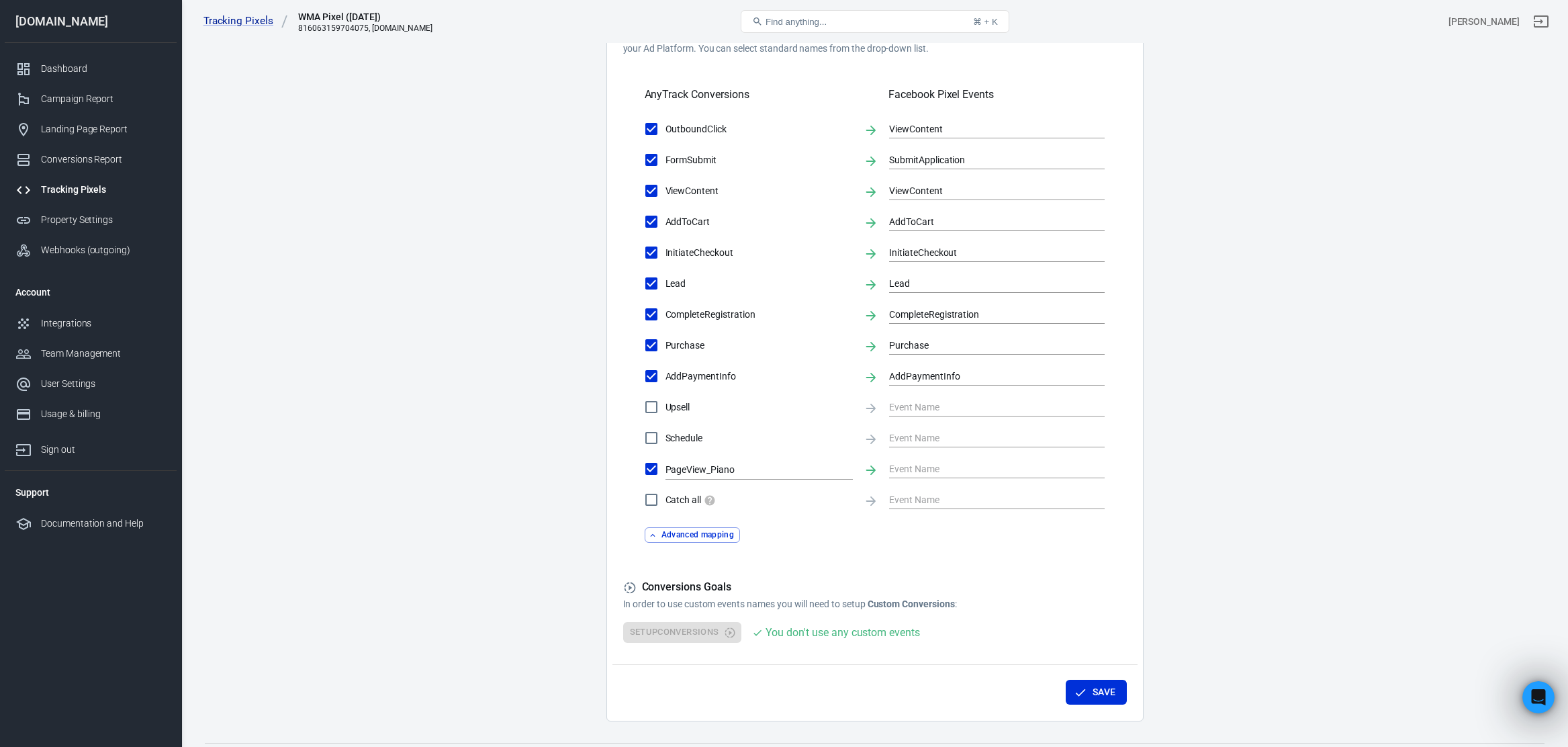
click at [668, 533] on button "Advanced mapping" at bounding box center [692, 535] width 96 height 16
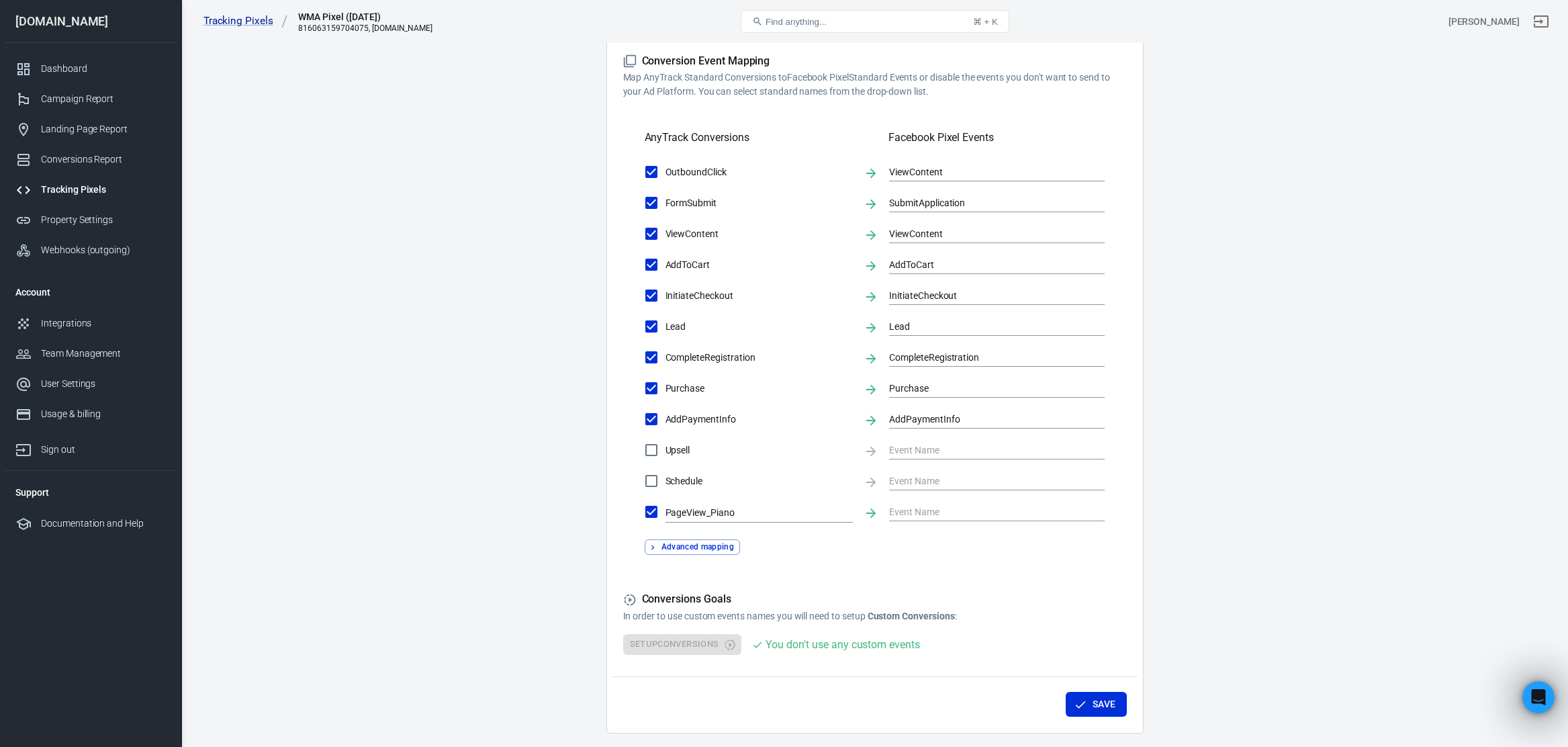
scroll to position [396, 0]
click at [970, 509] on input "text" at bounding box center [986, 509] width 195 height 17
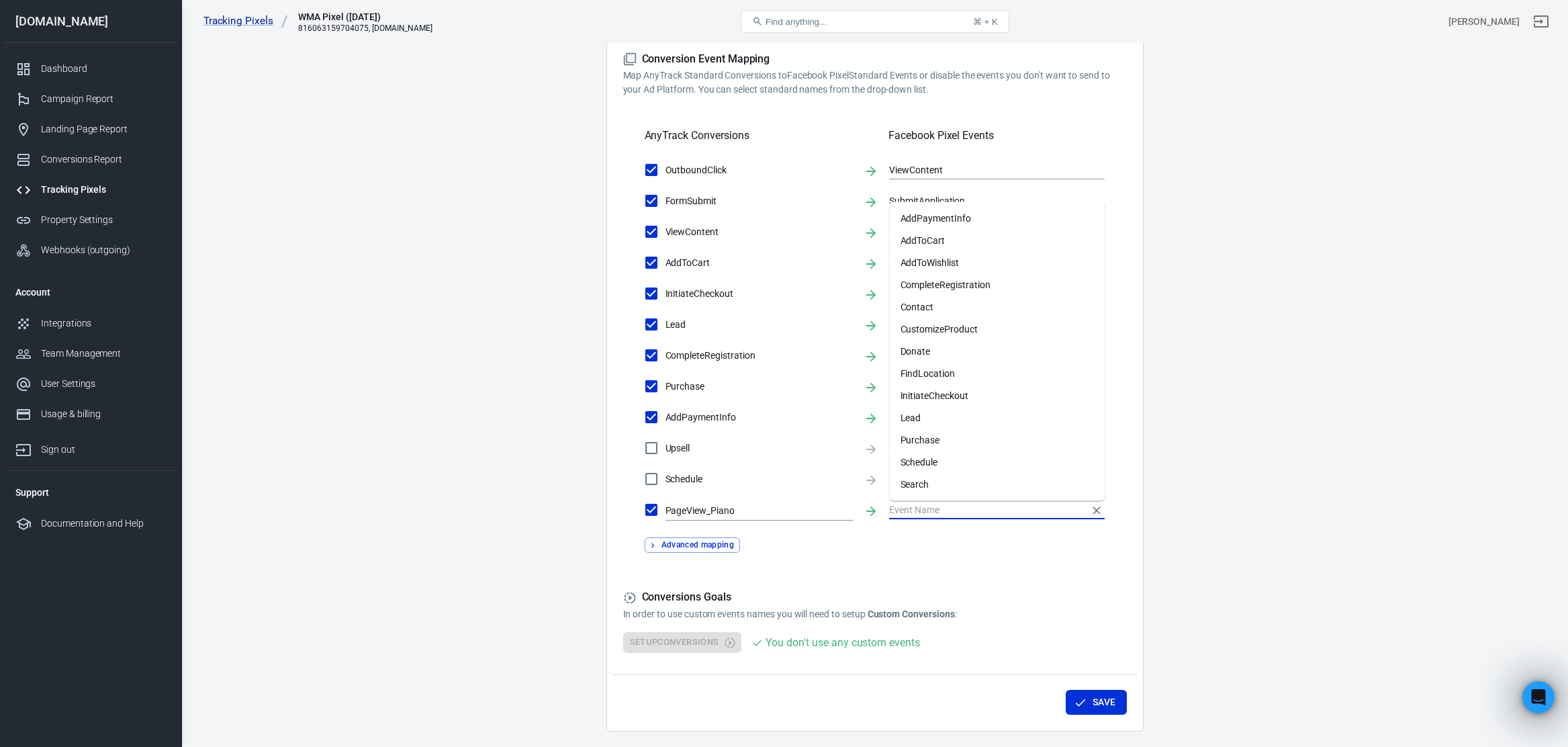
paste input "PageView_Piano"
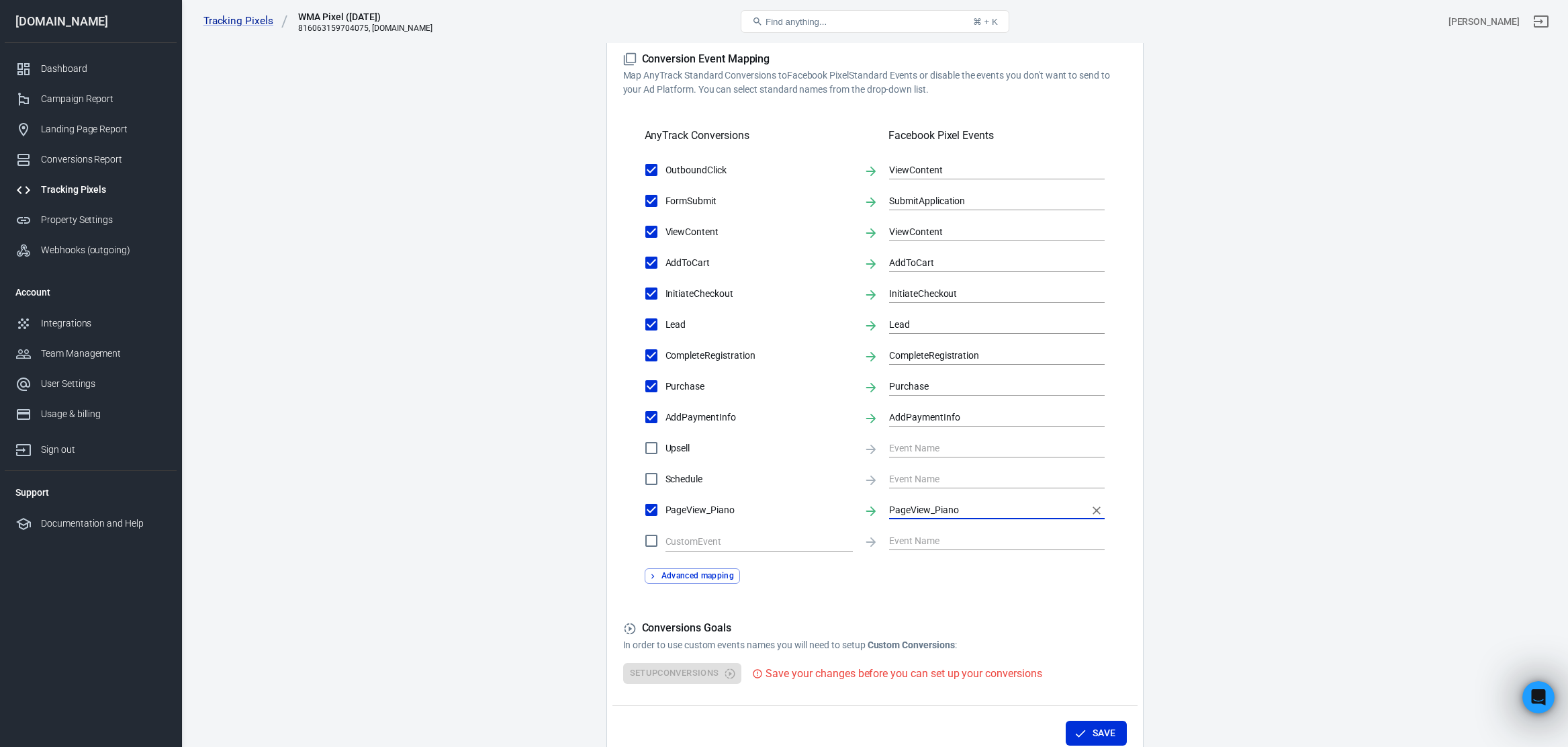
type input "PageView_Piano"
click at [655, 542] on input "checkbox" at bounding box center [651, 540] width 28 height 28
checkbox input "true"
click at [726, 539] on input "text" at bounding box center [749, 541] width 167 height 17
paste input "PageView_Piano"
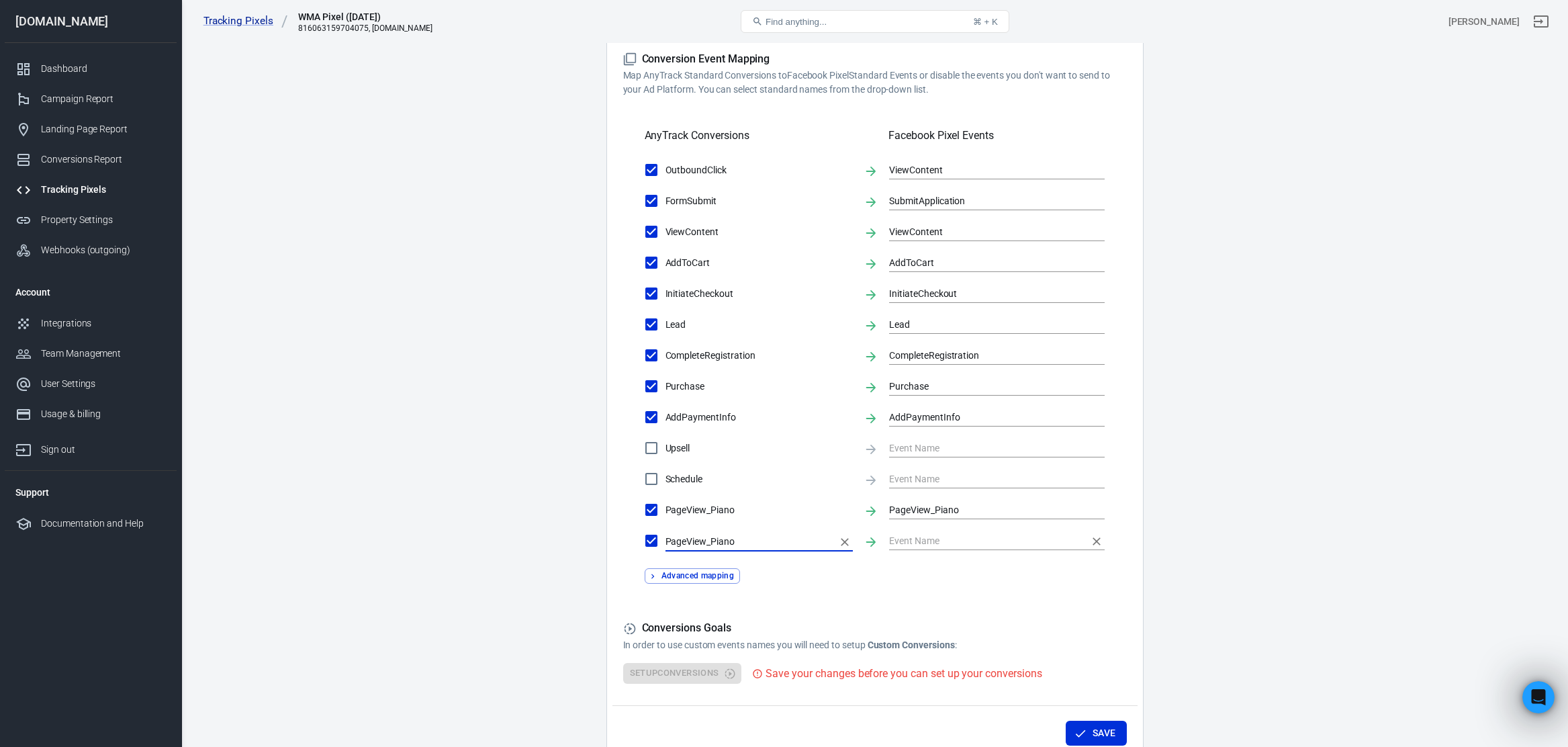
type input "PageView_Piano"
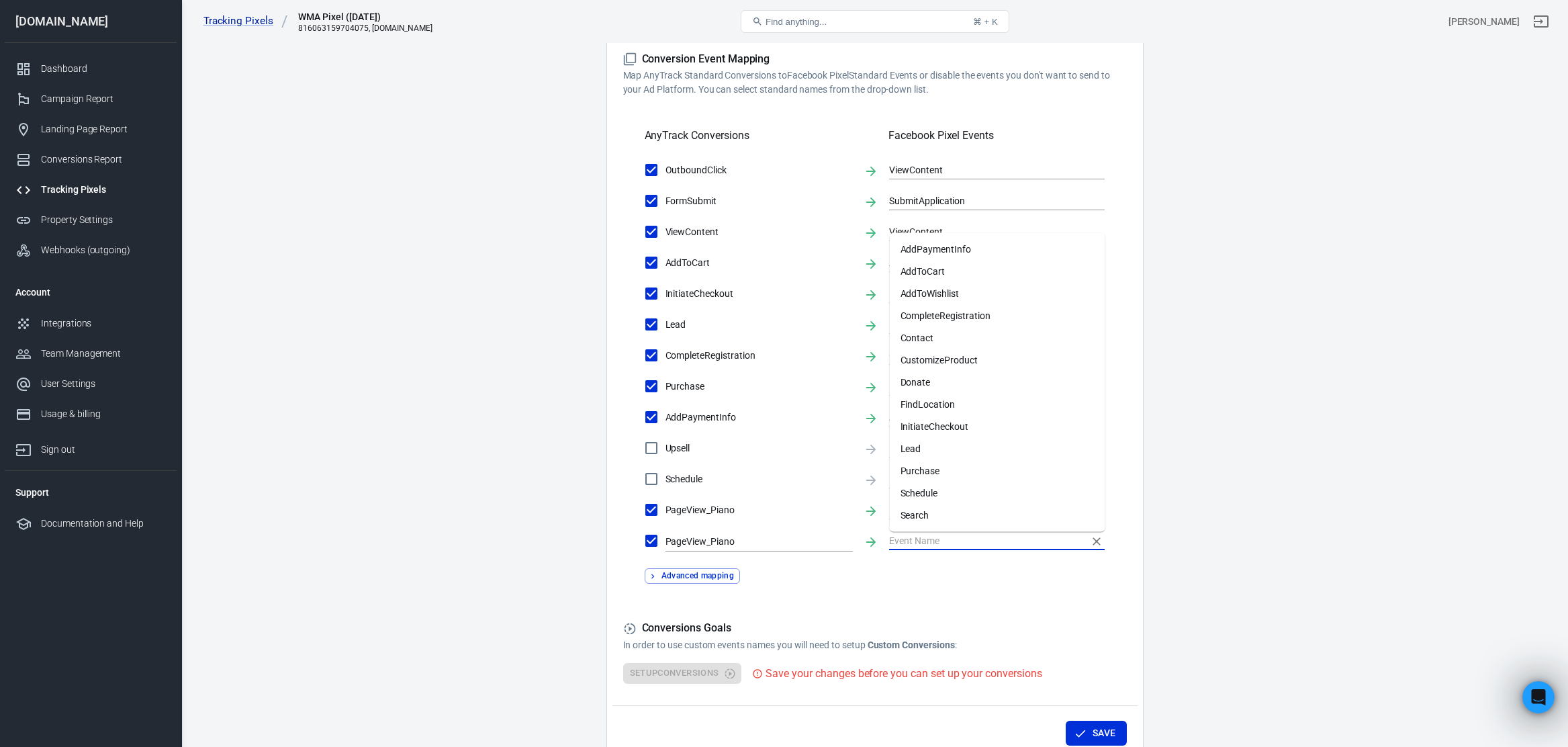
click at [957, 537] on input "text" at bounding box center [986, 540] width 195 height 17
paste input "PageView_Piano"
type input "PageView_Piano"
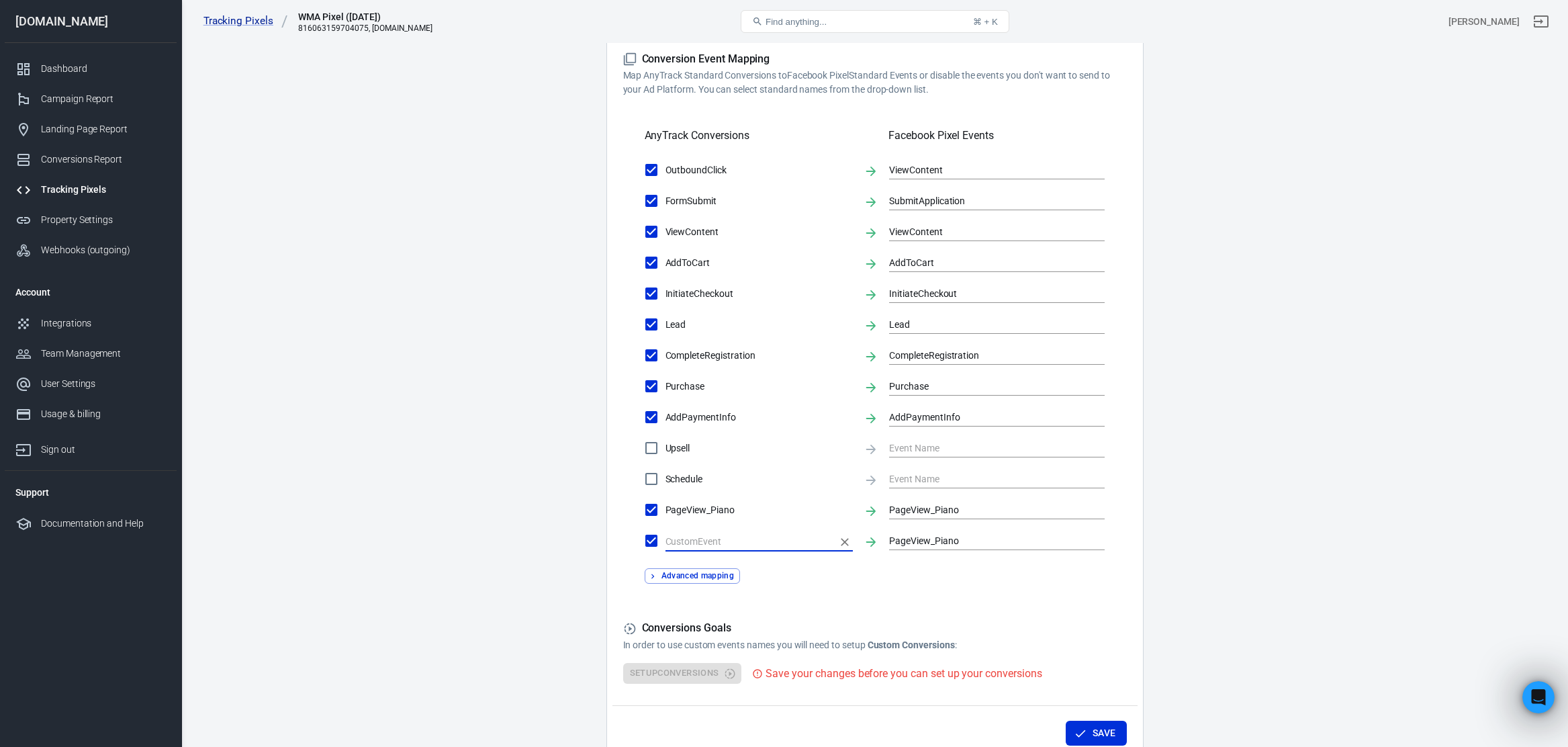
click at [745, 537] on input "text" at bounding box center [749, 541] width 167 height 17
paste input "PageView_Piano"
type input "PageView_Piano"
click at [721, 539] on input "PageView_Piano" at bounding box center [749, 541] width 167 height 17
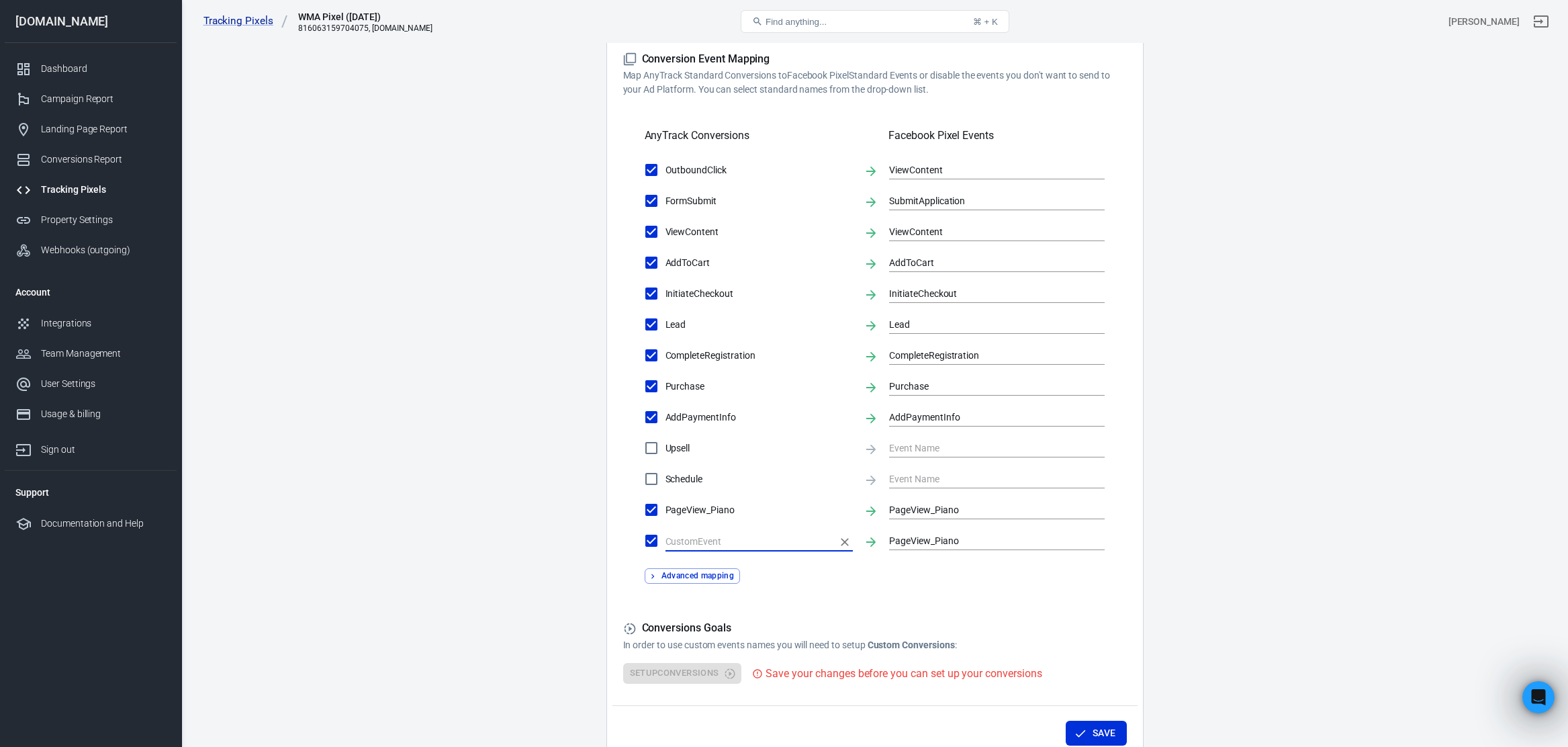
paste input "PageView_Piano"
type input "PageView_Guitar"
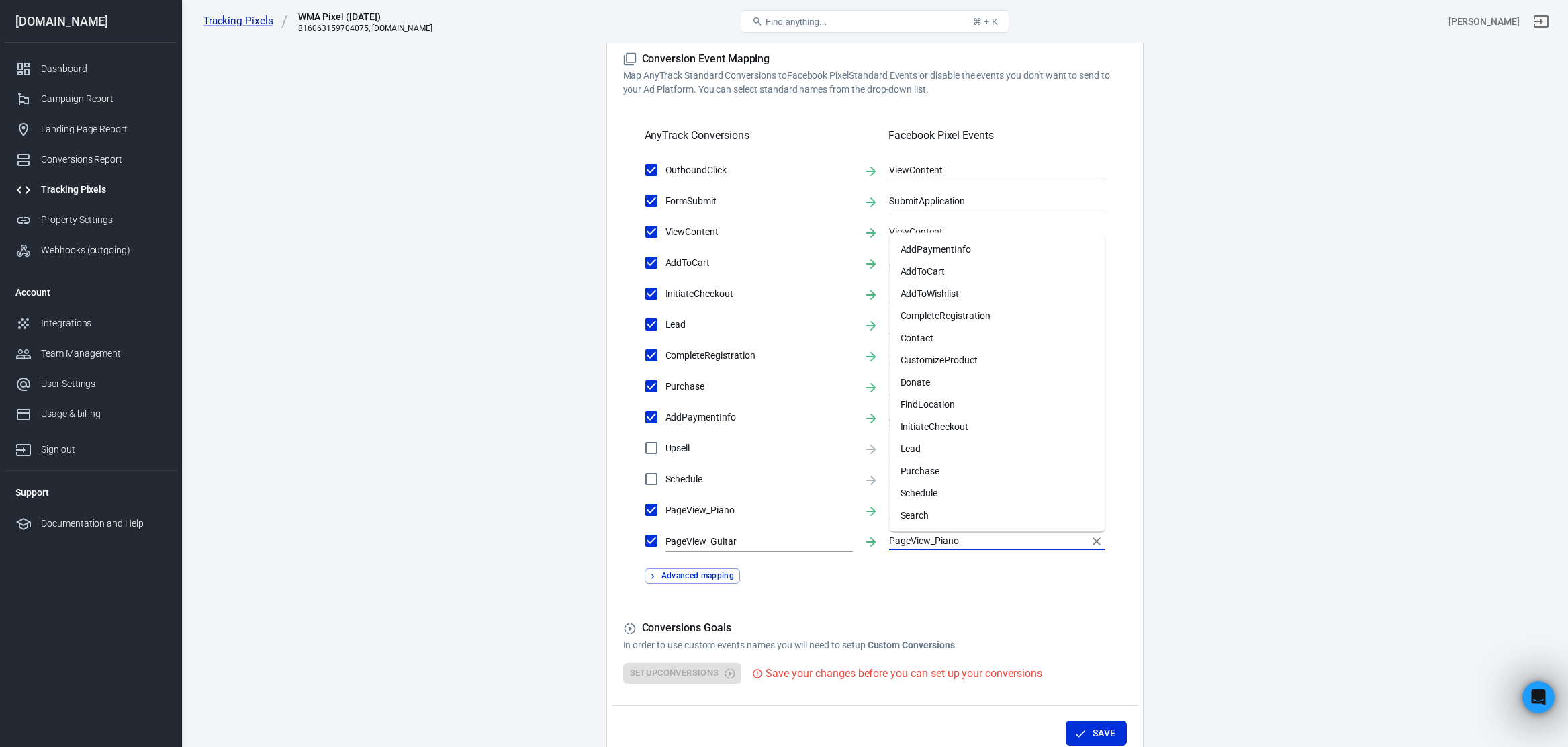
click at [980, 535] on input "PageView_Piano" at bounding box center [986, 540] width 195 height 17
click at [1010, 540] on input "PageView_Piano" at bounding box center [986, 540] width 195 height 17
click at [1017, 601] on form "Account Connection Connect with Facebook Pixel to enable AnyTrack to send conve…" at bounding box center [875, 219] width 503 height 928
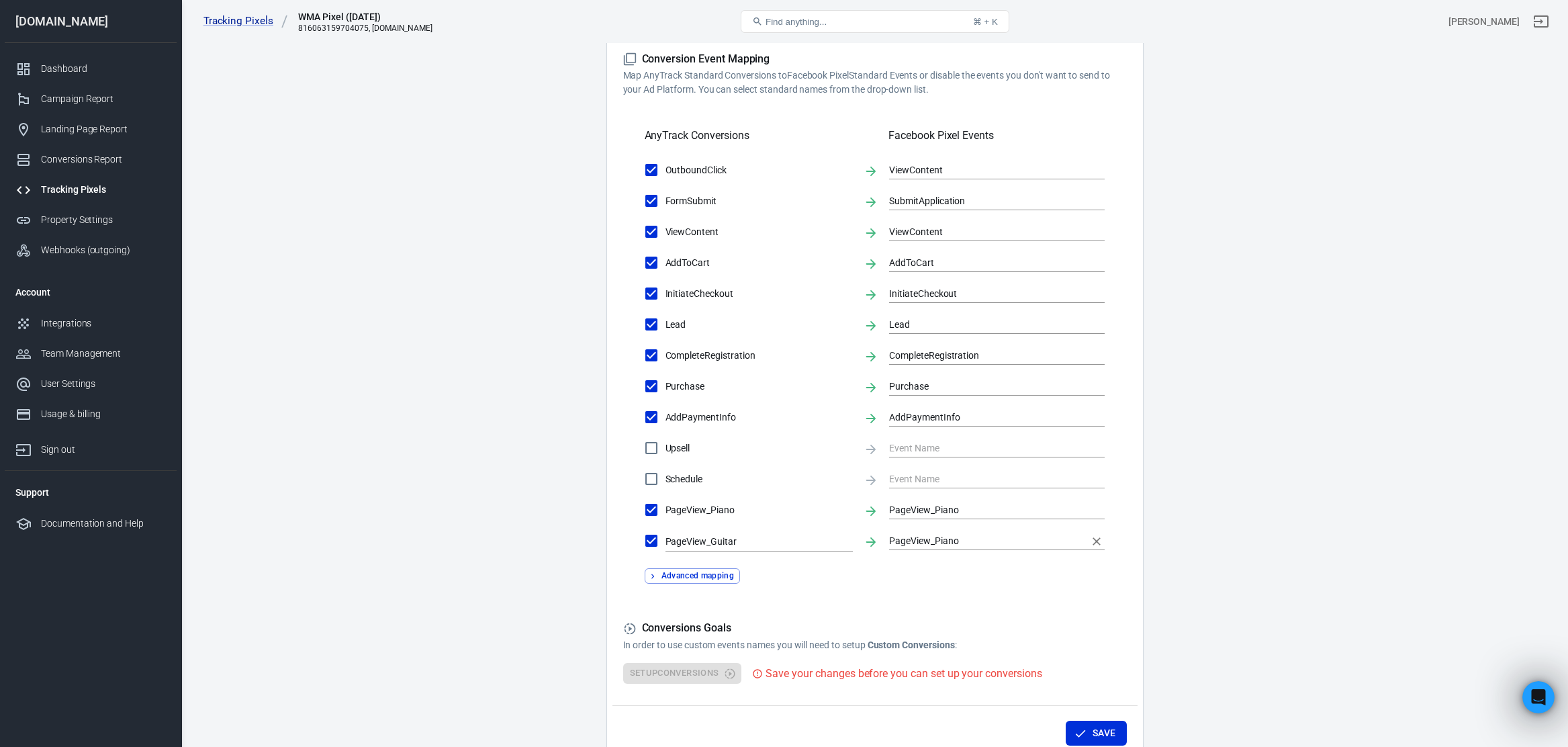
click at [957, 541] on input "PageView_Piano" at bounding box center [986, 540] width 195 height 17
checkbox input "false"
click at [966, 572] on div "Advanced mapping" at bounding box center [875, 571] width 503 height 26
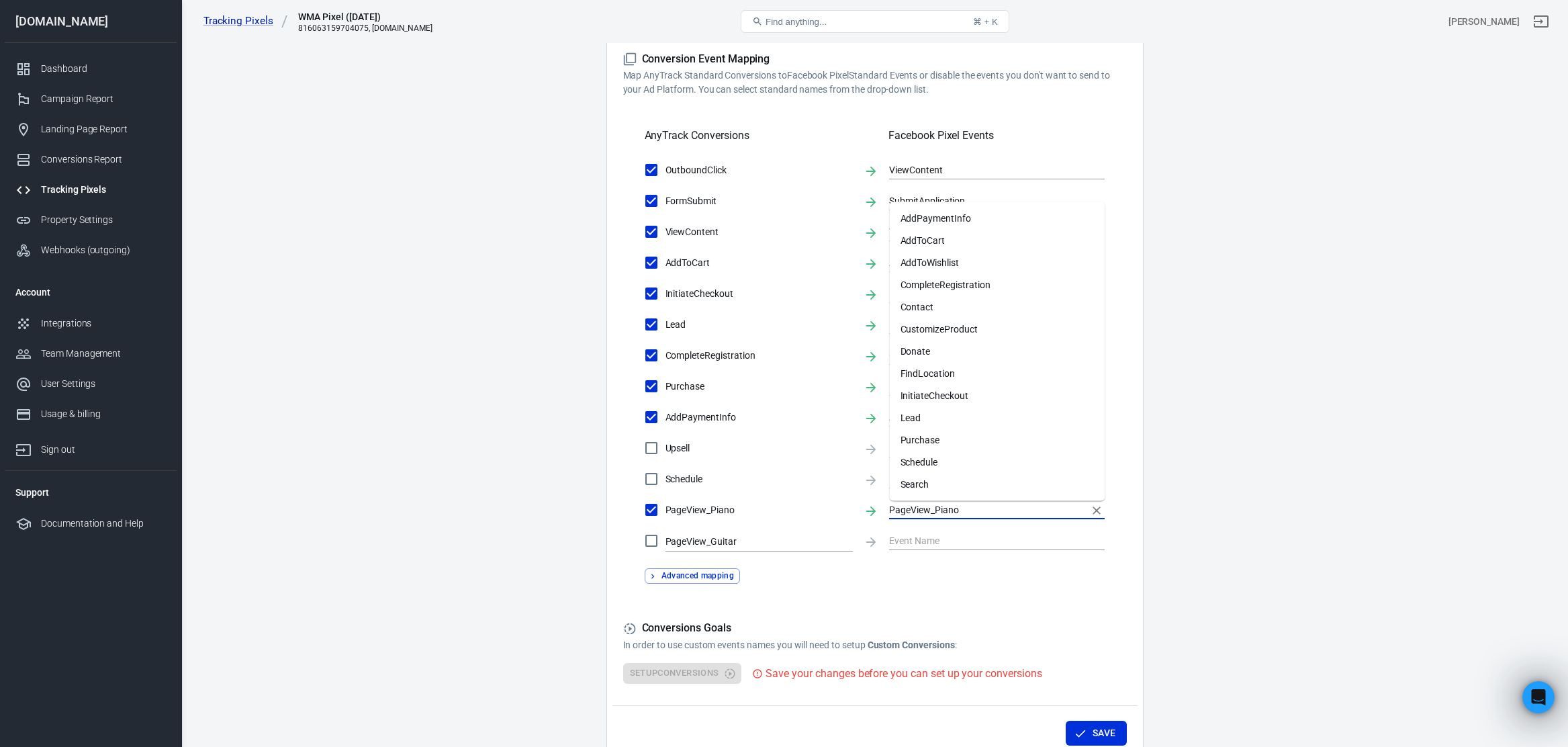
click at [909, 507] on input "PageView_Piano" at bounding box center [986, 509] width 195 height 17
checkbox input "false"
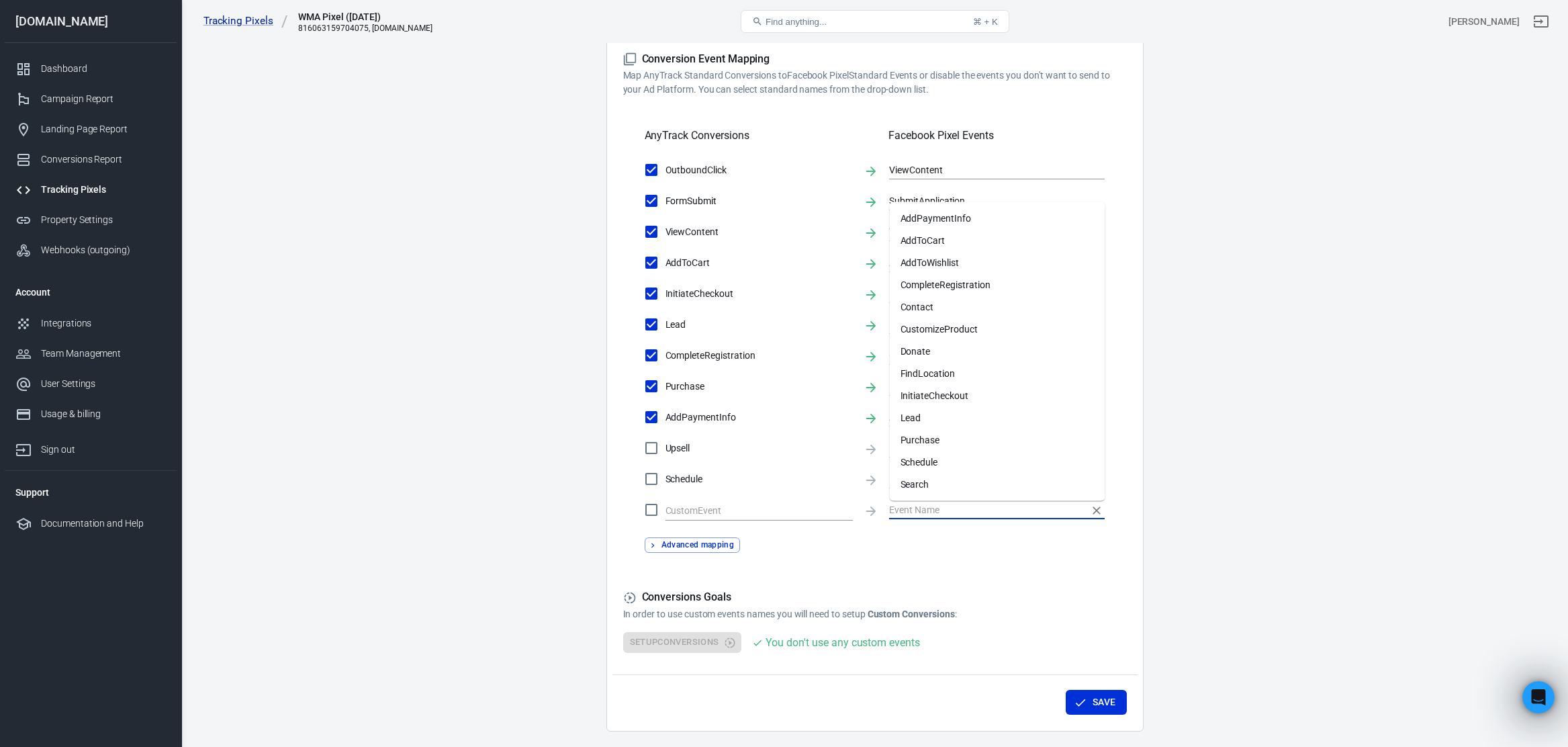
click at [950, 575] on form "Account Connection Connect with Facebook Pixel to enable AnyTrack to send conve…" at bounding box center [875, 204] width 503 height 898
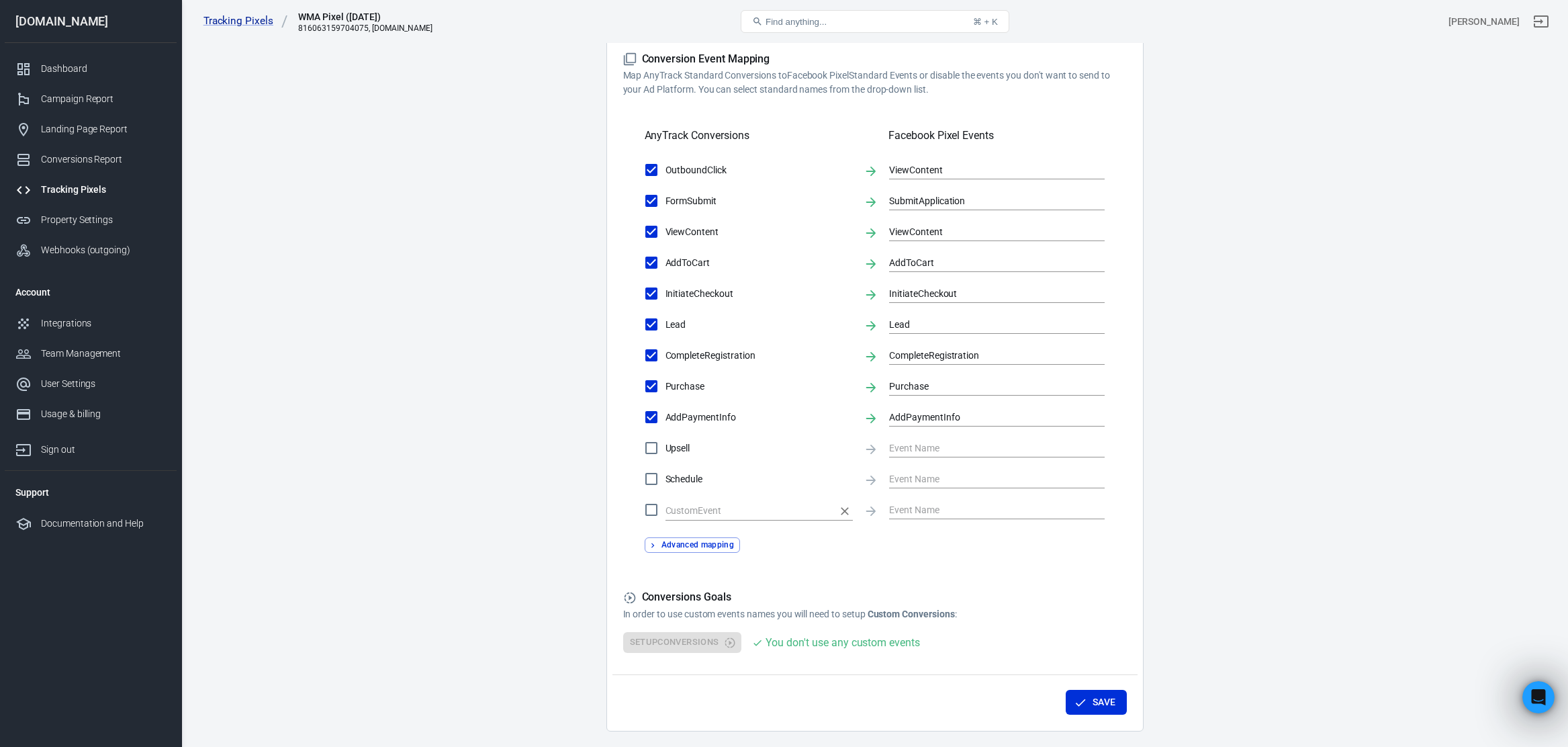
click at [689, 509] on input "text" at bounding box center [749, 510] width 167 height 17
paste input "PageView_Piano"
type input "PageView_Piano"
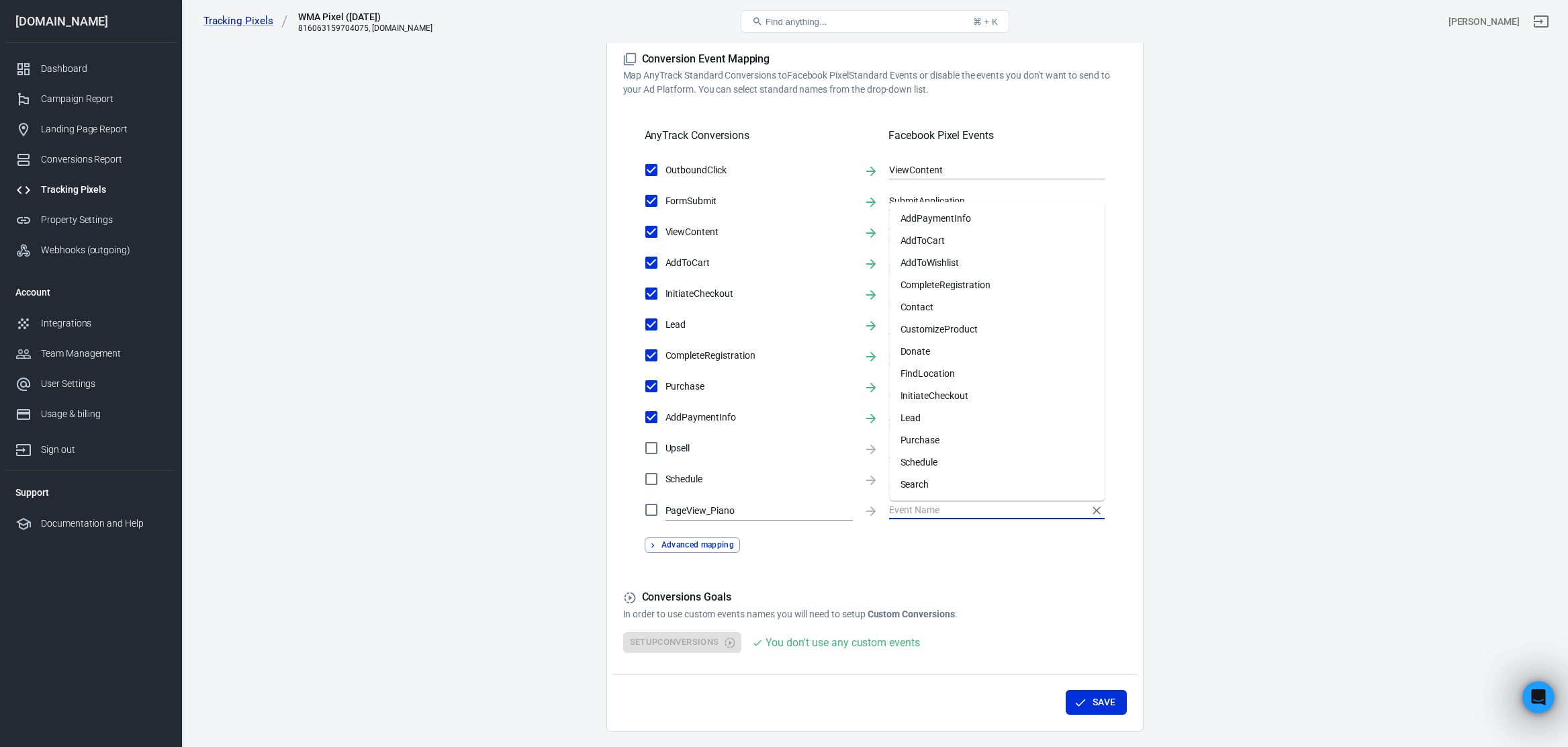
click at [930, 509] on input "text" at bounding box center [986, 509] width 195 height 17
paste input "PageView_Piano"
checkbox input "true"
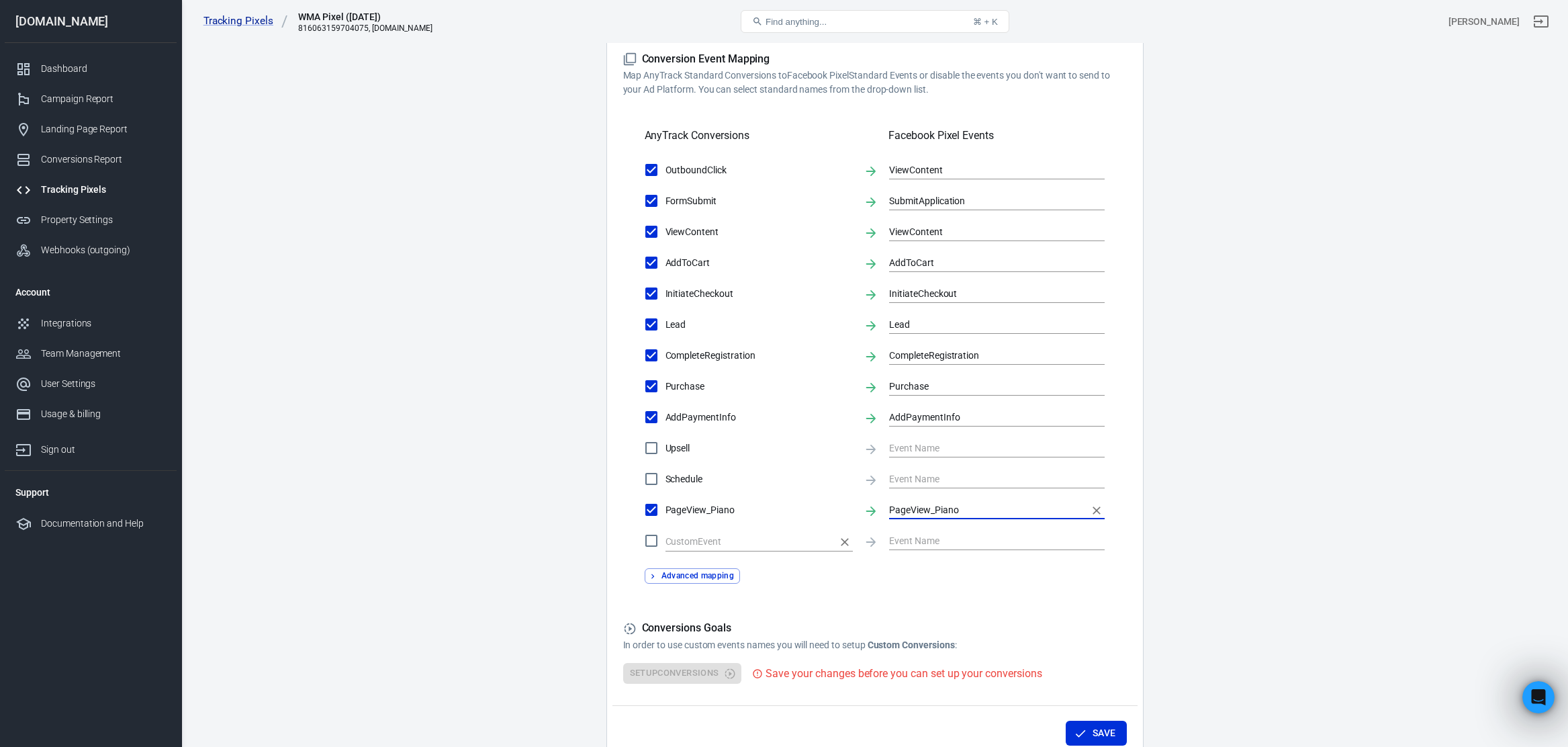
type input "PageView_Piano"
click at [763, 536] on input "text" at bounding box center [749, 541] width 167 height 17
paste input "PageView_Piano"
click at [772, 539] on input "PageView_Piano" at bounding box center [749, 541] width 167 height 17
type input "PageView_Guitar"
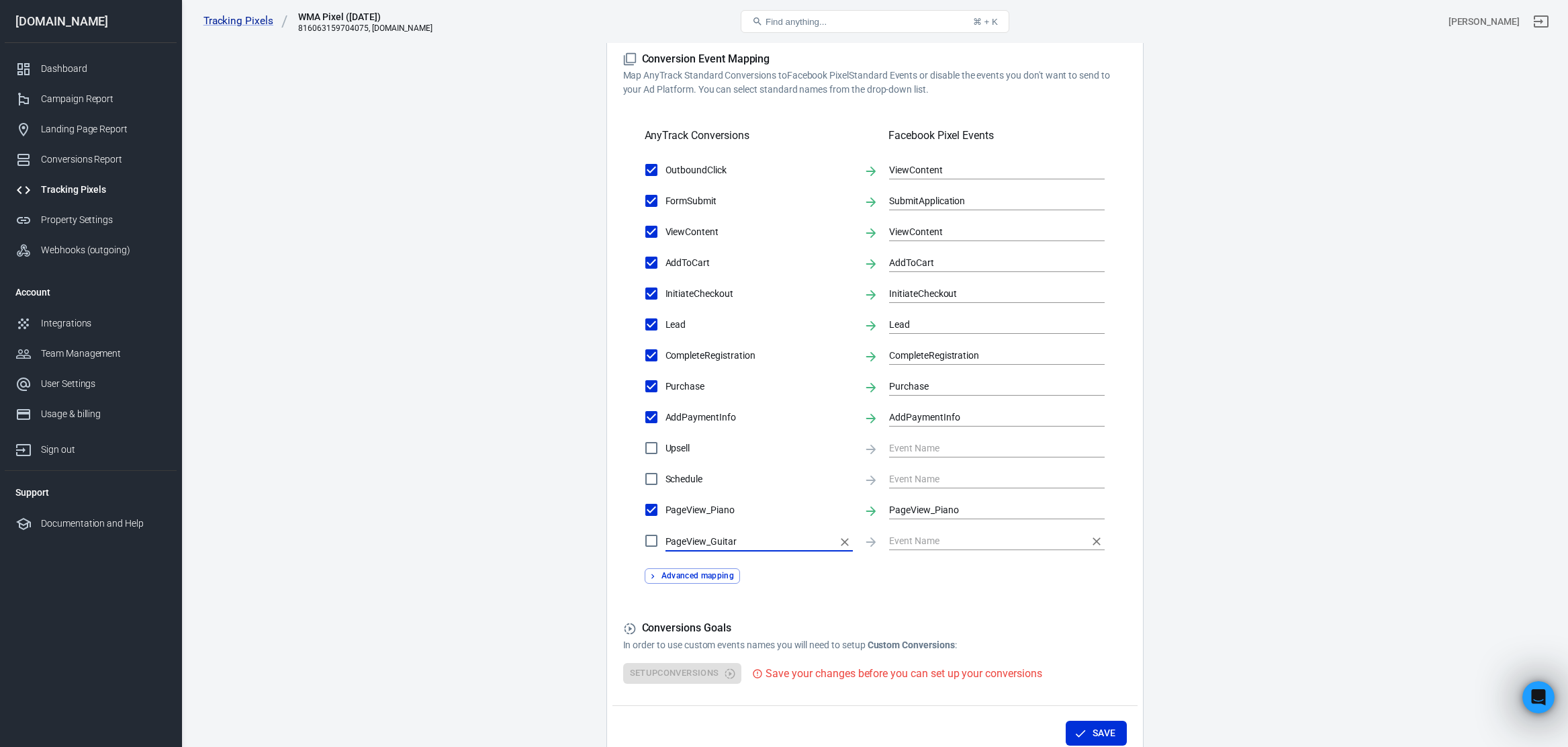
click at [964, 537] on input "text" at bounding box center [986, 540] width 195 height 17
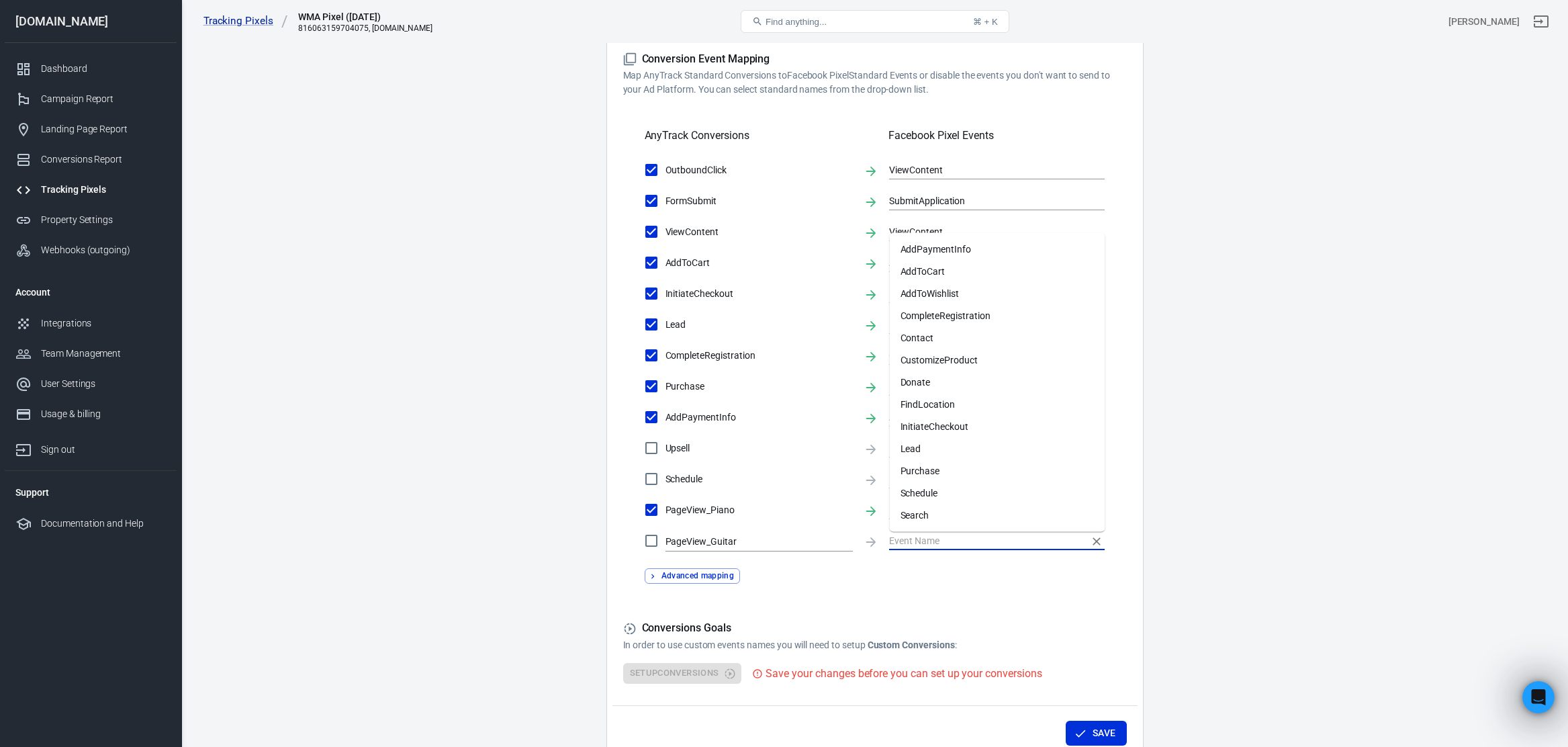
paste input "PageView_Piano"
checkbox input "true"
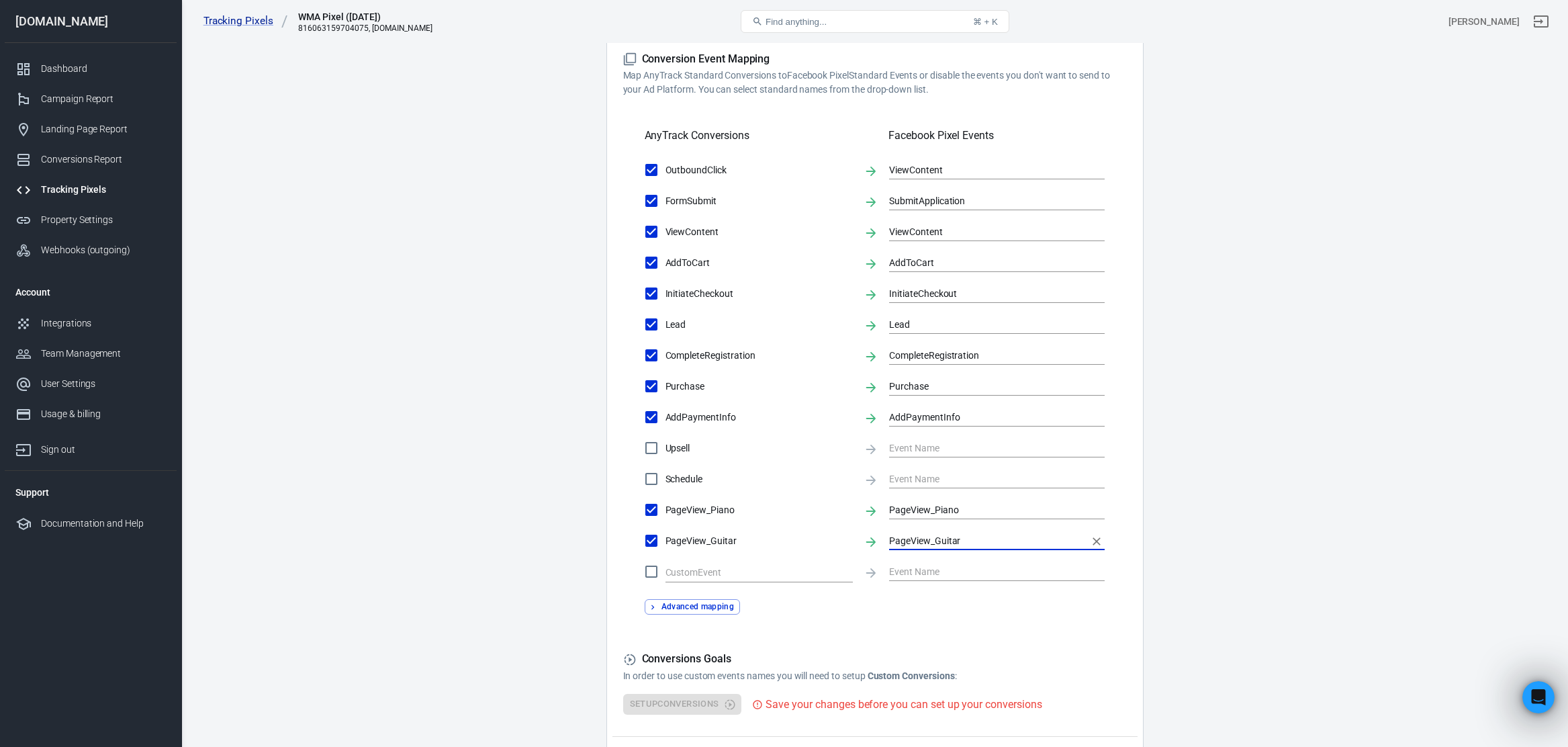
scroll to position [378, 0]
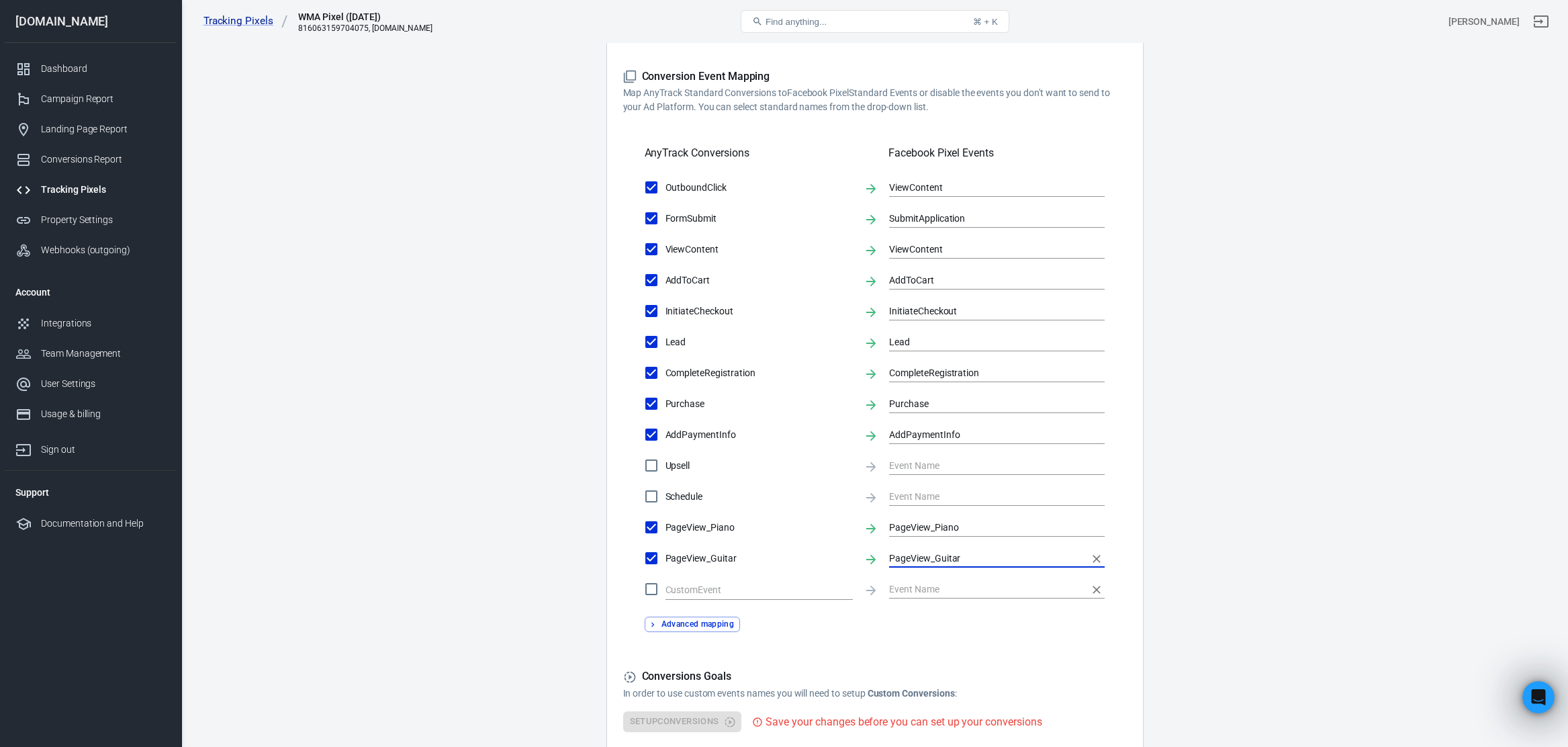
click at [1095, 590] on icon "Clear" at bounding box center [1097, 589] width 8 height 8
type input "PageView_Guitar"
click at [602, 397] on main "Conversions Ads Integration Settings Conversions Settings Account Connection Co…" at bounding box center [875, 233] width 1339 height 1155
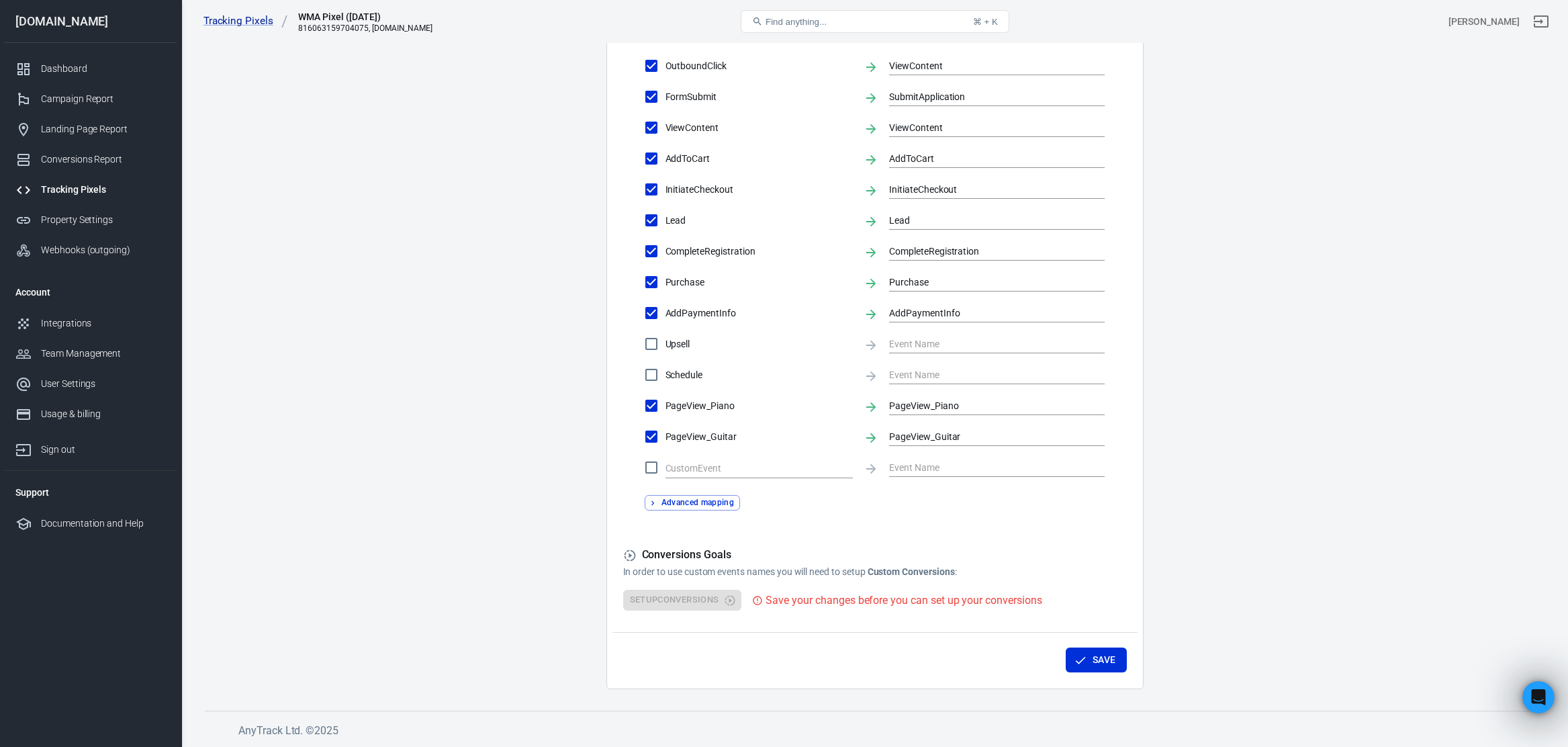
scroll to position [499, 0]
click at [1097, 662] on button "Save" at bounding box center [1097, 661] width 61 height 25
click at [993, 408] on input "PageView_Piano" at bounding box center [986, 406] width 195 height 17
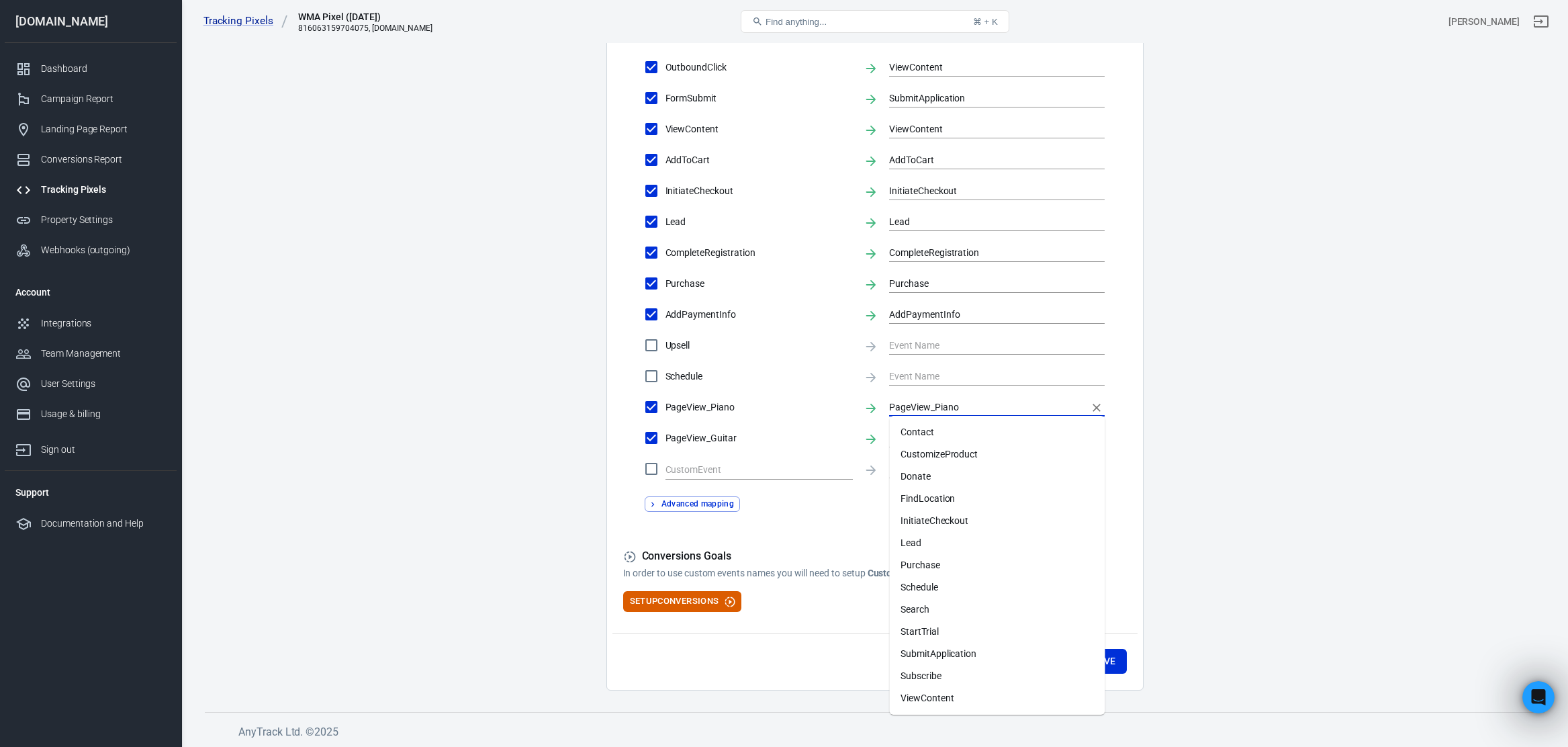
scroll to position [88, 0]
click at [819, 518] on form "Account Connection Connect with Facebook Pixel to enable AnyTrack to send conve…" at bounding box center [875, 132] width 503 height 959
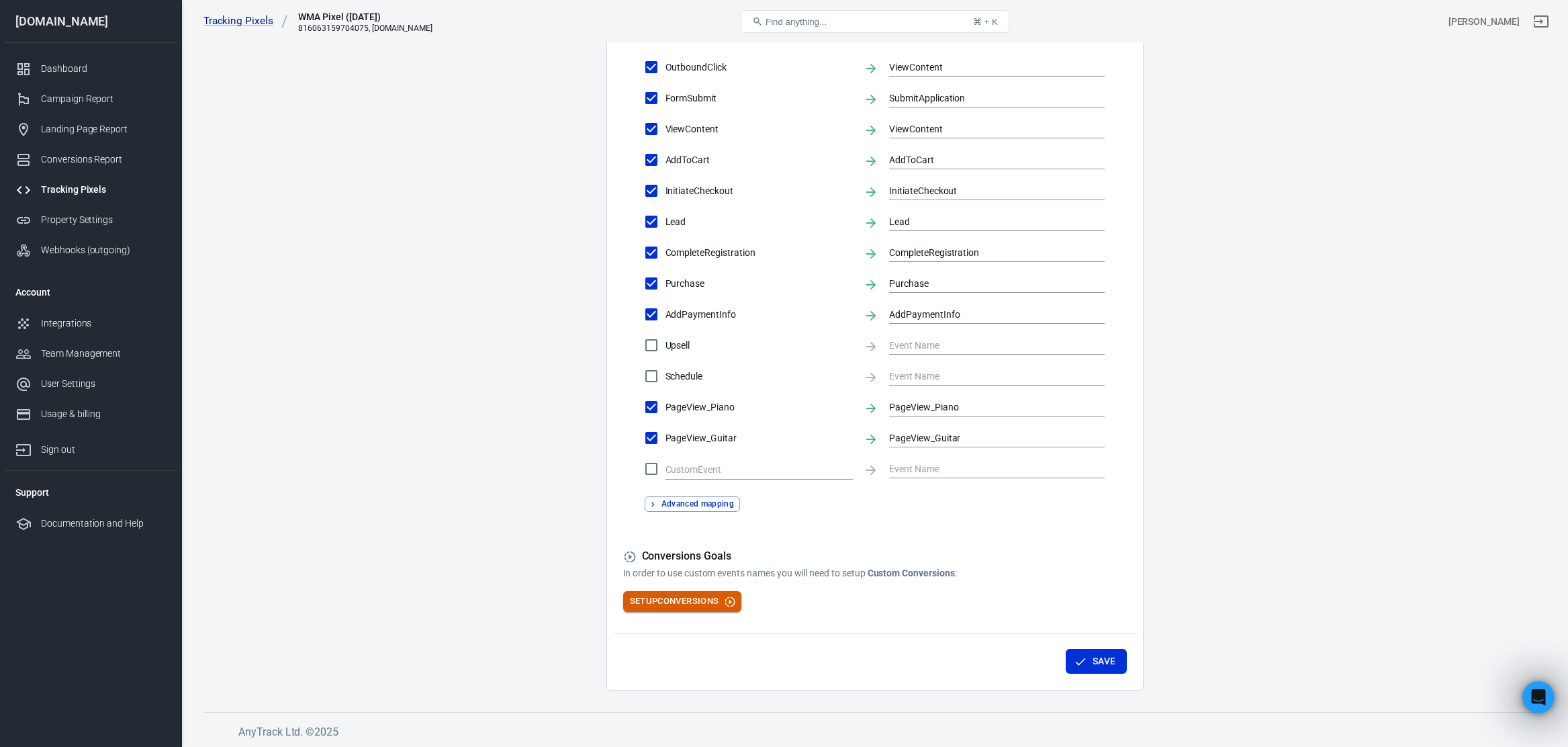
click at [707, 601] on button "Setup Conversions" at bounding box center [682, 600] width 119 height 21
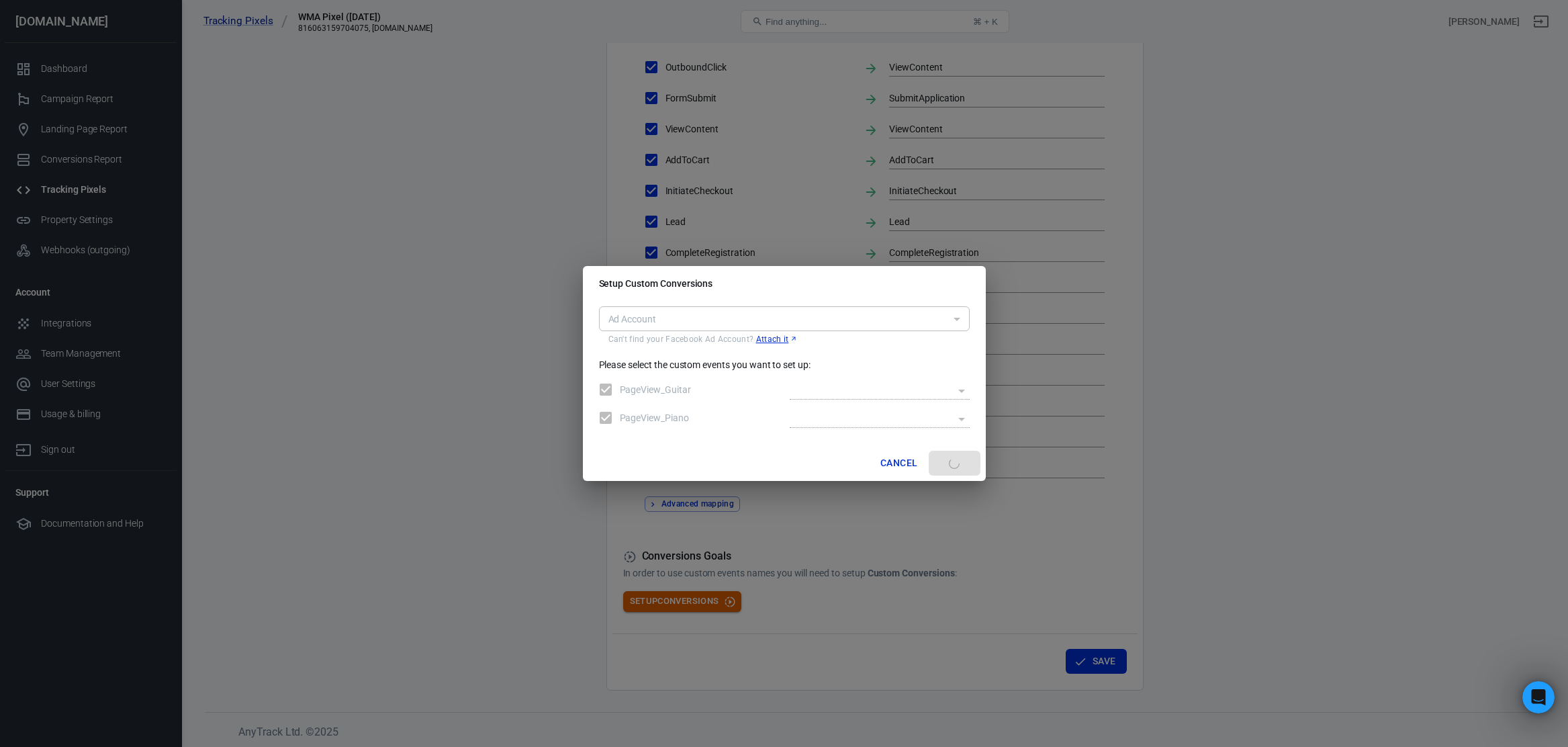
type input "act_513482102837140"
click at [951, 388] on body "Tracking Pixels WMA Pixel (10-12-22) 816063159704075, worshipmusicacademy.com F…" at bounding box center [784, 146] width 1568 height 1204
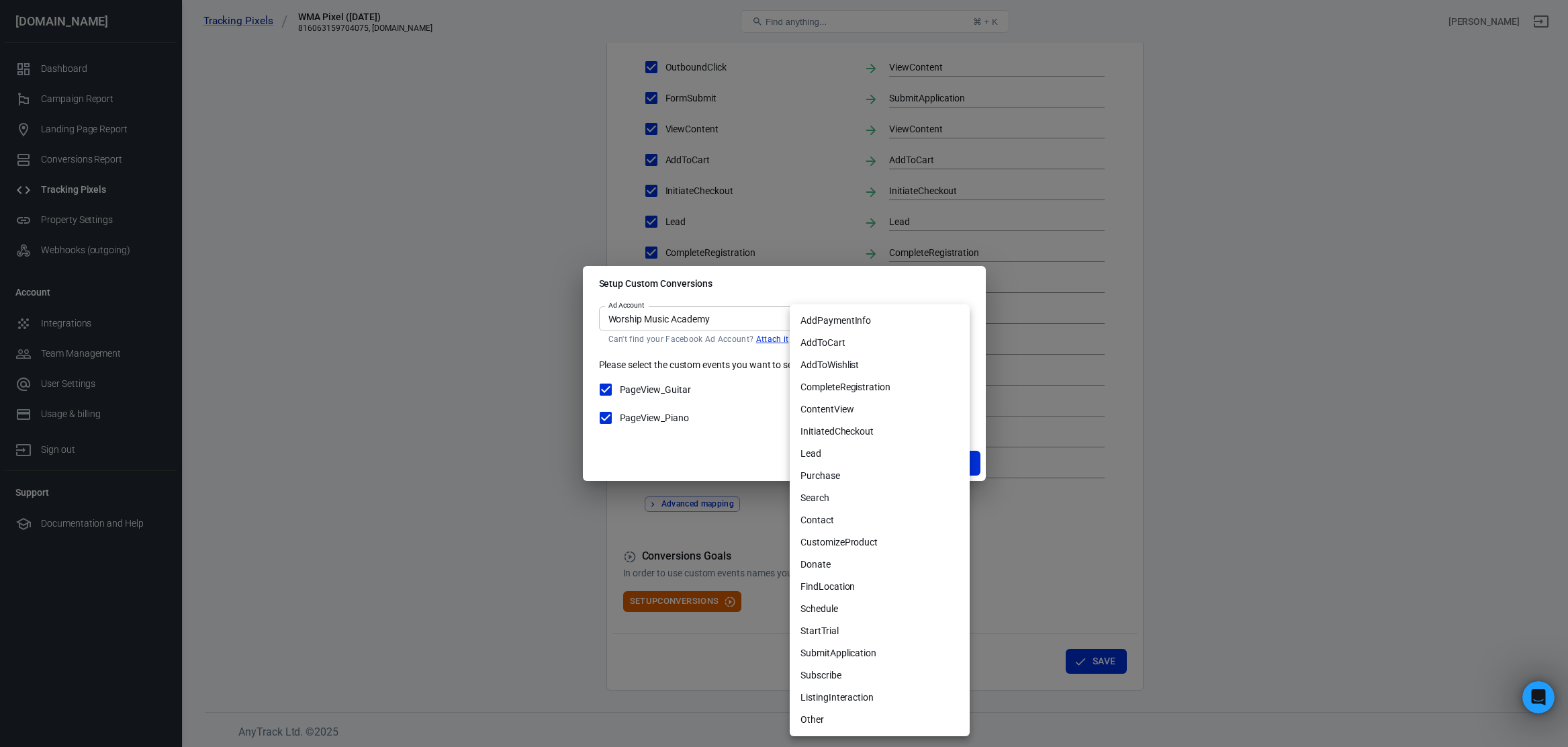
click at [720, 377] on div at bounding box center [784, 374] width 1568 height 747
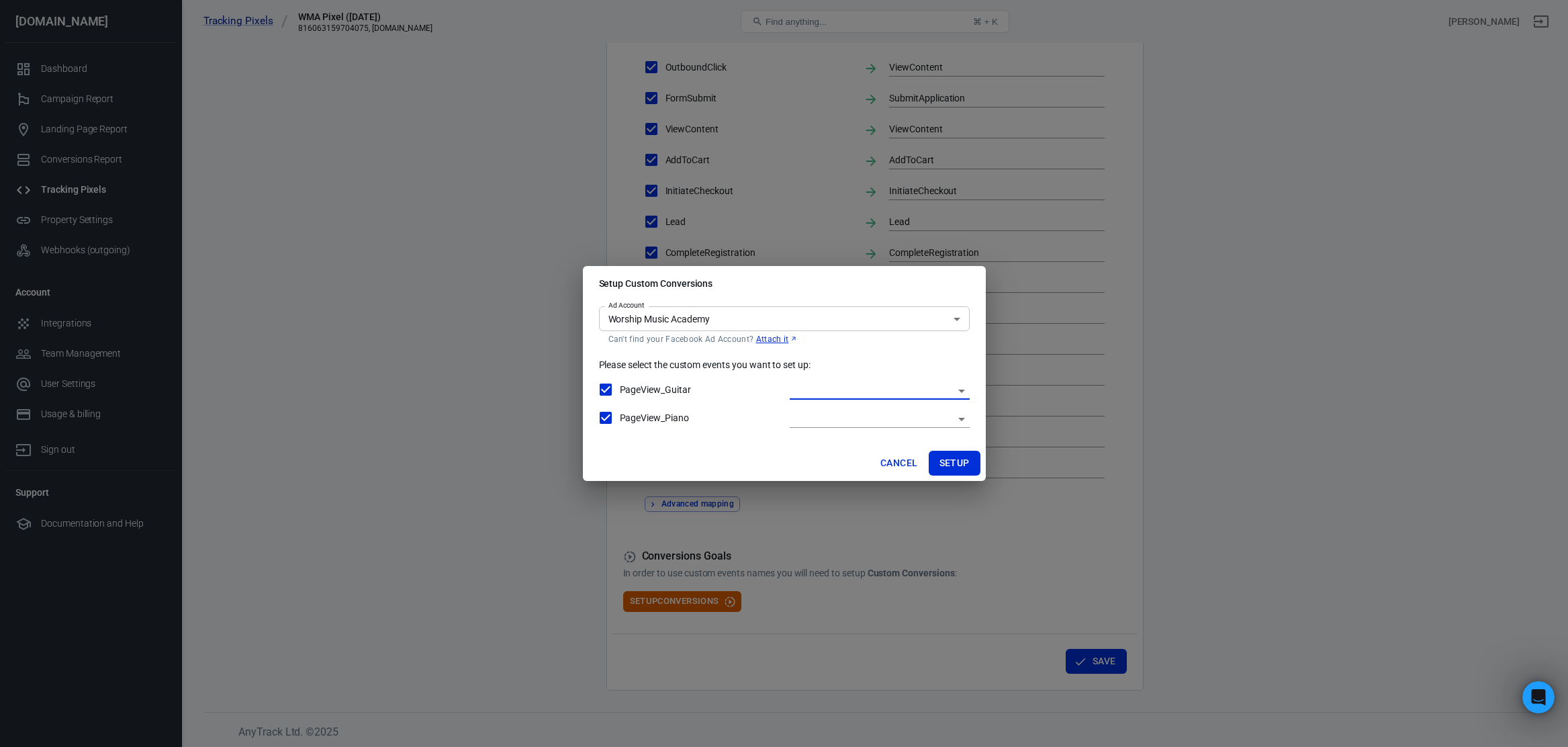
click at [907, 320] on body "Tracking Pixels WMA Pixel (10-12-22) 816063159704075, worshipmusicacademy.com F…" at bounding box center [784, 146] width 1568 height 1204
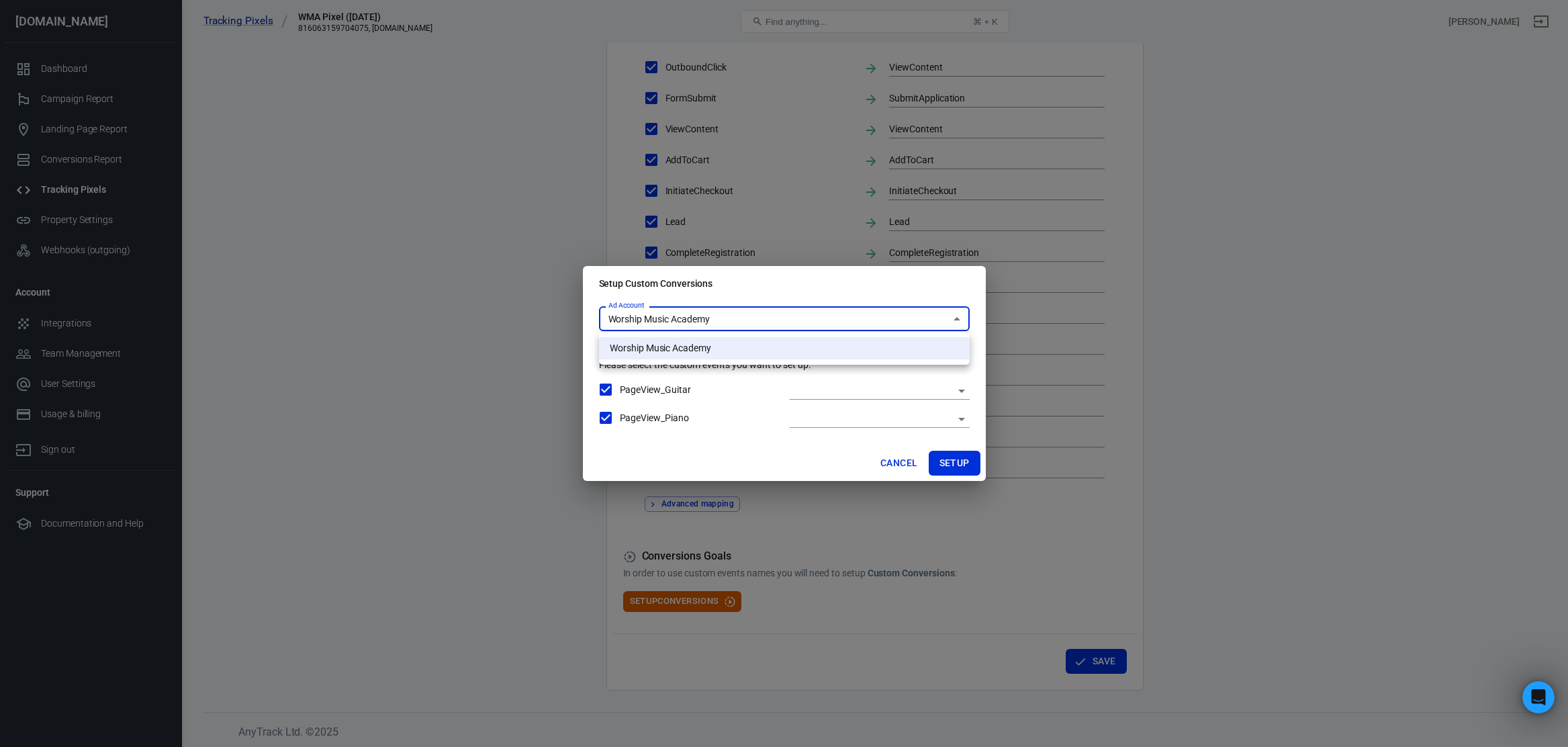
click at [907, 320] on div at bounding box center [784, 374] width 1568 height 747
click at [931, 385] on body "Tracking Pixels WMA Pixel (10-12-22) 816063159704075, worshipmusicacademy.com F…" at bounding box center [784, 146] width 1568 height 1204
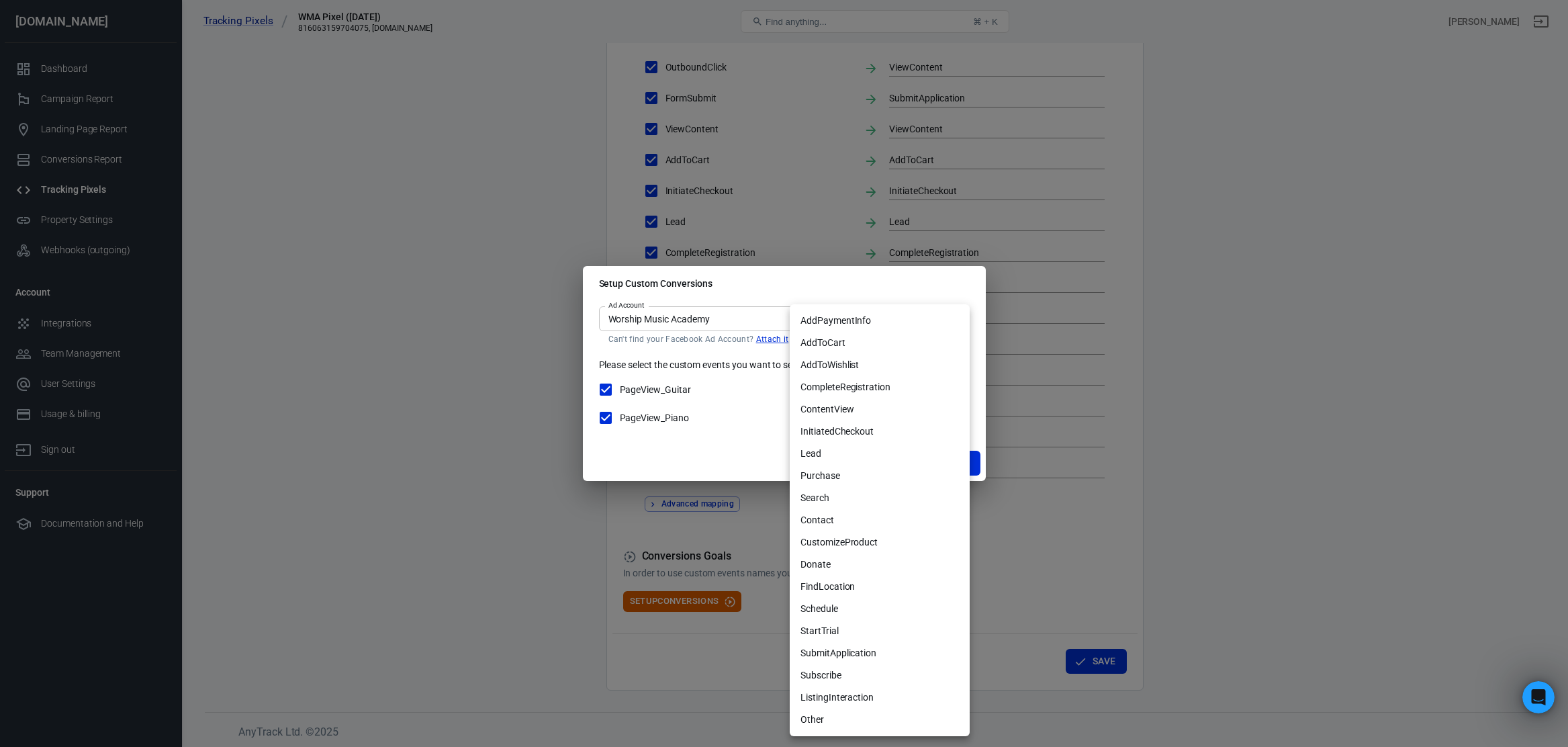
click at [1034, 607] on div at bounding box center [784, 374] width 1568 height 747
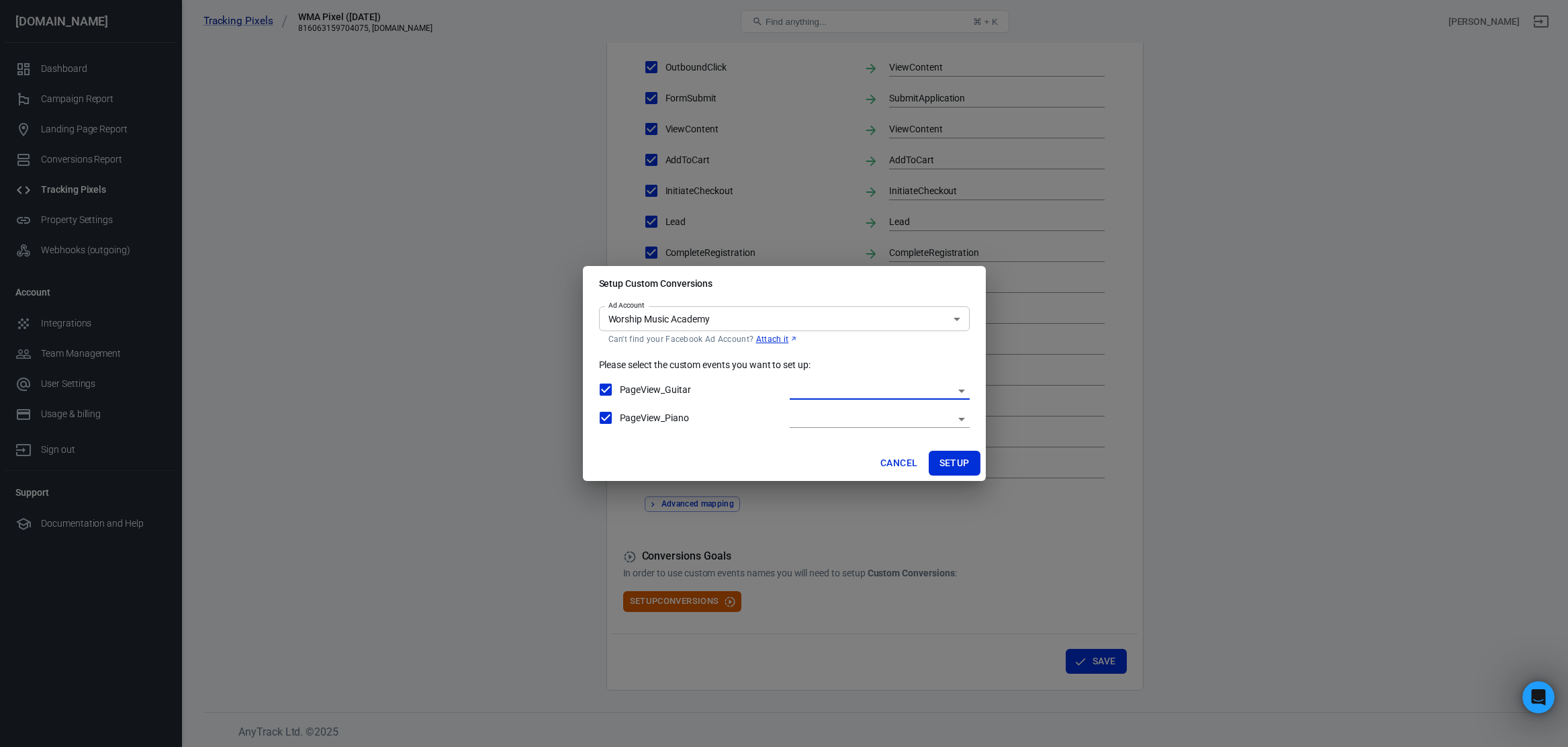
click at [762, 508] on div "Setup Custom Conversions Ad Account Worship Music Academy act_513482102837140 A…" at bounding box center [784, 374] width 1568 height 747
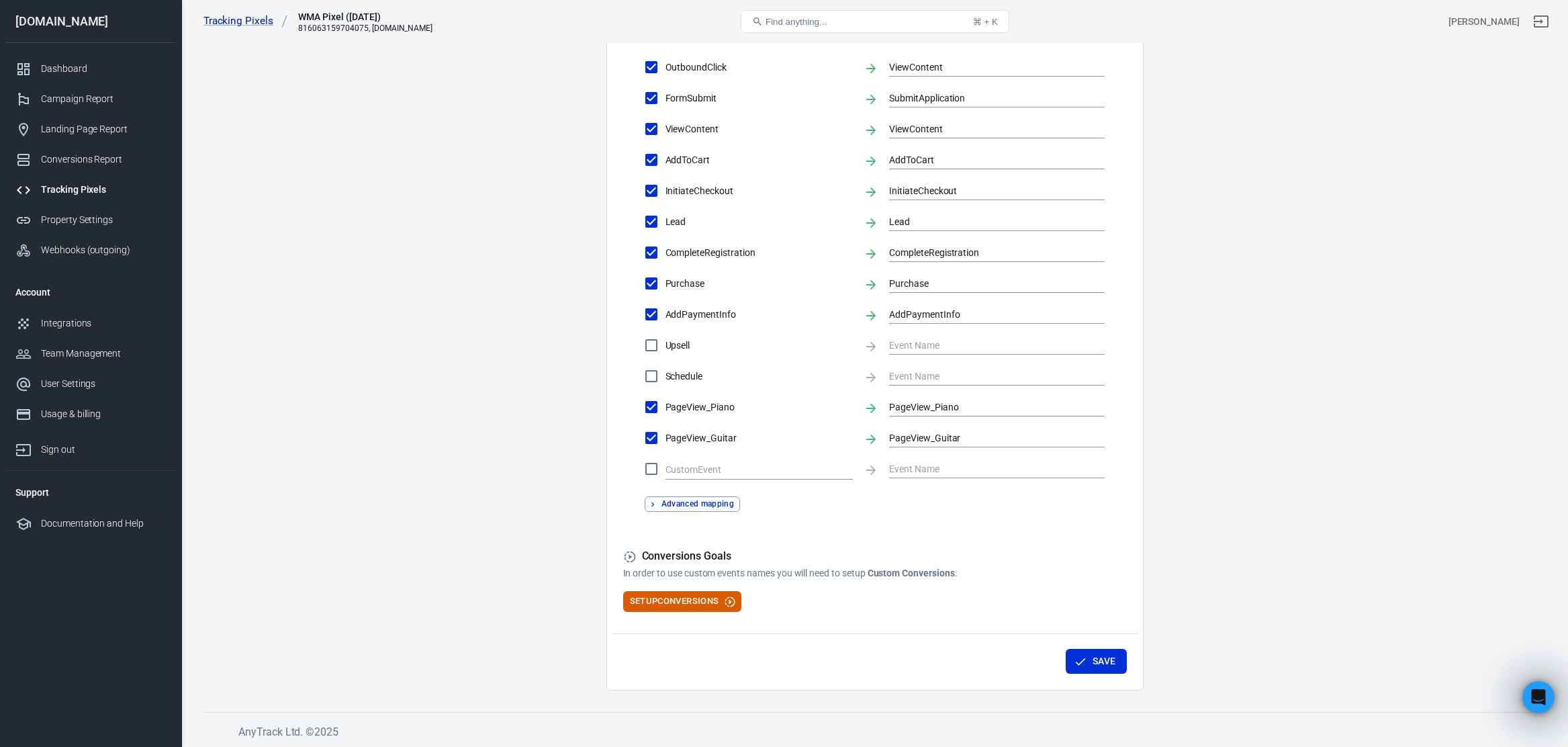
click at [653, 409] on input "PageView_Piano" at bounding box center [651, 406] width 28 height 28
checkbox input "true"
type input "PageView_Guitar"
checkbox input "false"
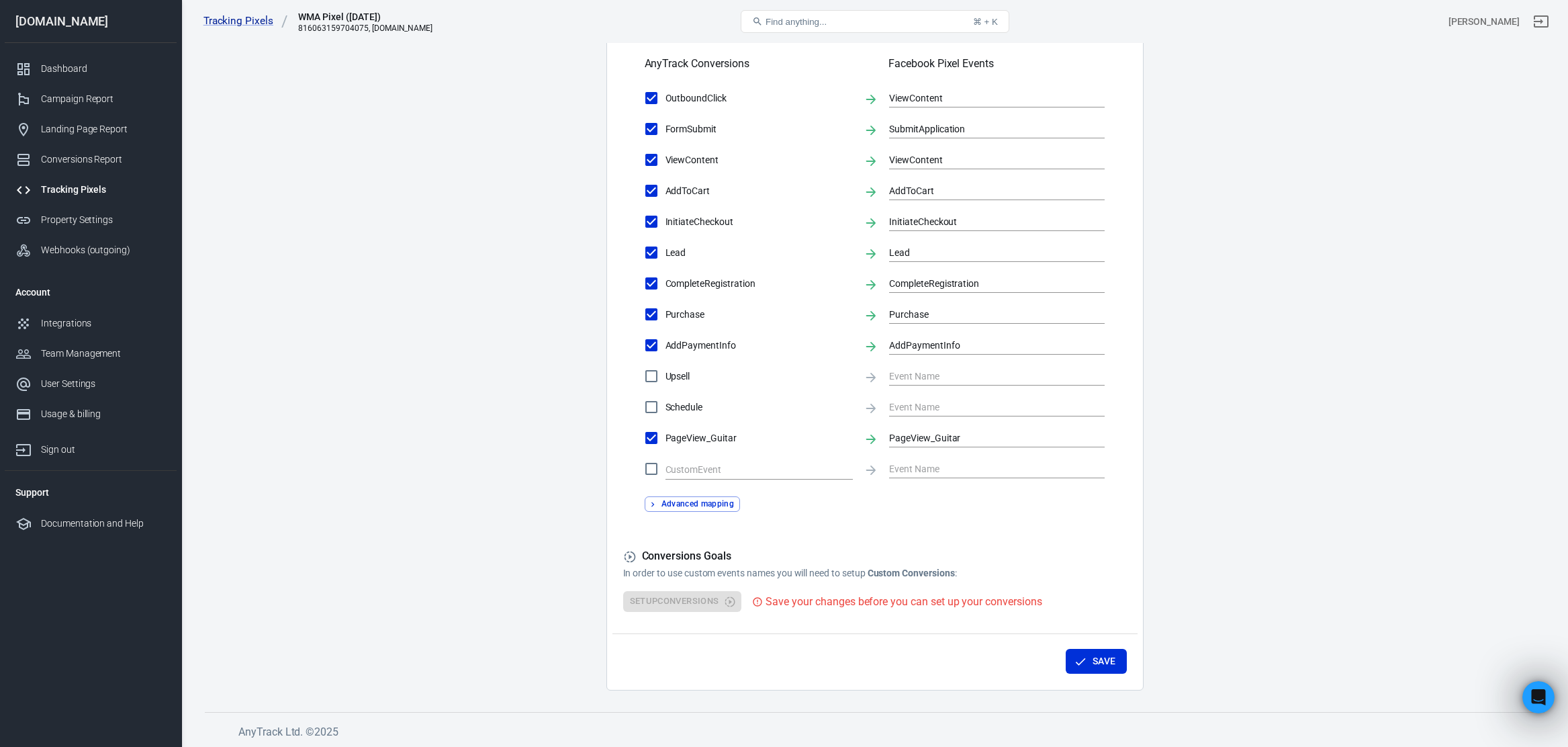
click at [653, 434] on input "PageView_Guitar" at bounding box center [651, 438] width 28 height 28
checkbox input "false"
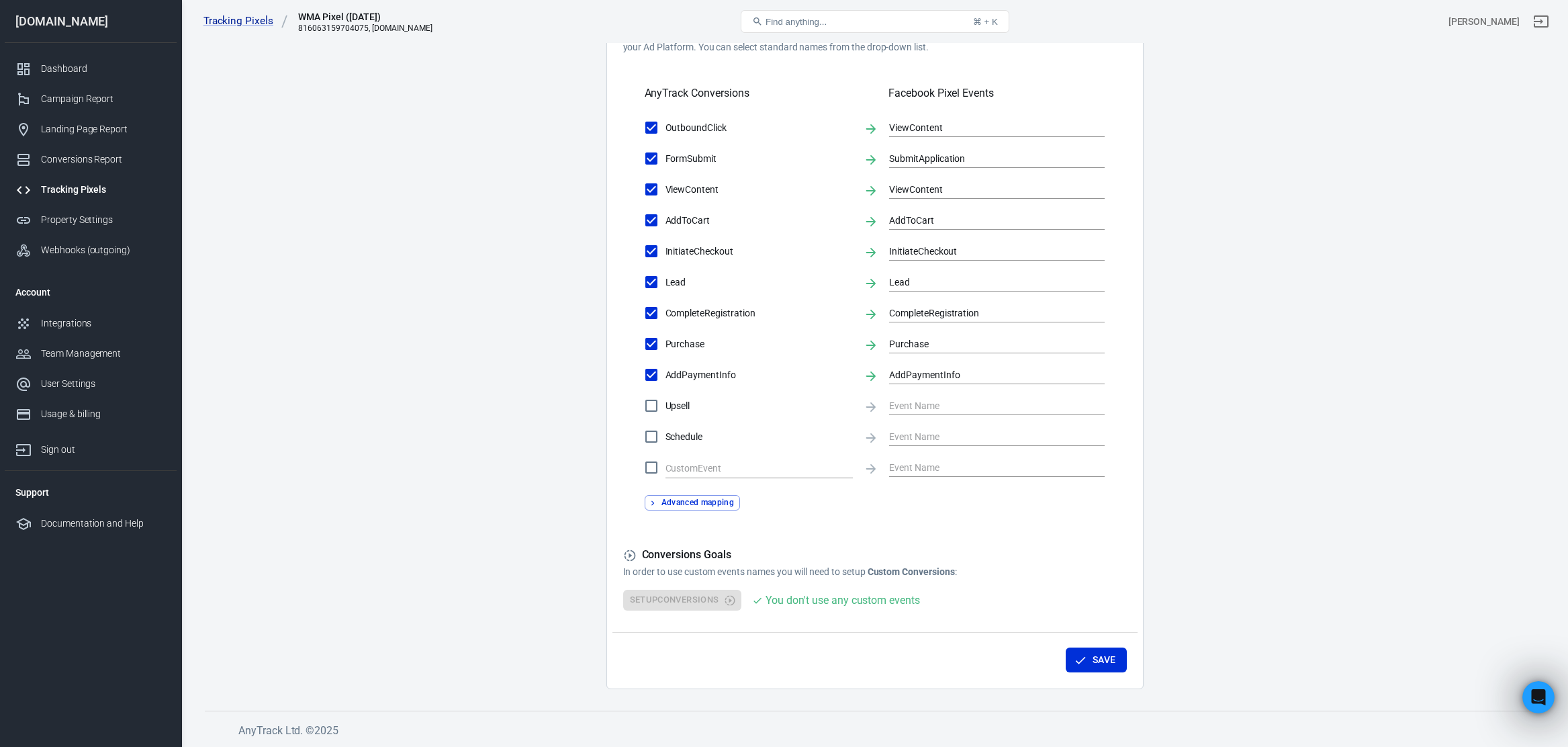
scroll to position [437, 0]
click at [1074, 664] on icon "button" at bounding box center [1081, 662] width 14 height 14
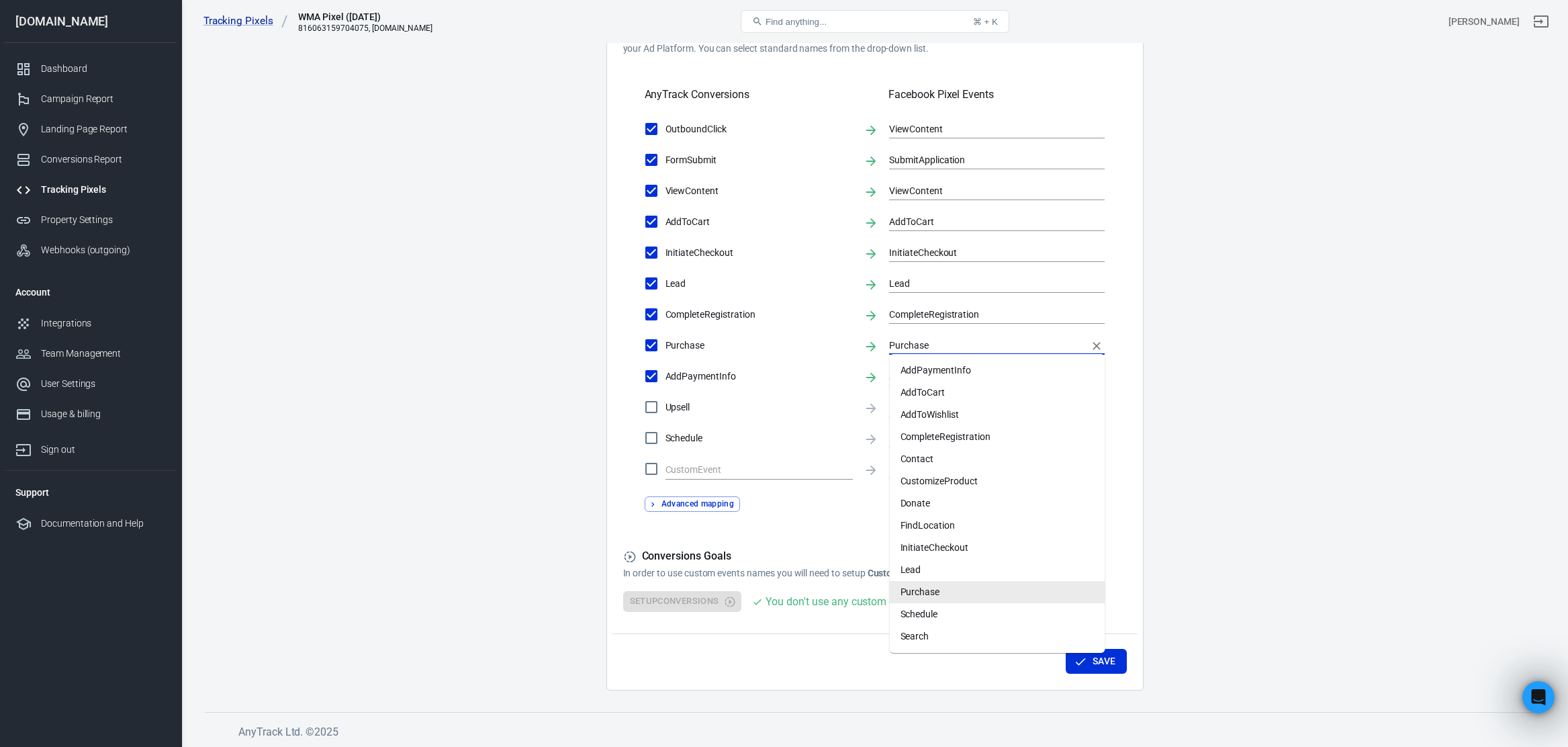
click at [924, 345] on input "Purchase" at bounding box center [986, 345] width 195 height 17
click at [841, 301] on label "CompleteRegistration" at bounding box center [745, 314] width 216 height 28
click at [666, 301] on input "CompleteRegistration" at bounding box center [651, 314] width 28 height 28
checkbox input "false"
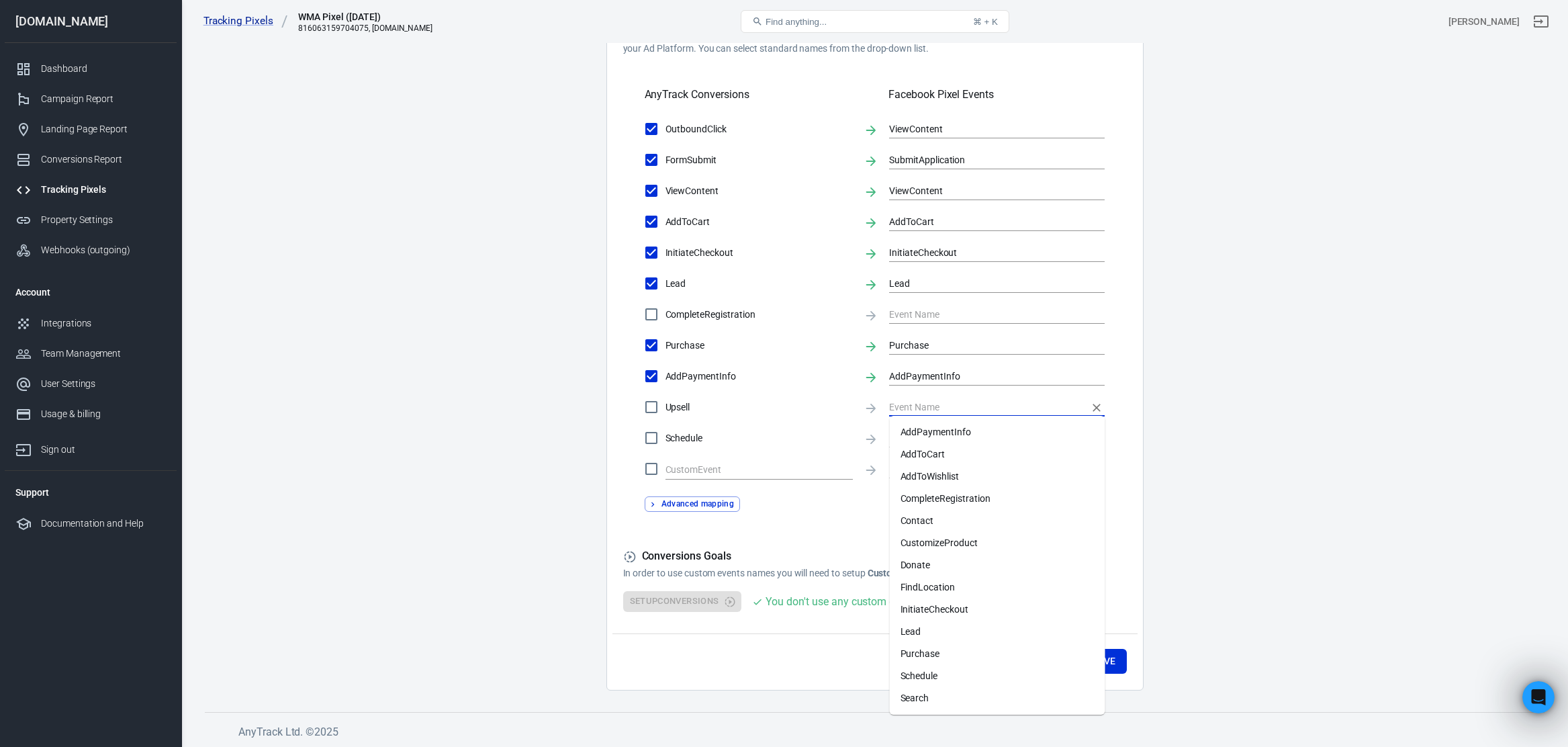
click at [913, 407] on input "text" at bounding box center [986, 406] width 195 height 17
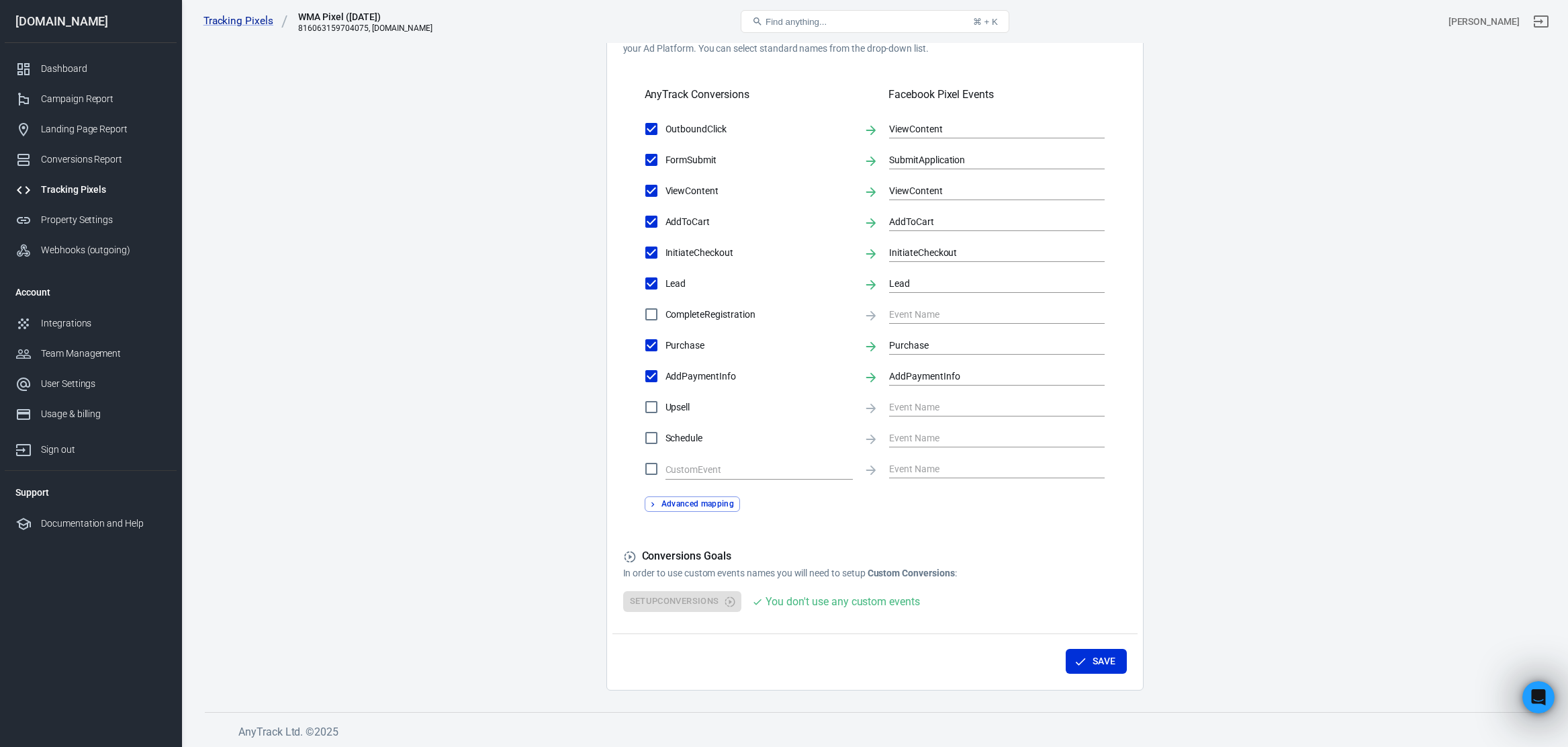
click at [830, 513] on form "Account Connection Connect with Facebook Pixel to enable AnyTrack to send conve…" at bounding box center [875, 162] width 503 height 898
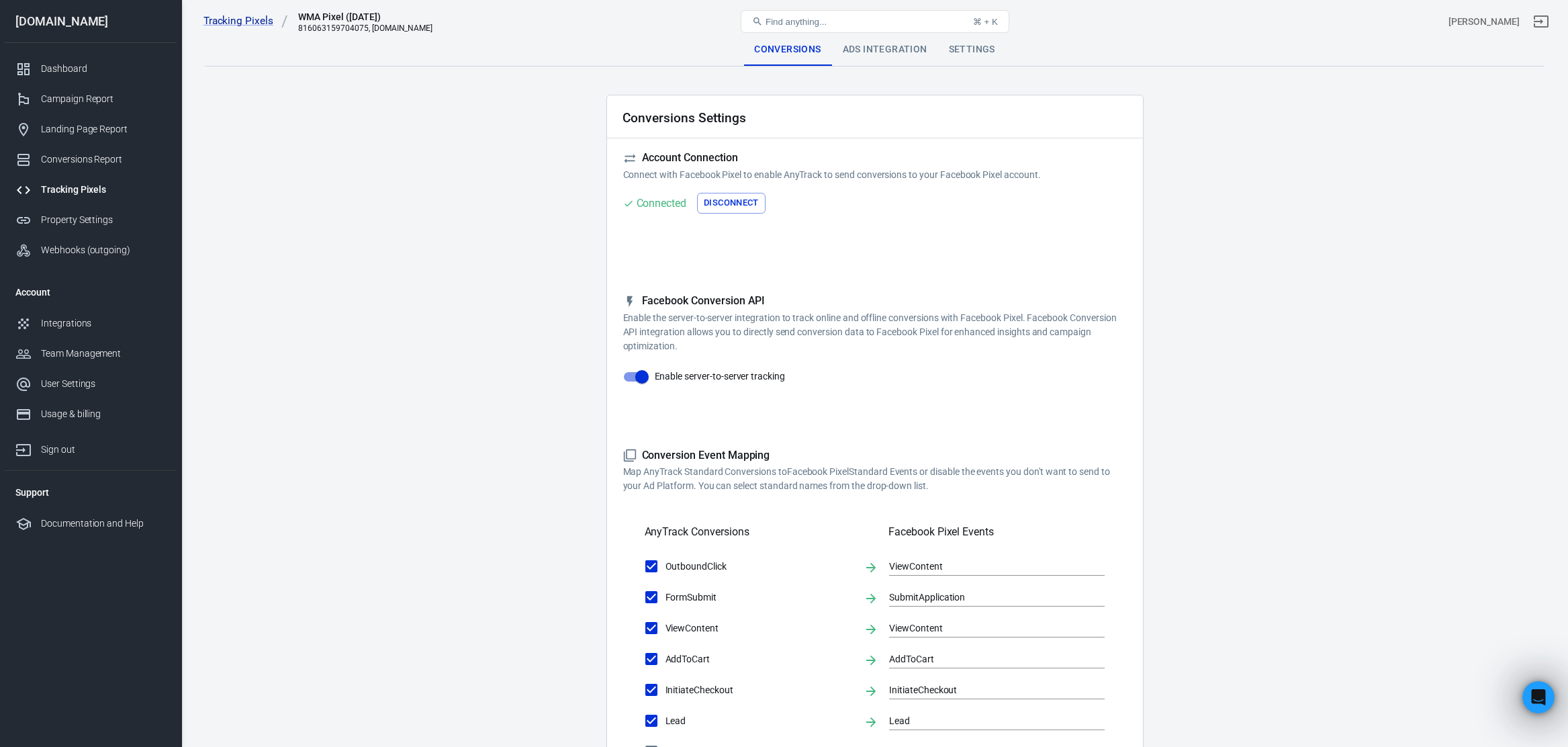
click at [872, 49] on div "Ads Integration" at bounding box center [885, 50] width 106 height 33
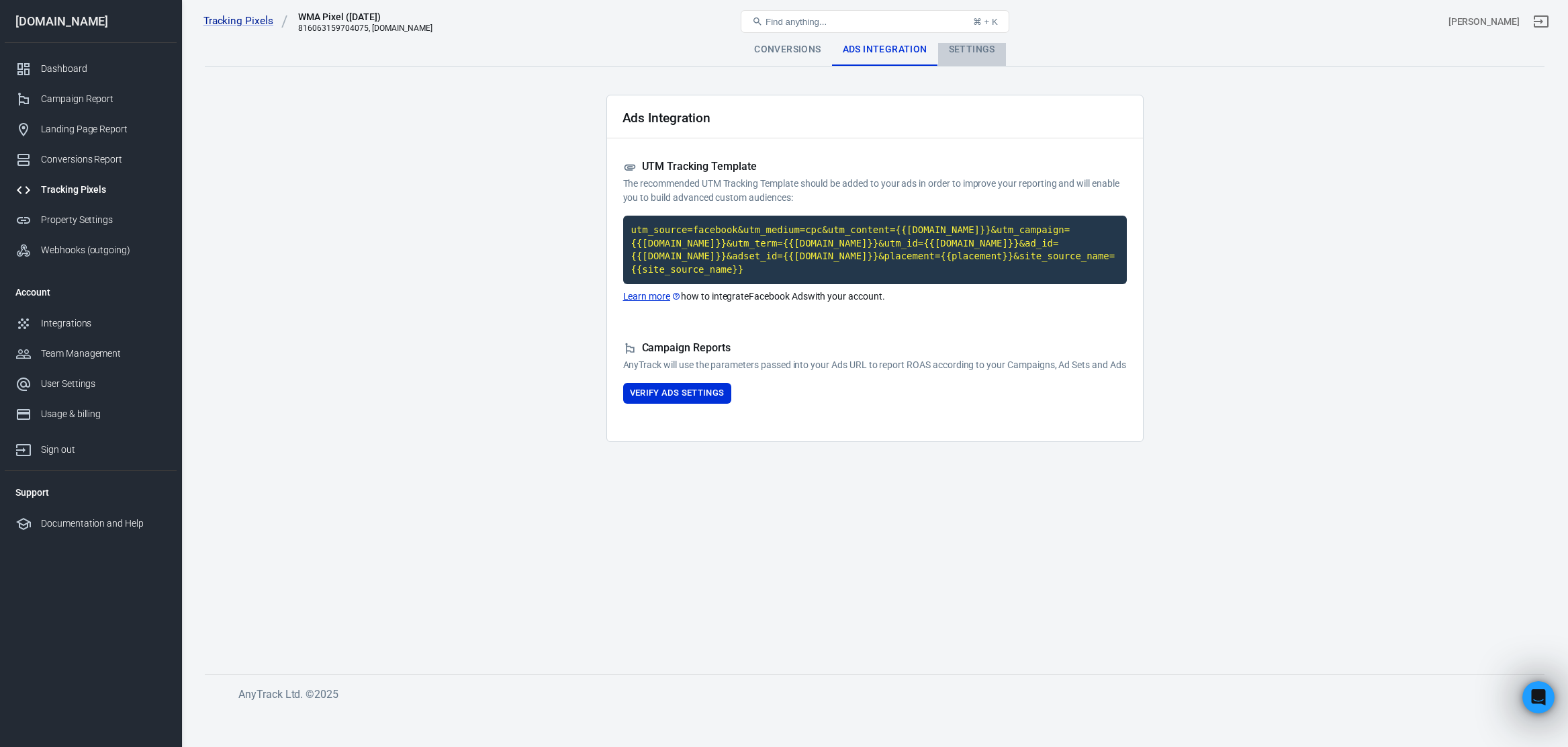
click at [971, 61] on div "Settings" at bounding box center [972, 50] width 67 height 33
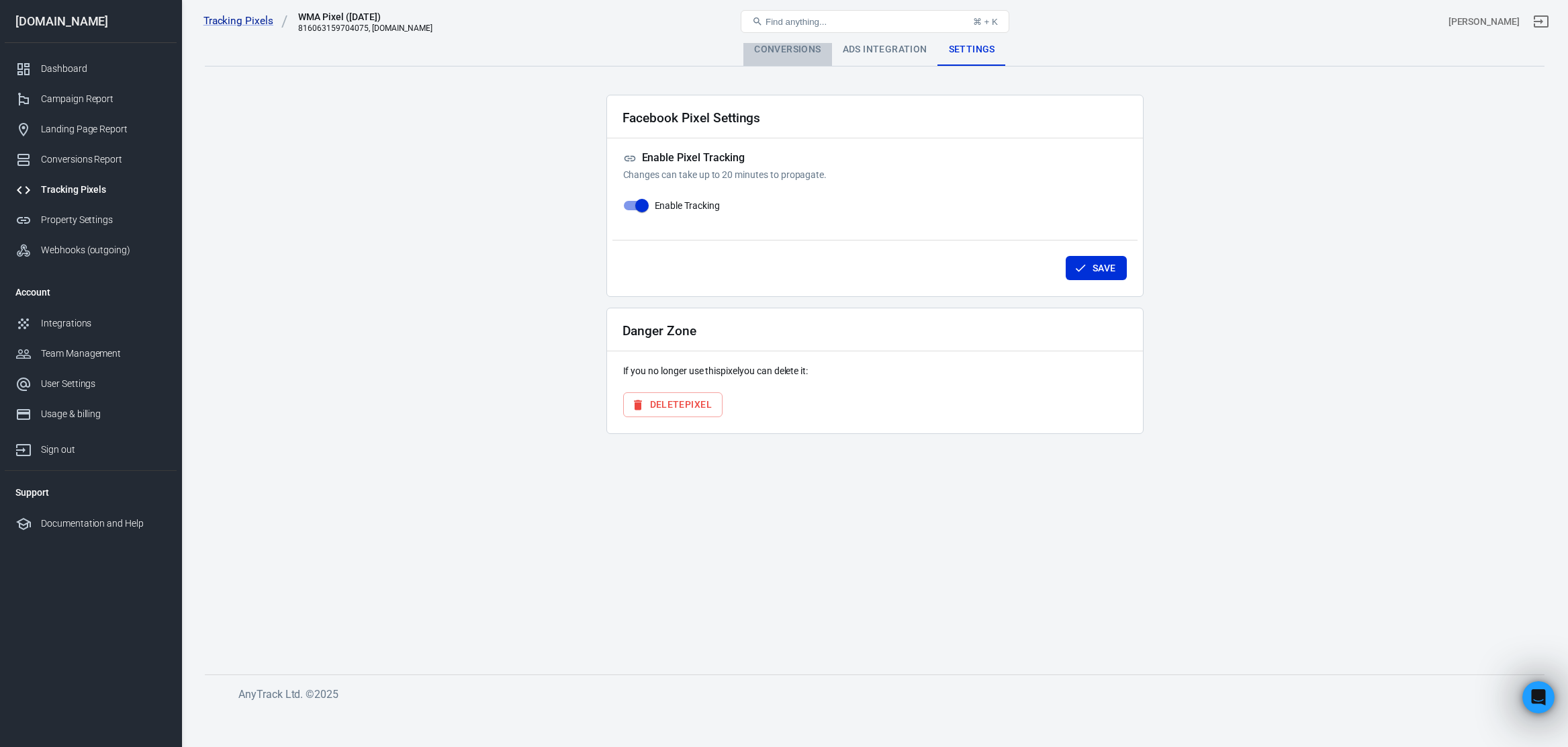
click at [805, 53] on div "Conversions" at bounding box center [786, 50] width 88 height 33
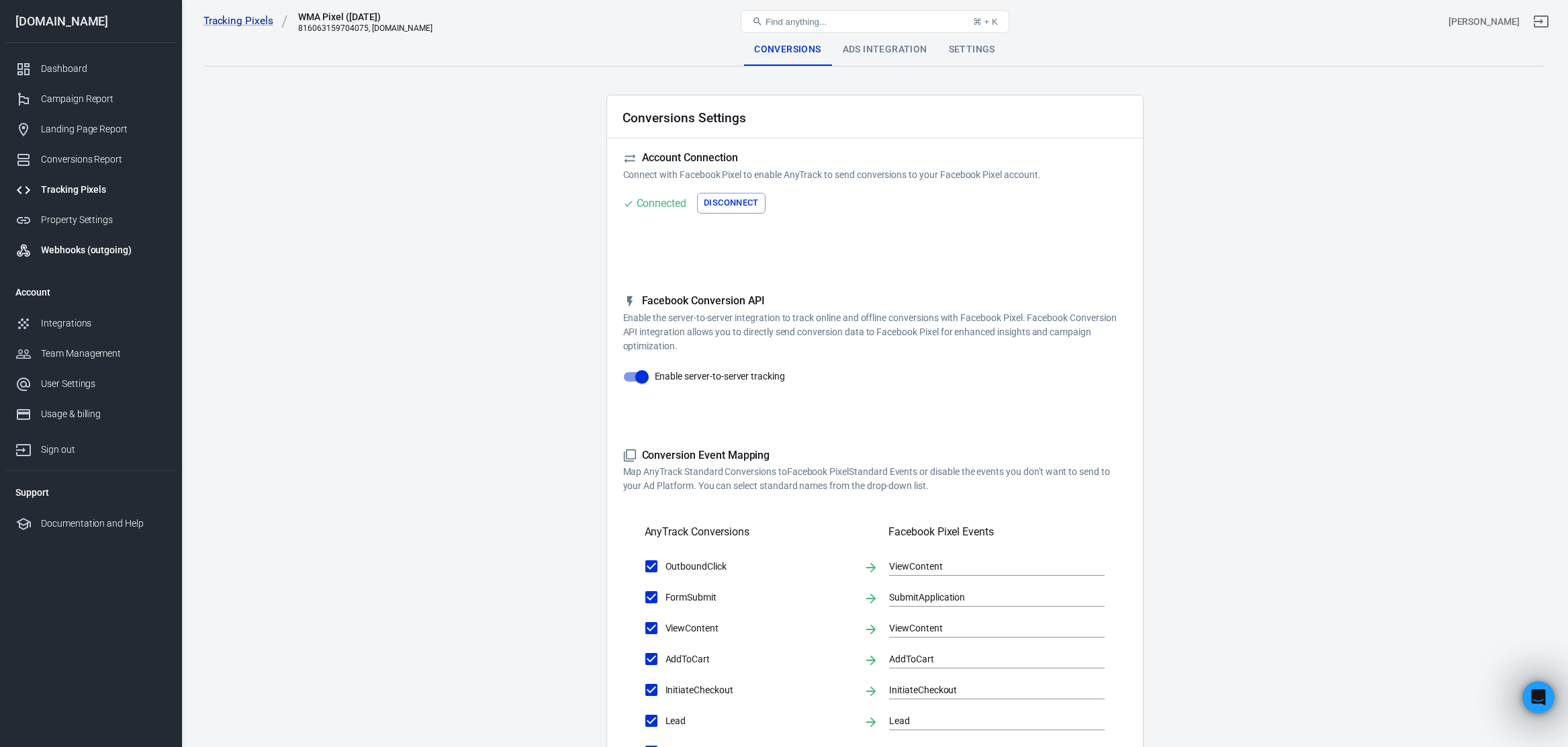
click at [91, 244] on div "Webhooks (outgoing)" at bounding box center [103, 250] width 125 height 14
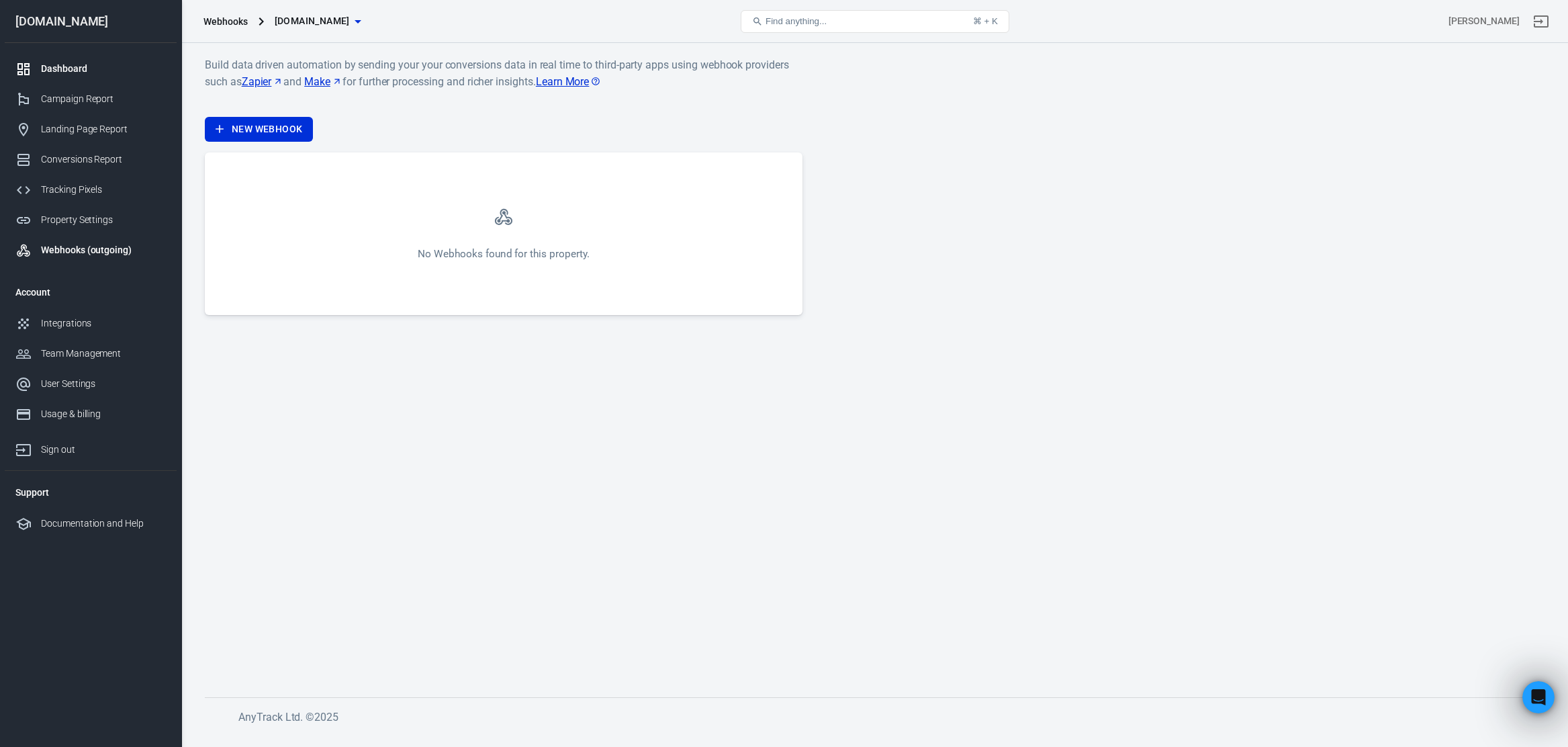
click at [66, 72] on div "Dashboard" at bounding box center [103, 68] width 125 height 14
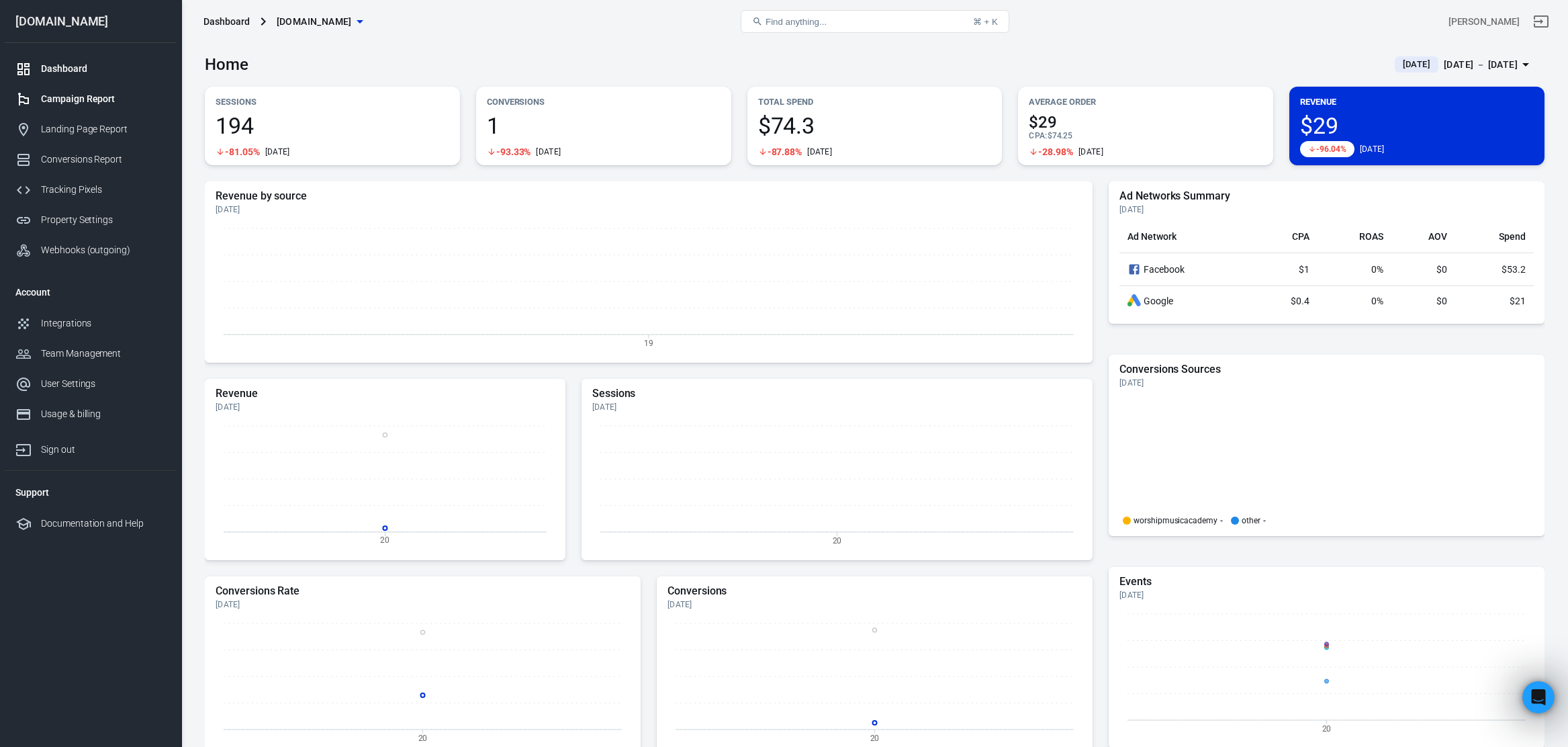
click at [72, 107] on link "Campaign Report" at bounding box center [91, 99] width 172 height 30
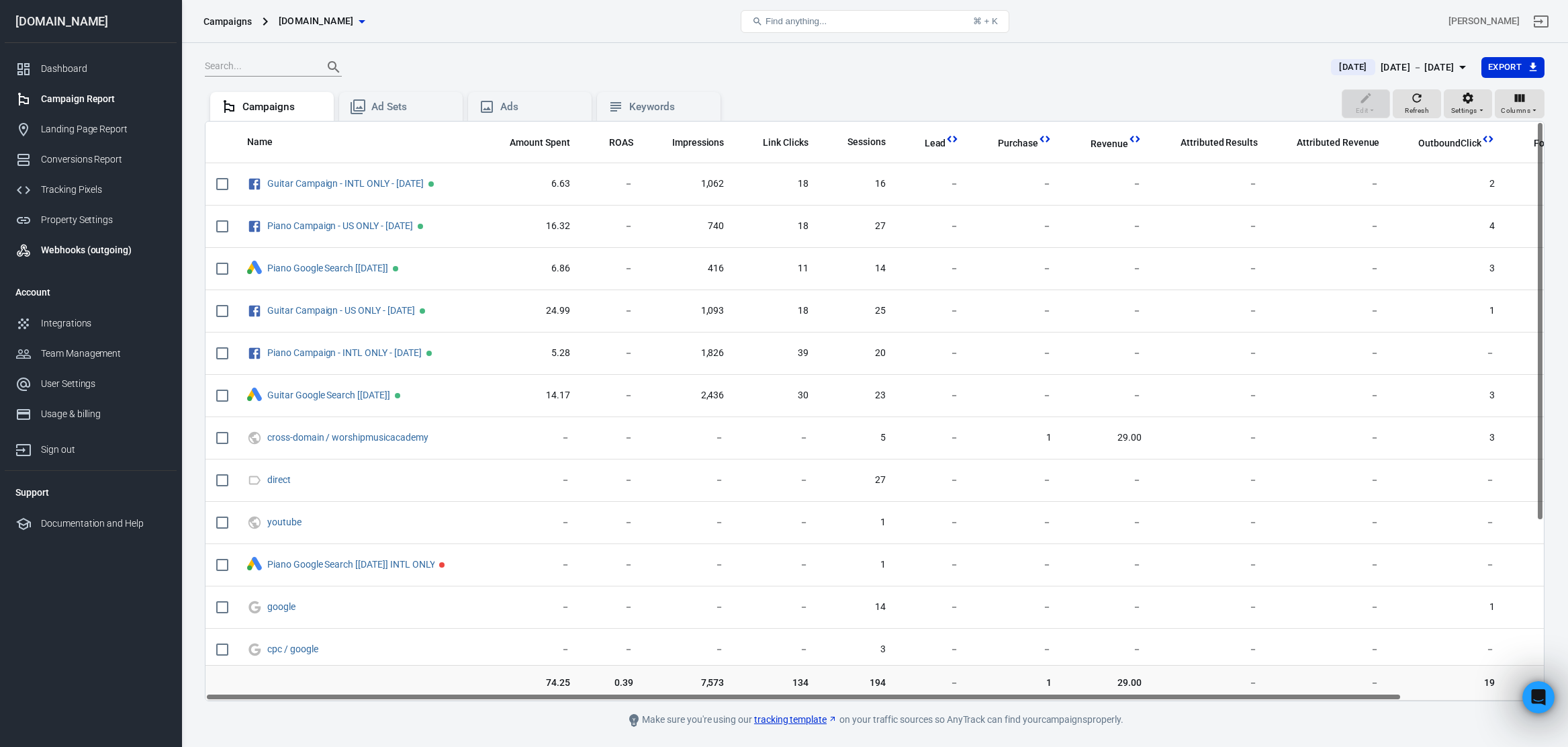
click at [101, 250] on div "Webhooks (outgoing)" at bounding box center [103, 250] width 125 height 14
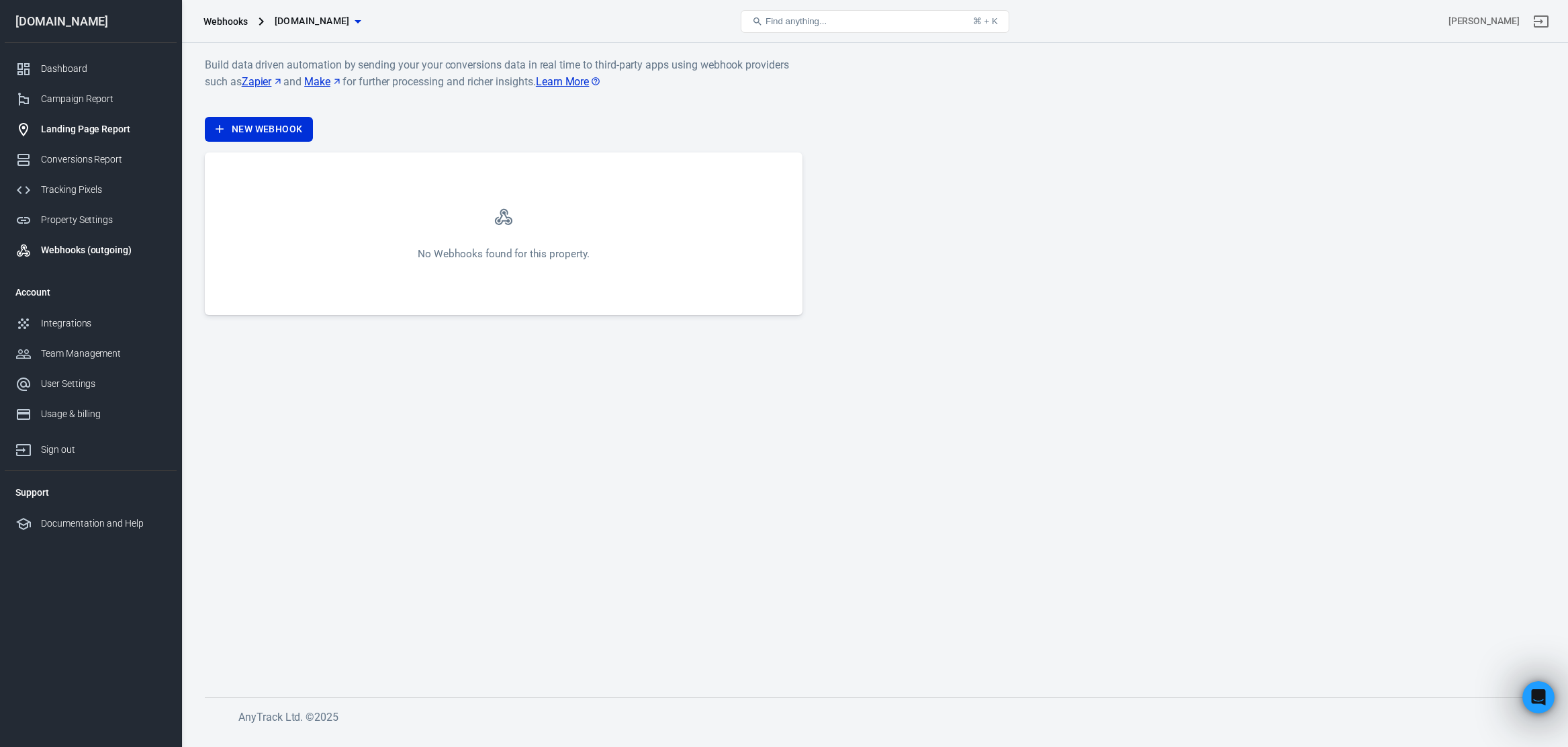
click at [100, 126] on div "Landing Page Report" at bounding box center [103, 129] width 125 height 14
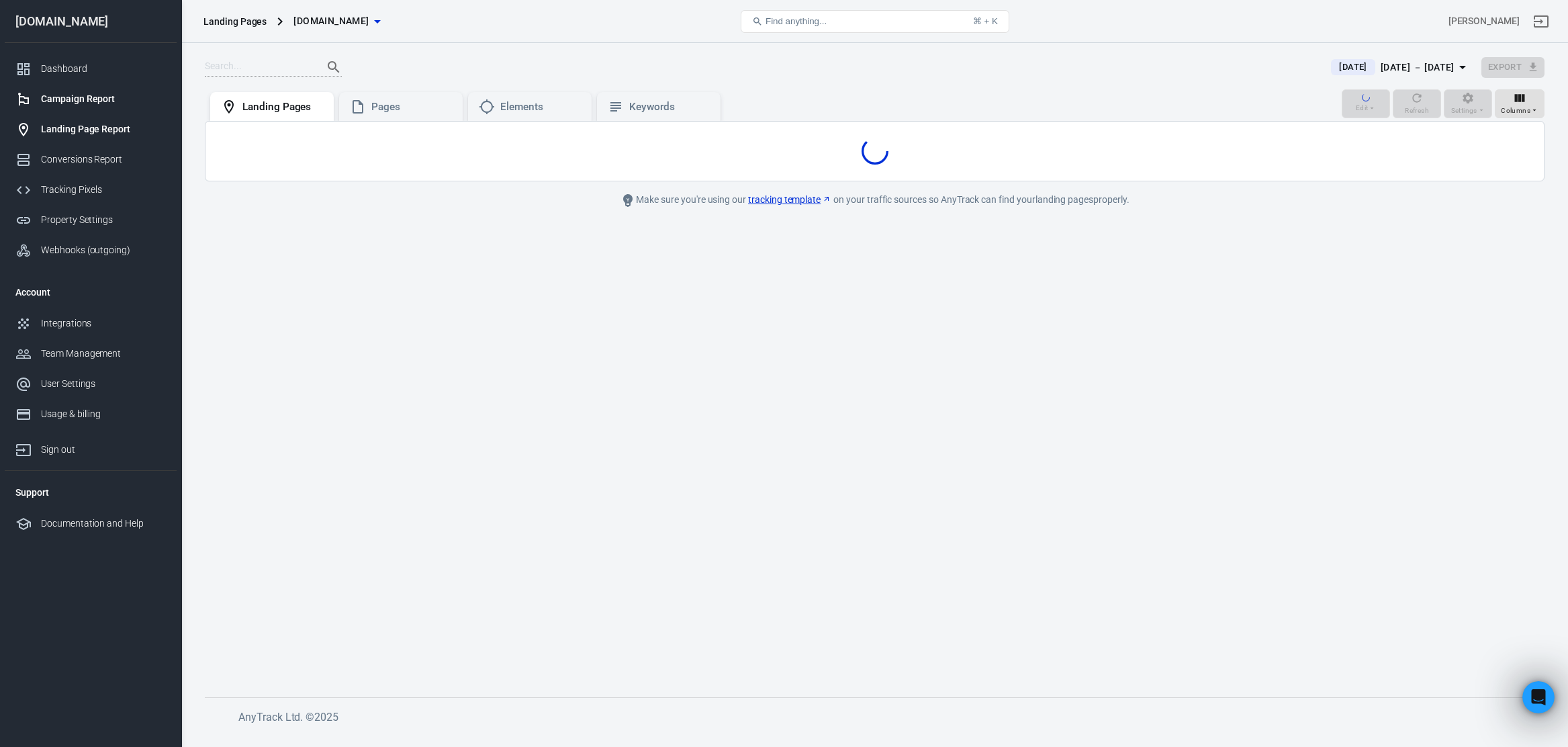
click at [86, 103] on div "Campaign Report" at bounding box center [103, 99] width 125 height 14
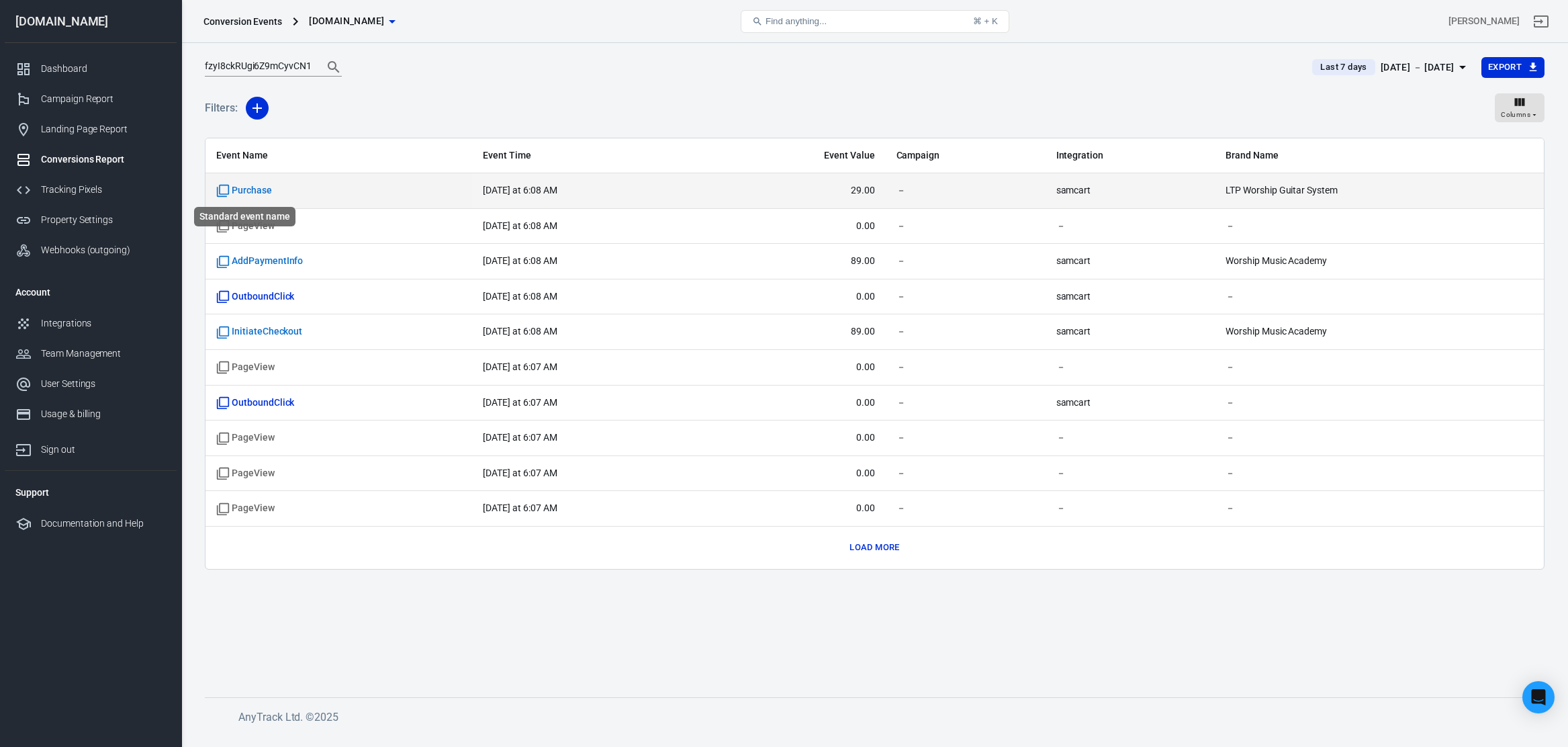
click at [252, 188] on span "Purchase" at bounding box center [244, 191] width 55 height 14
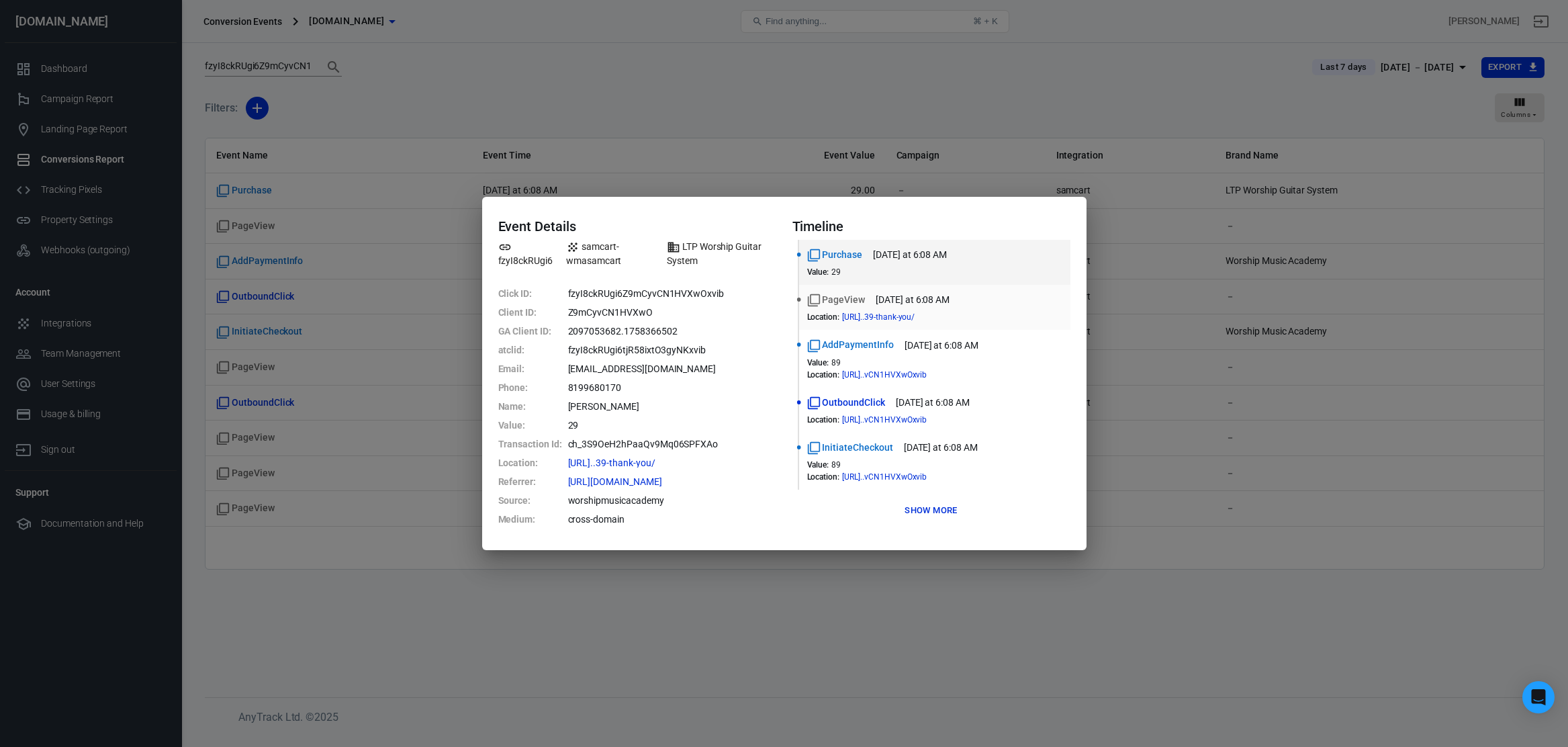
click at [878, 311] on div "PageView [DATE] at 6:08 AM Location : [URL]..39-thank-you/" at bounding box center [935, 306] width 256 height 29
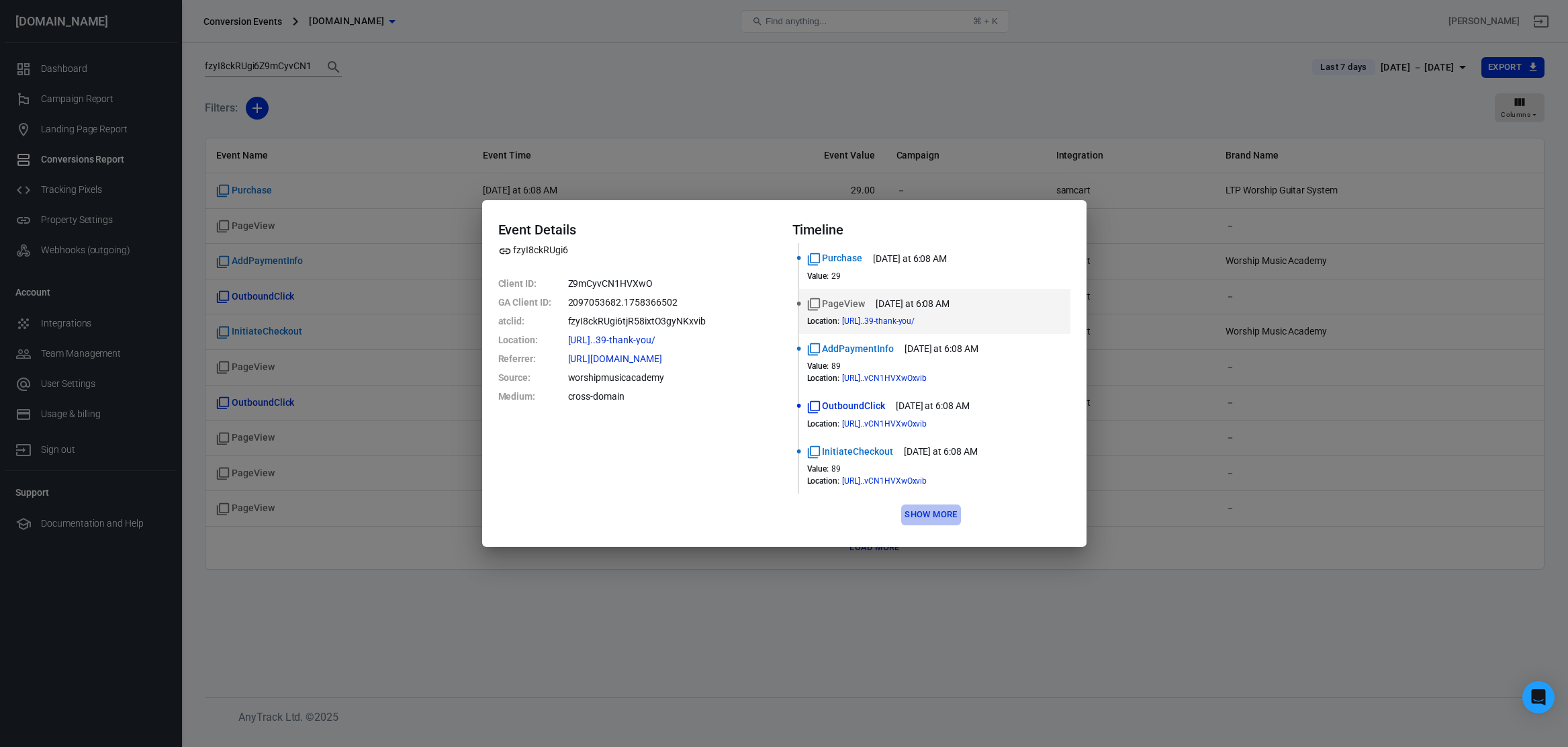
click at [925, 507] on button "Show more" at bounding box center [931, 514] width 59 height 21
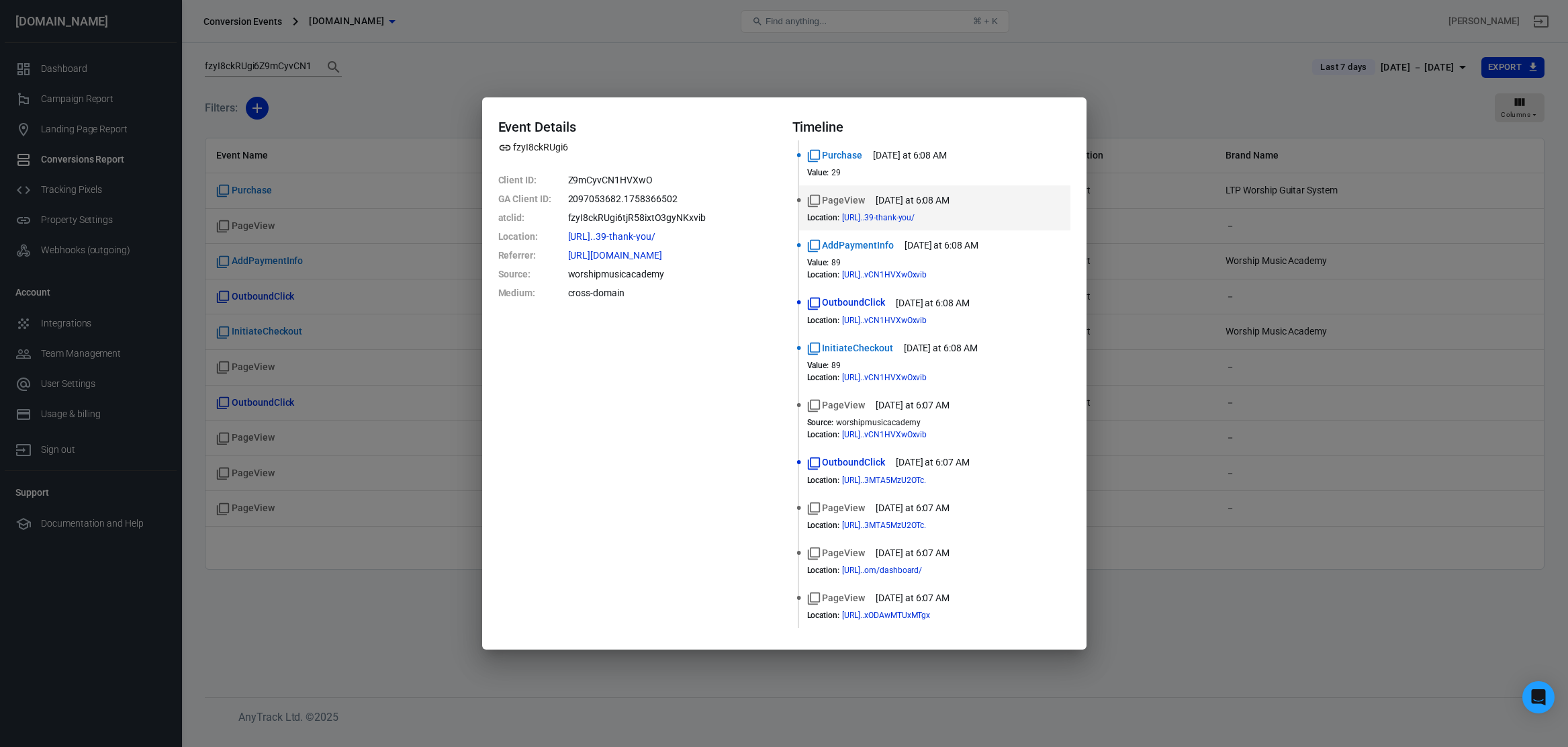
click at [676, 41] on div "Event Details fzyI8ckRUgi6 Client ID : Z9mCyvCN1HVXwO GA Client ID : 2097053682…" at bounding box center [784, 374] width 1568 height 747
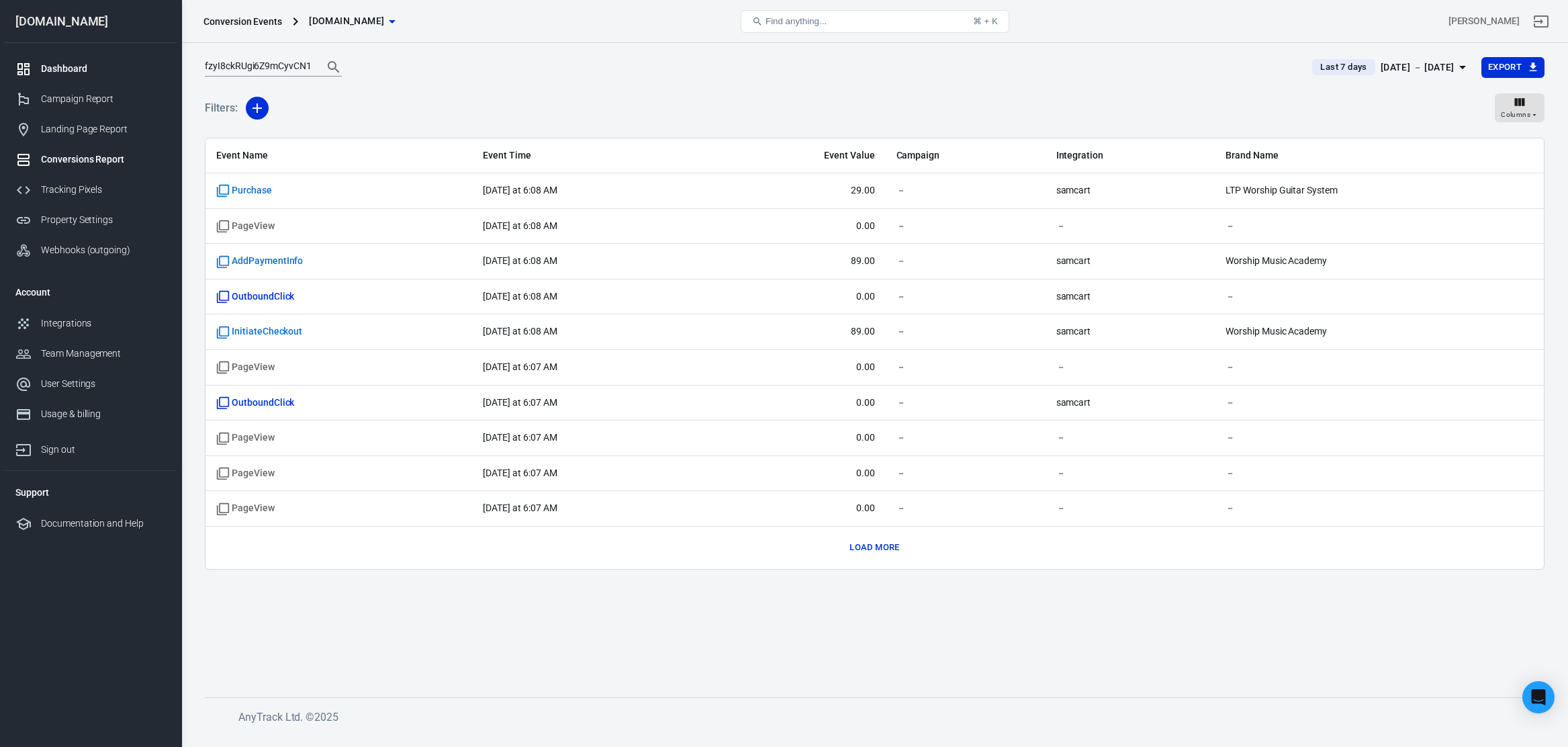
click at [41, 69] on div at bounding box center [29, 69] width 26 height 16
